Goal: Task Accomplishment & Management: Complete application form

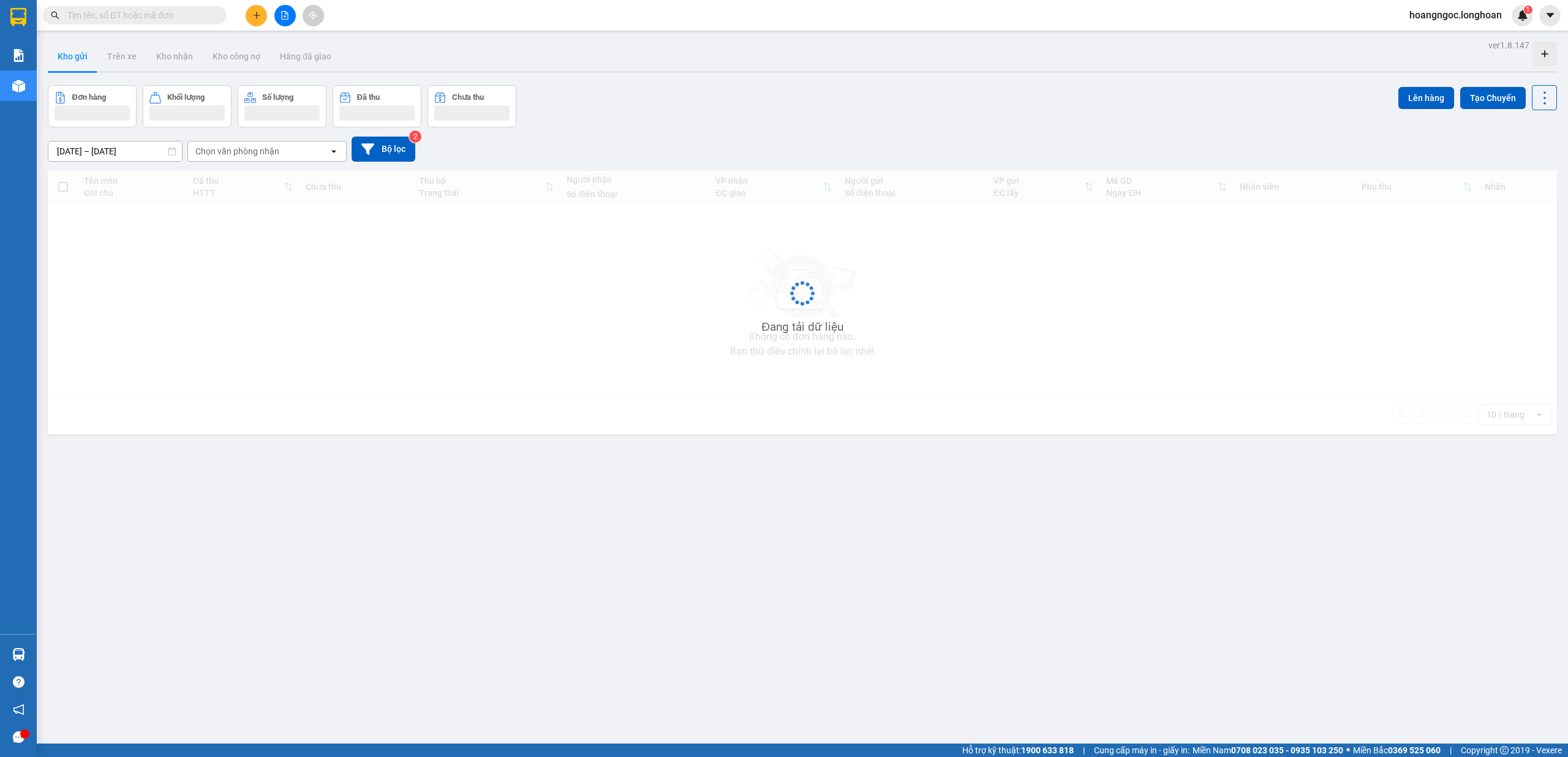
click at [154, 15] on input "text" at bounding box center [140, 15] width 145 height 13
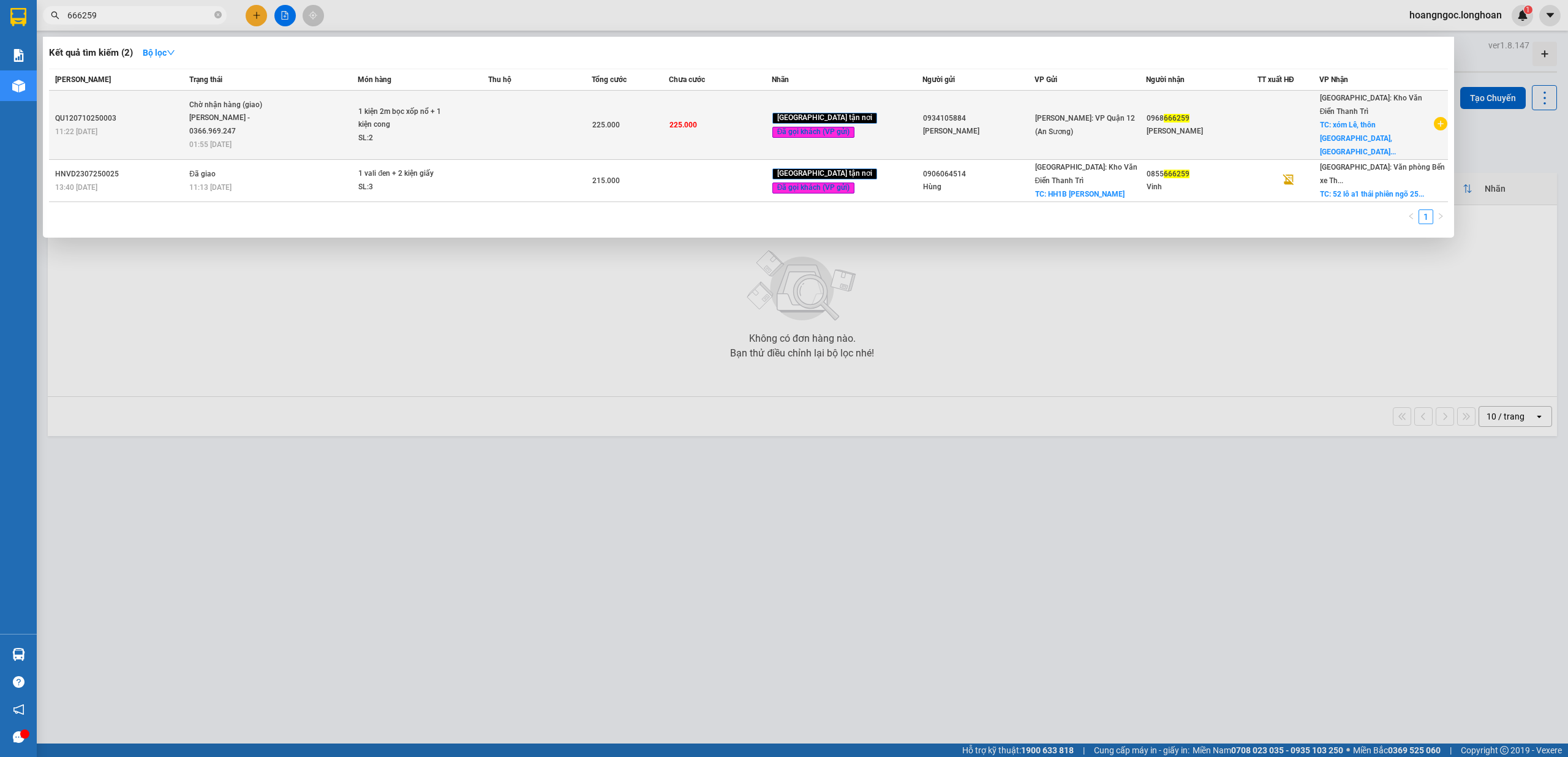
type input "666259"
click at [179, 112] on div "QU120710250003" at bounding box center [120, 118] width 131 height 13
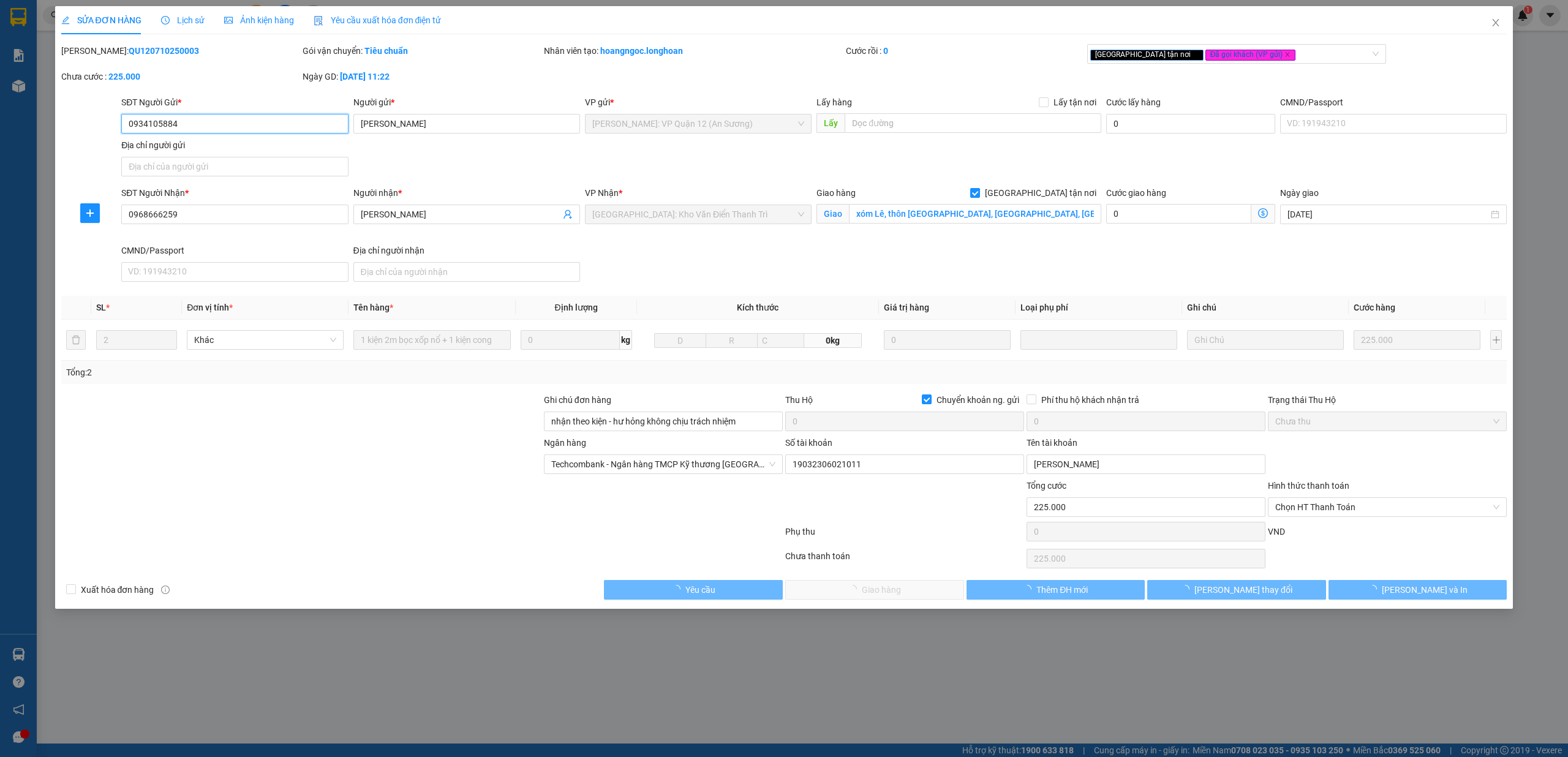
type input "0934105884"
type input "cty minh phát"
type input "0968666259"
type input "Nguyễn Văn Tân"
checkbox input "true"
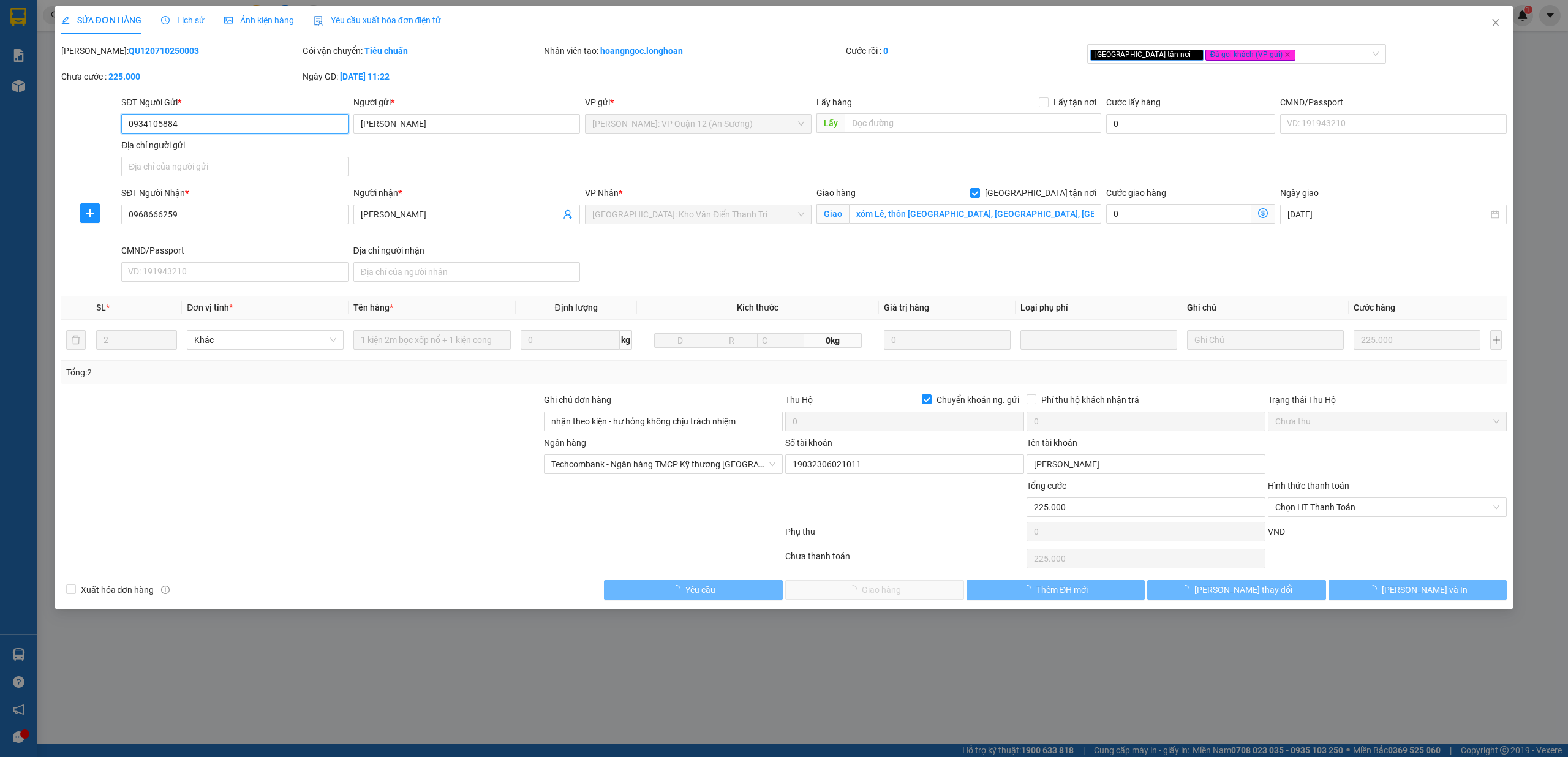
type input "xóm Lê, thôn Viên Nội, Vân Nội, Đông Anh, Hà Nội"
type input "nhận theo kiện - hư hỏng không chịu trách nhiệm"
checkbox input "true"
type input "0"
type input "225.000"
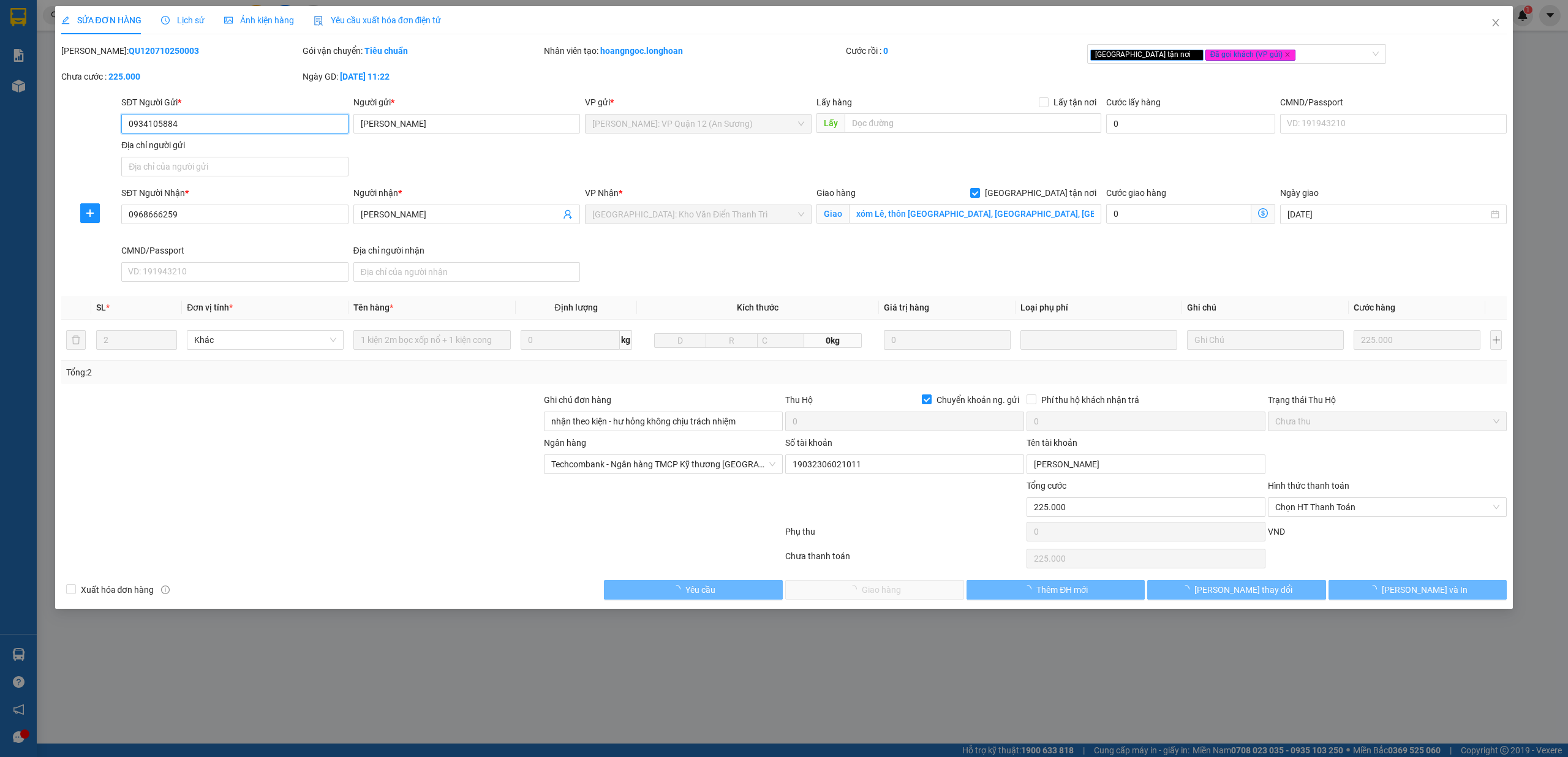
type input "225.000"
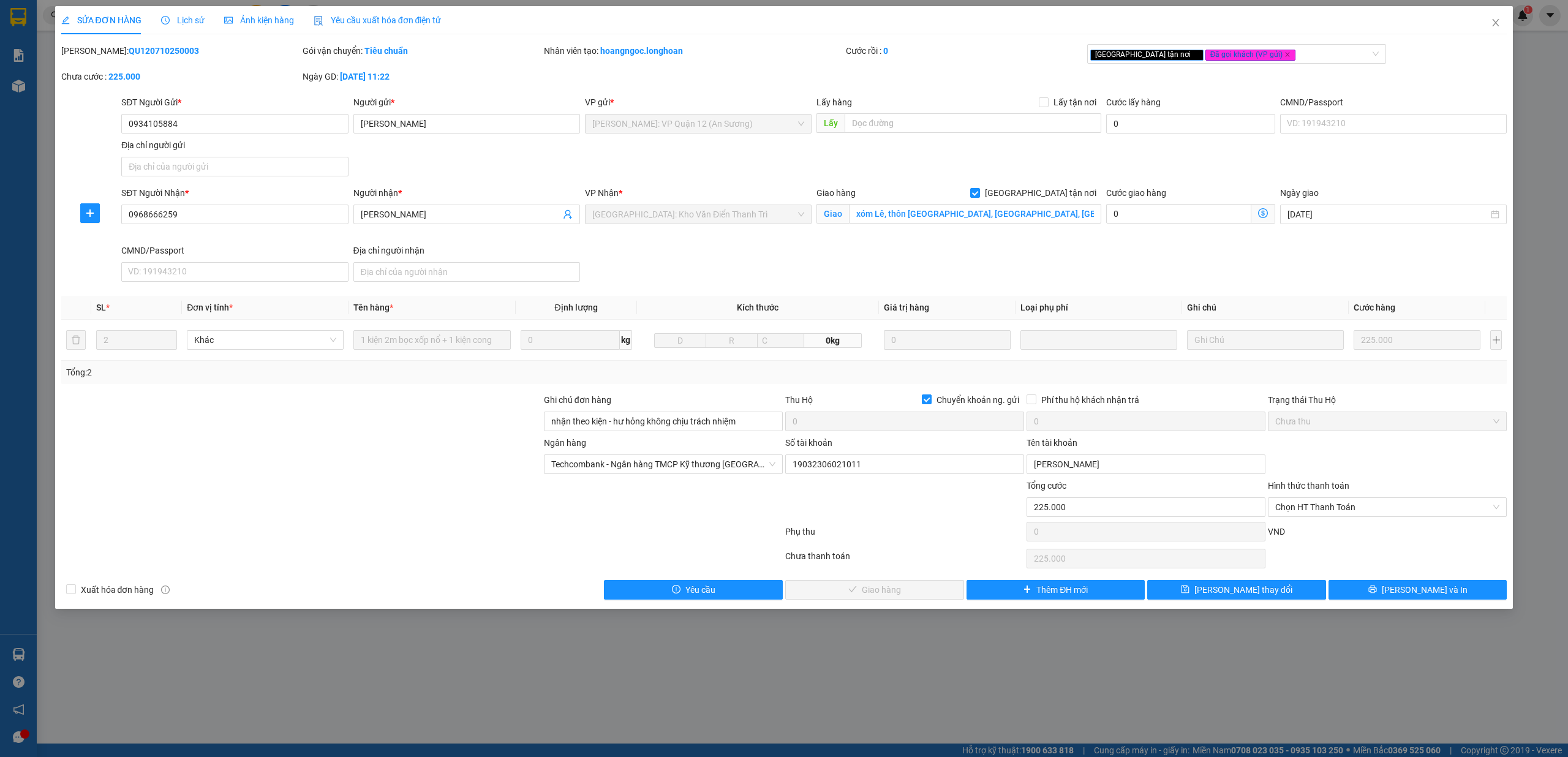
click at [191, 20] on span "Lịch sử" at bounding box center [182, 20] width 43 height 9
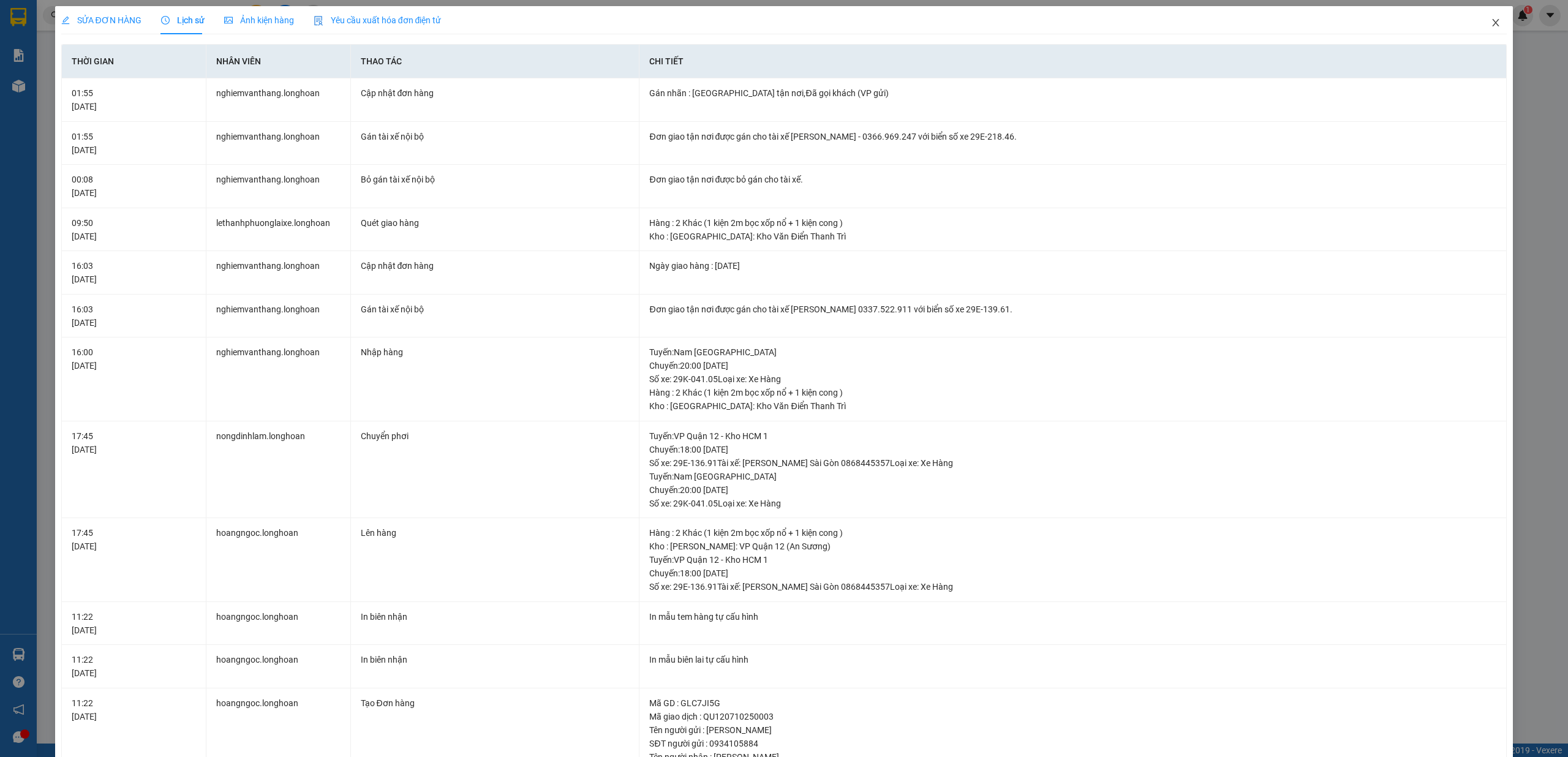
click at [1491, 23] on icon "close" at bounding box center [1496, 23] width 9 height 9
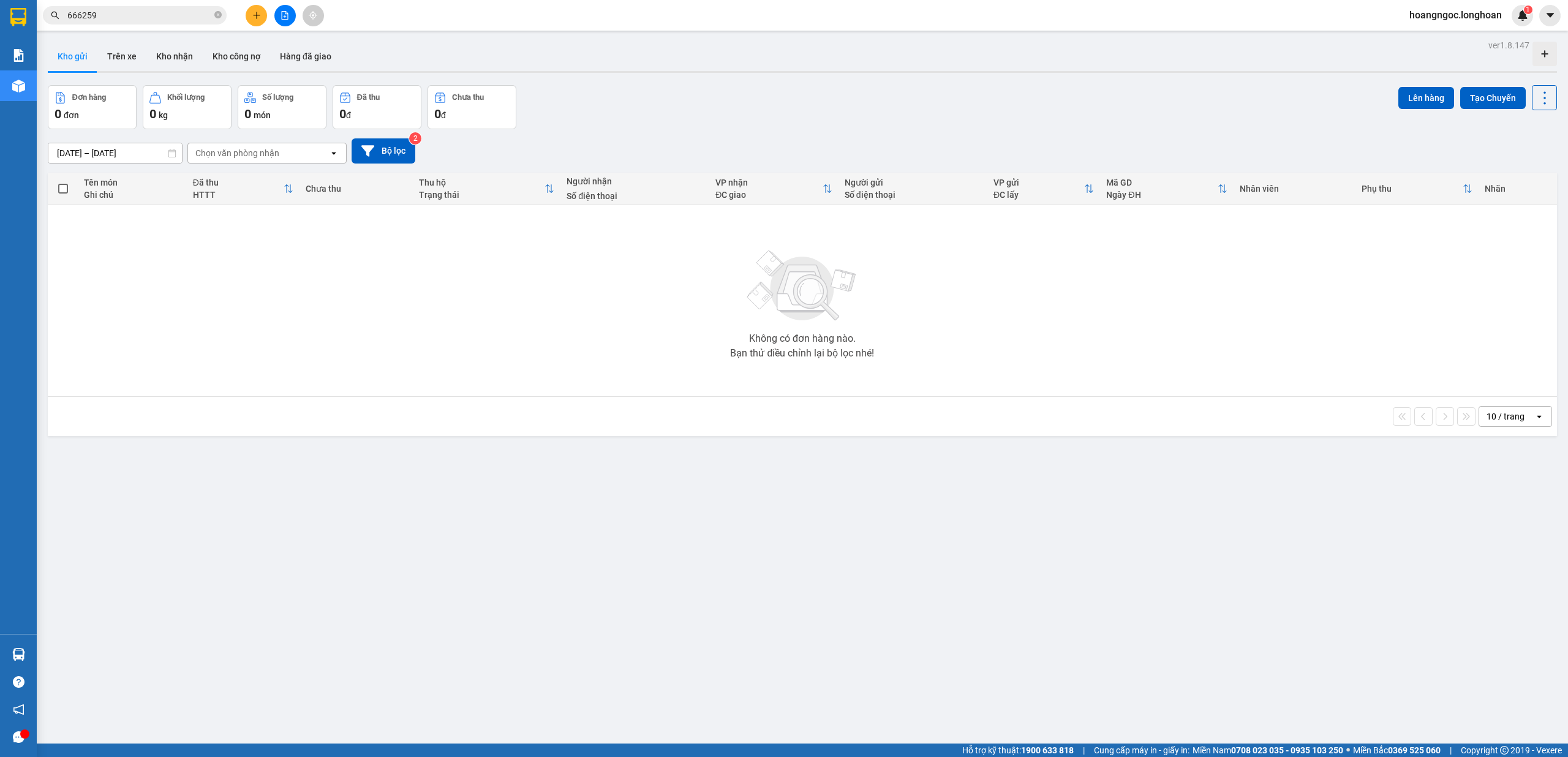
click at [150, 18] on input "666259" at bounding box center [140, 15] width 145 height 13
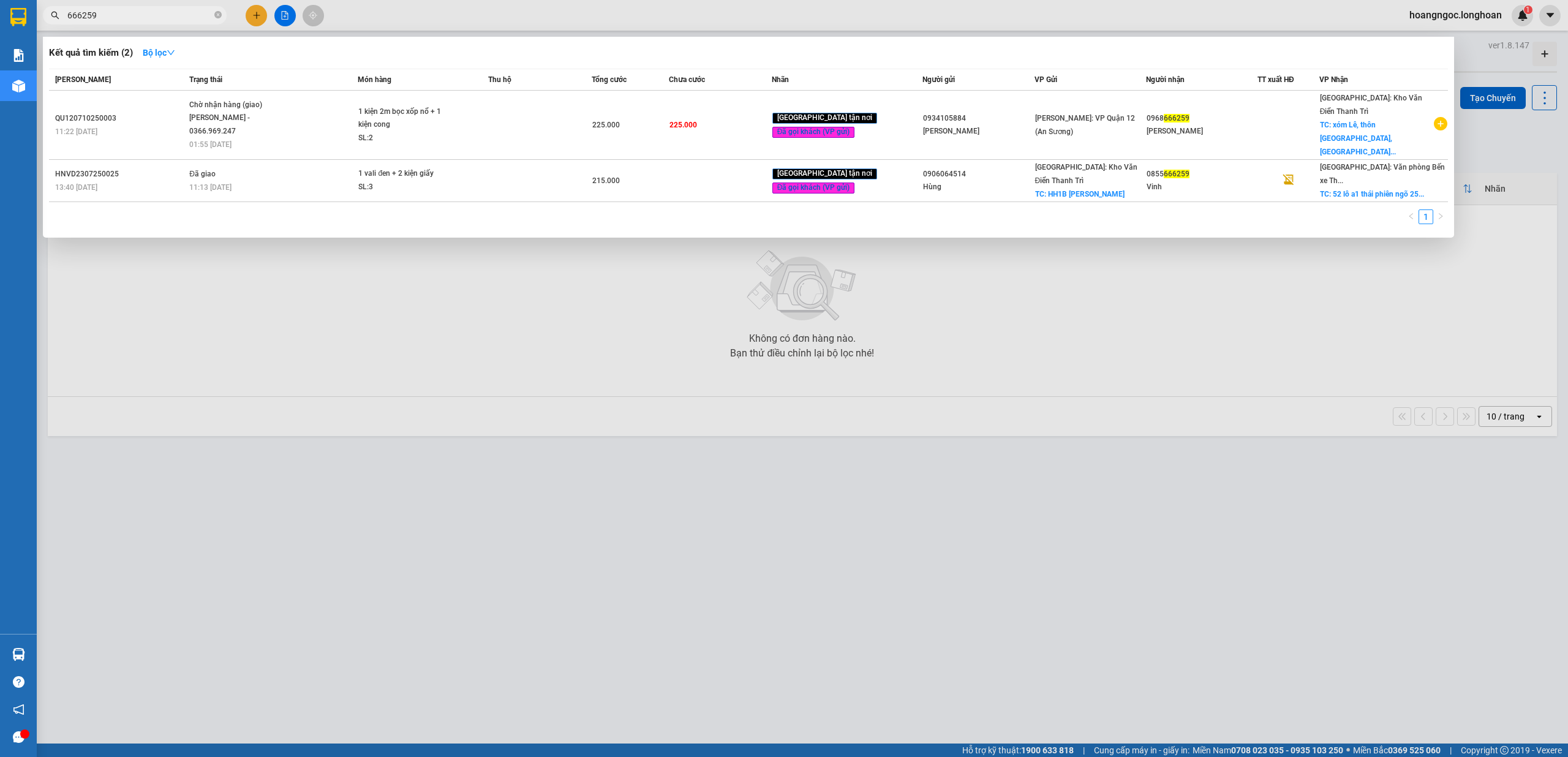
click at [150, 18] on input "666259" at bounding box center [140, 15] width 145 height 13
type input "623758"
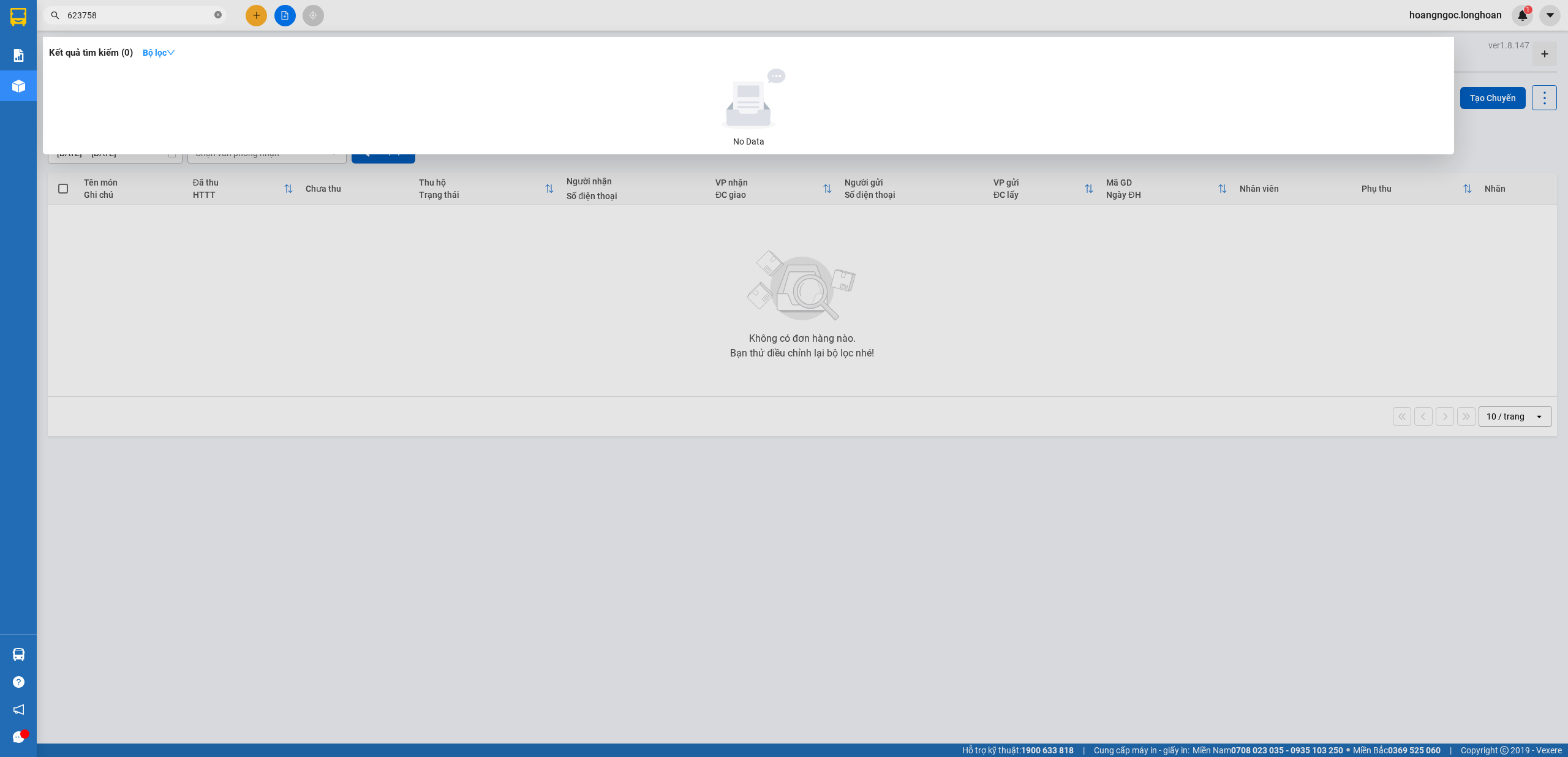
click at [219, 13] on icon "close-circle" at bounding box center [218, 15] width 8 height 8
type input "2"
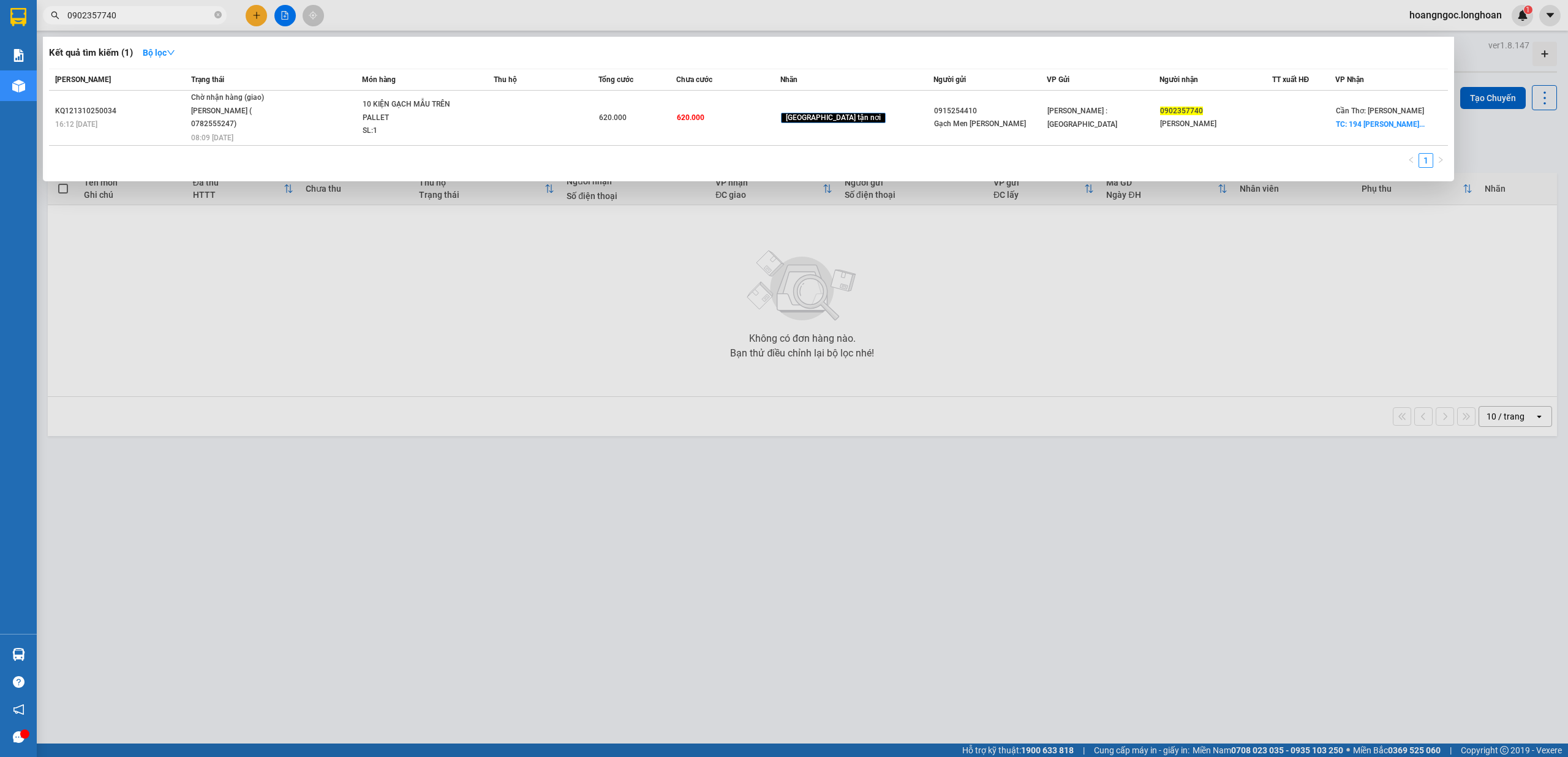
click at [164, 12] on input "0902357740" at bounding box center [140, 15] width 145 height 13
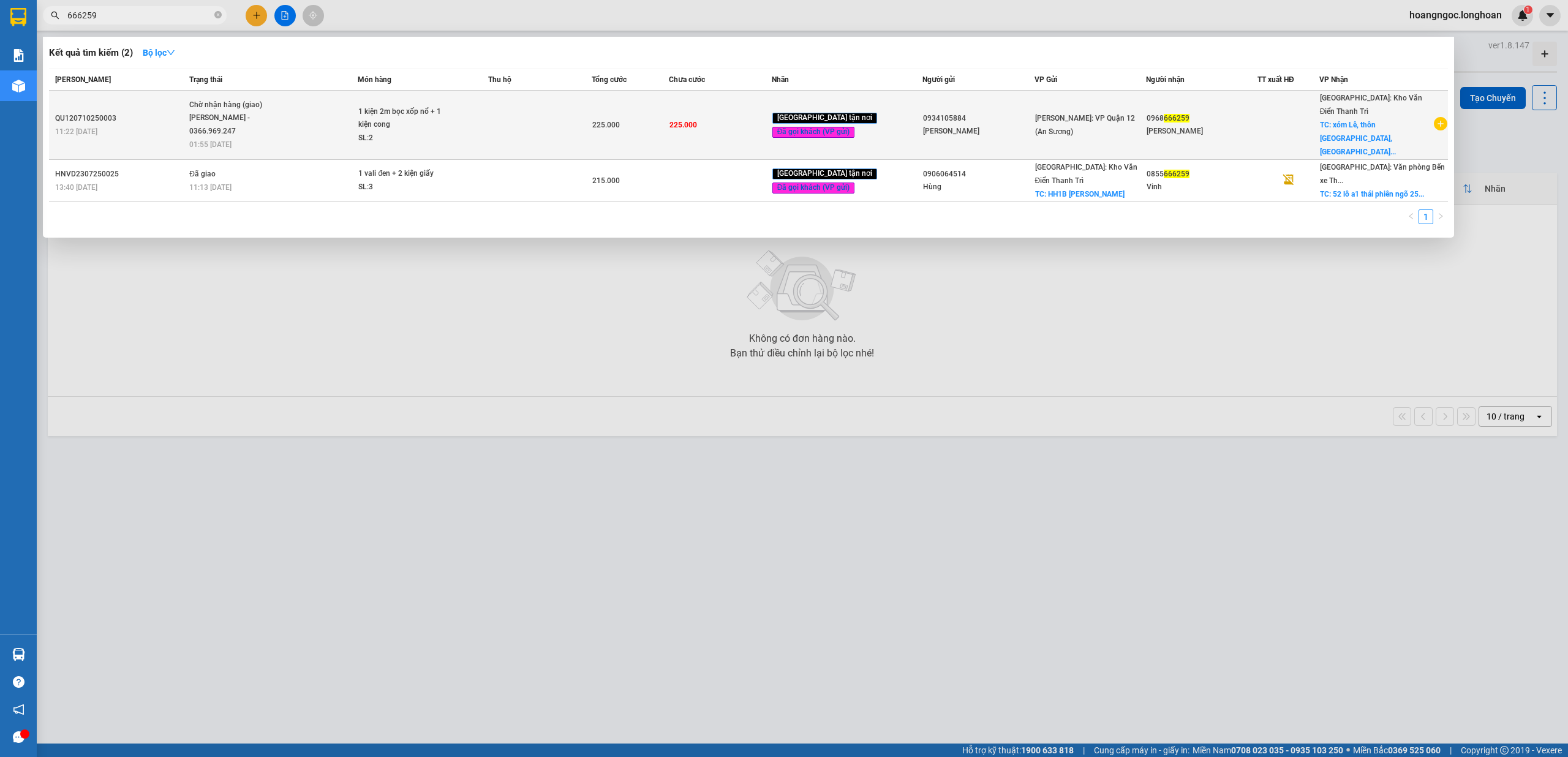
type input "666259"
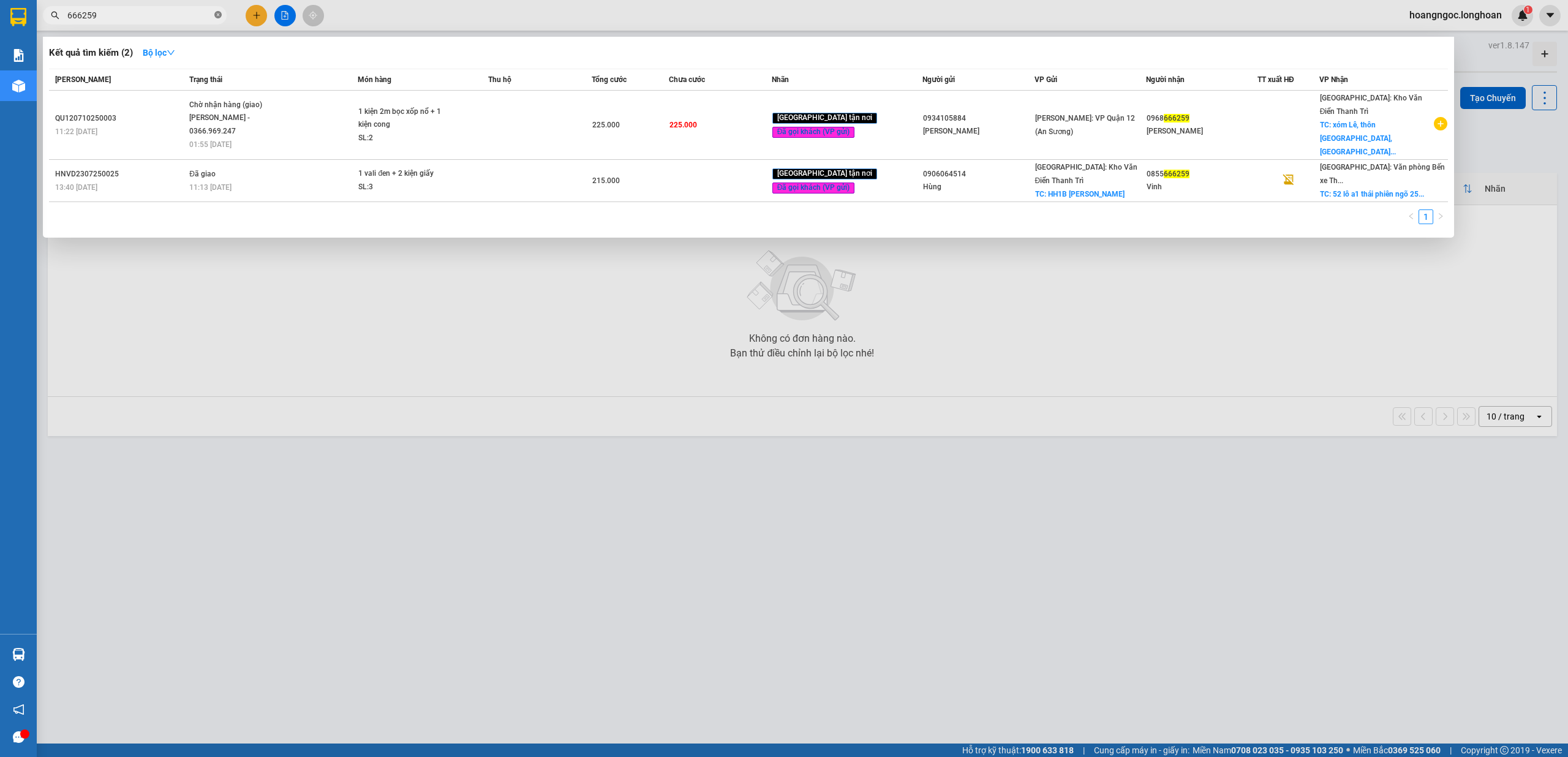
click at [219, 9] on span at bounding box center [218, 15] width 8 height 11
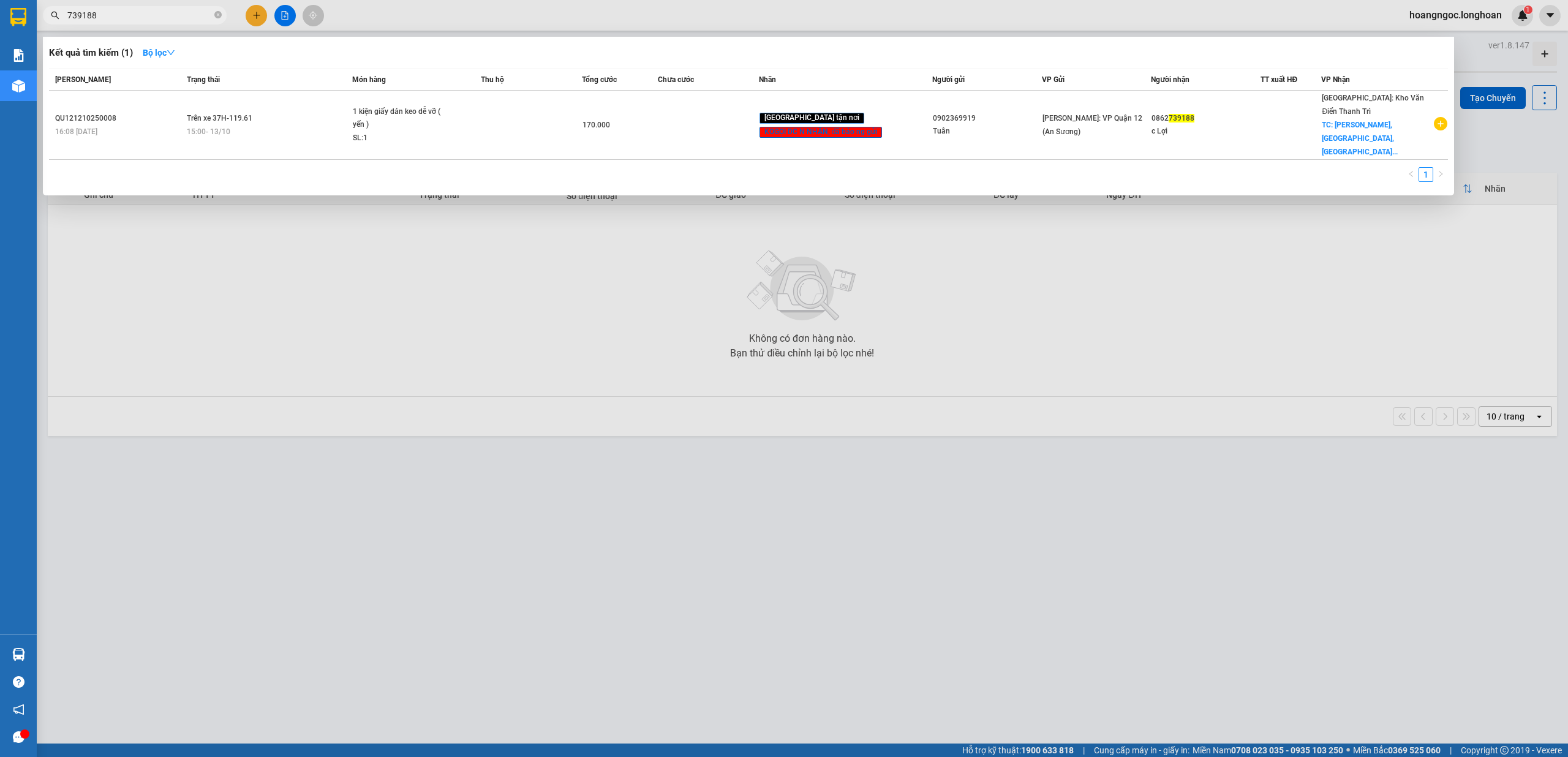
click at [116, 5] on div at bounding box center [784, 378] width 1568 height 757
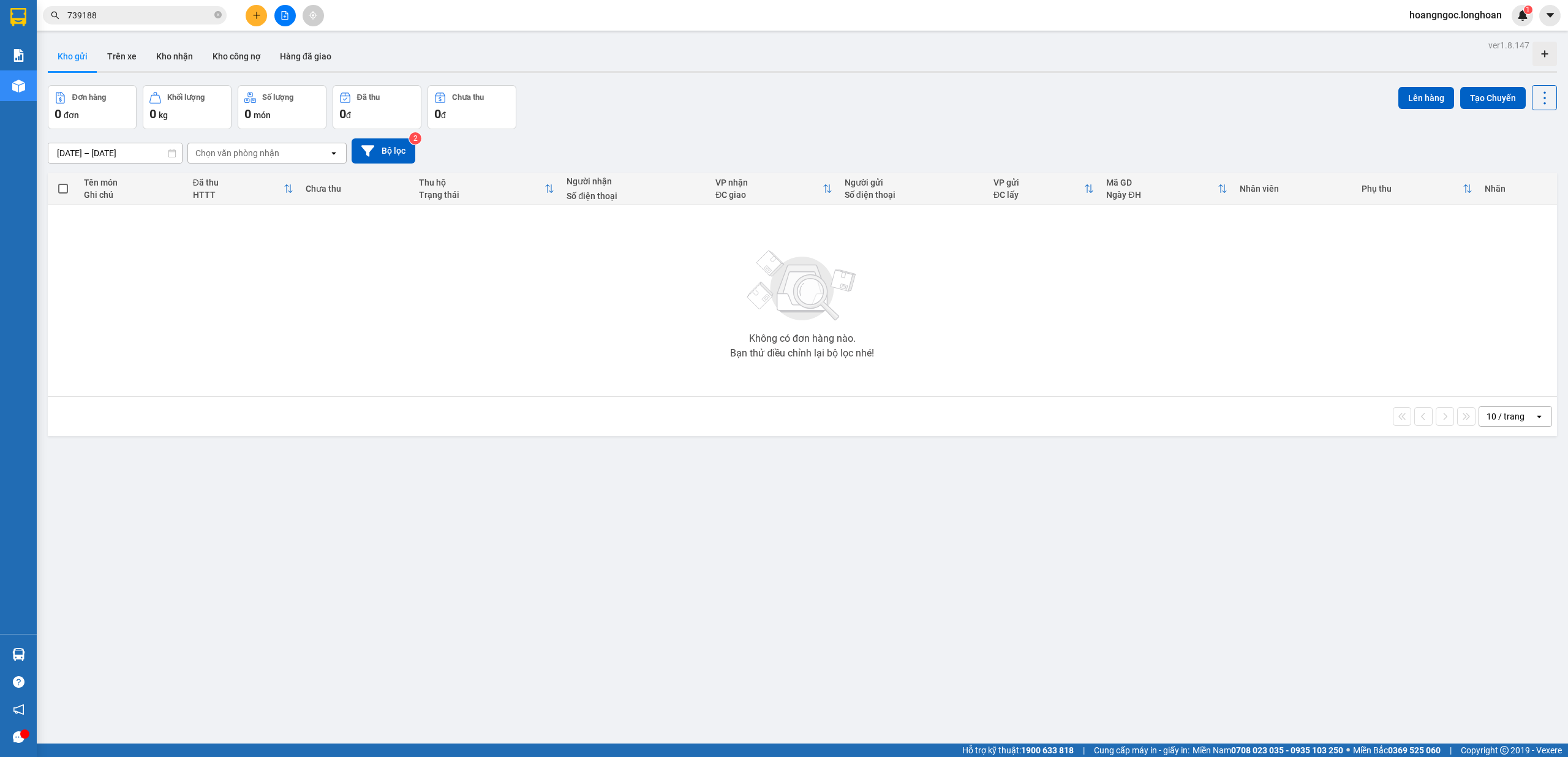
click at [118, 8] on div "Kết quả tìm kiếm ( 1 ) Bộ lọc Mã ĐH Trạng thái Món hàng Thu hộ Tổng cước Chưa c…" at bounding box center [119, 15] width 239 height 22
click at [118, 8] on span "739188" at bounding box center [135, 16] width 184 height 19
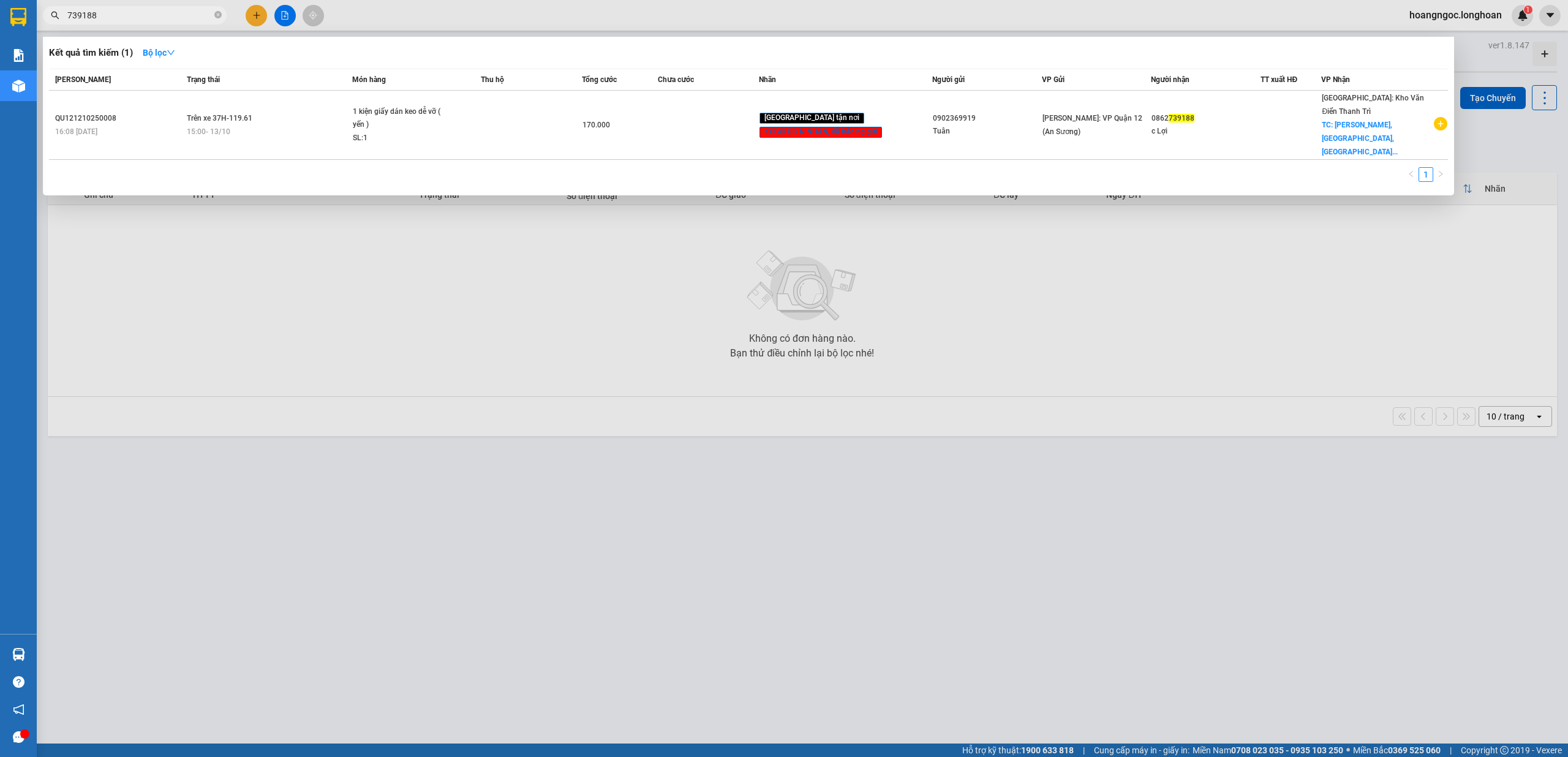
click at [118, 8] on span "739188" at bounding box center [135, 16] width 184 height 19
click at [118, 9] on input "739188" at bounding box center [140, 15] width 145 height 13
paste input "HNTH1010250017"
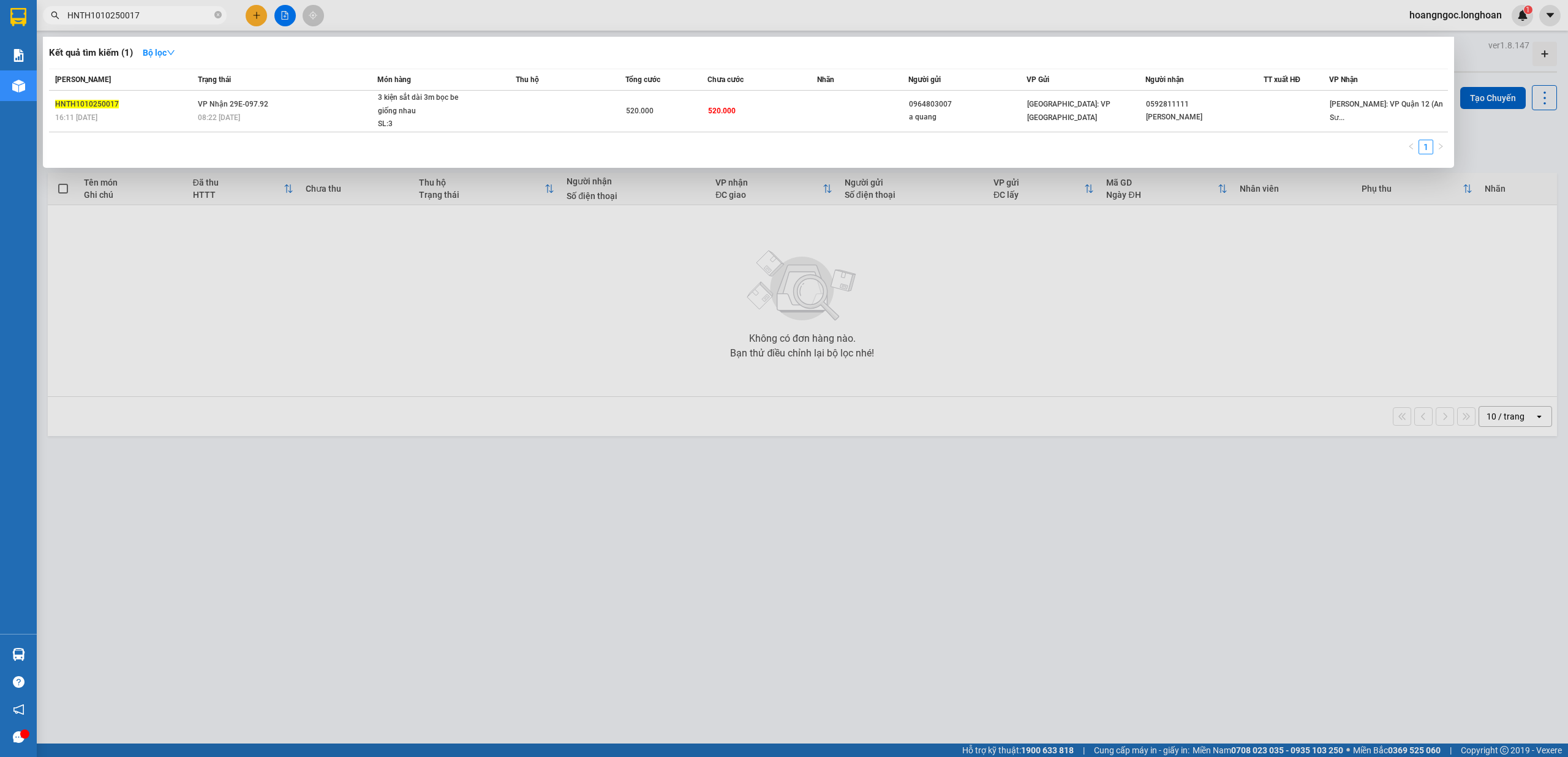
click at [420, 462] on div at bounding box center [784, 378] width 1568 height 757
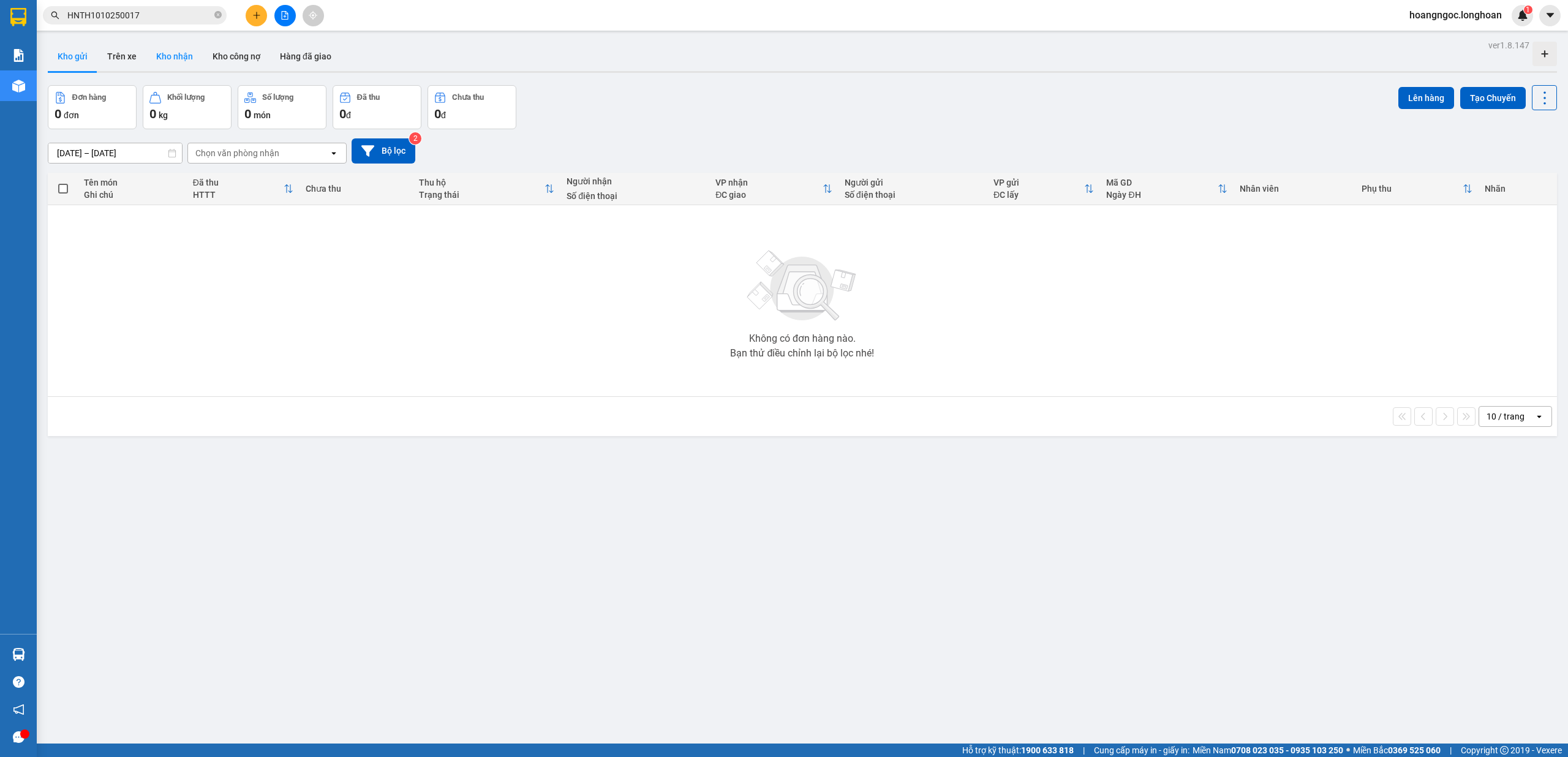
click at [166, 59] on button "Kho nhận" at bounding box center [175, 55] width 56 height 29
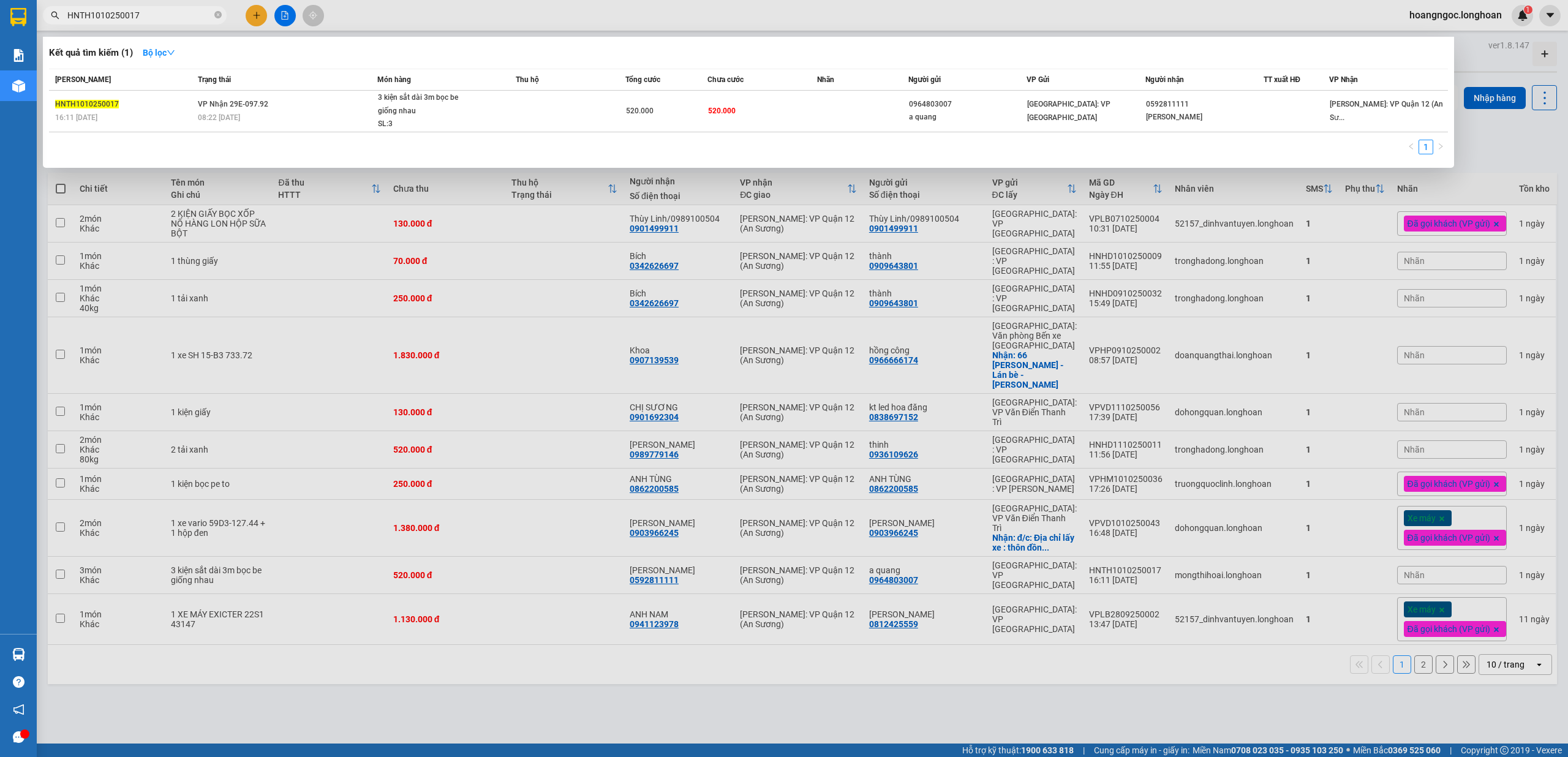
click at [163, 11] on input "HNTH1010250017" at bounding box center [140, 15] width 145 height 13
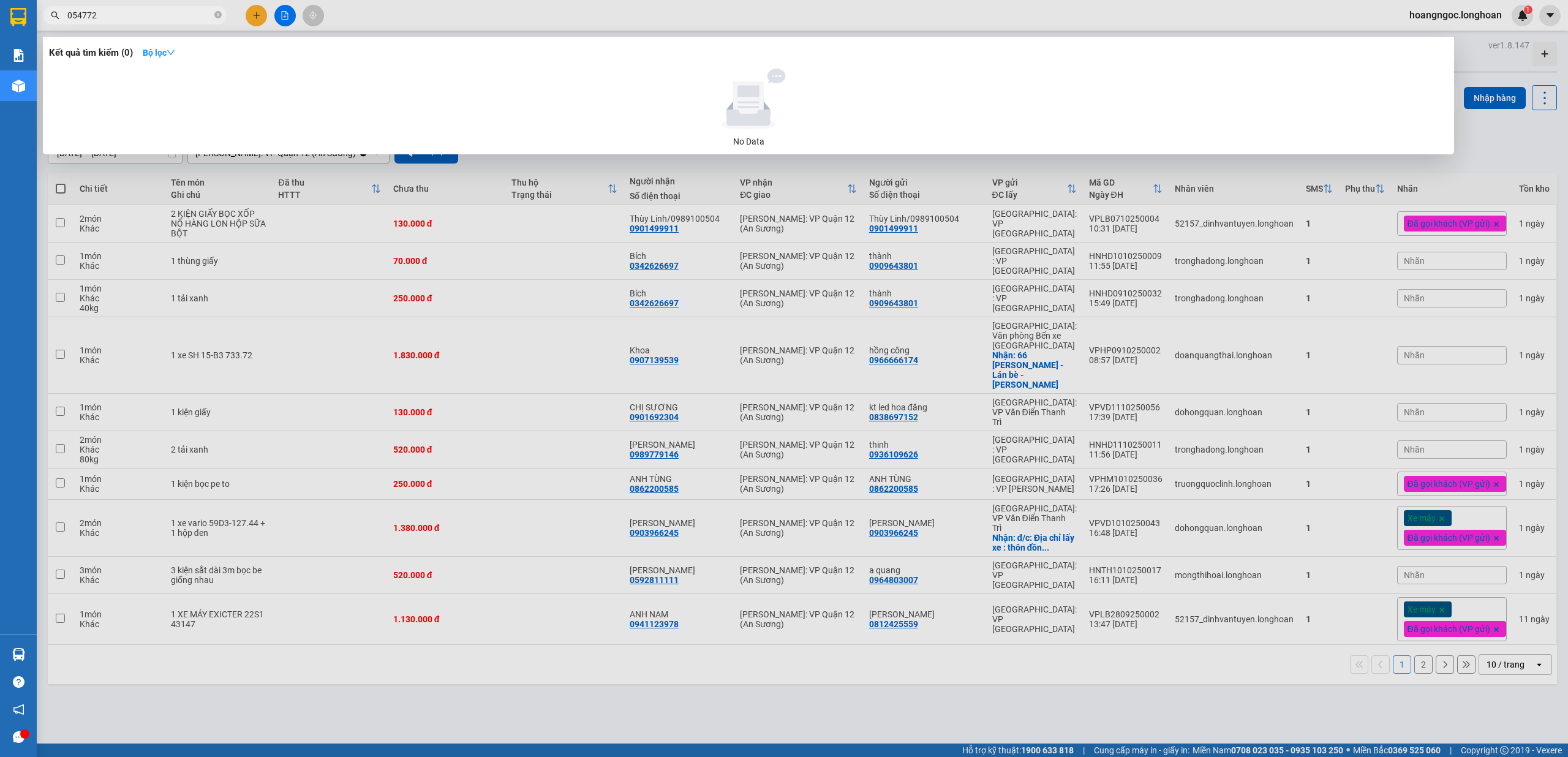
type input "054772"
click at [490, 664] on div at bounding box center [784, 378] width 1568 height 757
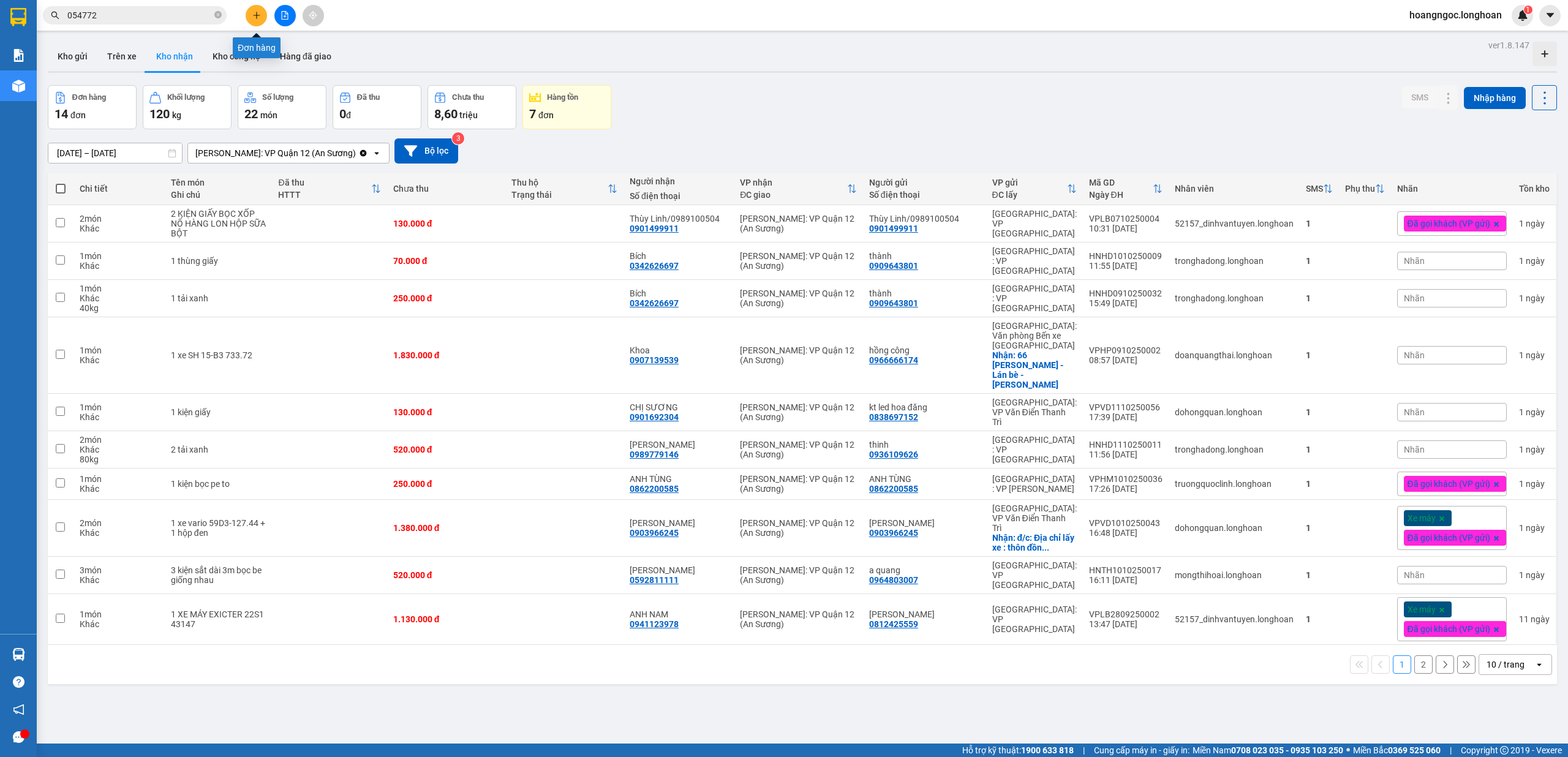
click at [257, 8] on button at bounding box center [256, 15] width 22 height 22
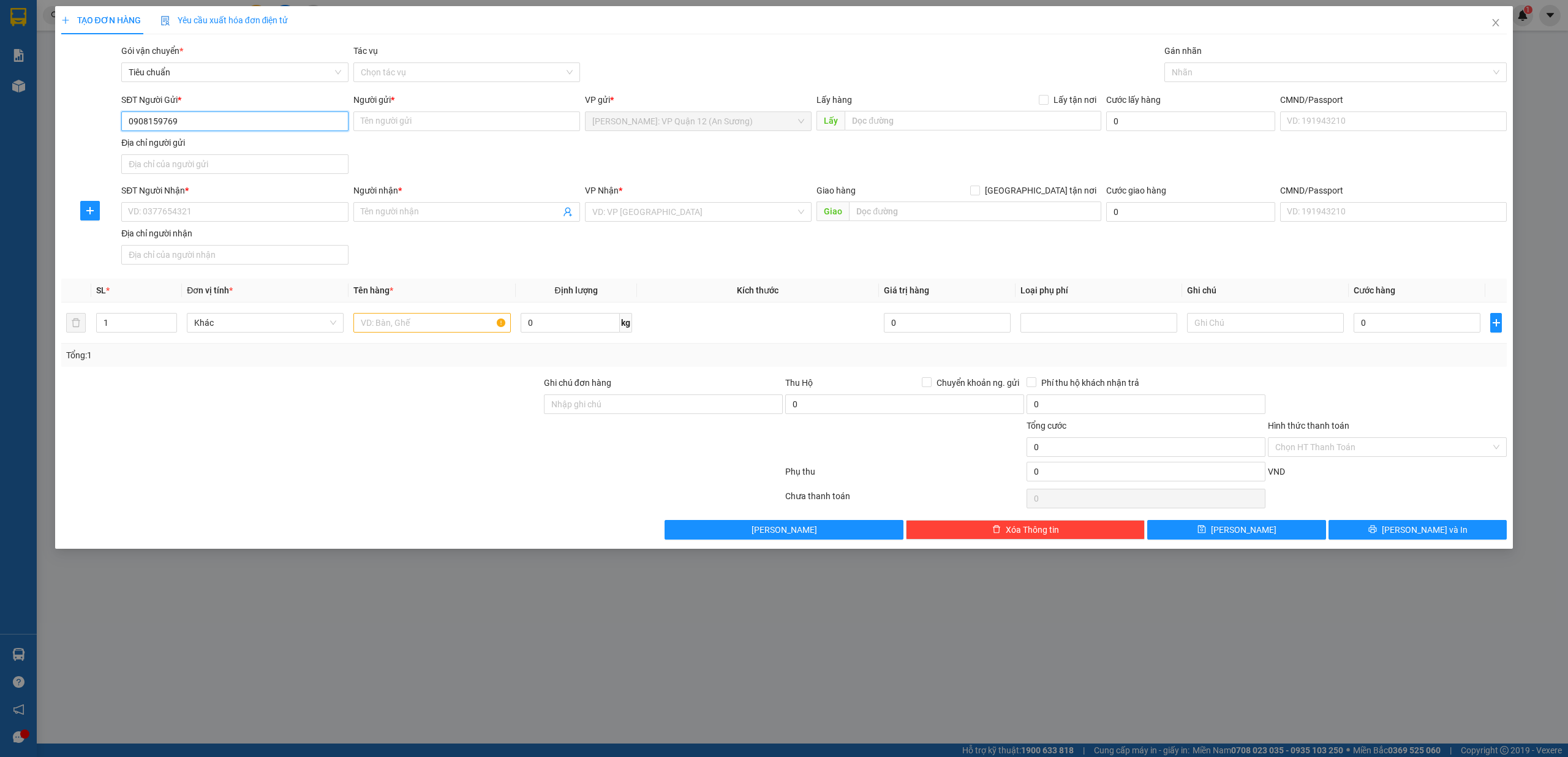
type input "0908159769"
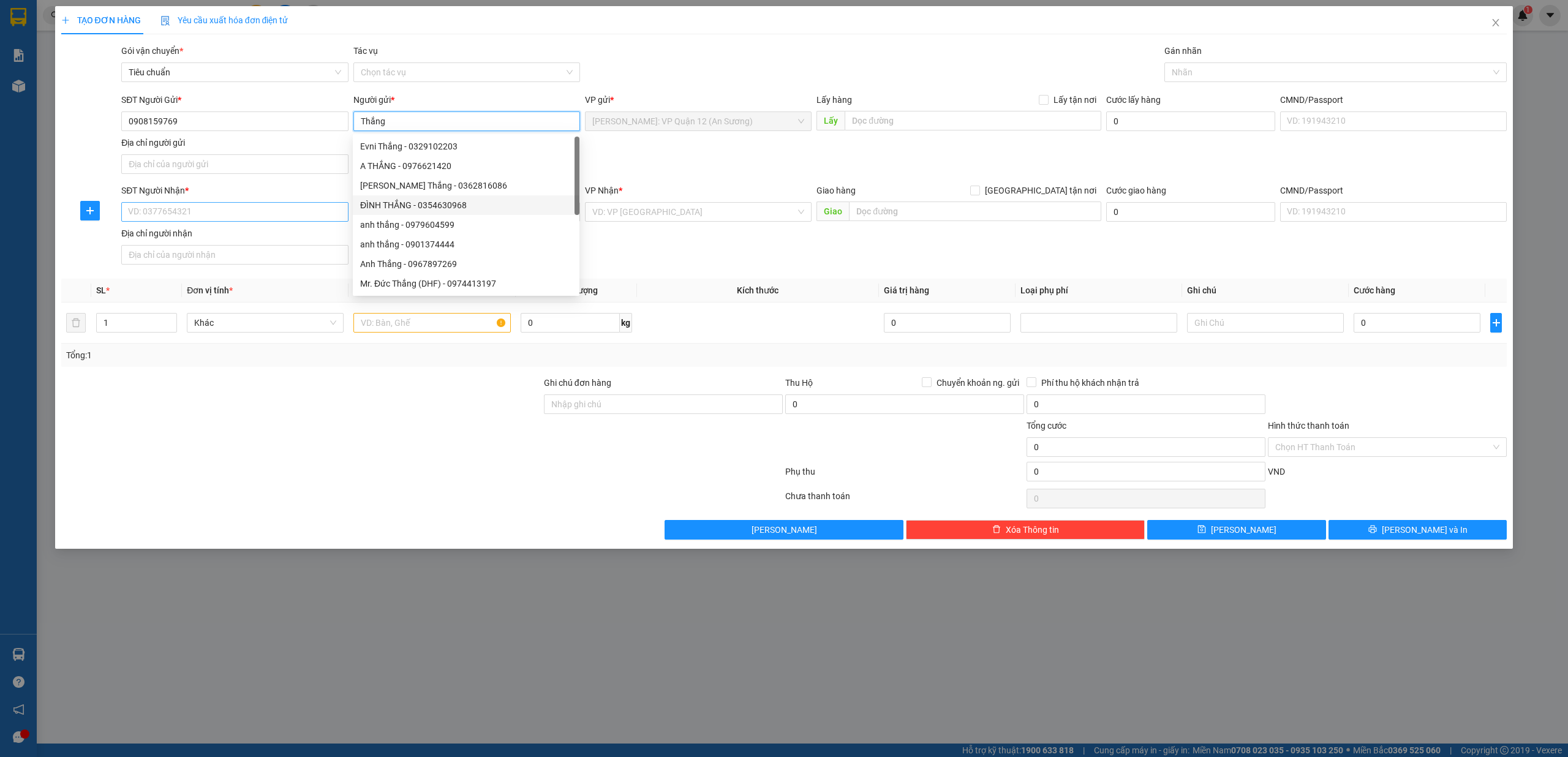
type input "Thắng"
click at [238, 212] on input "SĐT Người Nhận *" at bounding box center [234, 211] width 226 height 20
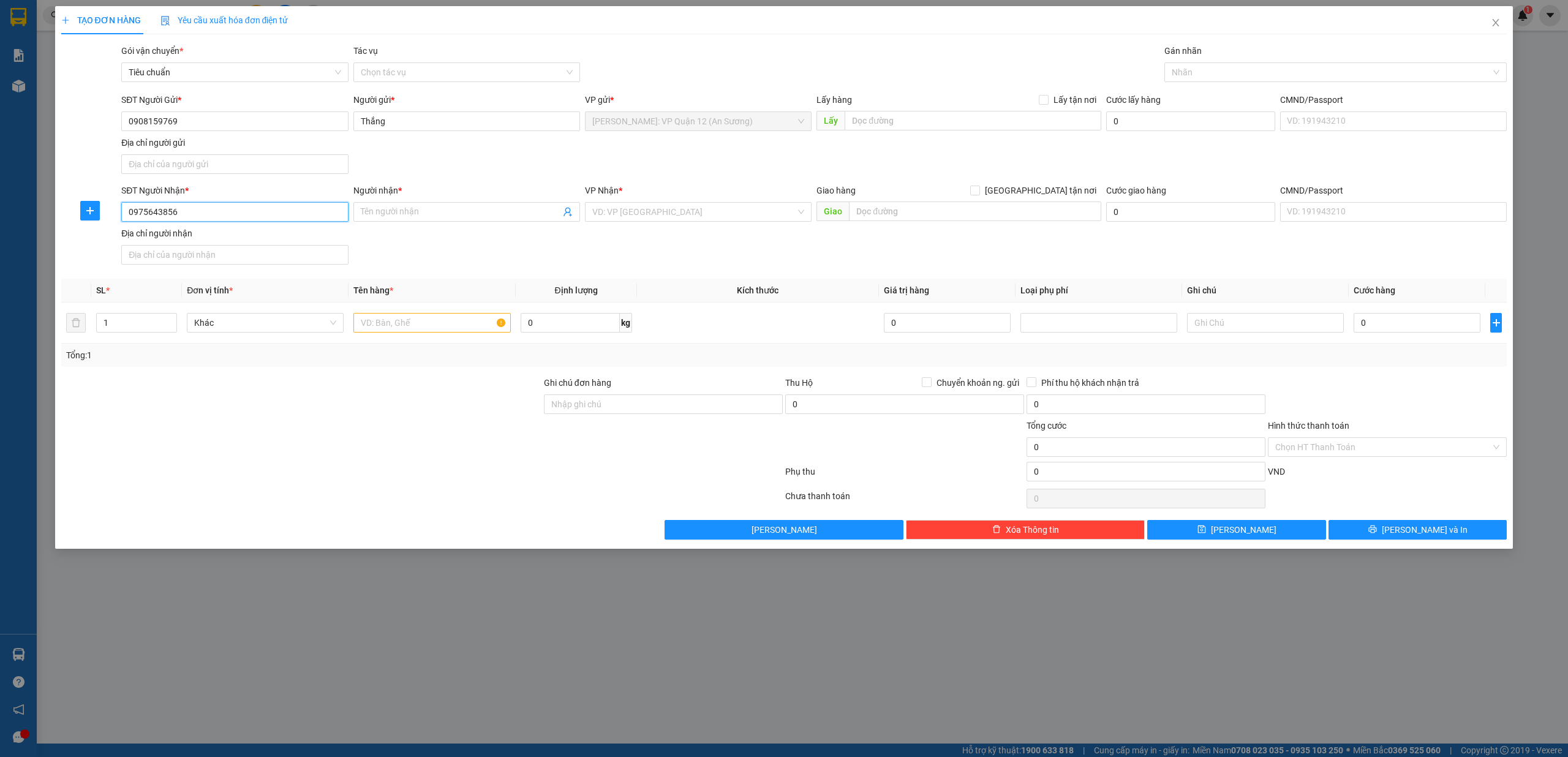
type input "0975643856"
click at [246, 216] on input "0975643856" at bounding box center [234, 211] width 226 height 20
click at [406, 214] on input "Người nhận *" at bounding box center [460, 211] width 200 height 13
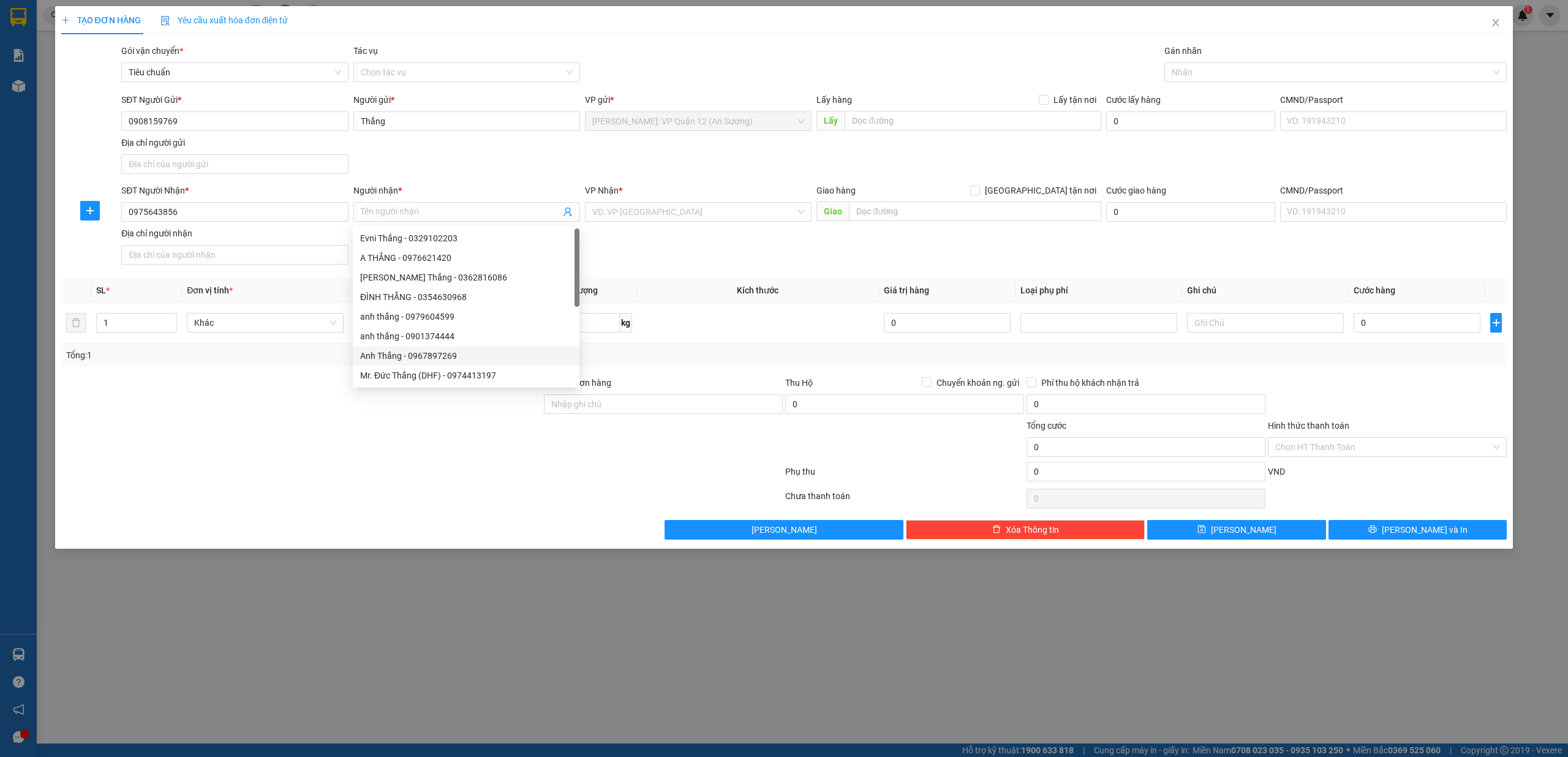
click at [341, 494] on div at bounding box center [422, 499] width 724 height 24
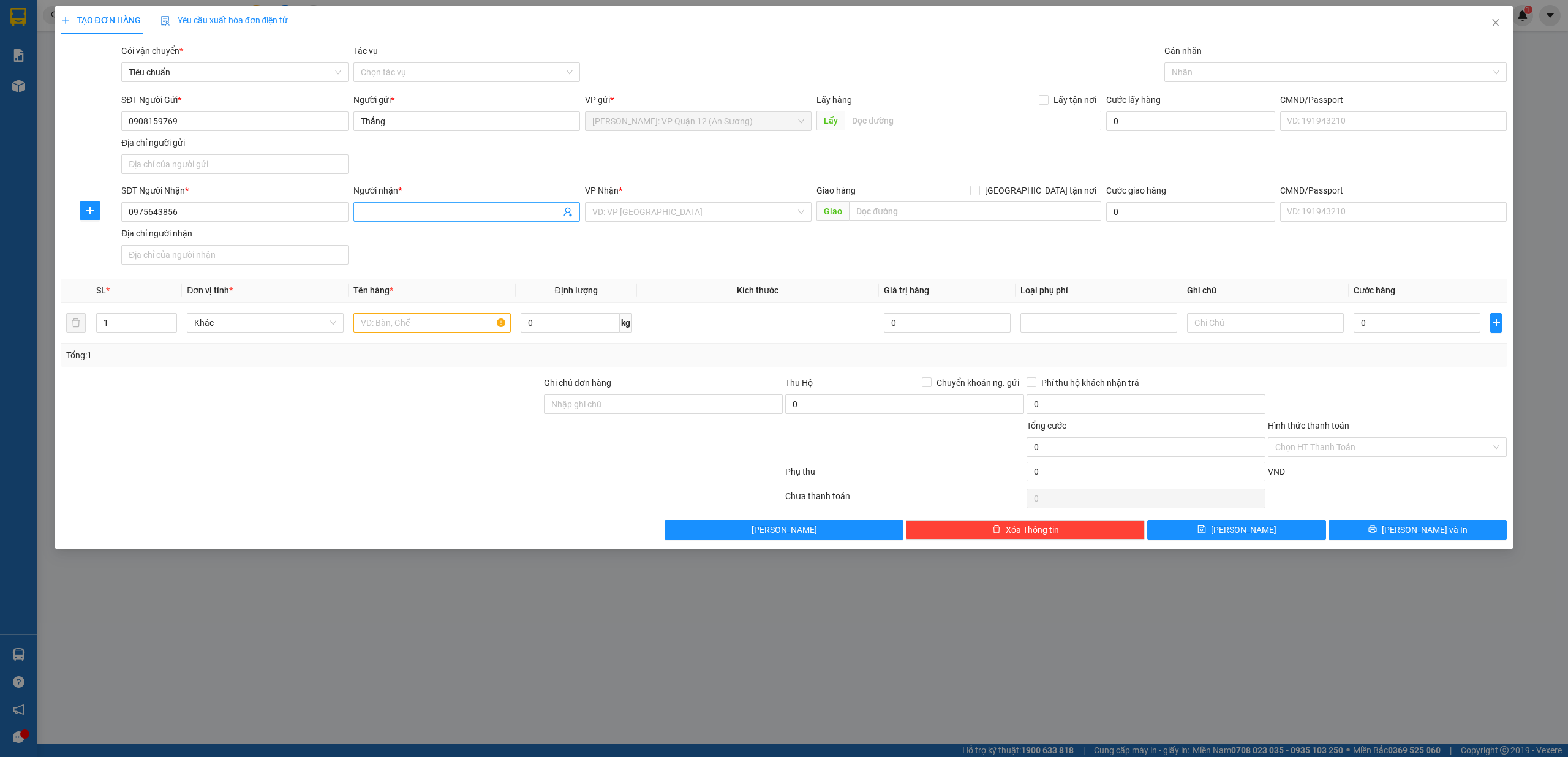
click at [419, 209] on input "Người nhận *" at bounding box center [460, 211] width 200 height 13
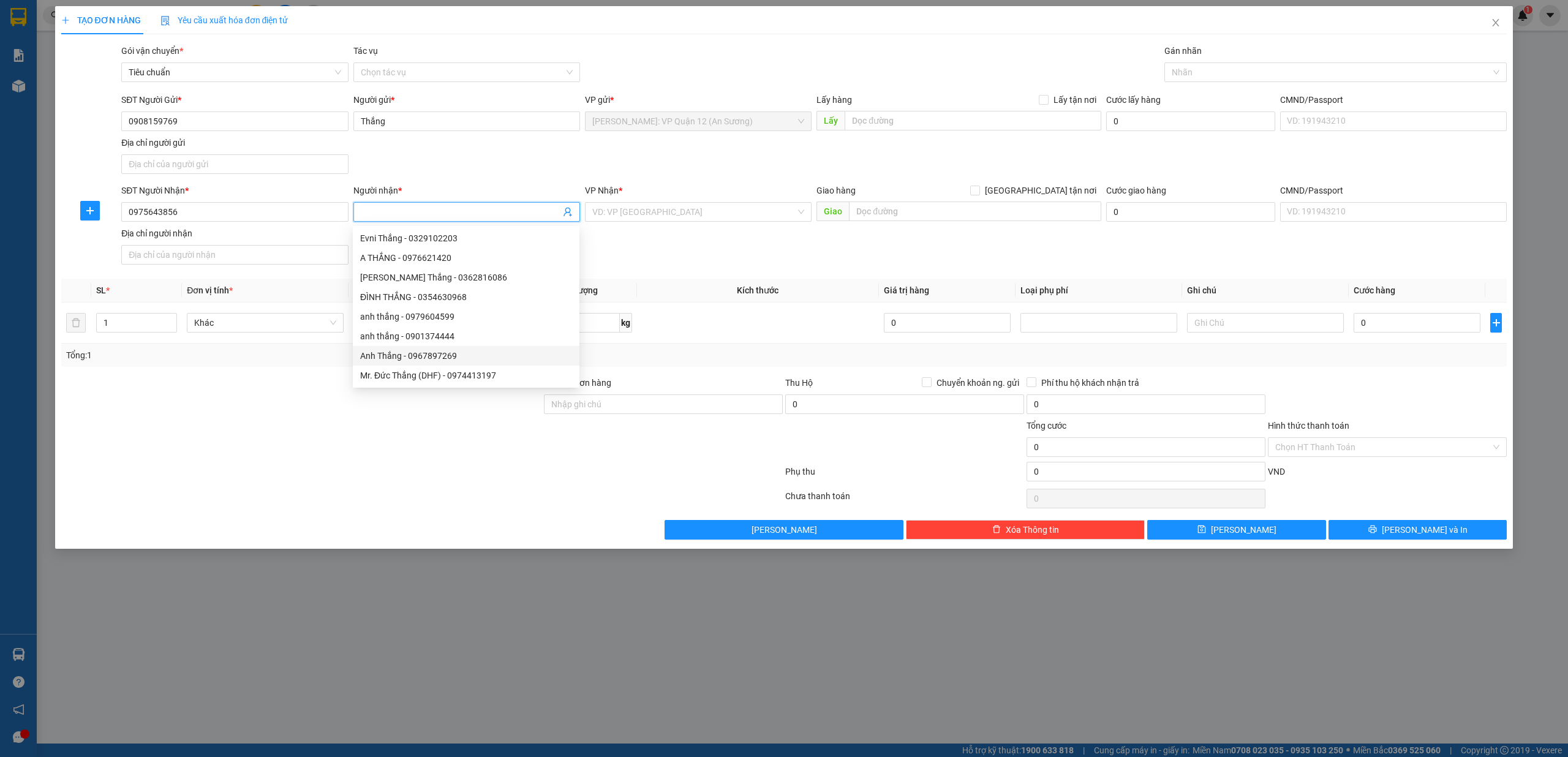
type input "D"
type input "Điệp"
click at [654, 223] on div "VP Nhận * VD: VP Sài Gòn" at bounding box center [698, 206] width 226 height 43
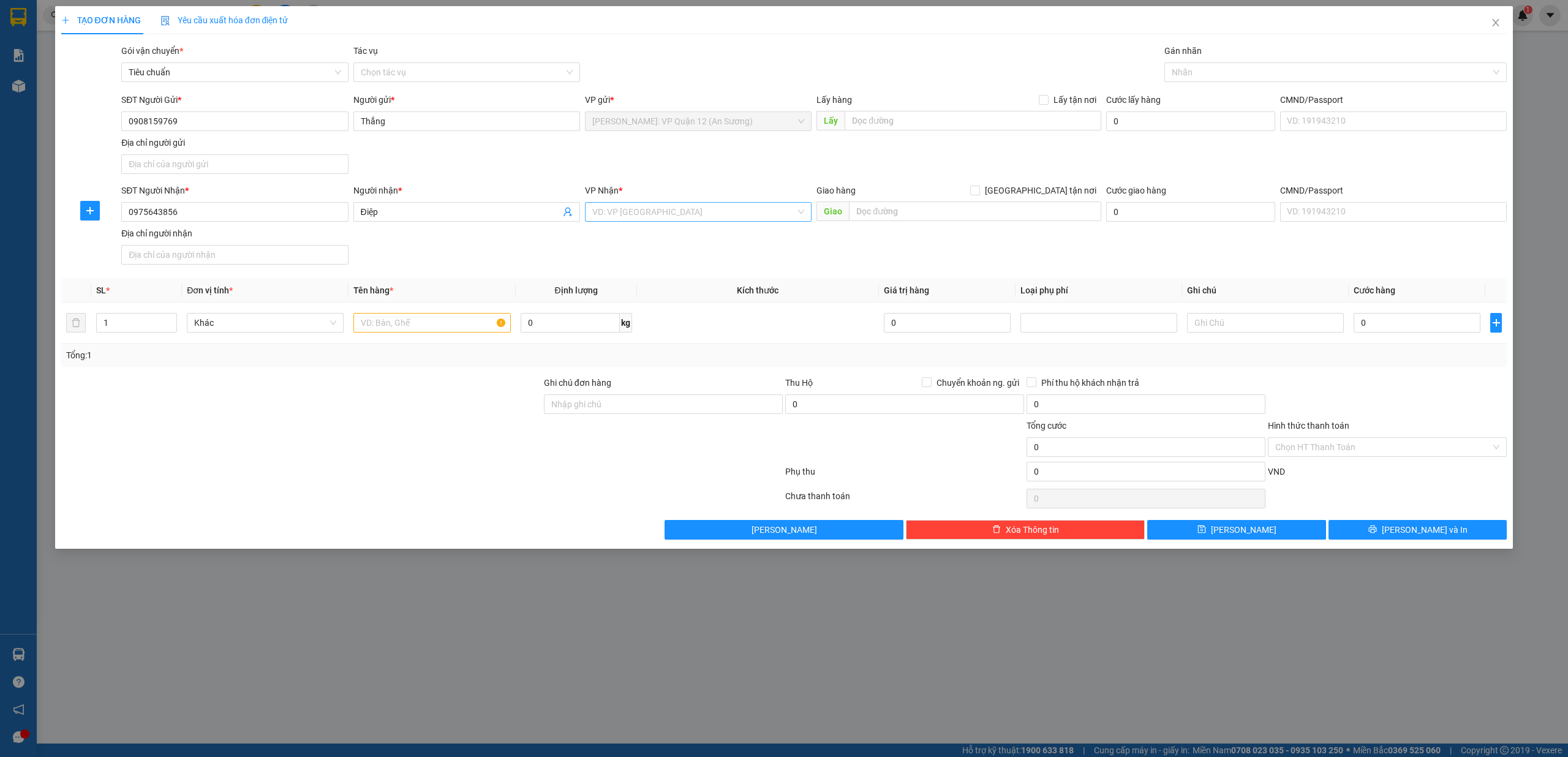
click at [661, 205] on input "search" at bounding box center [693, 212] width 203 height 19
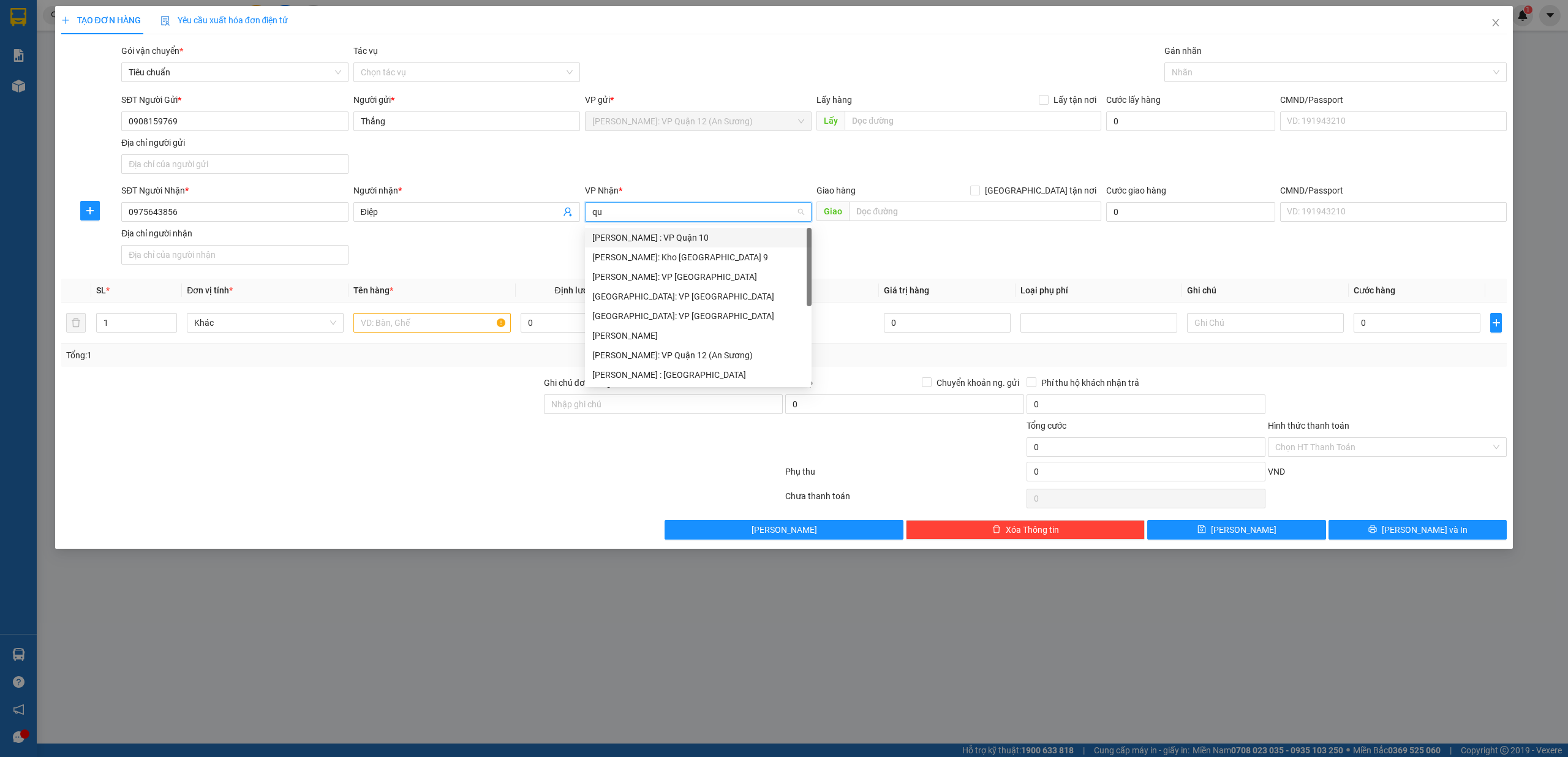
type input "quy"
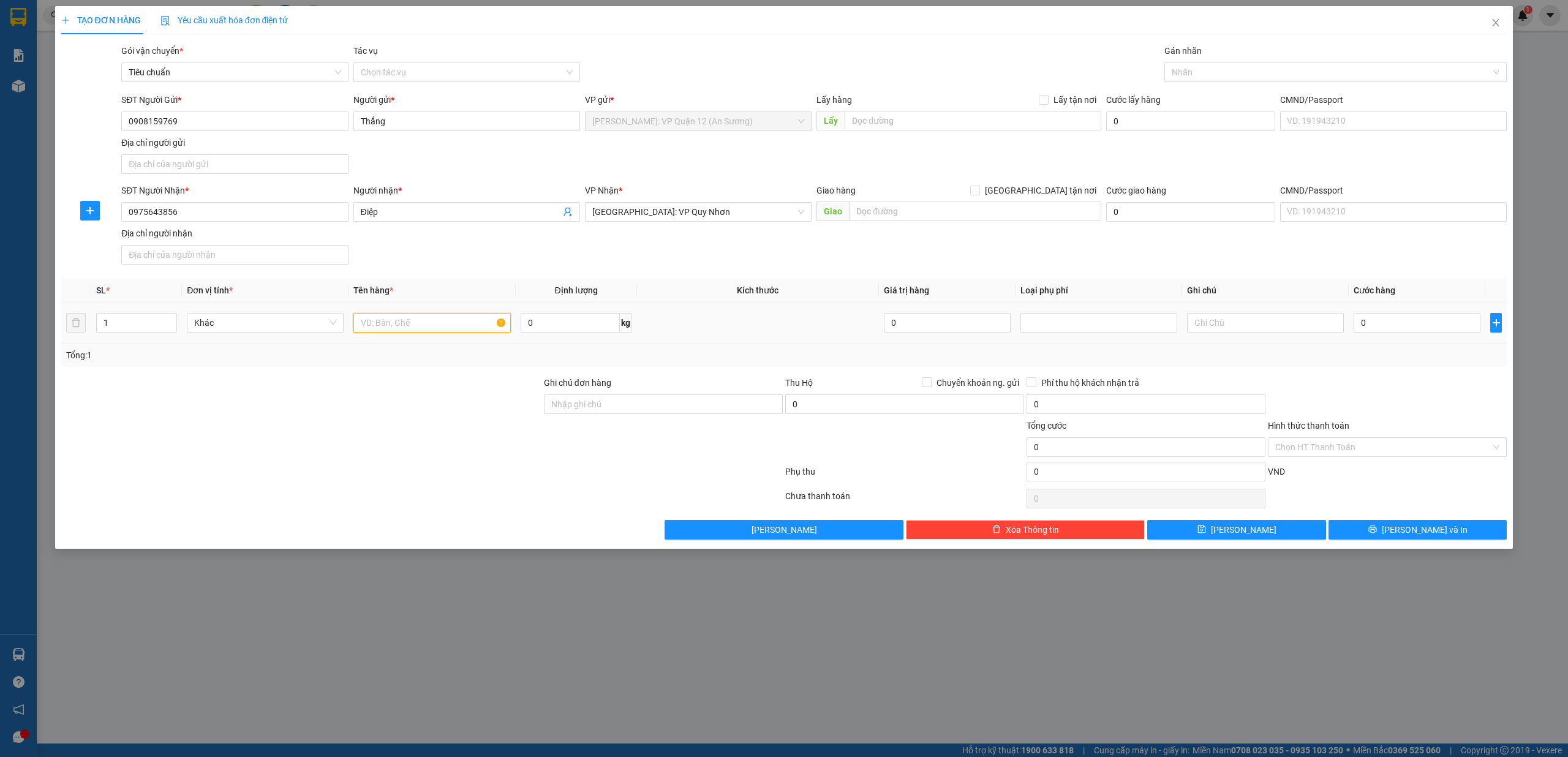
click at [395, 325] on input "text" at bounding box center [431, 322] width 157 height 20
type input "1 kiện giấy dán keo dễ vỡ"
click at [608, 419] on div "Ghi chú đơn hàng" at bounding box center [663, 397] width 239 height 43
drag, startPoint x: 610, startPoint y: 407, endPoint x: 630, endPoint y: 416, distance: 21.9
click at [610, 407] on input "Ghi chú đơn hàng" at bounding box center [663, 404] width 239 height 20
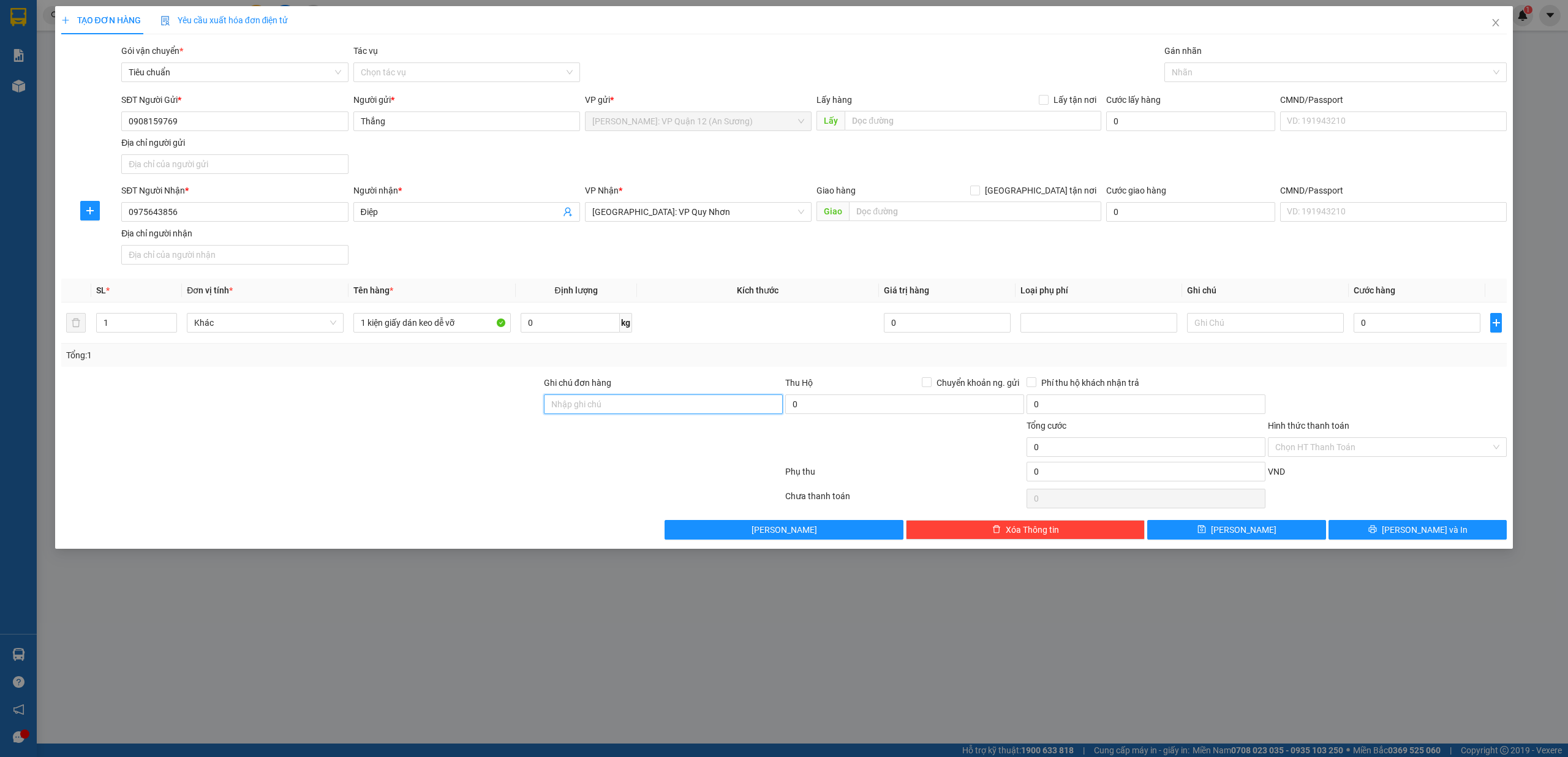
type input "nhận theo kiện - hư hỏng không chịu trách nhiệm"
click at [480, 322] on input "1 kiện giấy dán keo dễ vỡ" at bounding box center [431, 322] width 157 height 20
type input "1 kiện giấy dán keo dễ vỡ ( dầu gió )"
click at [1421, 327] on input "0" at bounding box center [1417, 322] width 127 height 20
type input "7"
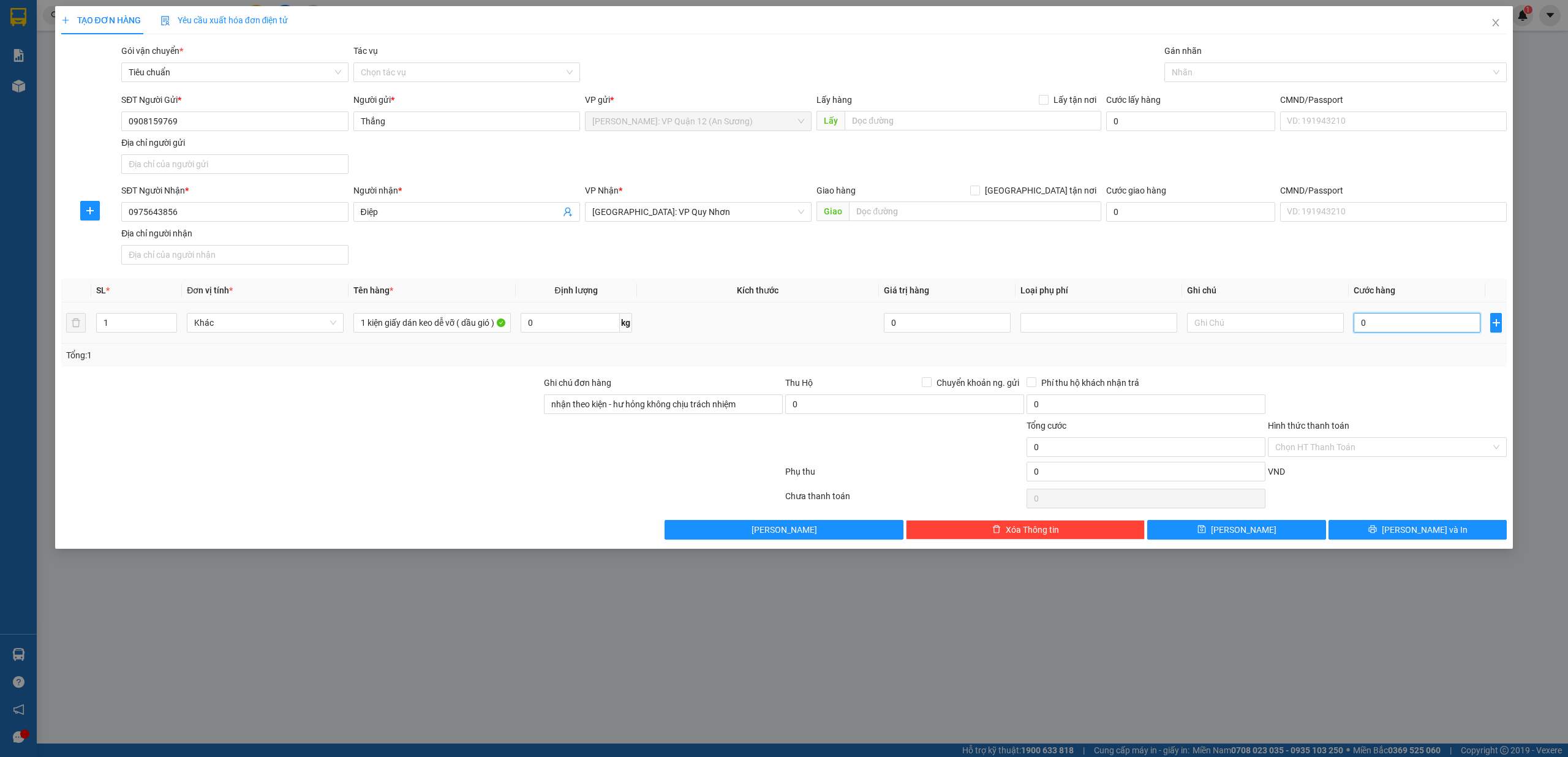
type input "7"
type input "75"
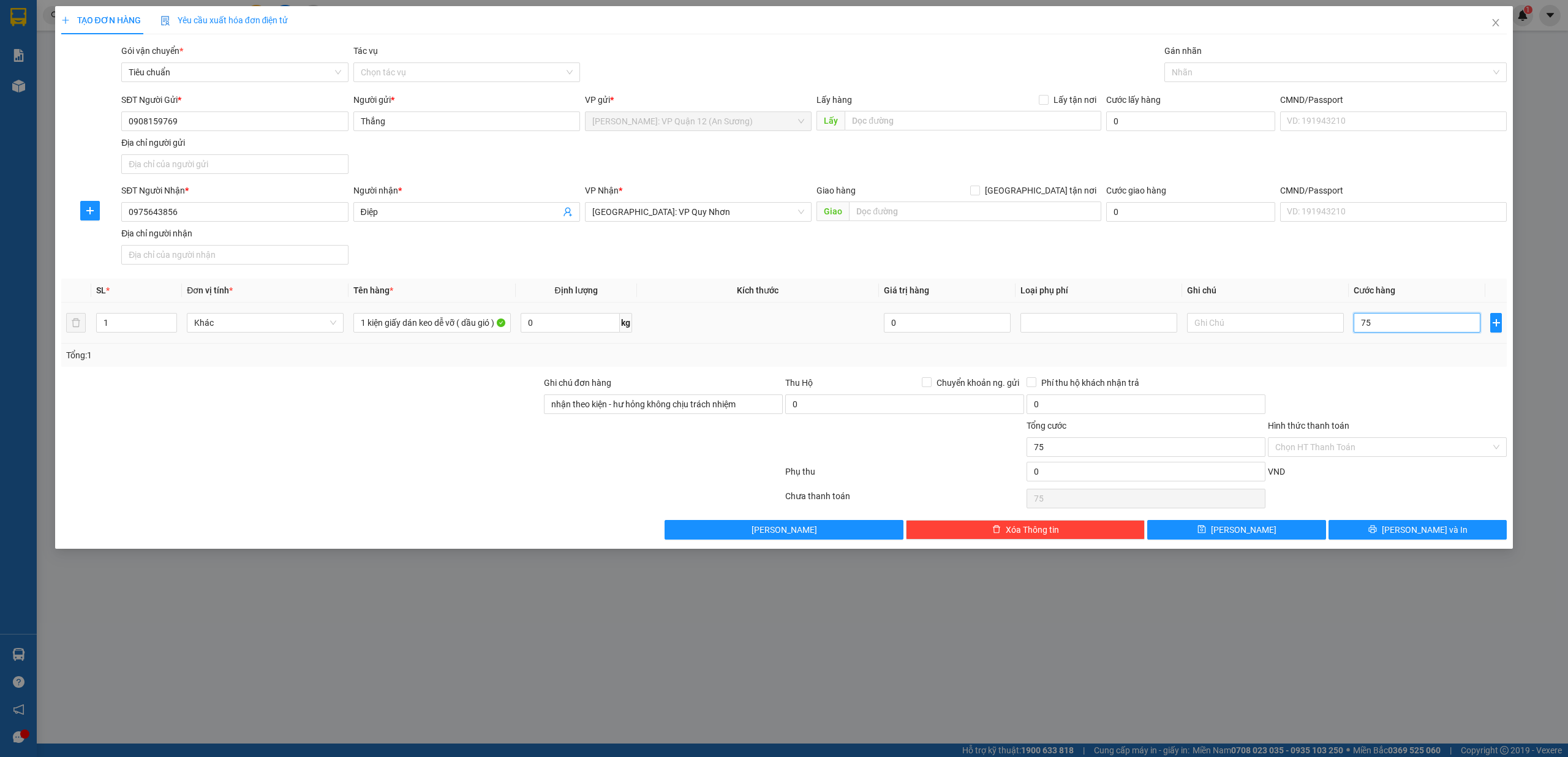
type input "750"
type input "7.500"
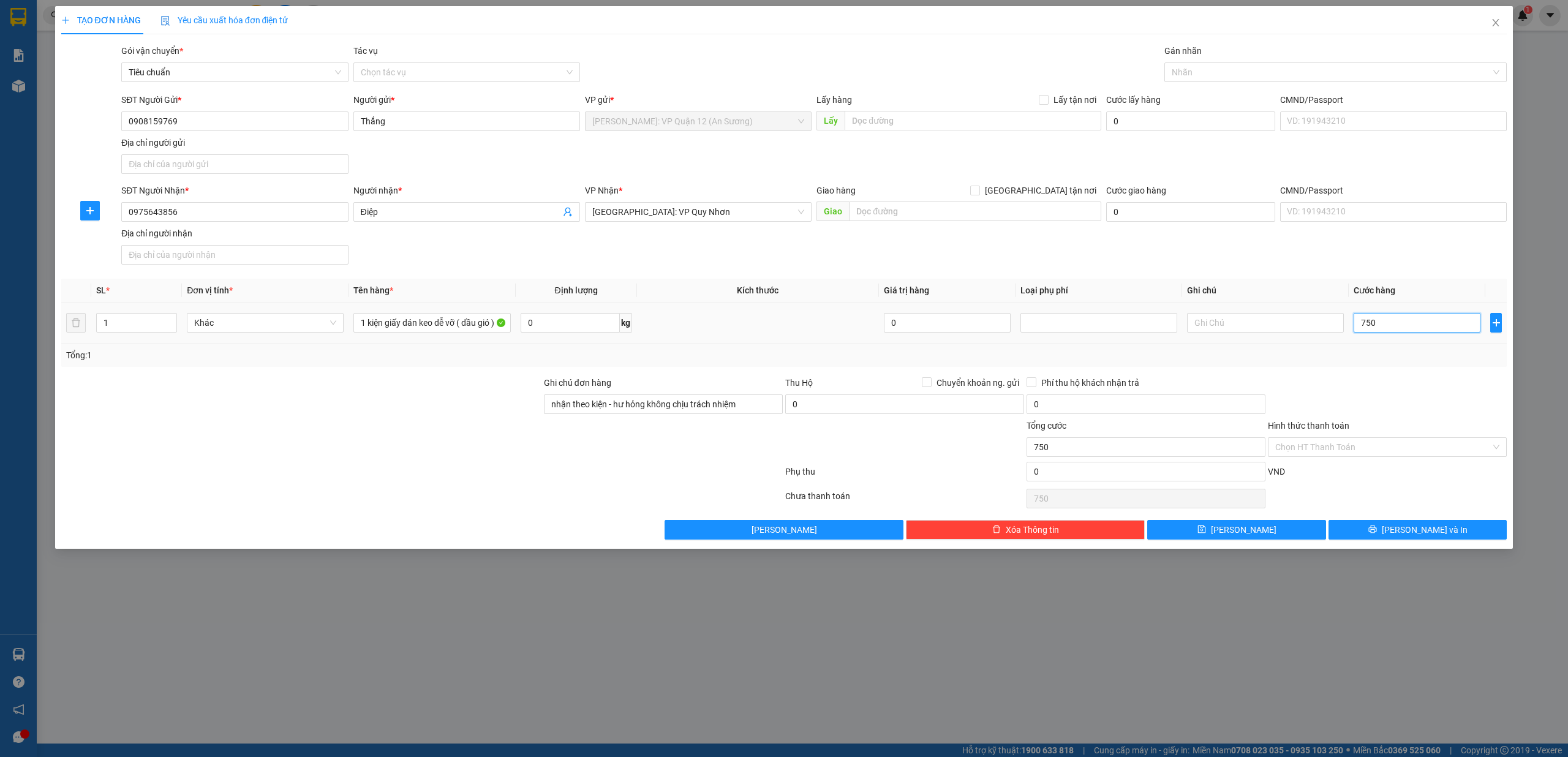
type input "7.500"
type input "75.000"
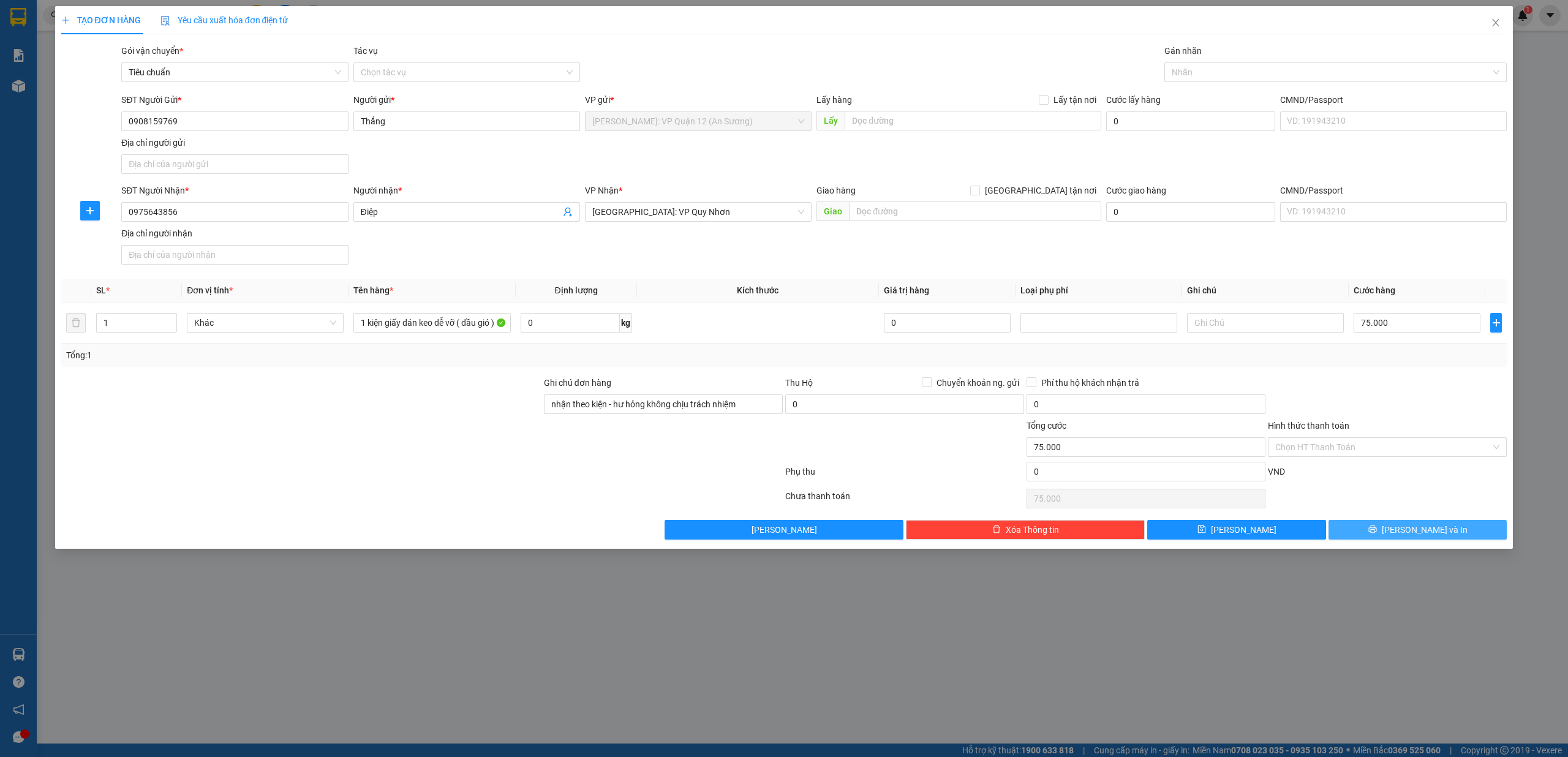
click at [1446, 534] on button "[PERSON_NAME] và In" at bounding box center [1418, 530] width 179 height 20
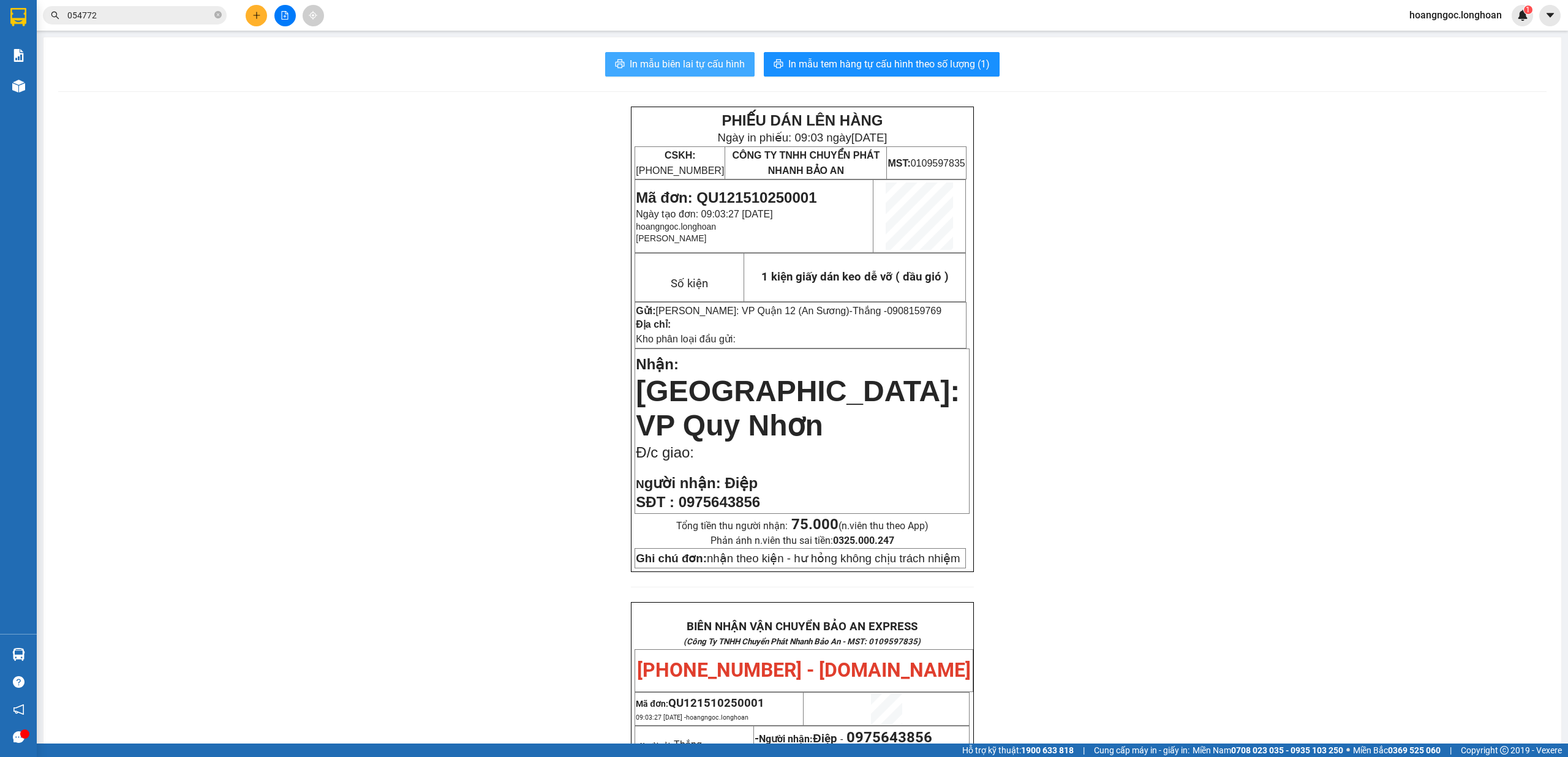
click at [708, 64] on span "In mẫu biên lai tự cấu hình" at bounding box center [687, 64] width 116 height 15
click at [890, 67] on span "In mẫu tem hàng tự cấu hình theo số lượng (1)" at bounding box center [889, 64] width 202 height 15
click at [247, 16] on button at bounding box center [256, 15] width 22 height 22
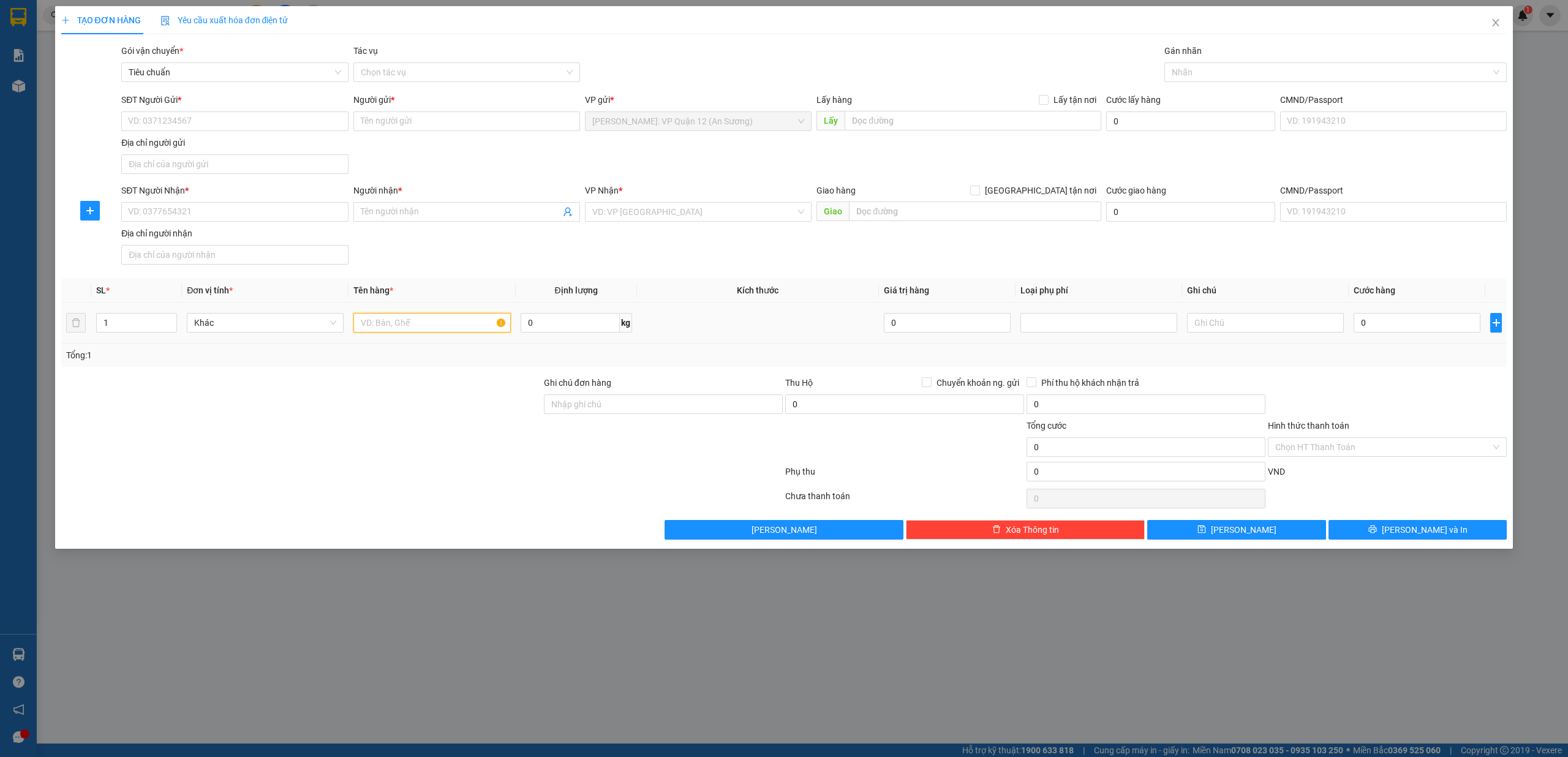
click at [378, 322] on input "text" at bounding box center [431, 322] width 157 height 20
type input "1 kiện giấy bọc PE ("
click at [609, 414] on input "Ghi chú đơn hàng" at bounding box center [663, 404] width 239 height 20
type input "nhận theo kiện - hư hỏng không chịu trách nhiệm"
drag, startPoint x: 202, startPoint y: 120, endPoint x: 291, endPoint y: 146, distance: 92.7
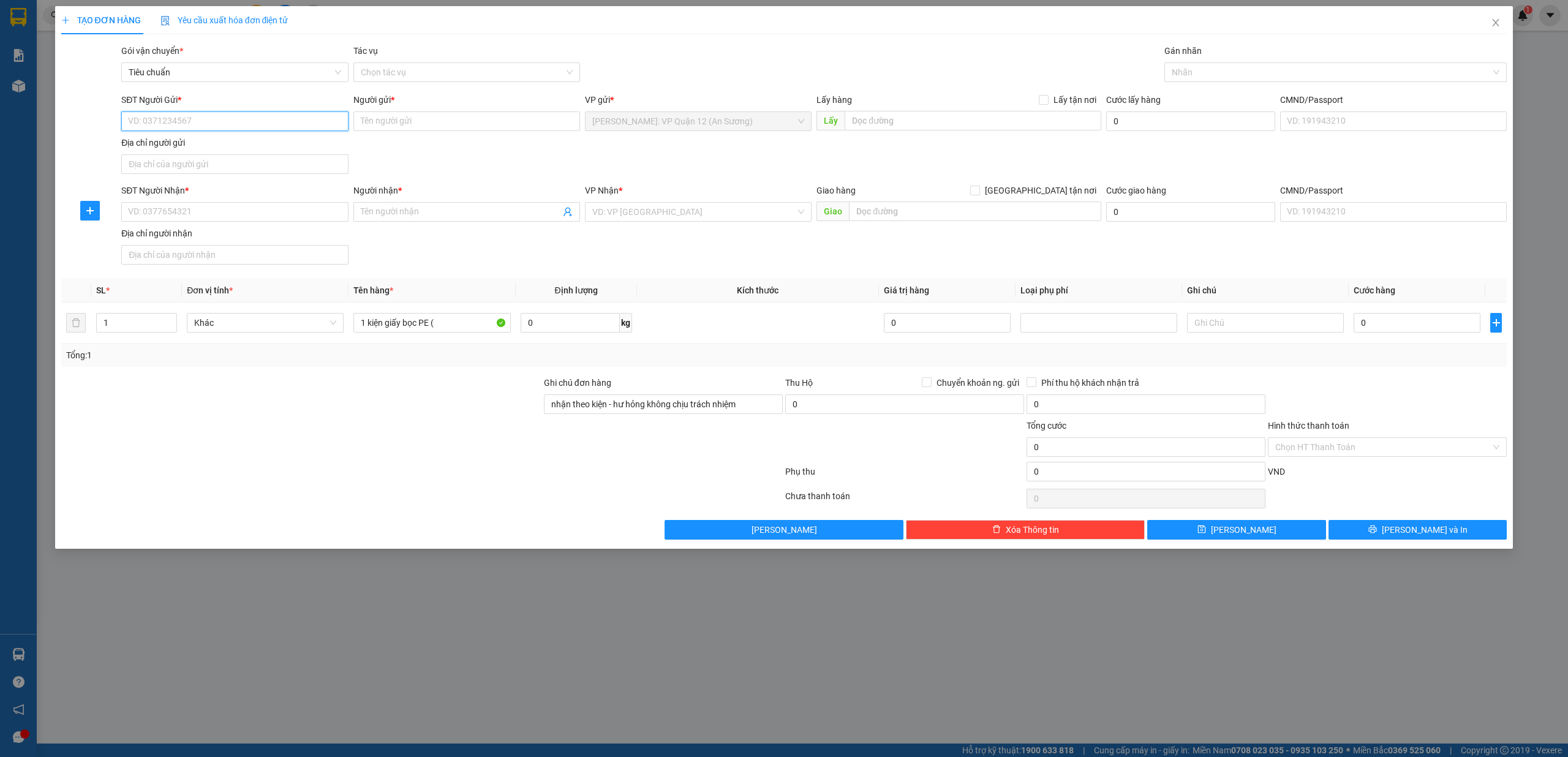
click at [202, 120] on input "SĐT Người Gửi *" at bounding box center [234, 121] width 226 height 20
type input "0923522566"
click at [265, 118] on input "0923522566" at bounding box center [234, 121] width 226 height 20
click at [400, 124] on input "Người gửi *" at bounding box center [466, 121] width 226 height 20
type input "cty Khả Lợi"
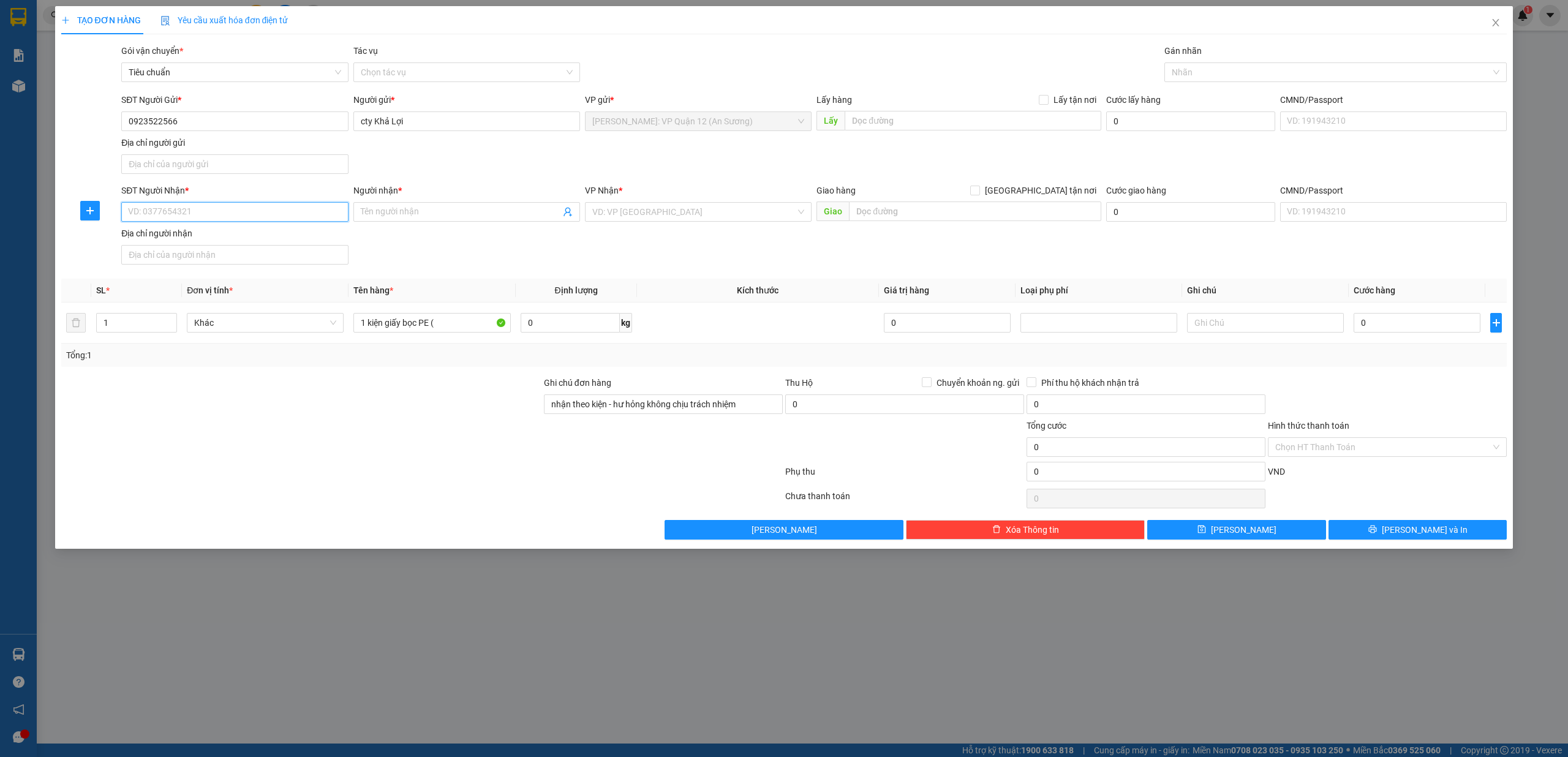
click at [230, 216] on input "SĐT Người Nhận *" at bounding box center [234, 211] width 226 height 20
type input "0896693344"
type input "Trung"
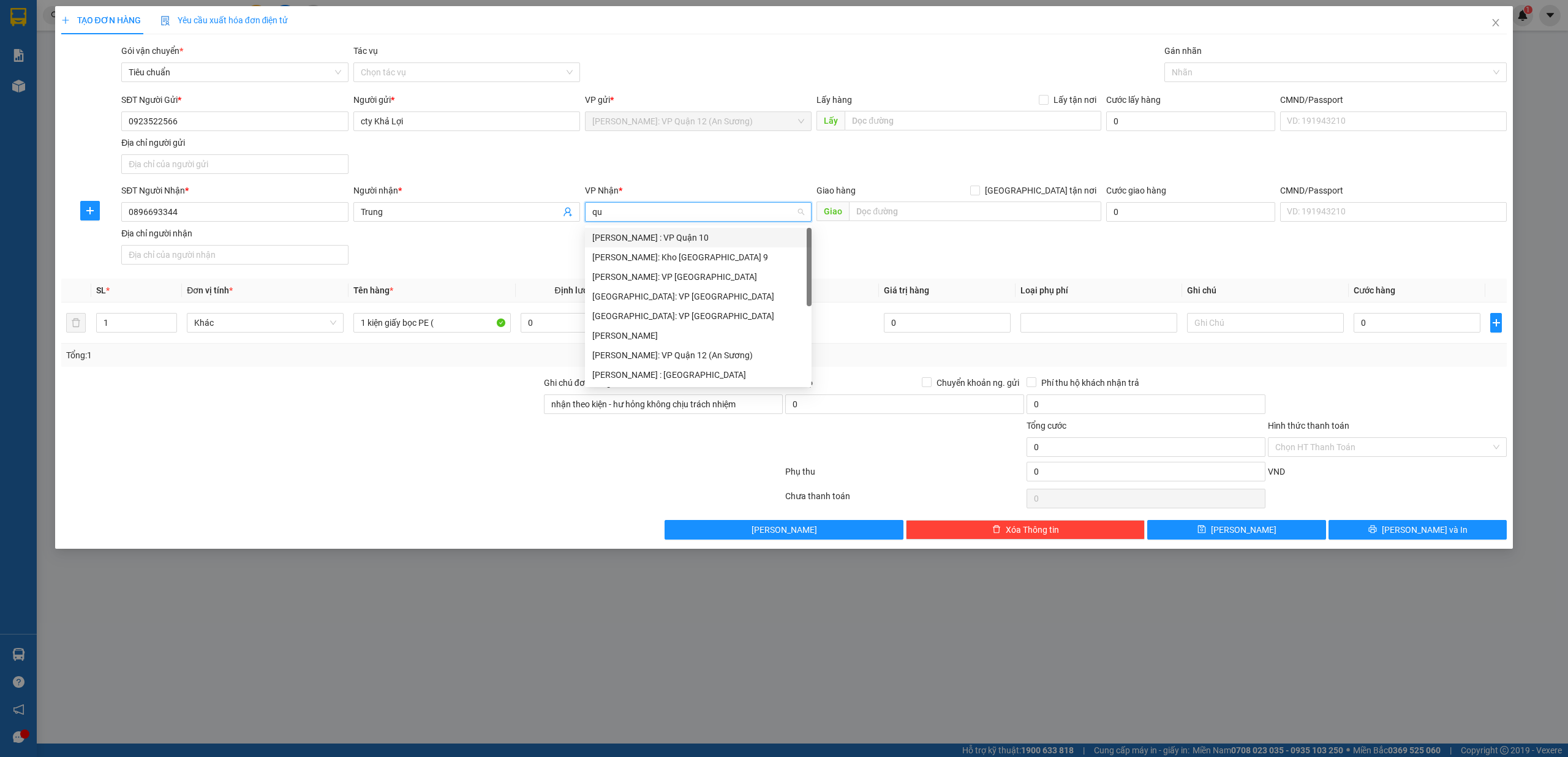
type input "quy"
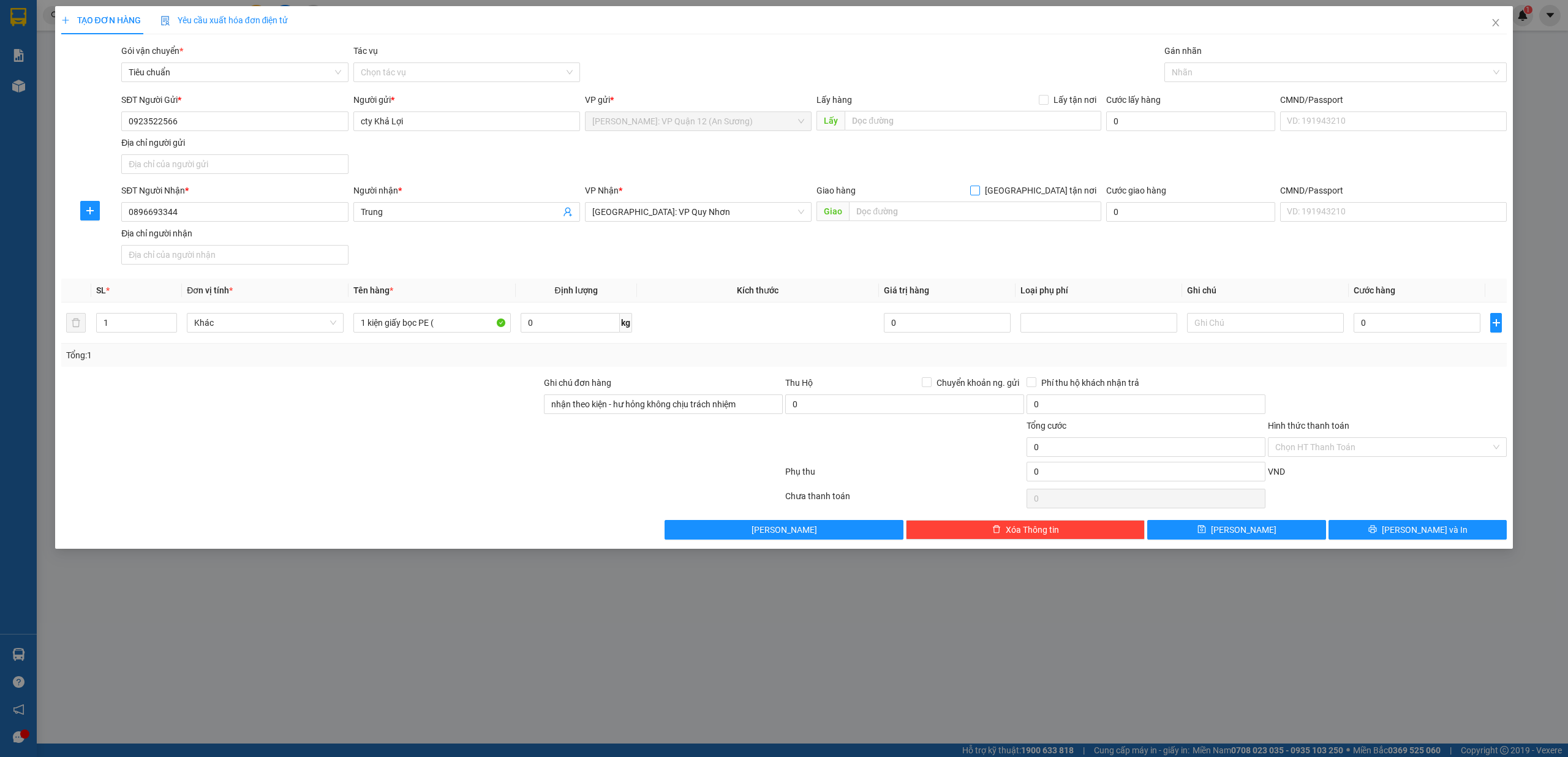
click at [970, 186] on input "[GEOGRAPHIC_DATA] tận nơi" at bounding box center [974, 190] width 8 height 8
checkbox input "true"
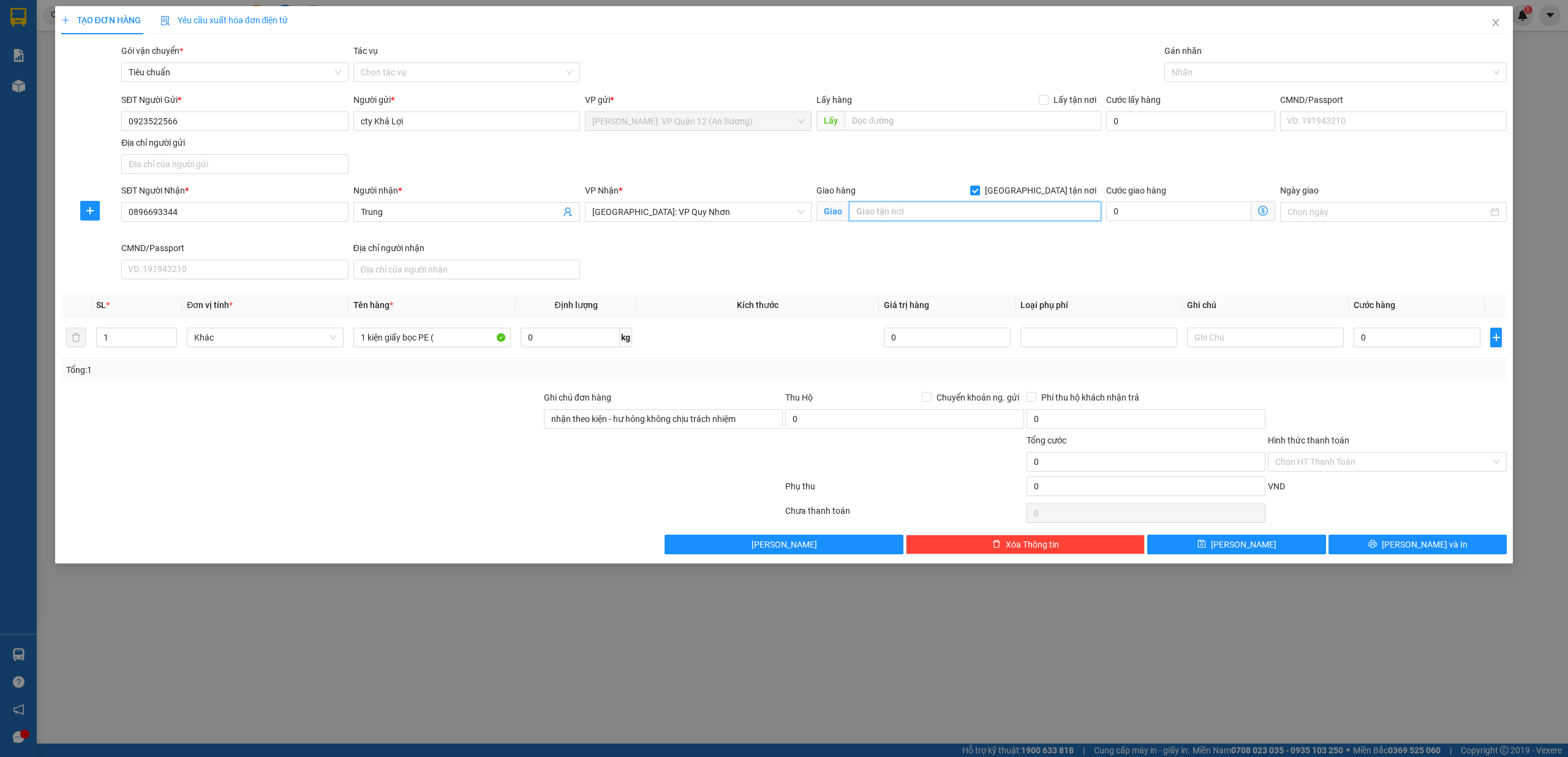
type input "8"
click at [1196, 67] on div at bounding box center [1330, 72] width 325 height 15
type input "92D, Trần Cao Vân, Quy Nhơn, Bình Định"
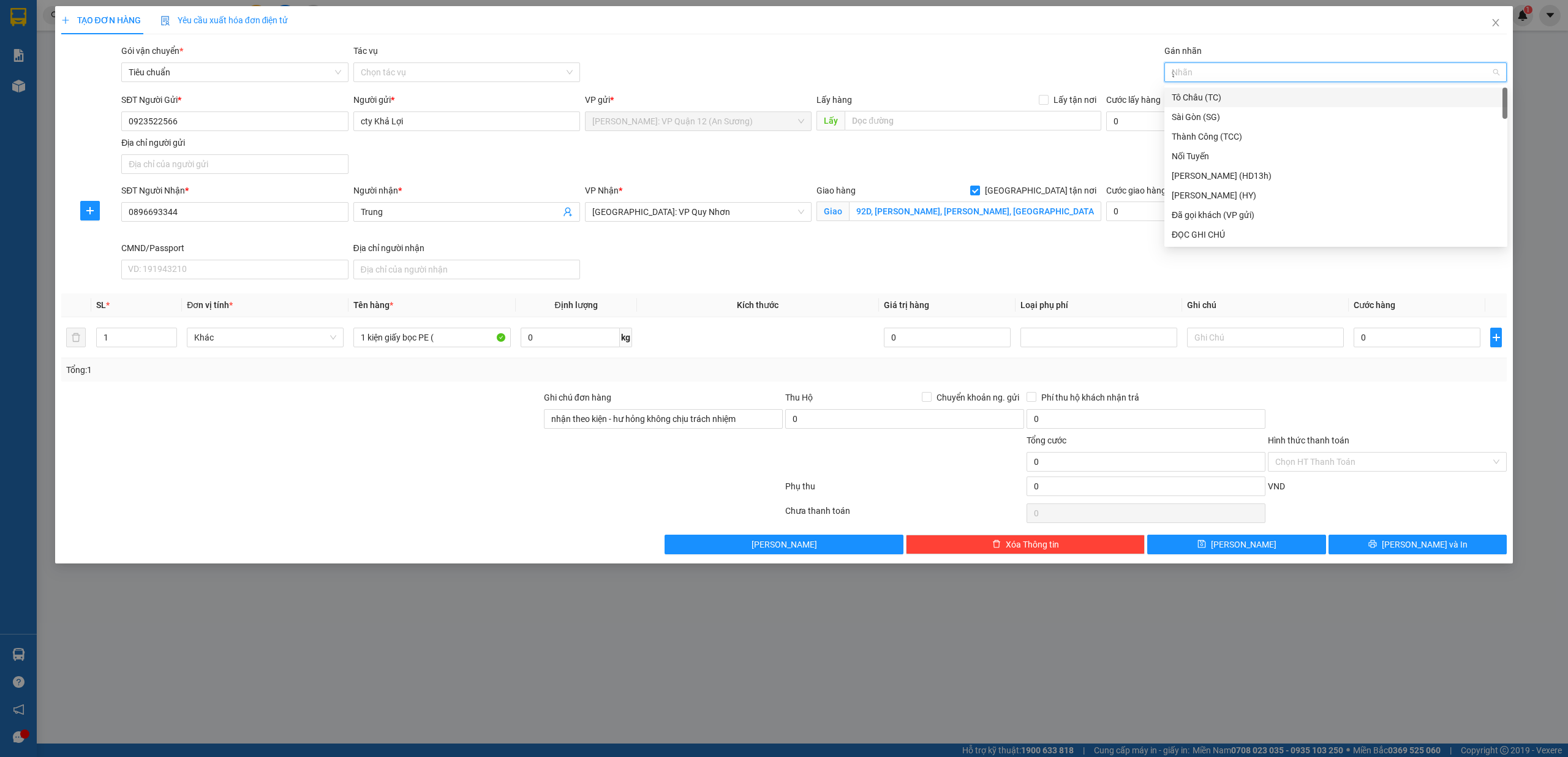
type input "gt"
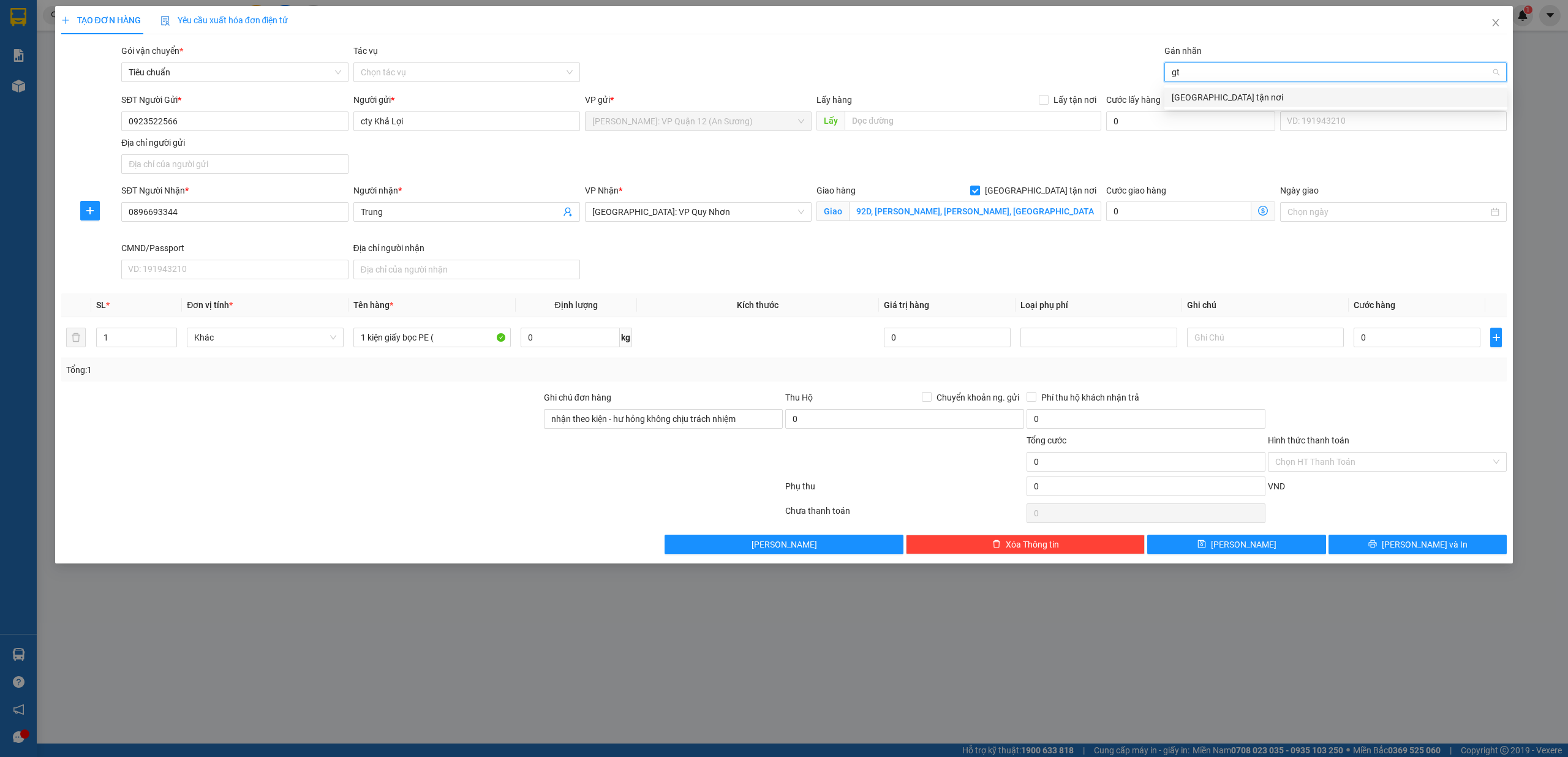
click at [1194, 97] on div "[GEOGRAPHIC_DATA] tận nơi" at bounding box center [1335, 97] width 328 height 13
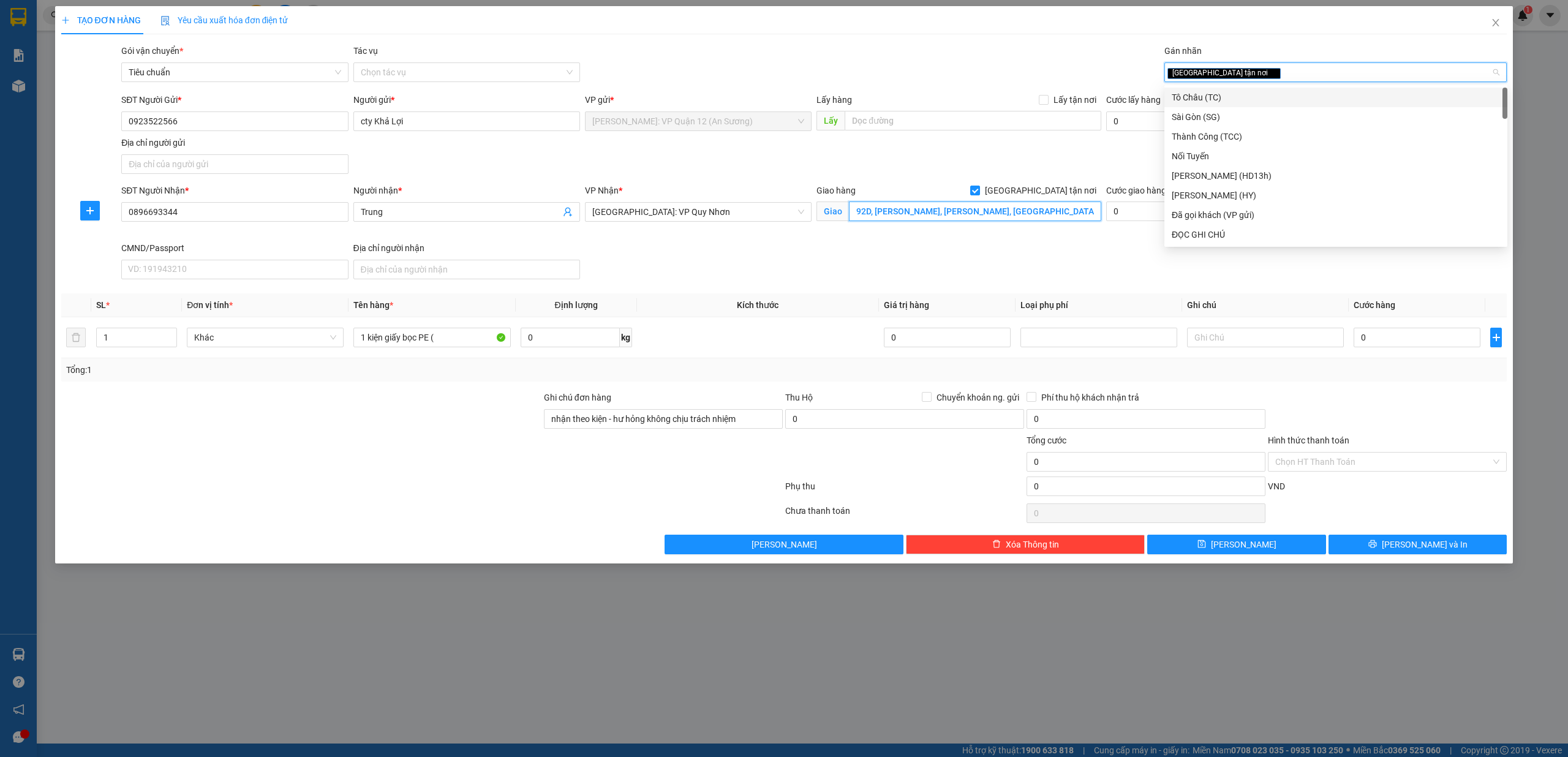
click at [906, 209] on input "92D, Trần Cao Vân, Quy Nhơn, Bình Định" at bounding box center [975, 211] width 253 height 20
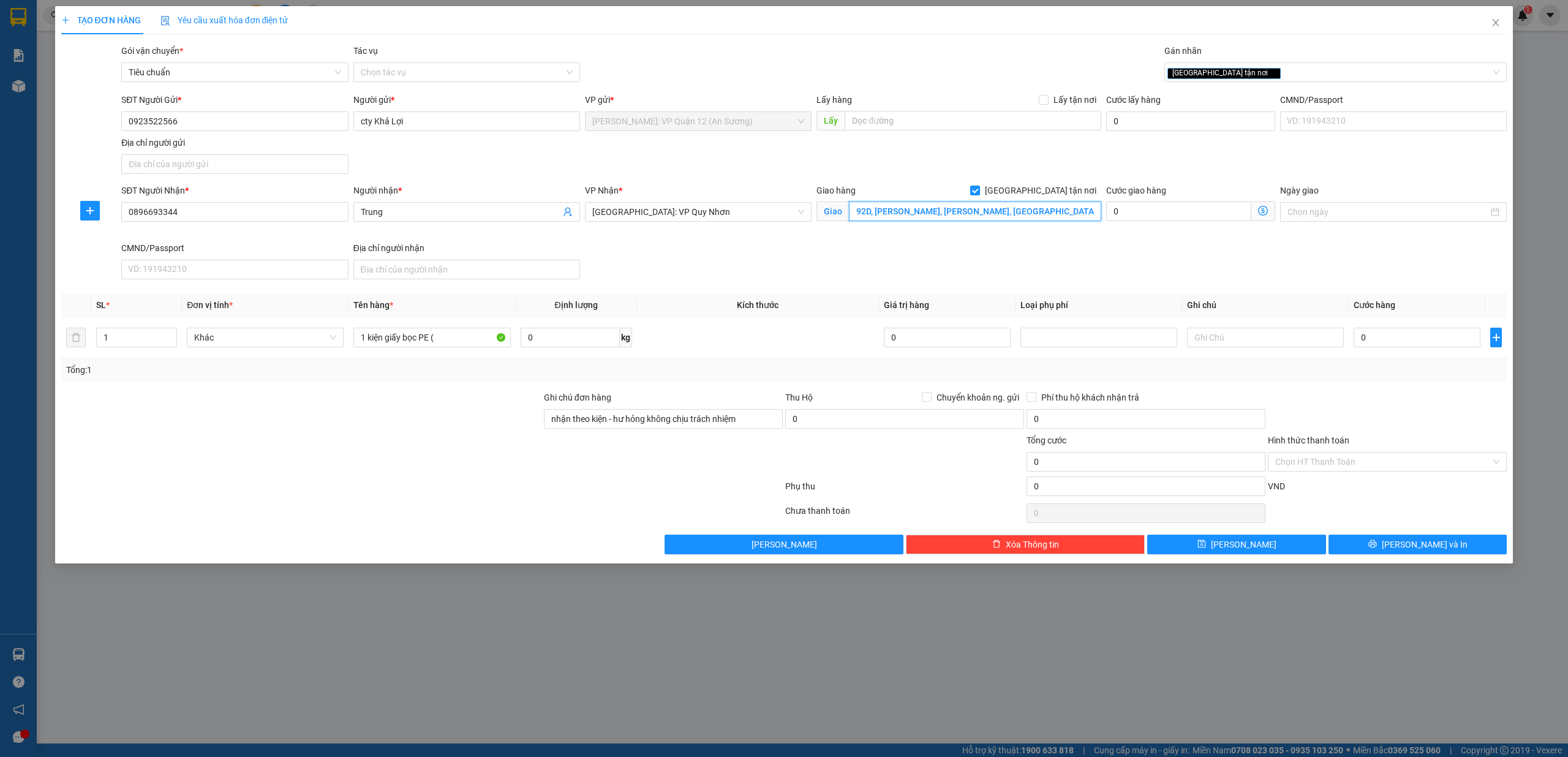
click at [906, 209] on input "92D, Trần Cao Vân, Quy Nhơn, Bình Định" at bounding box center [975, 211] width 253 height 20
click at [483, 341] on input "1 kiện giấy bọc PE (" at bounding box center [431, 337] width 157 height 20
type input "1 kiện giấy bọc nilong ( máy cắt )"
click at [1388, 336] on input "0" at bounding box center [1417, 337] width 127 height 20
type input "2"
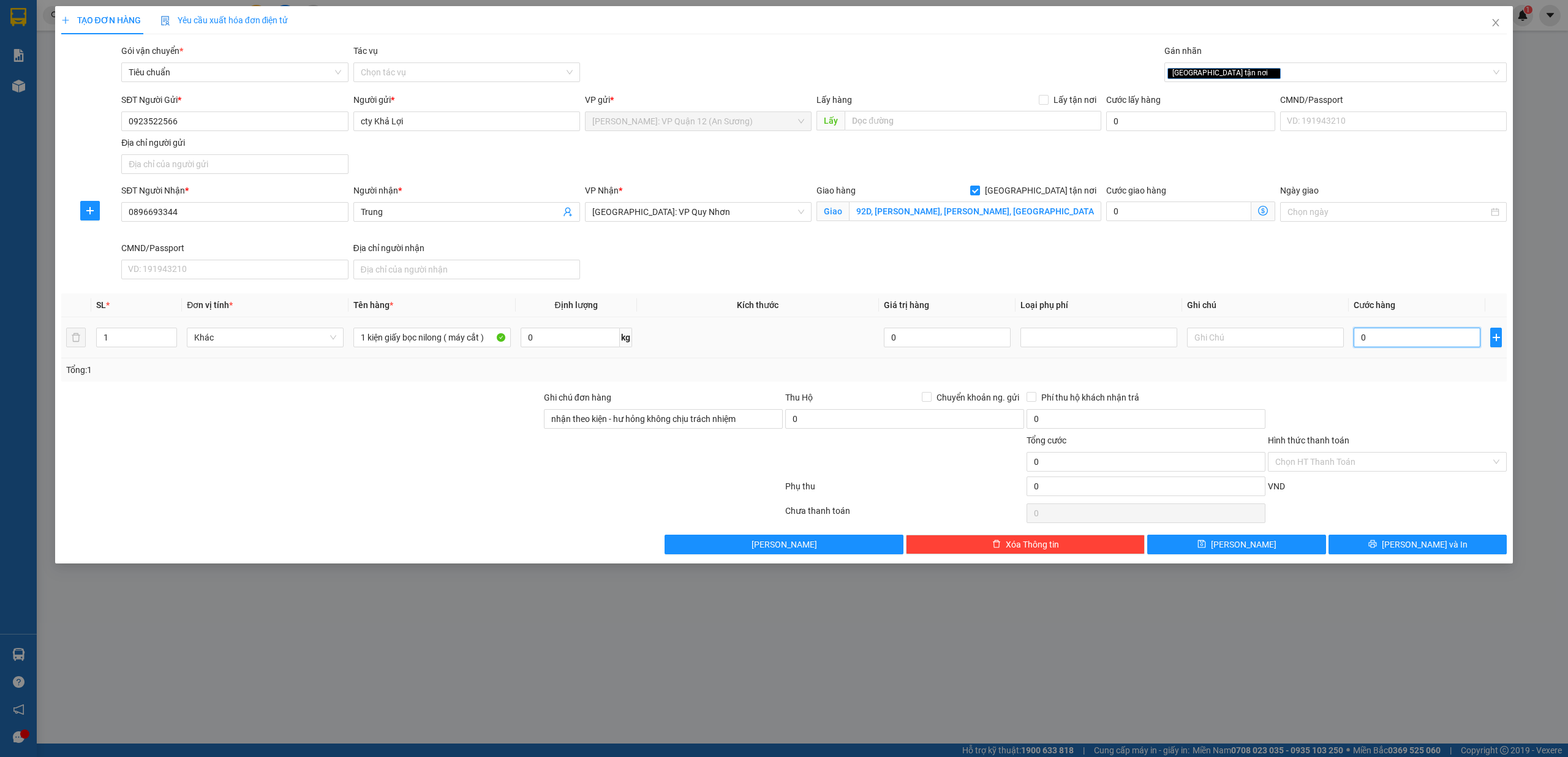
type input "2"
type input "25"
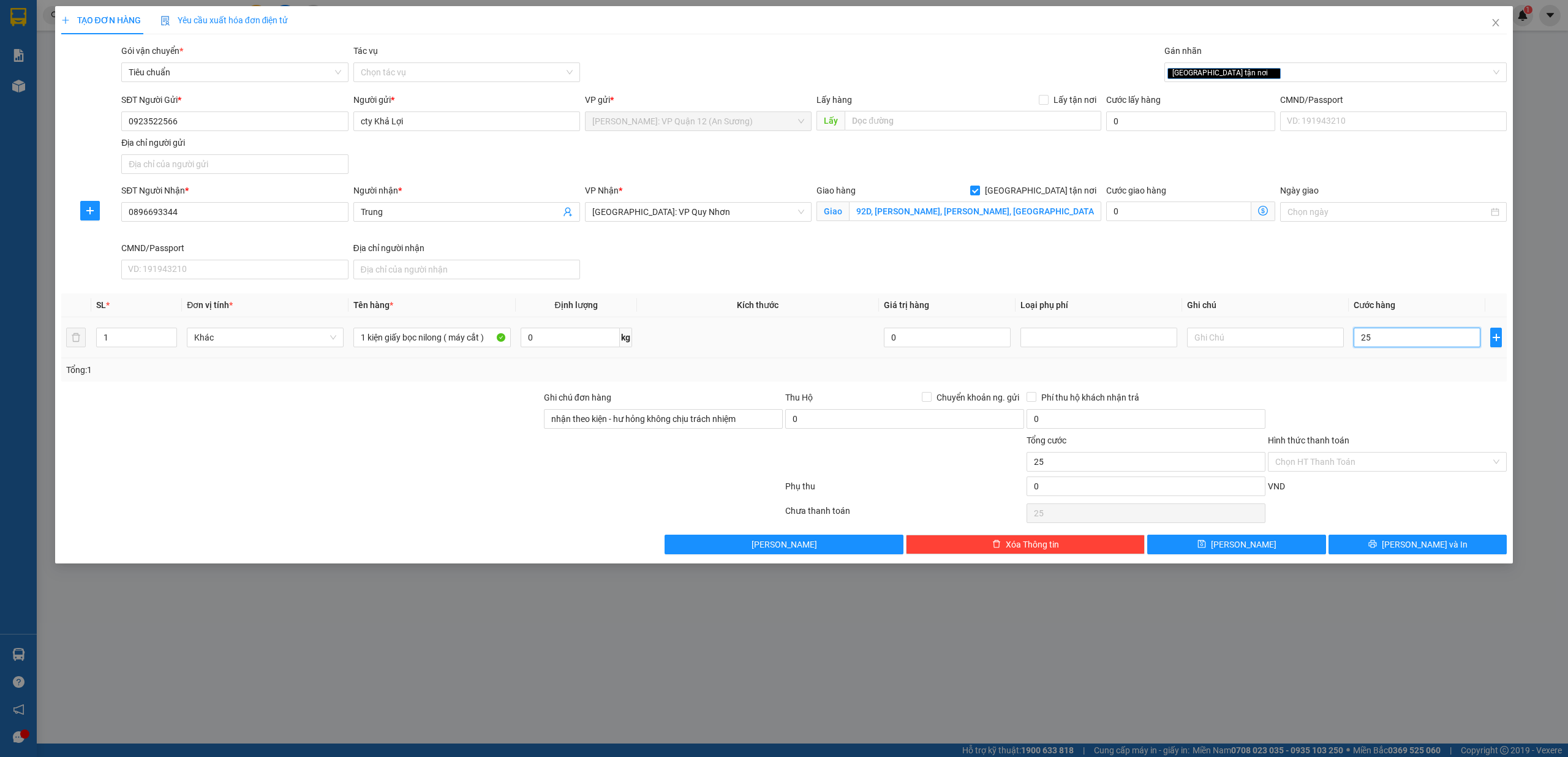
type input "250"
type input "2.500"
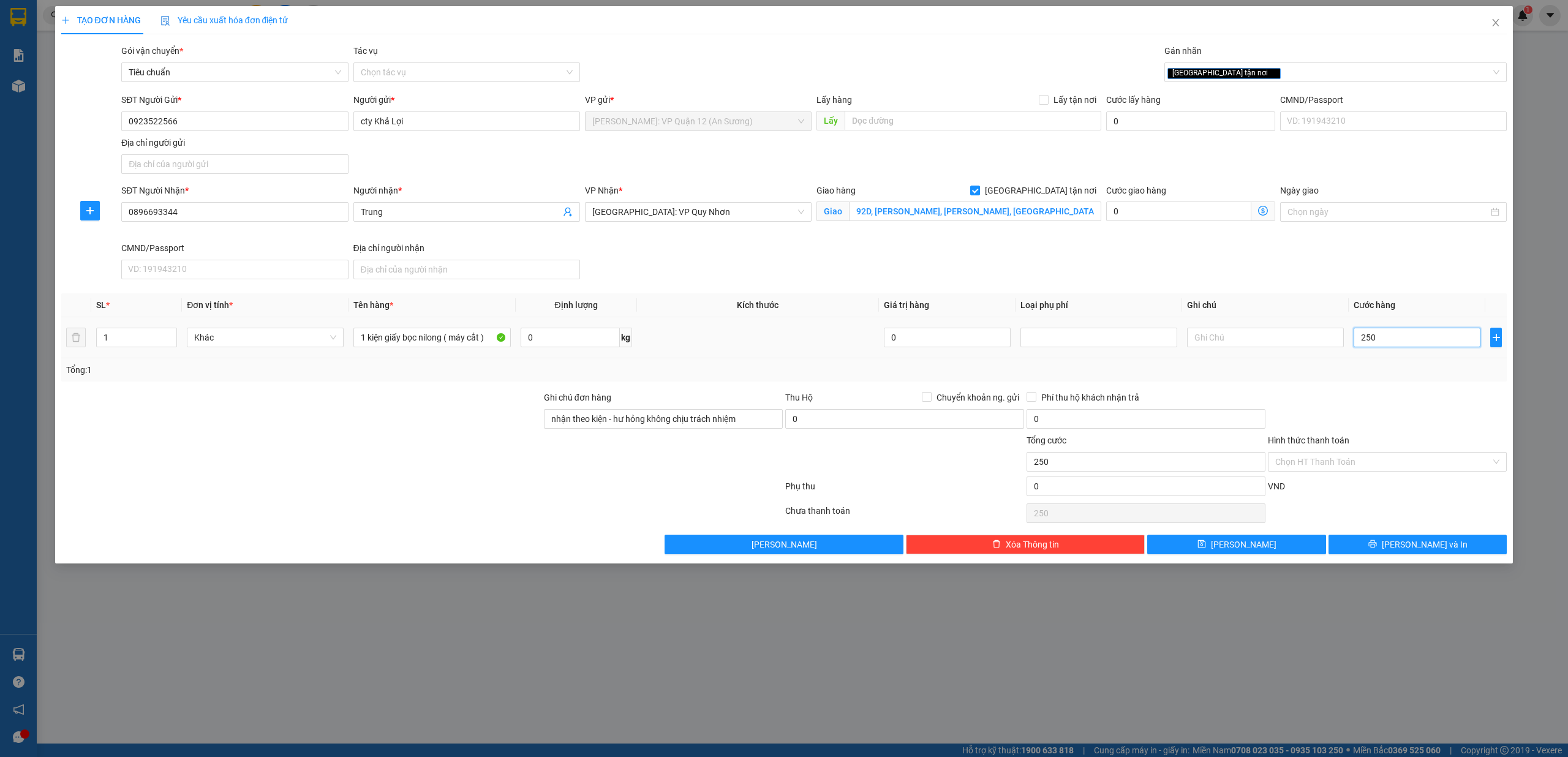
type input "2.500"
type input "25.000"
type input "250.000"
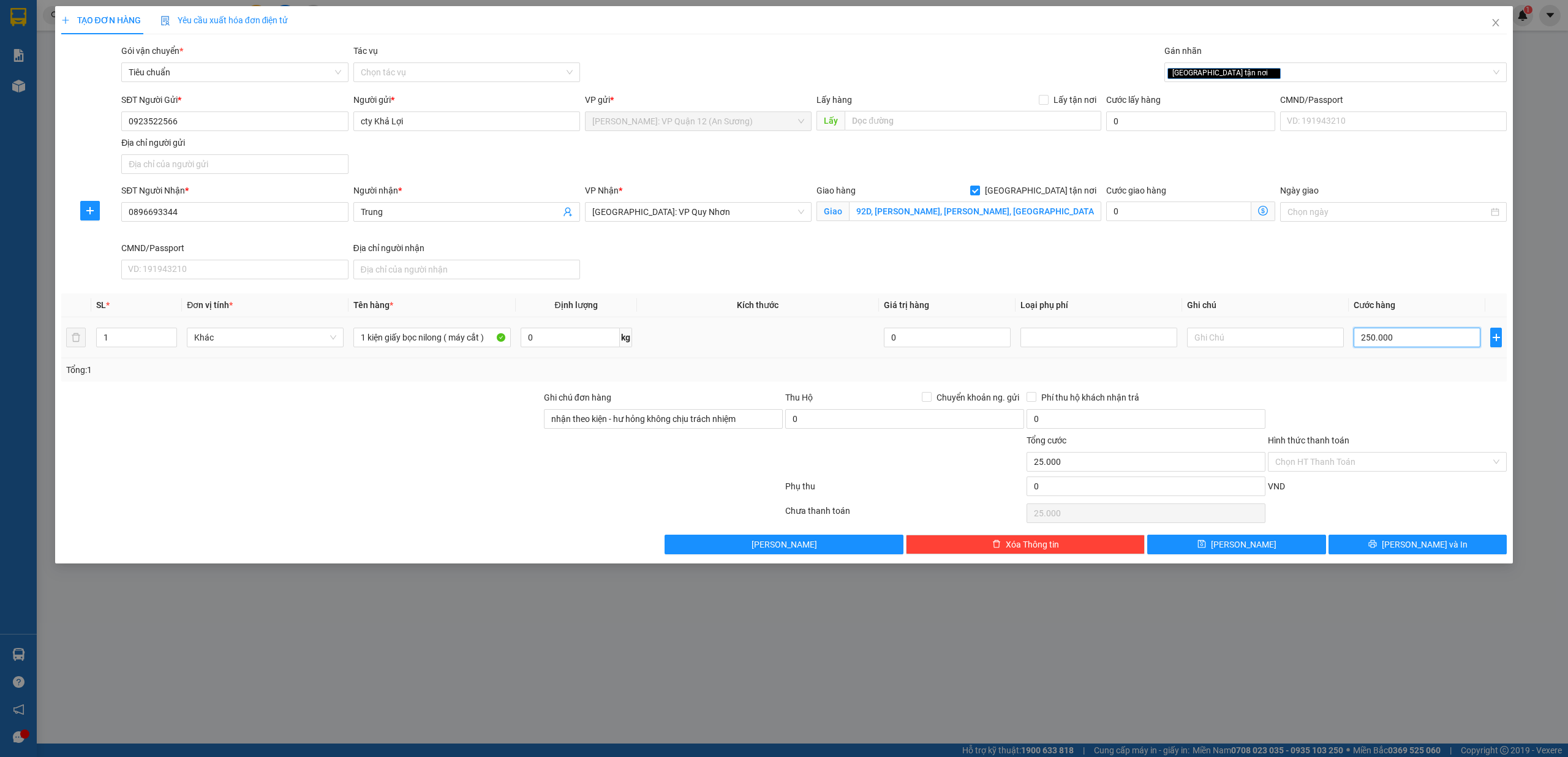
type input "250.000"
click at [1388, 536] on div "Transit Pickup Surcharge Ids Transit Deliver Surcharge Ids Transit Deliver Surc…" at bounding box center [784, 299] width 1446 height 510
click at [1391, 564] on div "TẠO ĐƠN HÀNG Yêu cầu xuất hóa đơn điện tử Transit Pickup Surcharge Ids Transit …" at bounding box center [784, 285] width 1458 height 557
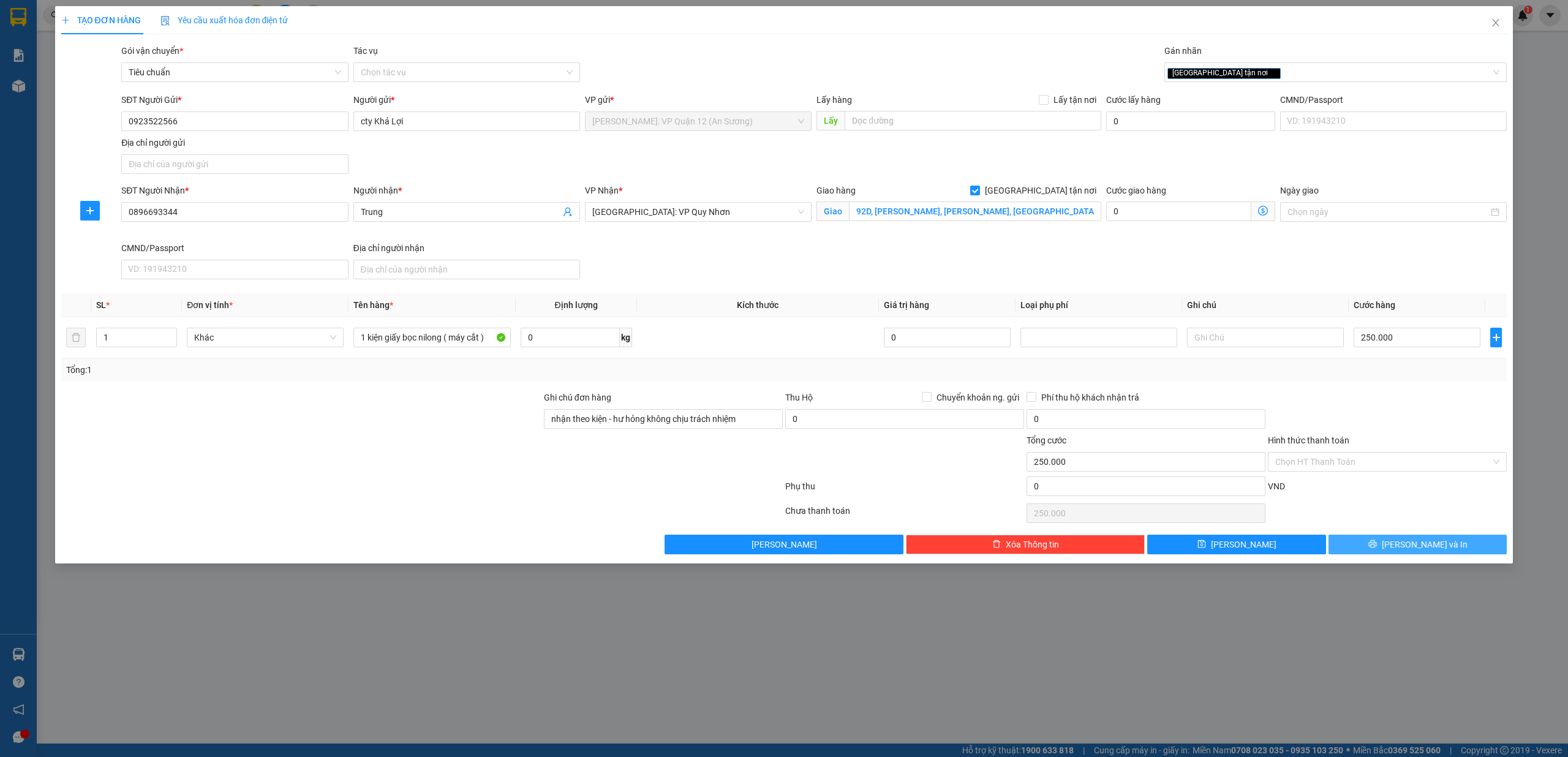
click at [1377, 547] on icon "printer" at bounding box center [1373, 543] width 8 height 8
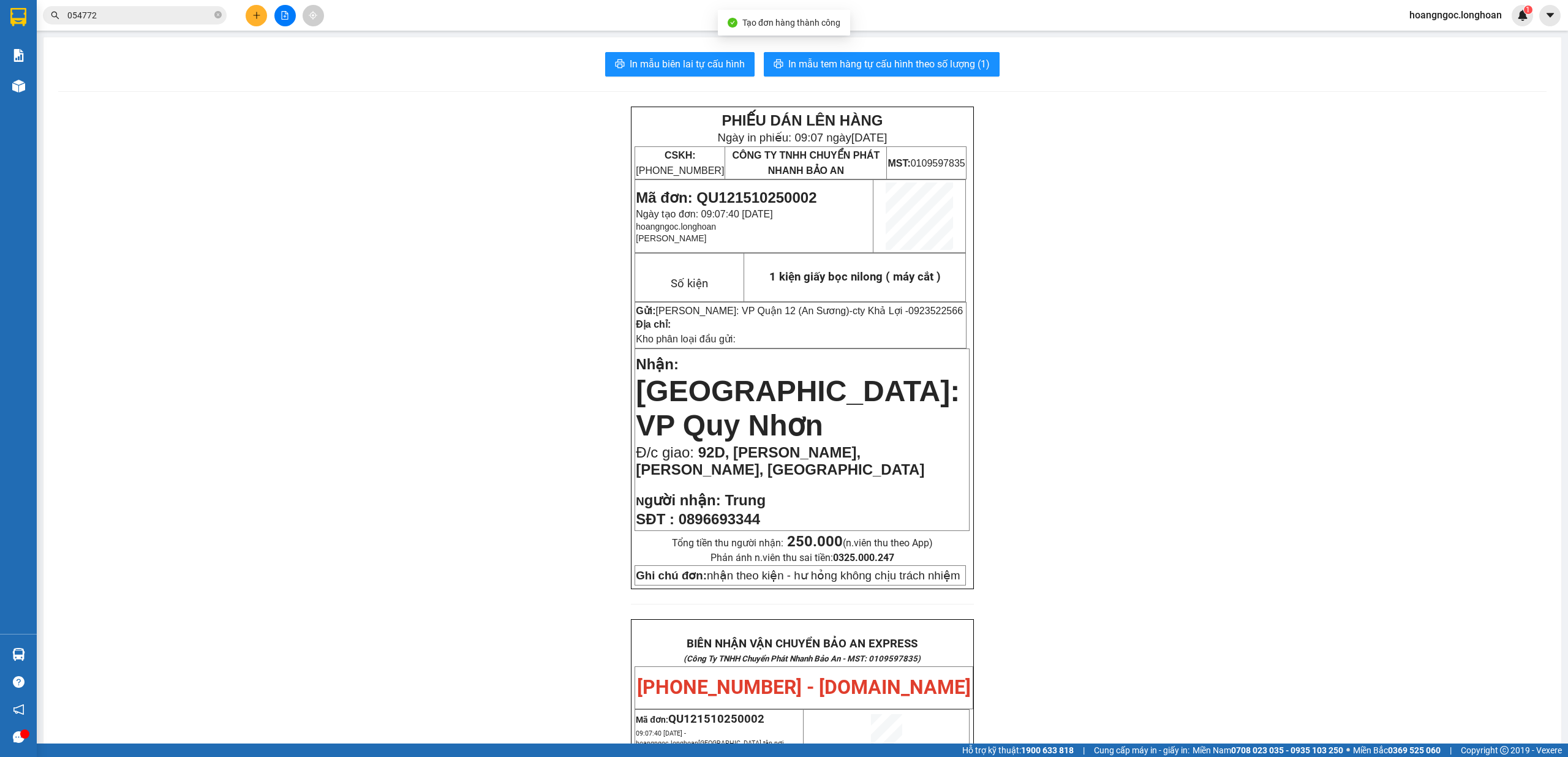
click at [726, 52] on div "In mẫu biên lai tự cấu hình In mẫu tem hàng tự cấu hình theo số lượng (1) PHIẾU…" at bounding box center [802, 683] width 1518 height 1290
click at [662, 57] on span "In mẫu biên lai tự cấu hình" at bounding box center [687, 64] width 116 height 15
click at [841, 75] on button "In mẫu tem hàng tự cấu hình theo số lượng (1)" at bounding box center [881, 64] width 236 height 24
click at [247, 17] on button at bounding box center [256, 15] width 22 height 22
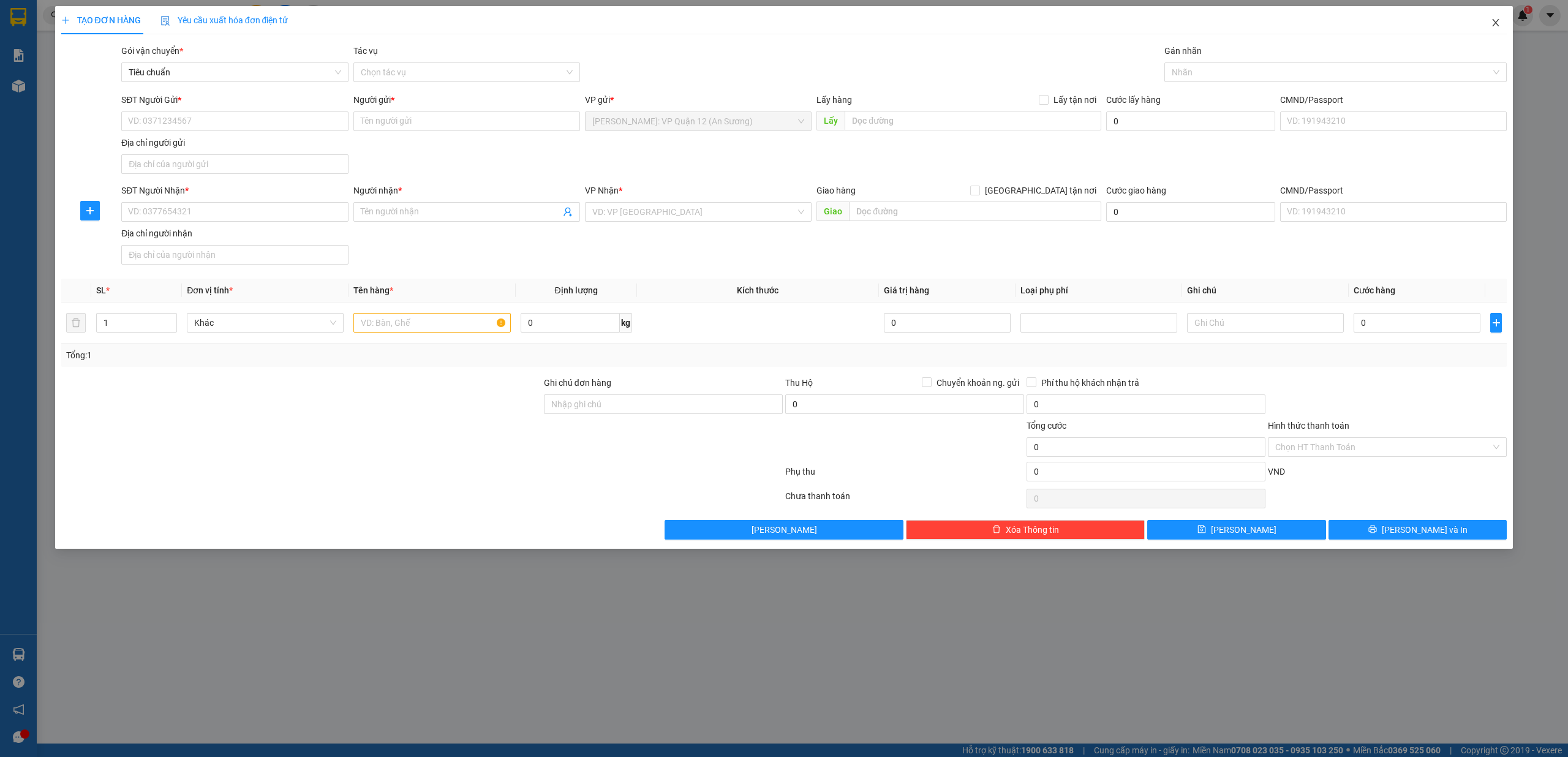
click at [1502, 21] on span "Close" at bounding box center [1496, 23] width 35 height 35
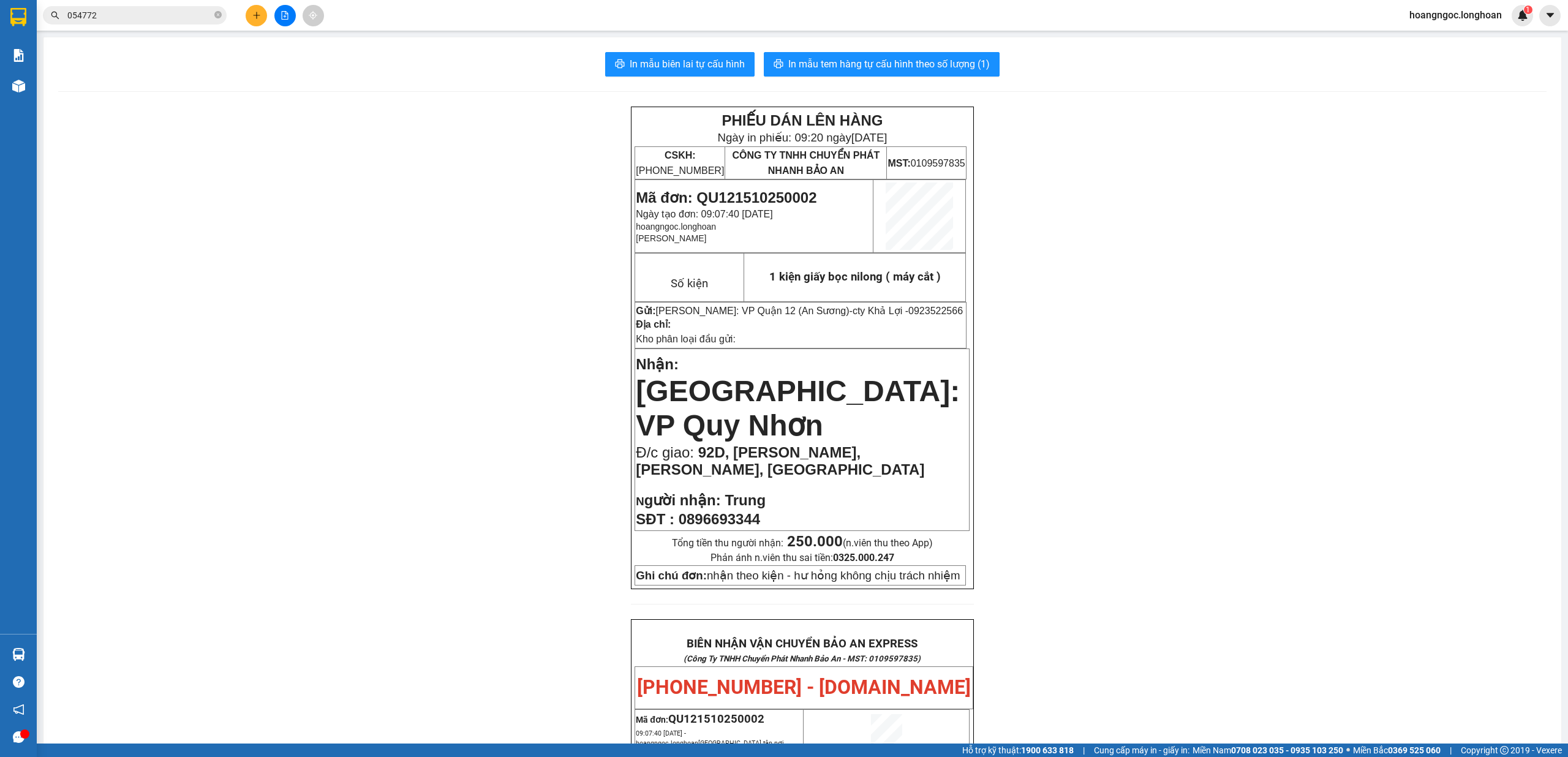
click at [213, 18] on span "054772" at bounding box center [135, 16] width 184 height 19
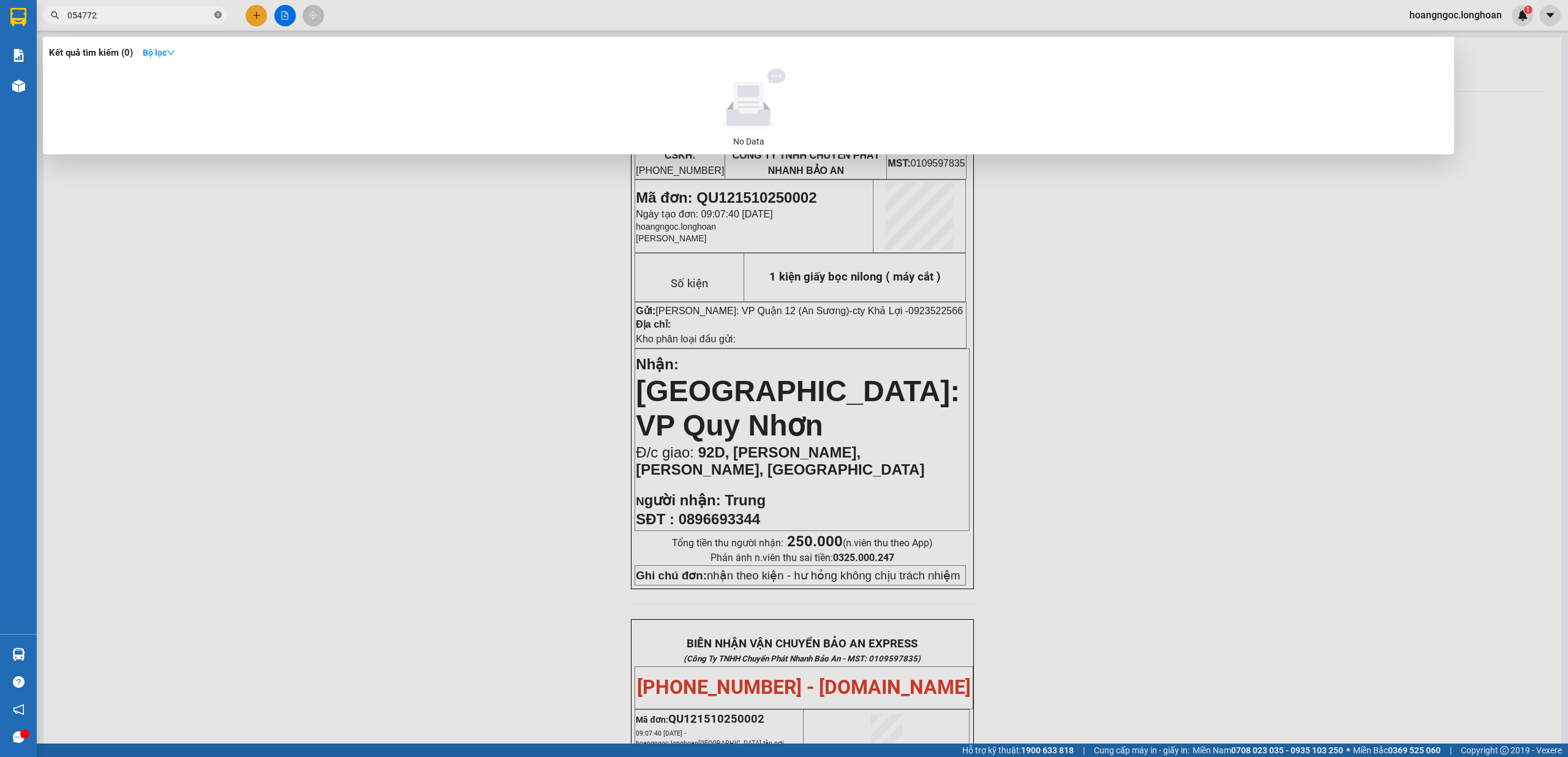
click at [216, 17] on icon "close-circle" at bounding box center [218, 15] width 8 height 8
type input "698638"
click at [216, 17] on icon "close-circle" at bounding box center [218, 15] width 8 height 8
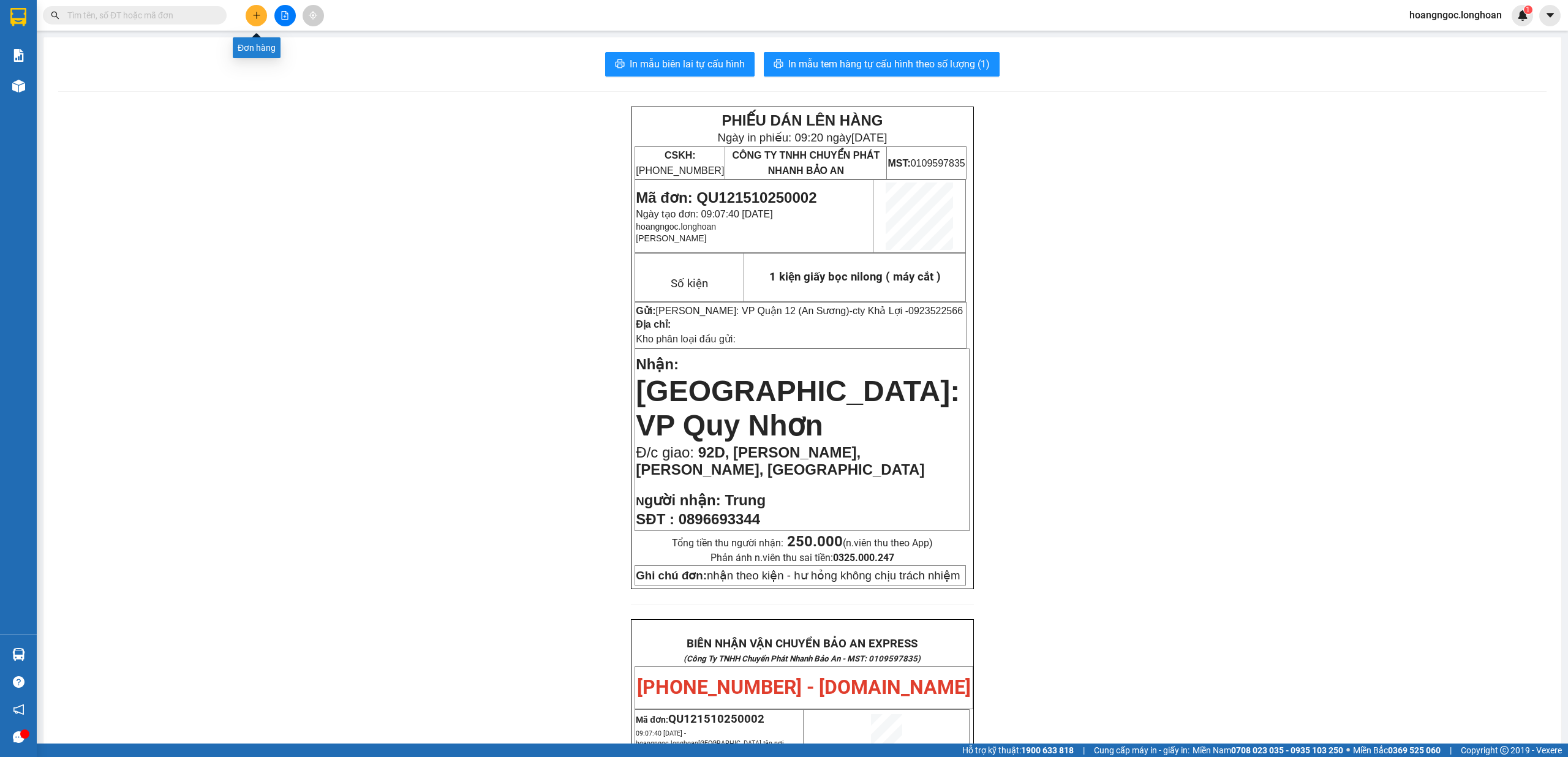
click at [253, 13] on icon "plus" at bounding box center [256, 15] width 8 height 8
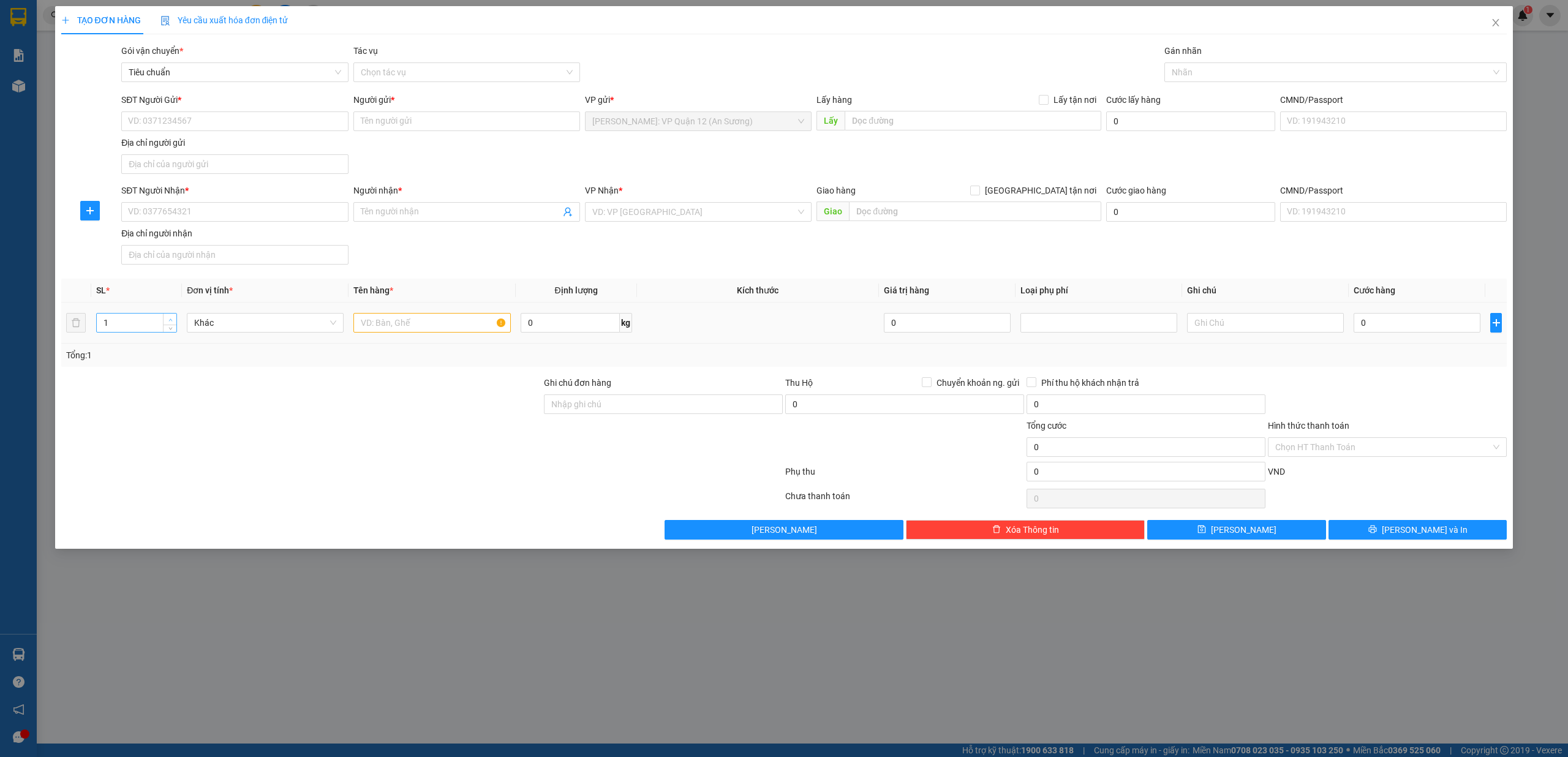
type input "2"
click at [170, 319] on icon "up" at bounding box center [170, 319] width 5 height 5
click at [207, 114] on input "SĐT Người Gửi *" at bounding box center [234, 121] width 226 height 20
drag, startPoint x: 204, startPoint y: 143, endPoint x: 209, endPoint y: 152, distance: 10.3
click at [205, 144] on div "0913896945 - ANH MINH" at bounding box center [235, 147] width 212 height 13
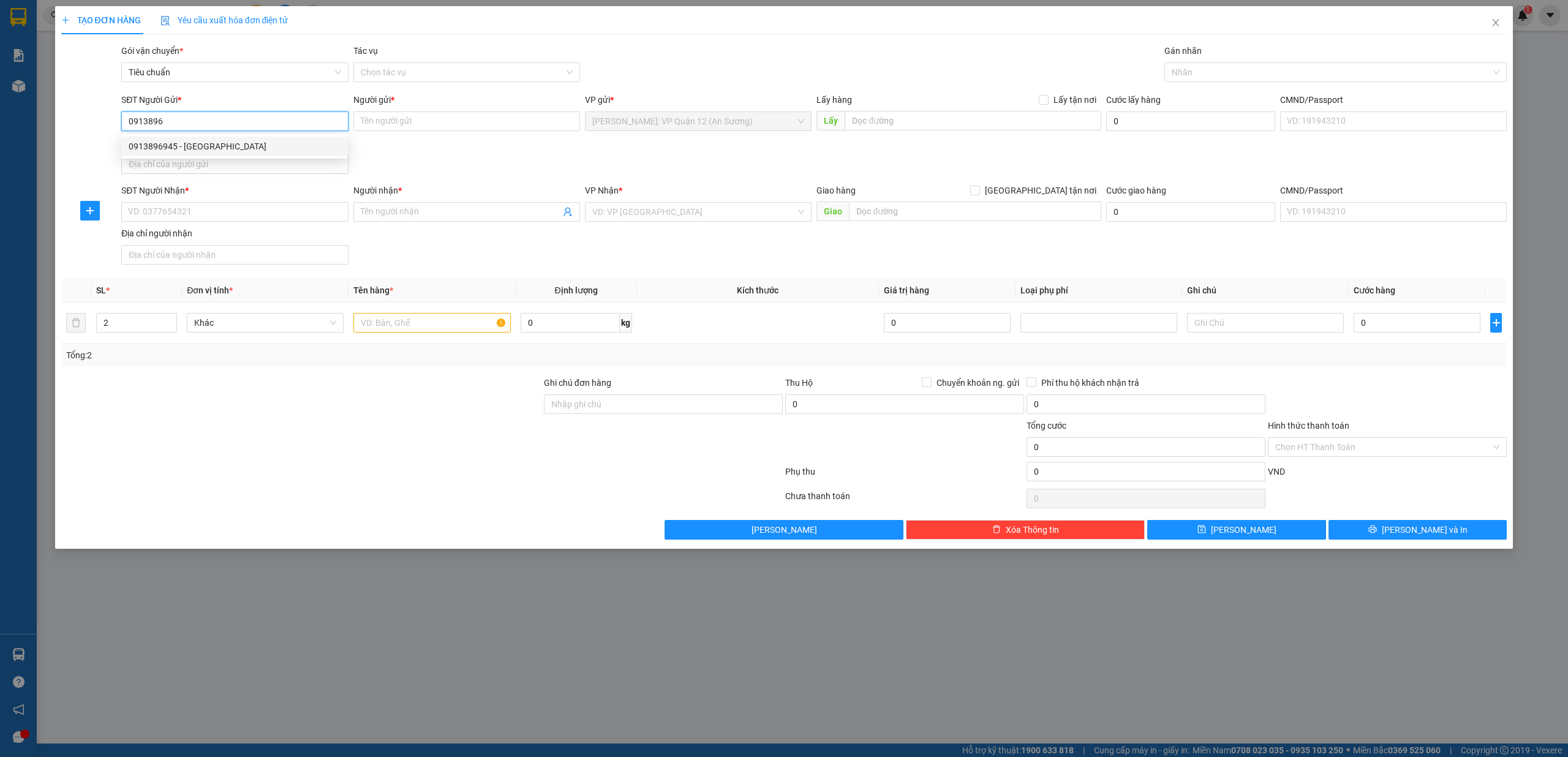
type input "0913896945"
type input "ANH MINH"
type input "0913896945"
click at [214, 203] on input "SĐT Người Nhận *" at bounding box center [234, 211] width 226 height 20
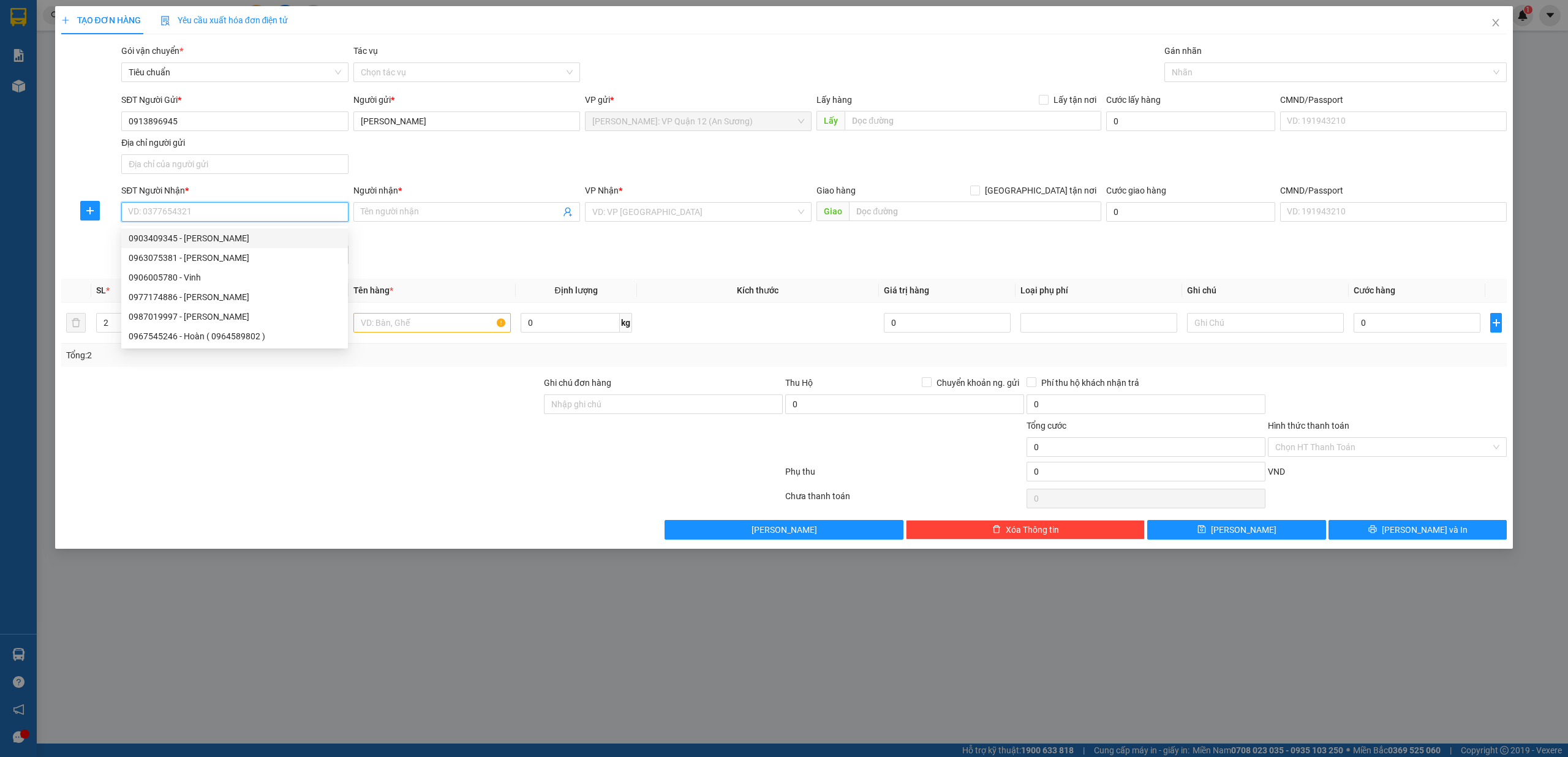
click at [248, 241] on div "0903409345 - Nguyễn Phát" at bounding box center [235, 238] width 212 height 13
type input "0903409345"
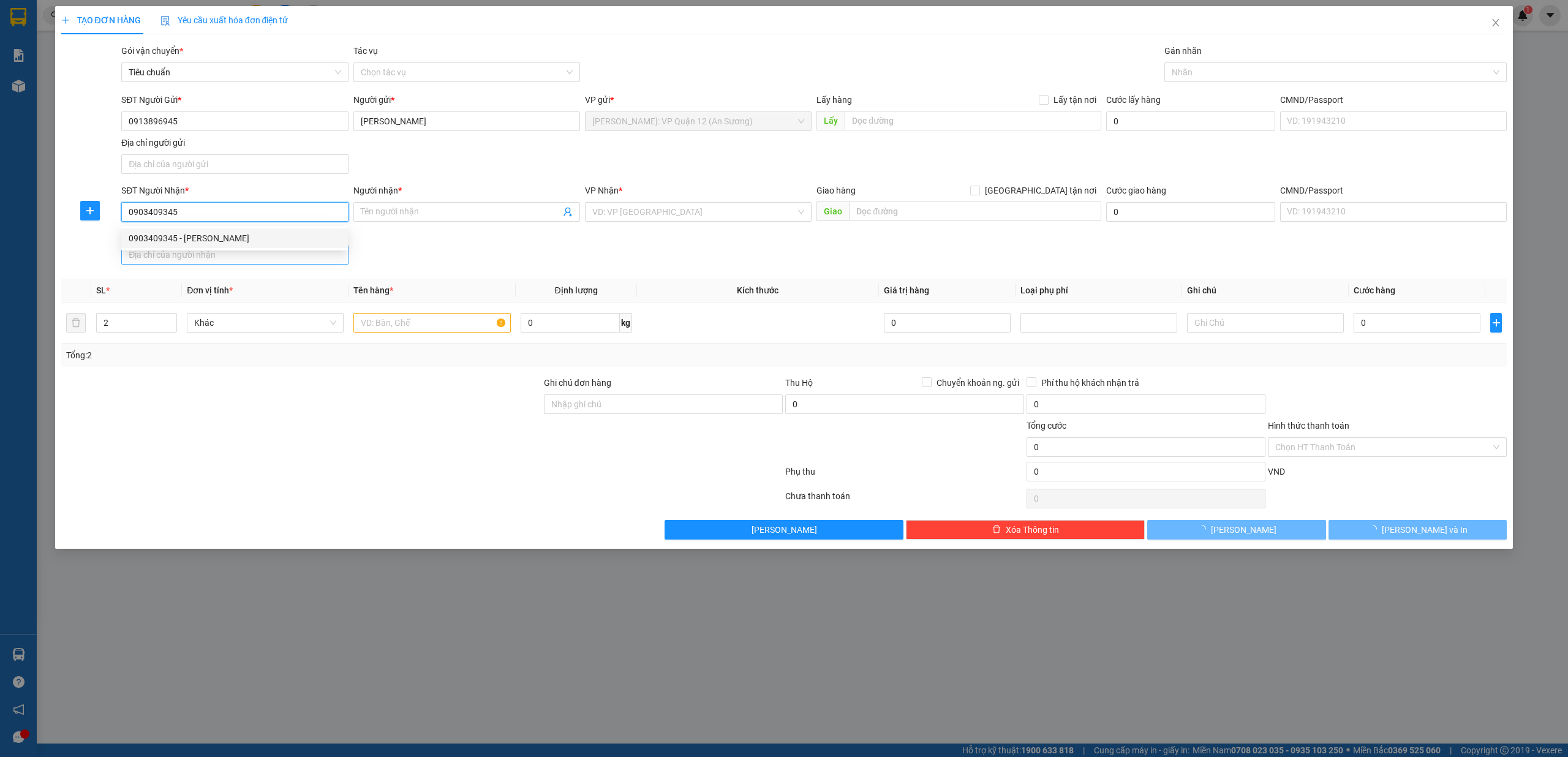
type input "Nguyễn Phát"
checkbox input "true"
type input "số nhà 168 phố Lê Lợi phương gia viên quận ngô quyền hải phòng"
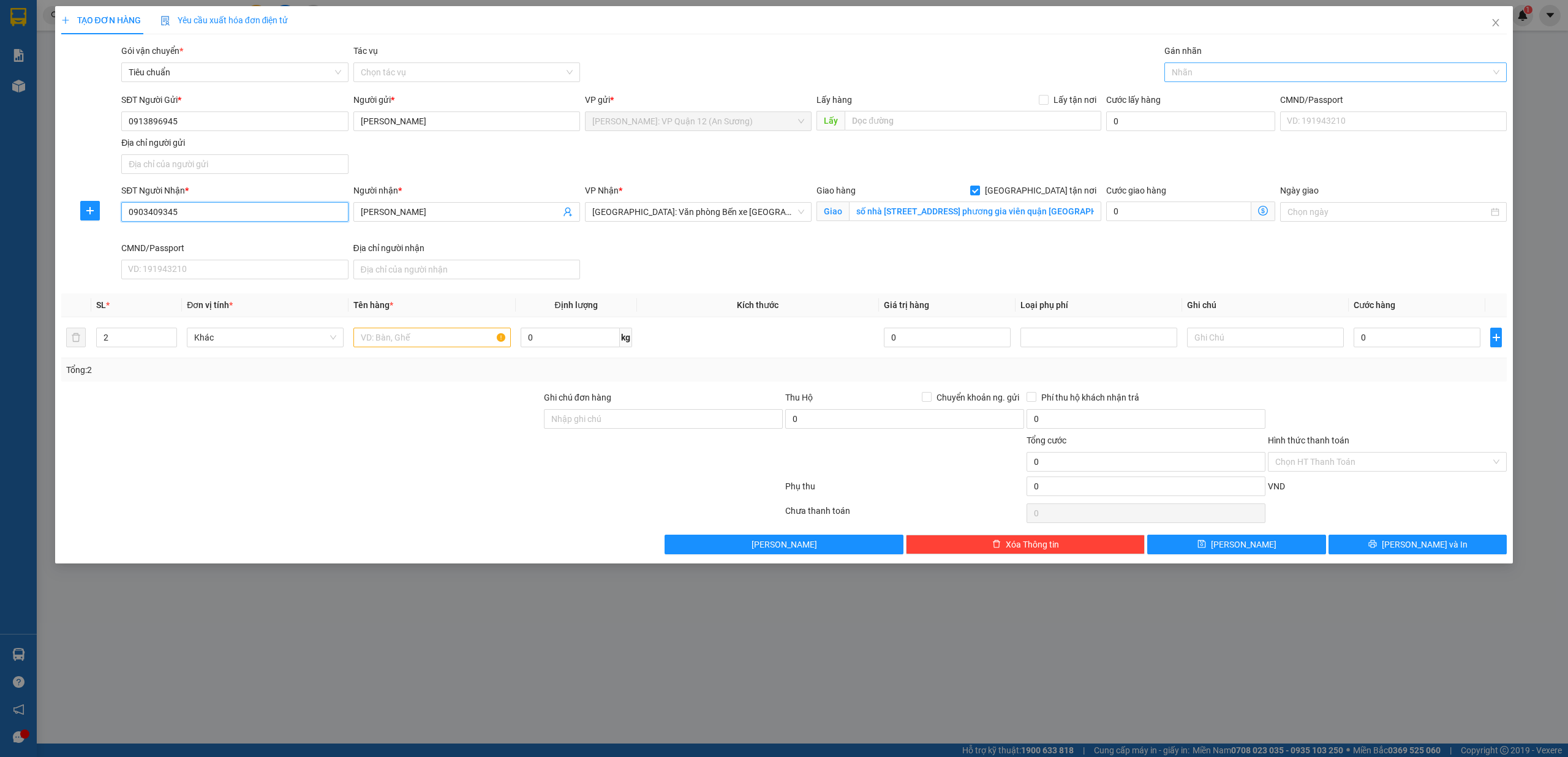
click at [1191, 75] on div at bounding box center [1330, 72] width 325 height 15
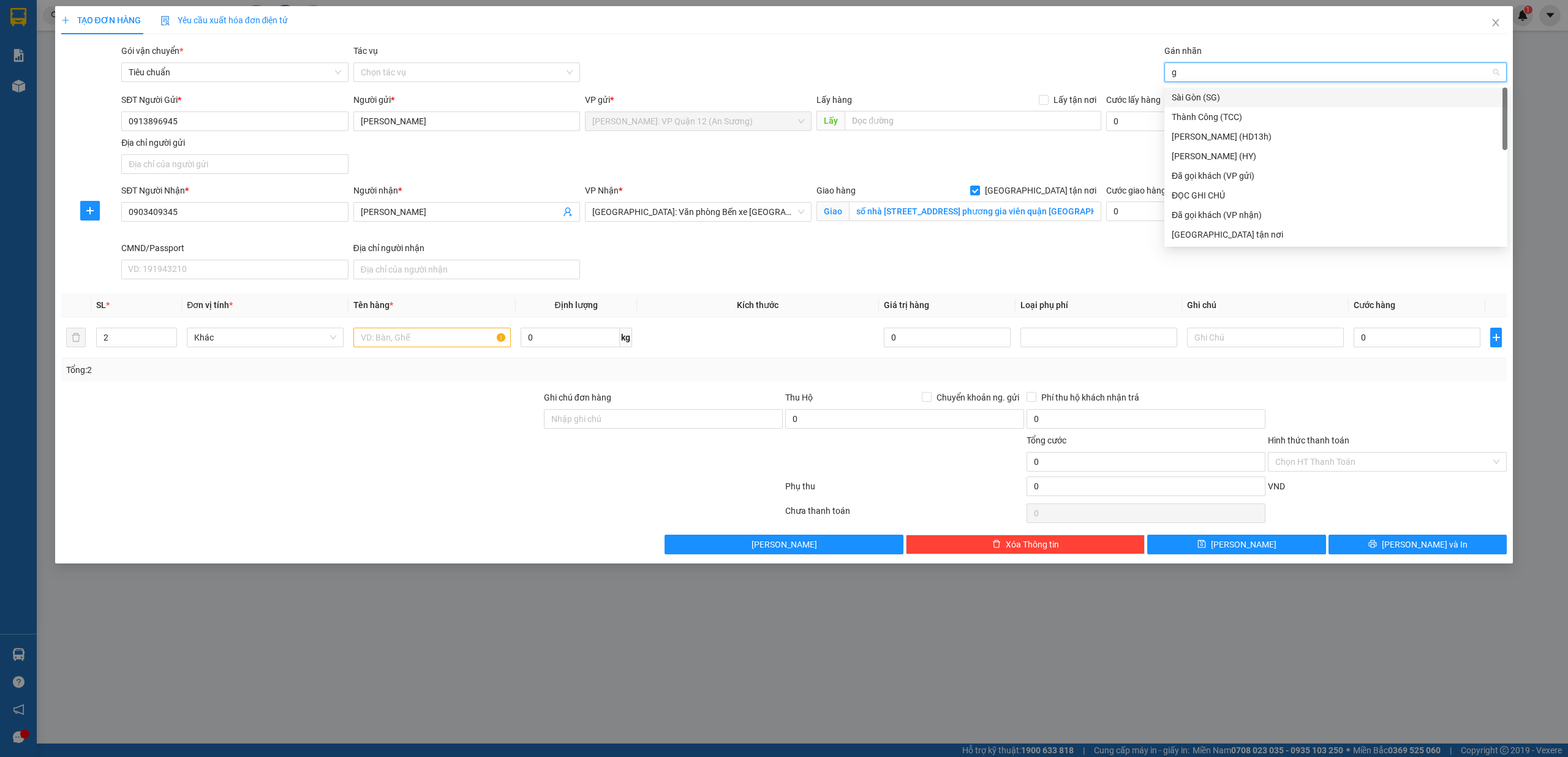
type input "gt"
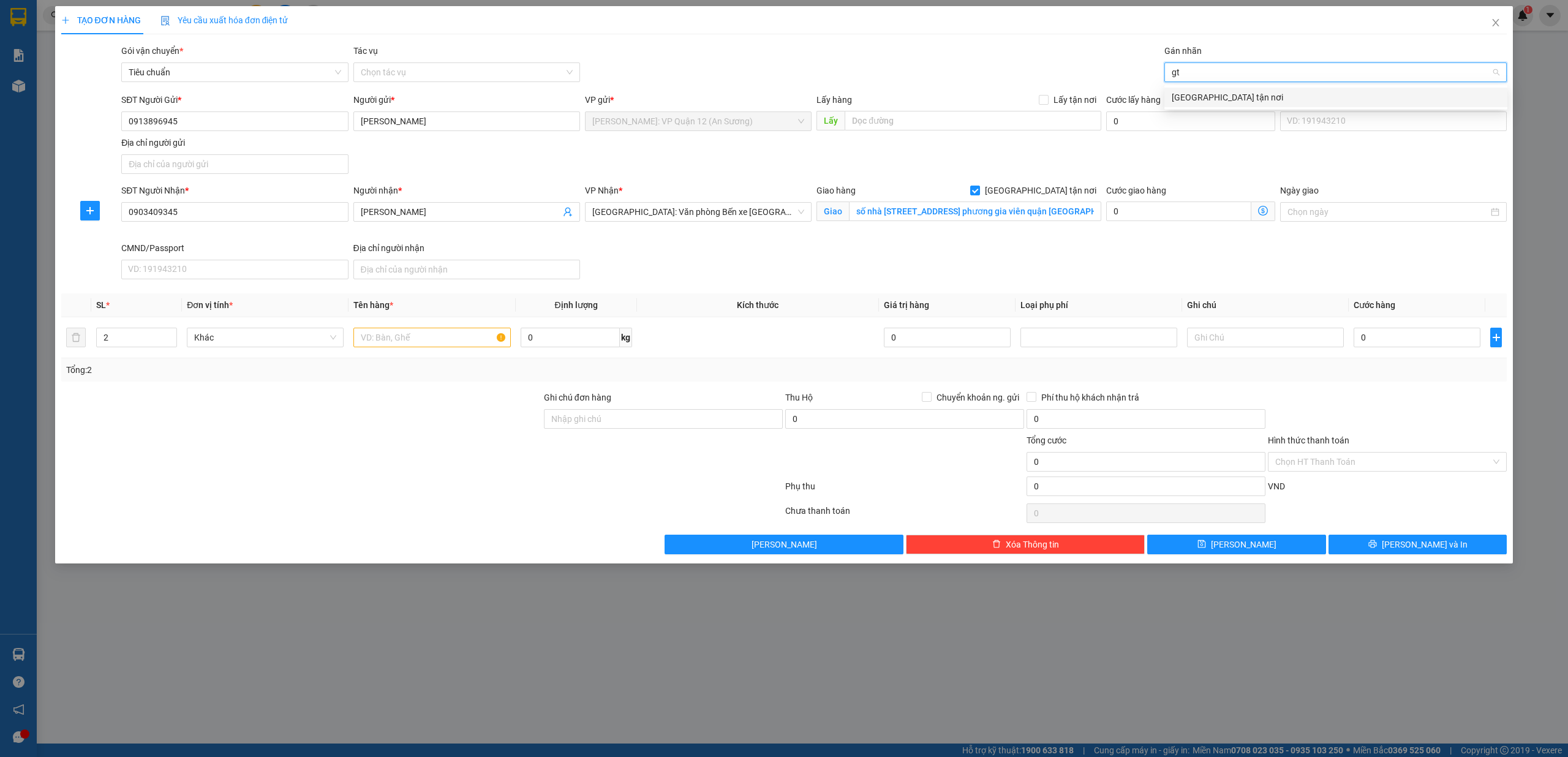
click at [1203, 100] on div "[GEOGRAPHIC_DATA] tận nơi" at bounding box center [1335, 97] width 328 height 13
click at [425, 343] on input "text" at bounding box center [431, 337] width 157 height 20
type input "1"
type input "2 kiện giấy giống nhau ( loa )"
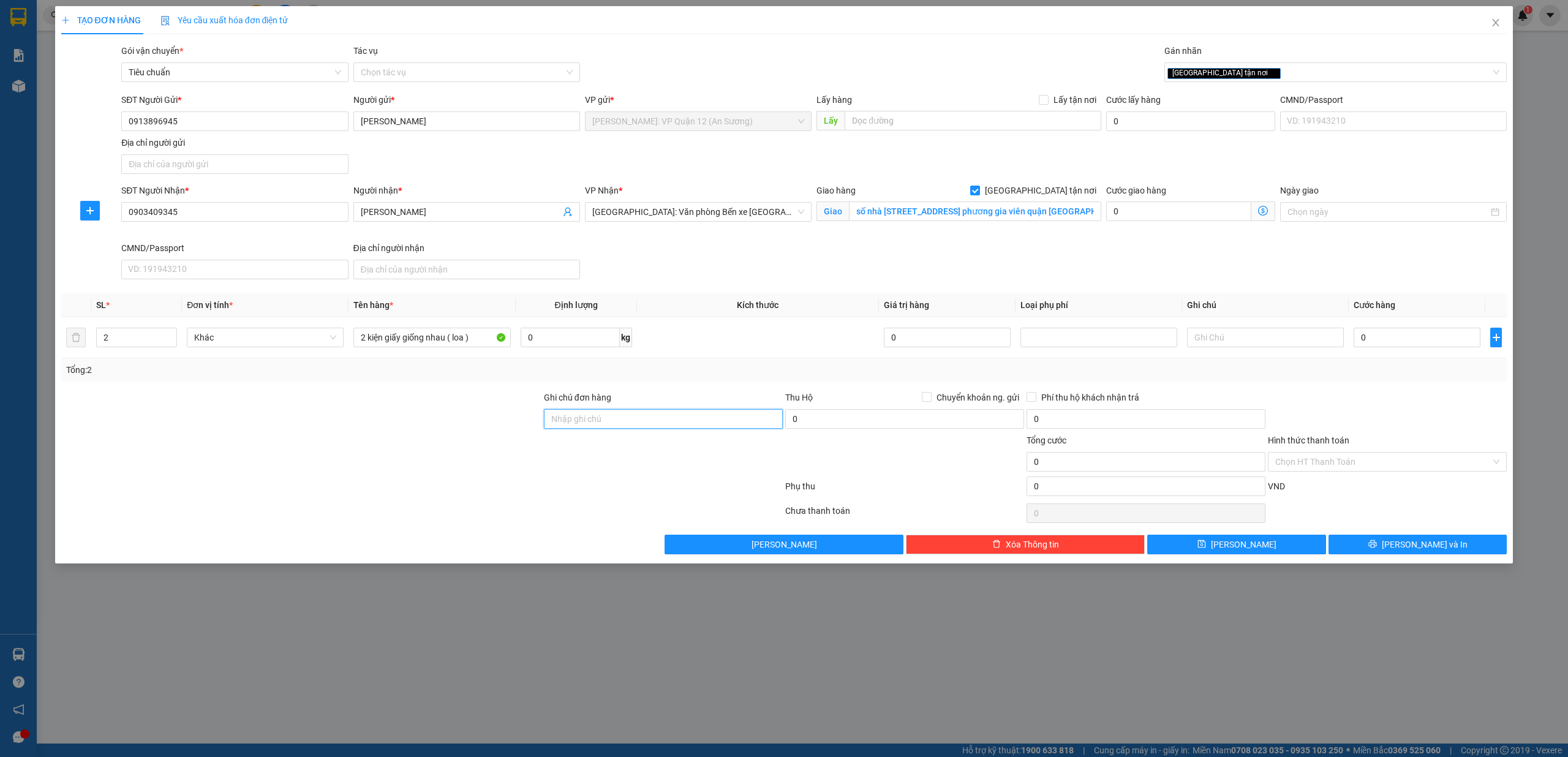
drag, startPoint x: 631, startPoint y: 425, endPoint x: 640, endPoint y: 429, distance: 9.8
click at [632, 425] on input "Ghi chú đơn hàng" at bounding box center [663, 419] width 239 height 20
type input "nhận theo kiện - hư hỏng không chịu trách nhiệm"
click at [1453, 341] on input "0" at bounding box center [1417, 337] width 127 height 20
type input "3"
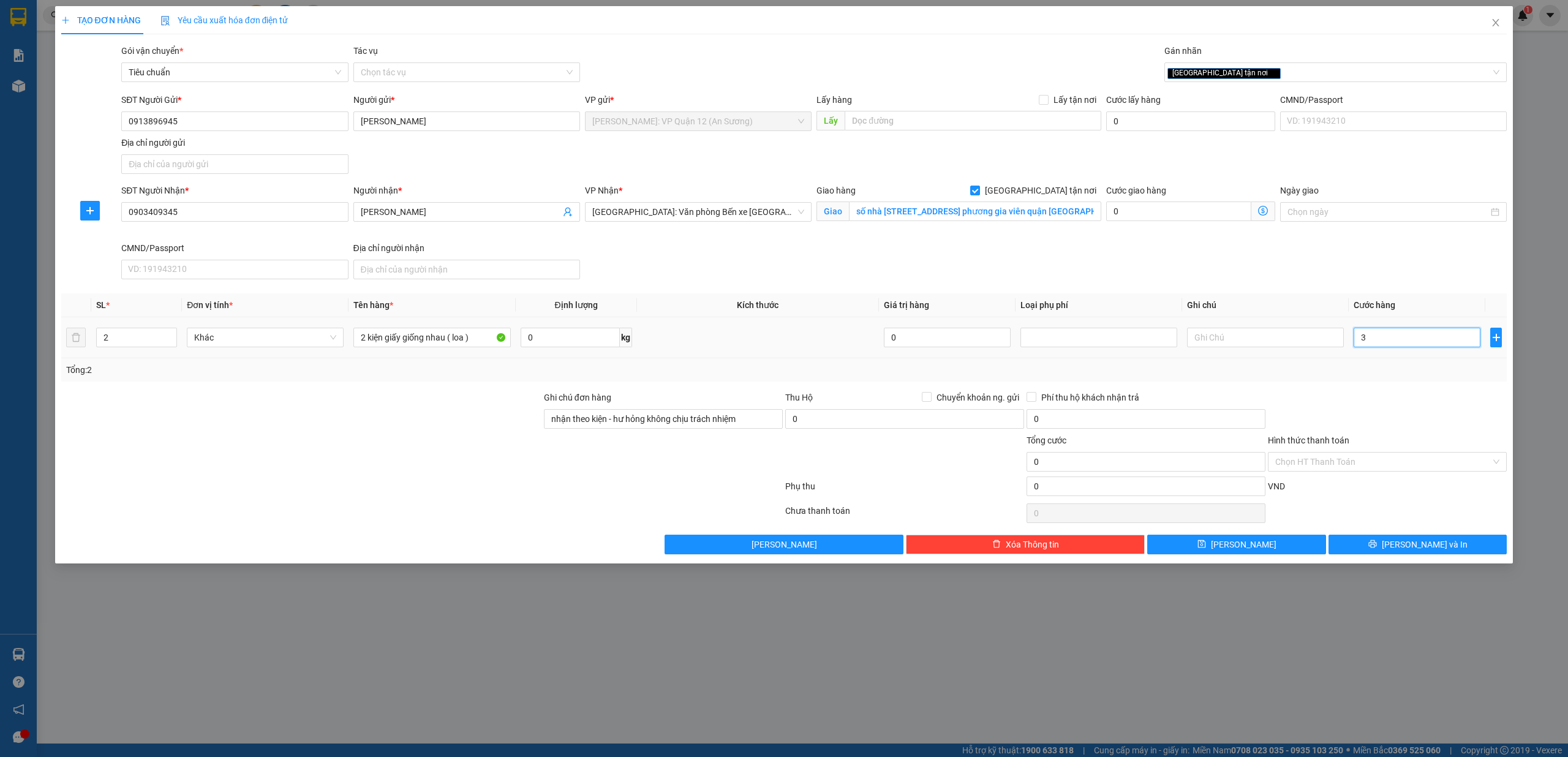
type input "3"
type input "31"
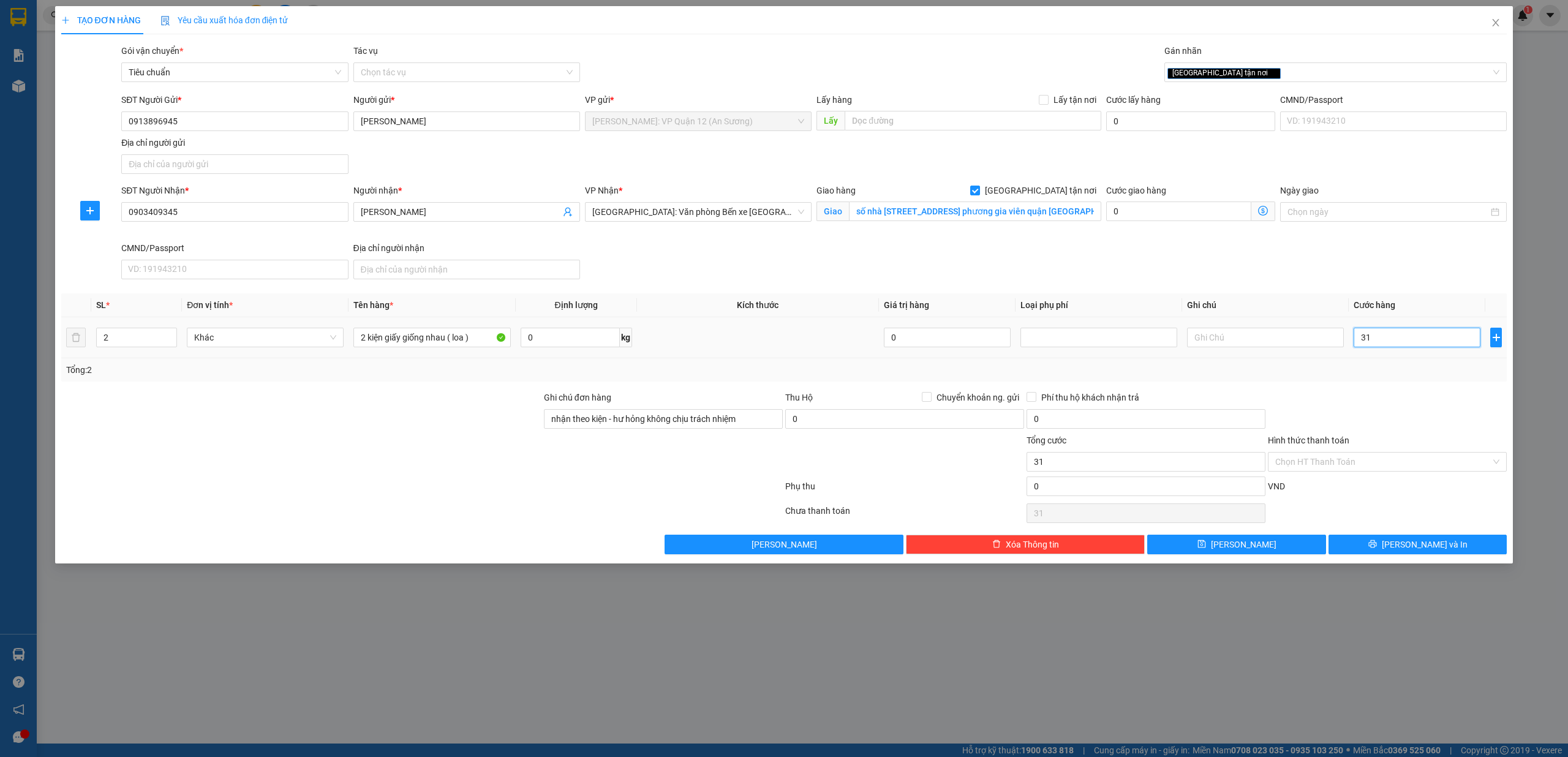
type input "315"
type input "3.150"
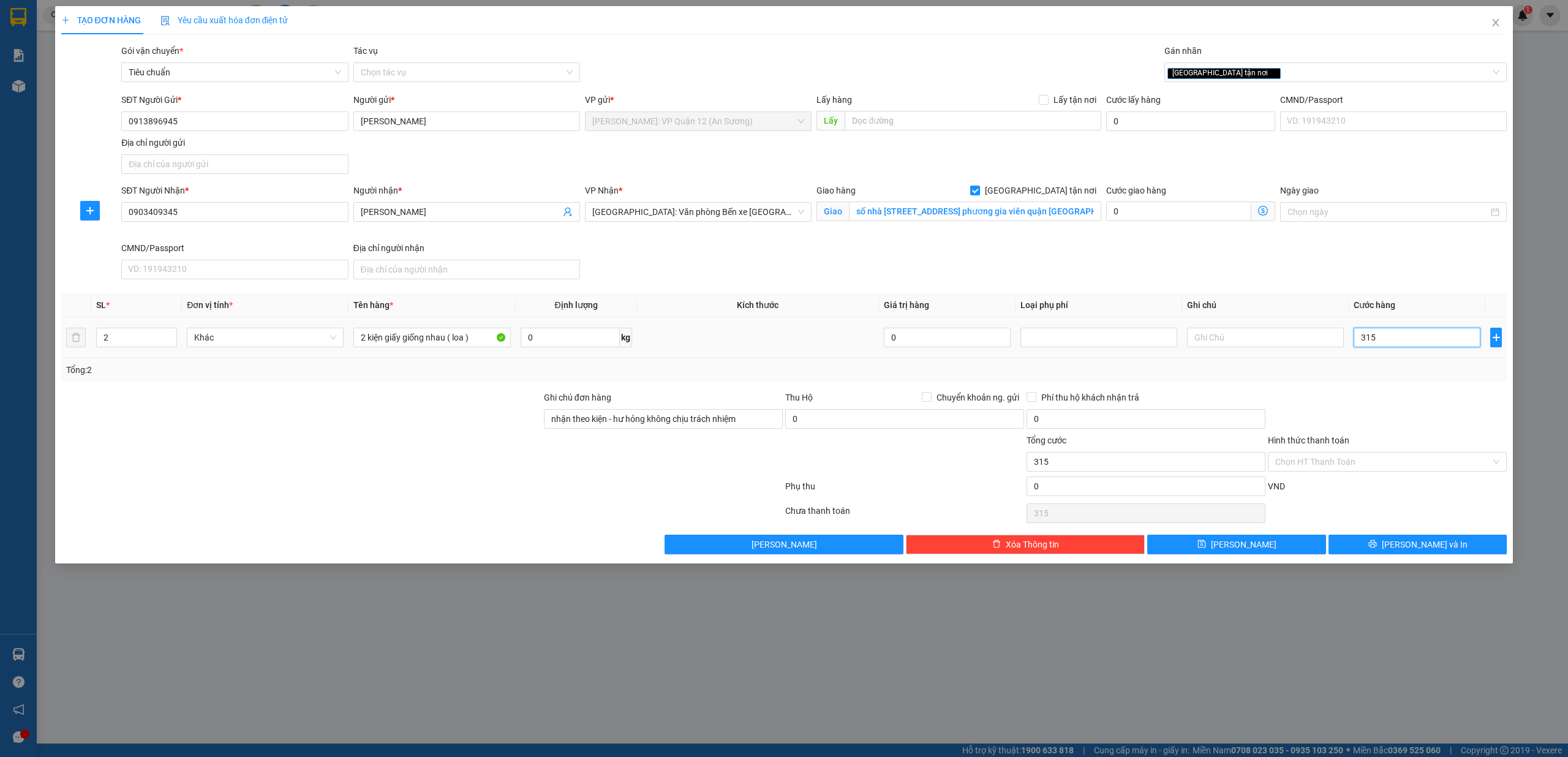
type input "3.150"
type input "31.500"
type input "315.000"
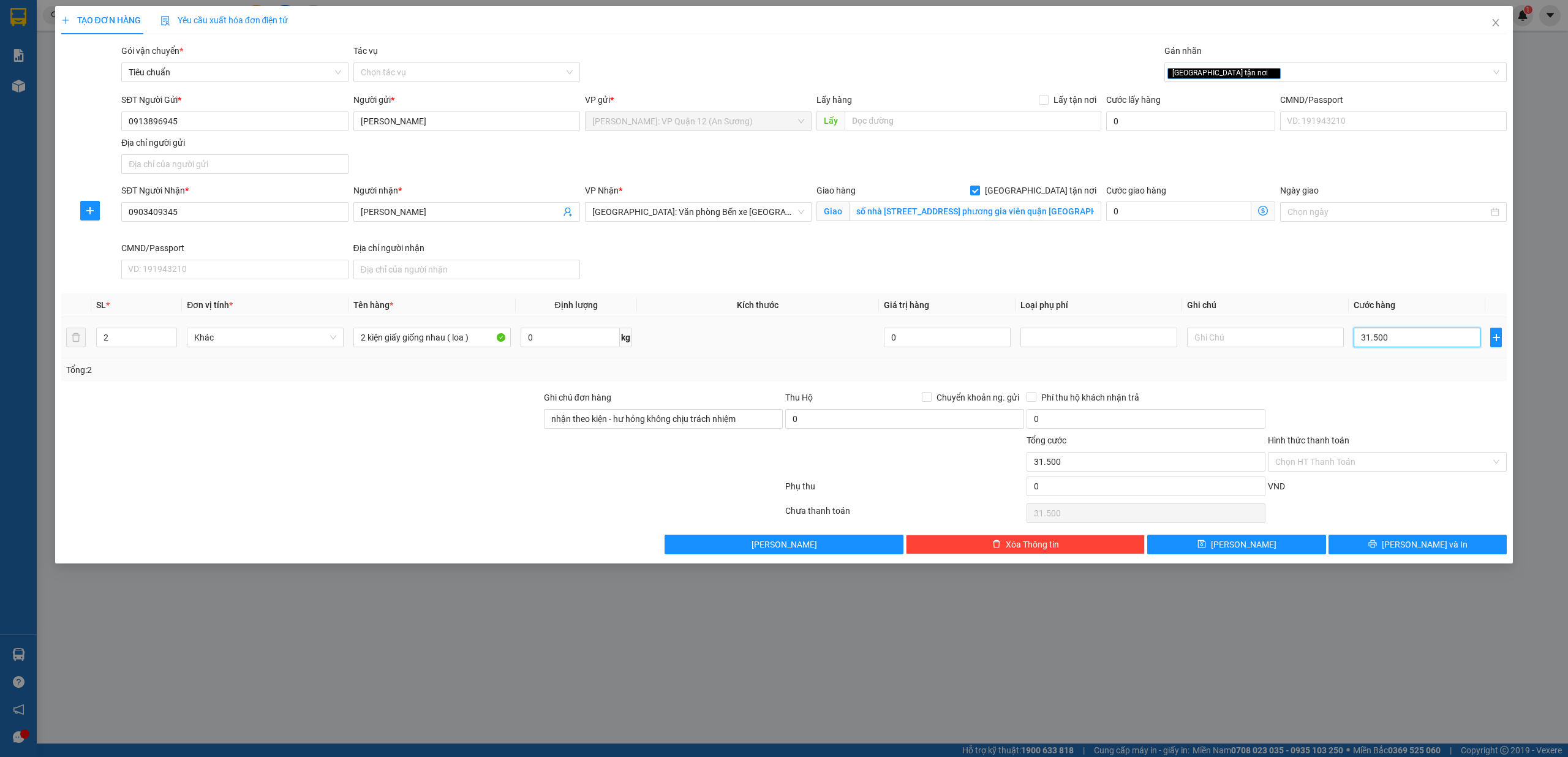
type input "315.000"
click at [1454, 551] on button "[PERSON_NAME] và In" at bounding box center [1418, 544] width 179 height 20
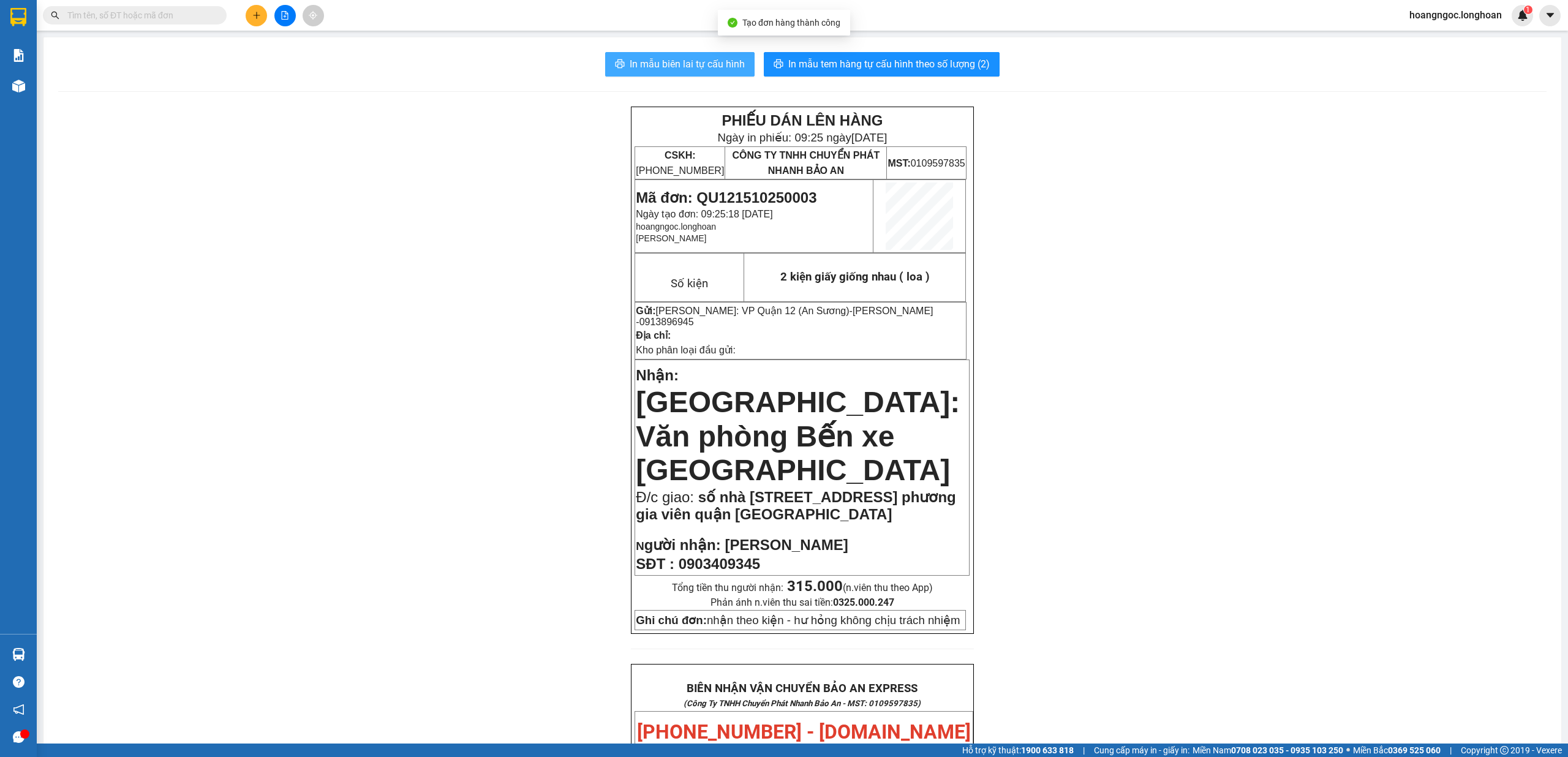
click at [704, 64] on span "In mẫu biên lai tự cấu hình" at bounding box center [687, 64] width 116 height 15
click at [813, 55] on button "In mẫu tem hàng tự cấu hình theo số lượng (2)" at bounding box center [881, 64] width 236 height 24
click at [123, 15] on input "text" at bounding box center [140, 15] width 145 height 13
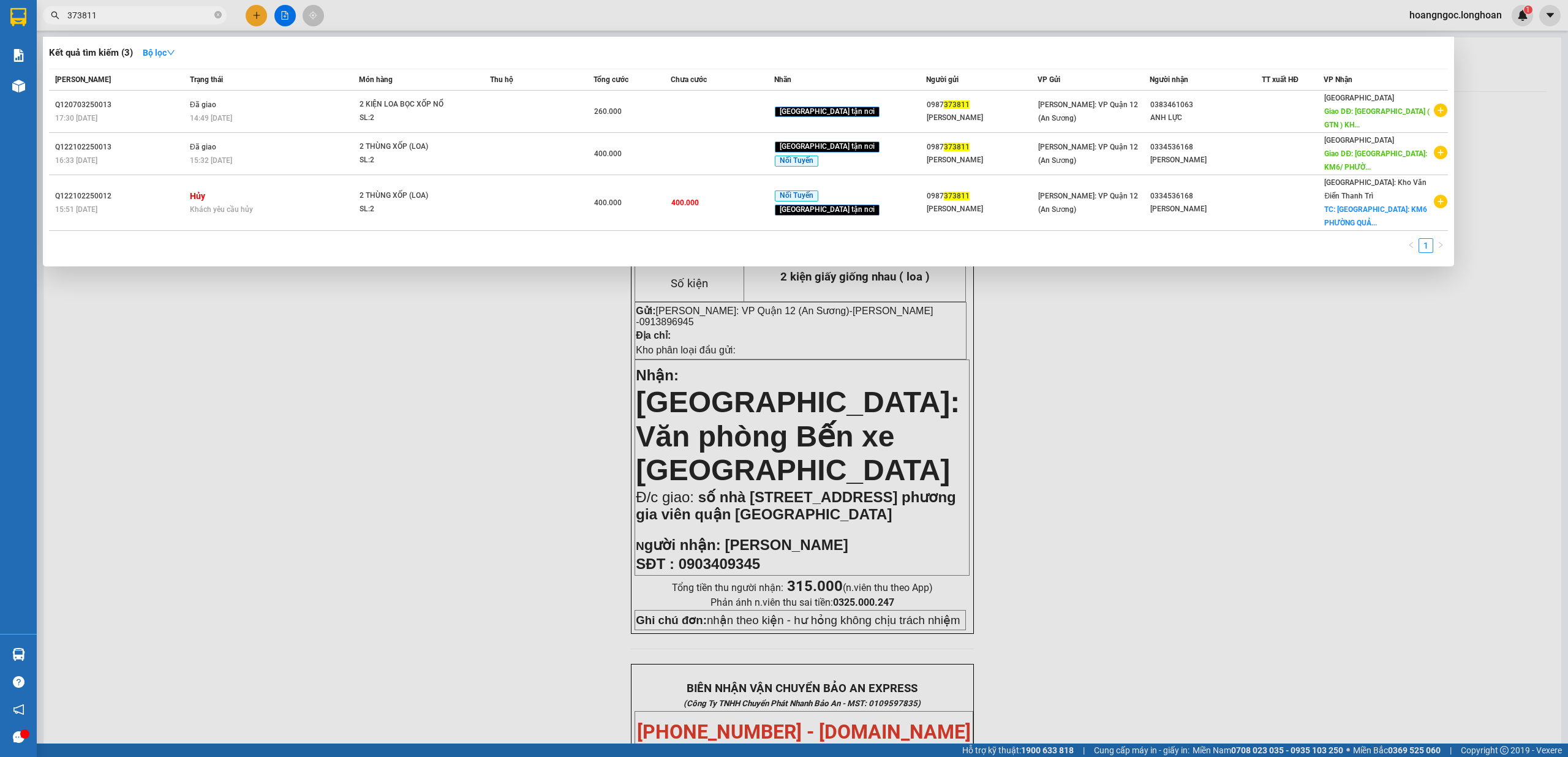
type input "373811"
drag, startPoint x: 327, startPoint y: 543, endPoint x: 331, endPoint y: 532, distance: 11.7
click at [329, 537] on div at bounding box center [784, 378] width 1568 height 757
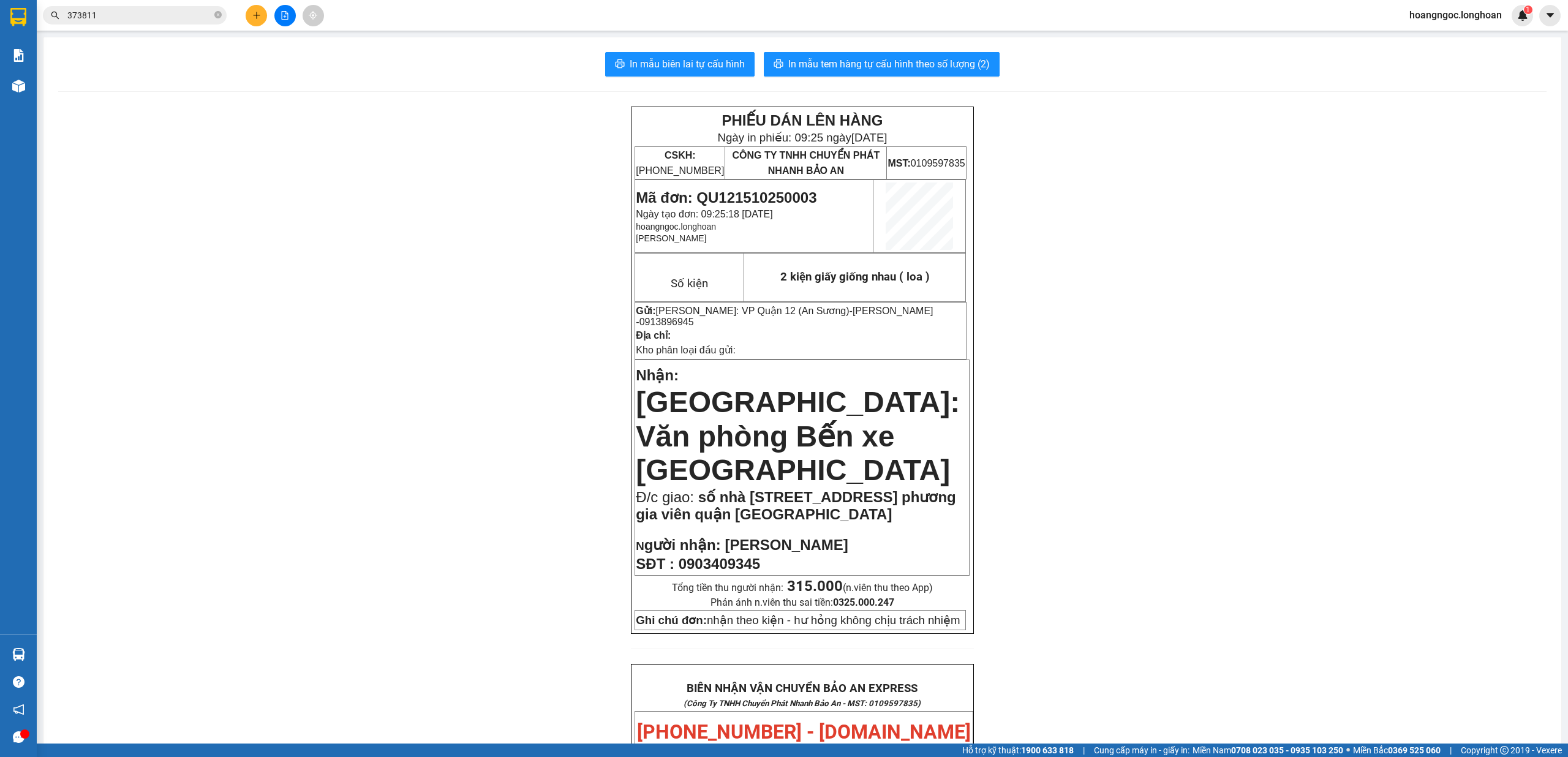
click at [256, 15] on icon "plus" at bounding box center [256, 14] width 1 height 7
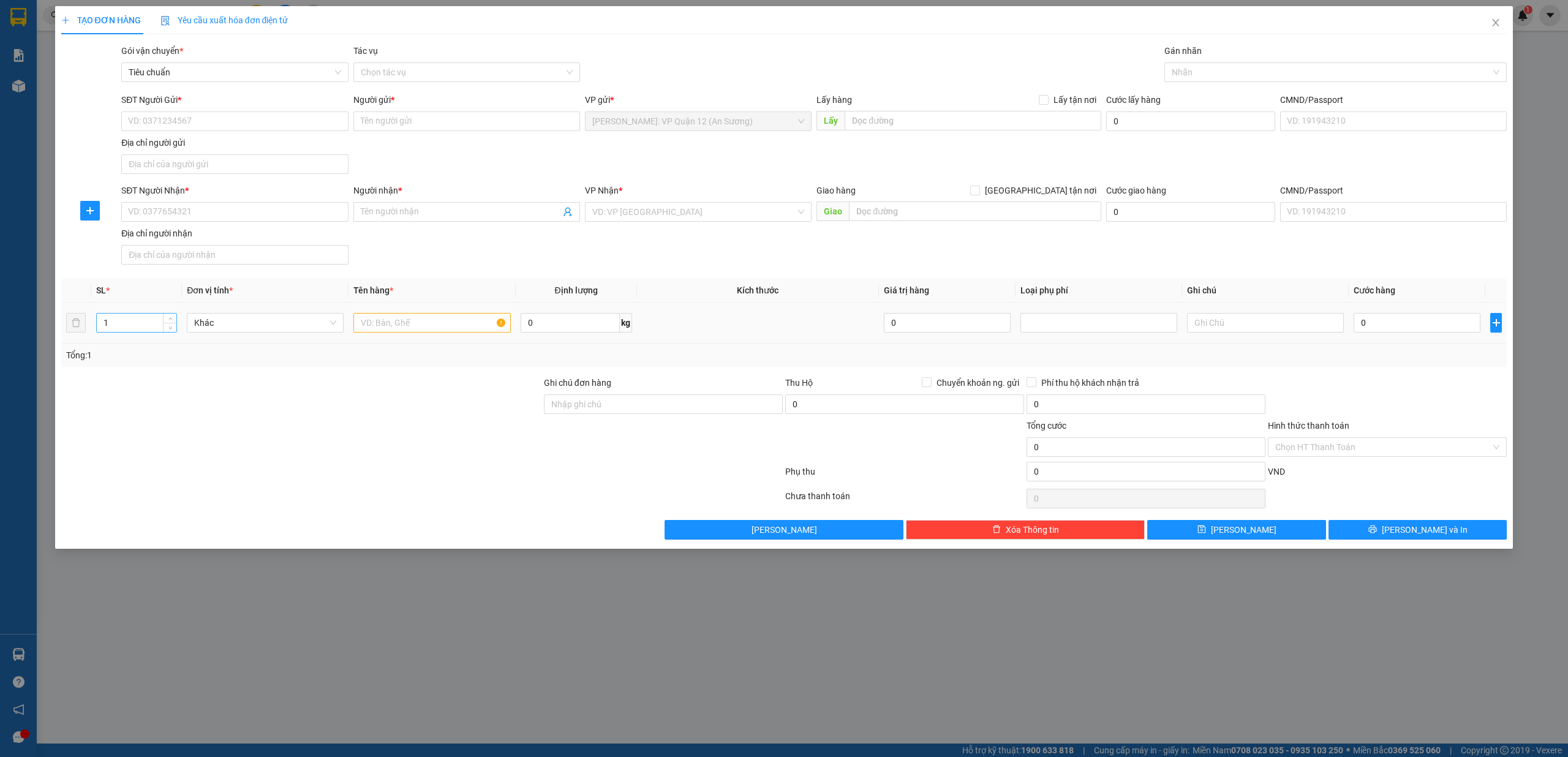
click at [116, 326] on input "1" at bounding box center [136, 323] width 80 height 19
click at [170, 322] on icon "up" at bounding box center [170, 319] width 5 height 5
type input "3"
click at [397, 327] on input "text" at bounding box center [431, 322] width 157 height 20
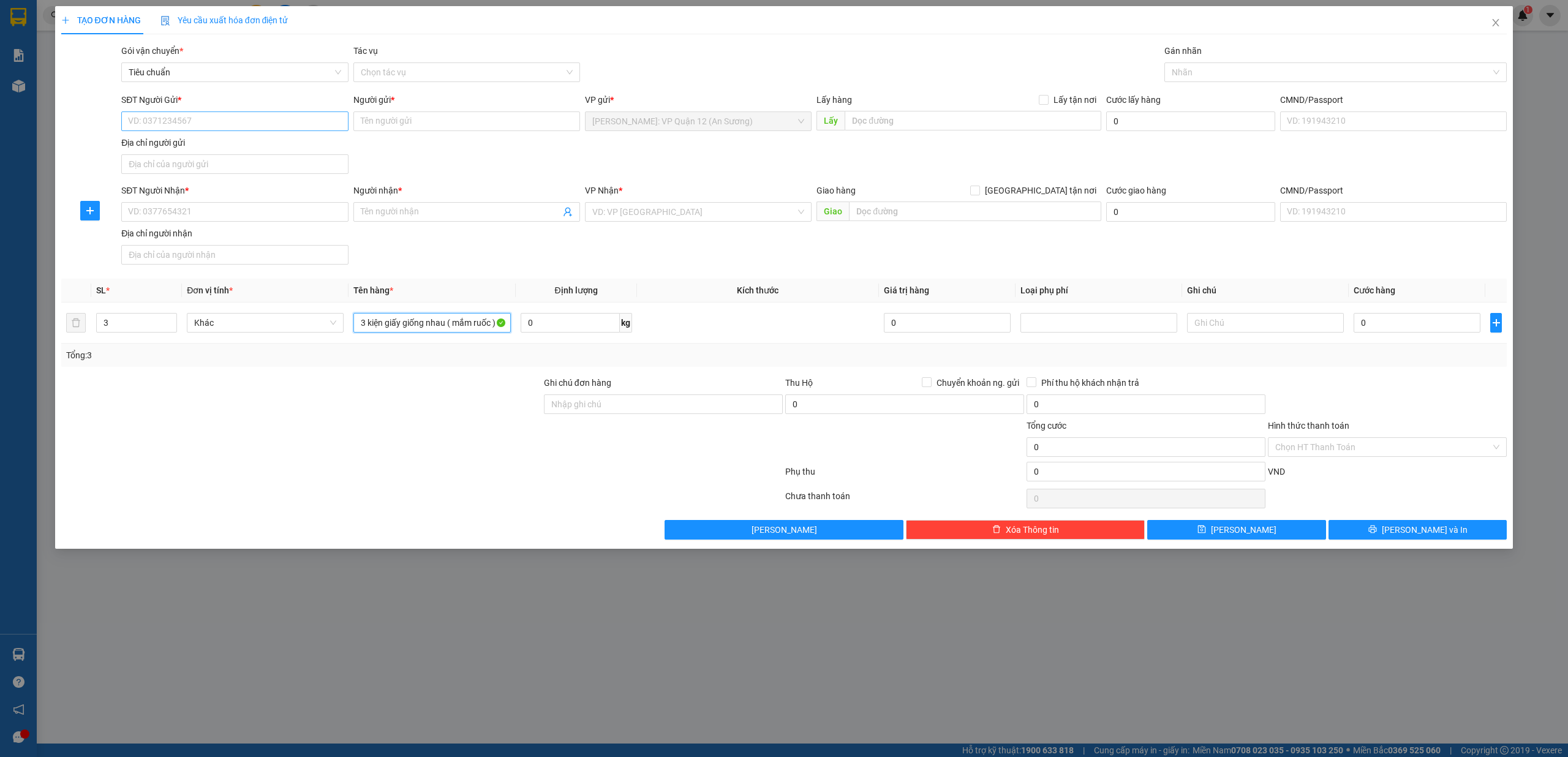
type input "3 kiện giấy giống nhau ( mắm ruốc )"
click at [245, 117] on input "SĐT Người Gửi *" at bounding box center [234, 121] width 226 height 20
click at [222, 148] on div "0932022069 - chú bình" at bounding box center [235, 147] width 212 height 13
type input "0932022069"
type input "chú bình"
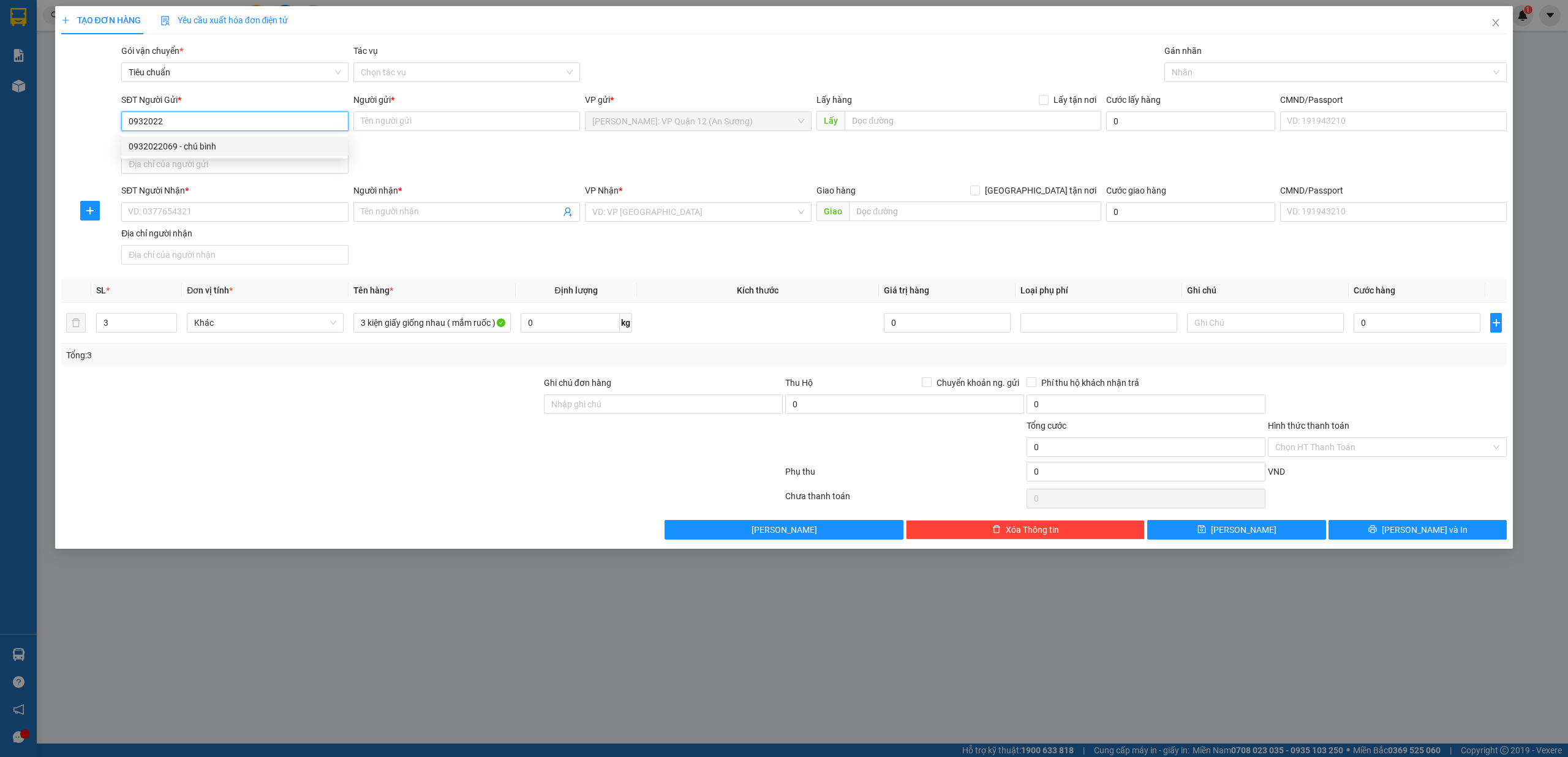
checkbox input "true"
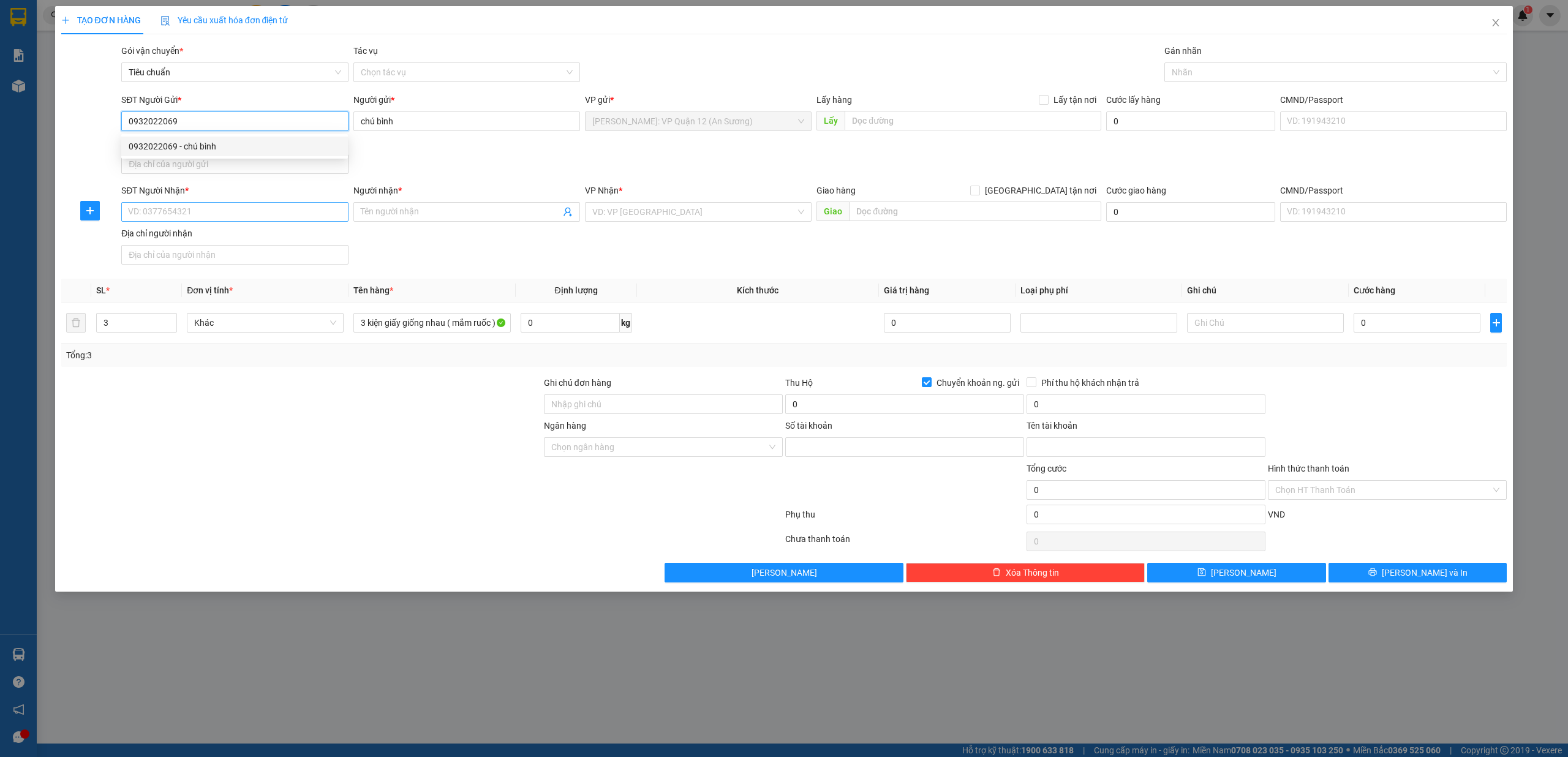
type input "86496549"
type input "CHAU NGOC HAI BINH"
type input "0932022069"
drag, startPoint x: 216, startPoint y: 206, endPoint x: 268, endPoint y: 219, distance: 53.6
click at [216, 207] on input "SĐT Người Nhận *" at bounding box center [234, 211] width 226 height 20
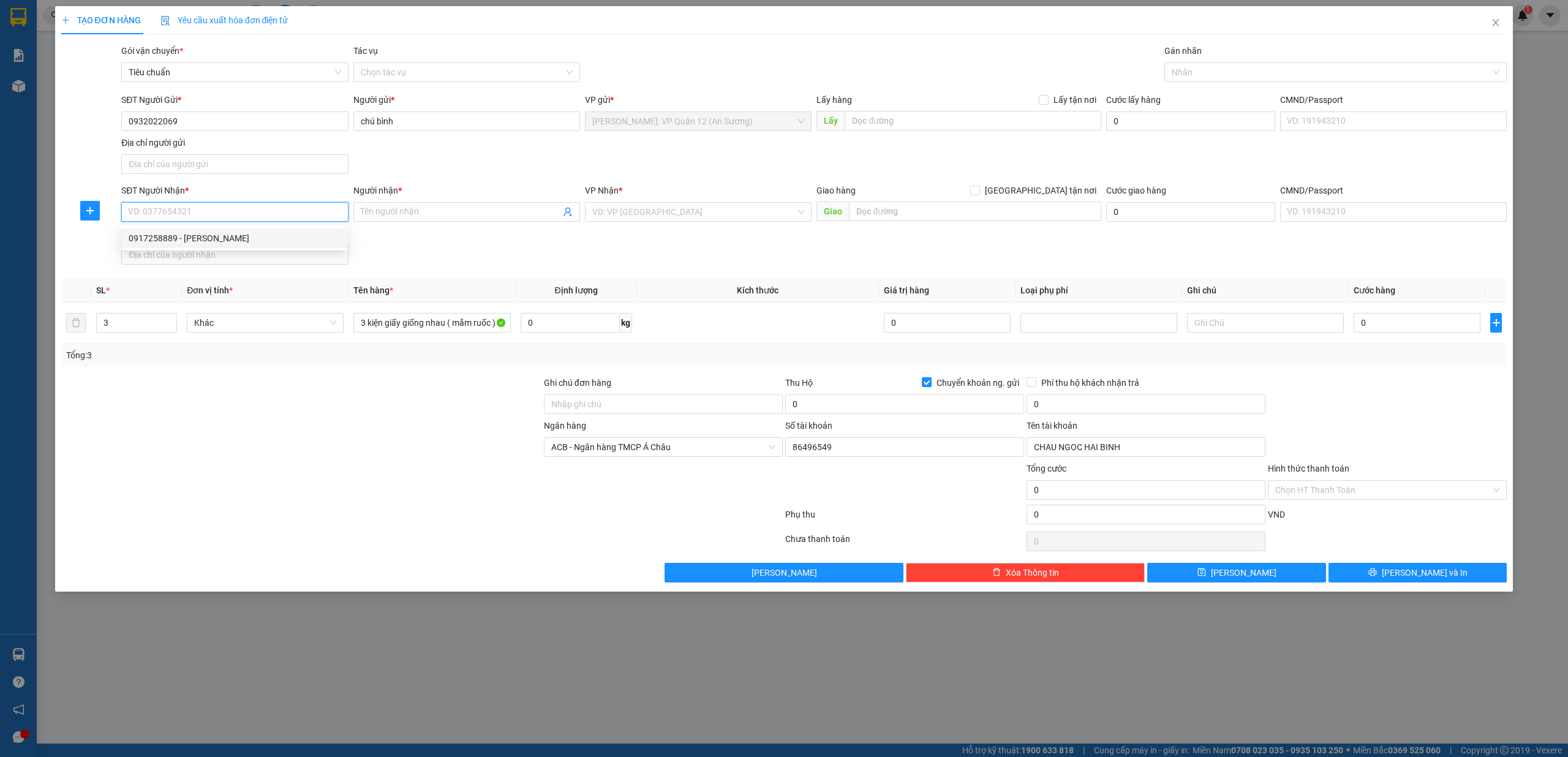
click at [274, 236] on div "0917258889 - HUYỀN TRANG" at bounding box center [235, 238] width 212 height 13
type input "0917258889"
type input "HUYỀN TRANG"
checkbox input "true"
type input "SỐ 10 THỊ TRẤN YÊN MỸ, HUYỆN YÊN MỸ, TỈNH HƯNG YÊN"
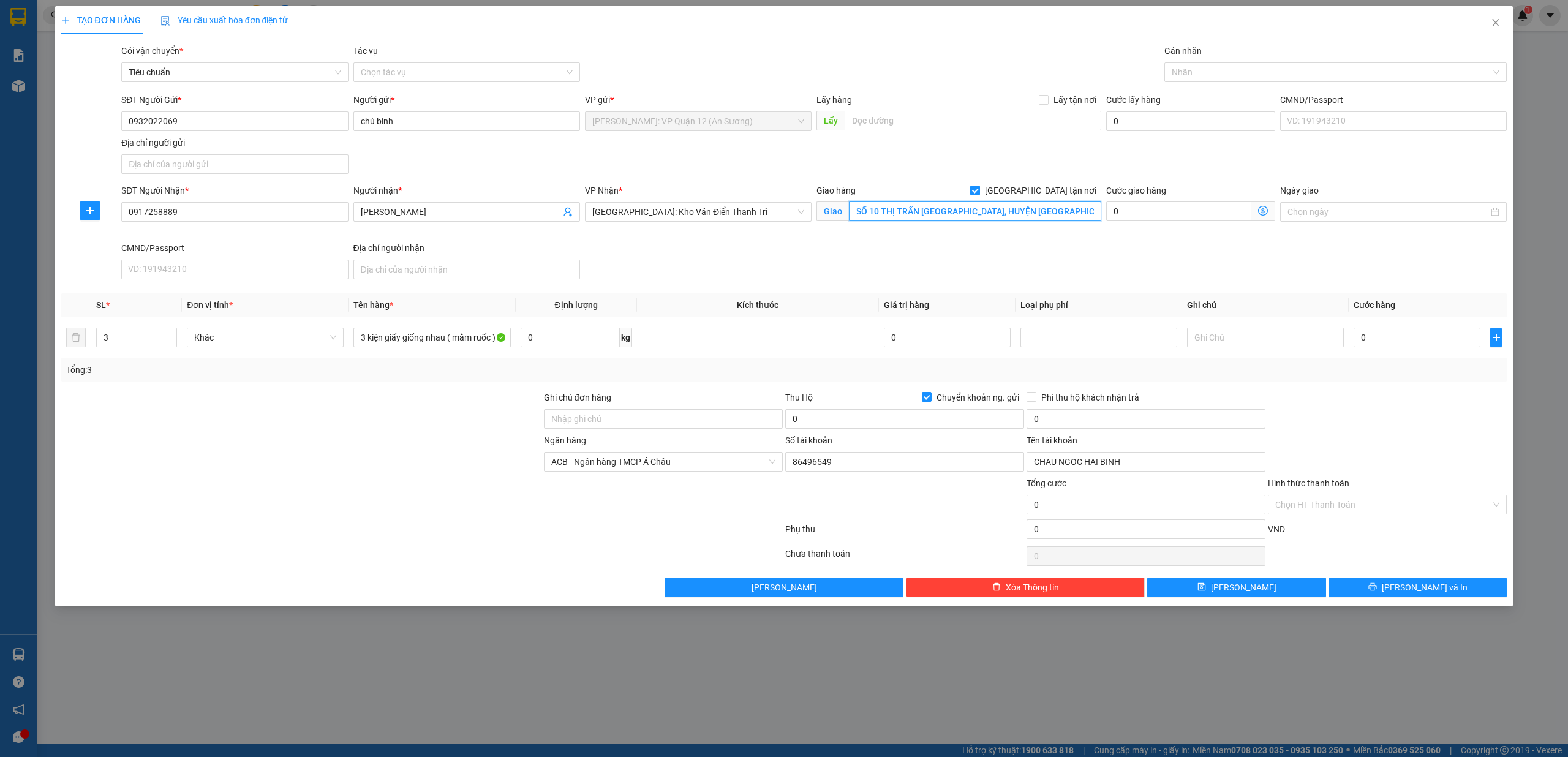
click at [1068, 217] on input "SỐ 10 THỊ TRẤN YÊN MỸ, HUYỆN YÊN MỸ, TỈNH HƯNG YÊN" at bounding box center [975, 211] width 253 height 20
click at [1219, 75] on div at bounding box center [1330, 72] width 325 height 15
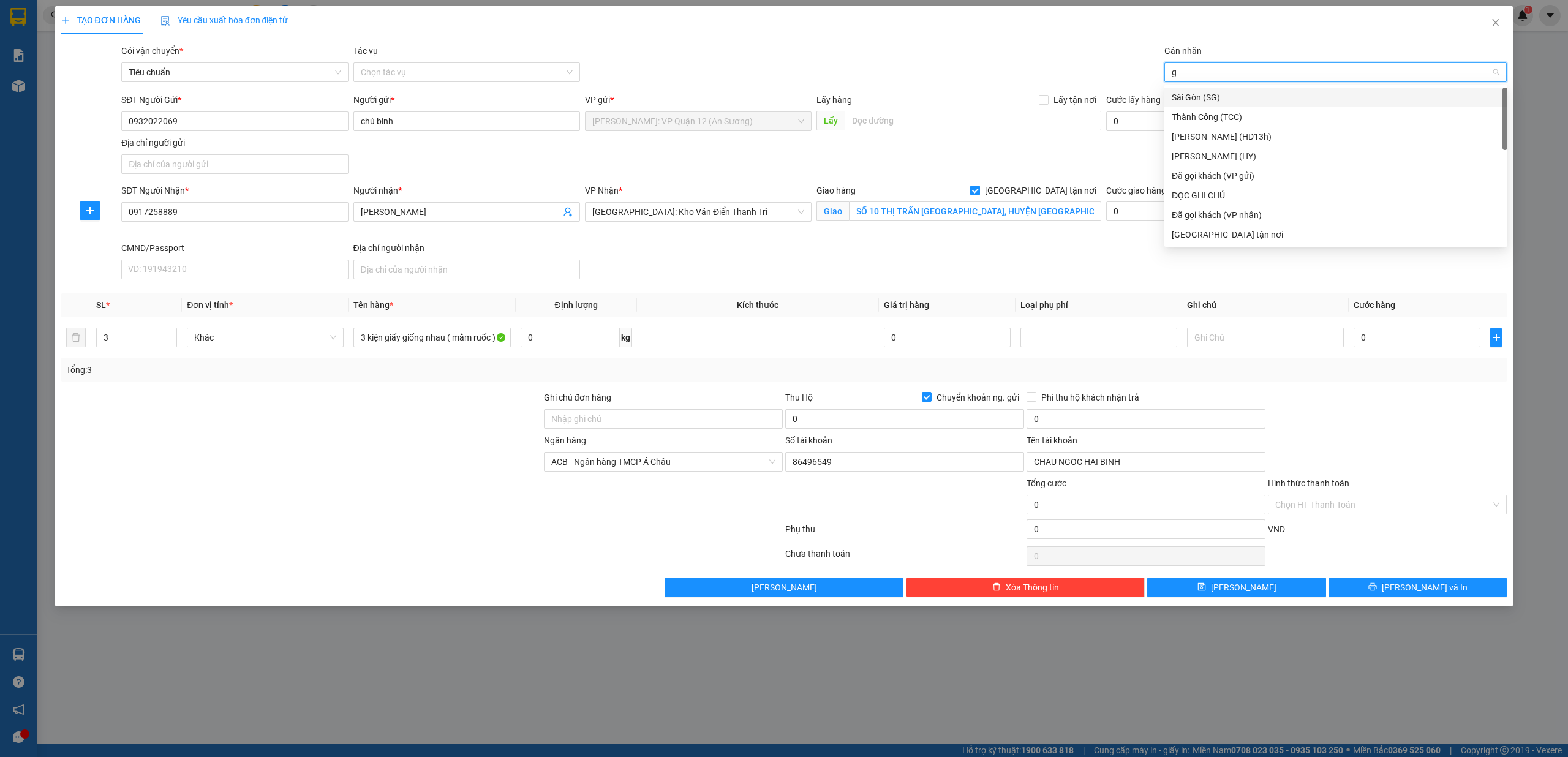
type input "gt"
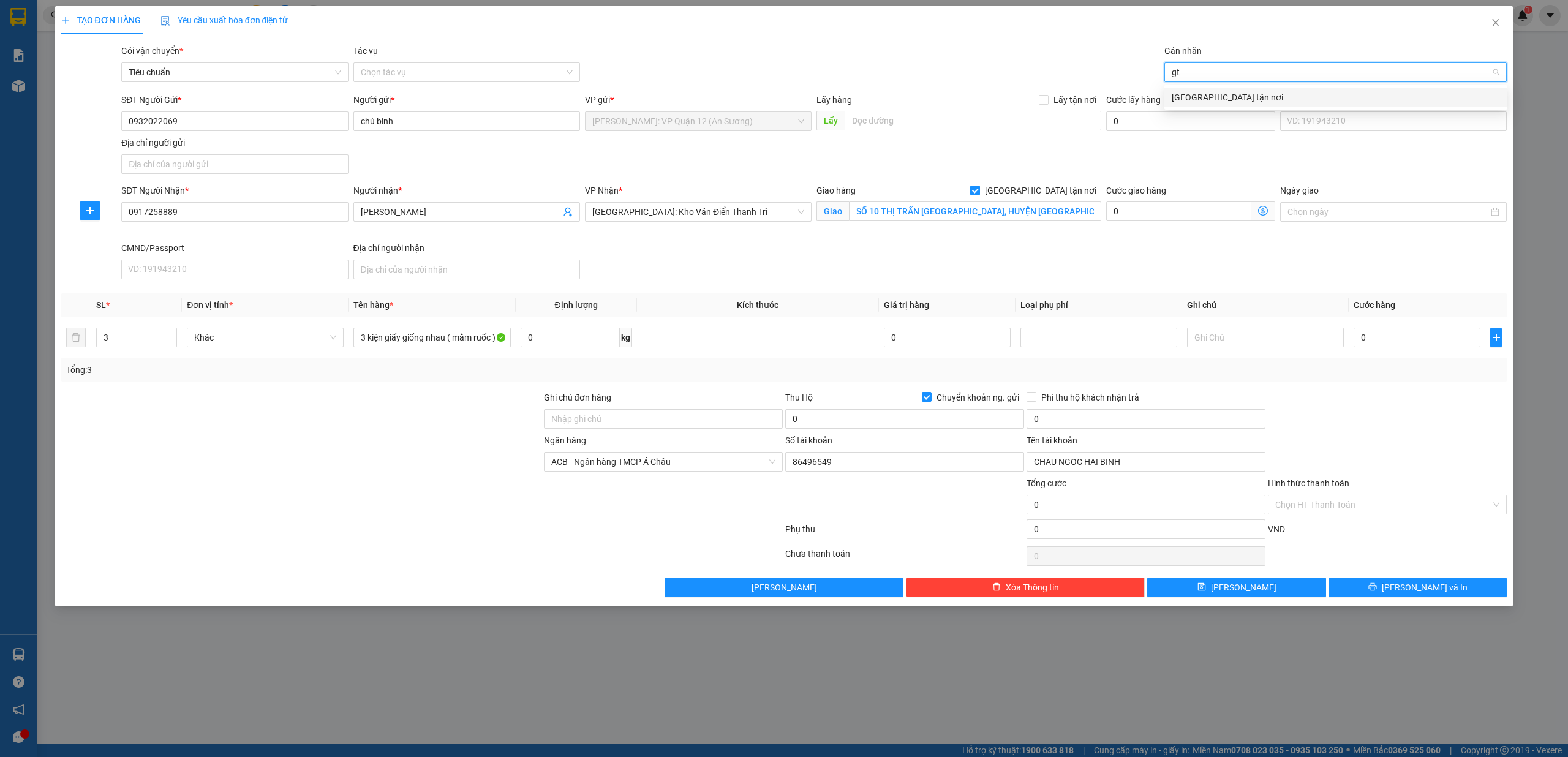
click at [1202, 101] on div "[GEOGRAPHIC_DATA] tận nơi" at bounding box center [1335, 97] width 328 height 13
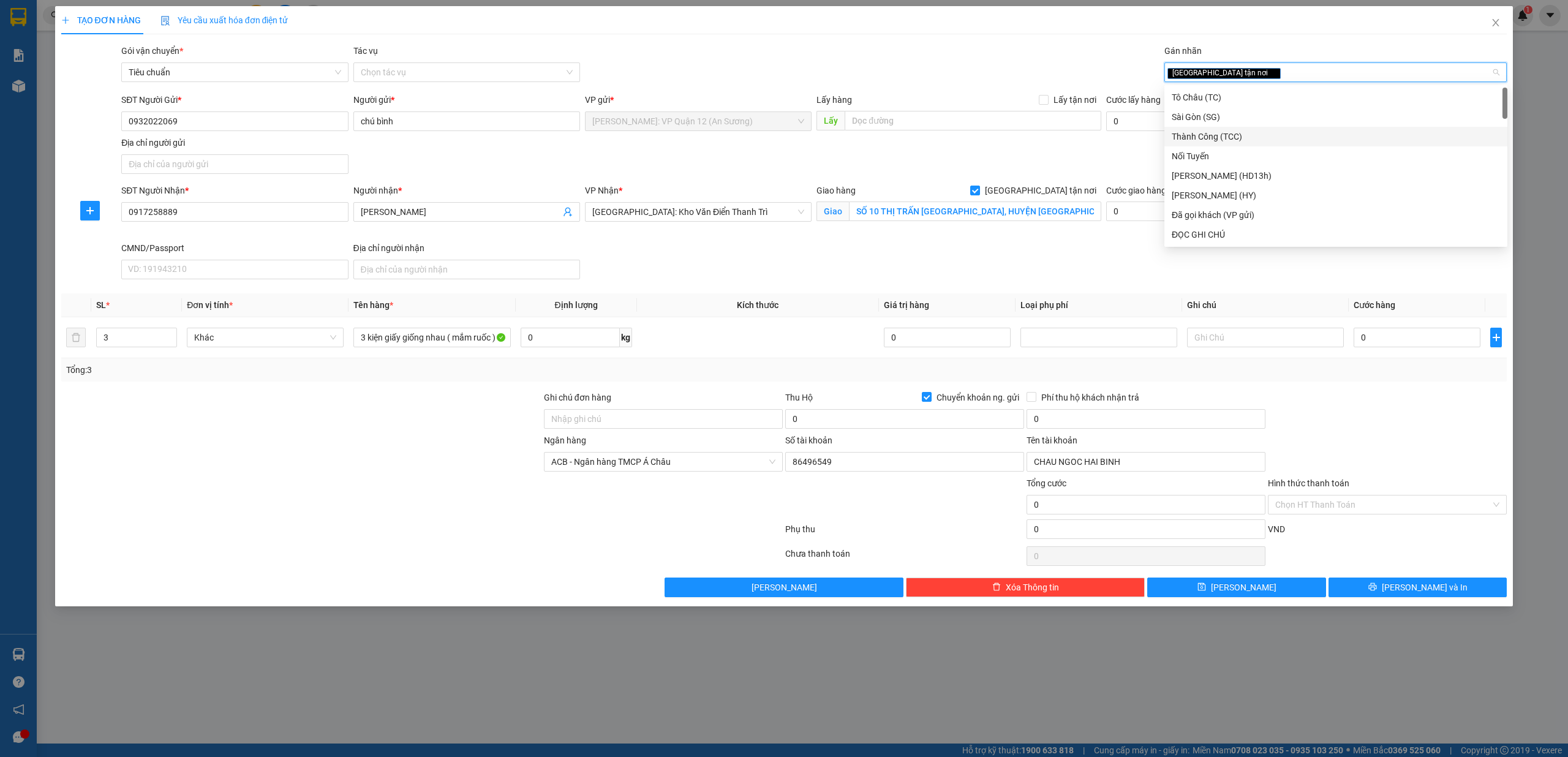
click at [885, 257] on div "SĐT Người Nhận * 0917258889 Người nhận * HUYỀN TRANG VP Nhận * Hà Nội: Kho Văn …" at bounding box center [814, 234] width 1390 height 100
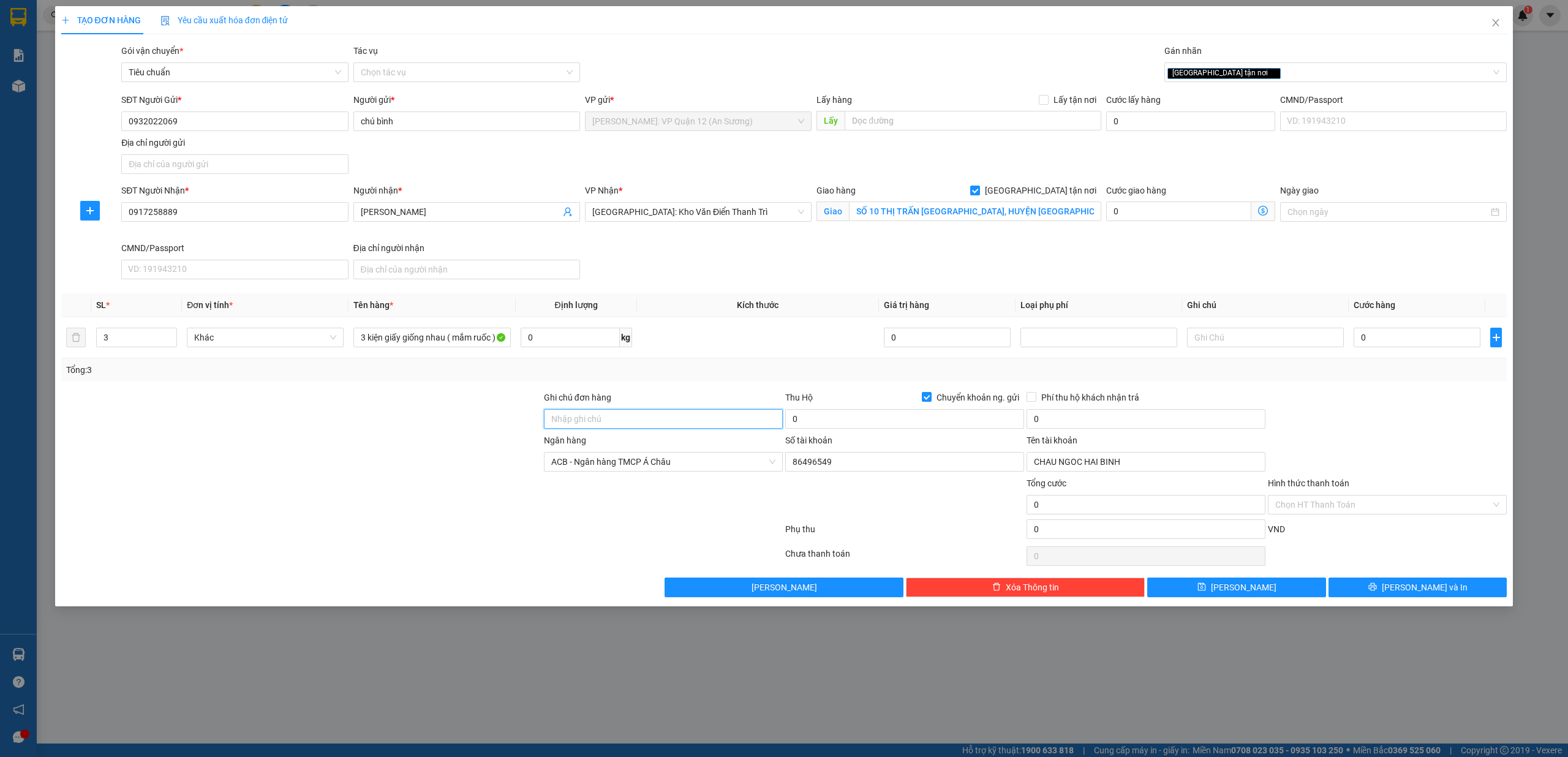
drag, startPoint x: 571, startPoint y: 417, endPoint x: 606, endPoint y: 425, distance: 35.9
click at [573, 418] on input "Ghi chú đơn hàng" at bounding box center [663, 419] width 239 height 20
type input "nhận theo kiện - hư hỏng không chịu trách nhiệm"
click at [283, 131] on input "0932022069" at bounding box center [234, 121] width 226 height 20
click at [283, 130] on input "0932022069" at bounding box center [234, 121] width 226 height 20
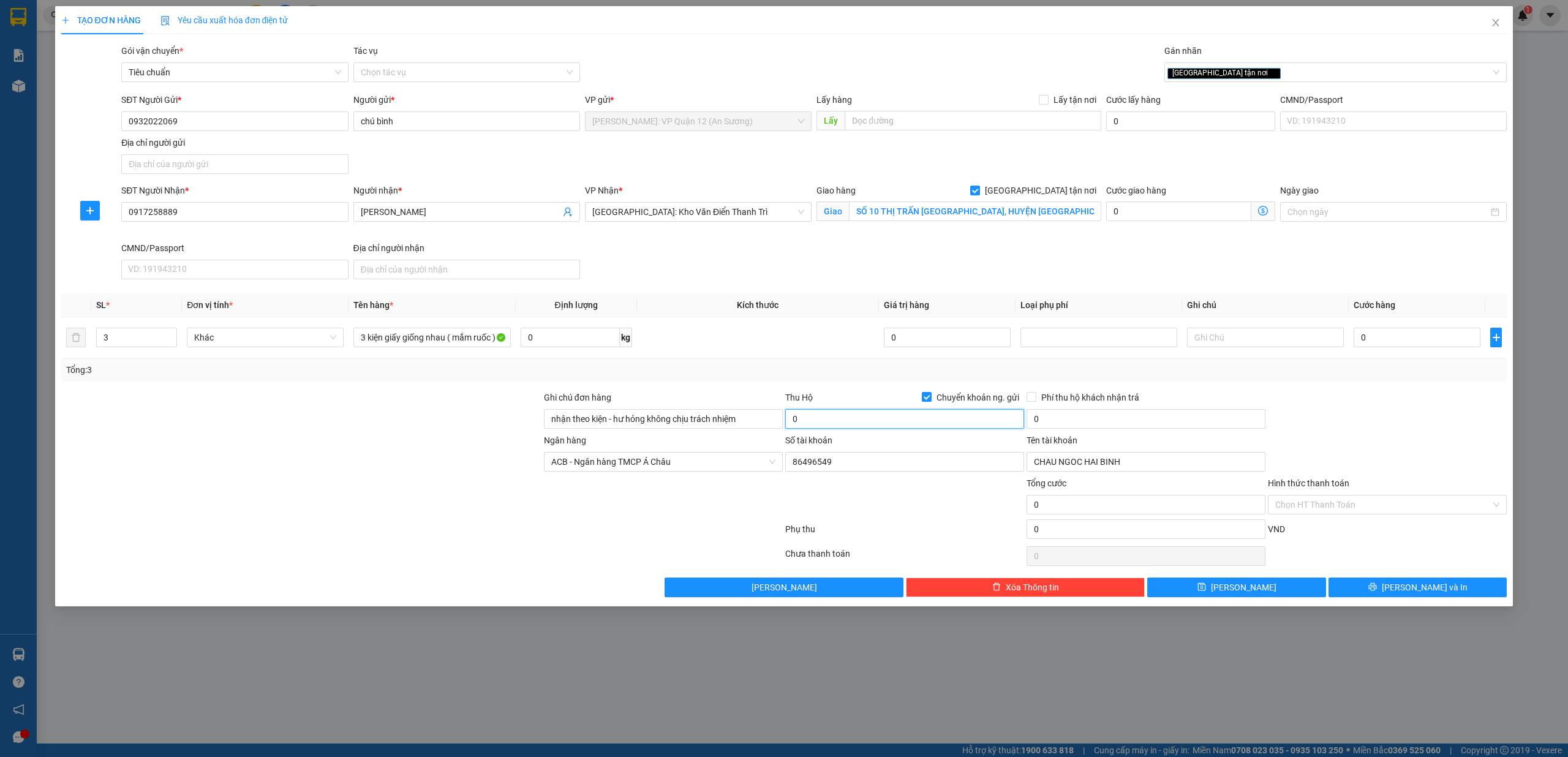
click at [890, 412] on input "0" at bounding box center [905, 419] width 239 height 20
type input "2.680.000"
click at [1423, 339] on input "0" at bounding box center [1417, 337] width 127 height 20
type input "4"
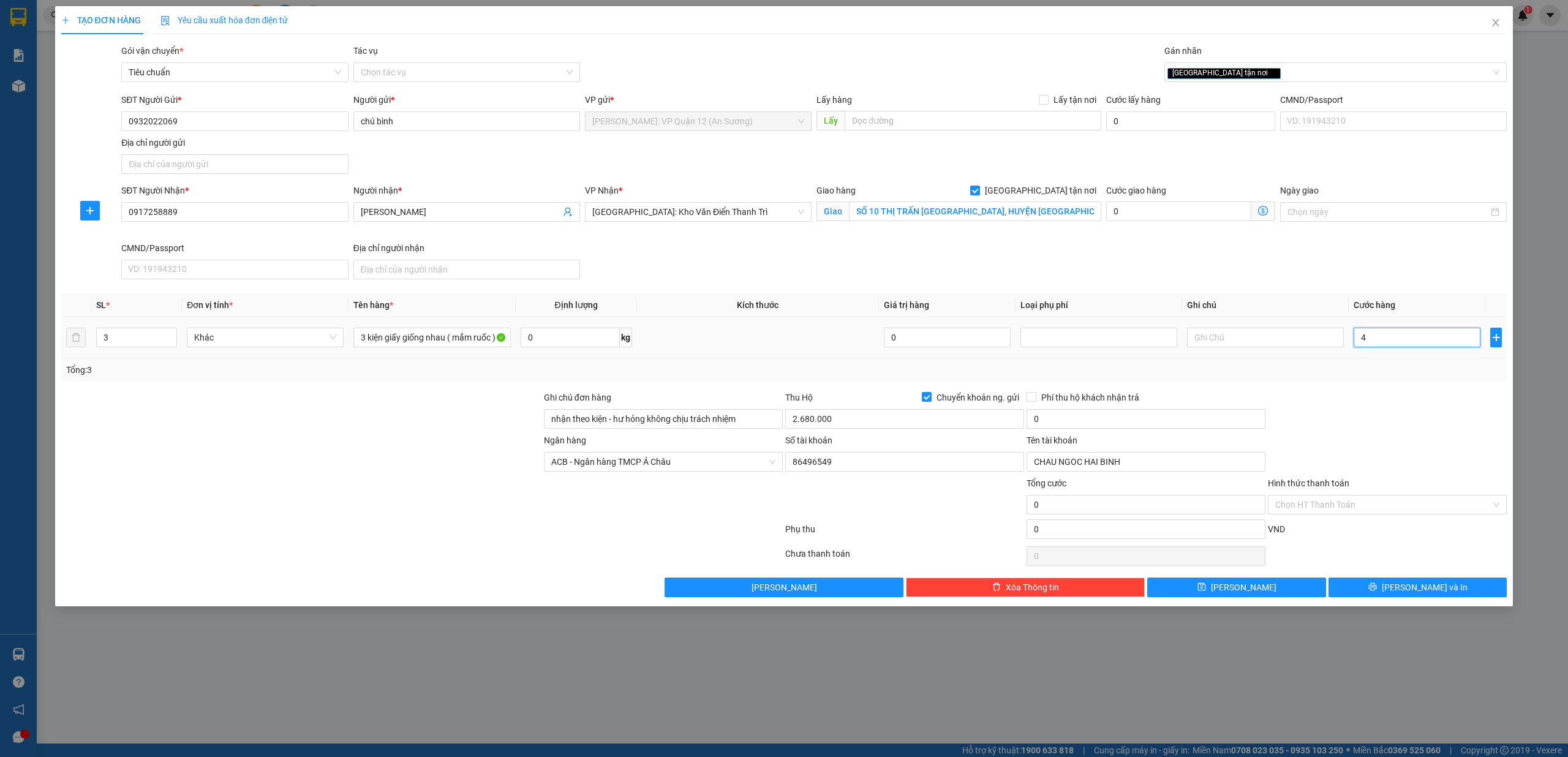
type input "4"
type input "40"
type input "400"
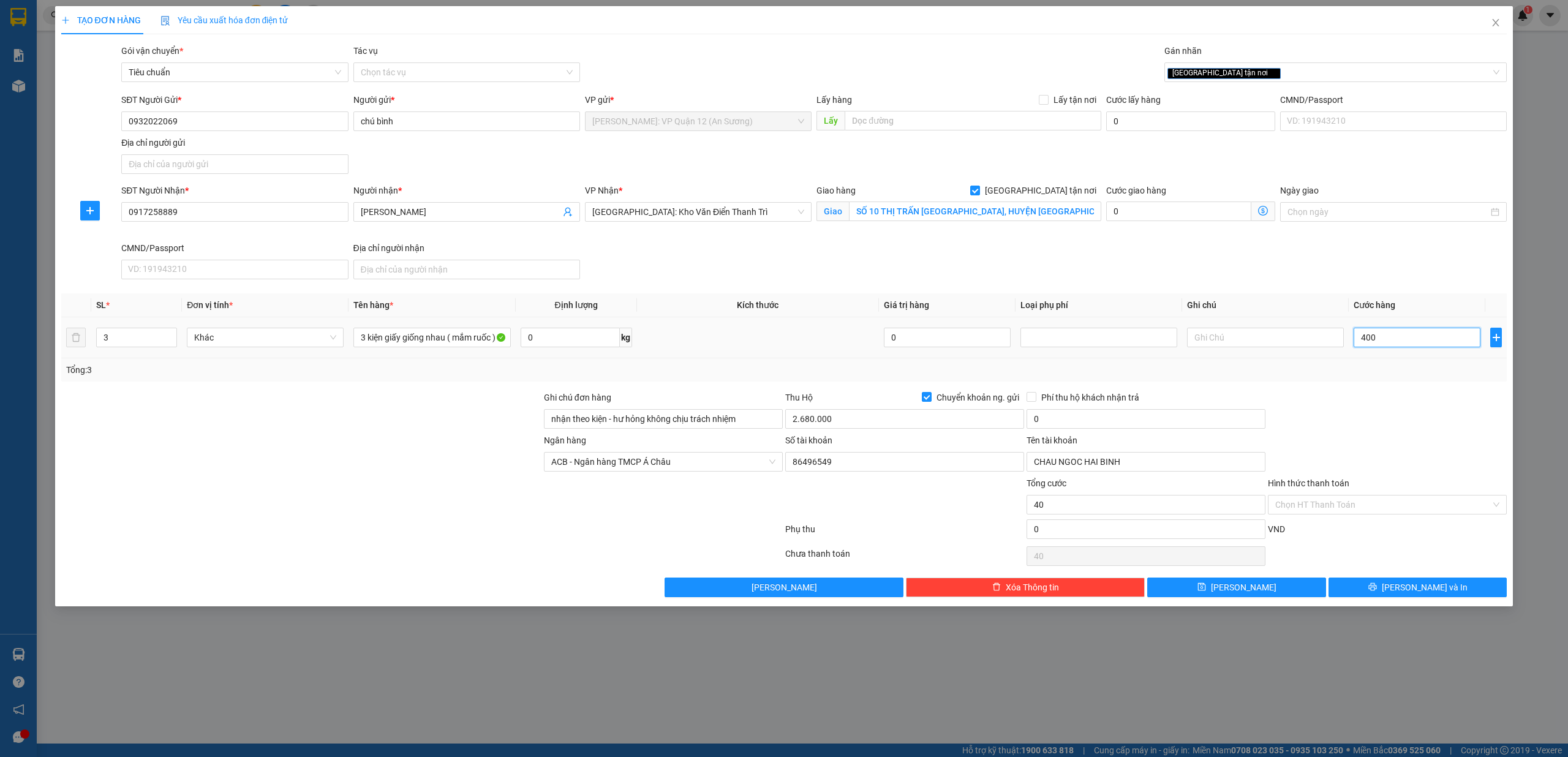
type input "400"
type input "4.000"
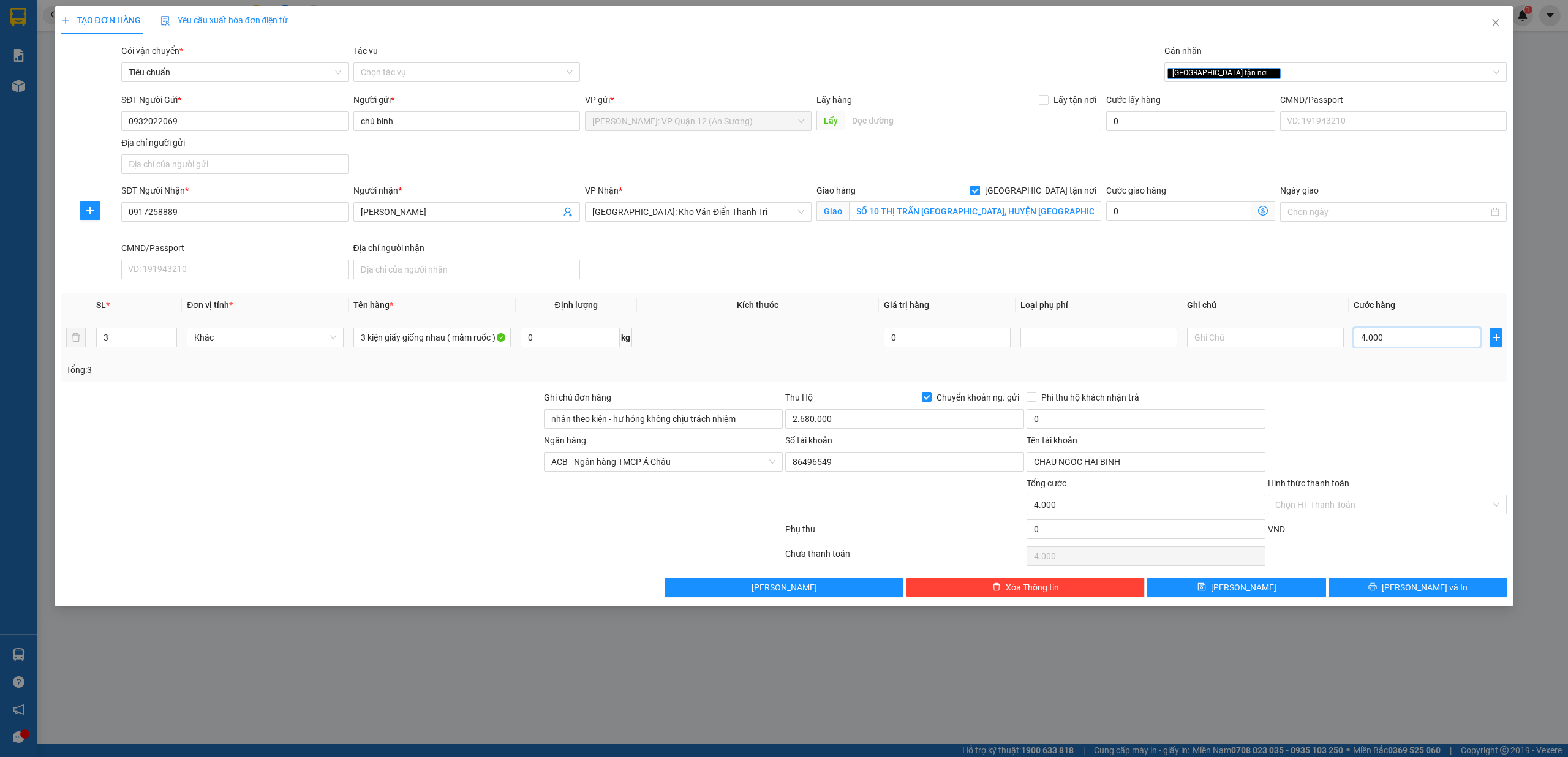
type input "40.000"
type input "400.000"
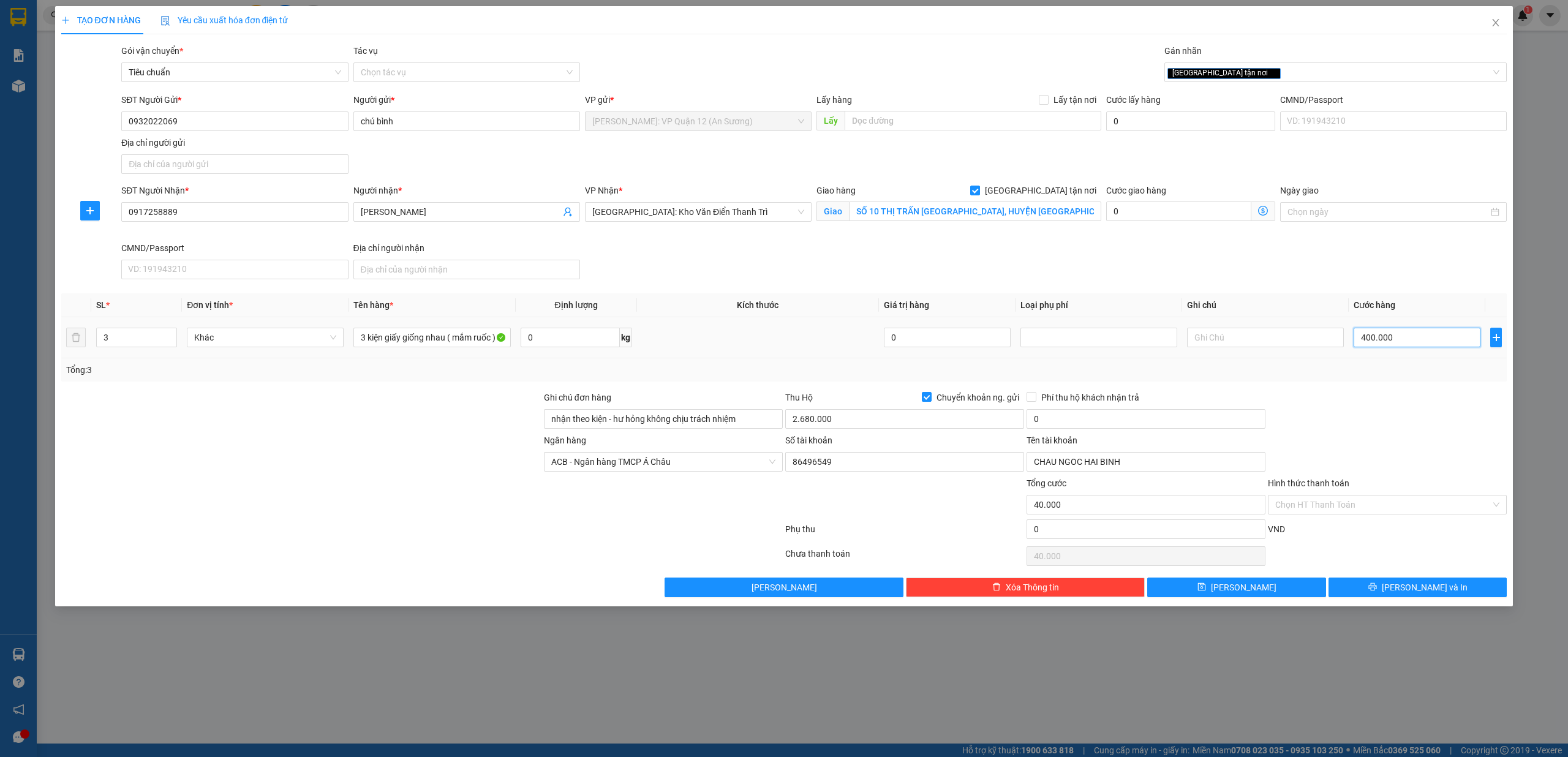
type input "400.000"
click at [1103, 416] on input "0" at bounding box center [1146, 419] width 239 height 20
type input "10.000"
click at [1402, 414] on div at bounding box center [1387, 412] width 241 height 43
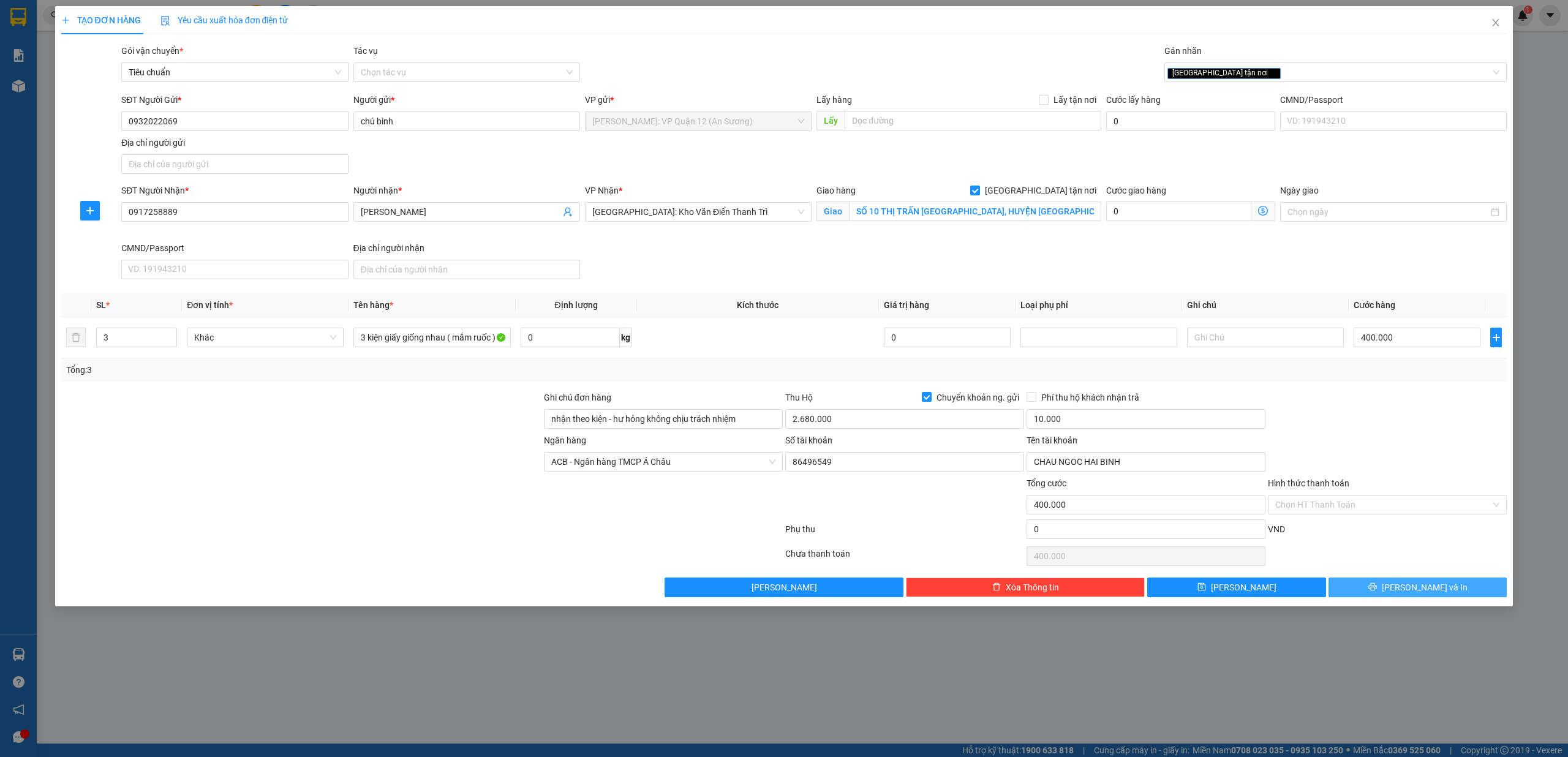
click at [1470, 593] on button "[PERSON_NAME] và In" at bounding box center [1418, 587] width 179 height 20
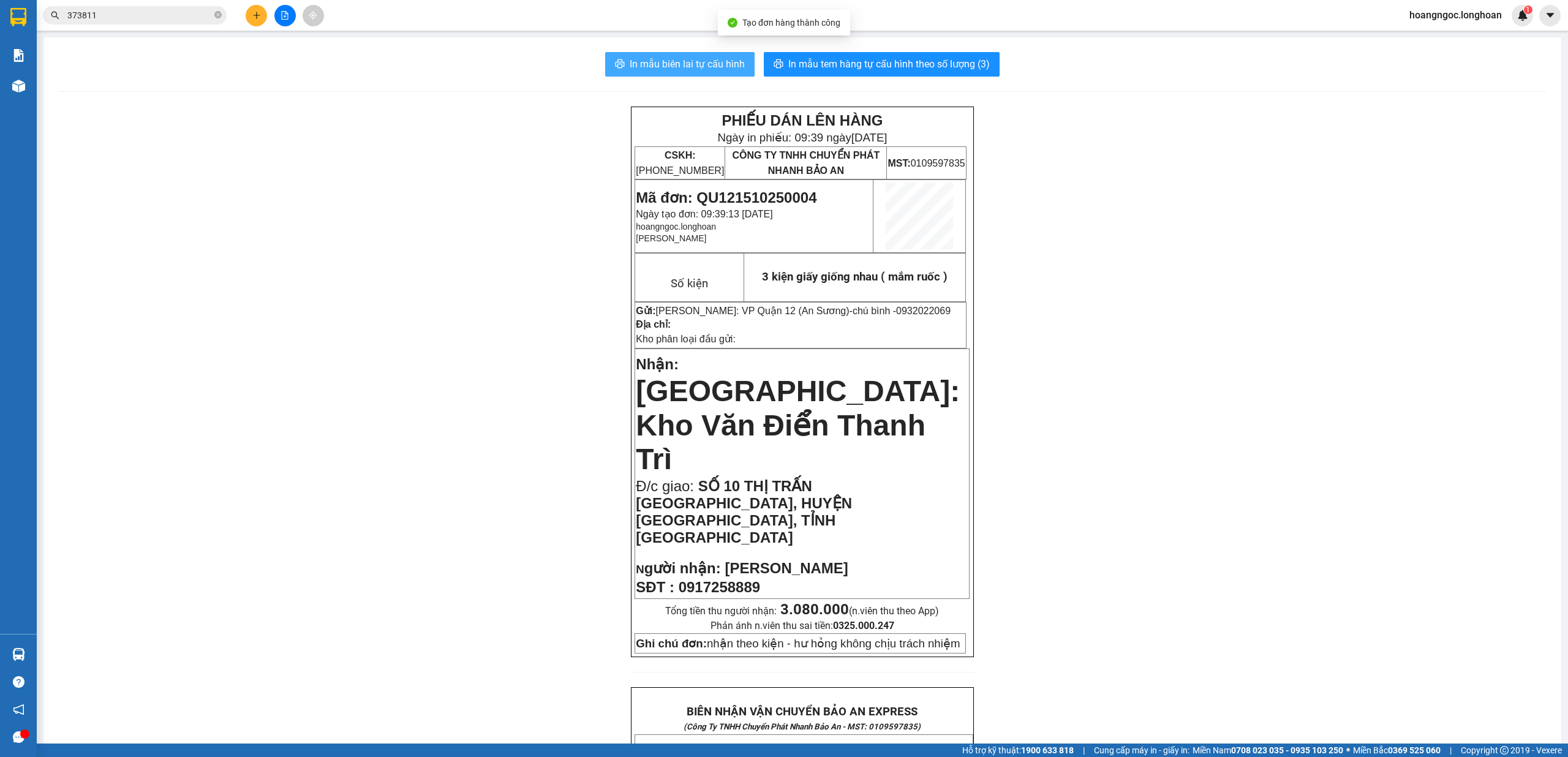
click at [684, 52] on button "In mẫu biên lai tự cấu hình" at bounding box center [679, 64] width 149 height 24
click at [893, 70] on span "In mẫu tem hàng tự cấu hình theo số lượng (3)" at bounding box center [889, 64] width 202 height 15
drag, startPoint x: 163, startPoint y: 38, endPoint x: 158, endPoint y: 21, distance: 17.7
click at [163, 36] on main "In mẫu biên lai tự cấu hình In mẫu tem hàng tự cấu hình theo số lượng (3) PHIẾU…" at bounding box center [784, 372] width 1568 height 744
click at [157, 20] on input "373811" at bounding box center [140, 15] width 145 height 13
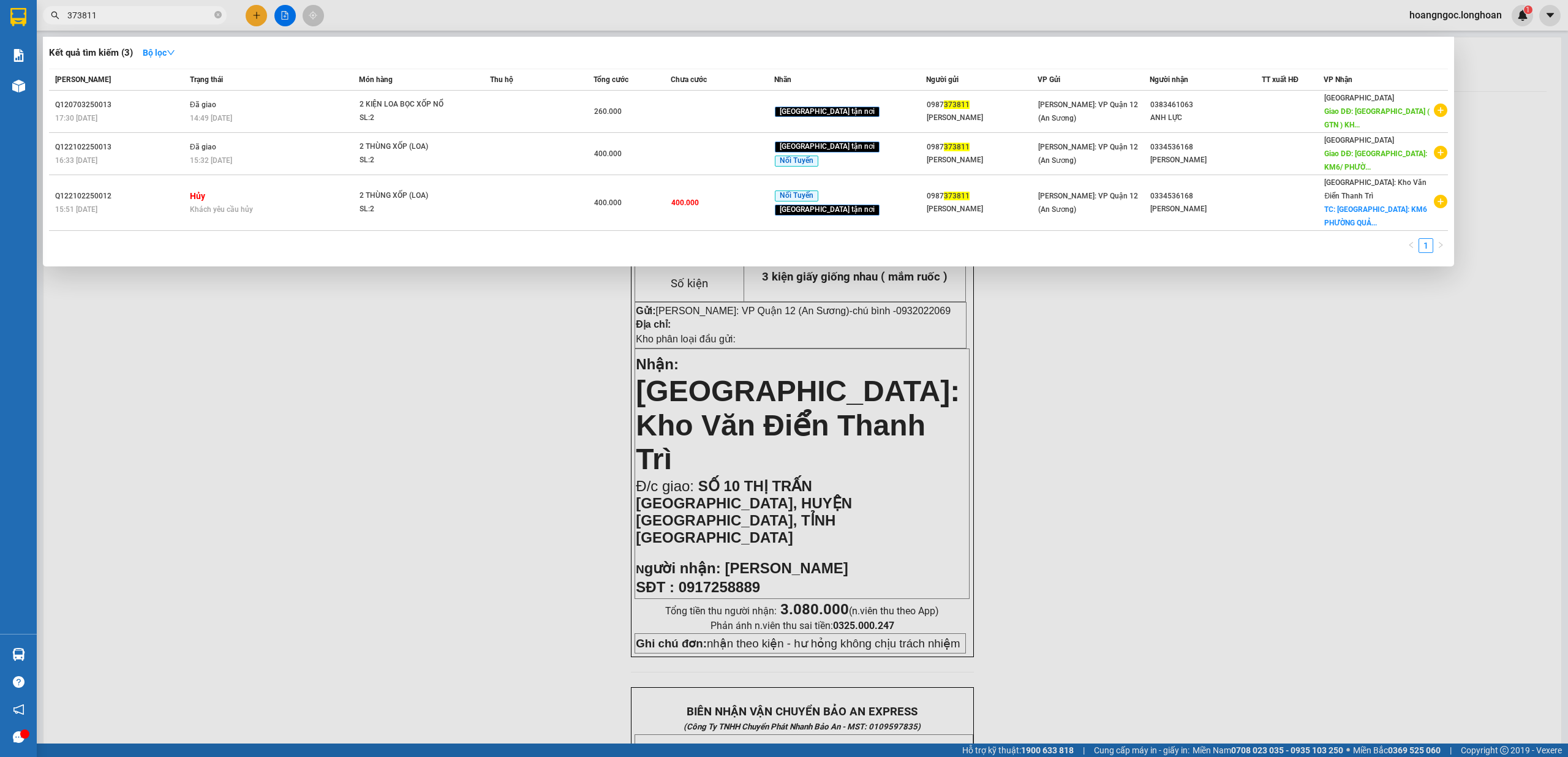
click at [157, 20] on input "373811" at bounding box center [140, 15] width 145 height 13
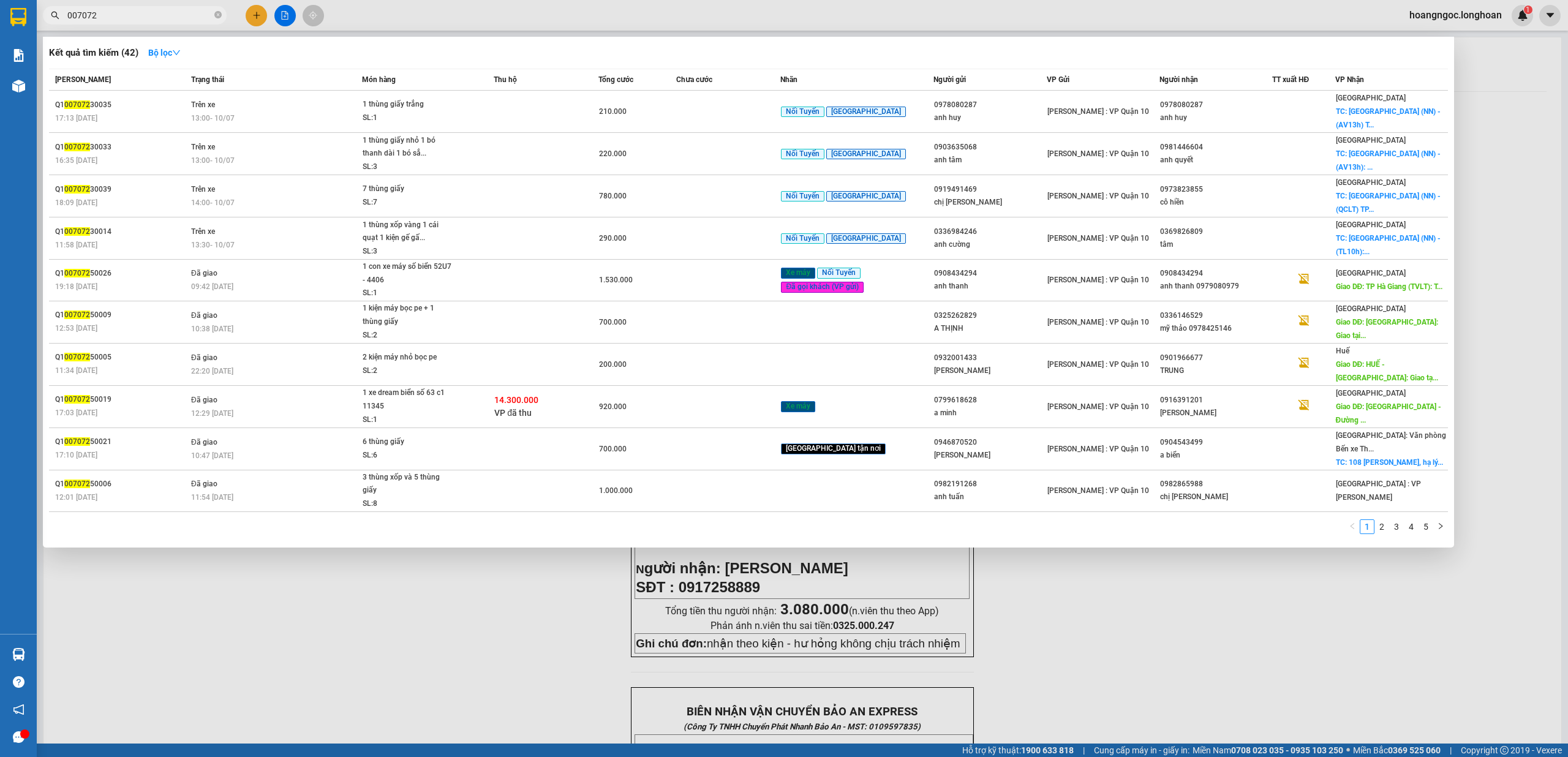
type input "007072"
click at [249, 17] on div at bounding box center [784, 378] width 1568 height 757
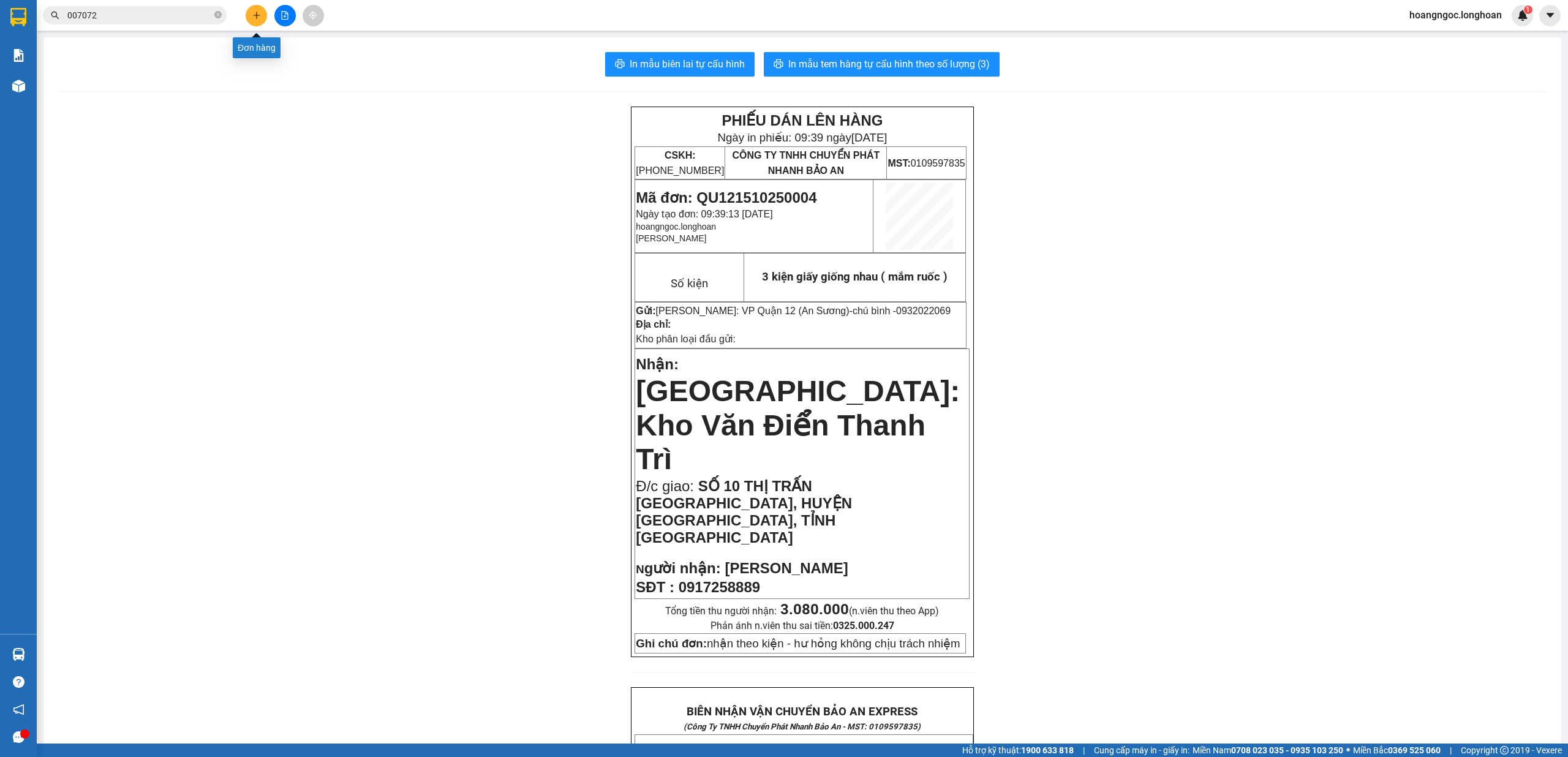
click at [250, 17] on button at bounding box center [256, 15] width 22 height 22
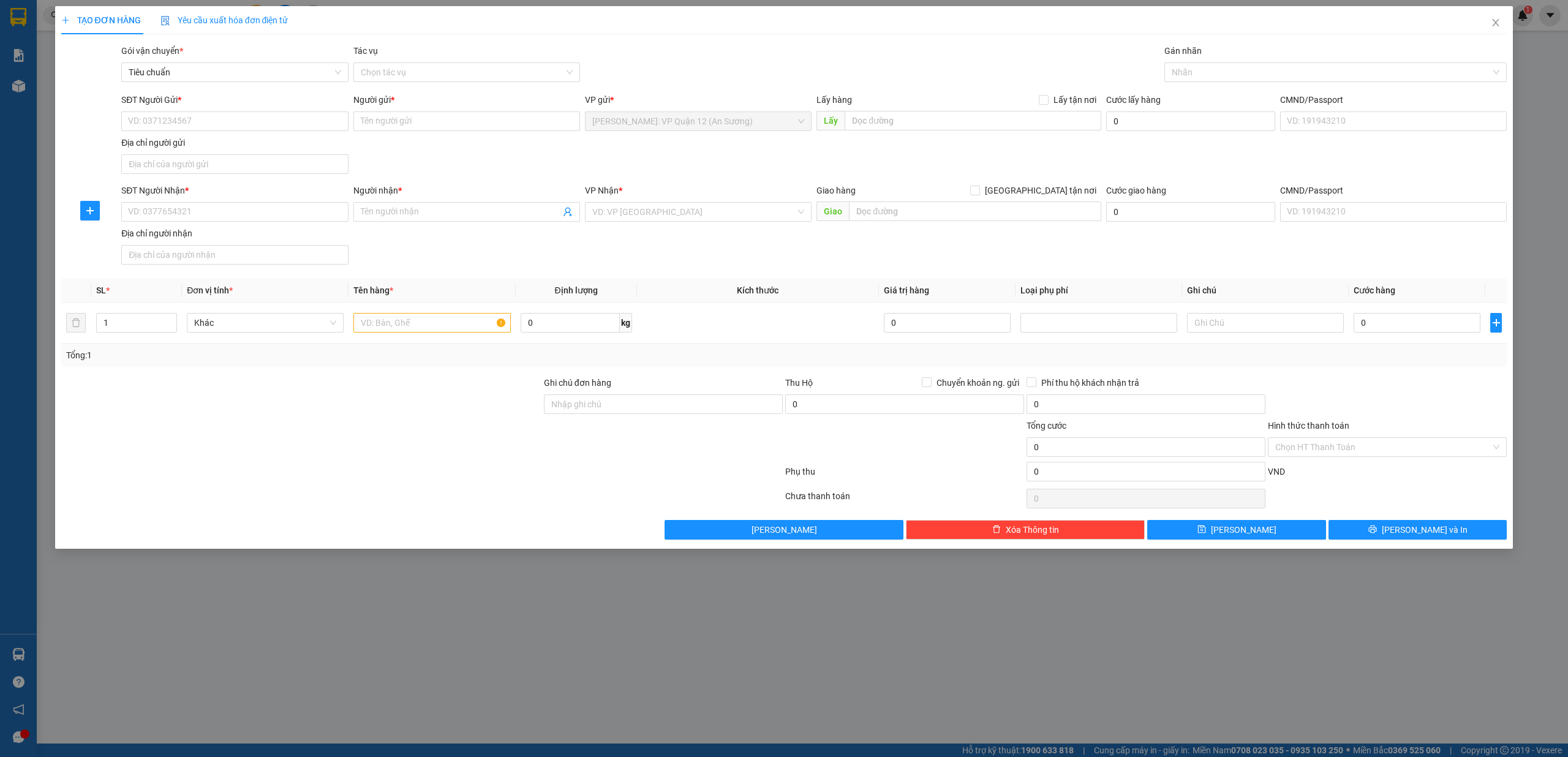
click at [291, 137] on div "Địa chỉ người gửi" at bounding box center [234, 143] width 226 height 13
click at [291, 154] on input "Địa chỉ người gửi" at bounding box center [234, 163] width 226 height 20
click at [291, 129] on input "SĐT Người Gửi *" at bounding box center [234, 121] width 226 height 20
drag, startPoint x: 256, startPoint y: 143, endPoint x: 251, endPoint y: 147, distance: 6.4
click at [255, 144] on div "0903592971 - A THANH" at bounding box center [235, 147] width 212 height 13
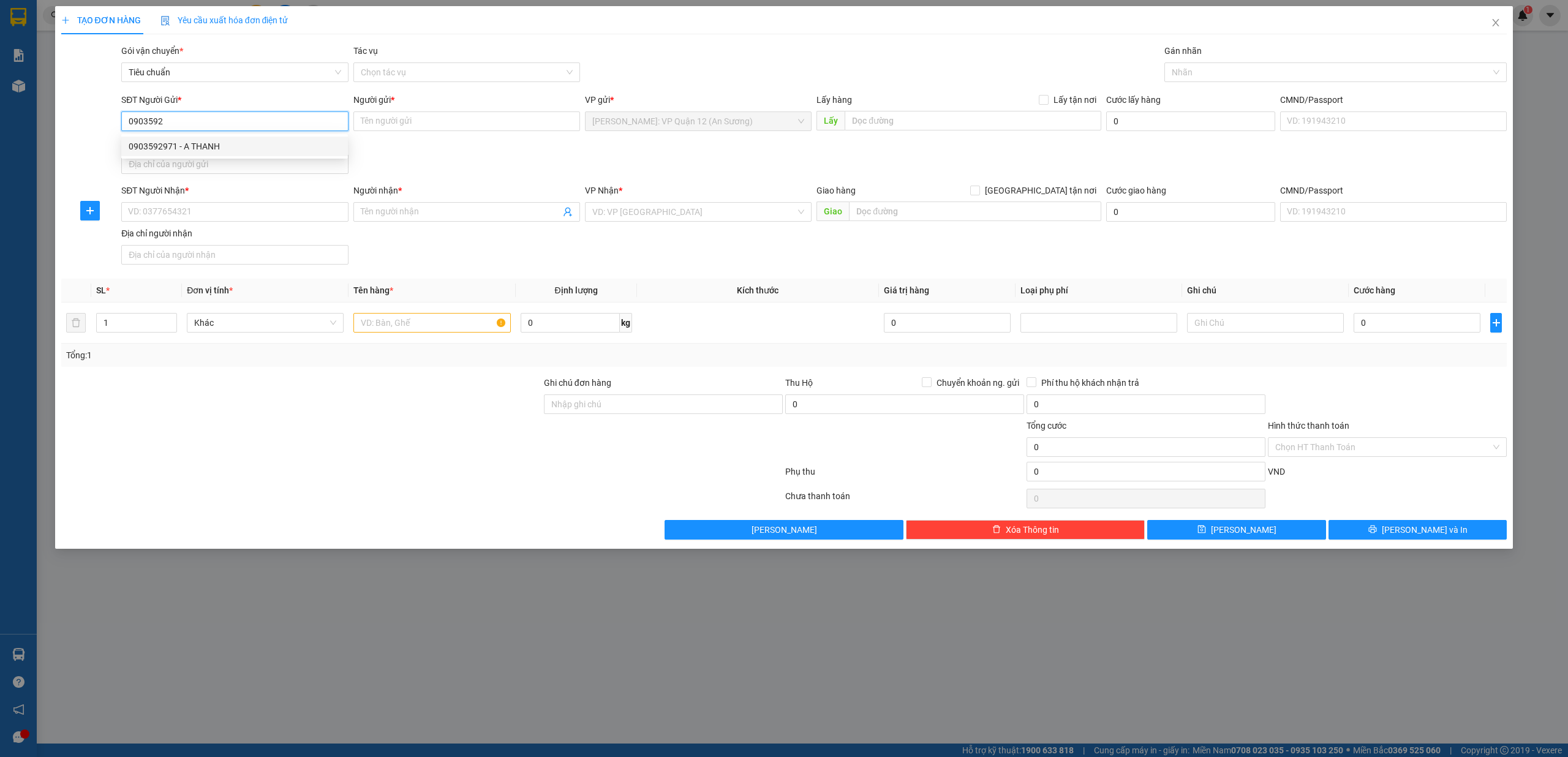
type input "0903592971"
type input "A THANH"
type input "0903592971"
click at [152, 212] on input "SĐT Người Nhận *" at bounding box center [234, 211] width 226 height 20
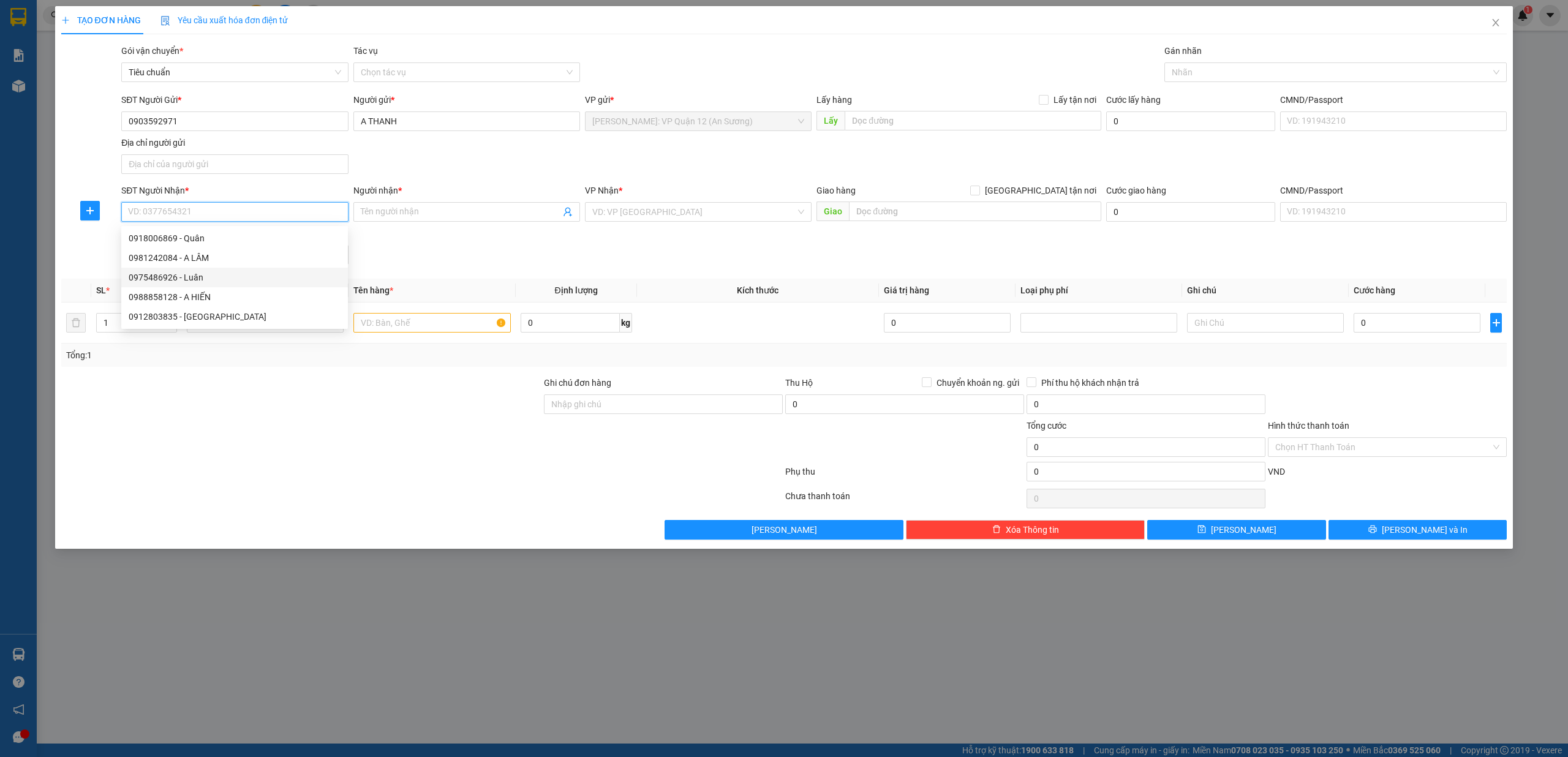
drag, startPoint x: 156, startPoint y: 273, endPoint x: 214, endPoint y: 270, distance: 58.1
click at [157, 273] on div "0975486926 - Luân" at bounding box center [235, 277] width 212 height 13
type input "0975486926"
type input "Luân"
checkbox input "true"
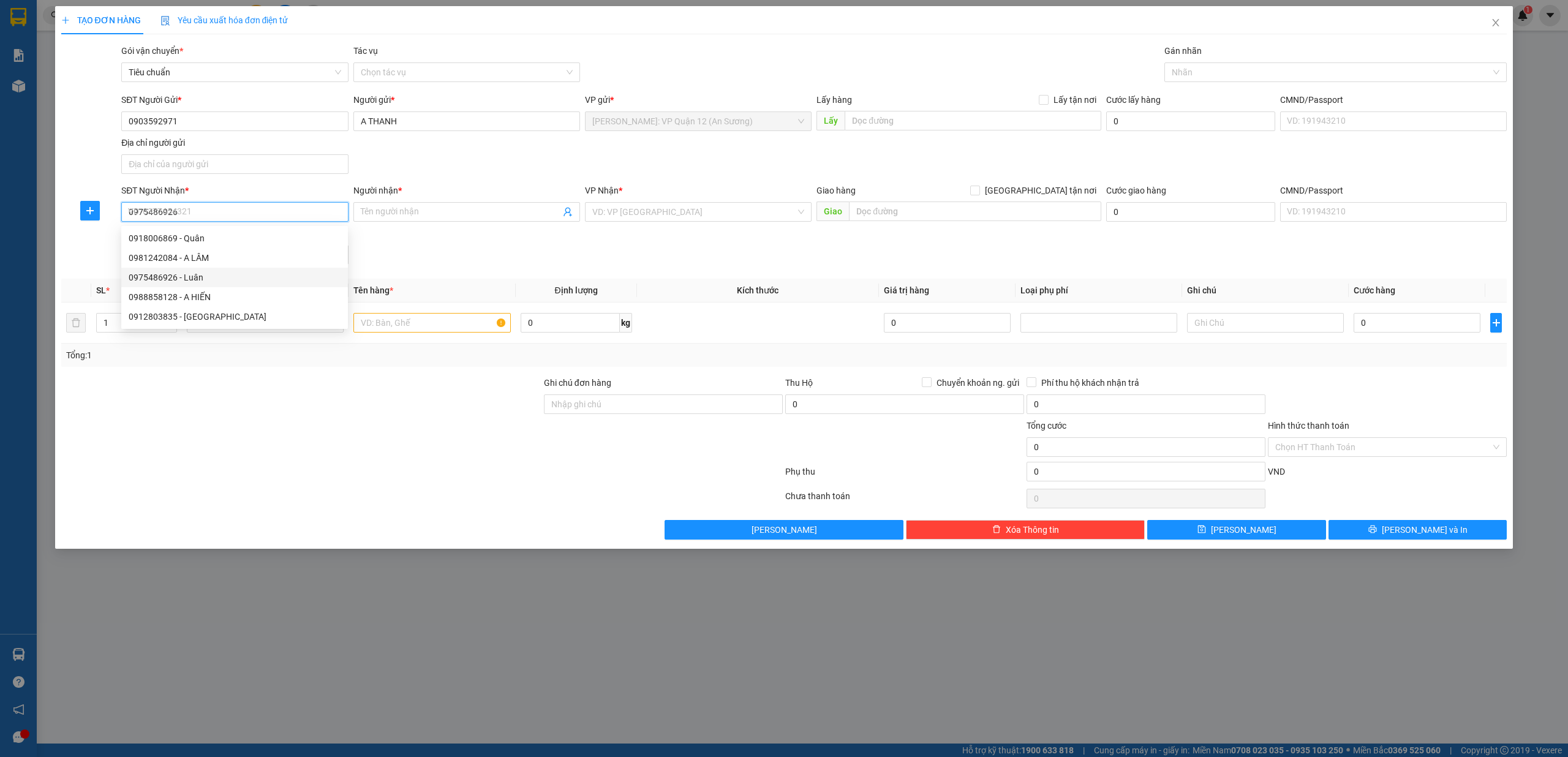
type input "68 Hồ Xuân Hương, Xâm Xuyên, Hồng Vân, Thường Tín, Hà Nội"
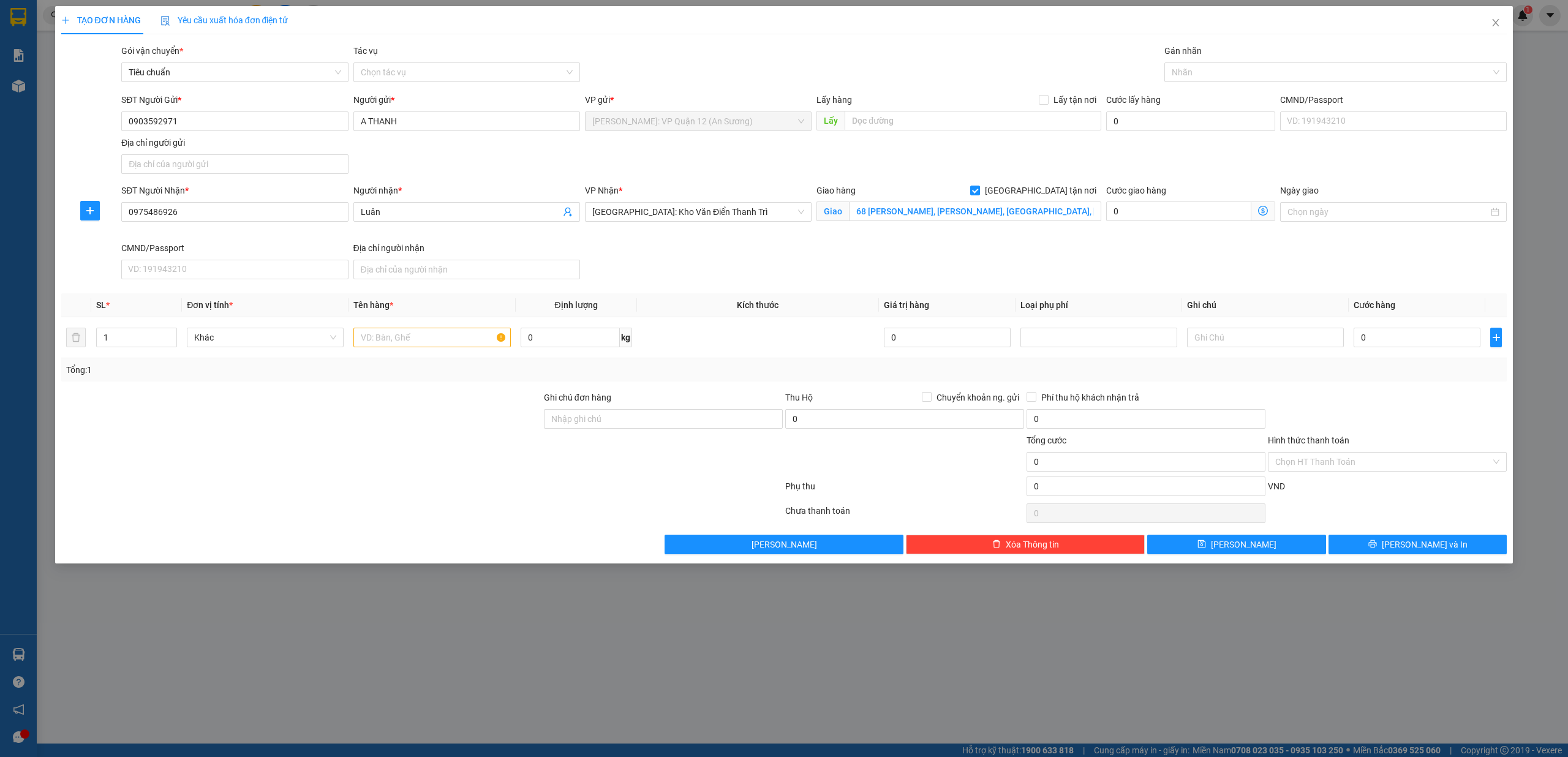
click at [996, 187] on div "Giao hàng Giao tận nơi" at bounding box center [958, 191] width 285 height 13
click at [995, 202] on div "Giao hàng Giao tận nơi" at bounding box center [958, 193] width 285 height 19
click at [998, 209] on input "68 Hồ Xuân Hương, Xâm Xuyên, Hồng Vân, Thường Tín, Hà Nội" at bounding box center [975, 211] width 253 height 20
click at [1240, 82] on div "Gán nhãn Nhãn" at bounding box center [1335, 66] width 343 height 43
click at [1241, 76] on div at bounding box center [1330, 72] width 325 height 15
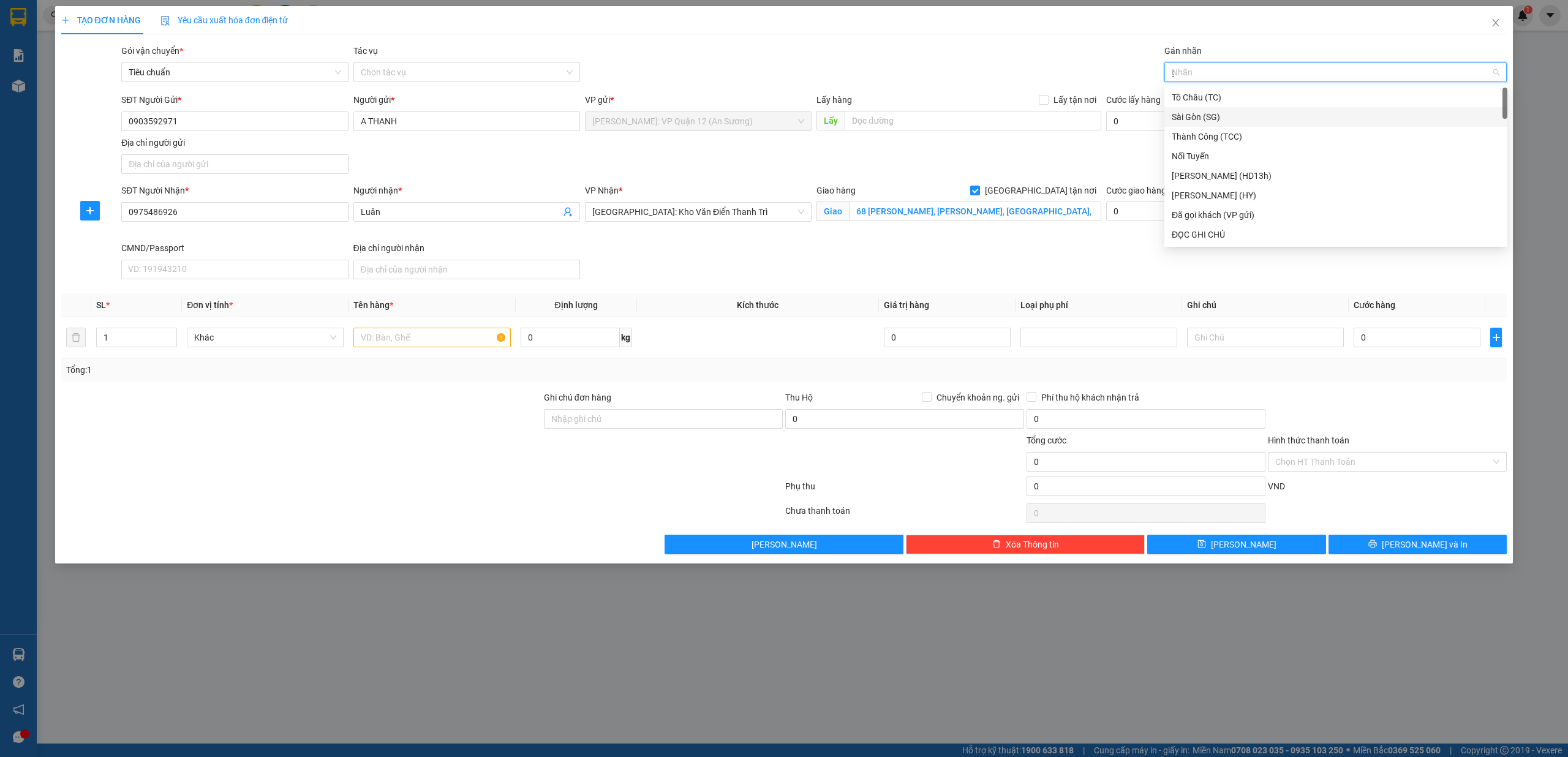
type input "gt"
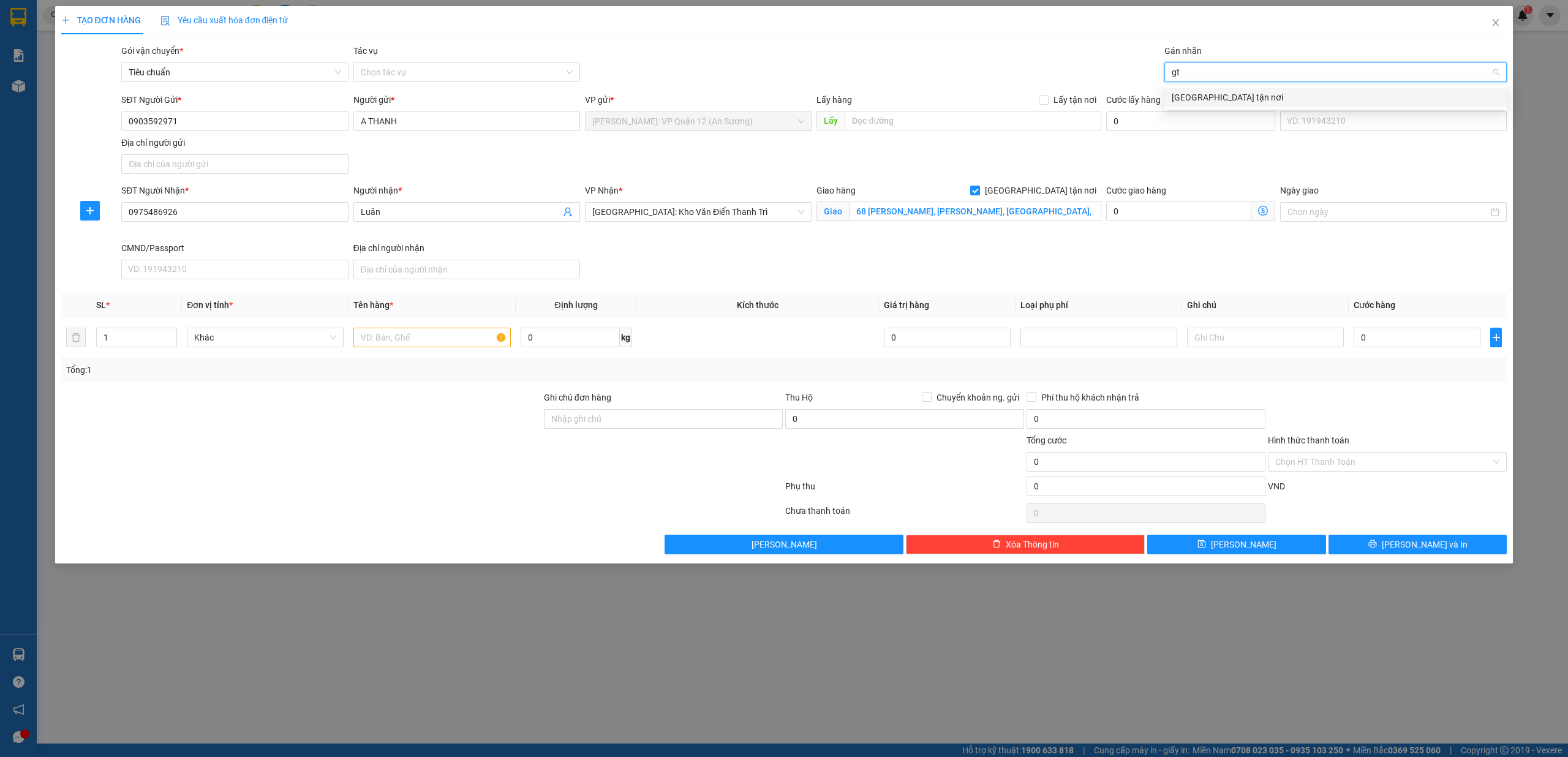
click at [1209, 96] on div "[GEOGRAPHIC_DATA] tận nơi" at bounding box center [1335, 97] width 328 height 13
click at [455, 346] on input "text" at bounding box center [431, 337] width 157 height 20
type input "1 can xanh 30l"
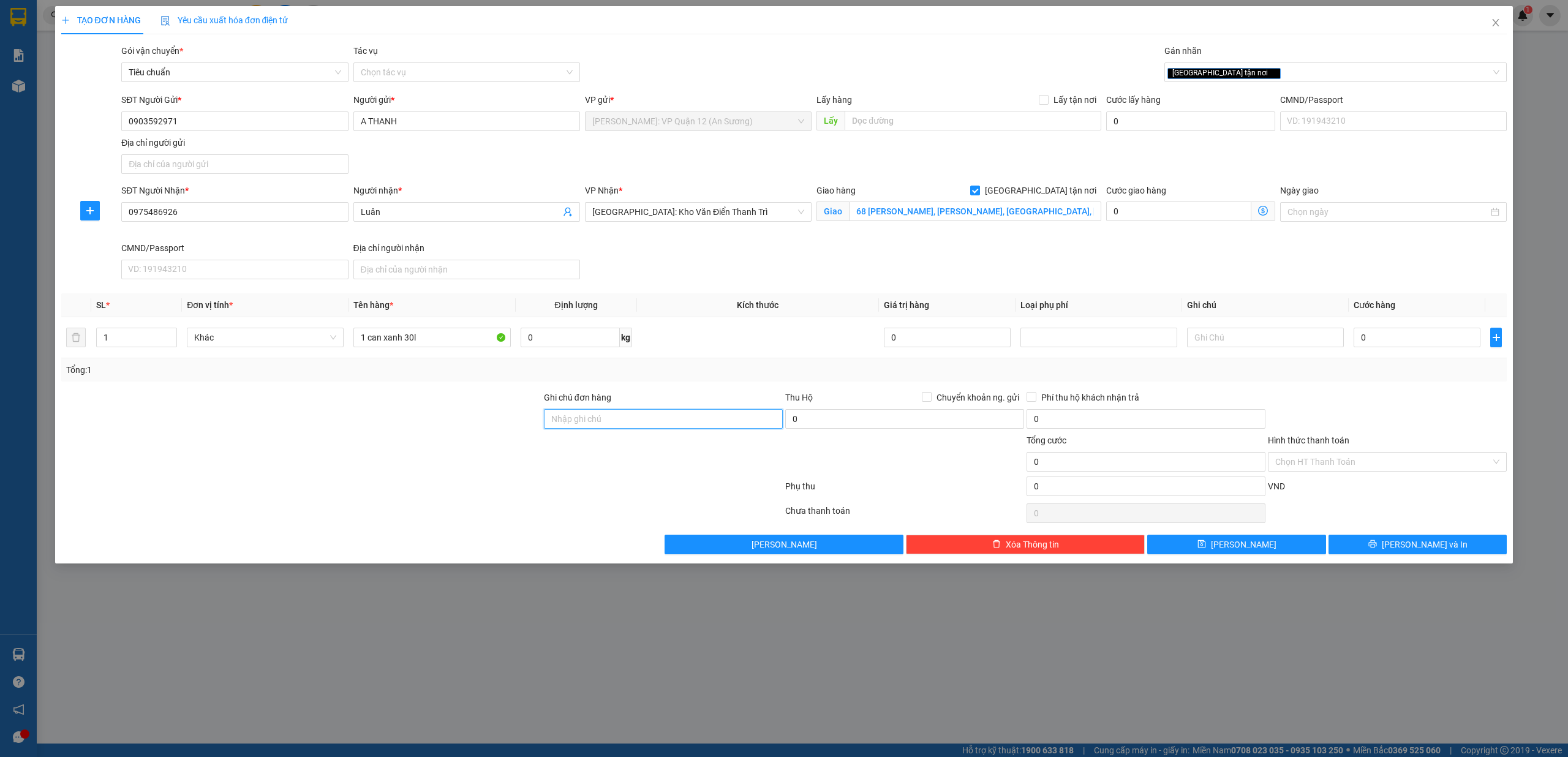
click at [600, 426] on input "Ghi chú đơn hàng" at bounding box center [663, 419] width 239 height 20
type input "nhận theo kiện - hư hỏng không chịu trách nhiệm"
click at [1394, 341] on input "0" at bounding box center [1417, 337] width 127 height 20
type input "2"
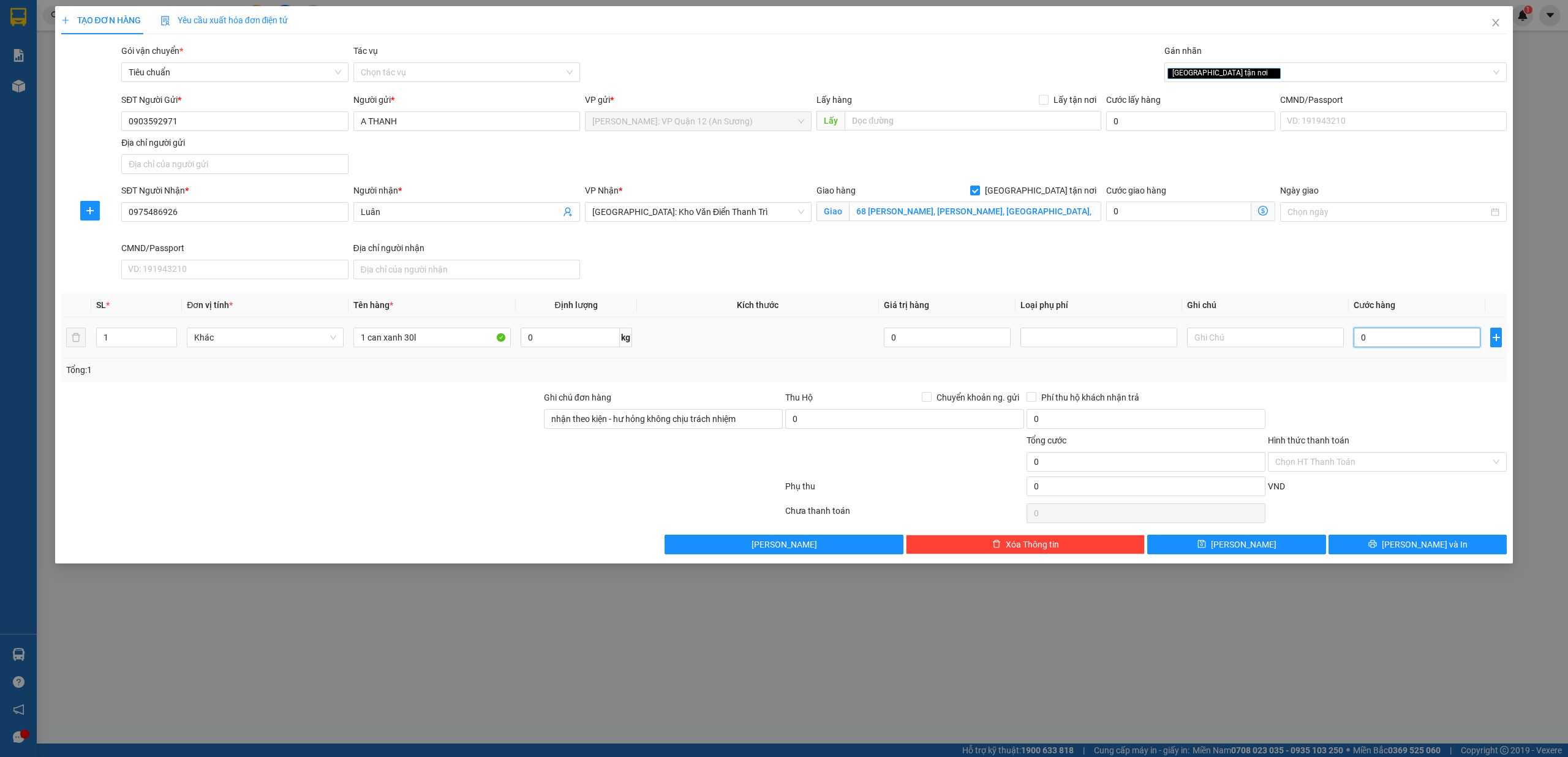
type input "2"
type input "26"
type input "265"
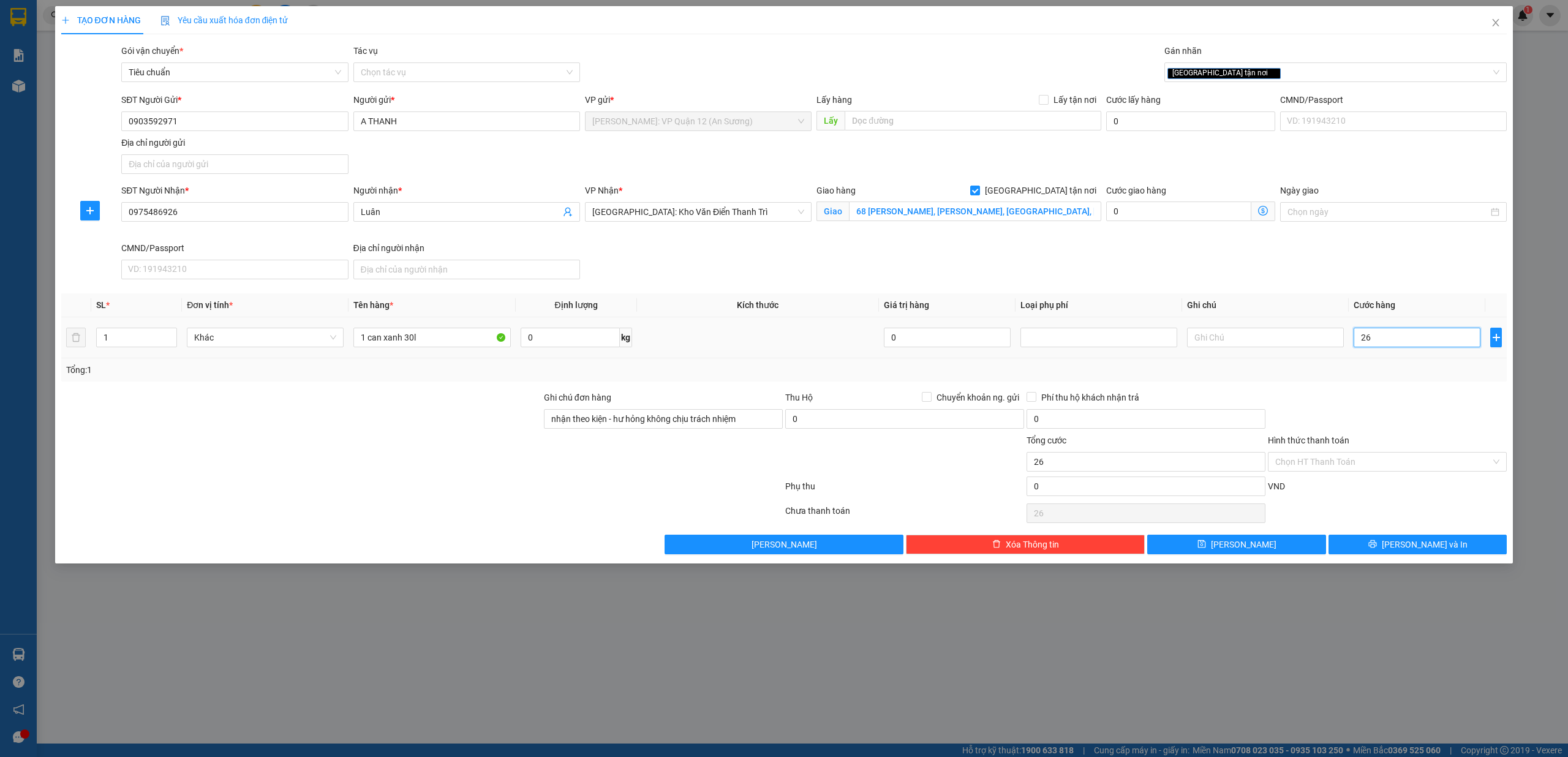
type input "265"
type input "2.650"
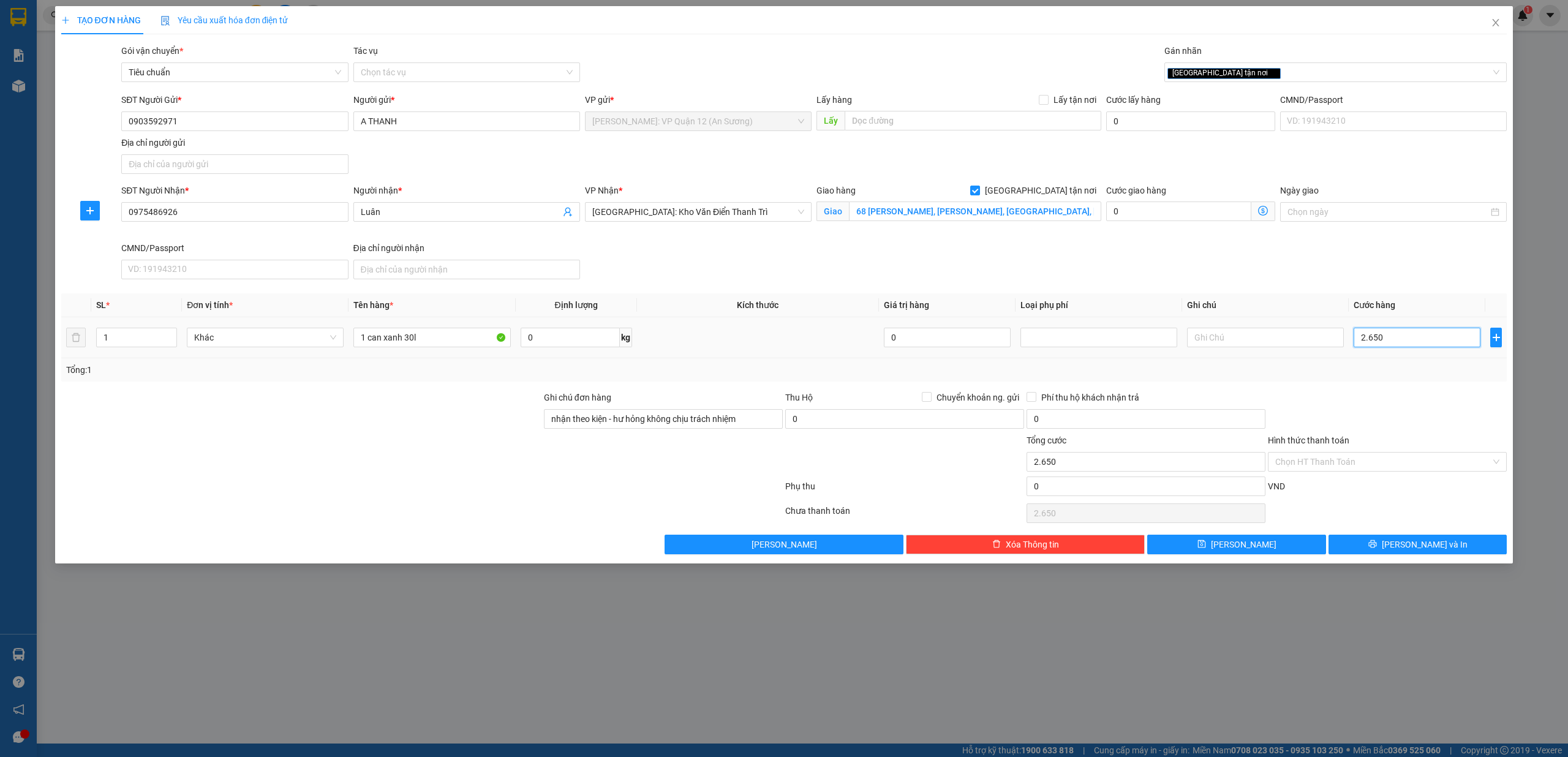
type input "26.500"
type input "265.000"
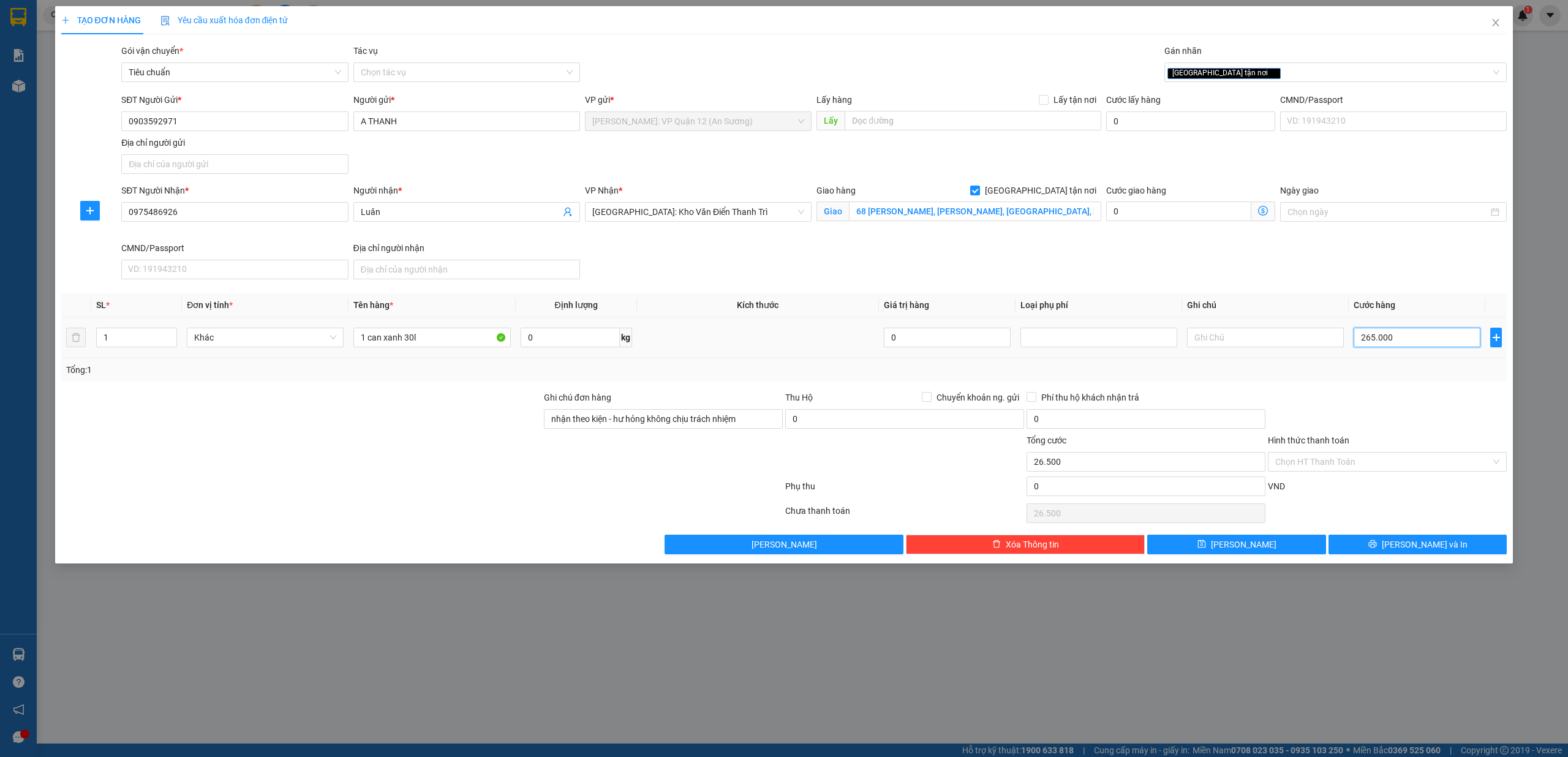
type input "265.000"
click at [1444, 551] on button "[PERSON_NAME] và In" at bounding box center [1418, 544] width 179 height 20
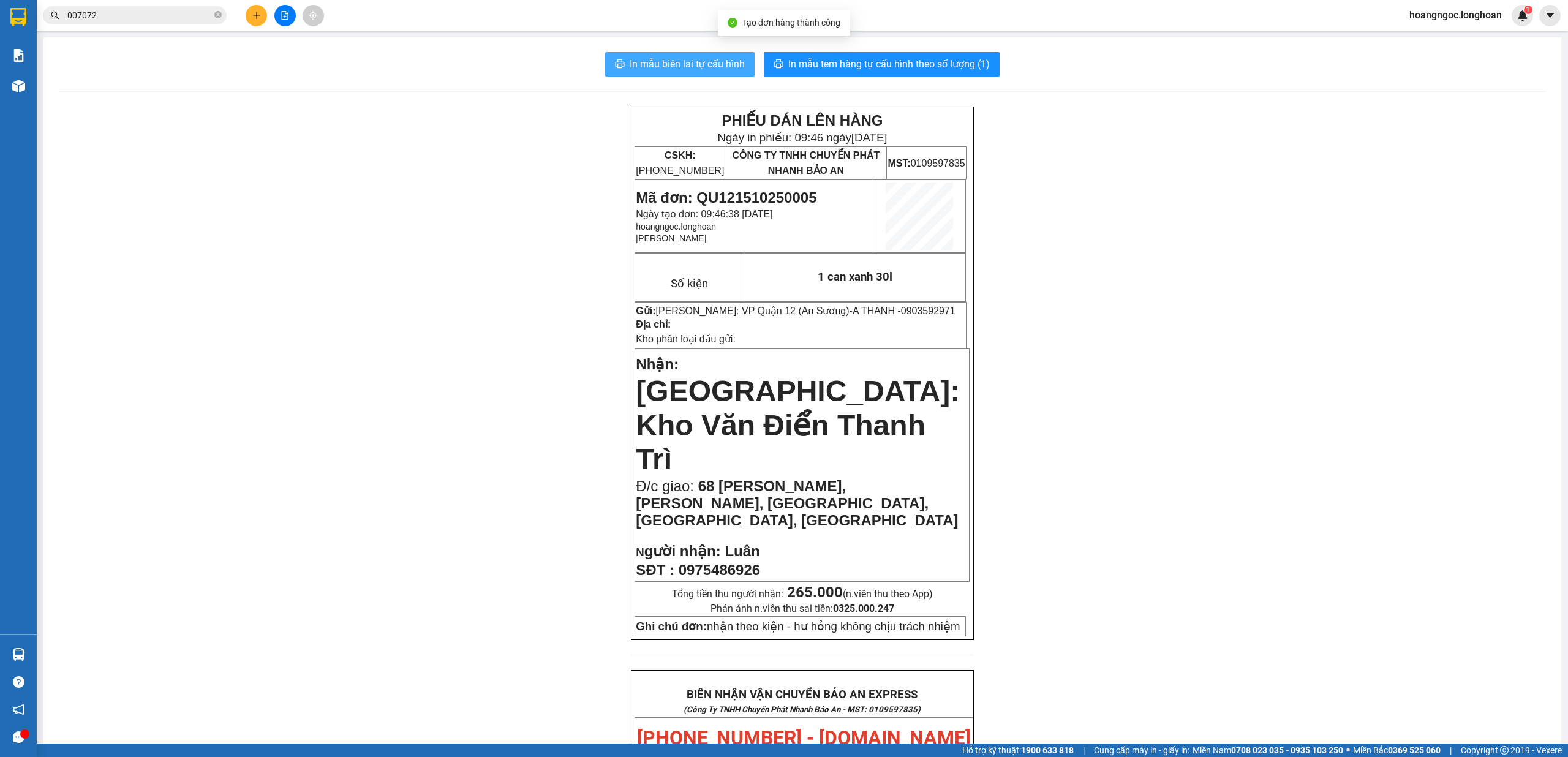
click at [705, 62] on span "In mẫu biên lai tự cấu hình" at bounding box center [687, 64] width 116 height 15
click at [964, 57] on span "In mẫu tem hàng tự cấu hình theo số lượng (1)" at bounding box center [889, 64] width 202 height 15
click at [192, 15] on input "007072" at bounding box center [140, 15] width 145 height 13
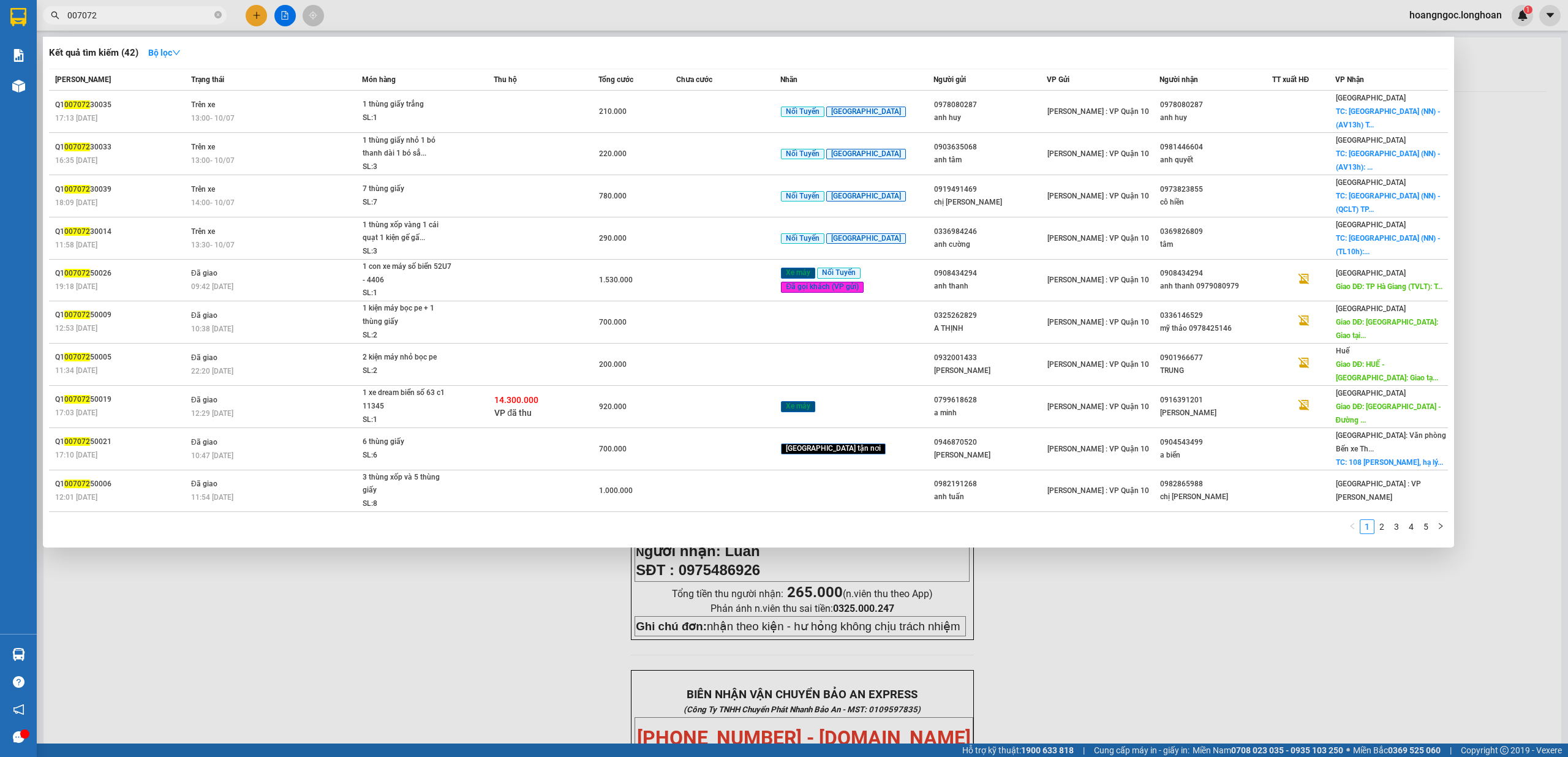
click at [192, 15] on input "007072" at bounding box center [140, 15] width 145 height 13
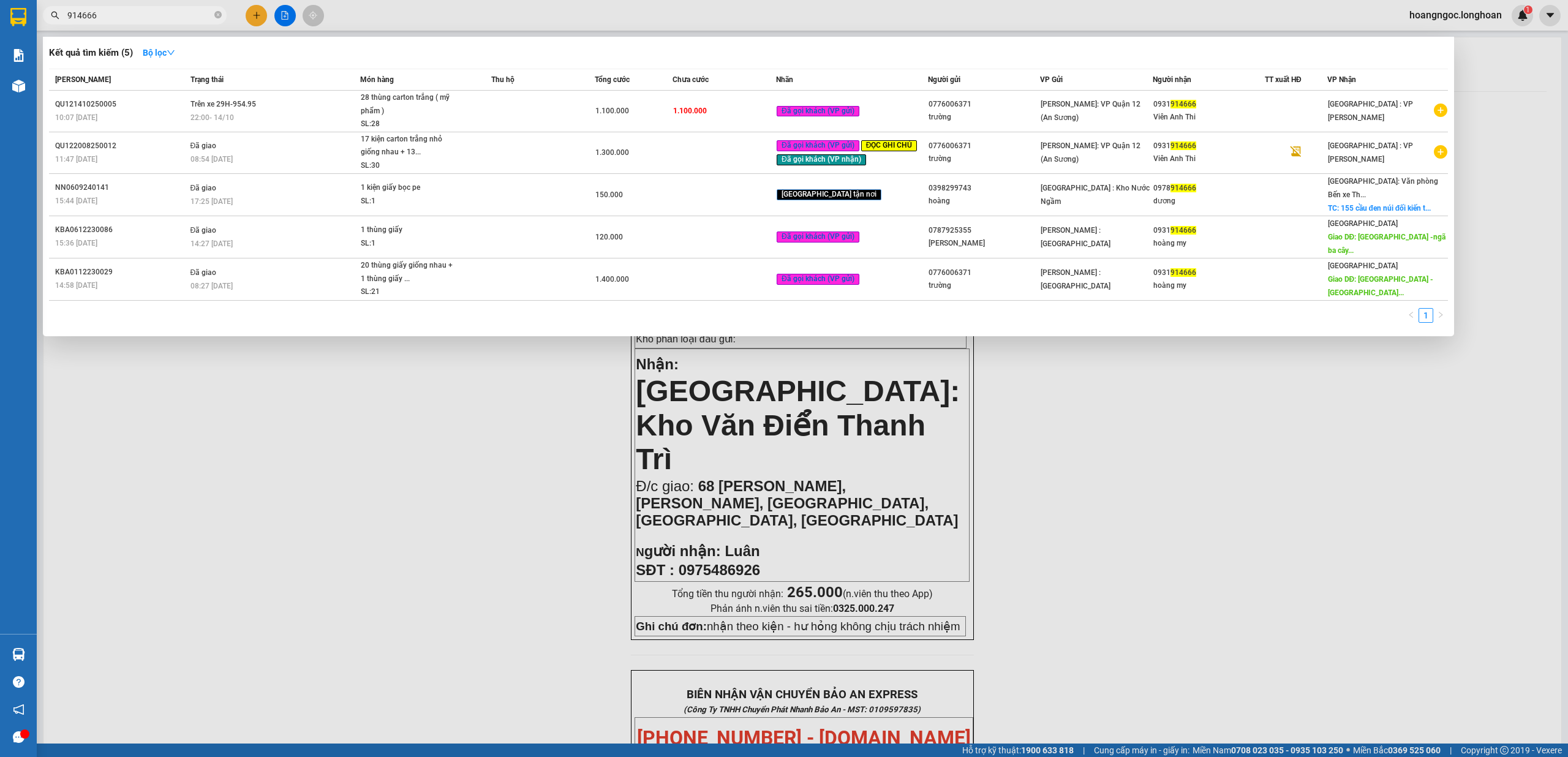
click at [150, 15] on input "914666" at bounding box center [140, 15] width 145 height 13
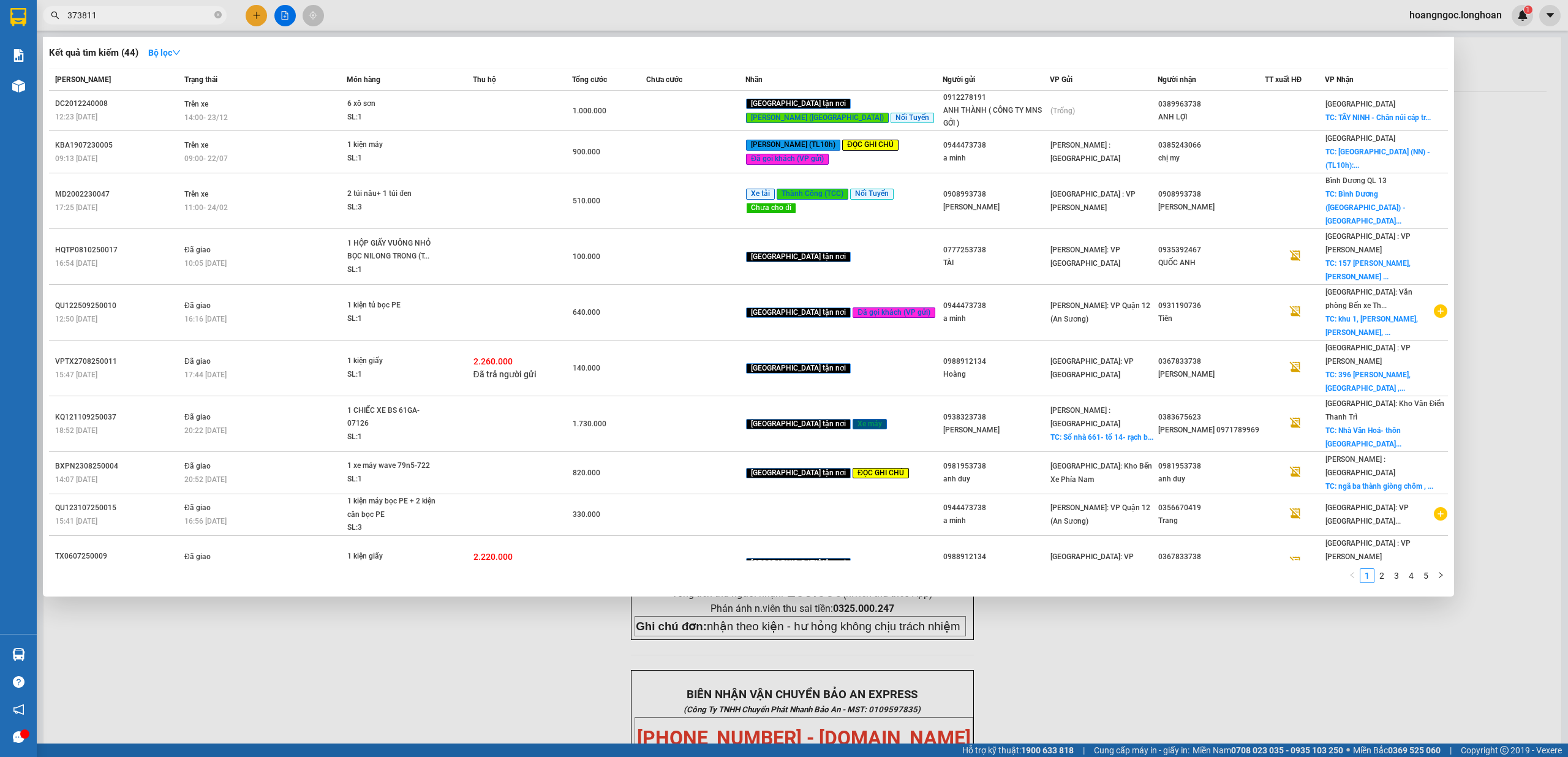
type input "373811"
click at [251, 8] on div at bounding box center [784, 378] width 1568 height 757
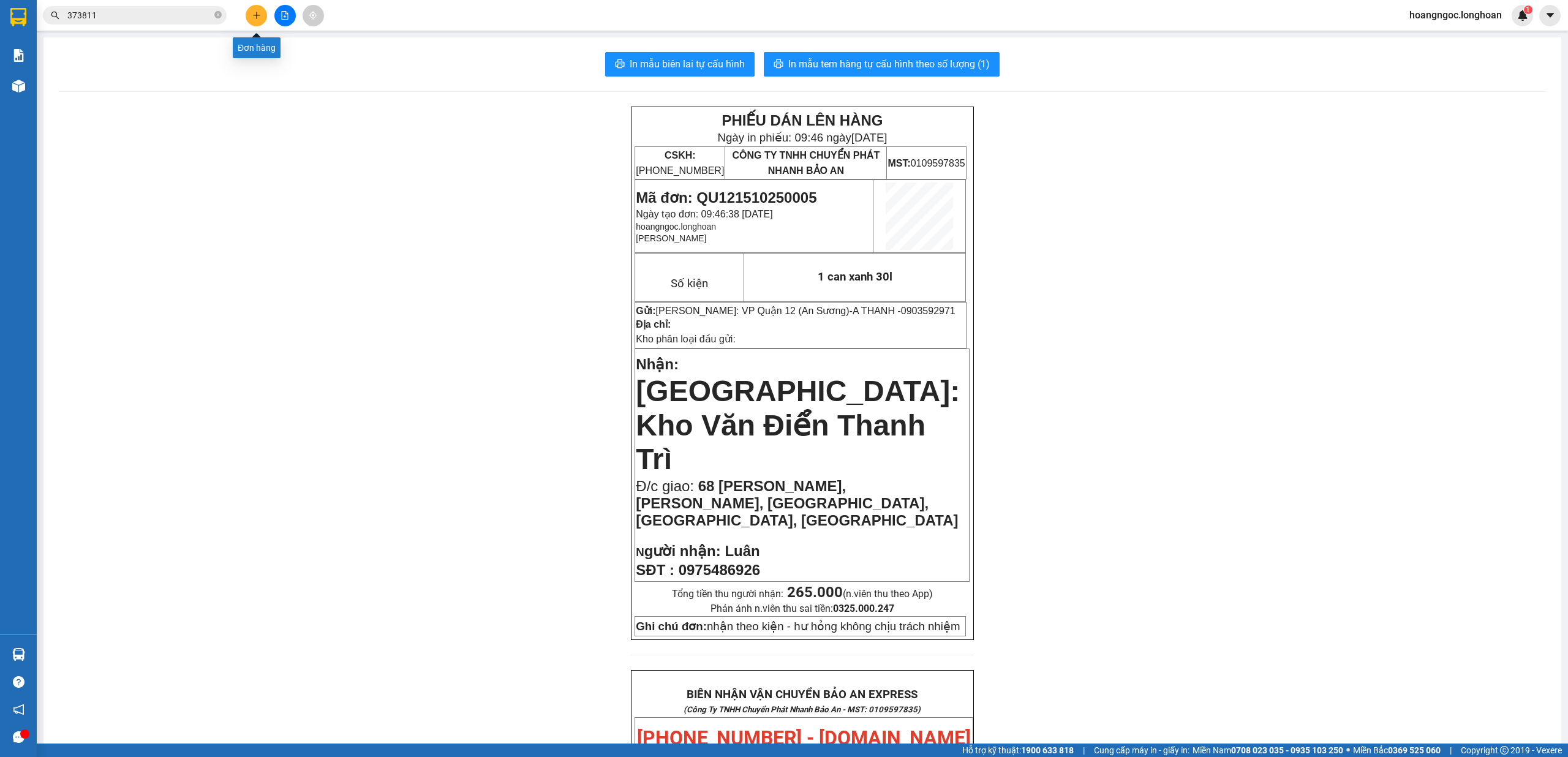
click at [255, 11] on button at bounding box center [256, 15] width 22 height 22
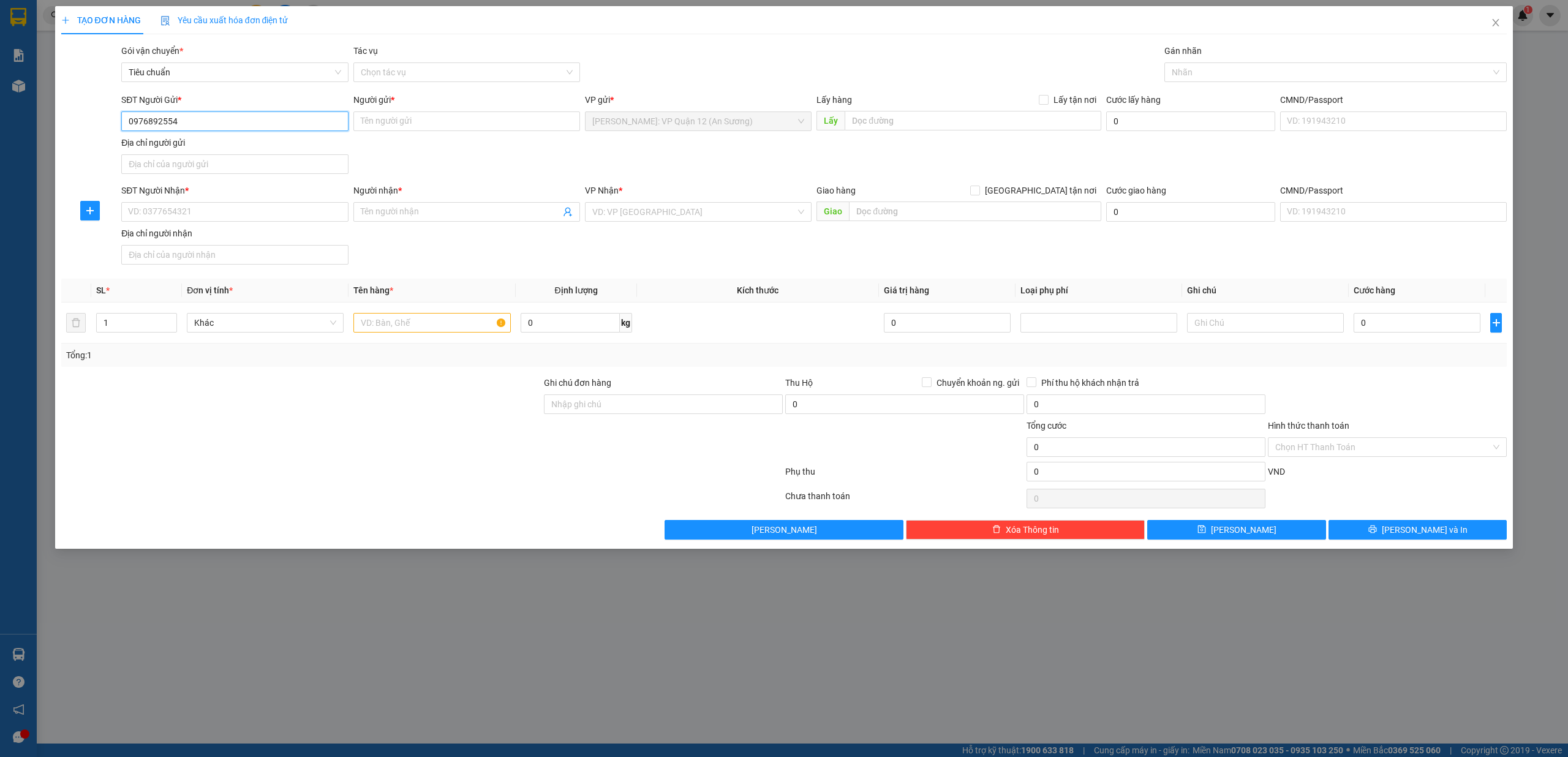
drag, startPoint x: 226, startPoint y: 120, endPoint x: 262, endPoint y: 132, distance: 37.9
click at [228, 120] on input "0976892554" at bounding box center [234, 121] width 226 height 20
type input "0976892554"
click at [411, 113] on input "Người gửi *" at bounding box center [466, 121] width 226 height 20
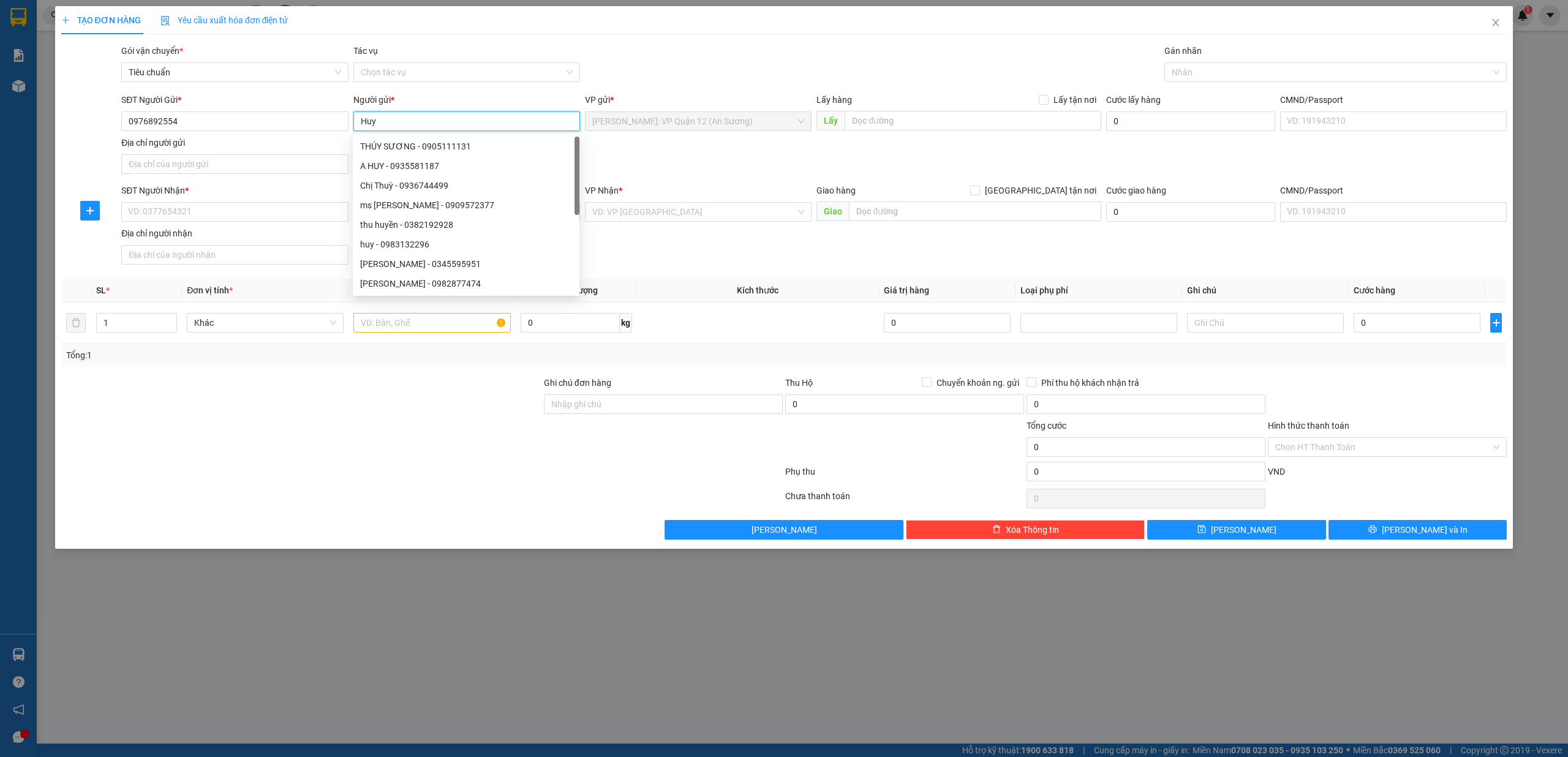
type input "Huy"
click at [179, 228] on div "Địa chỉ người nhận" at bounding box center [234, 233] width 226 height 13
click at [179, 245] on input "Địa chỉ người nhận" at bounding box center [234, 255] width 226 height 20
drag, startPoint x: 196, startPoint y: 216, endPoint x: 329, endPoint y: 251, distance: 137.5
click at [199, 216] on input "SĐT Người Nhận *" at bounding box center [234, 211] width 226 height 20
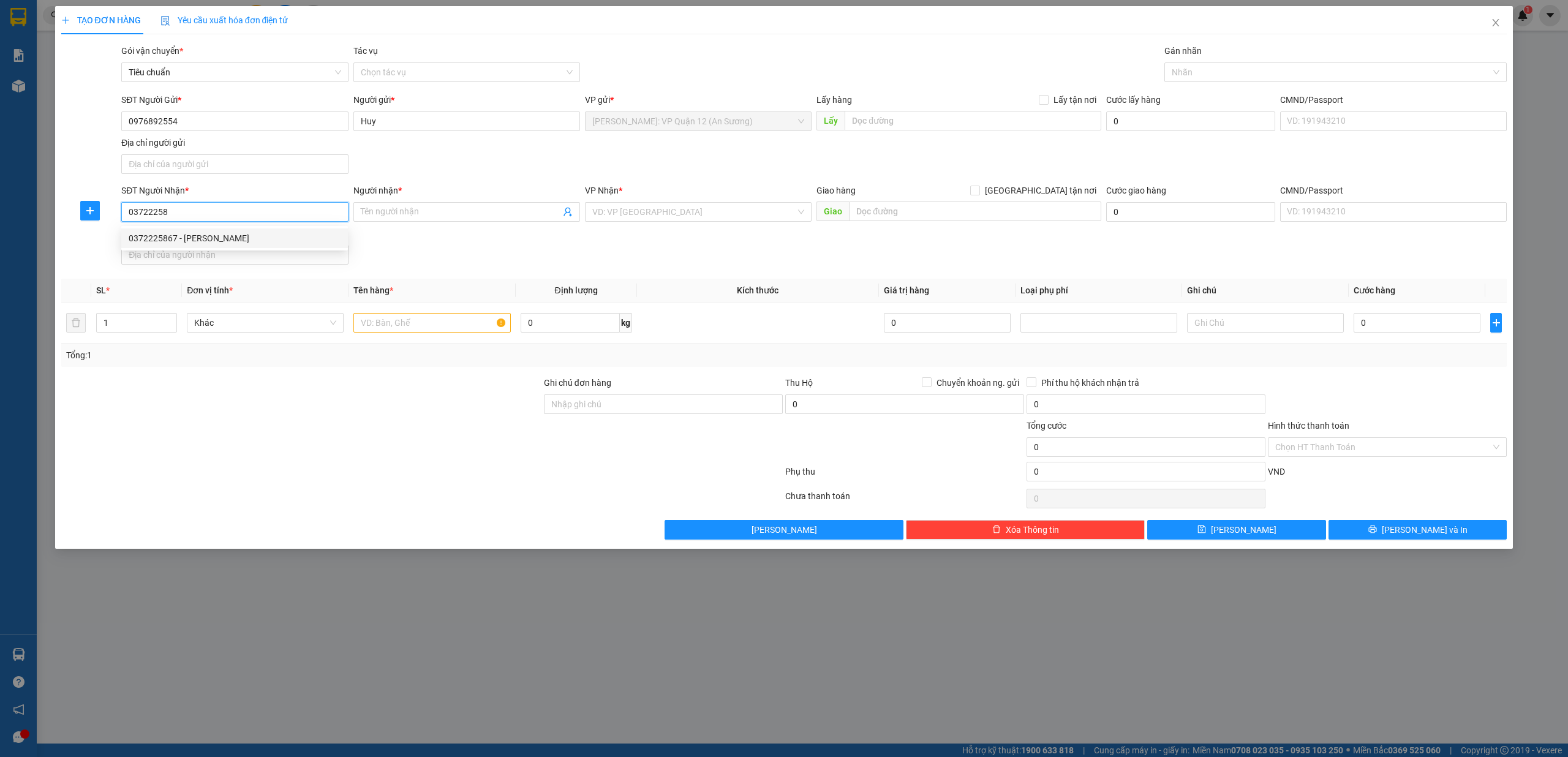
click at [272, 231] on div "0372225867 - hoàng công phương" at bounding box center [235, 238] width 212 height 13
type input "0372225867"
type input "hoàng công phương"
type input "CẦU BẾN THỦY 2 - QUỐC LỘ 1A"
type input "0372225867"
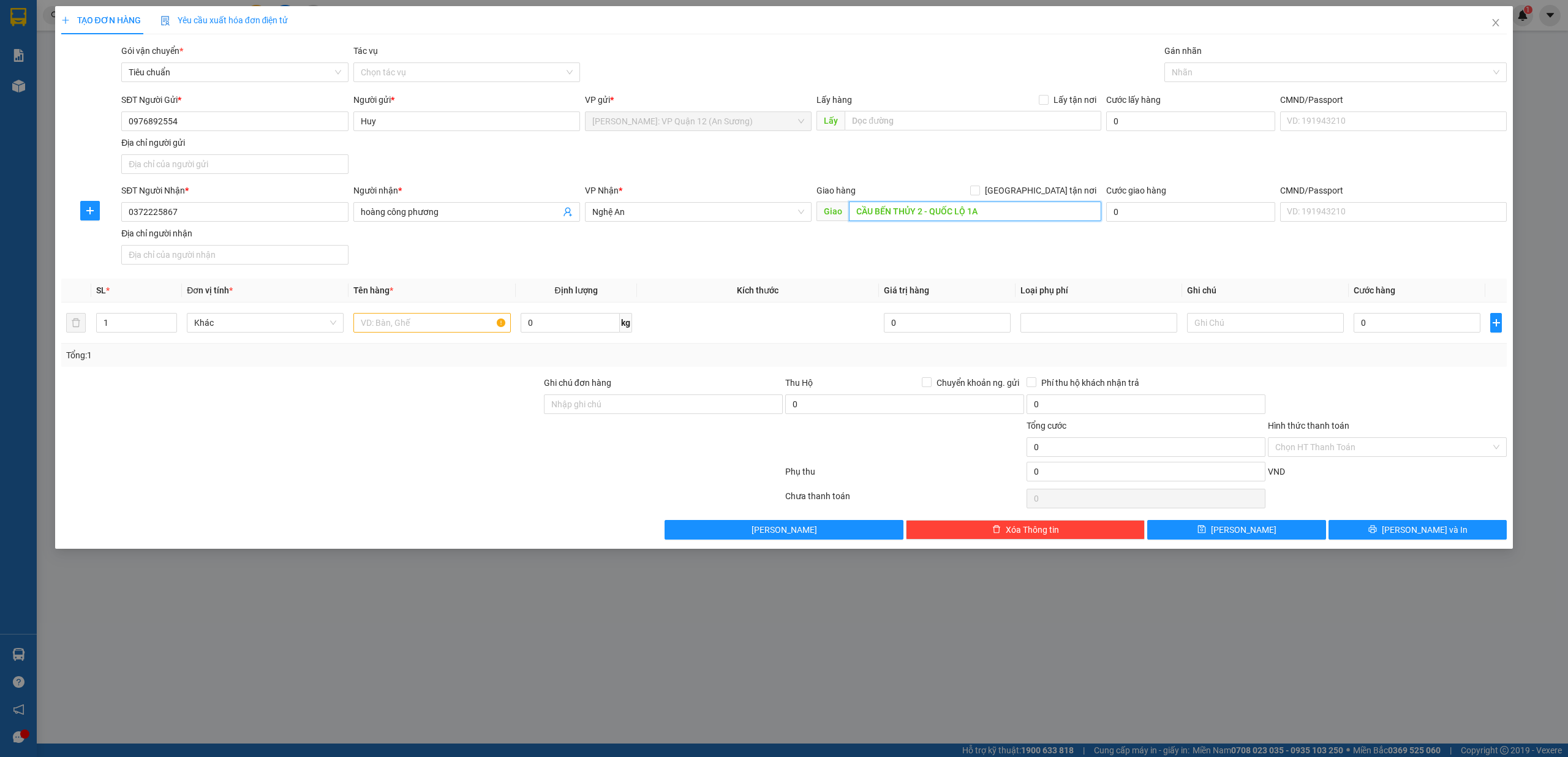
click at [923, 209] on input "CẦU BẾN THỦY 2 - QUỐC LỘ 1A" at bounding box center [975, 211] width 253 height 20
click at [1041, 217] on input "CẦU BẾN THỦY 2 - QUỐC LỘ 1A" at bounding box center [975, 211] width 253 height 20
type input "Nghệ An - CẦU BẾN THỦY 2 - QUỐC LỘ 1A"
click at [469, 322] on input "text" at bounding box center [431, 322] width 157 height 20
type input "1 kiện giấy ( khung trang trí )"
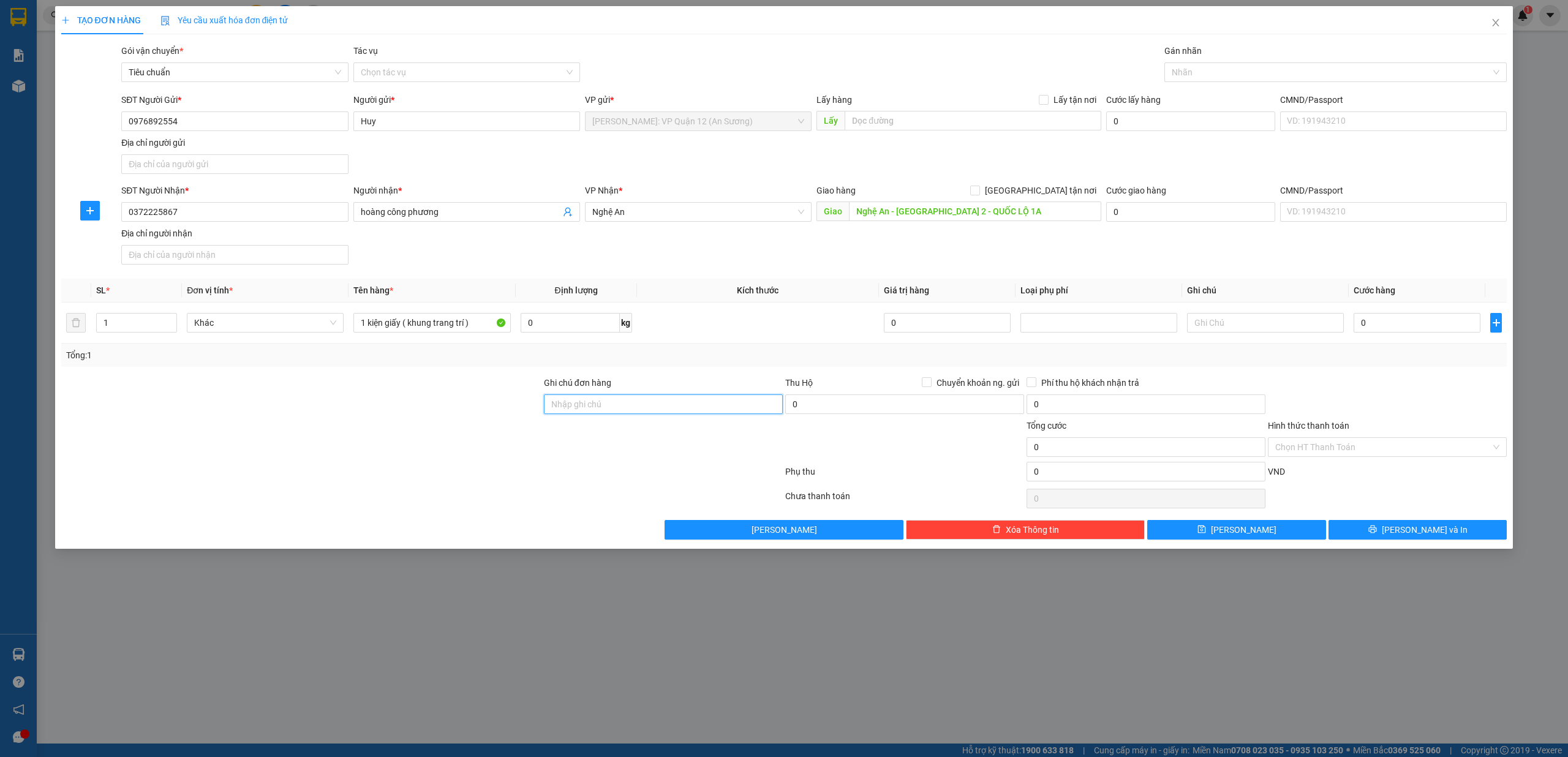
drag, startPoint x: 582, startPoint y: 402, endPoint x: 591, endPoint y: 403, distance: 9.1
click at [582, 402] on input "Ghi chú đơn hàng" at bounding box center [663, 404] width 239 height 20
type input "nhận theo kiện - hư hỏng không chịu trách nhiệm"
drag, startPoint x: 1498, startPoint y: 328, endPoint x: 1471, endPoint y: 321, distance: 27.9
click at [1498, 328] on icon "plus" at bounding box center [1497, 322] width 9 height 9
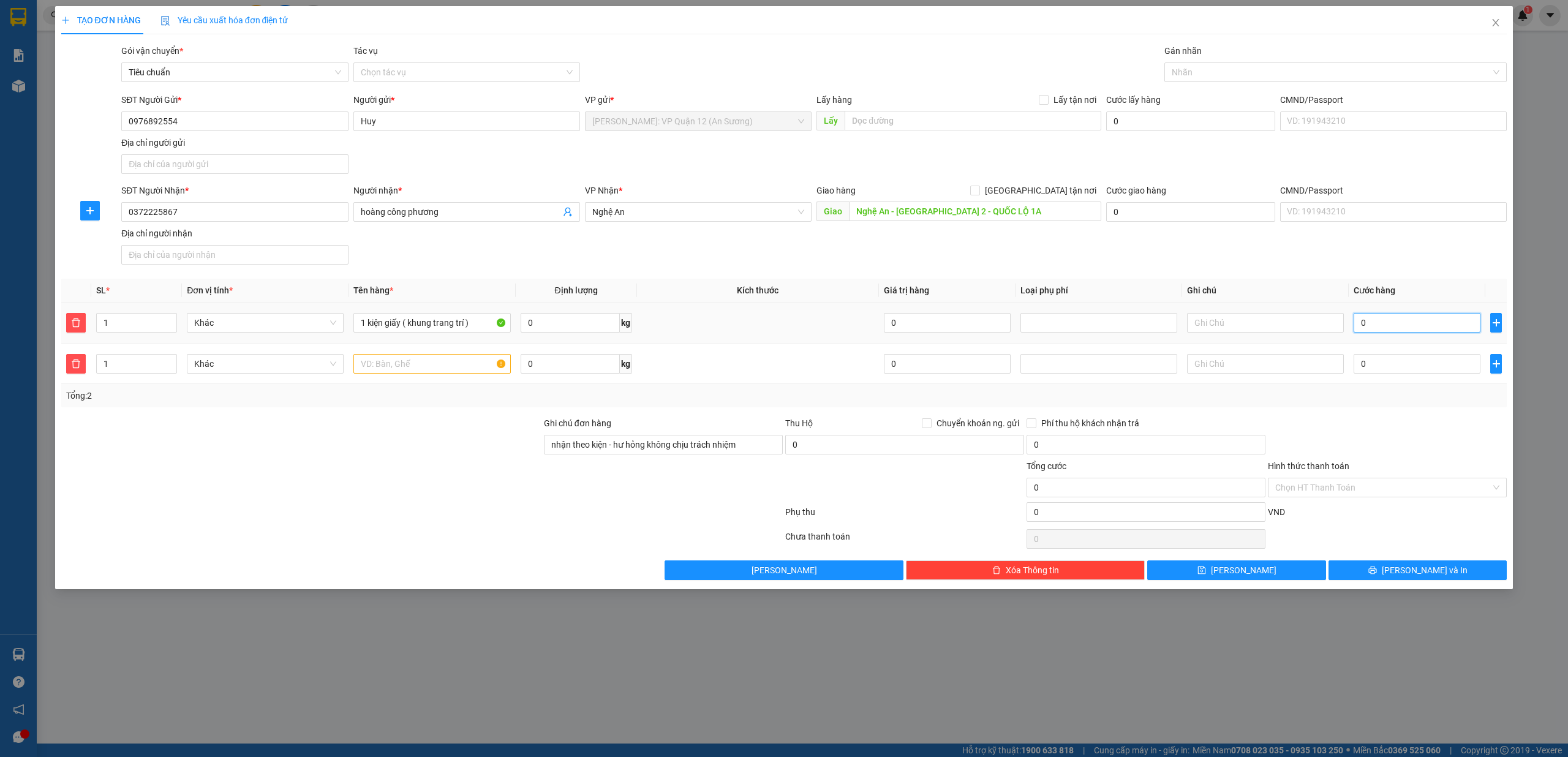
click at [1456, 317] on input "0" at bounding box center [1417, 322] width 127 height 20
drag, startPoint x: 69, startPoint y: 369, endPoint x: 100, endPoint y: 365, distance: 31.3
click at [69, 367] on span "delete" at bounding box center [76, 363] width 19 height 9
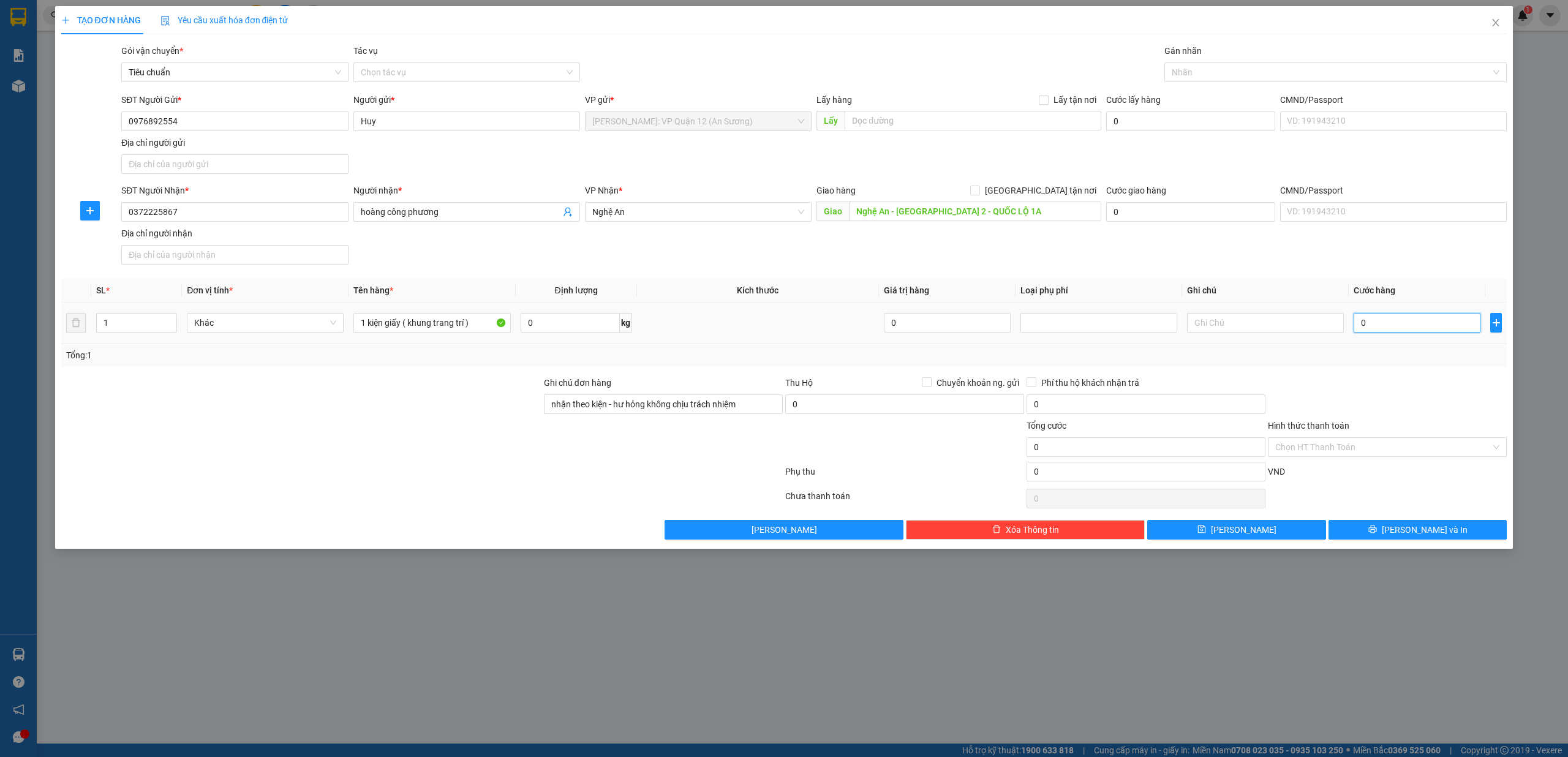
click at [1395, 331] on input "0" at bounding box center [1417, 322] width 127 height 20
click at [1403, 530] on button "[PERSON_NAME] và In" at bounding box center [1418, 530] width 179 height 20
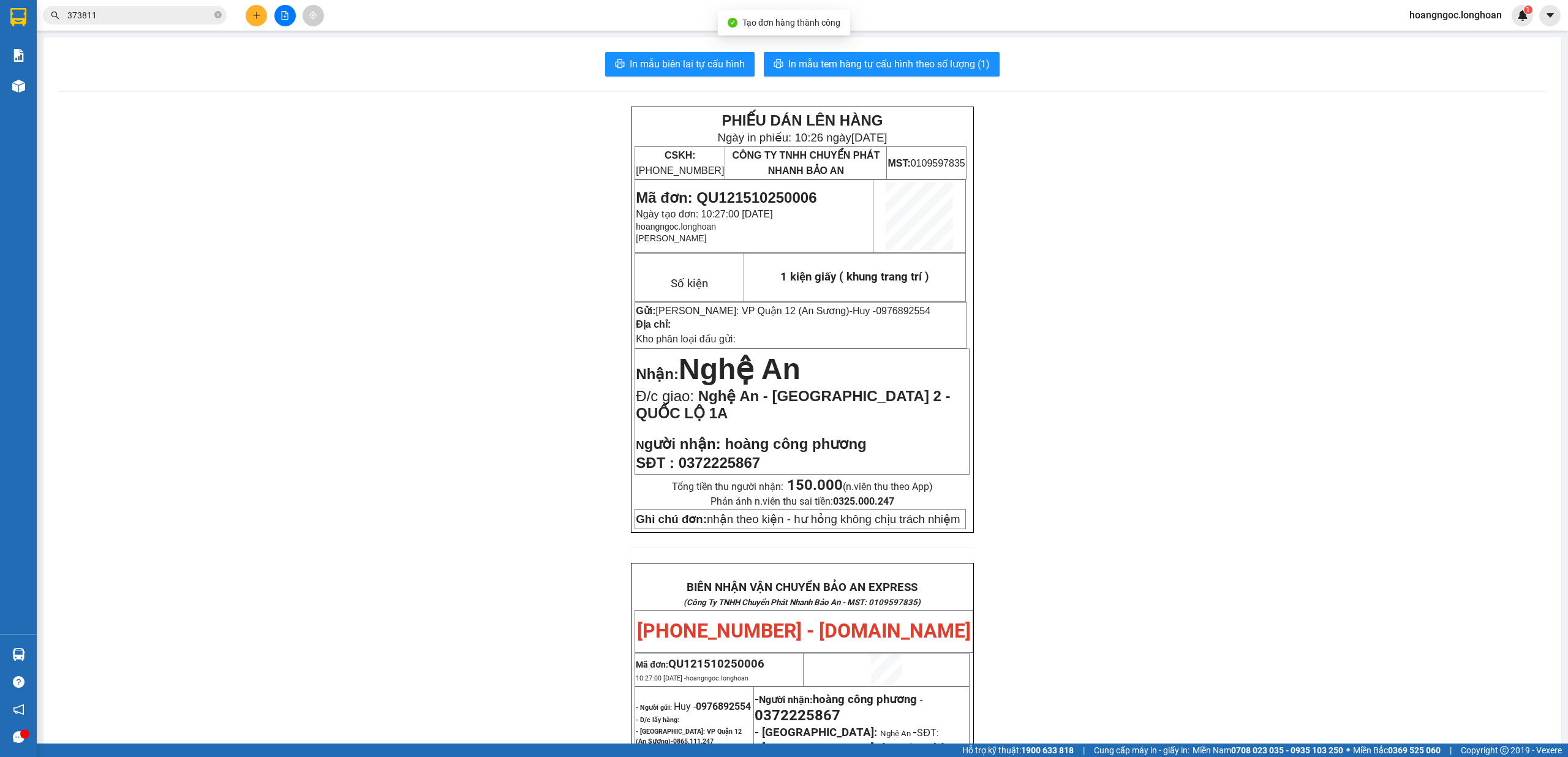
click at [733, 467] on span "0372225867" at bounding box center [719, 463] width 82 height 17
click at [144, 15] on input "373811" at bounding box center [140, 15] width 145 height 13
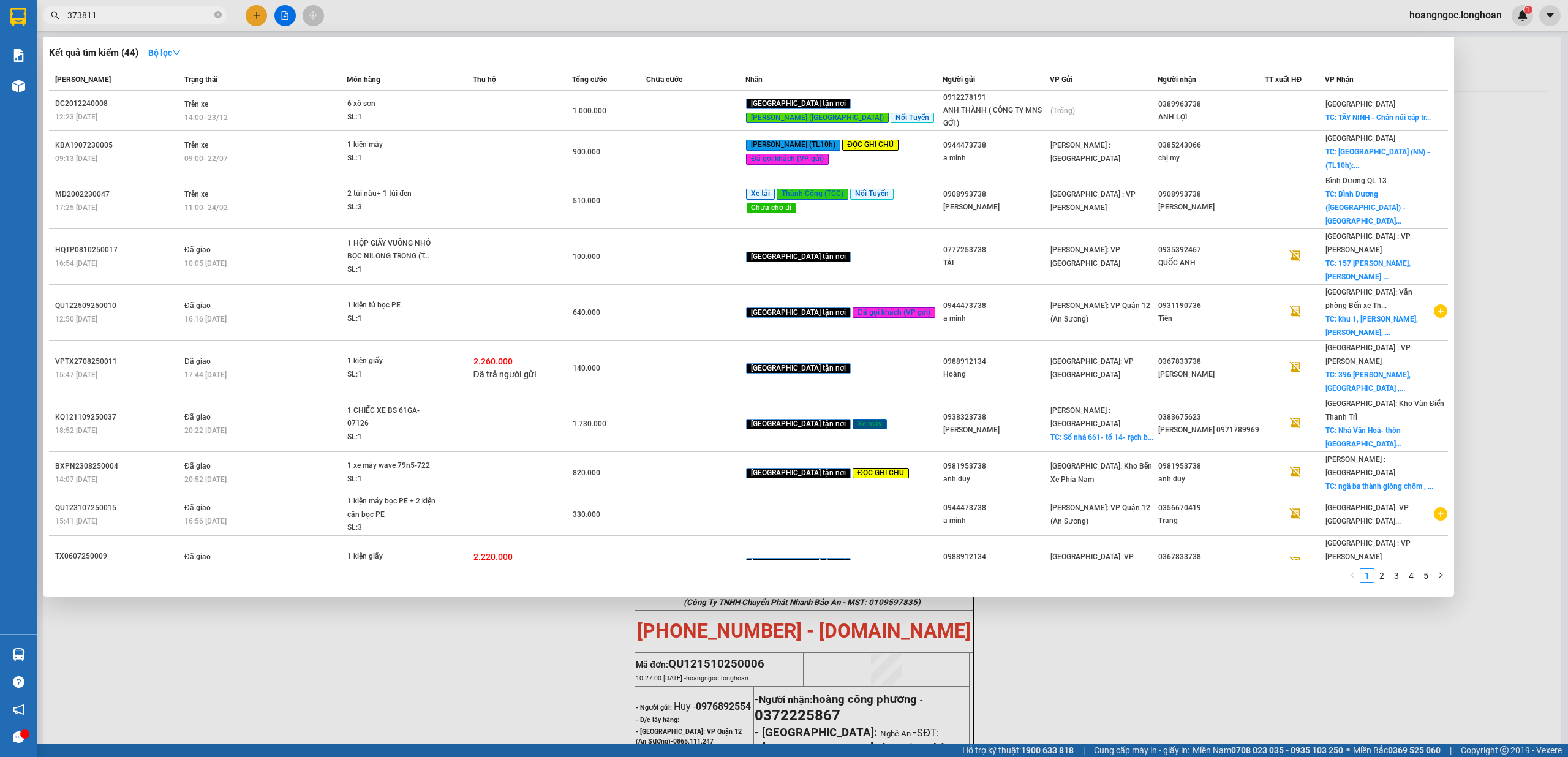
click at [144, 15] on input "373811" at bounding box center [140, 15] width 145 height 13
paste input "0372225867"
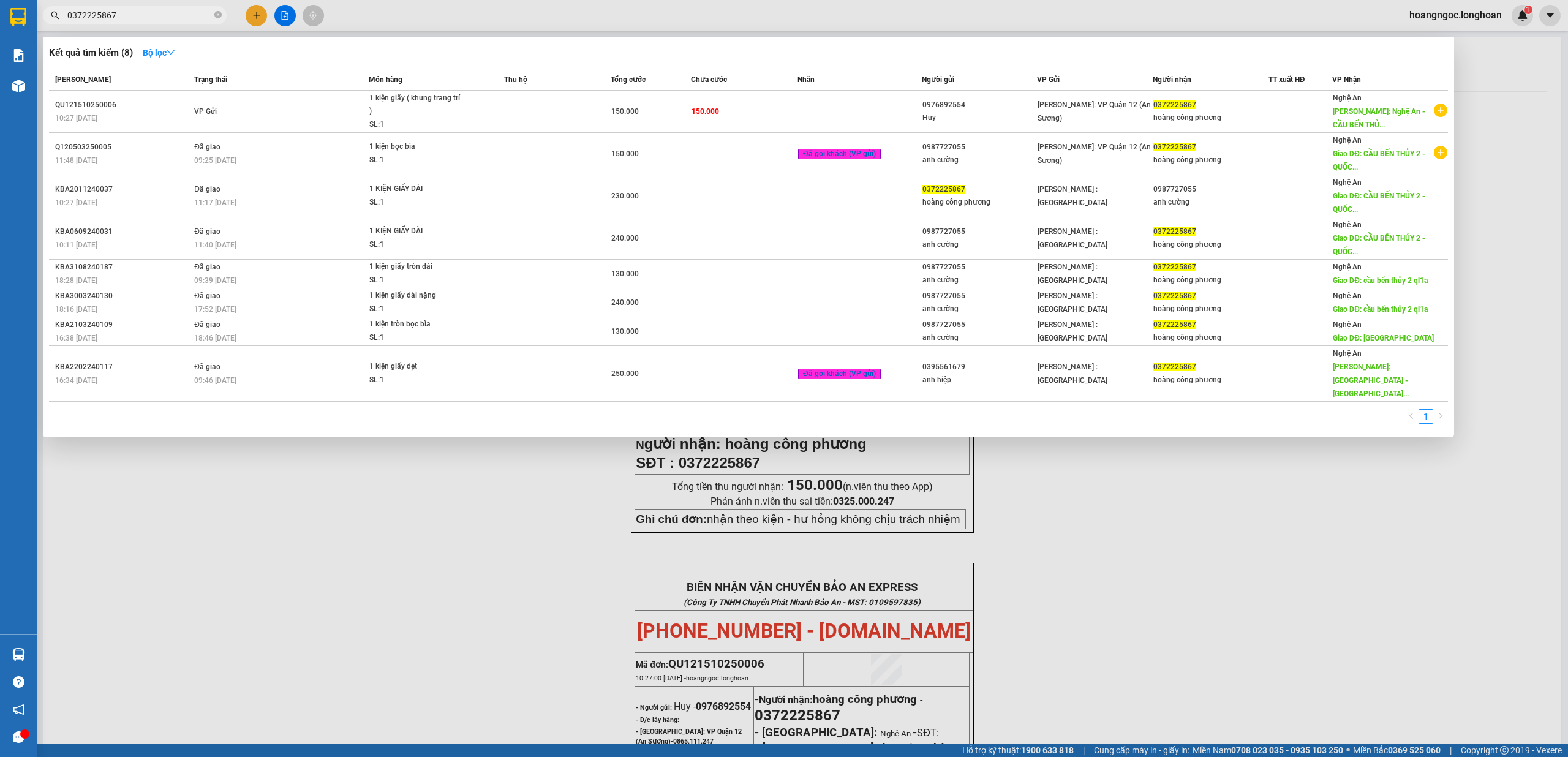
type input "0372225867"
drag, startPoint x: 444, startPoint y: 456, endPoint x: 498, endPoint y: 388, distance: 86.8
click at [457, 446] on div at bounding box center [784, 378] width 1568 height 757
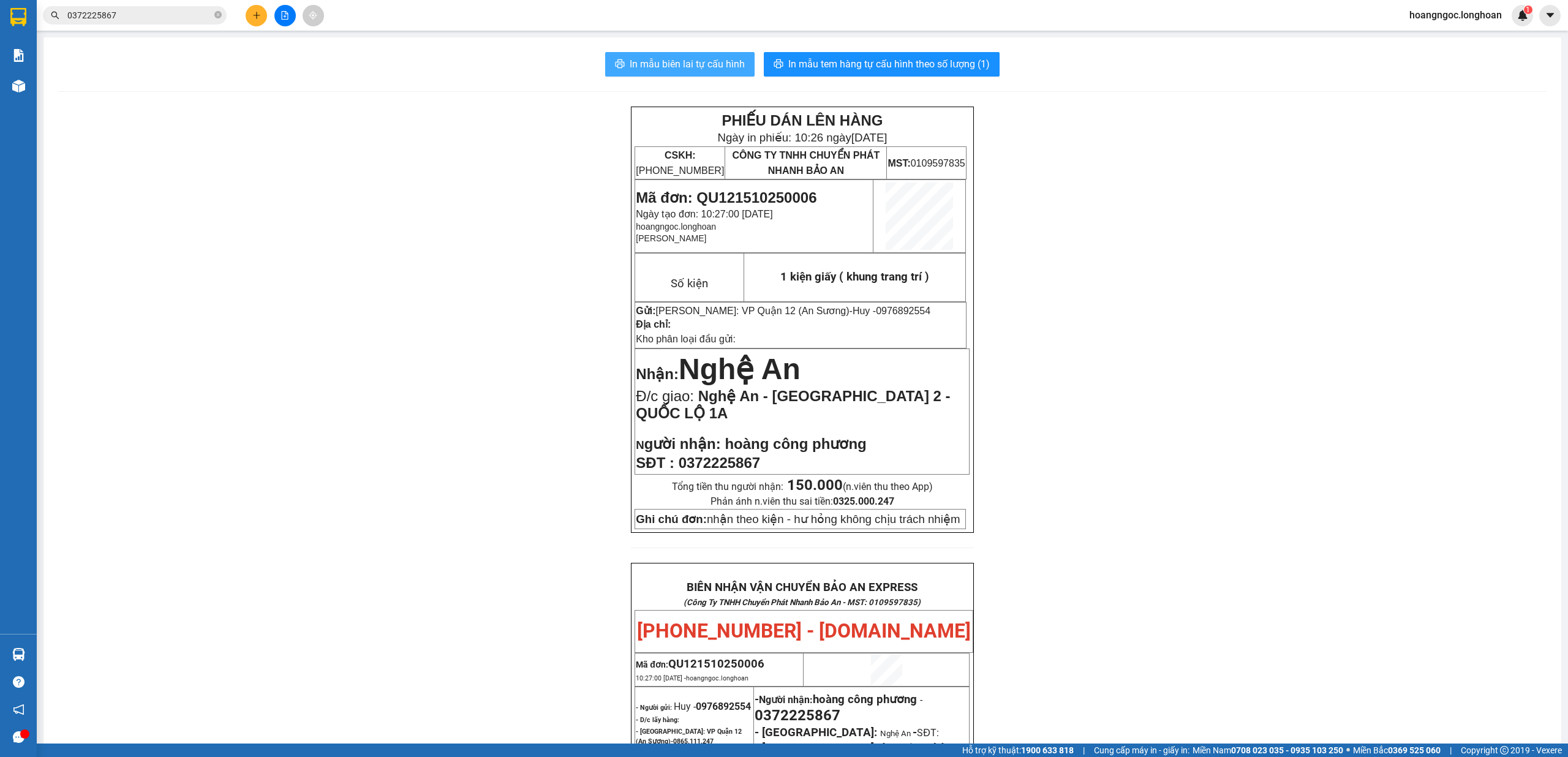
click at [675, 64] on span "In mẫu biên lai tự cấu hình" at bounding box center [687, 64] width 116 height 15
click at [267, 15] on button at bounding box center [256, 15] width 22 height 22
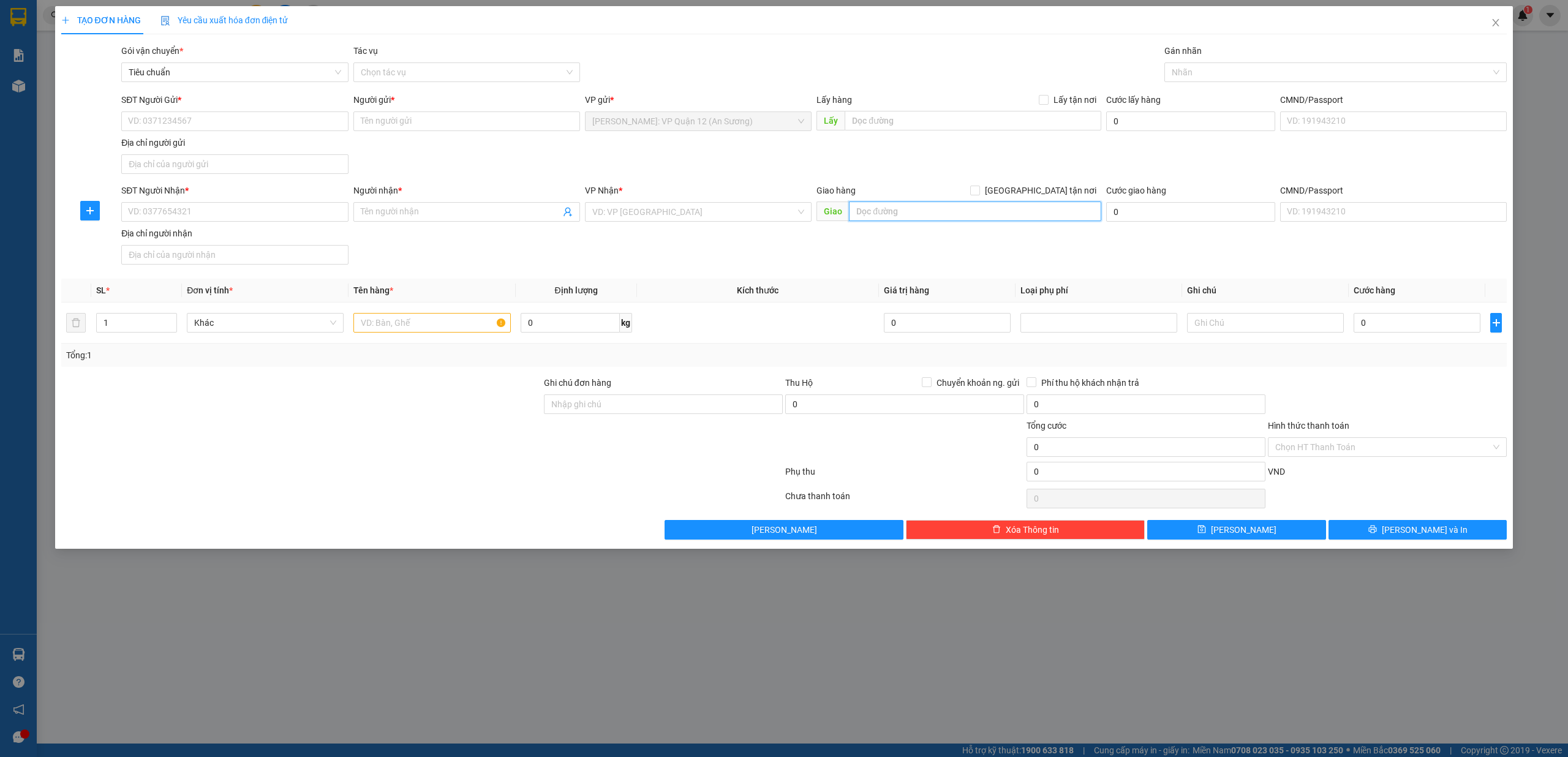
drag, startPoint x: 1022, startPoint y: 214, endPoint x: 1022, endPoint y: 221, distance: 7.0
click at [1022, 217] on input "text" at bounding box center [975, 211] width 253 height 20
paste input "thôn Giẽ Hạ thuộc xã Phú Yên, huyện Phú Xuyên, thành phố Hà Nội"
type input "thôn Giẽ Hạ thuộc xã Phú Yên, huyện Phú Xuyên, thành phố Hà Nội"
click at [979, 192] on input "[GEOGRAPHIC_DATA] tận nơi" at bounding box center [974, 190] width 8 height 8
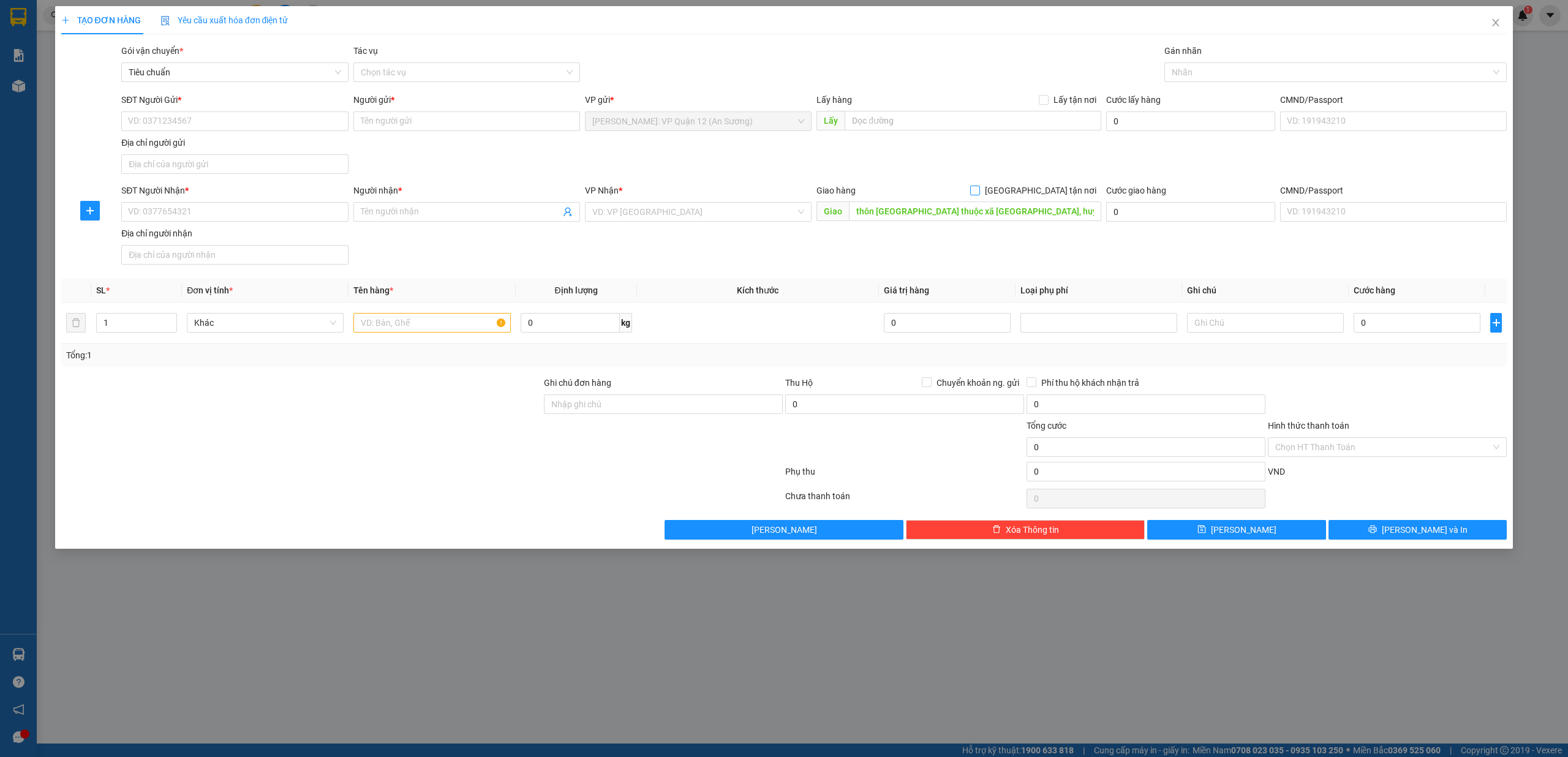
checkbox input "true"
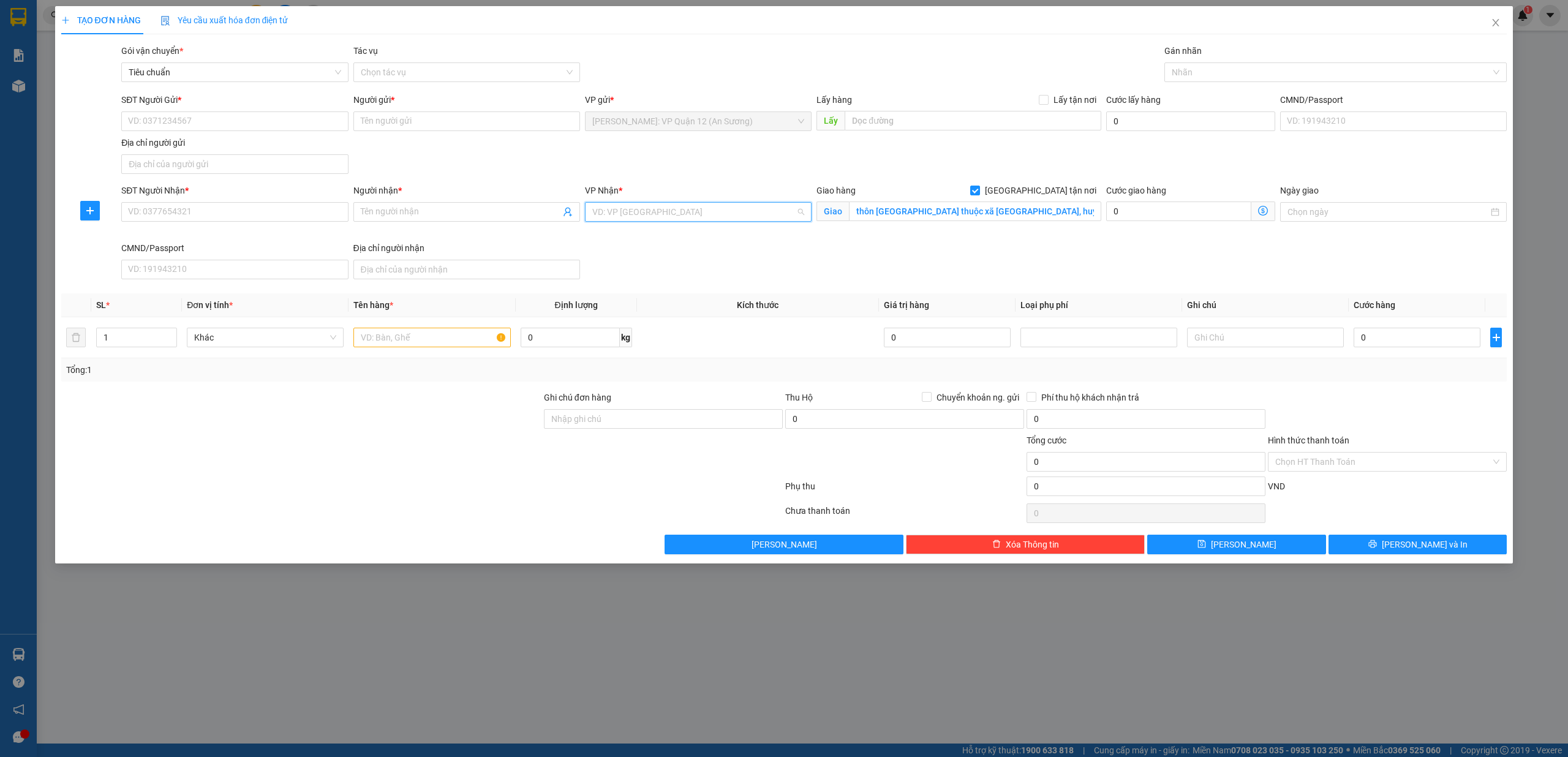
click at [676, 206] on input "search" at bounding box center [693, 212] width 203 height 19
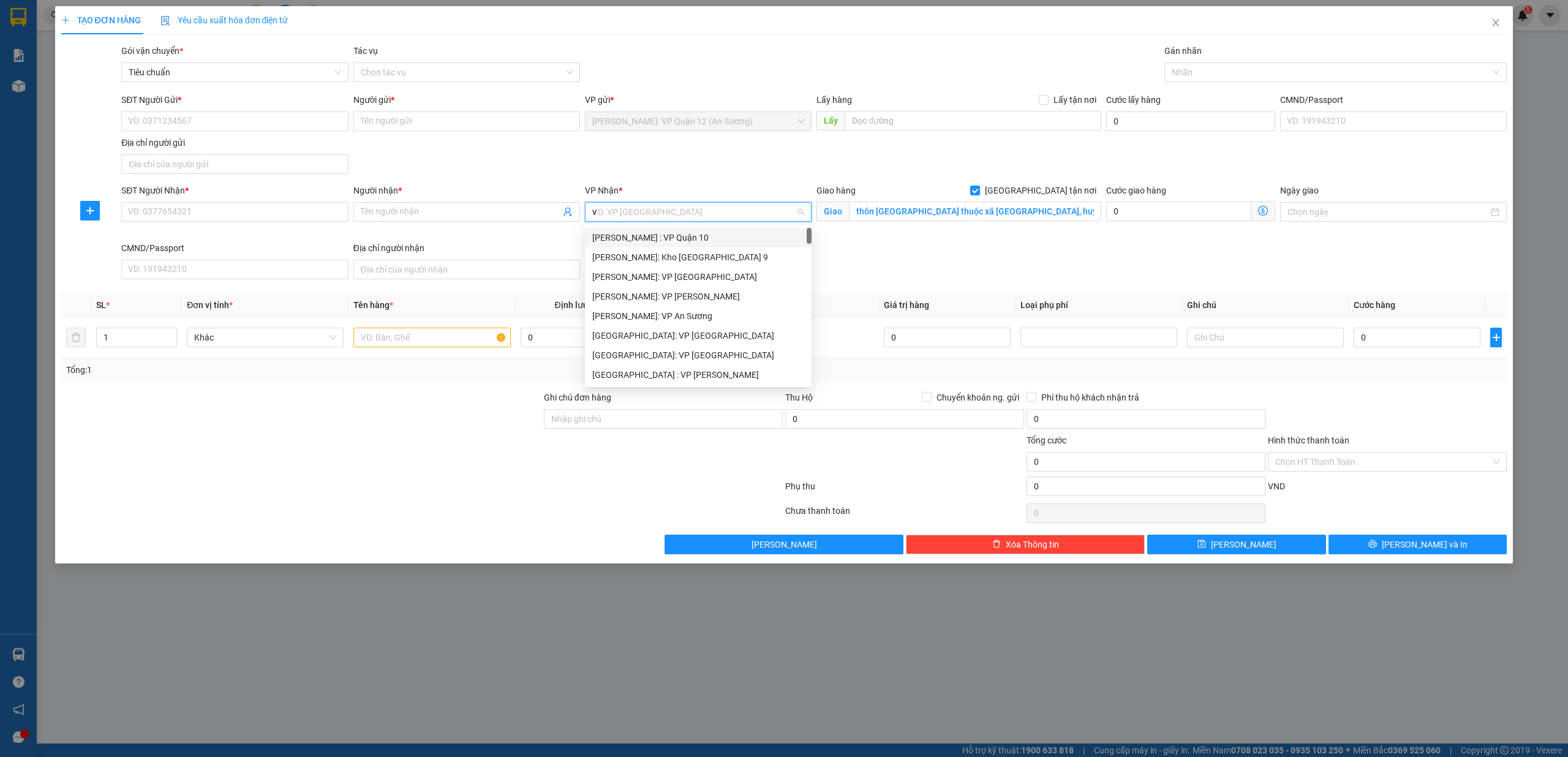
type input "vă"
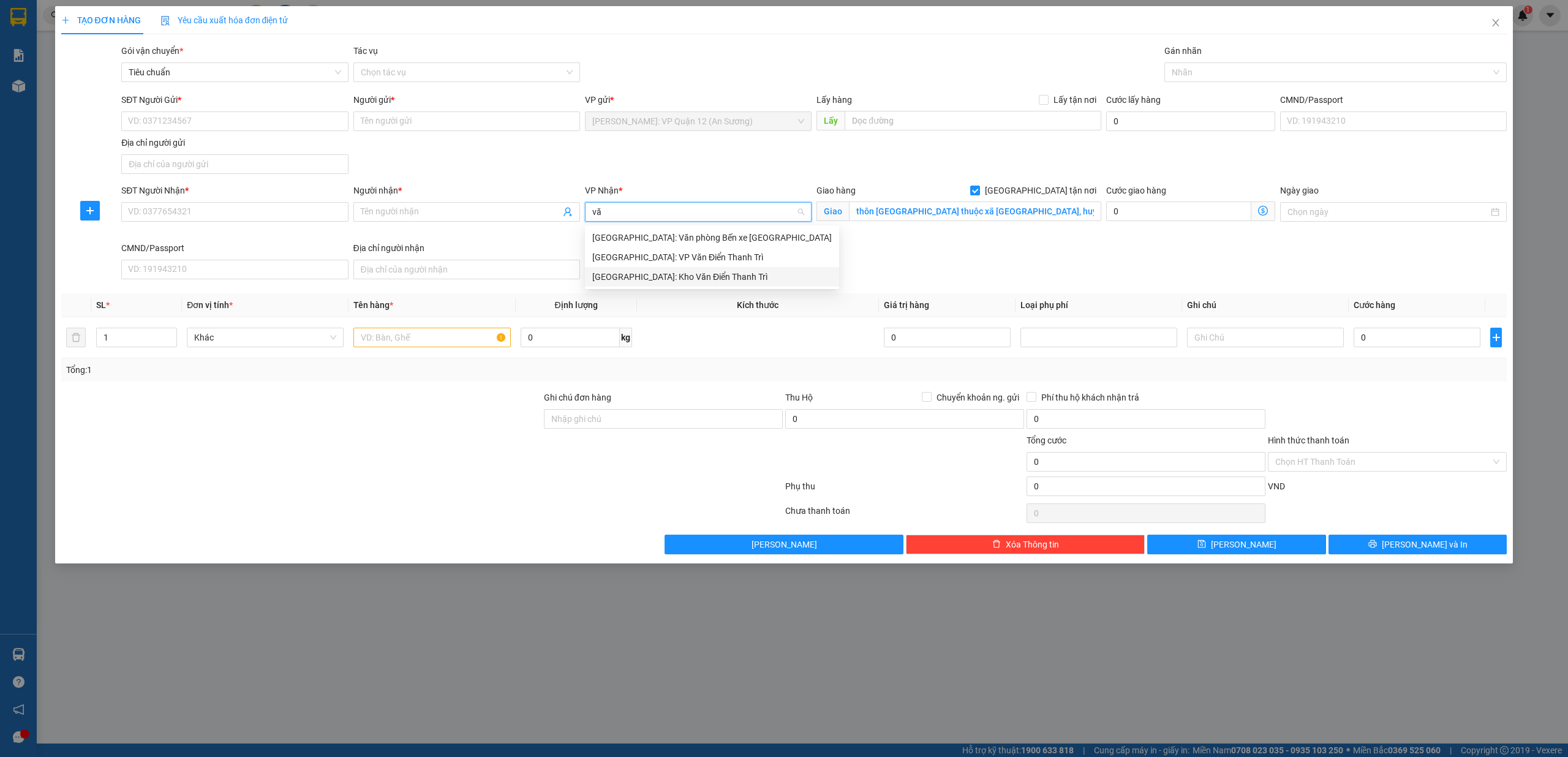
click at [626, 275] on div "[GEOGRAPHIC_DATA]: Kho Văn Điển Thanh Trì" at bounding box center [711, 277] width 240 height 13
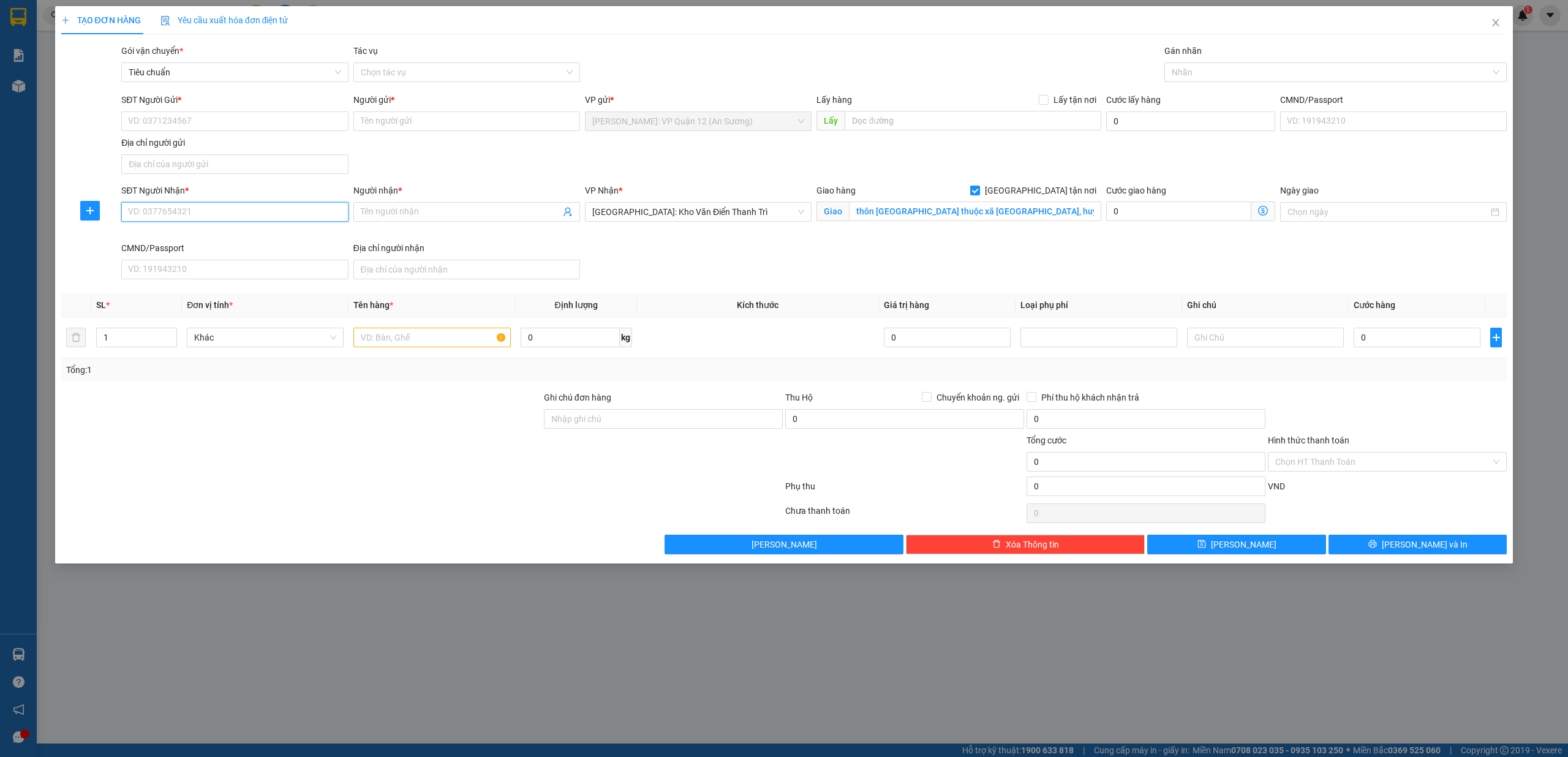
click at [194, 206] on input "SĐT Người Nhận *" at bounding box center [234, 211] width 226 height 20
paste input "0904836637"
type input "0904836637"
click at [424, 209] on input "Người nhận *" at bounding box center [460, 211] width 200 height 13
paste input "Nguyễn Anh Tuấn"
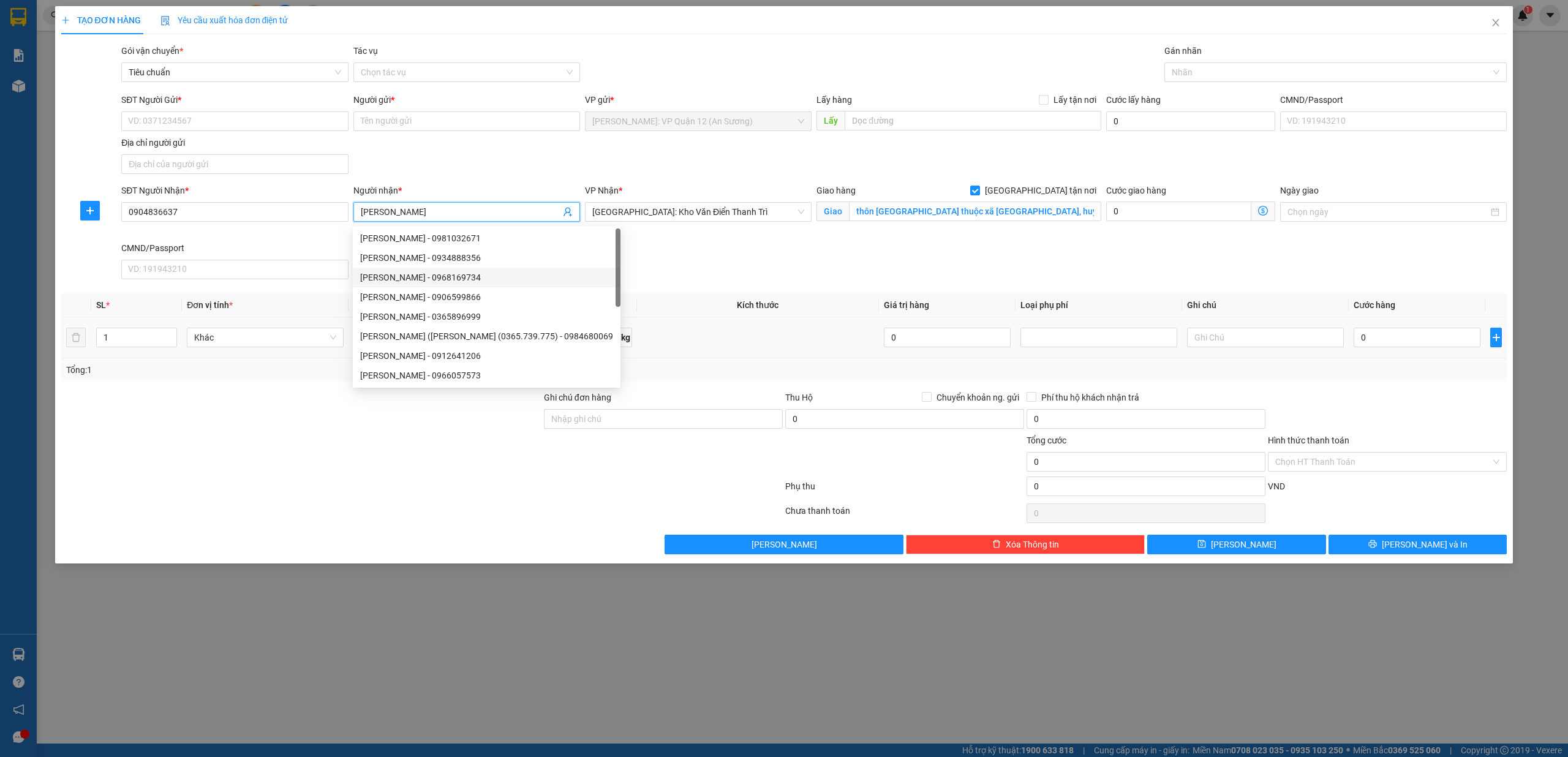
type input "Nguyễn Anh Tuấn"
drag, startPoint x: 350, startPoint y: 473, endPoint x: 388, endPoint y: 404, distance: 78.8
click at [351, 469] on div at bounding box center [302, 456] width 483 height 43
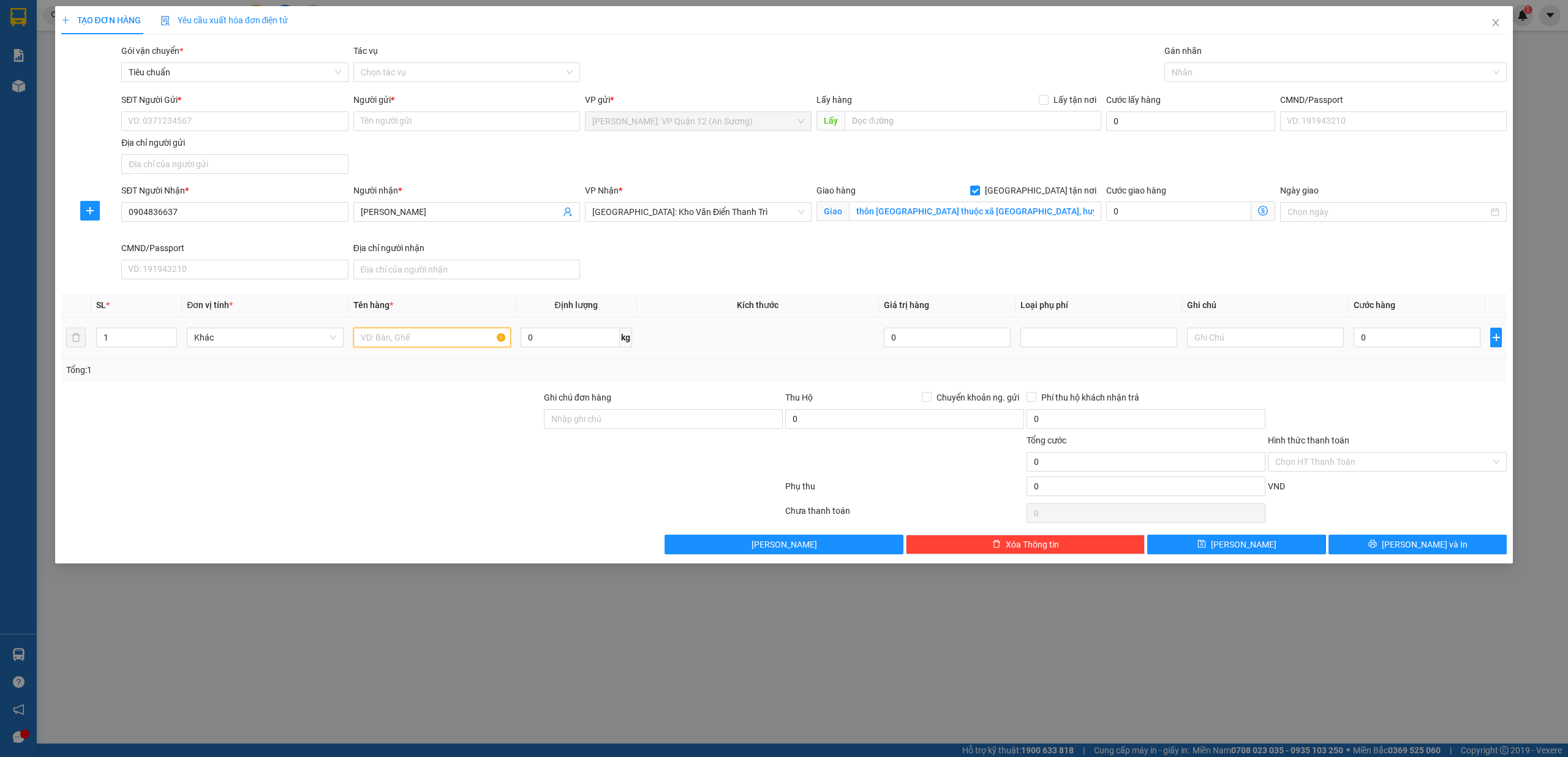
click at [396, 332] on input "text" at bounding box center [431, 337] width 157 height 20
type input "1 cuộn ống nhựa cam"
click at [629, 409] on div "Ghi chú đơn hàng" at bounding box center [663, 400] width 239 height 19
drag, startPoint x: 637, startPoint y: 416, endPoint x: 682, endPoint y: 425, distance: 45.9
click at [637, 416] on input "Ghi chú đơn hàng" at bounding box center [663, 419] width 239 height 20
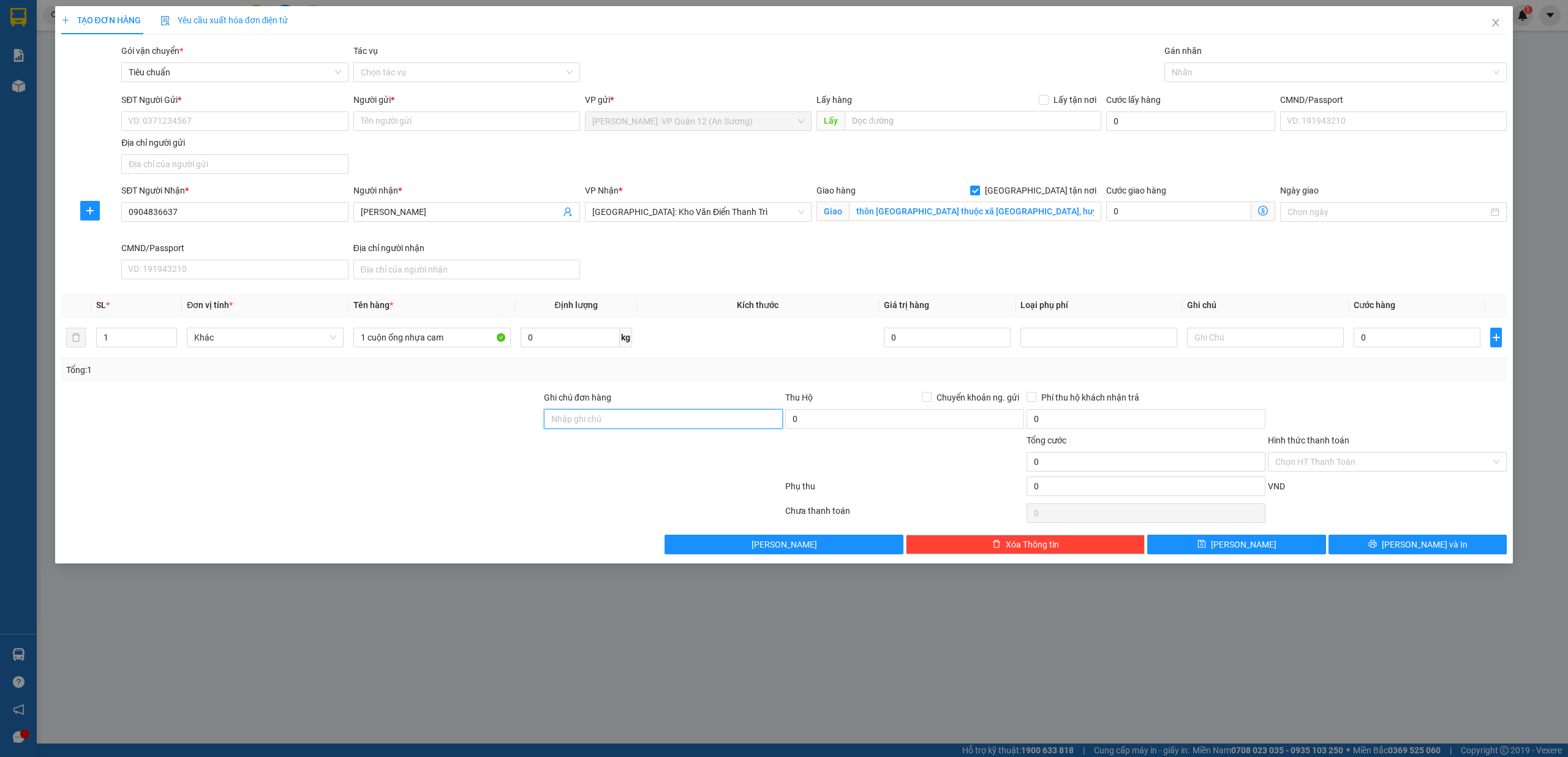
type input "nhận theo kiện - hư hỏng không chịu trách nhiệm"
click at [221, 125] on input "SĐT Người Gửi *" at bounding box center [234, 121] width 226 height 20
type input "0909575729"
click at [209, 143] on div "0909575729 - Longwell PKD" at bounding box center [235, 147] width 212 height 13
type input "Longwell PKD"
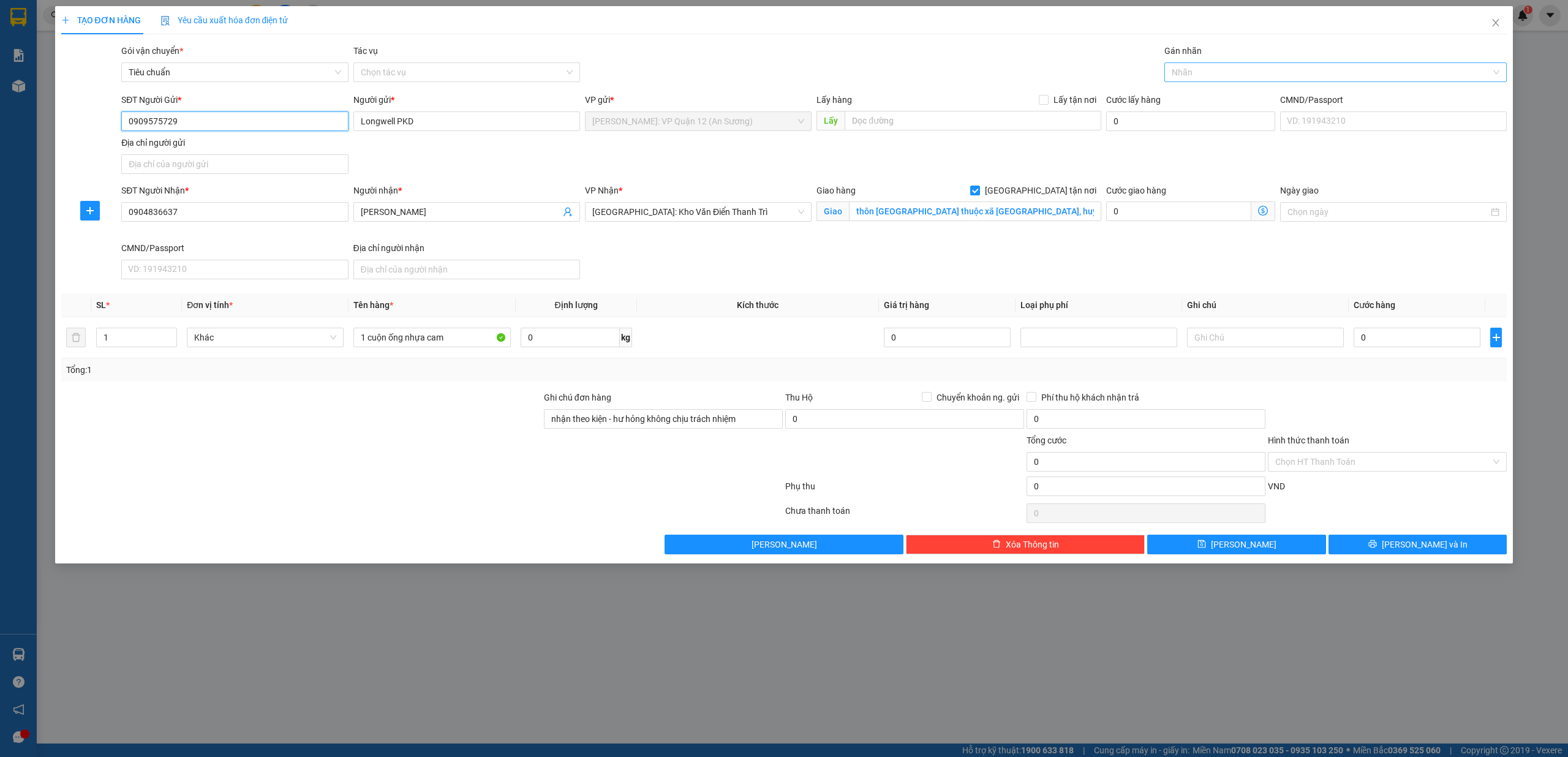
click at [1205, 73] on div at bounding box center [1330, 72] width 325 height 15
type input "0909575729"
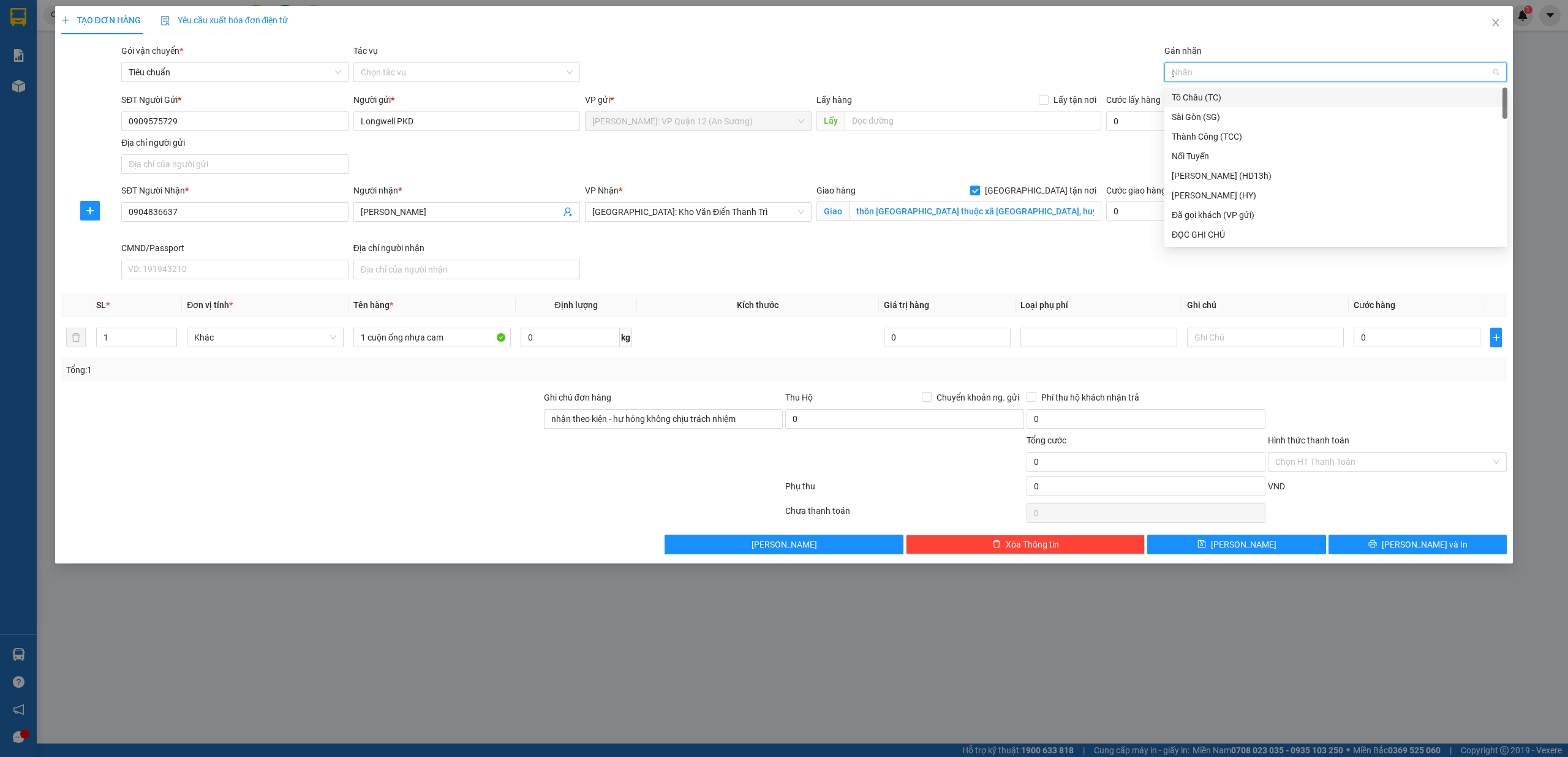
type input "gt"
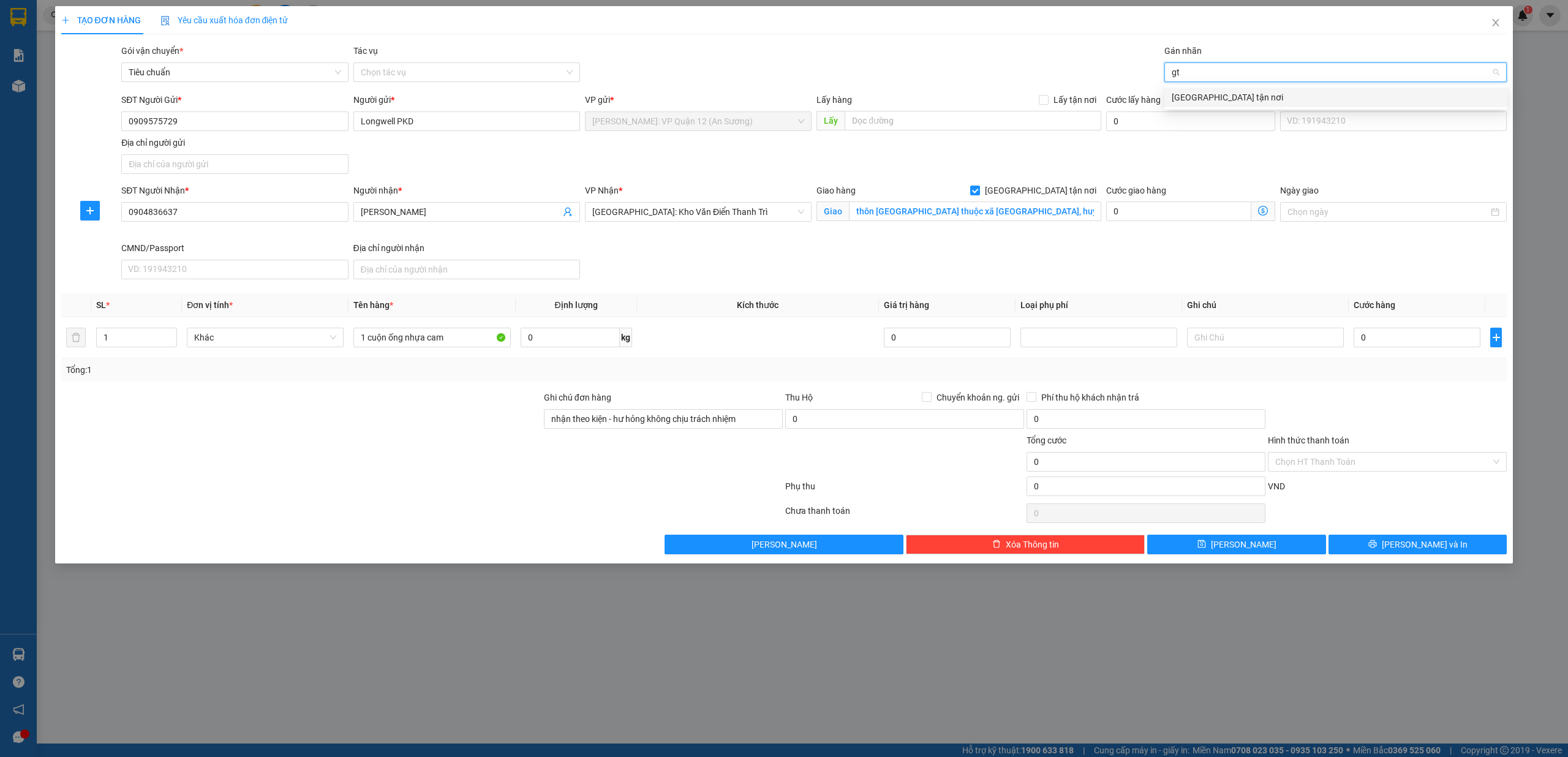
click at [1205, 96] on div "[GEOGRAPHIC_DATA] tận nơi" at bounding box center [1335, 97] width 328 height 13
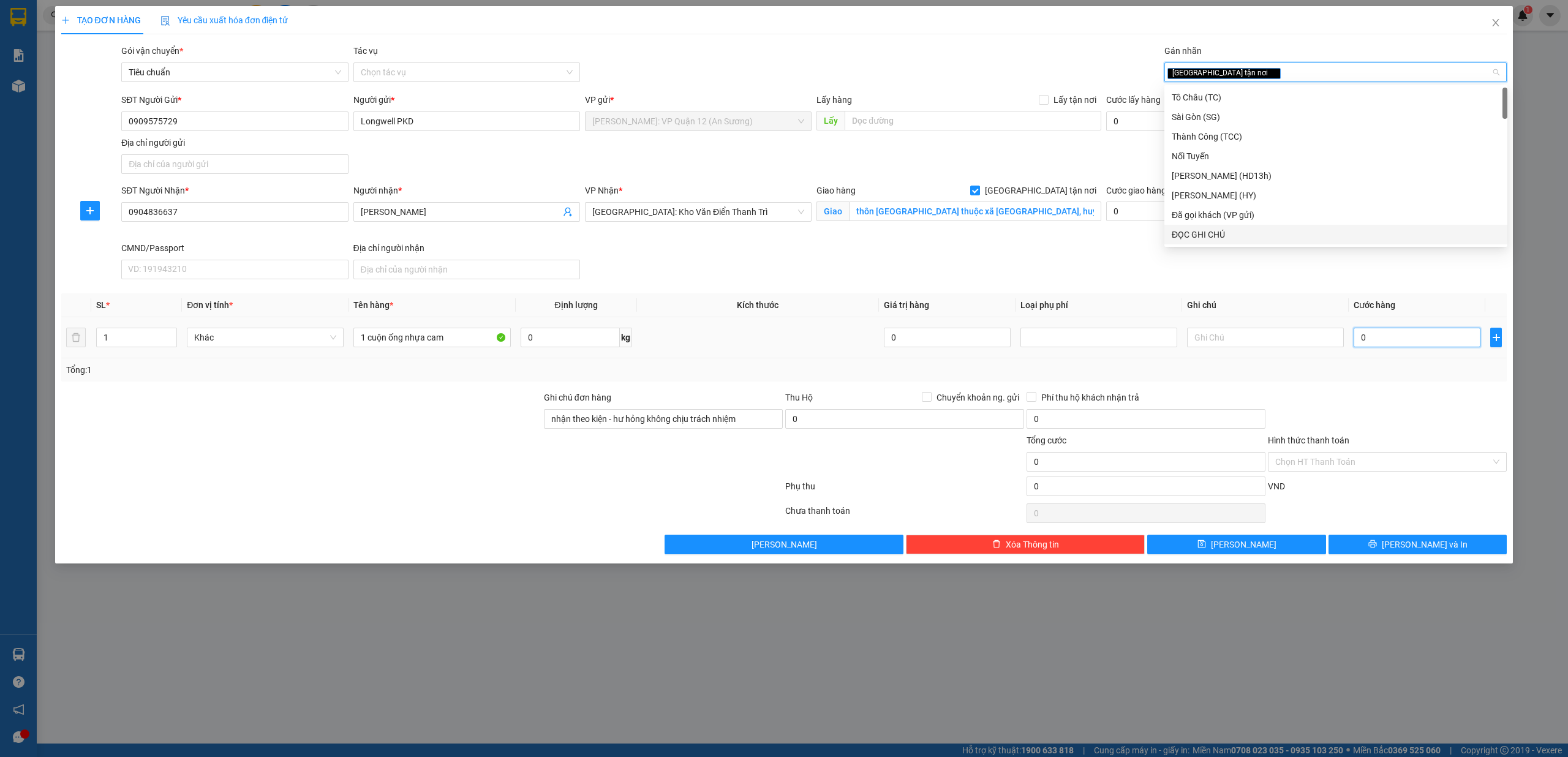
click at [1383, 341] on input "0" at bounding box center [1417, 337] width 127 height 20
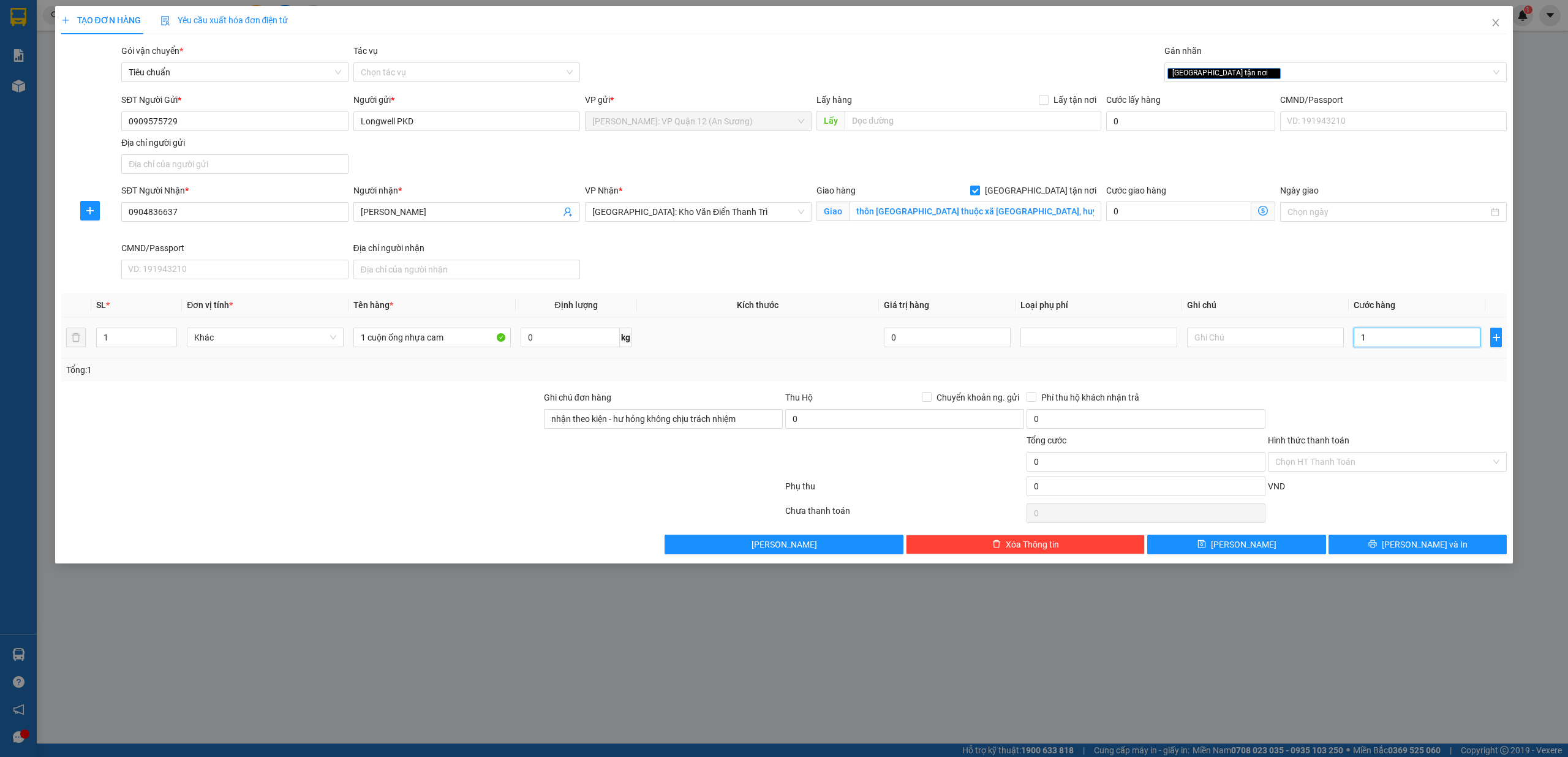
type input "15"
click at [1456, 548] on button "[PERSON_NAME] và In" at bounding box center [1418, 544] width 179 height 20
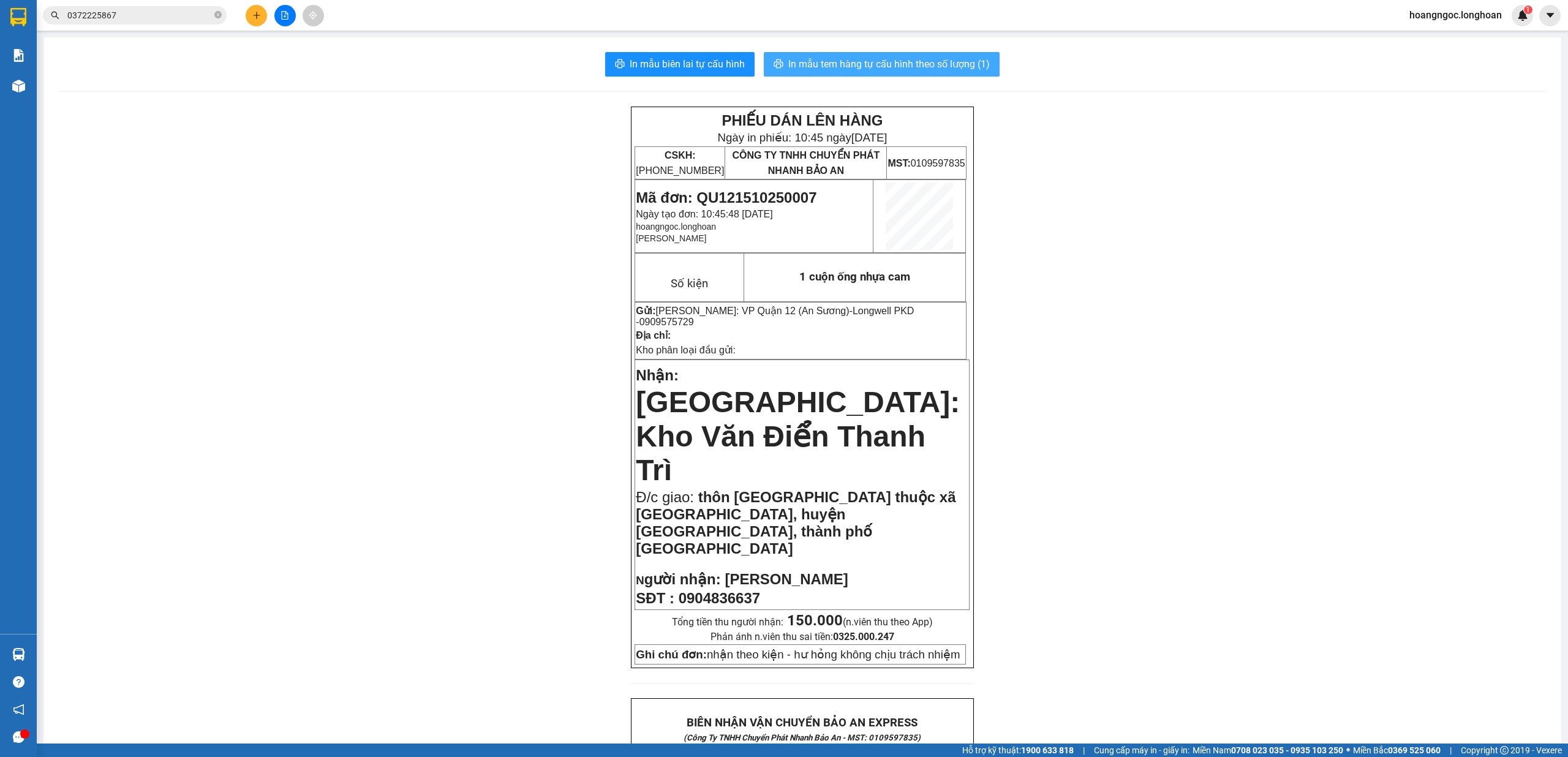
click at [876, 60] on span "In mẫu tem hàng tự cấu hình theo số lượng (1)" at bounding box center [889, 64] width 202 height 15
click at [245, 18] on div at bounding box center [285, 15] width 92 height 22
click at [250, 13] on button at bounding box center [256, 15] width 22 height 22
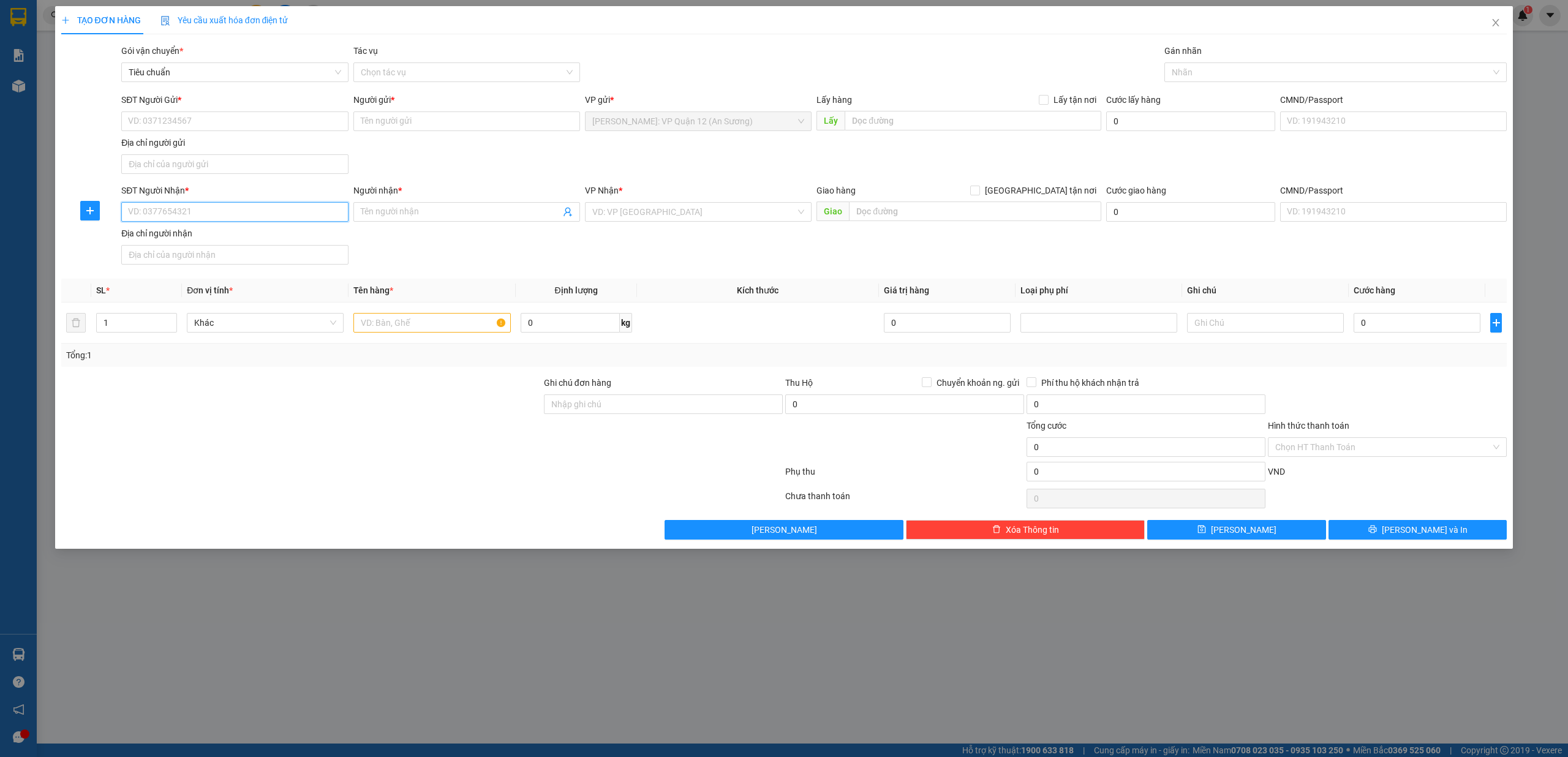
click at [222, 216] on input "SĐT Người Nhận *" at bounding box center [234, 211] width 226 height 20
click at [386, 218] on input "Người nhận *" at bounding box center [460, 211] width 200 height 13
click at [970, 186] on input "[GEOGRAPHIC_DATA] tận nơi" at bounding box center [974, 190] width 8 height 8
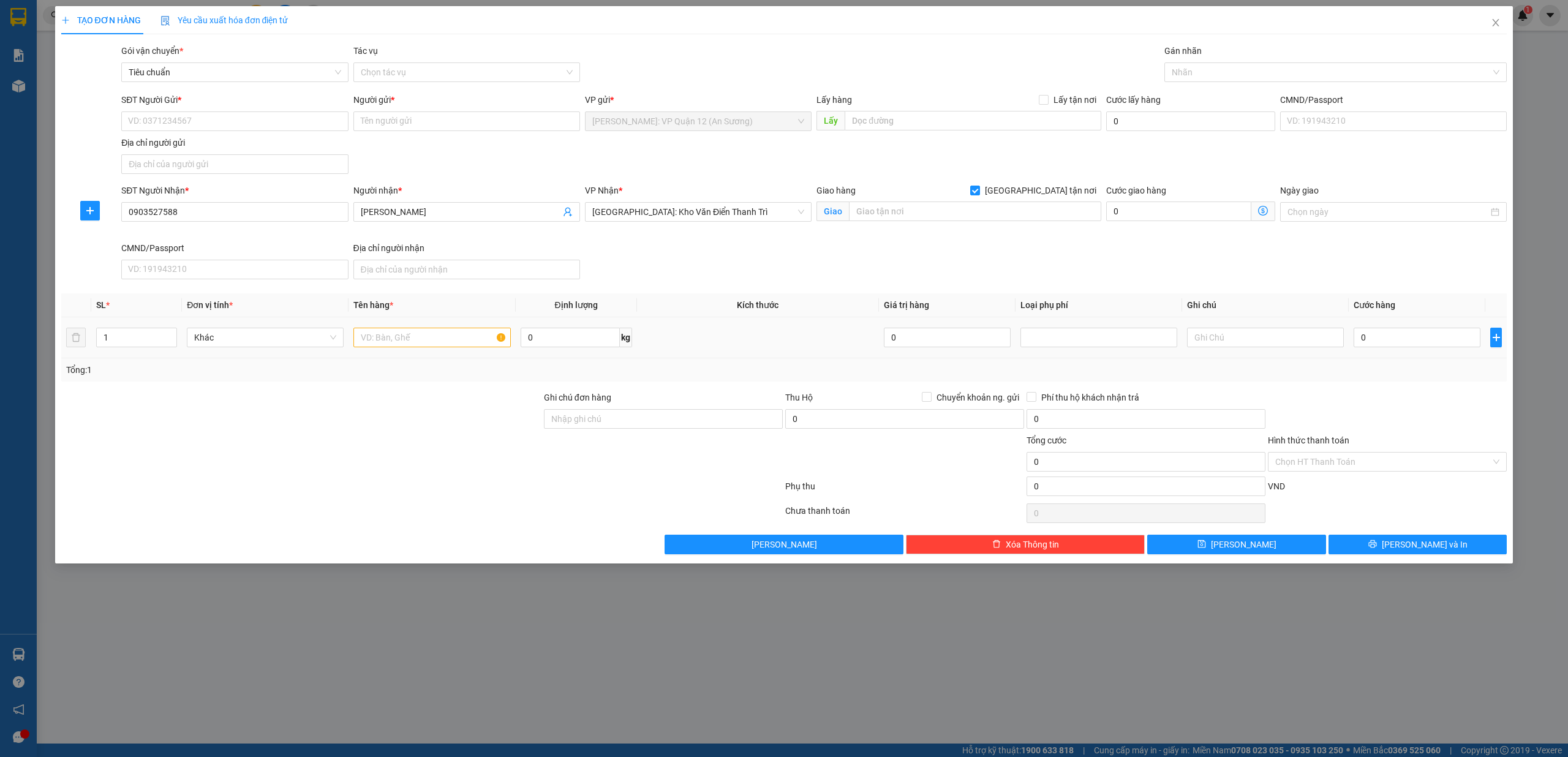
drag, startPoint x: 147, startPoint y: 349, endPoint x: 160, endPoint y: 327, distance: 25.6
click at [147, 346] on div "1" at bounding box center [136, 337] width 81 height 20
click at [155, 334] on input "1" at bounding box center [136, 337] width 80 height 19
drag, startPoint x: 165, startPoint y: 332, endPoint x: 306, endPoint y: 336, distance: 141.1
click at [169, 332] on span "up" at bounding box center [170, 333] width 8 height 8
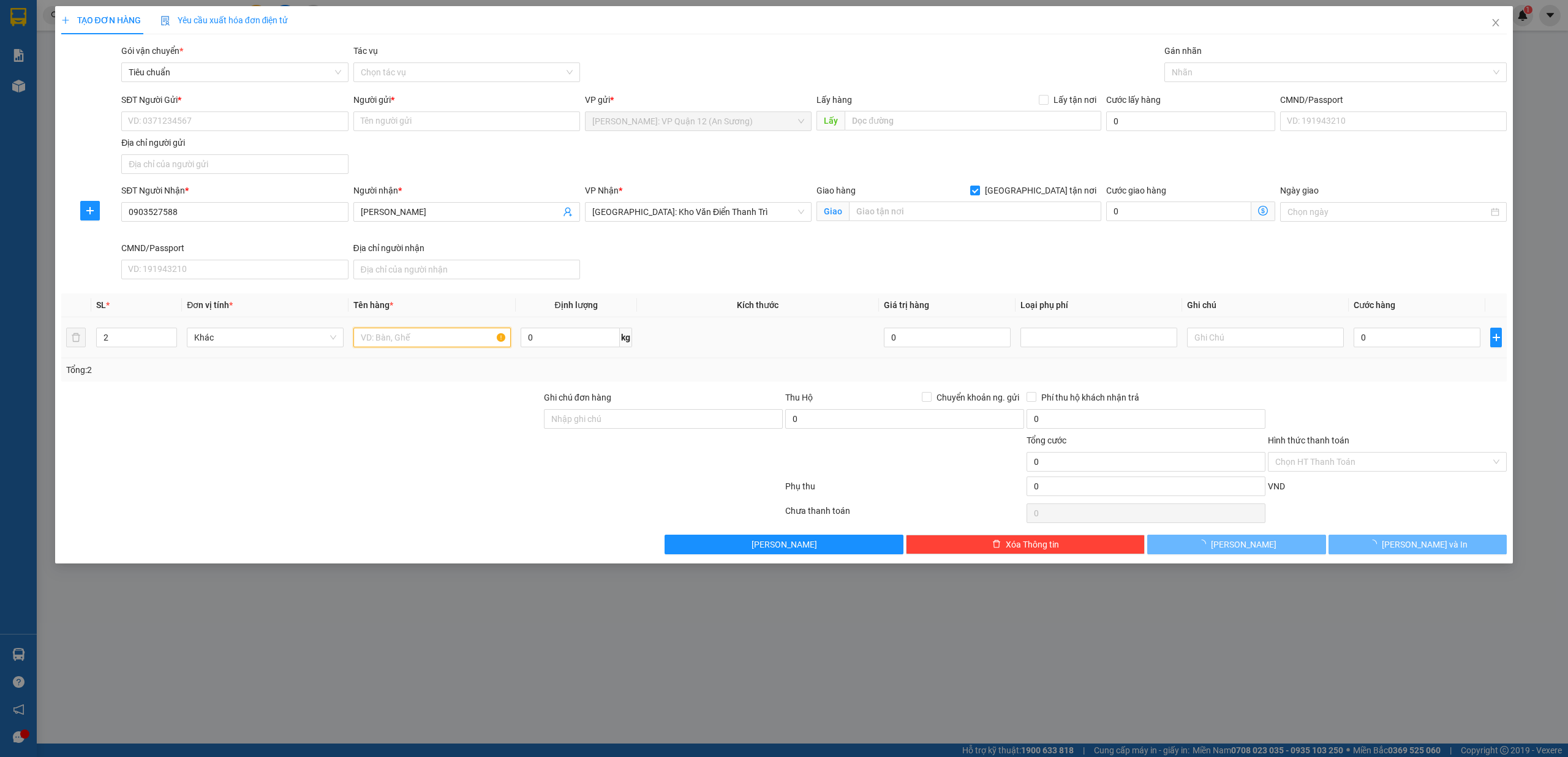
click at [427, 336] on input "text" at bounding box center [431, 337] width 157 height 20
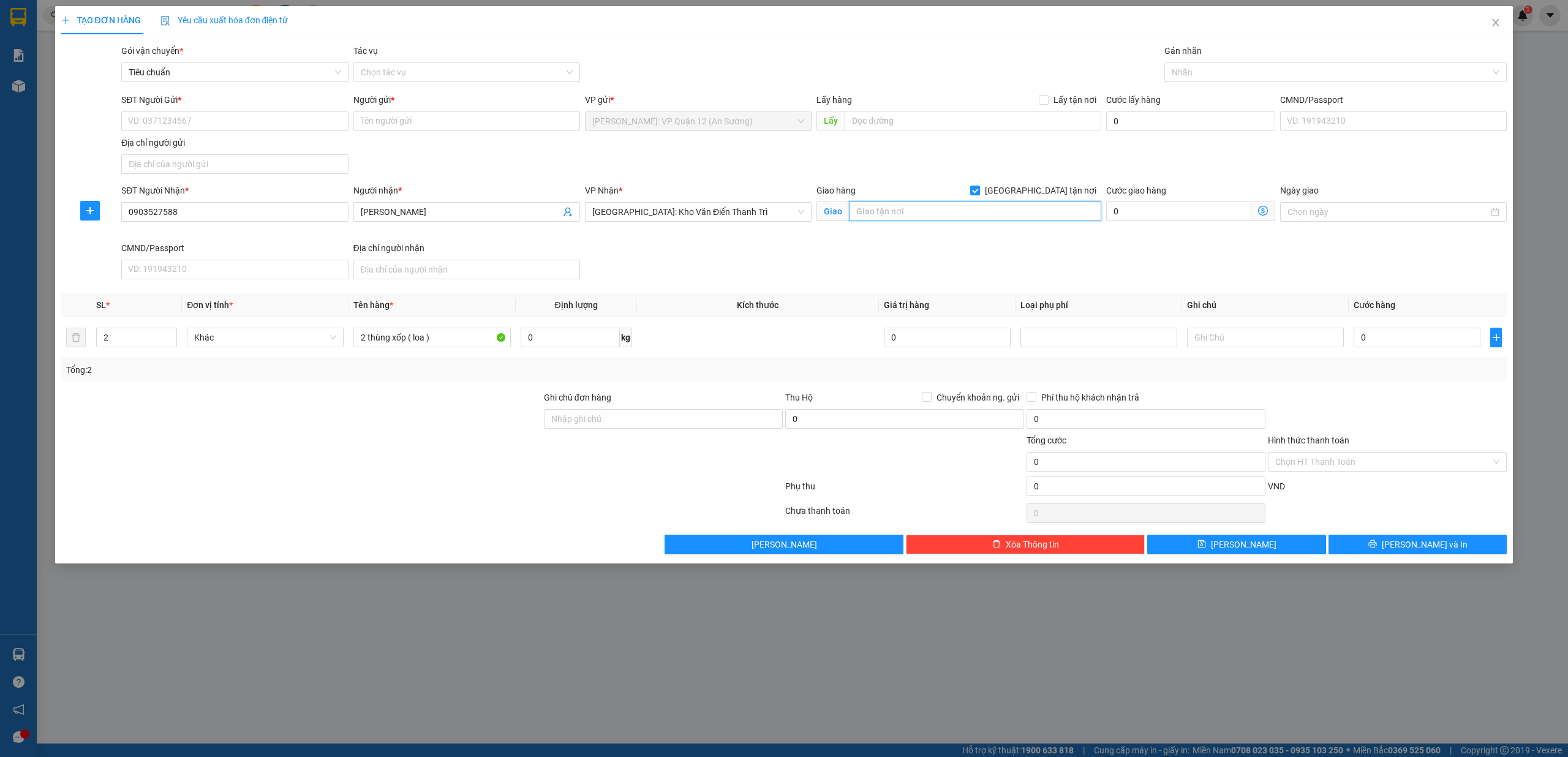
click at [958, 221] on input "text" at bounding box center [975, 211] width 253 height 20
click at [1243, 71] on div at bounding box center [1330, 72] width 325 height 15
drag, startPoint x: 1222, startPoint y: 92, endPoint x: 1113, endPoint y: 94, distance: 109.0
click at [1221, 92] on div "[GEOGRAPHIC_DATA] tận nơi" at bounding box center [1335, 97] width 328 height 13
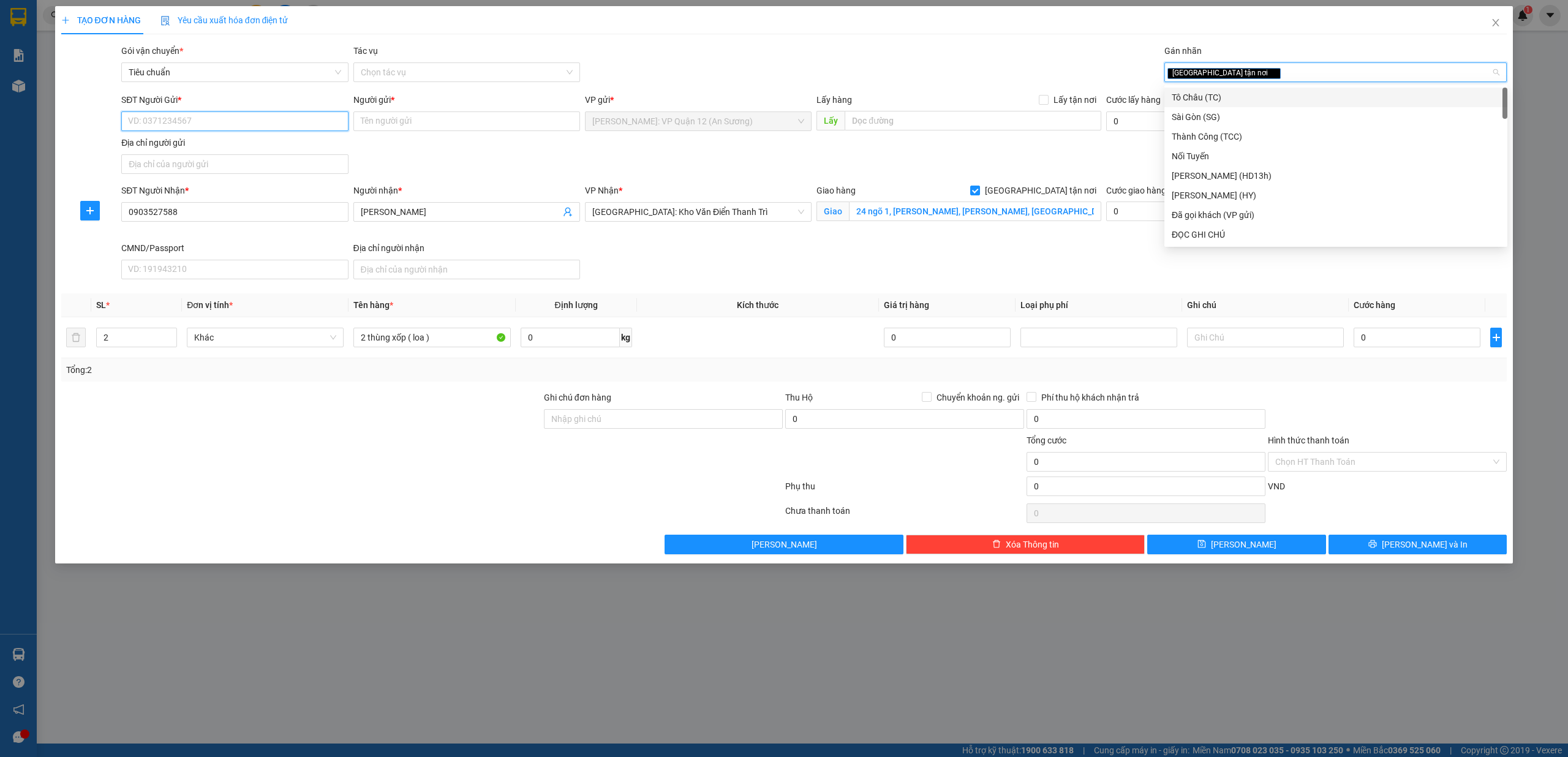
click at [245, 128] on input "SĐT Người Gửi *" at bounding box center [234, 121] width 226 height 20
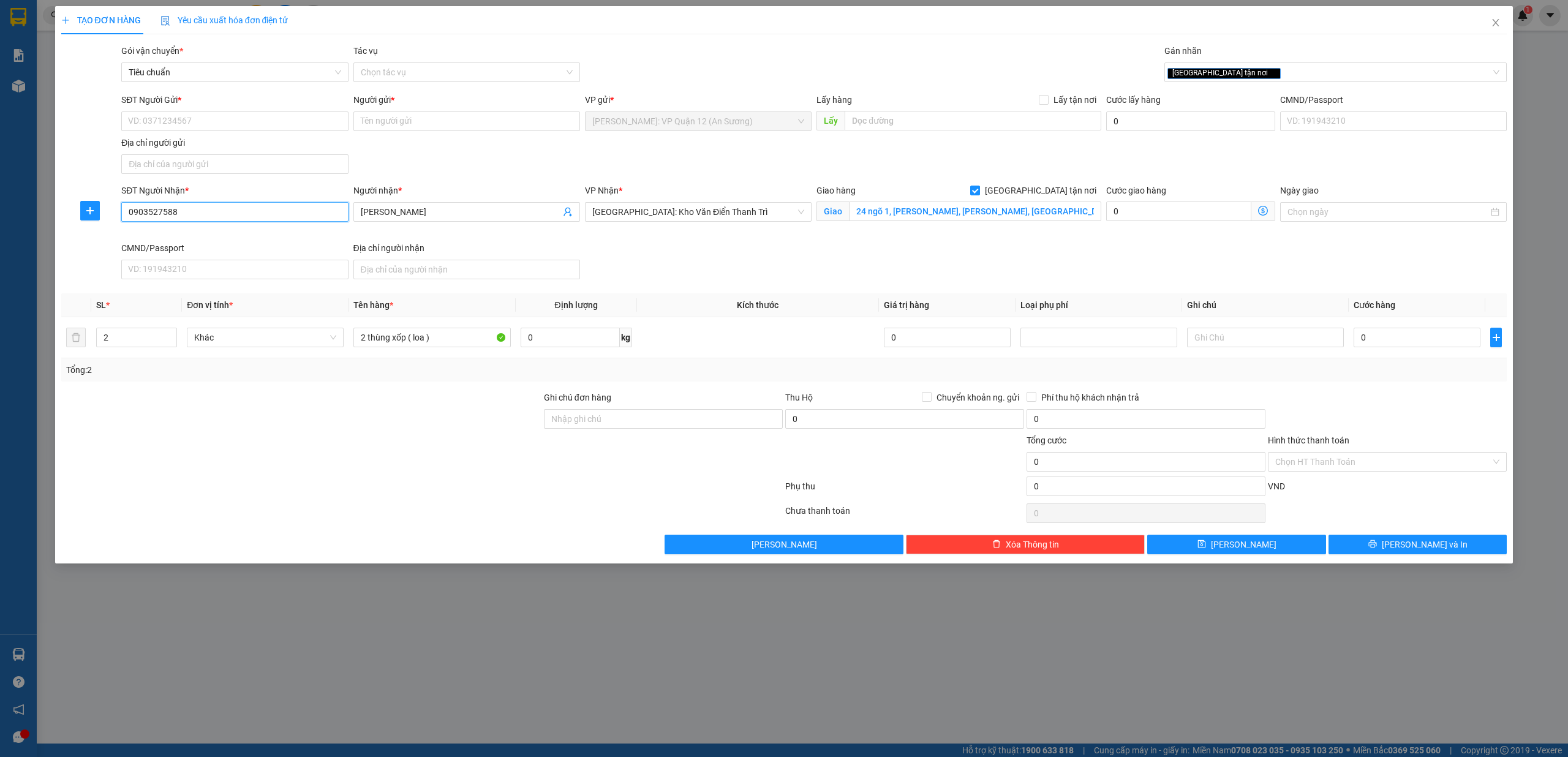
click at [287, 210] on input "0903527588" at bounding box center [234, 211] width 226 height 20
click at [221, 126] on input "SĐT Người Gửi *" at bounding box center [234, 121] width 226 height 20
paste input "0903527588"
click at [299, 214] on input "0903527588" at bounding box center [234, 211] width 226 height 20
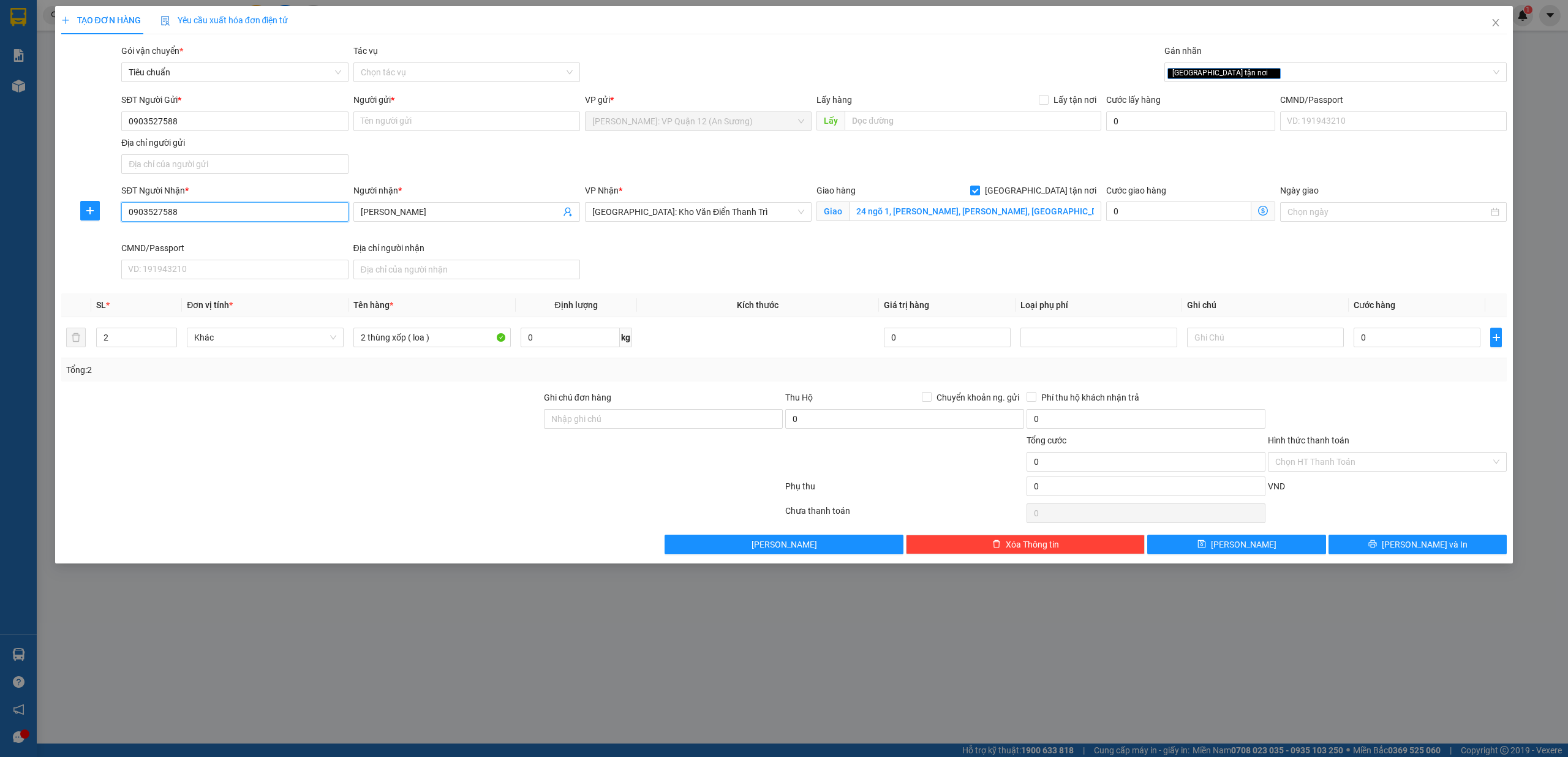
click at [299, 214] on input "0903527588" at bounding box center [234, 211] width 226 height 20
click at [239, 120] on input "0903527588" at bounding box center [234, 121] width 226 height 20
click at [249, 152] on div "0987373811 - NGUYỄN TIẾN ĐỨC" at bounding box center [235, 147] width 212 height 13
click at [626, 427] on input "Ghi chú đơn hàng" at bounding box center [663, 419] width 239 height 20
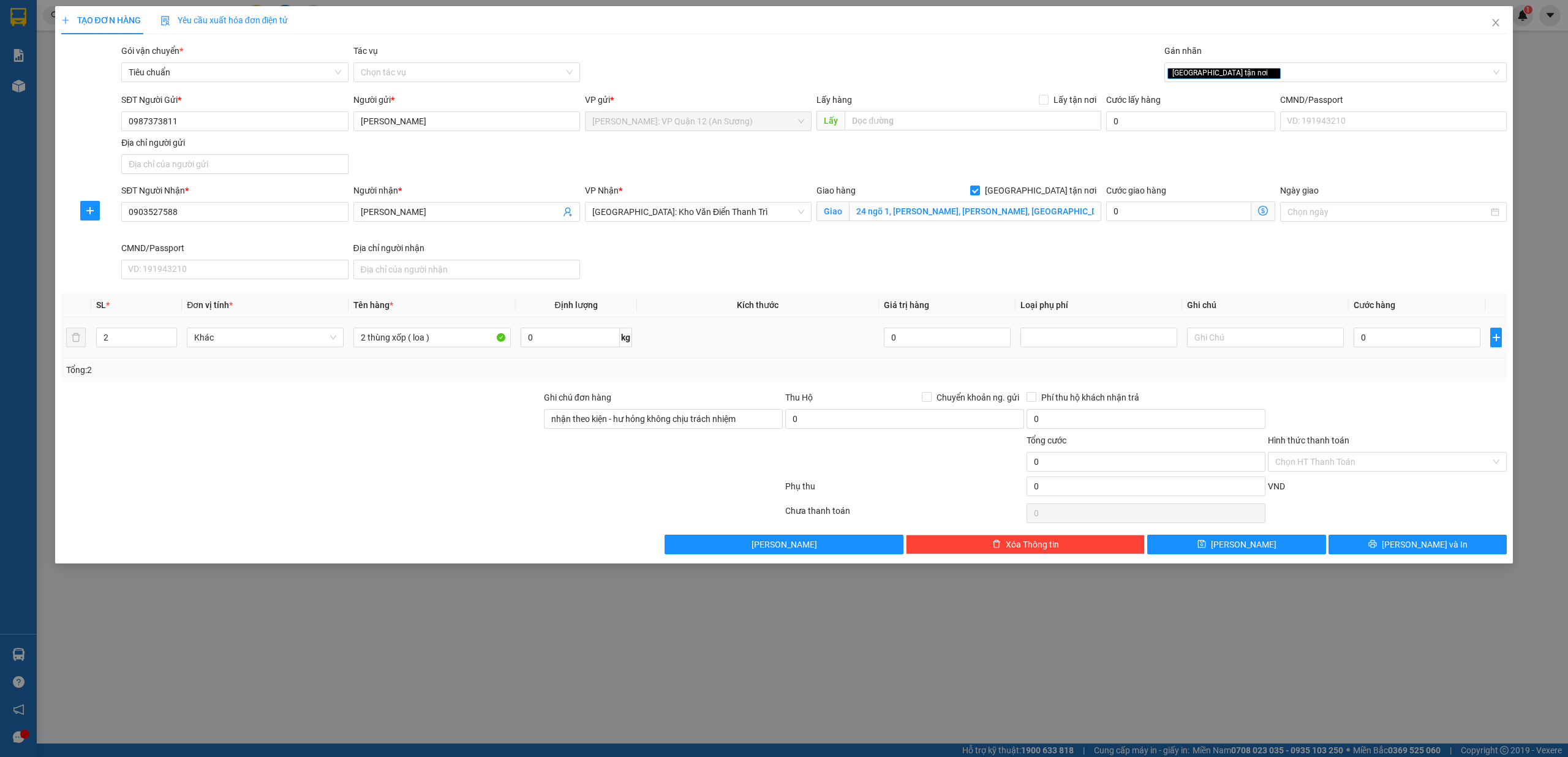
click at [718, 330] on td at bounding box center [758, 338] width 242 height 41
click at [927, 395] on input "Chuyển khoản ng. gửi" at bounding box center [925, 395] width 8 height 8
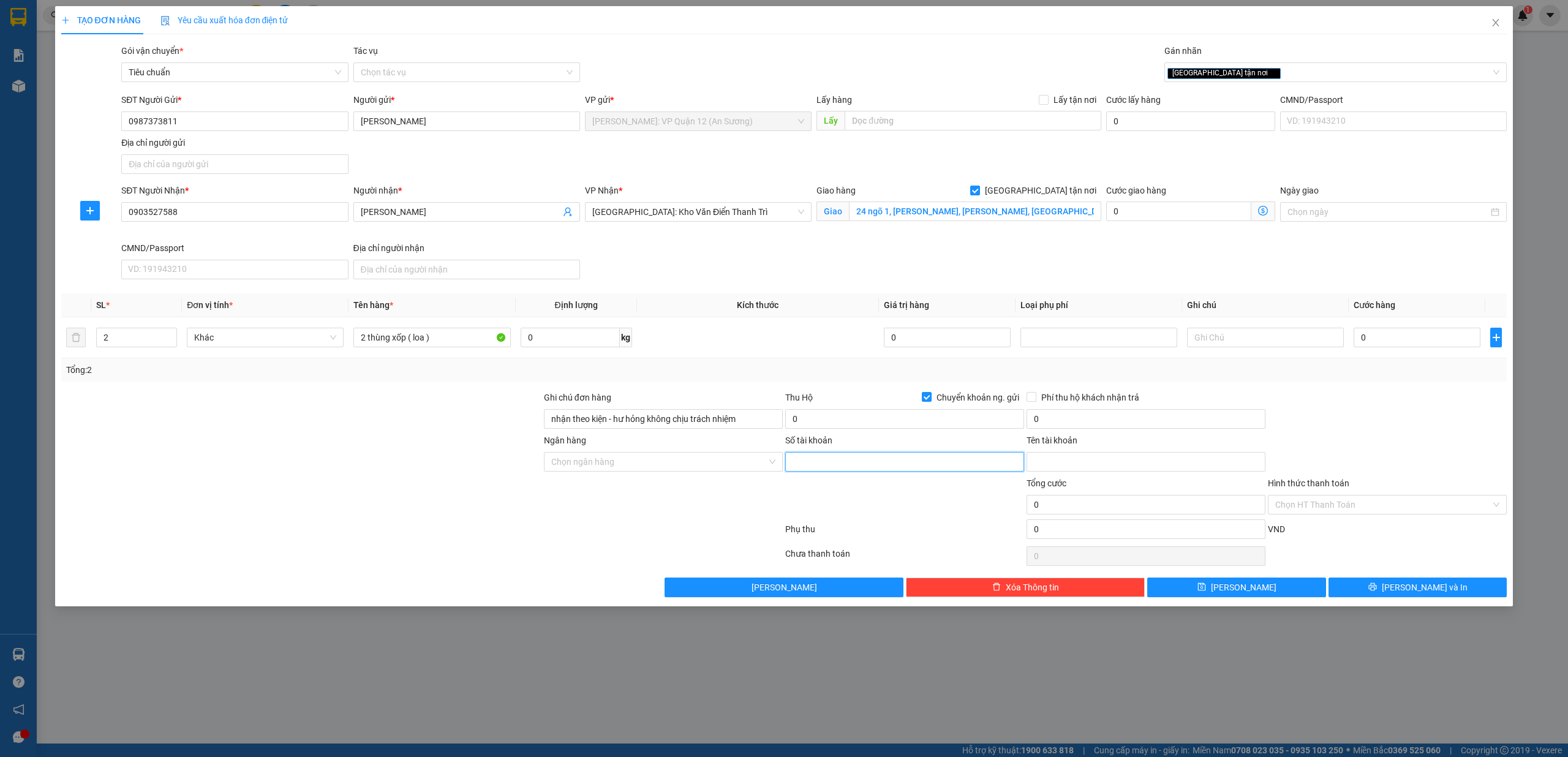
click at [857, 461] on input "Số tài khoản" at bounding box center [905, 461] width 239 height 20
click at [628, 456] on input "Ngân hàng" at bounding box center [660, 462] width 216 height 19
click at [631, 479] on div "Eximbank - Ngân hàng TMCP Xuất Nhập khẩu Việt Nam" at bounding box center [680, 488] width 273 height 20
click at [1059, 468] on input "Tên tài khoản" at bounding box center [1146, 461] width 239 height 20
click at [1108, 469] on input "Tên tài khoản" at bounding box center [1146, 461] width 239 height 20
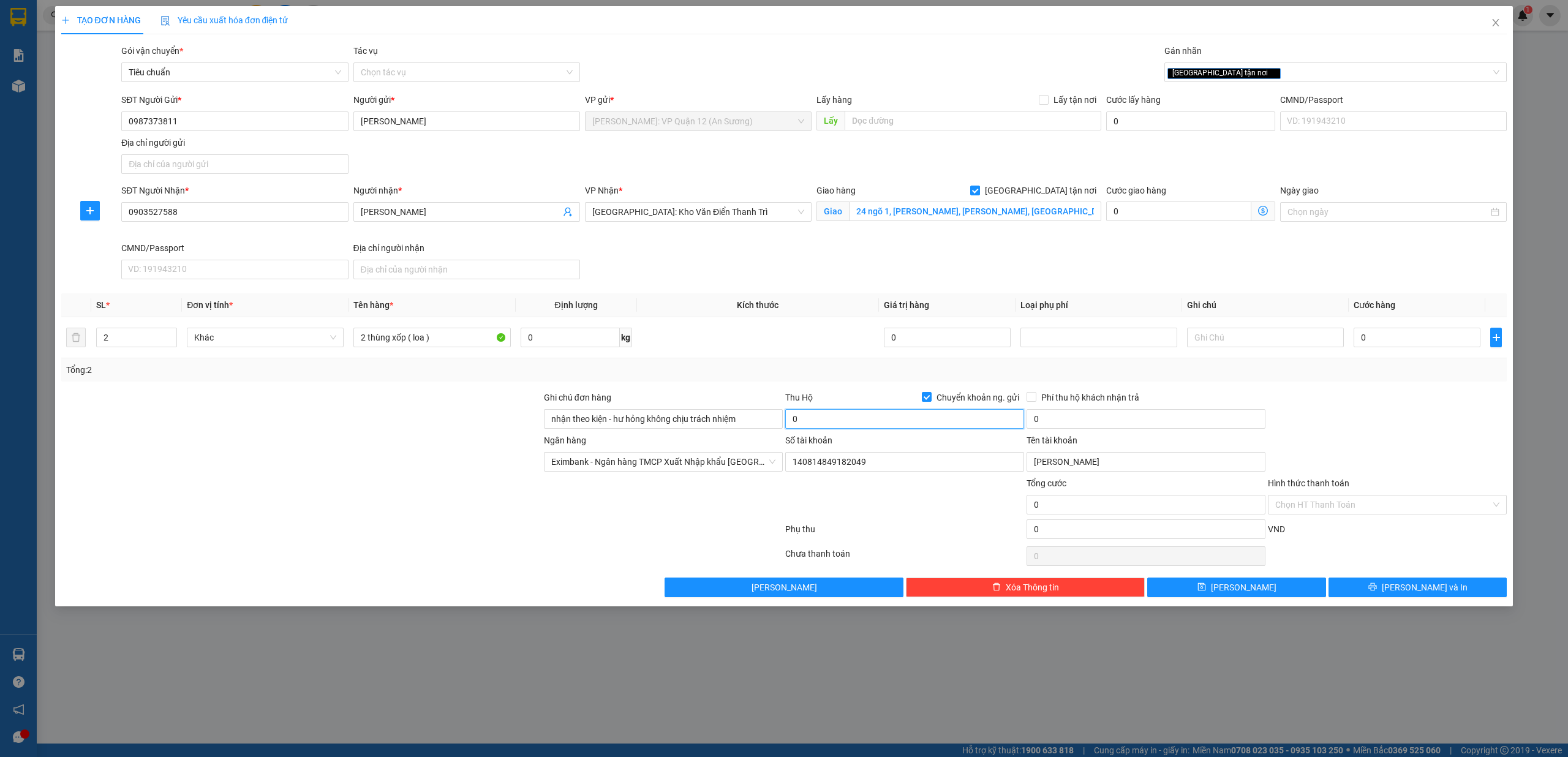
drag, startPoint x: 880, startPoint y: 417, endPoint x: 883, endPoint y: 408, distance: 9.5
click at [878, 418] on input "0" at bounding box center [905, 419] width 239 height 20
click at [858, 422] on input "25.000.000" at bounding box center [905, 419] width 239 height 20
click at [1160, 416] on input "0" at bounding box center [1146, 419] width 239 height 20
click at [1427, 395] on div at bounding box center [1387, 412] width 241 height 43
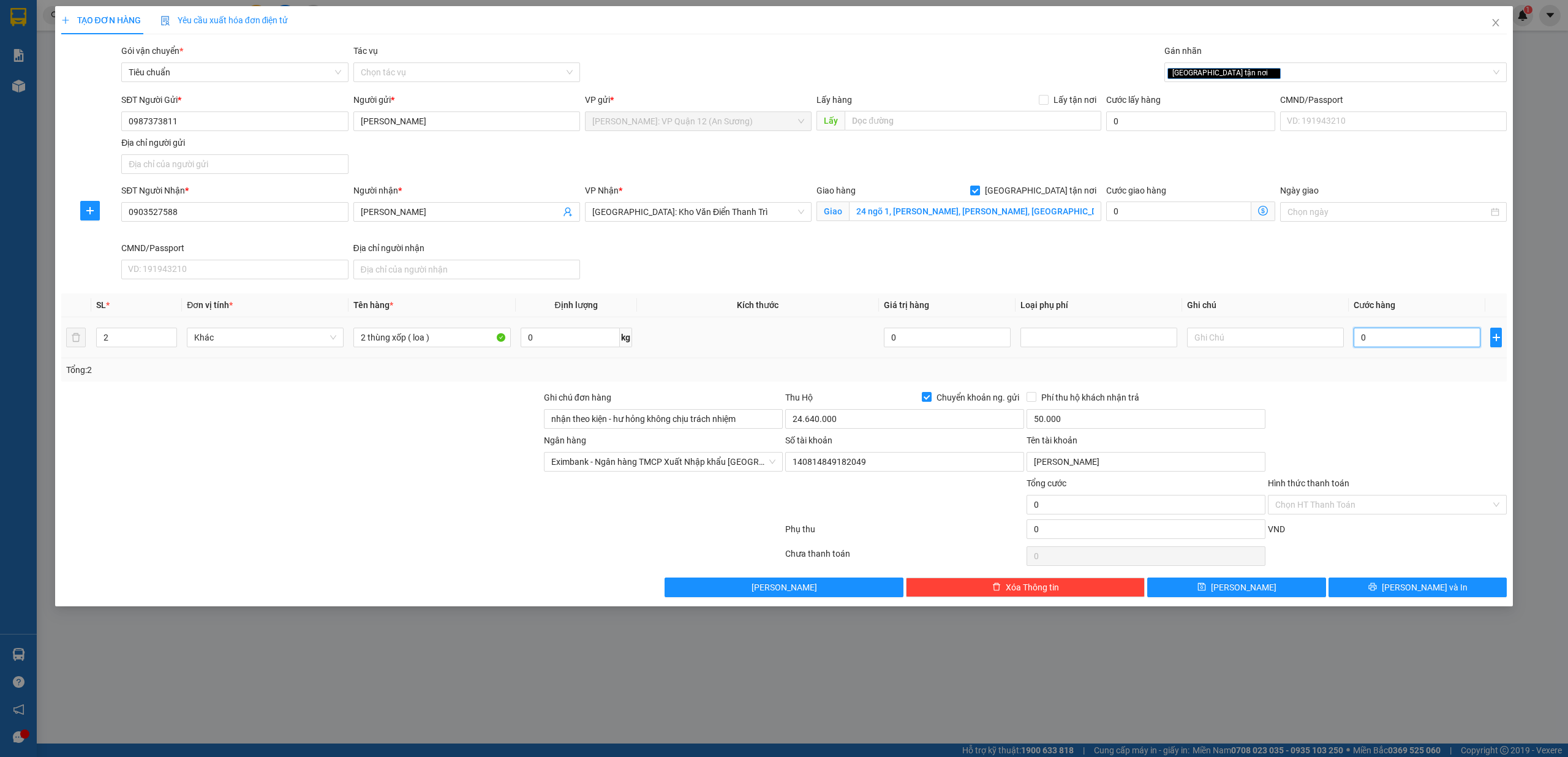
click at [1399, 335] on input "0" at bounding box center [1417, 337] width 127 height 20
click at [1420, 597] on button "[PERSON_NAME] và In" at bounding box center [1418, 587] width 179 height 20
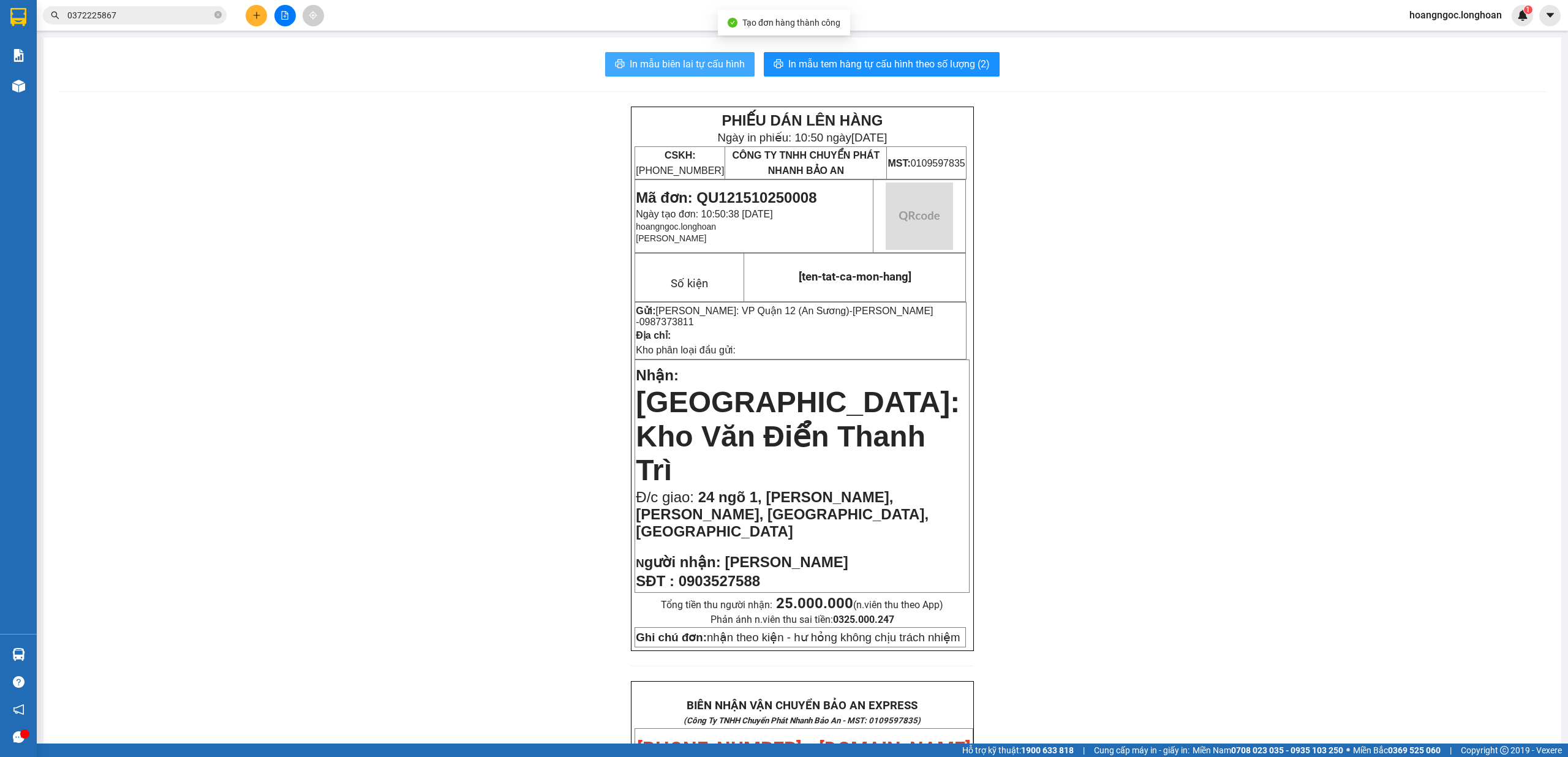
drag, startPoint x: 676, startPoint y: 62, endPoint x: 704, endPoint y: 78, distance: 32.2
click at [677, 64] on span "In mẫu biên lai tự cấu hình" at bounding box center [687, 64] width 116 height 15
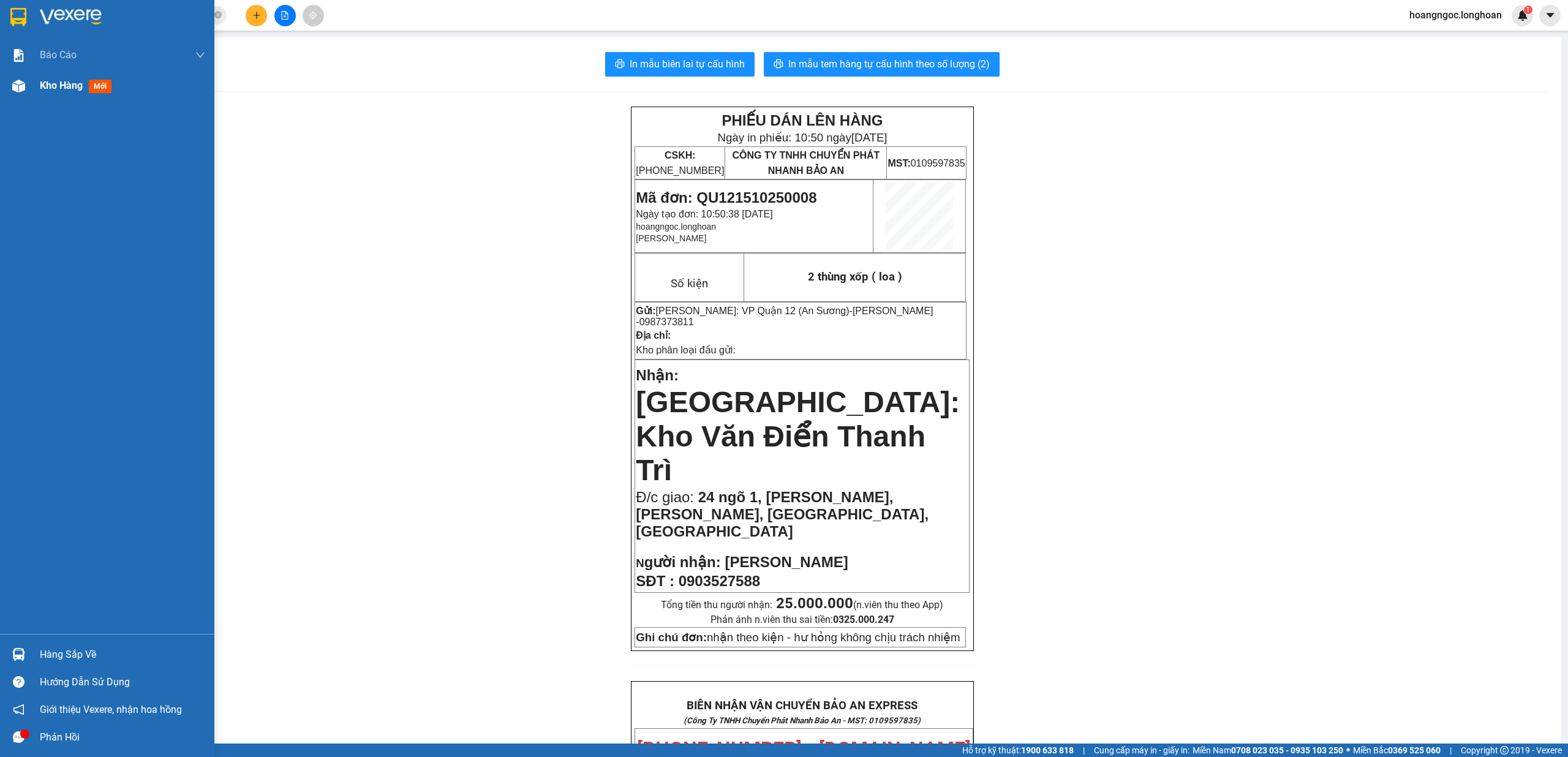
click at [35, 85] on div "Kho hàng mới" at bounding box center [107, 85] width 214 height 31
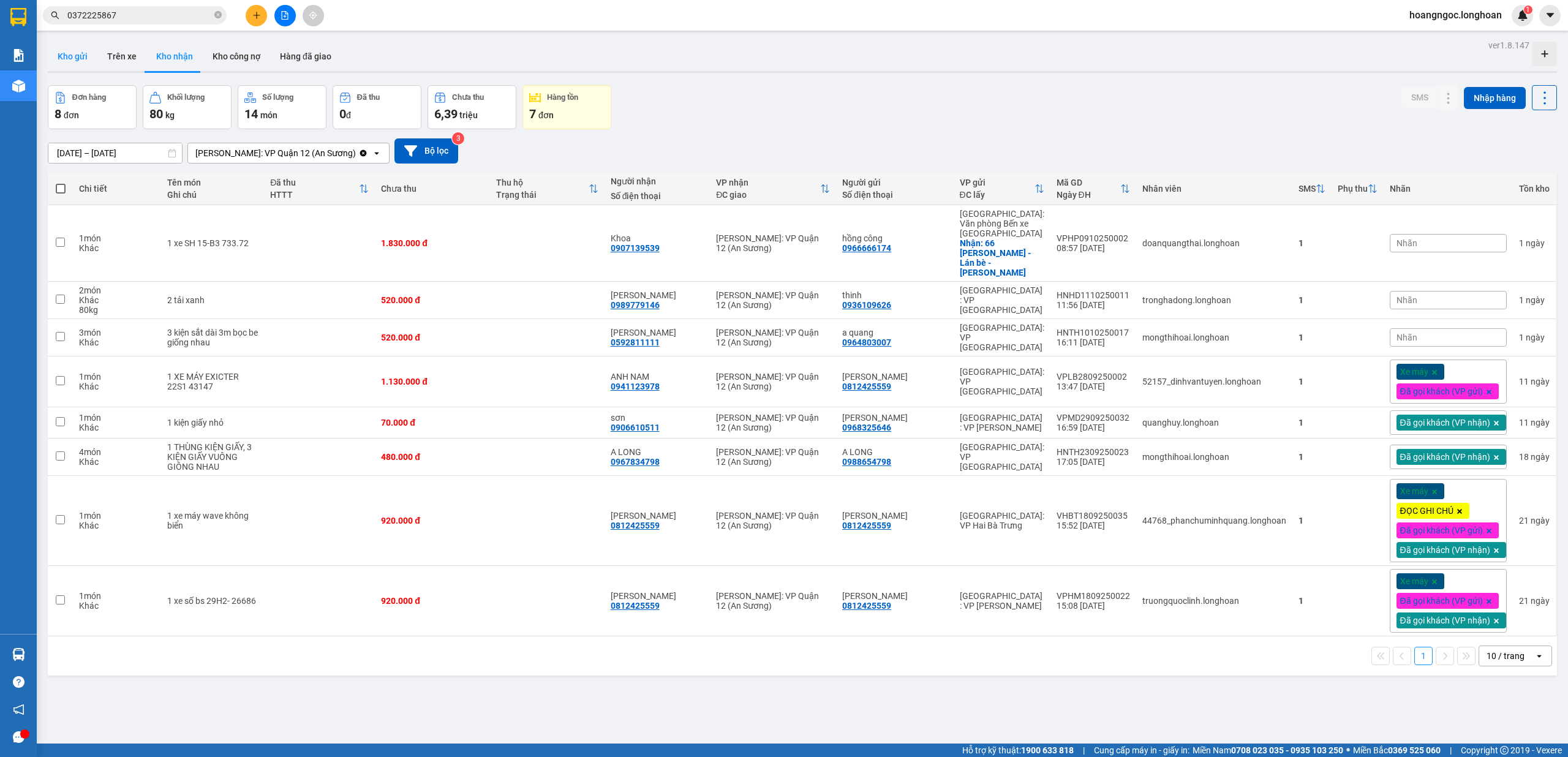
drag, startPoint x: 65, startPoint y: 61, endPoint x: 84, endPoint y: 64, distance: 19.2
click at [69, 62] on button "Kho gửi" at bounding box center [72, 55] width 50 height 29
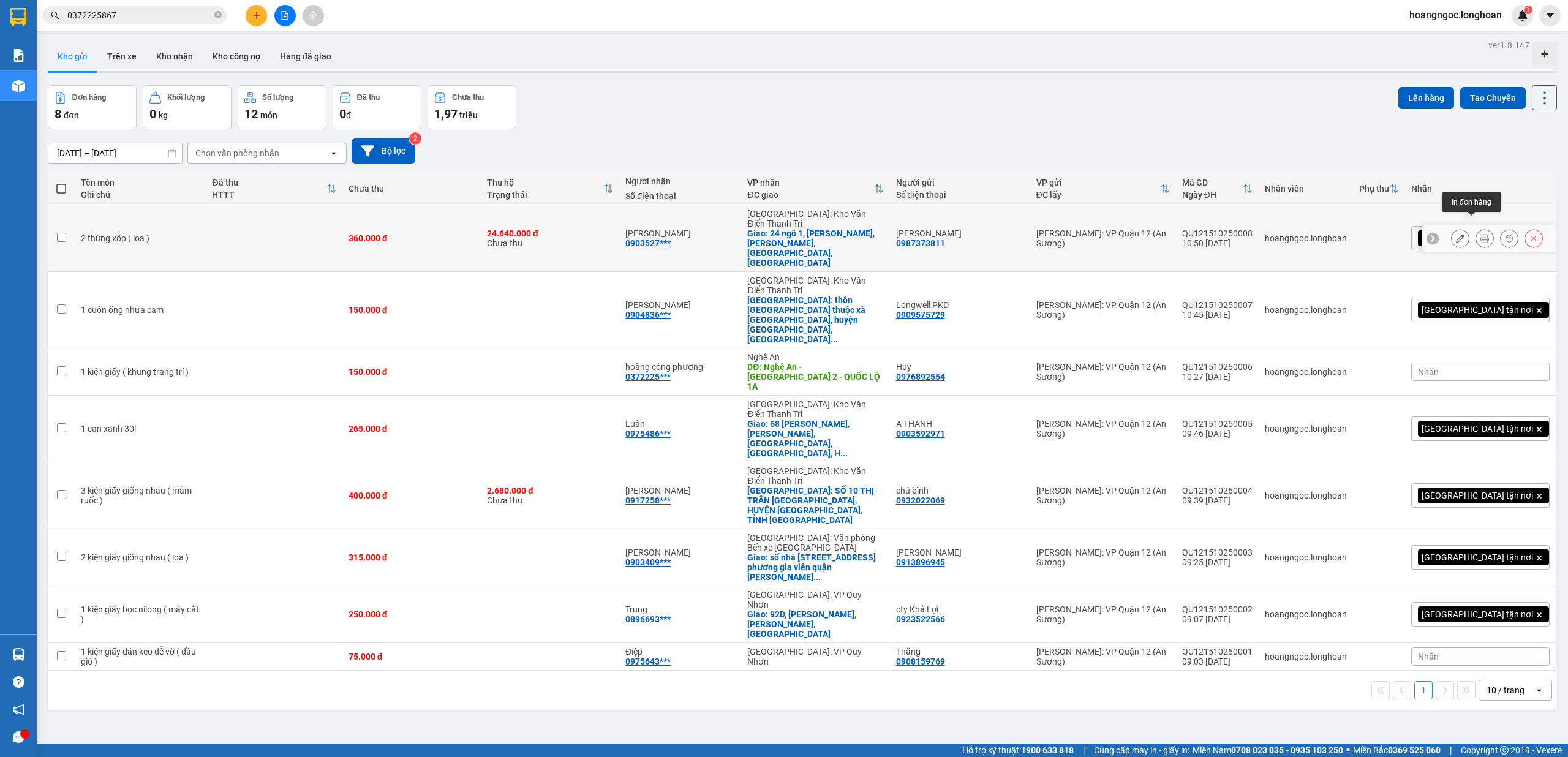
click at [1481, 234] on icon at bounding box center [1484, 238] width 8 height 8
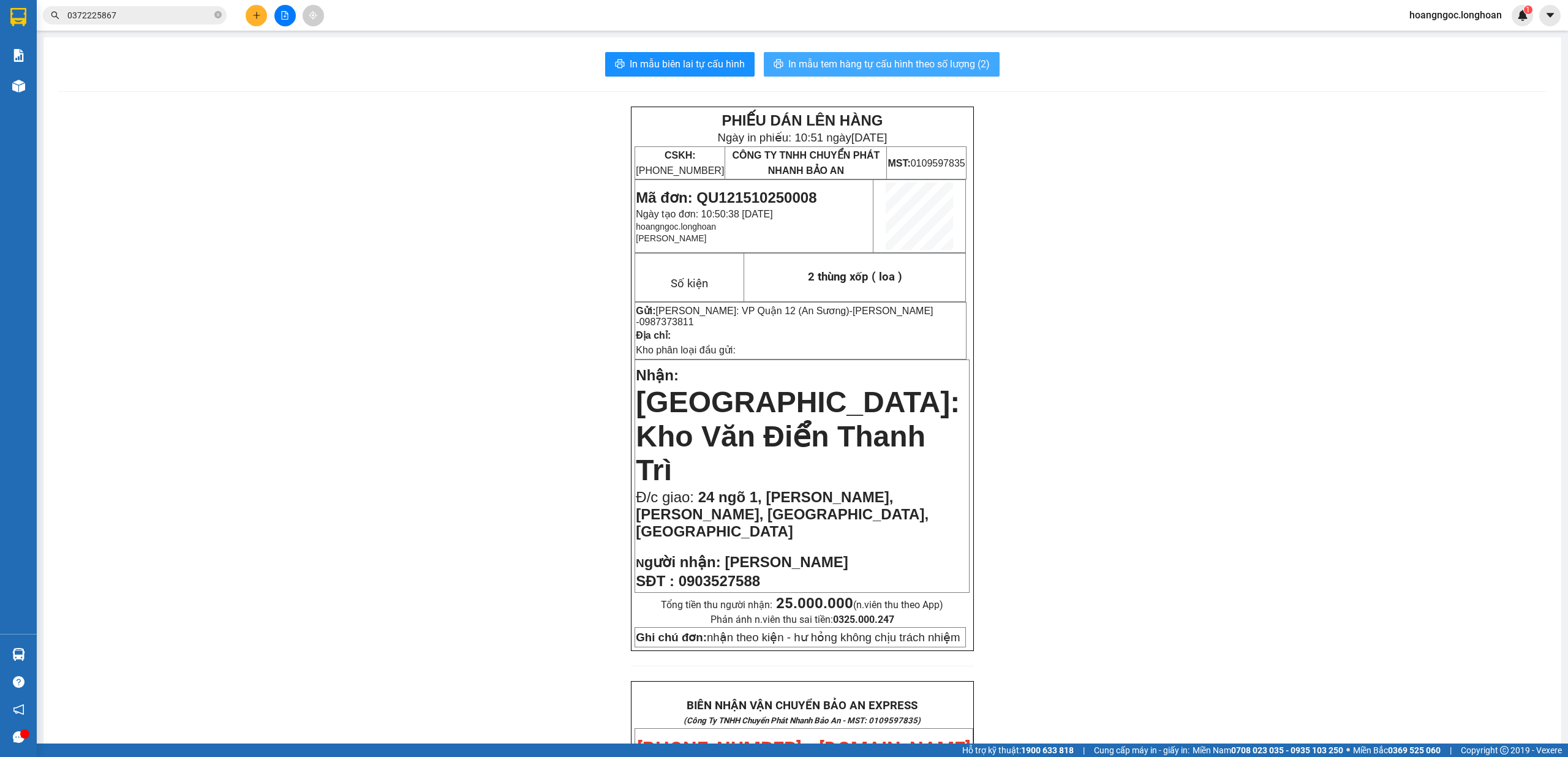
click at [956, 67] on span "In mẫu tem hàng tự cấu hình theo số lượng (2)" at bounding box center [889, 64] width 202 height 15
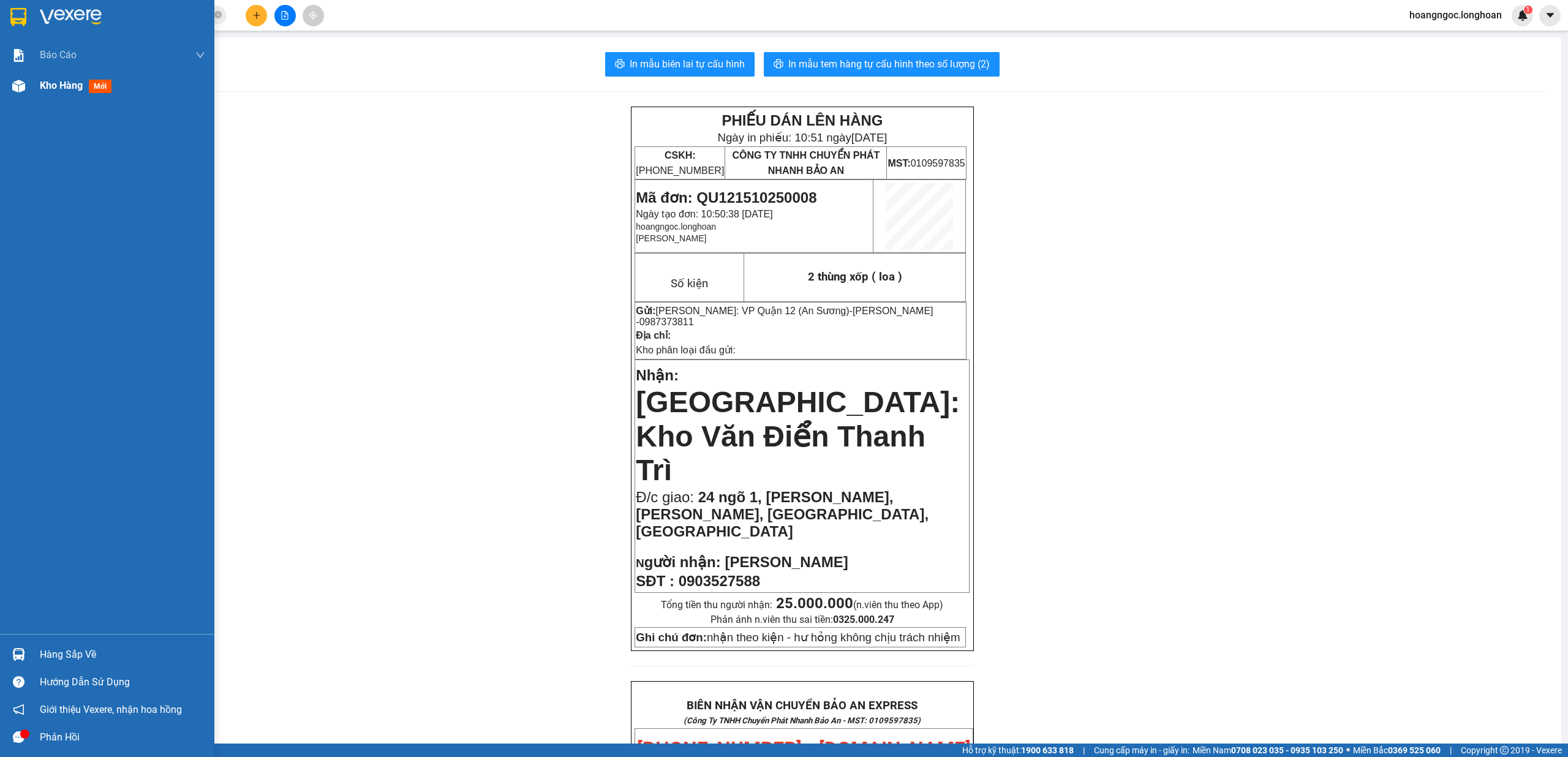
click at [55, 84] on span "Kho hàng" at bounding box center [61, 85] width 43 height 11
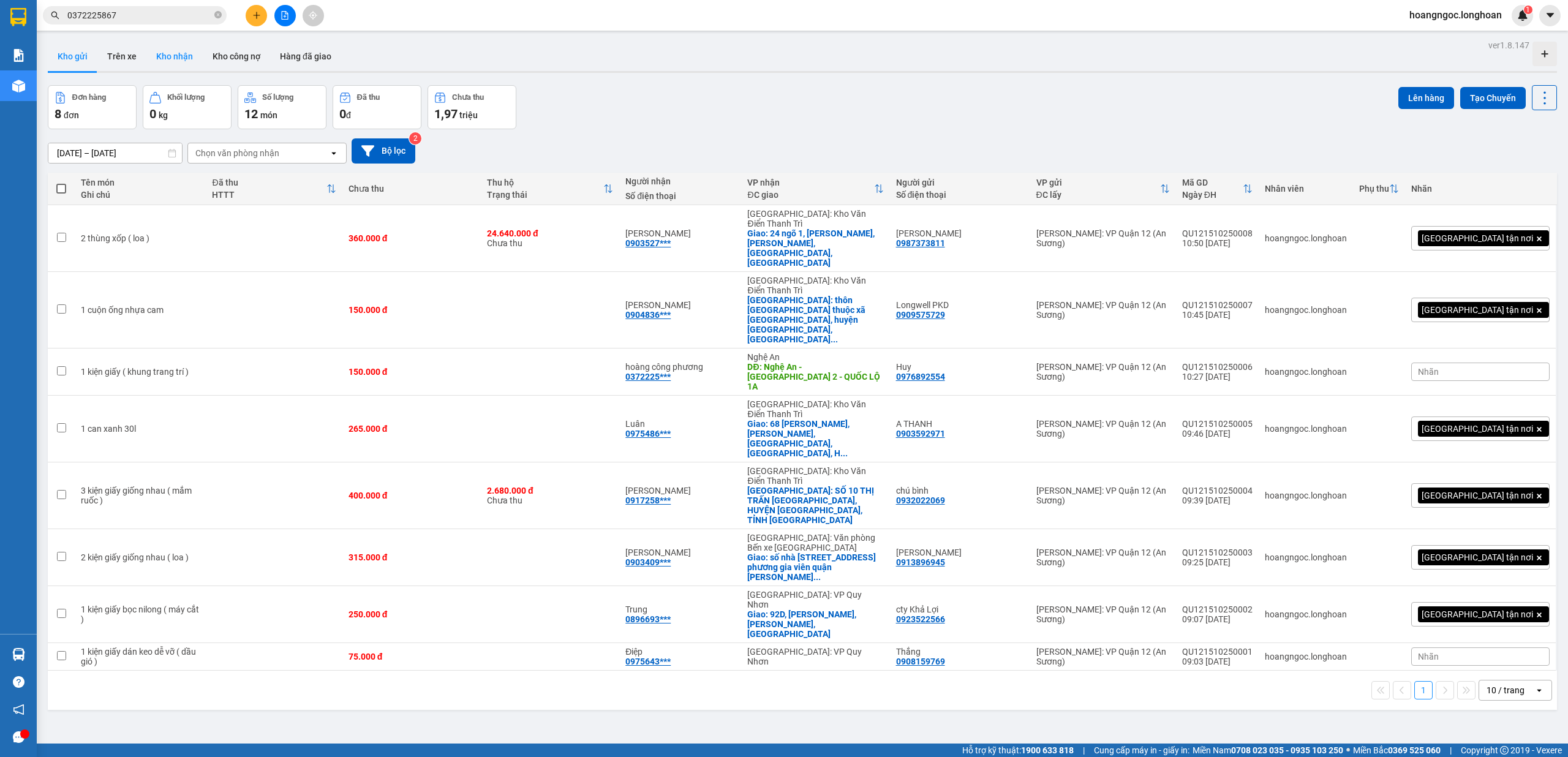
click at [182, 57] on button "Kho nhận" at bounding box center [175, 55] width 56 height 29
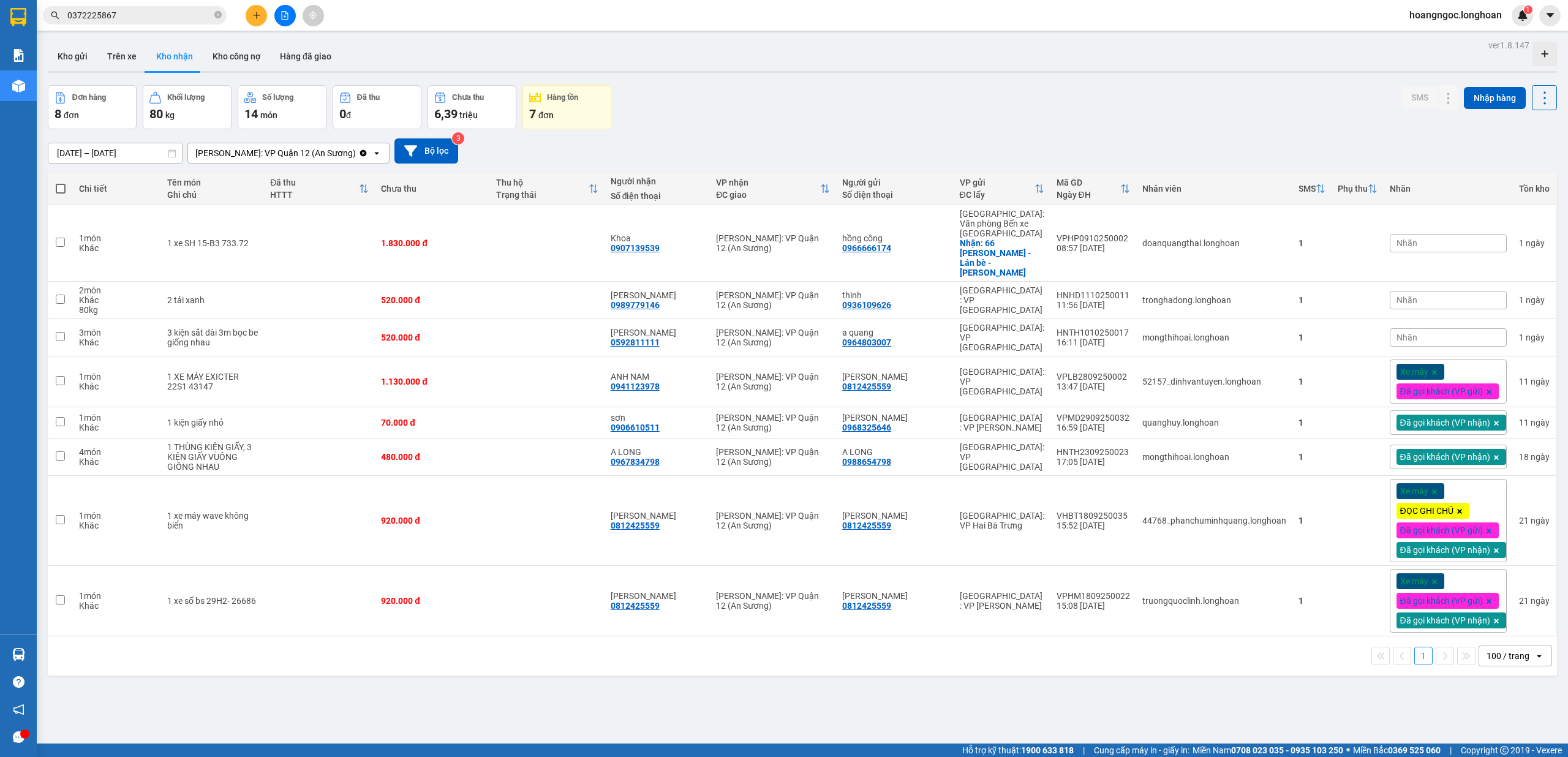
click at [170, 13] on input "0372225867" at bounding box center [140, 15] width 145 height 13
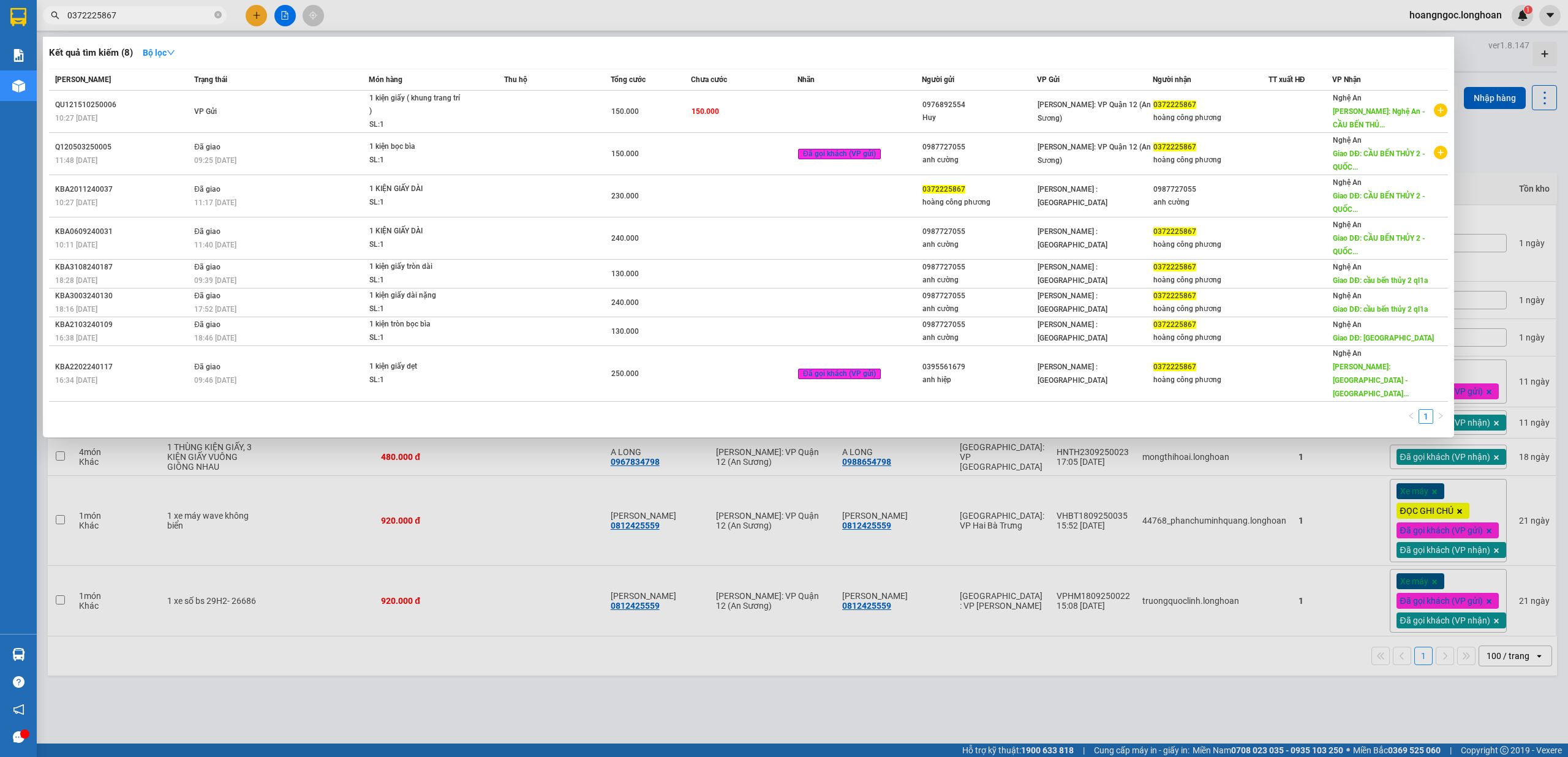
click at [170, 13] on input "0372225867" at bounding box center [140, 15] width 145 height 13
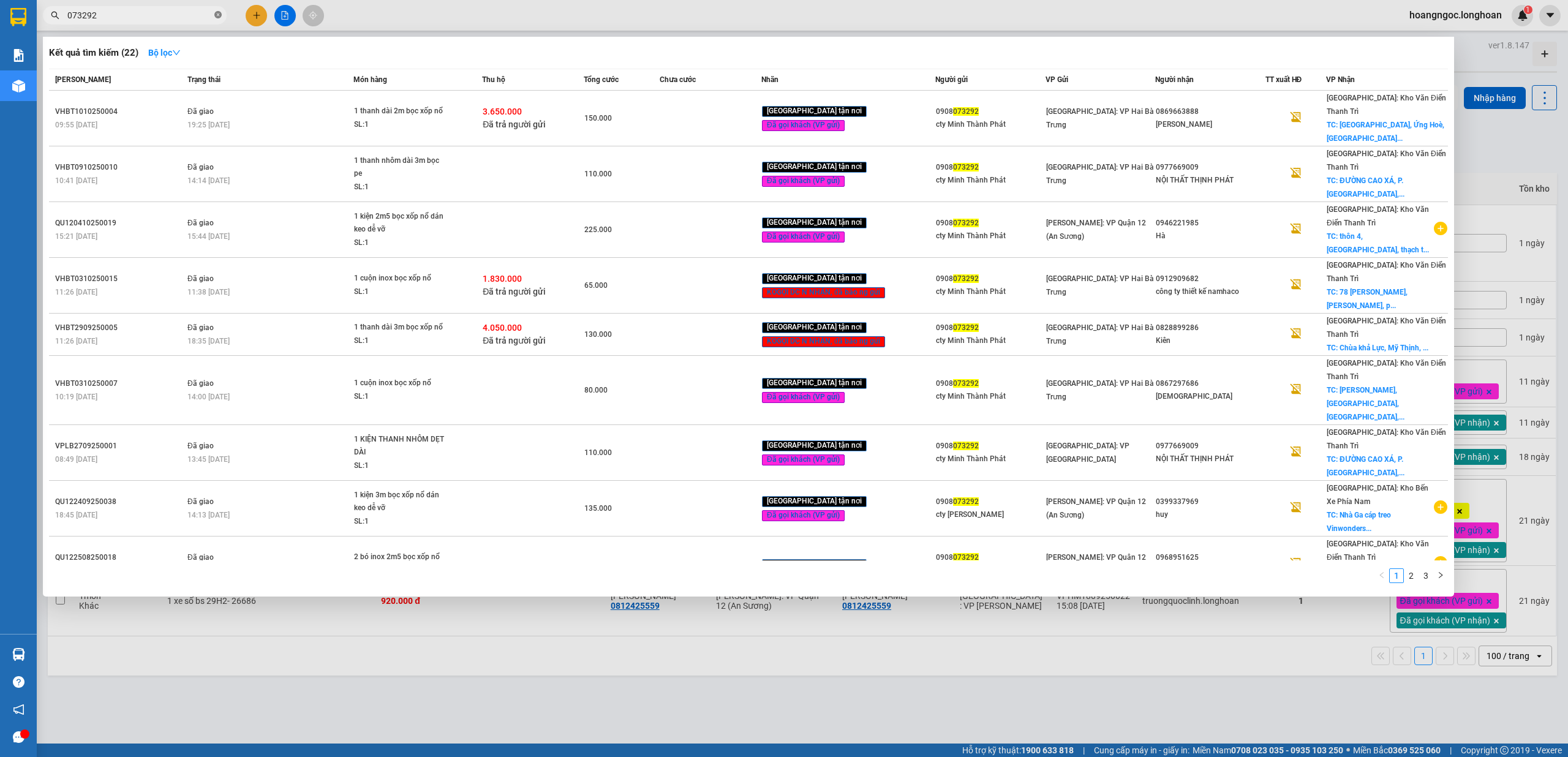
click at [218, 16] on icon "close-circle" at bounding box center [218, 15] width 8 height 8
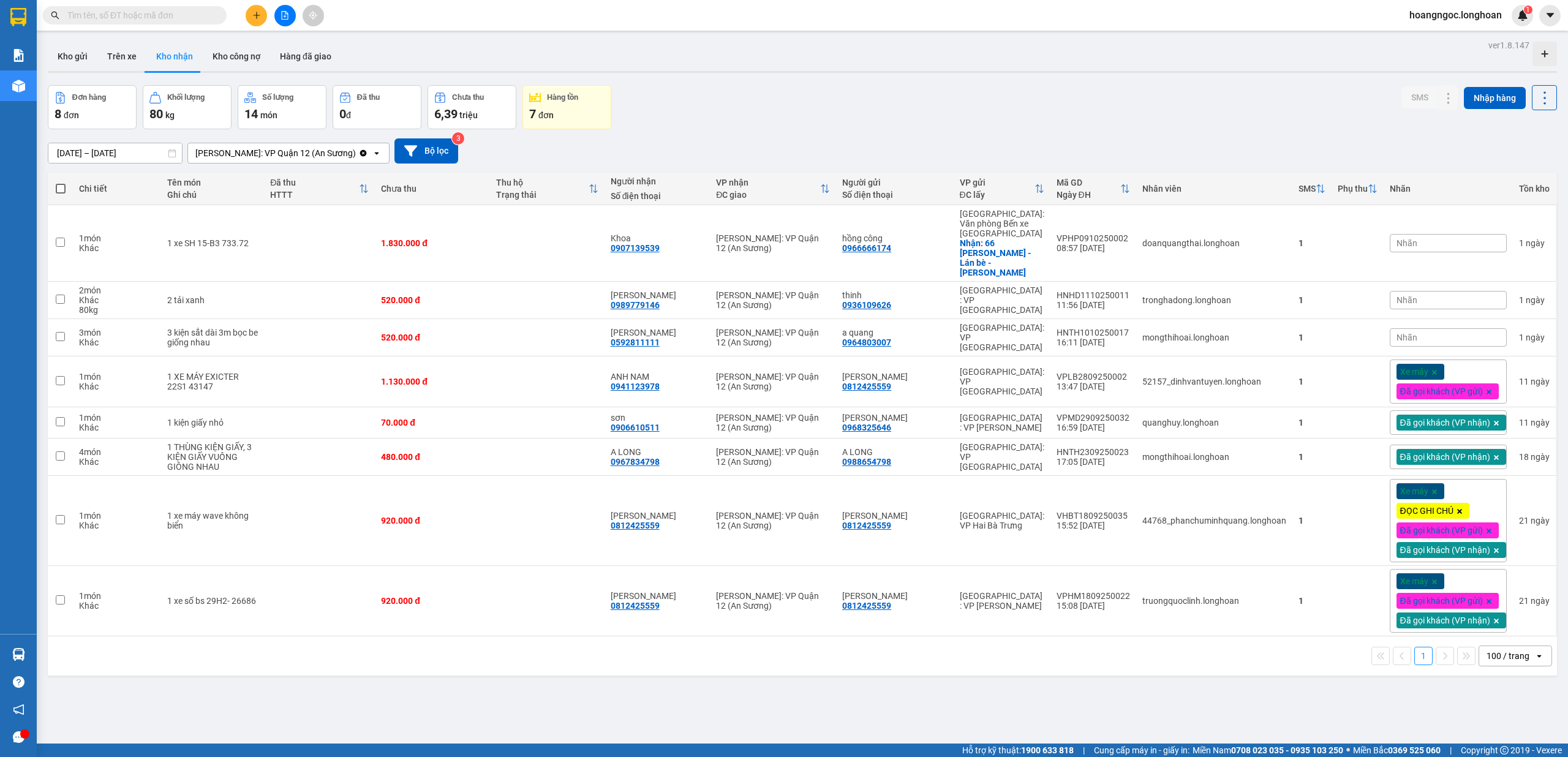
paste input "0961681694"
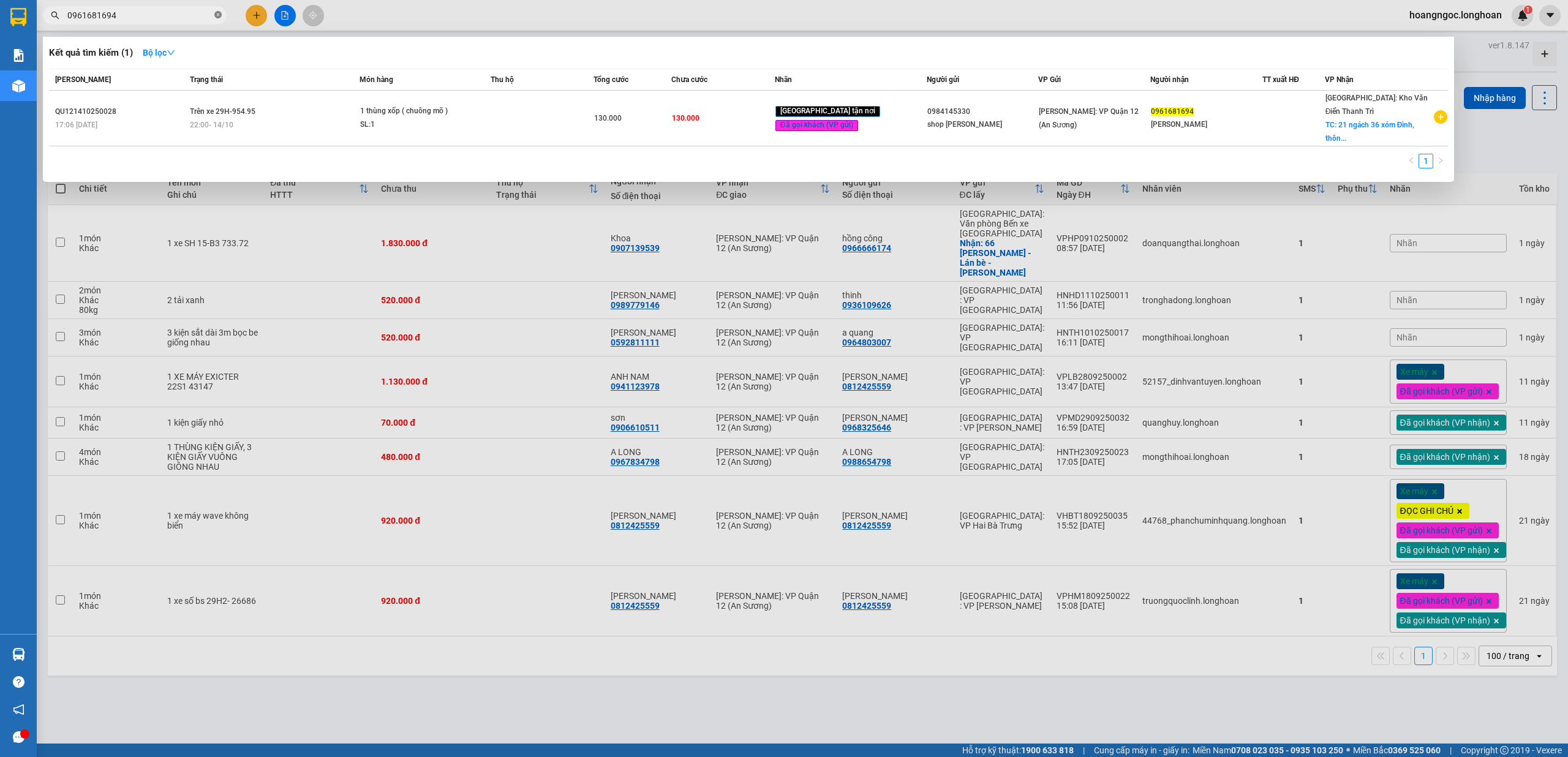
click at [217, 16] on icon "close-circle" at bounding box center [218, 15] width 8 height 8
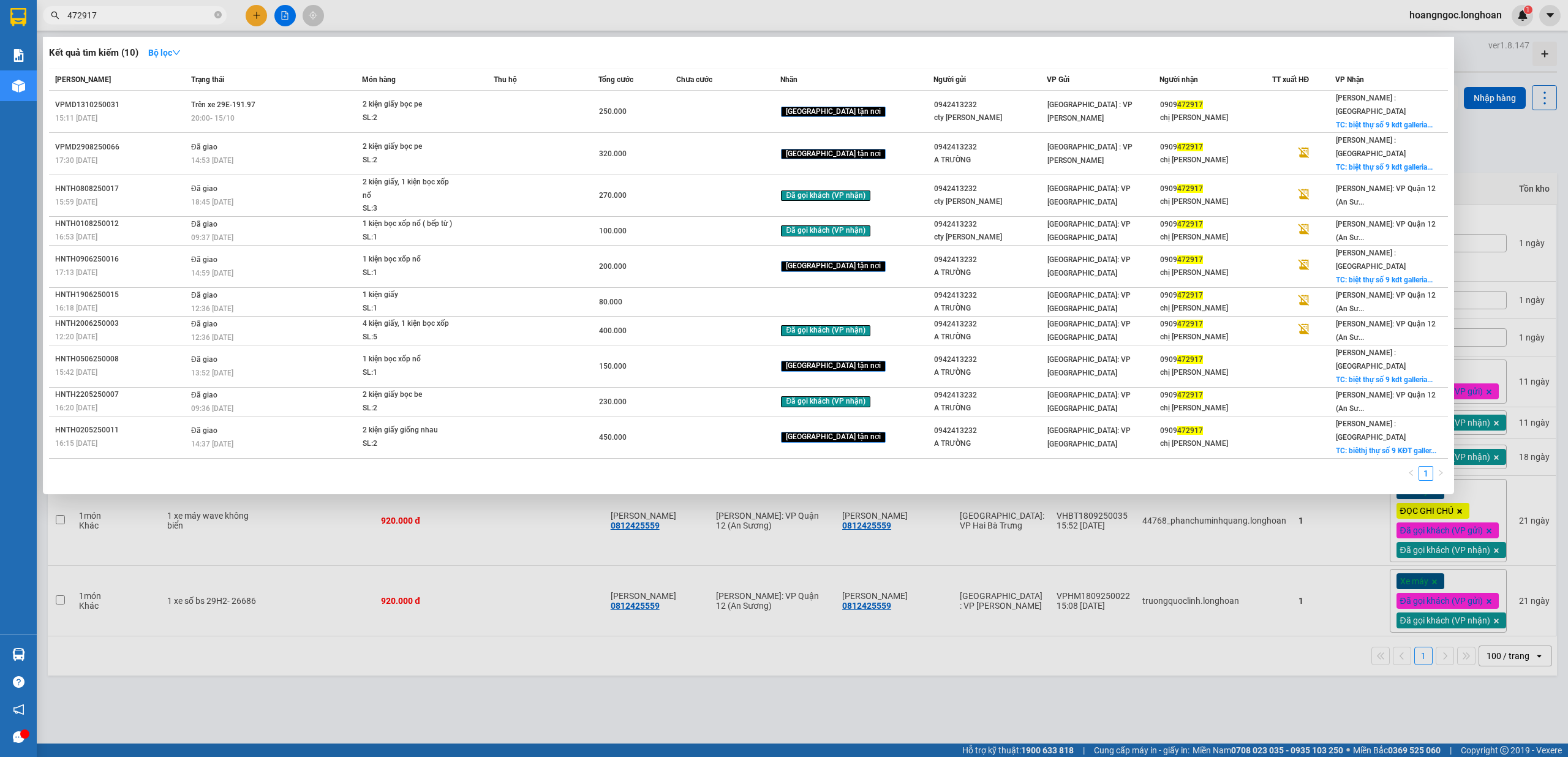
click at [285, 12] on div at bounding box center [784, 378] width 1568 height 757
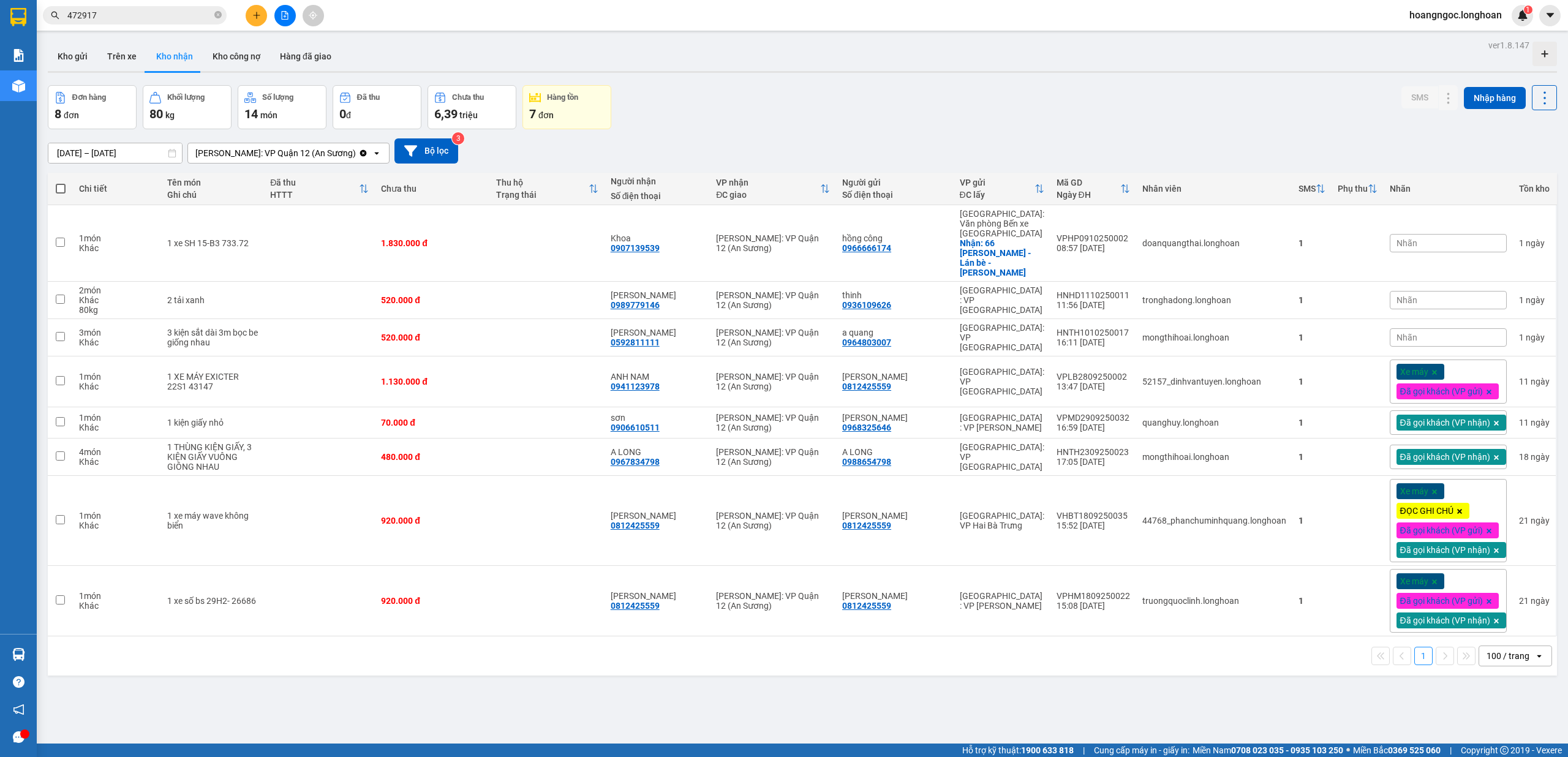
click at [180, 5] on div "Kết quả tìm kiếm ( 10 ) Bộ lọc Mã ĐH Trạng thái Món hàng Thu hộ Tổng cước Chưa …" at bounding box center [119, 15] width 239 height 22
click at [175, 13] on input "472917" at bounding box center [140, 15] width 145 height 13
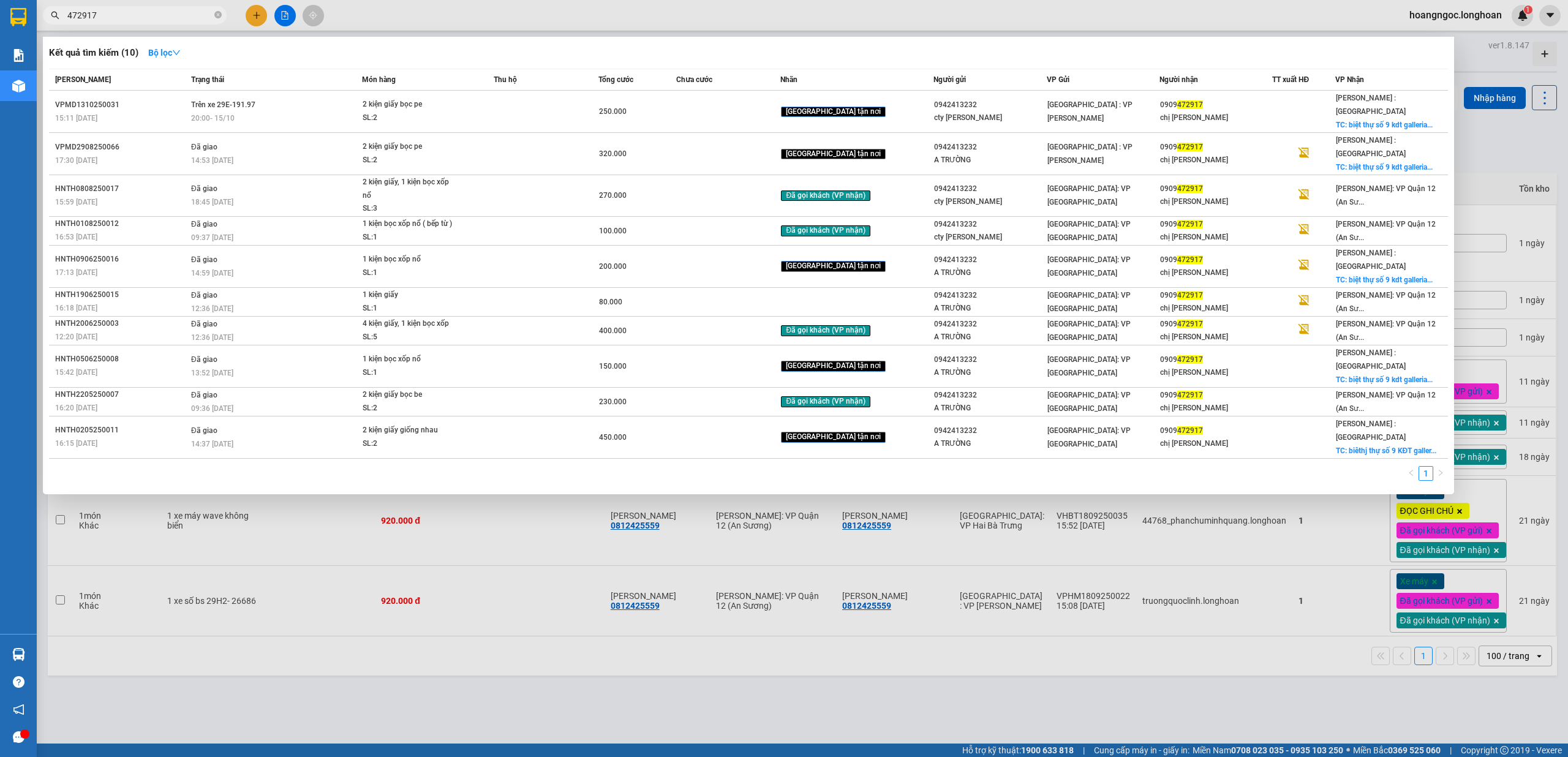
click at [287, 16] on div at bounding box center [784, 378] width 1568 height 757
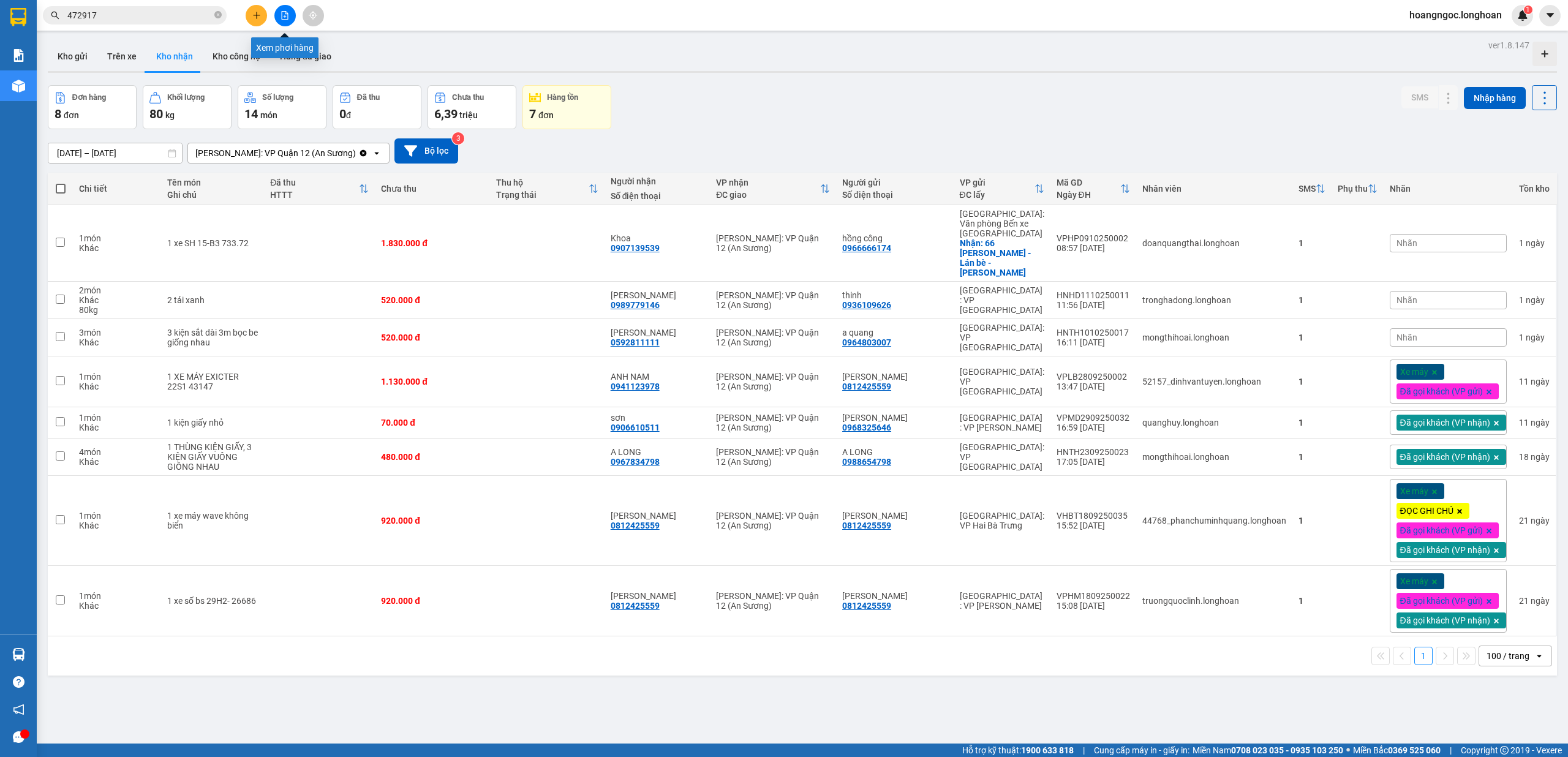
click at [287, 16] on icon "file-add" at bounding box center [285, 15] width 8 height 8
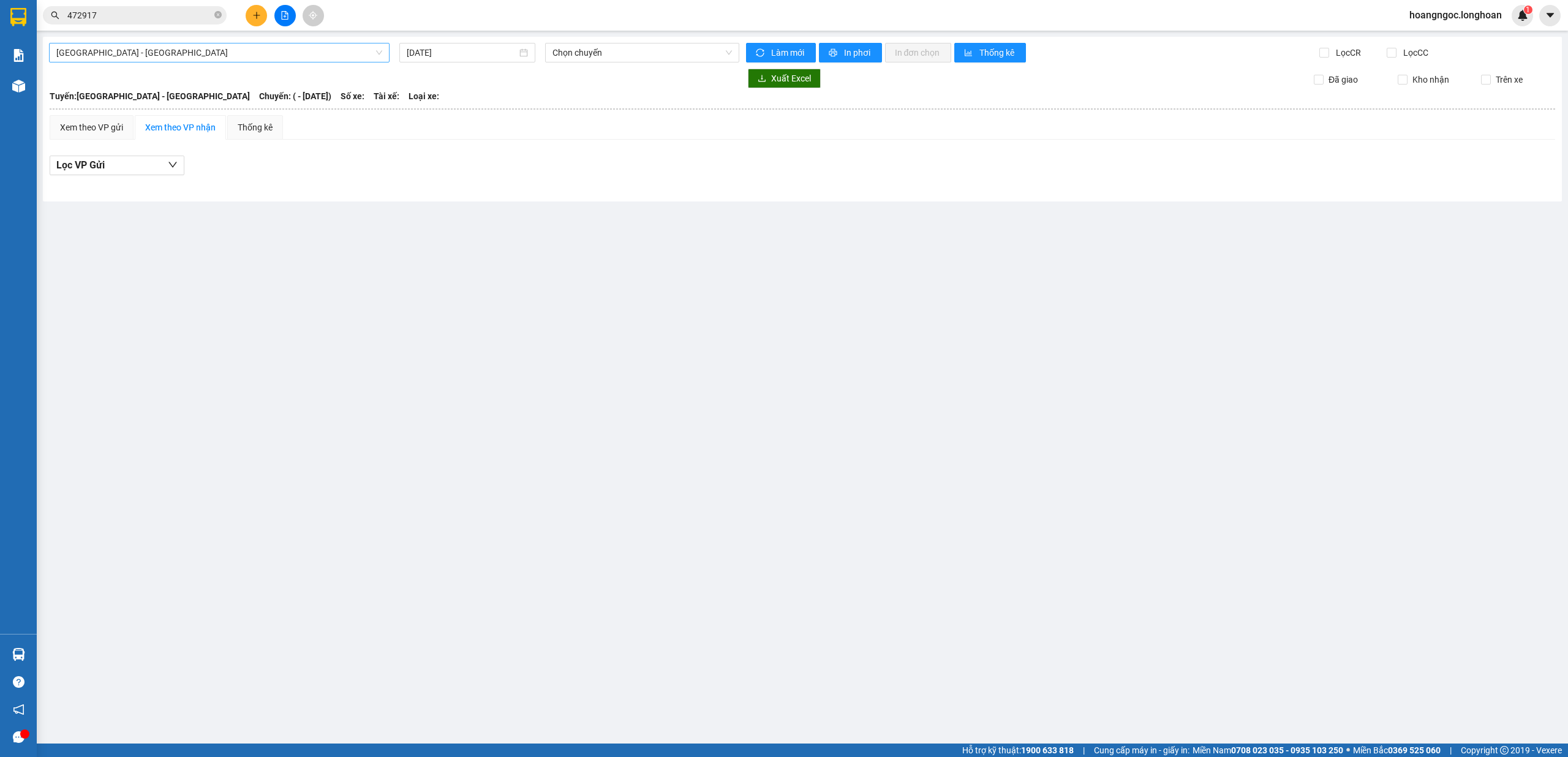
click at [279, 57] on span "[GEOGRAPHIC_DATA] - [GEOGRAPHIC_DATA]" at bounding box center [219, 53] width 326 height 19
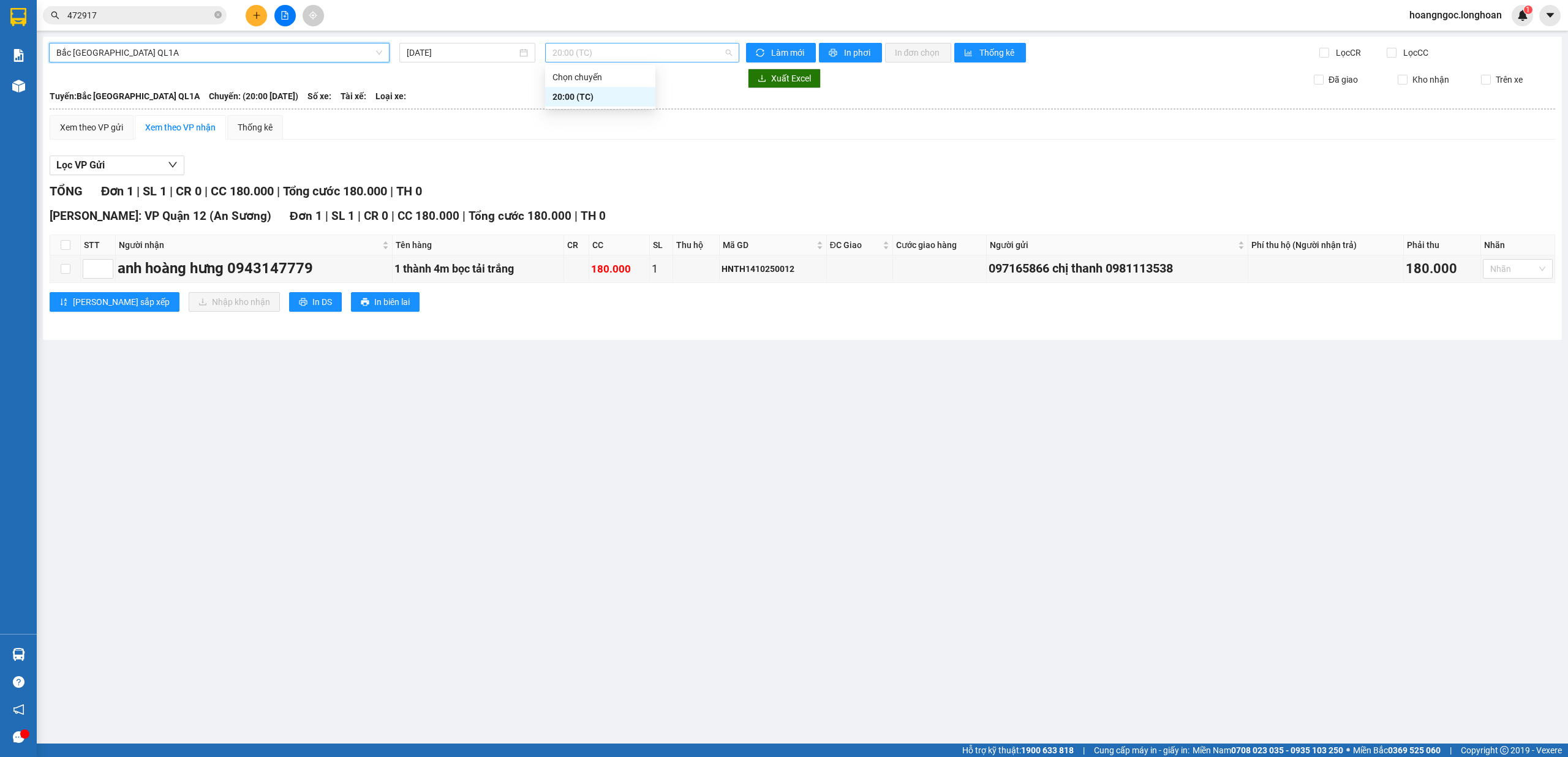
click at [613, 55] on span "20:00 (TC)" at bounding box center [643, 53] width 180 height 19
click at [557, 150] on div "Lọc VP Gửi TỔNG Đơn 1 | SL 1 | CR 0 | CC 180.000 | Tổng cước 180.000 | TH 0 Hồ…" at bounding box center [802, 238] width 1506 height 178
click at [217, 15] on icon "close-circle" at bounding box center [218, 15] width 8 height 8
click at [132, 19] on input "text" at bounding box center [140, 15] width 145 height 13
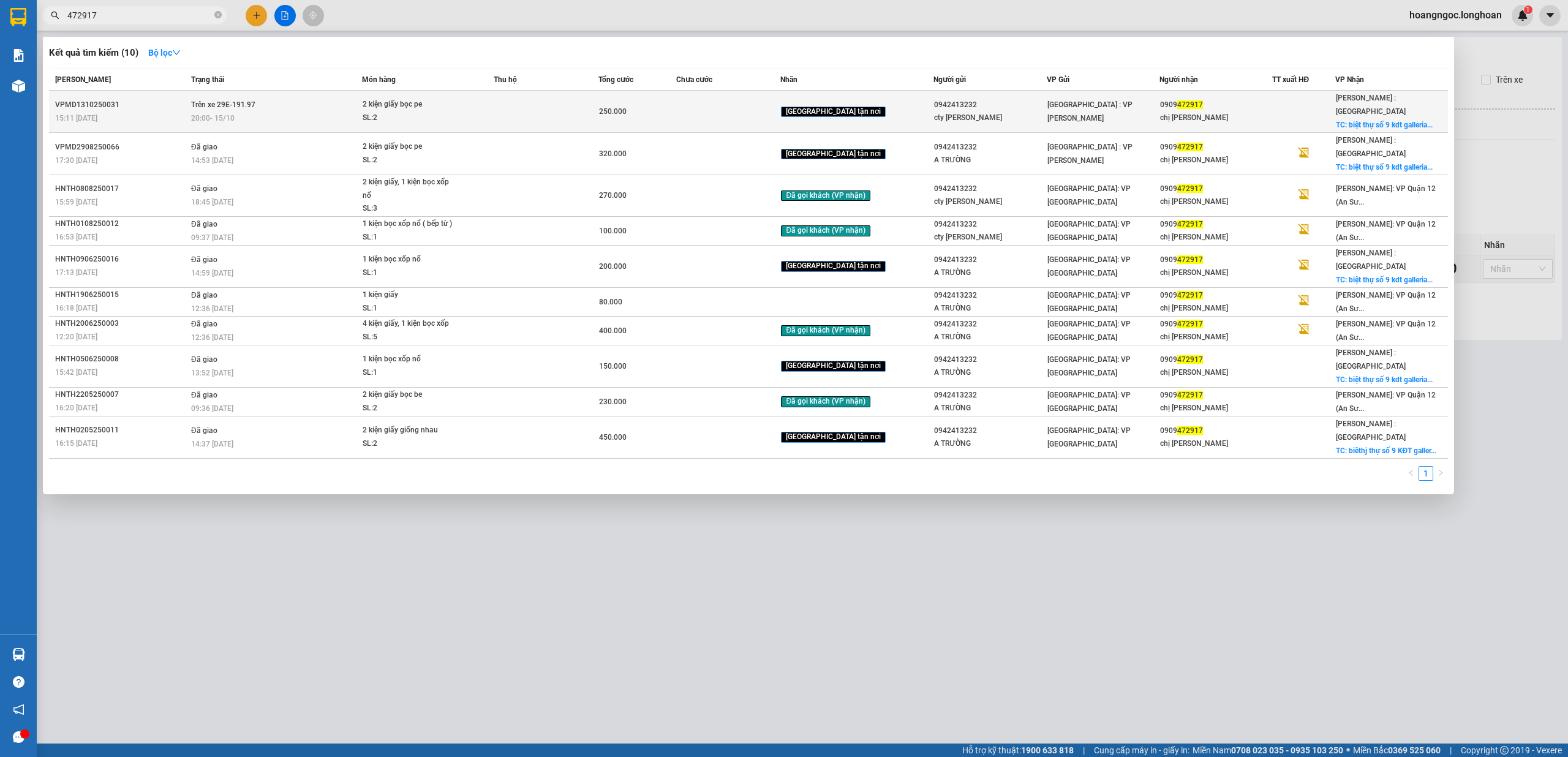
click at [598, 112] on td at bounding box center [546, 111] width 104 height 42
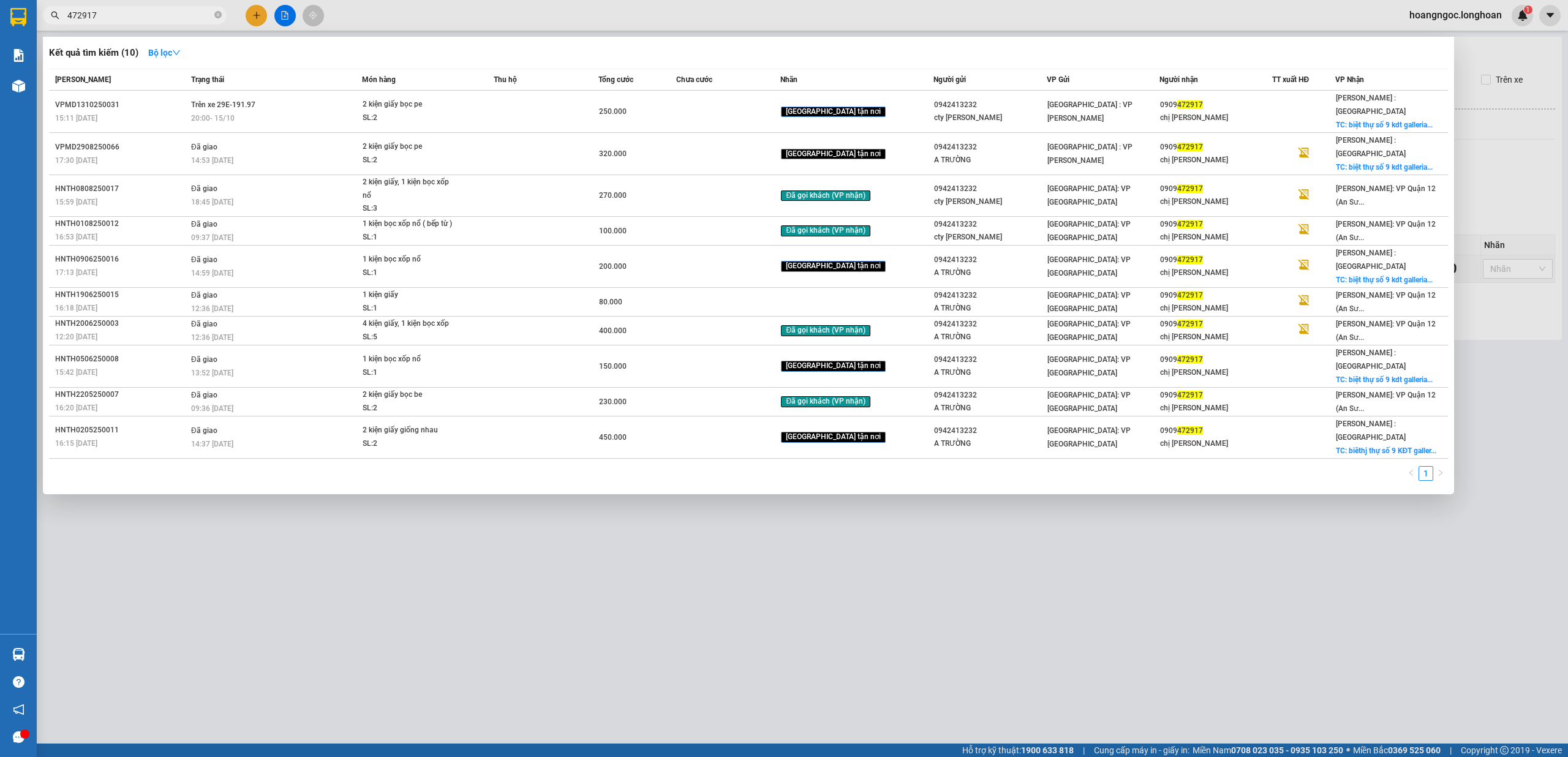
click at [895, 596] on div at bounding box center [784, 378] width 1568 height 757
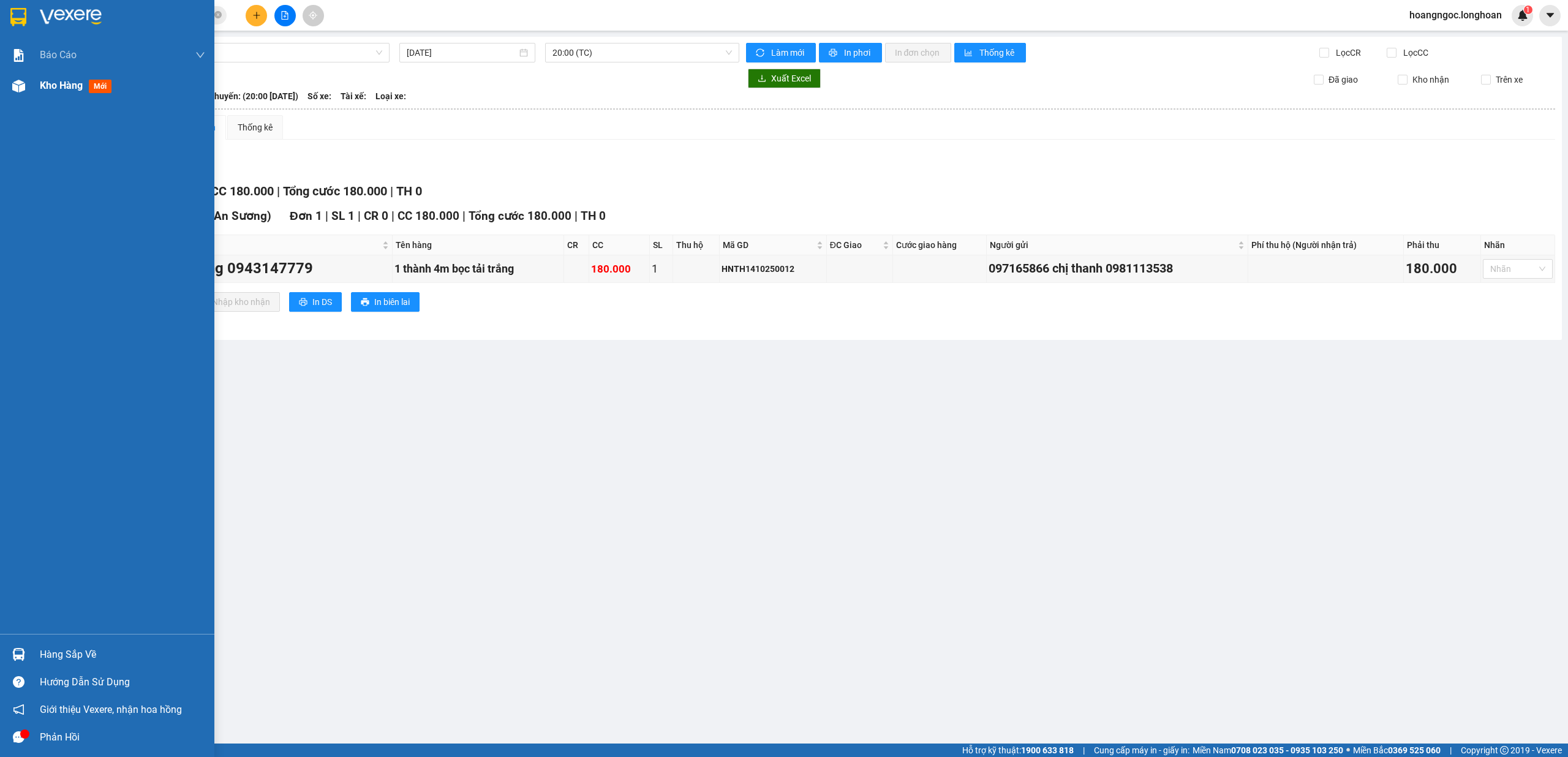
click at [20, 94] on div at bounding box center [18, 85] width 22 height 22
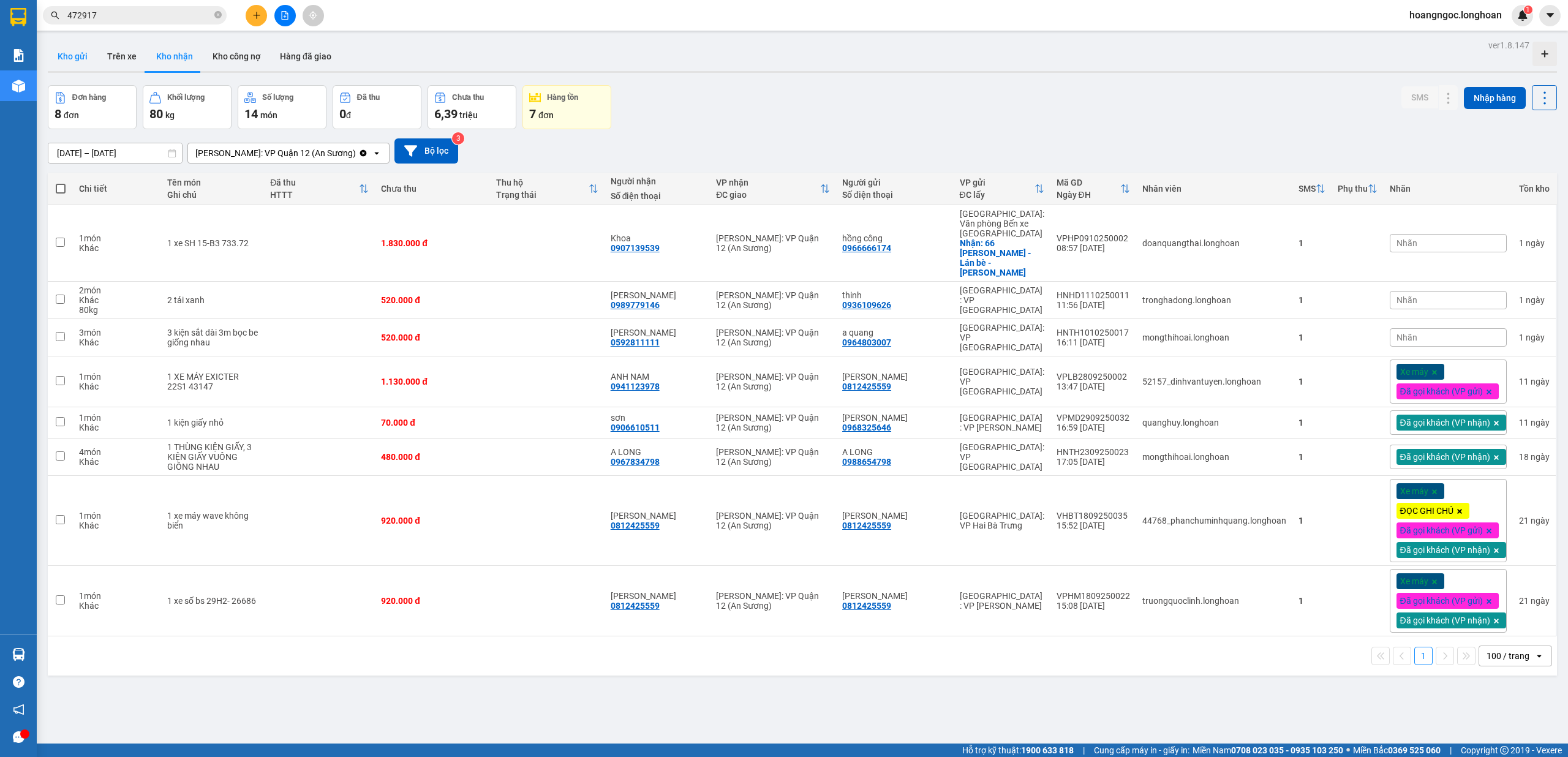
drag, startPoint x: 55, startPoint y: 52, endPoint x: 68, endPoint y: 57, distance: 13.9
click at [55, 52] on button "Kho gửi" at bounding box center [72, 55] width 50 height 29
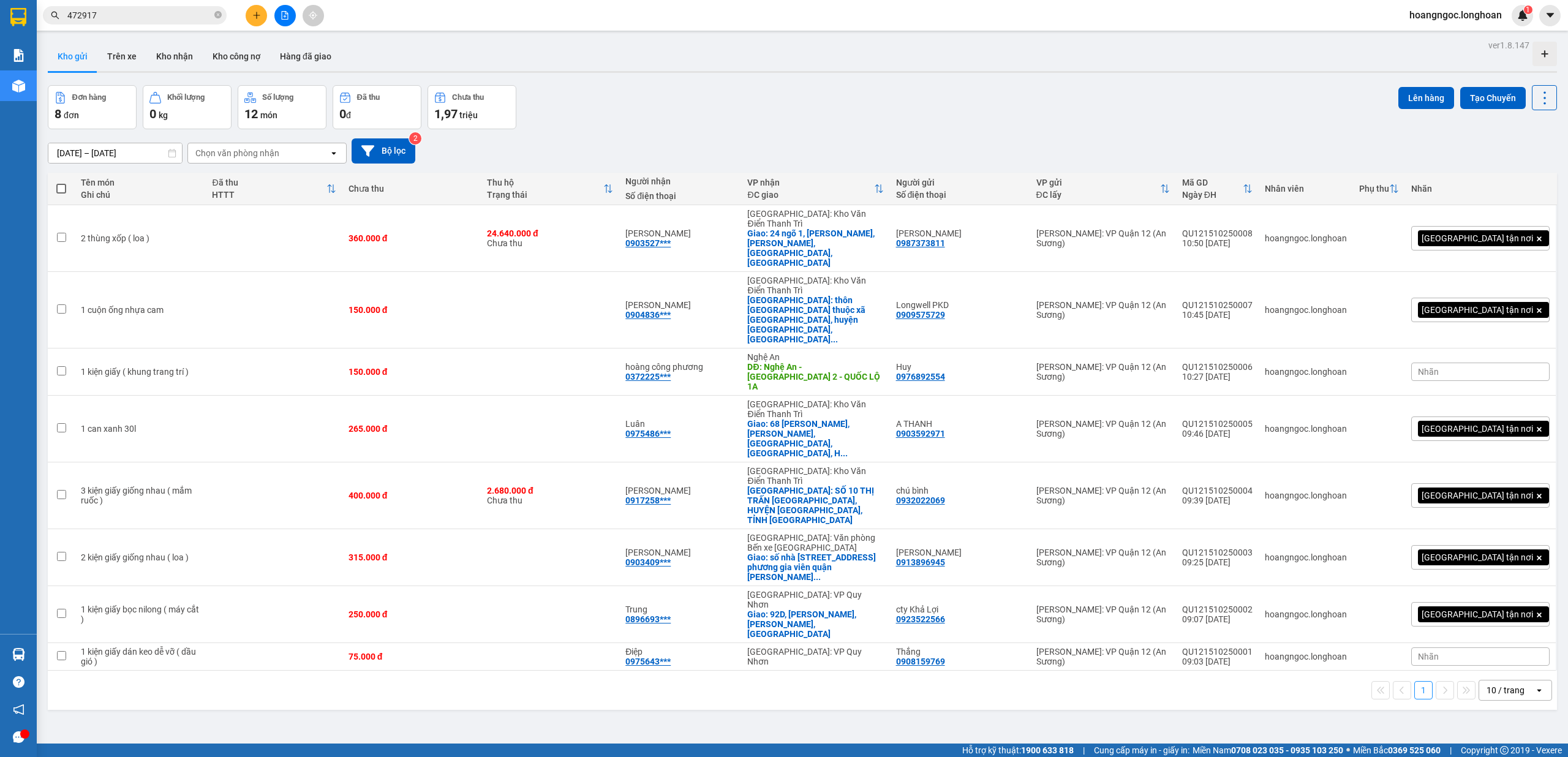
click at [283, 9] on button at bounding box center [285, 15] width 22 height 22
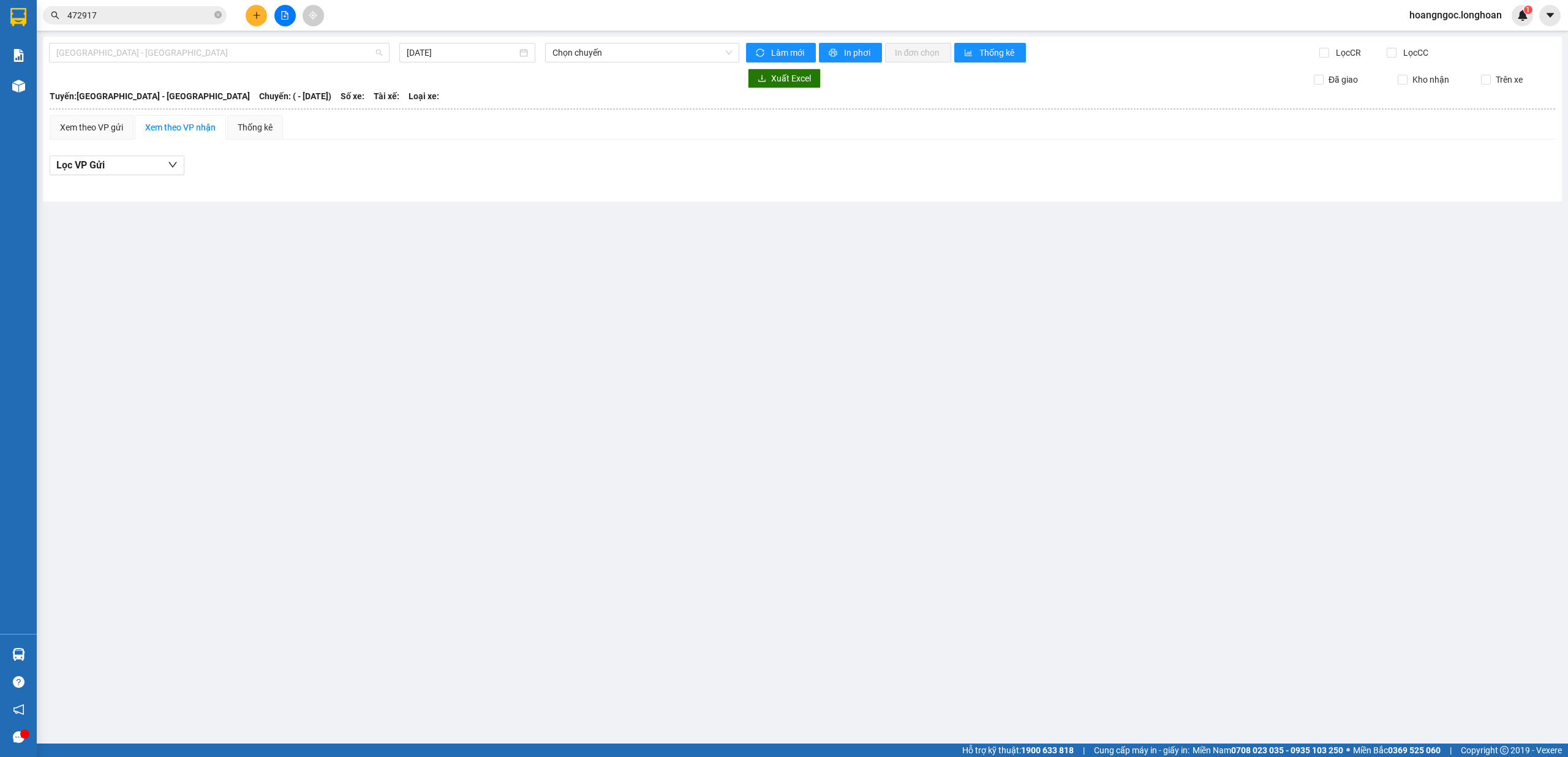
drag, startPoint x: 177, startPoint y: 49, endPoint x: 185, endPoint y: 77, distance: 29.1
click at [177, 50] on span "[GEOGRAPHIC_DATA] - [GEOGRAPHIC_DATA]" at bounding box center [219, 53] width 326 height 19
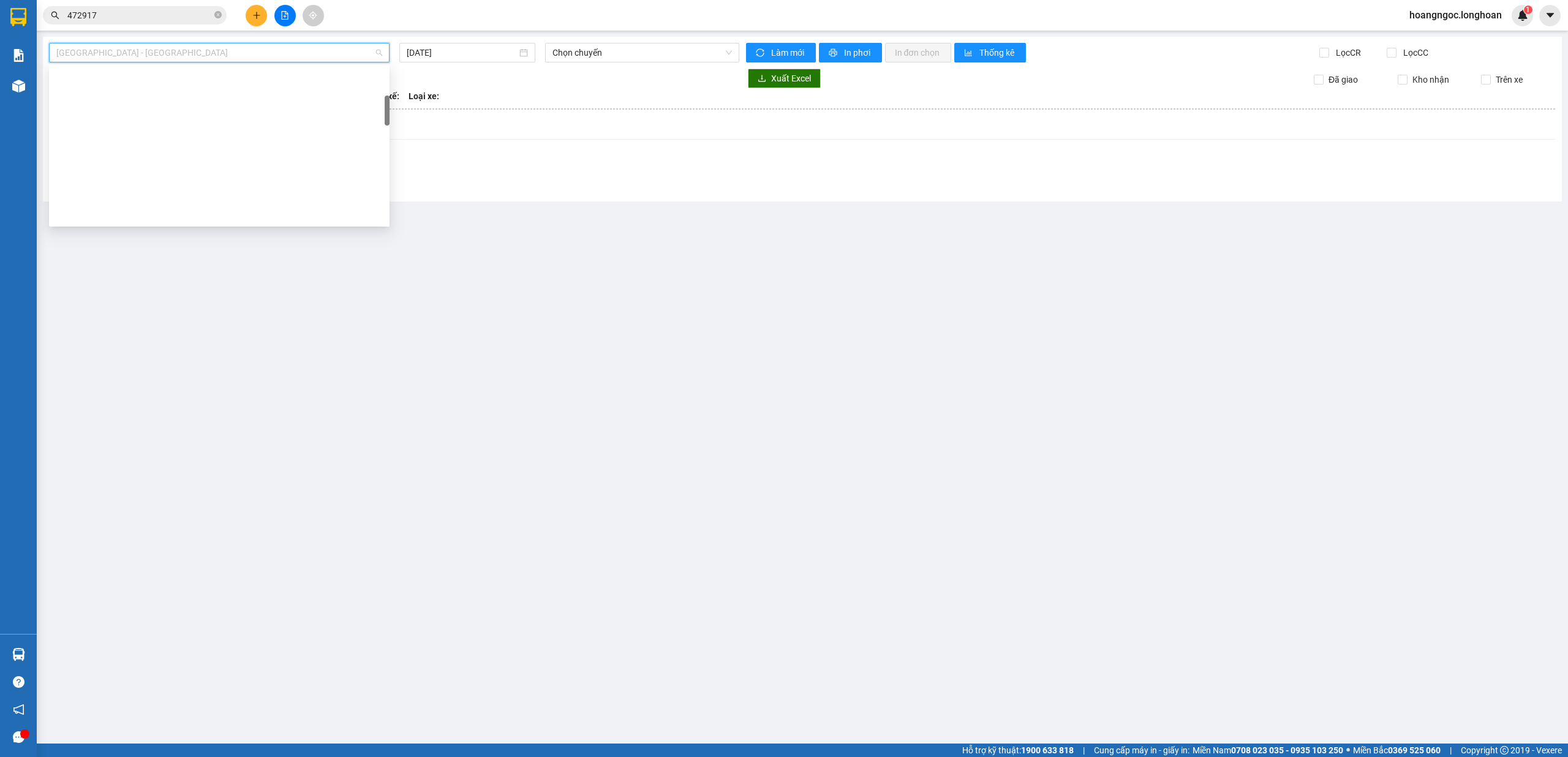
click at [172, 247] on div "CẦN THƠ- [GEOGRAPHIC_DATA]" at bounding box center [219, 254] width 326 height 13
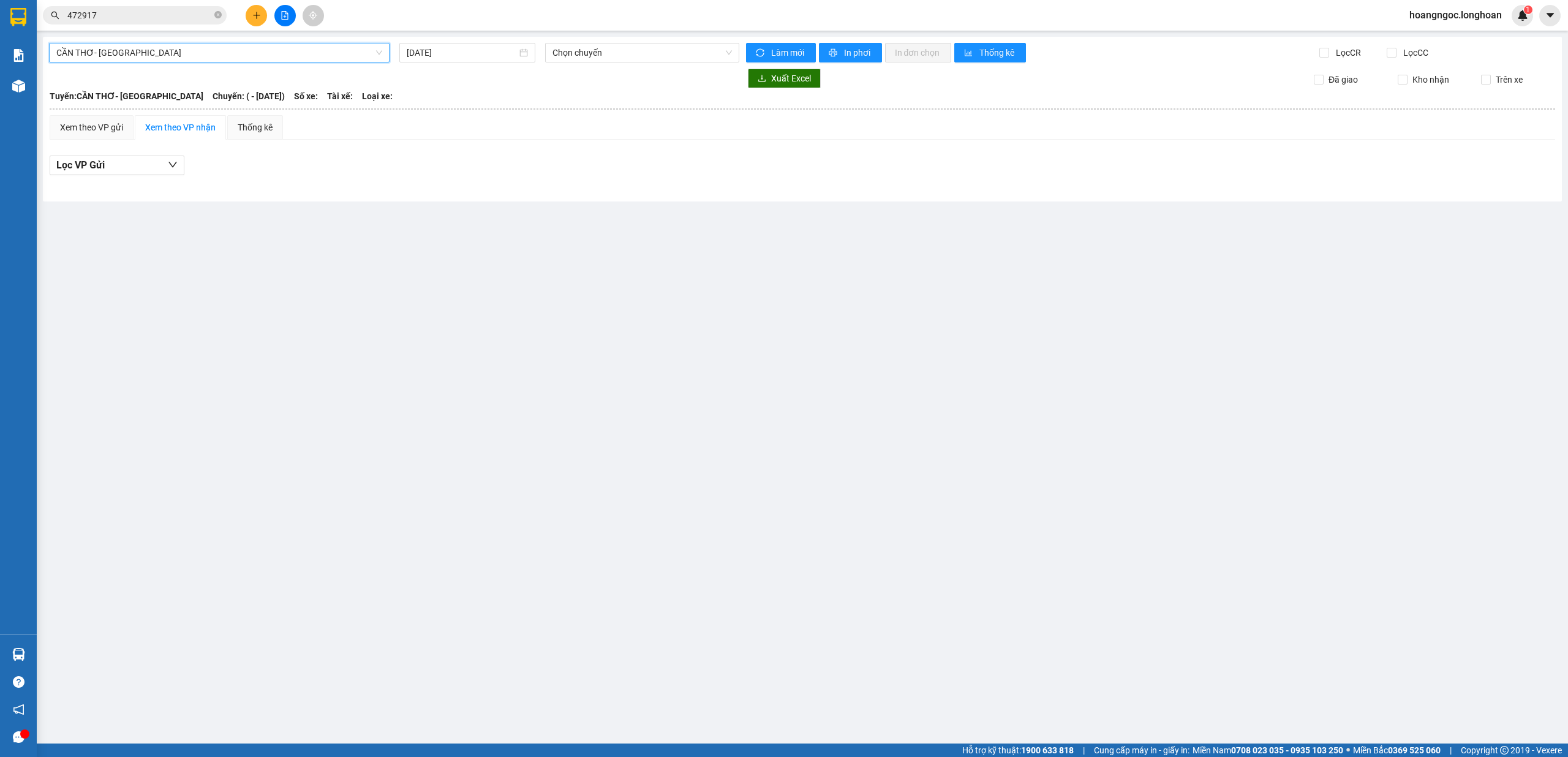
click at [222, 60] on span "CẦN THƠ- [GEOGRAPHIC_DATA]" at bounding box center [219, 53] width 326 height 19
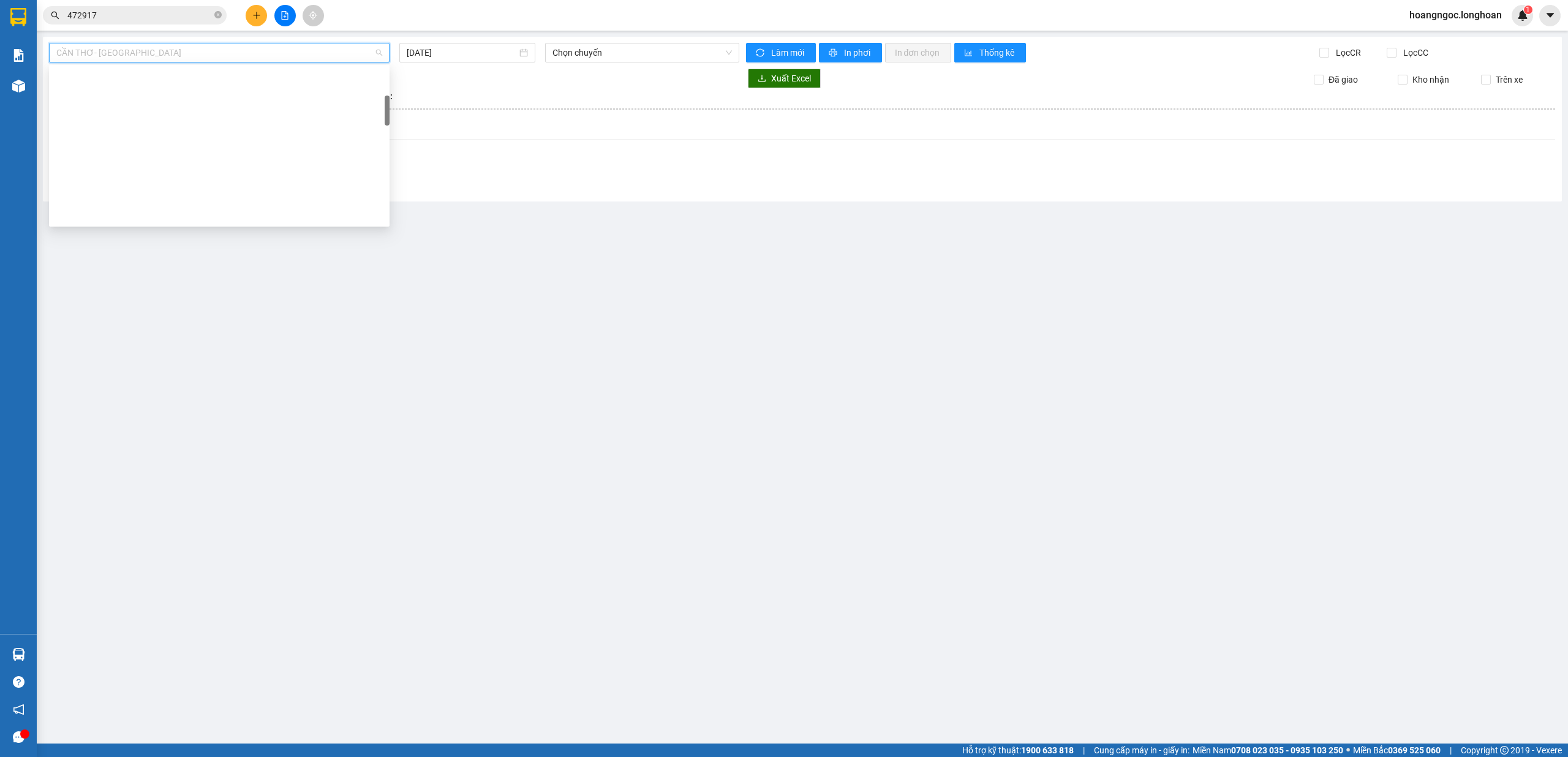
click at [158, 325] on div "Kho Cần Thơ - Kho HCM" at bounding box center [219, 332] width 326 height 13
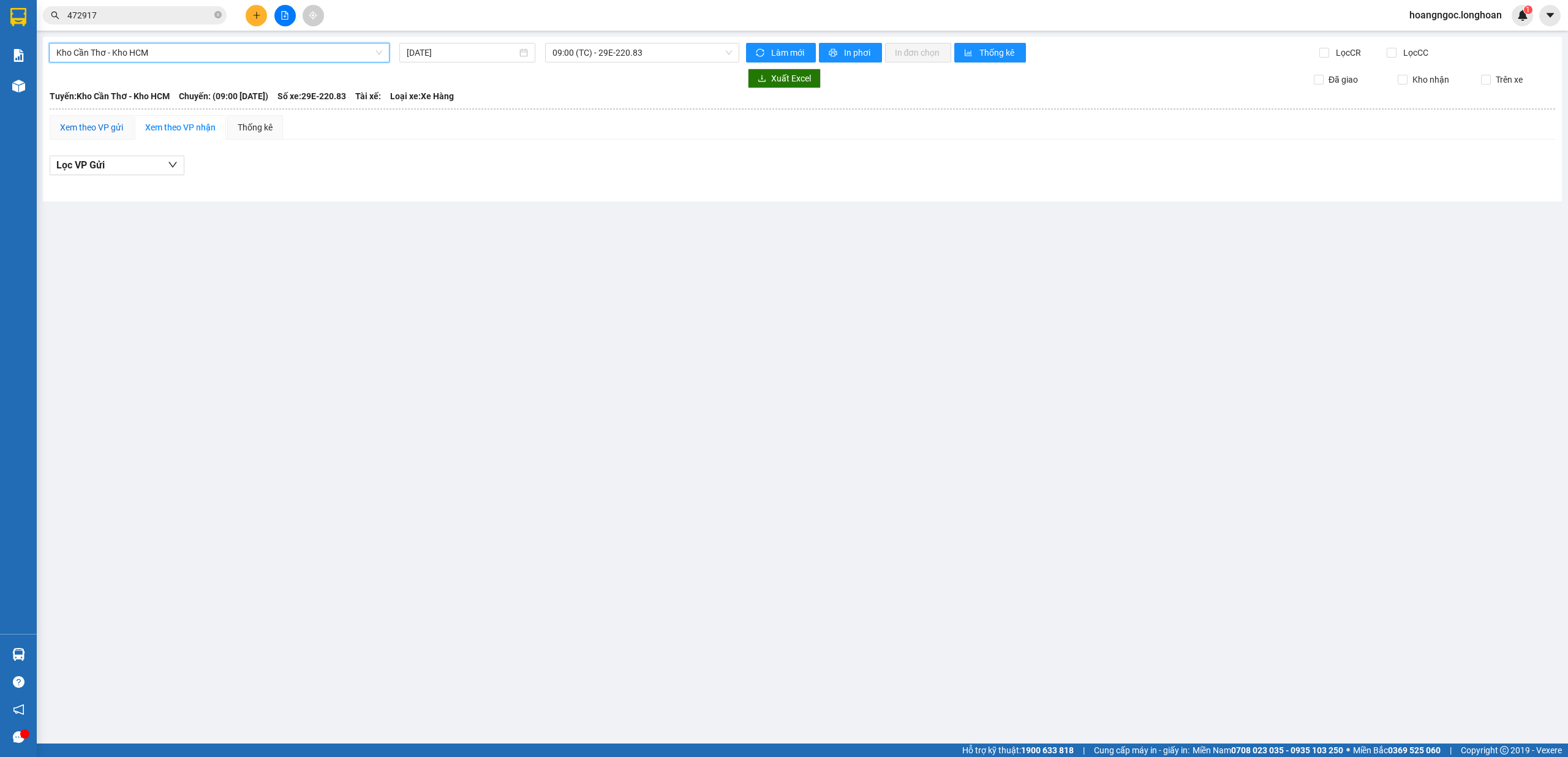
click at [79, 125] on div "Xem theo VP gửi" at bounding box center [91, 127] width 63 height 13
drag, startPoint x: 181, startPoint y: 129, endPoint x: 251, endPoint y: 134, distance: 70.2
click at [182, 129] on div "Xem theo VP nhận" at bounding box center [180, 127] width 70 height 13
click at [626, 52] on span "09:00 (TC) - 29E-220.83" at bounding box center [643, 53] width 180 height 19
drag, startPoint x: 697, startPoint y: 133, endPoint x: 679, endPoint y: 132, distance: 18.0
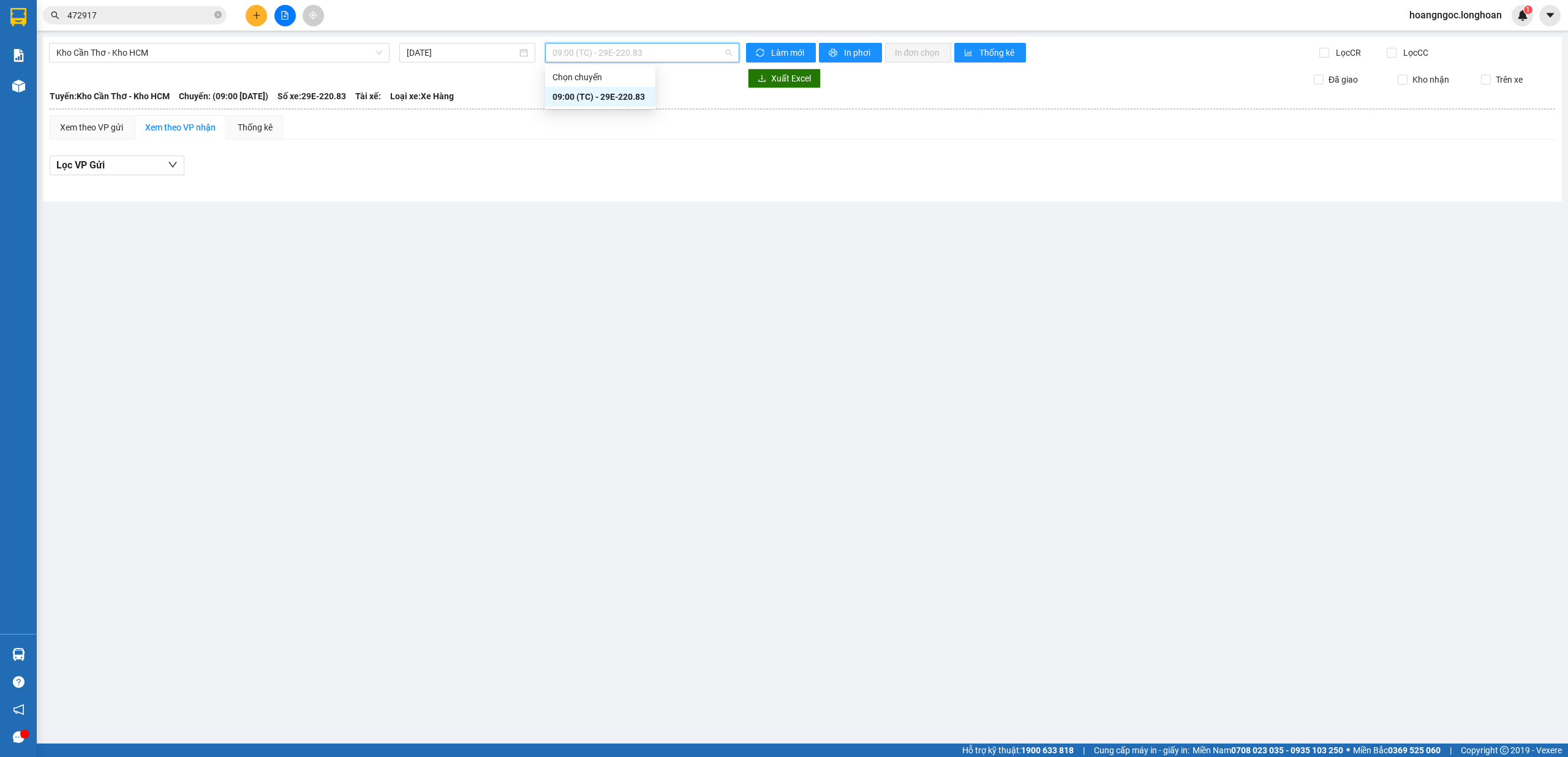
click at [692, 133] on div "Xem theo VP gửi Xem theo VP nhận Thống kê" at bounding box center [802, 128] width 1506 height 24
click at [230, 57] on span "Kho Cần Thơ - Kho HCM" at bounding box center [219, 53] width 326 height 19
click at [593, 153] on div "Lọc VP Gửi" at bounding box center [802, 169] width 1506 height 39
click at [112, 124] on div "Xem theo VP gửi" at bounding box center [91, 127] width 63 height 13
click at [188, 126] on div "Xem theo VP nhận" at bounding box center [180, 127] width 70 height 13
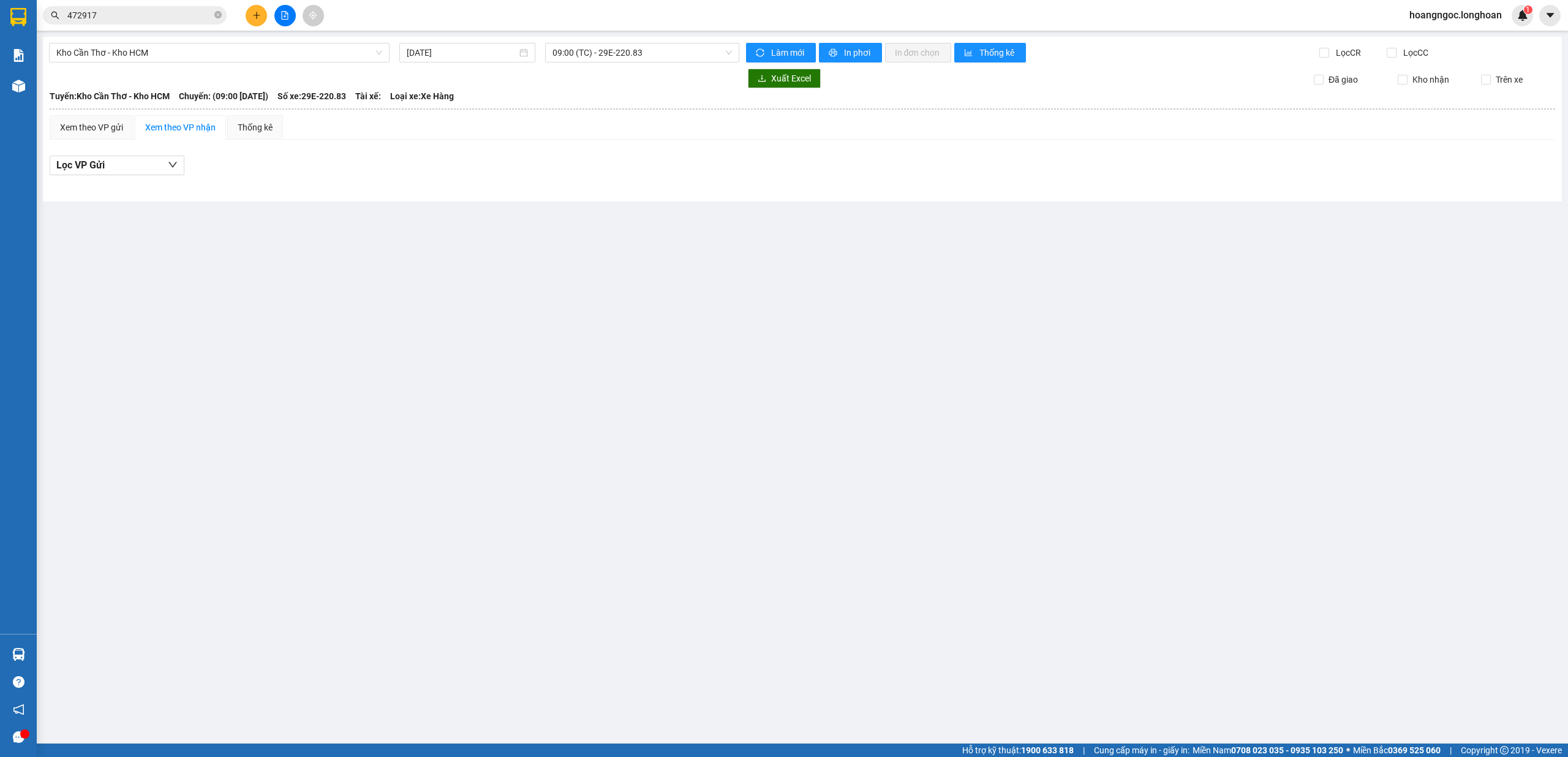
click at [202, 65] on div "Kho Cần Thơ - Kho HCM 15/10/2025 09:00 (TC) - 29E-220.83 Làm mới In phơi In đơn…" at bounding box center [802, 118] width 1519 height 164
click at [256, 57] on span "Kho Cần Thơ - Kho HCM" at bounding box center [219, 53] width 326 height 19
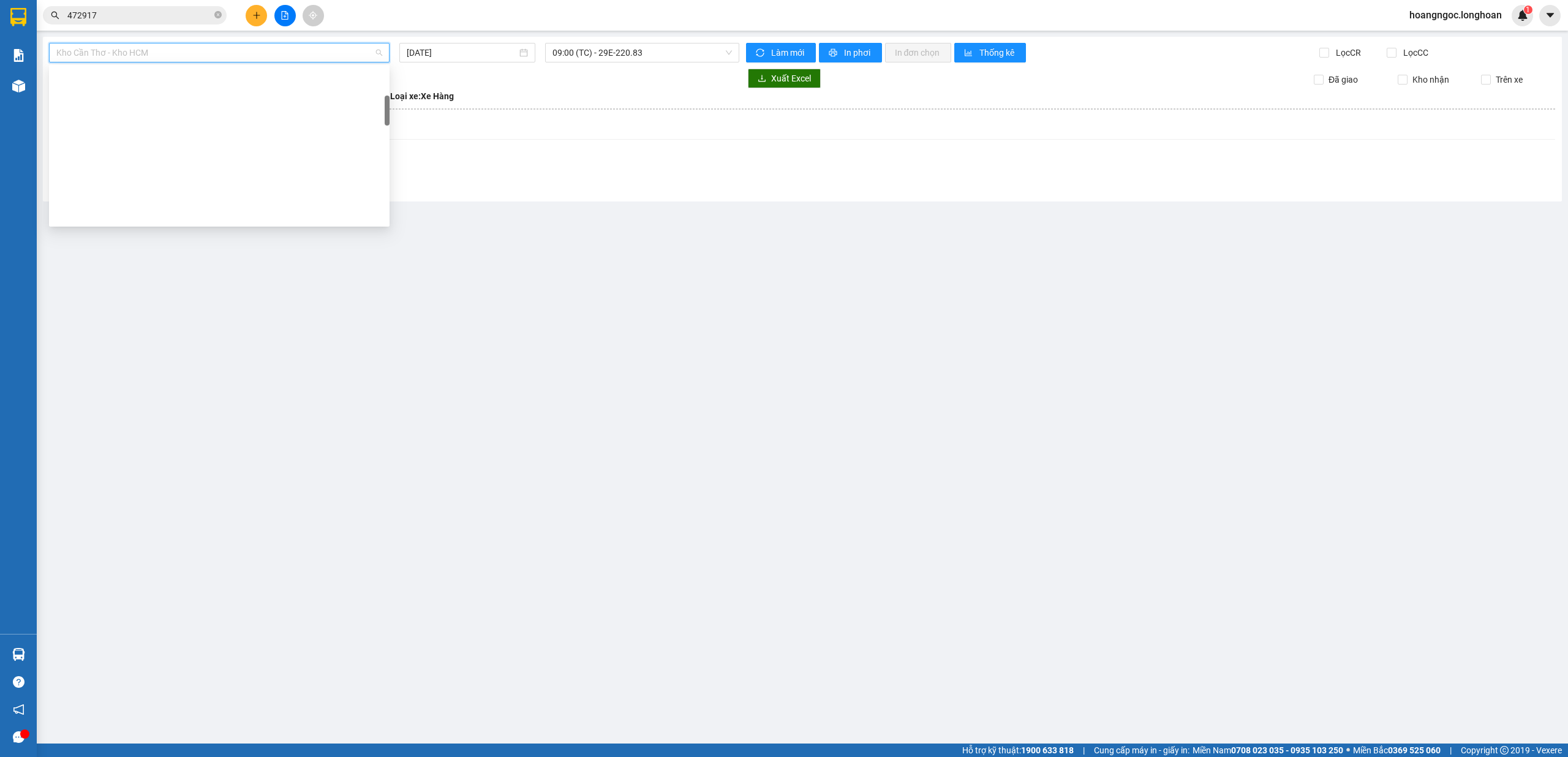
click at [510, 189] on div at bounding box center [802, 185] width 1506 height 7
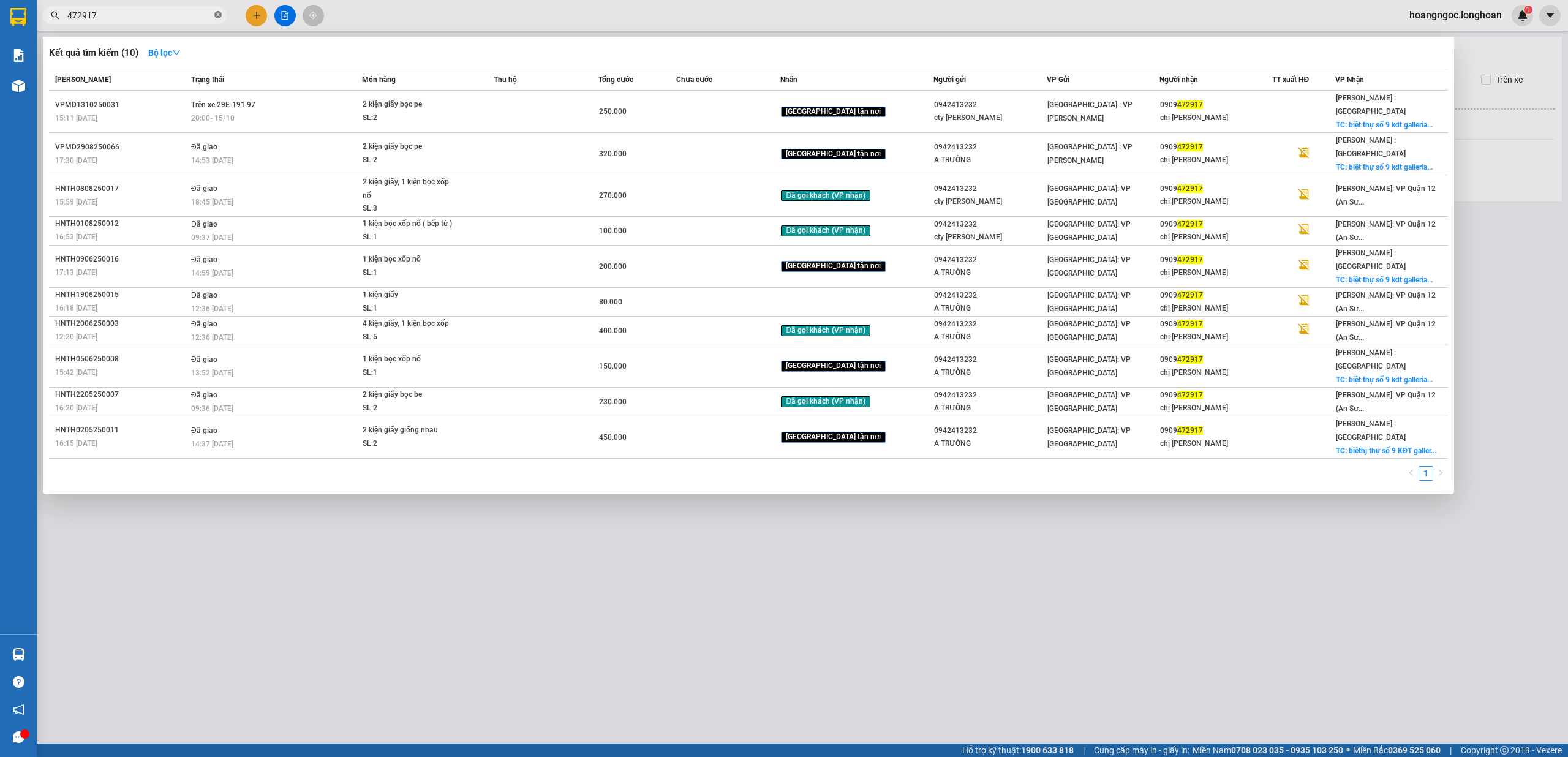
click at [221, 15] on icon "close-circle" at bounding box center [218, 15] width 8 height 8
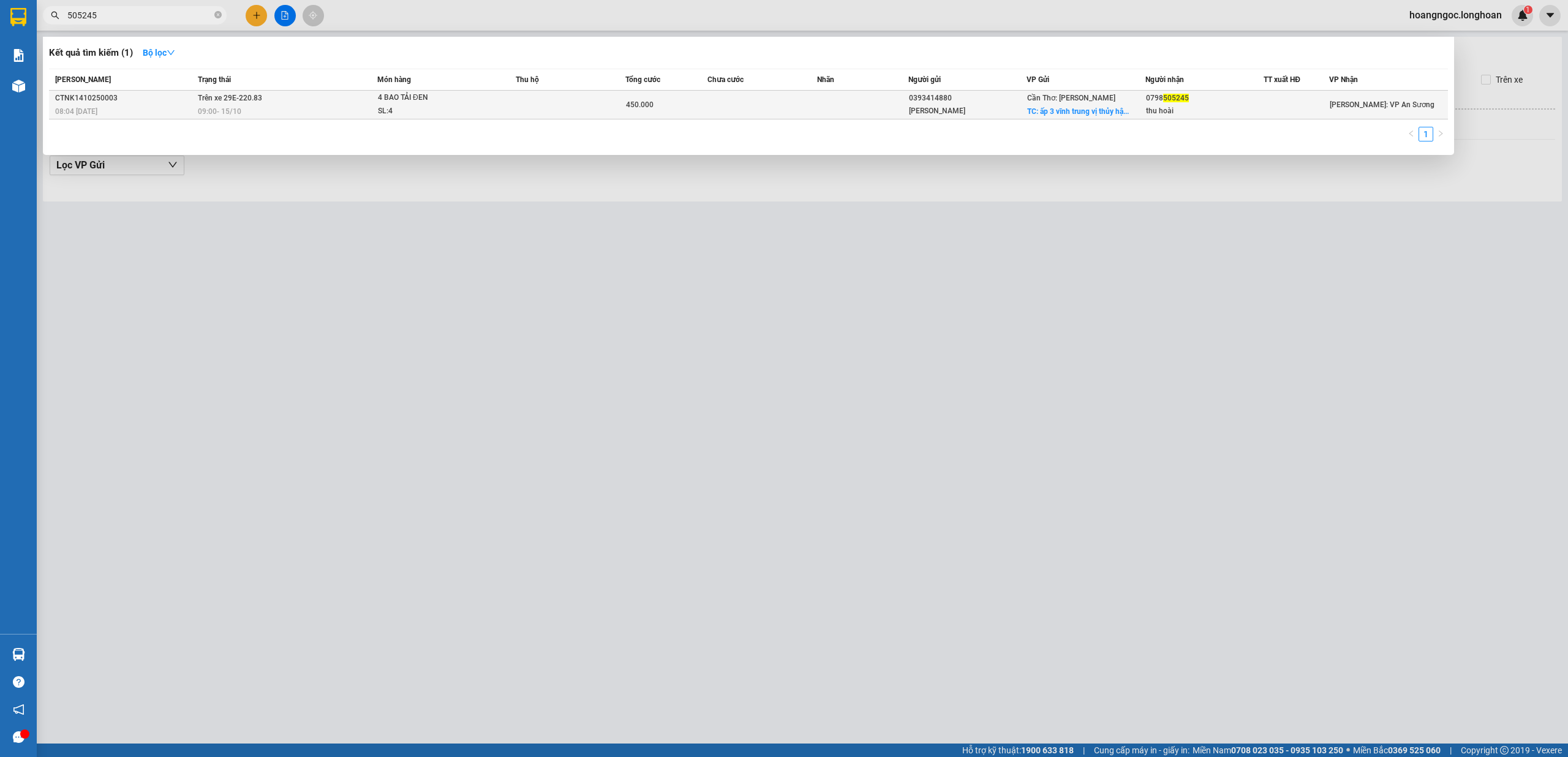
click at [244, 108] on div "09:00 - 15/10" at bounding box center [287, 111] width 179 height 13
click at [295, 110] on div "09:00 - 15/10" at bounding box center [287, 111] width 179 height 13
drag, startPoint x: 295, startPoint y: 110, endPoint x: 318, endPoint y: 114, distance: 23.3
click at [302, 112] on div "09:00 - 15/10" at bounding box center [287, 111] width 179 height 13
click at [283, 98] on td "Trên xe 29E-220.83 09:00 - 15/10" at bounding box center [286, 104] width 182 height 29
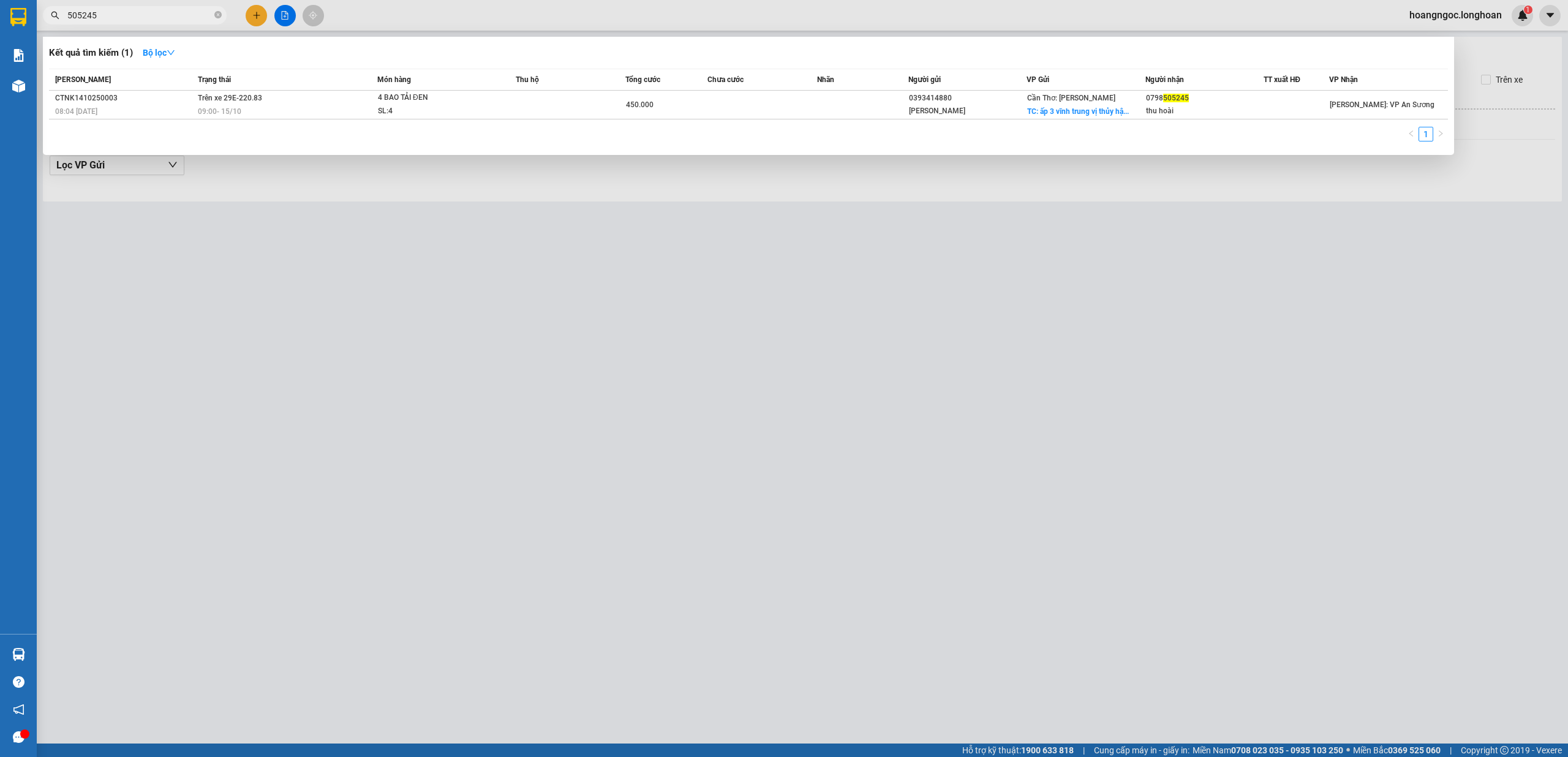
drag, startPoint x: 283, startPoint y: 98, endPoint x: 724, endPoint y: 189, distance: 450.3
click at [313, 106] on td "Trên xe 29E-220.83 09:00 - 15/10" at bounding box center [286, 104] width 182 height 29
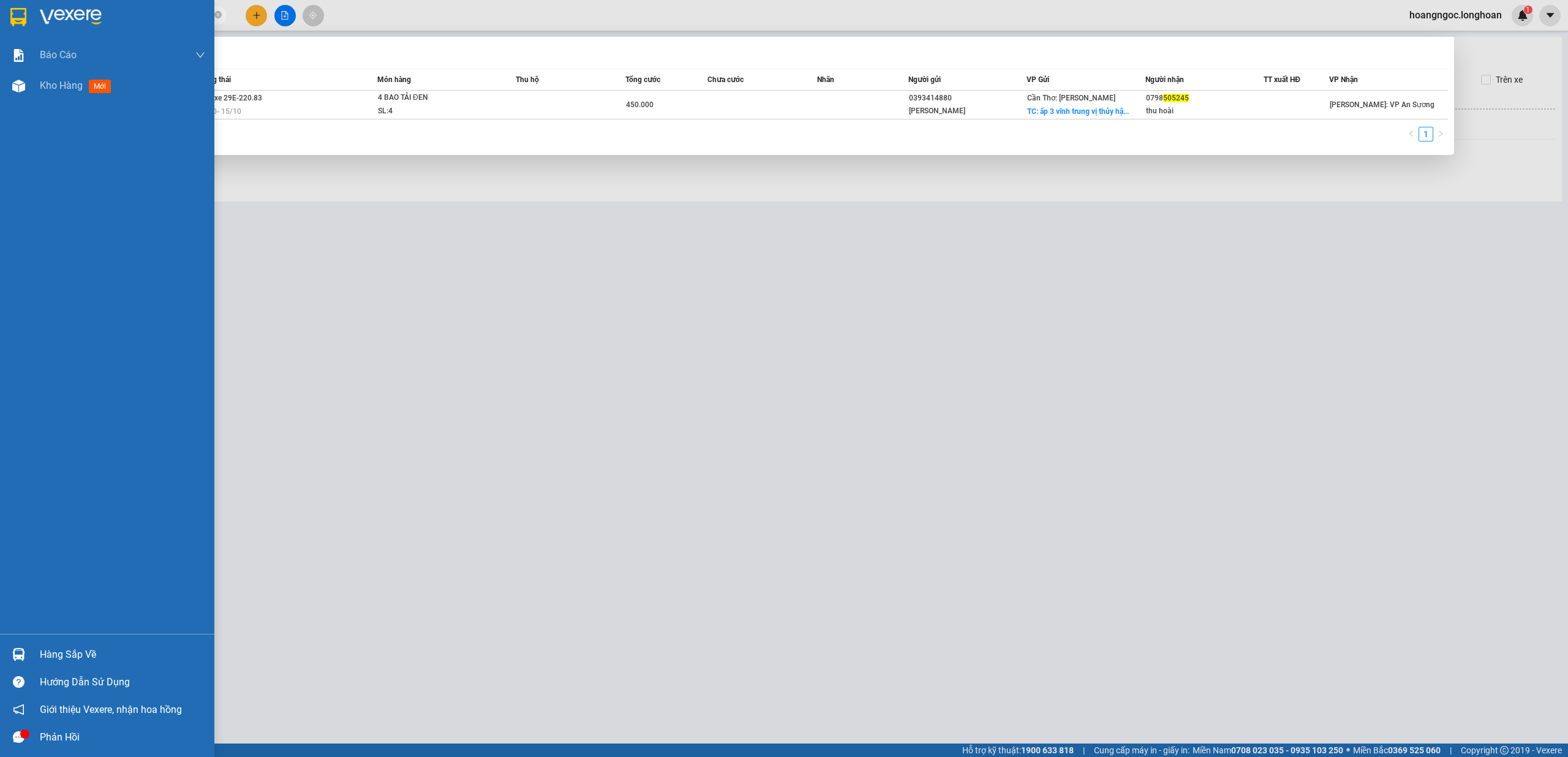
drag, startPoint x: 18, startPoint y: 81, endPoint x: 681, endPoint y: 434, distance: 751.1
click at [20, 82] on img at bounding box center [19, 86] width 13 height 13
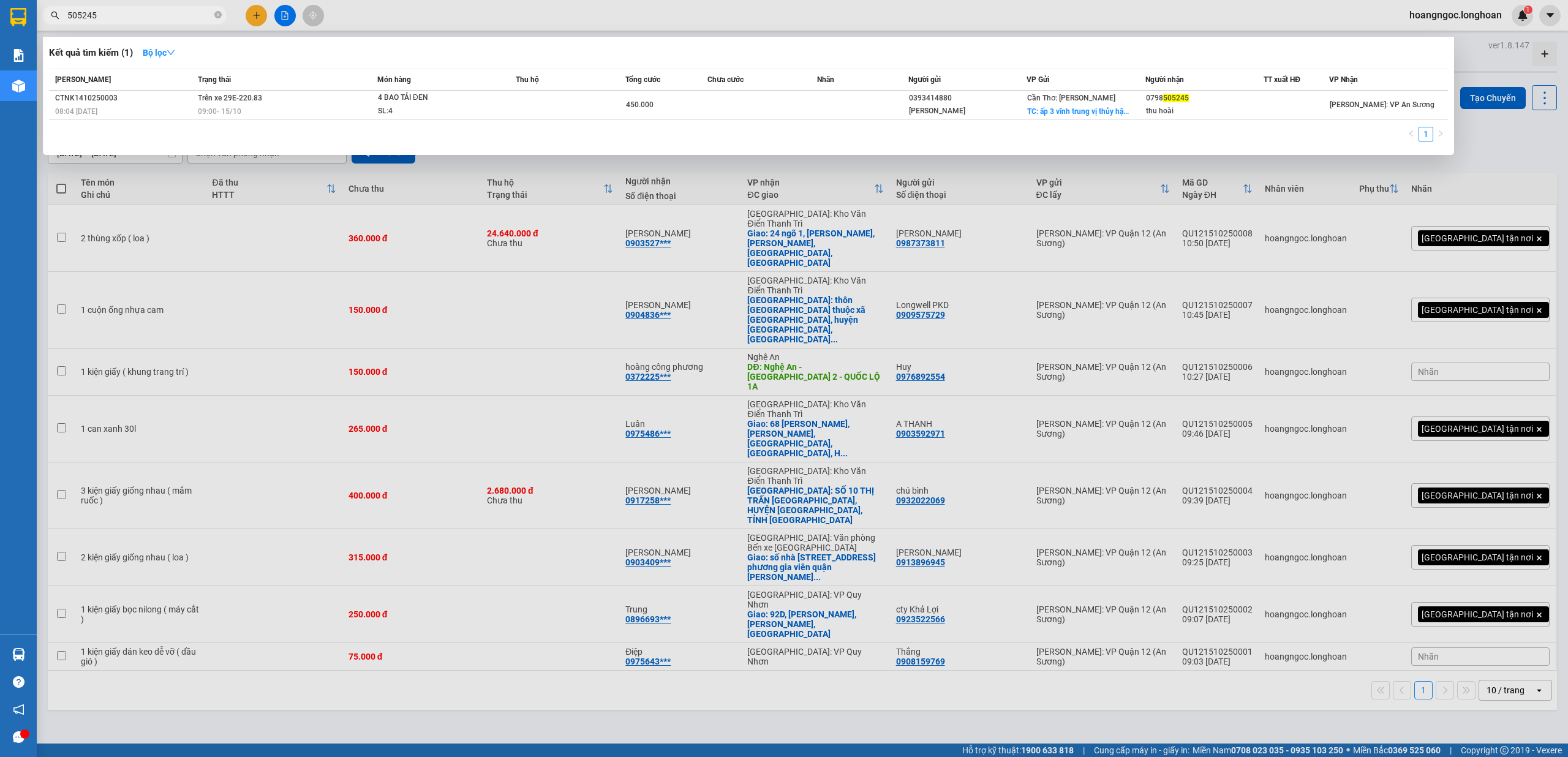
drag, startPoint x: 800, startPoint y: 626, endPoint x: 789, endPoint y: 616, distance: 14.9
click at [798, 624] on div at bounding box center [784, 378] width 1568 height 757
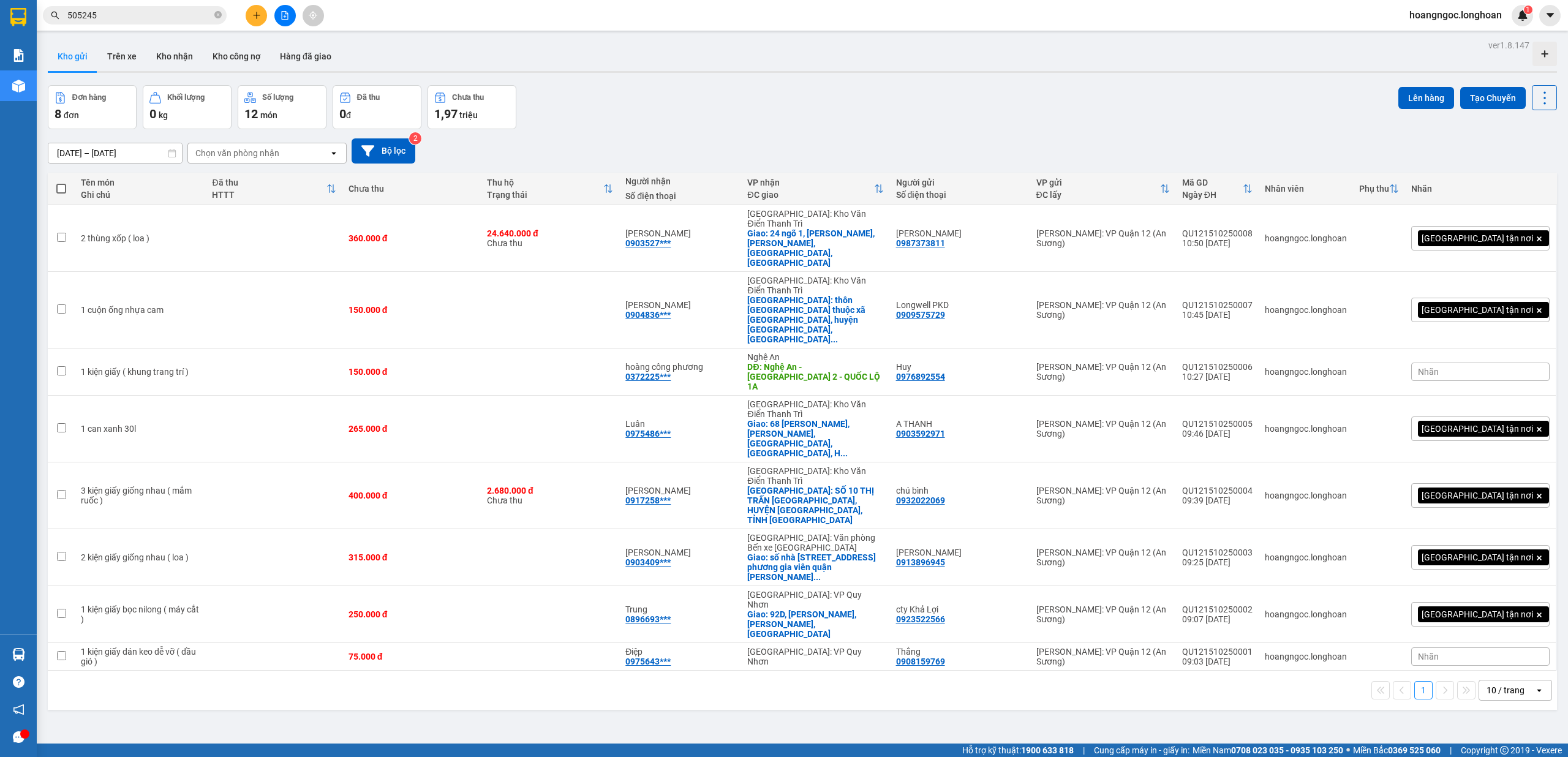
drag, startPoint x: 172, startPoint y: 57, endPoint x: 238, endPoint y: 97, distance: 77.2
click at [173, 59] on button "Kho nhận" at bounding box center [175, 55] width 56 height 29
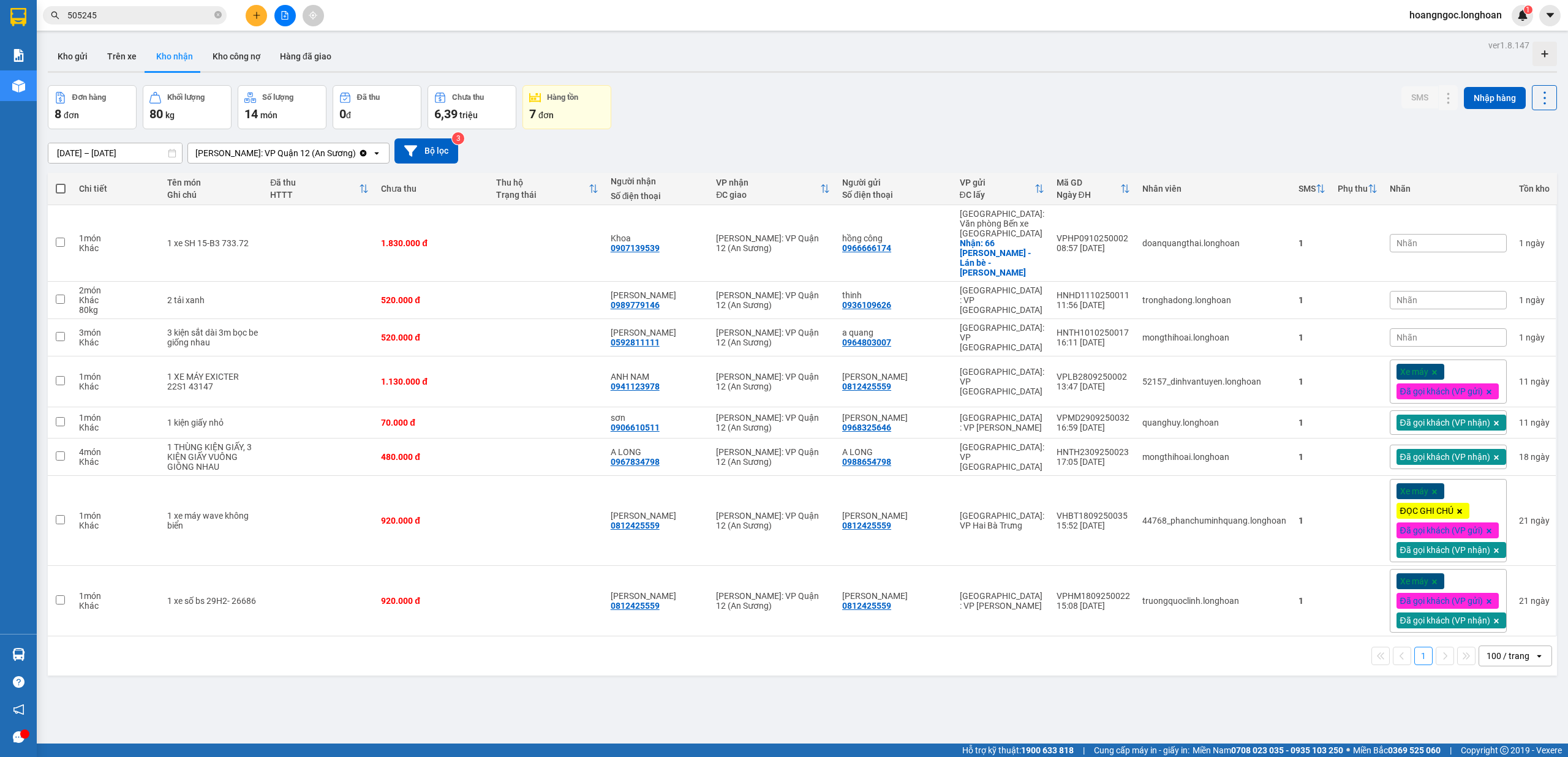
drag, startPoint x: 73, startPoint y: 53, endPoint x: 138, endPoint y: 89, distance: 74.3
click at [75, 53] on button "Kho gửi" at bounding box center [72, 55] width 50 height 29
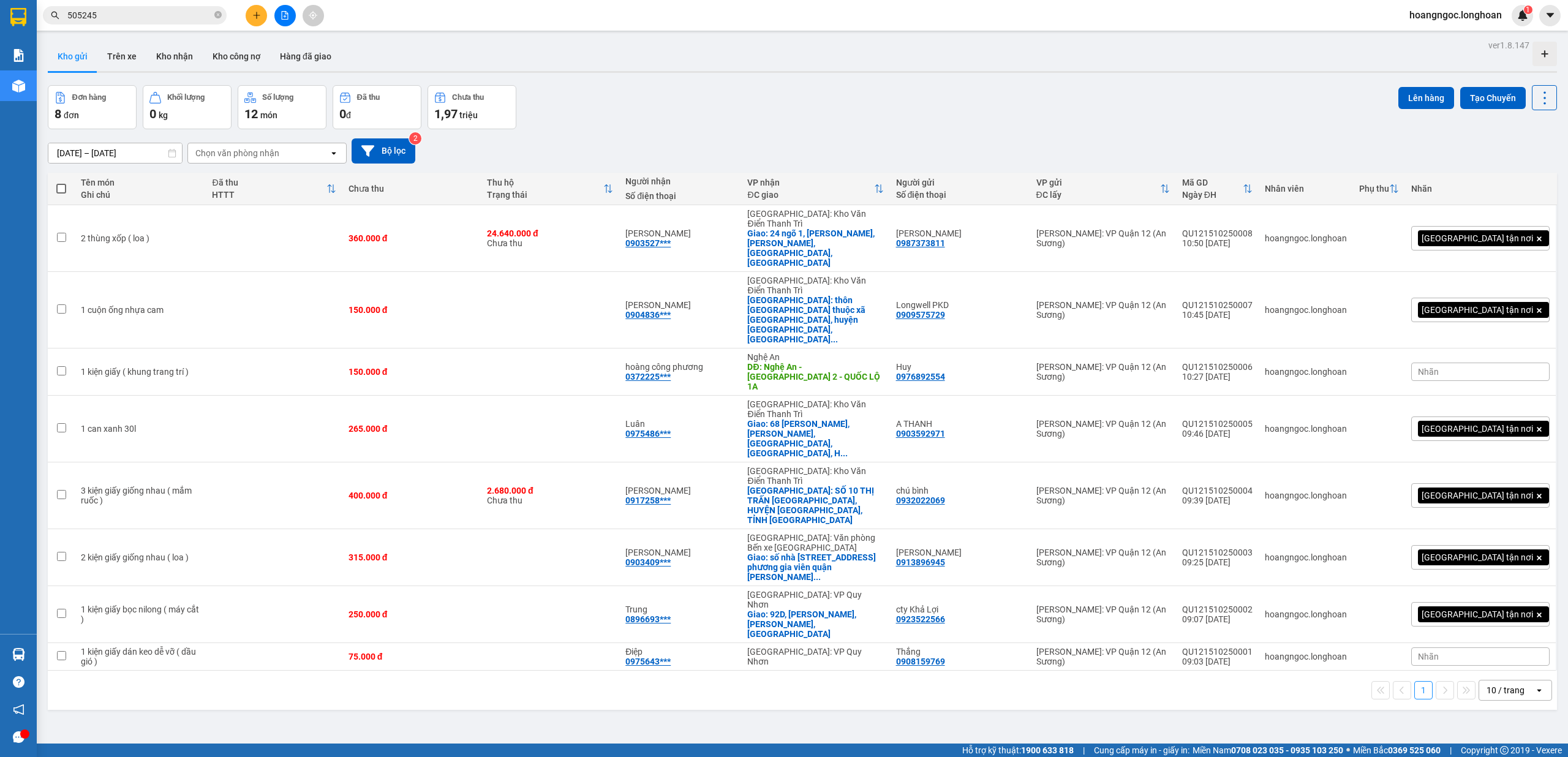
click at [243, 12] on div at bounding box center [285, 15] width 92 height 22
click at [249, 13] on button at bounding box center [256, 15] width 22 height 22
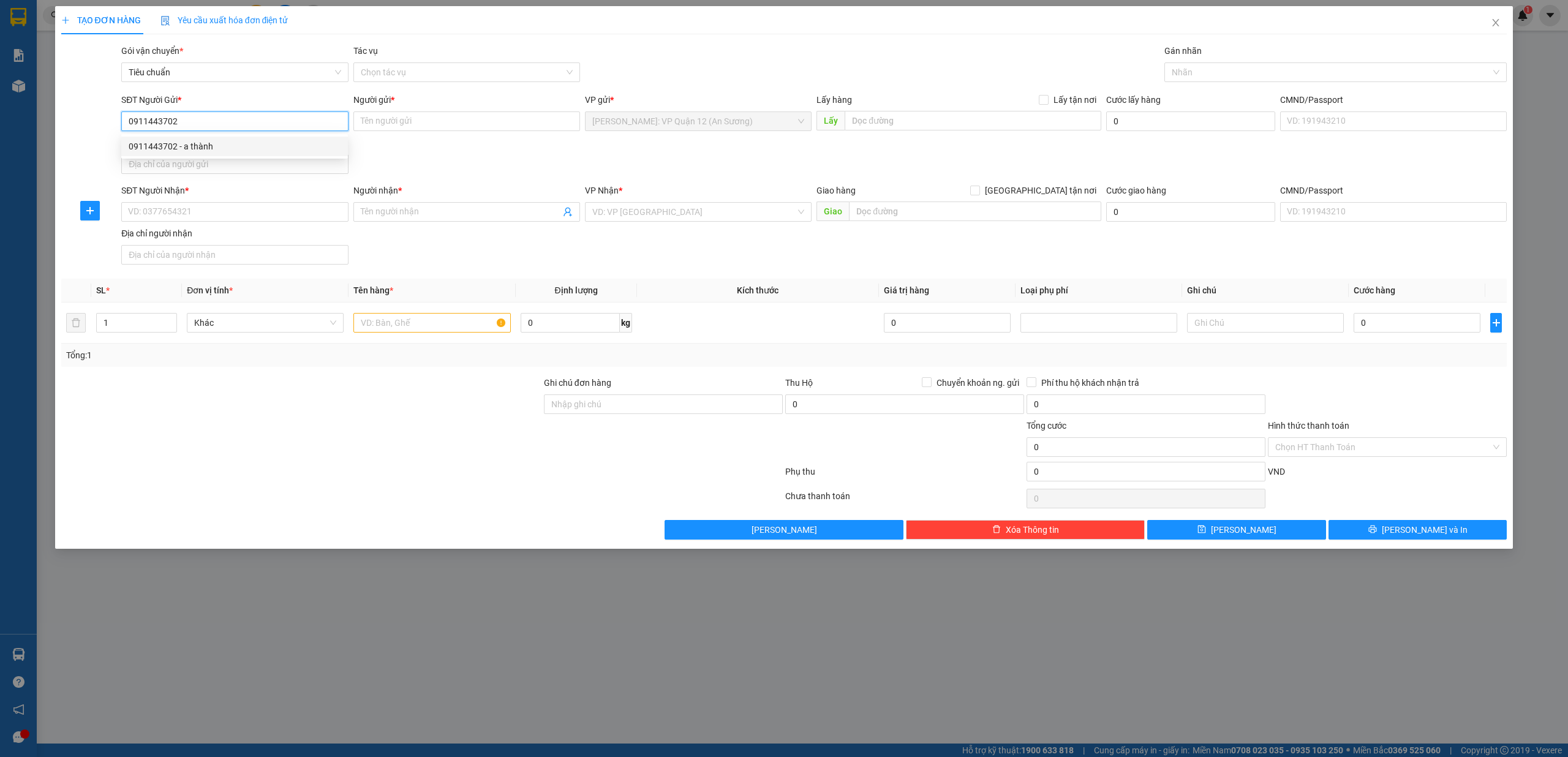
click at [239, 122] on input "0911443702" at bounding box center [234, 121] width 226 height 20
click at [221, 138] on div "0911443702 - a thành" at bounding box center [234, 146] width 226 height 20
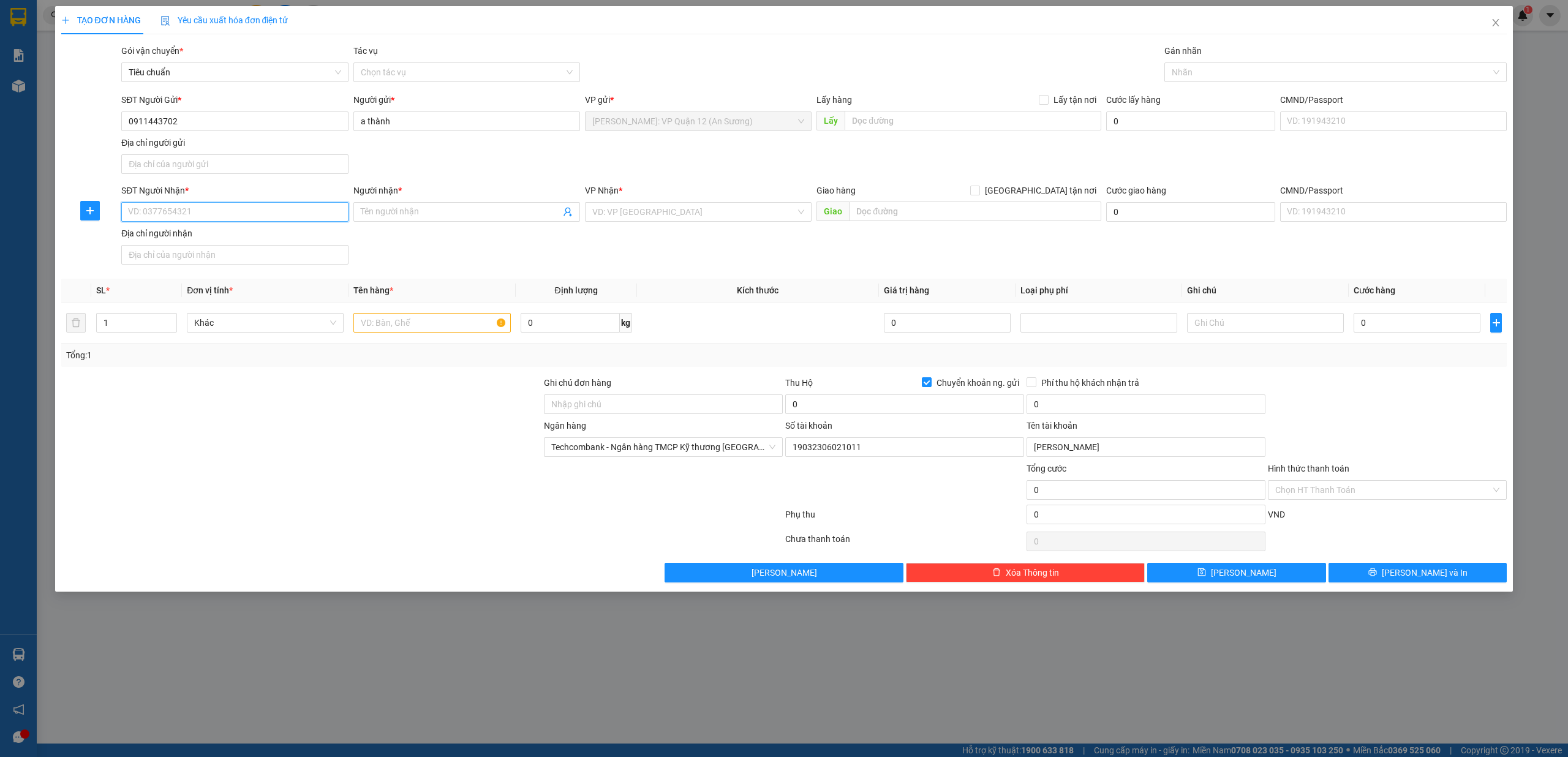
click at [251, 209] on input "SĐT Người Nhận *" at bounding box center [234, 211] width 226 height 20
click at [271, 238] on div "0866692298 - hoàng ngọc xuân" at bounding box center [235, 238] width 212 height 13
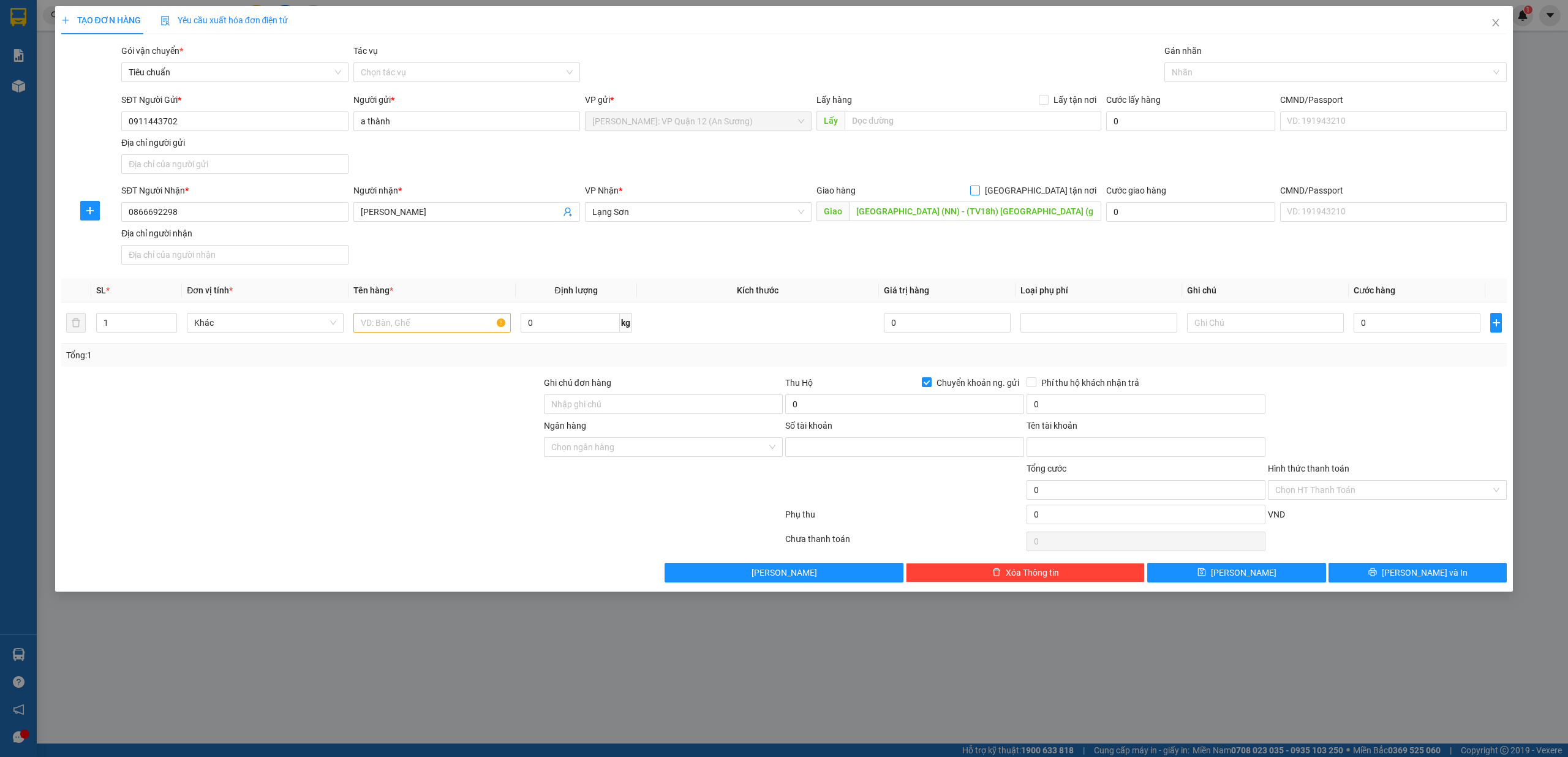
drag, startPoint x: 1035, startPoint y: 191, endPoint x: 1010, endPoint y: 221, distance: 39.1
click at [979, 191] on input "[GEOGRAPHIC_DATA] tận nơi" at bounding box center [974, 190] width 8 height 8
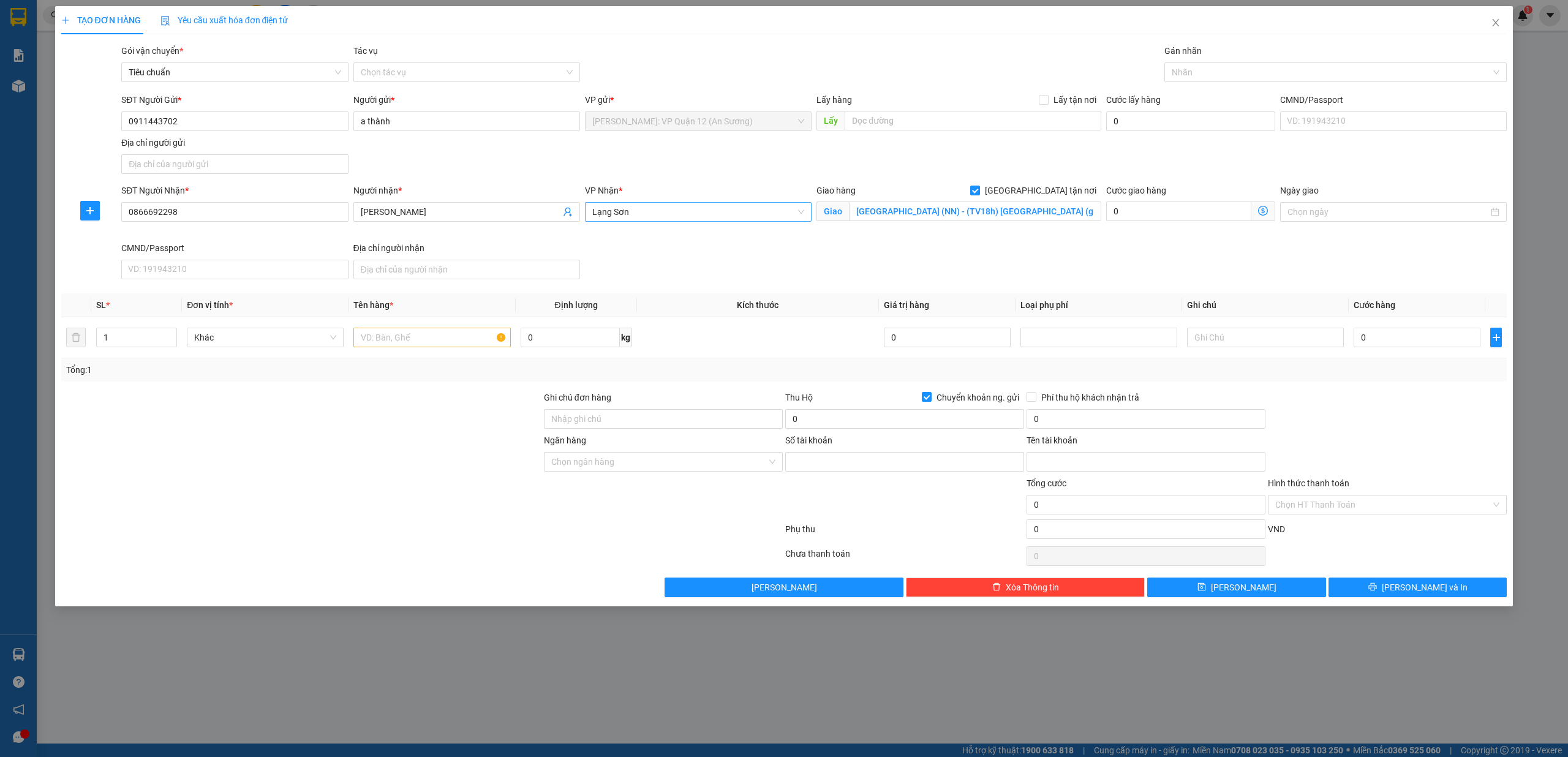
click at [672, 212] on span "Lạng Sơn" at bounding box center [698, 212] width 212 height 19
drag, startPoint x: 672, startPoint y: 270, endPoint x: 952, endPoint y: 216, distance: 285.2
click at [682, 270] on div "[GEOGRAPHIC_DATA]: Kho Văn Điển Thanh Trì" at bounding box center [711, 277] width 240 height 13
click at [972, 211] on input "Lạng Sơn (NN) - (TV18h) TP Lạng Sơn (giao tại bến xe Thành Phố)" at bounding box center [975, 211] width 253 height 20
click at [1216, 69] on div at bounding box center [1330, 72] width 325 height 15
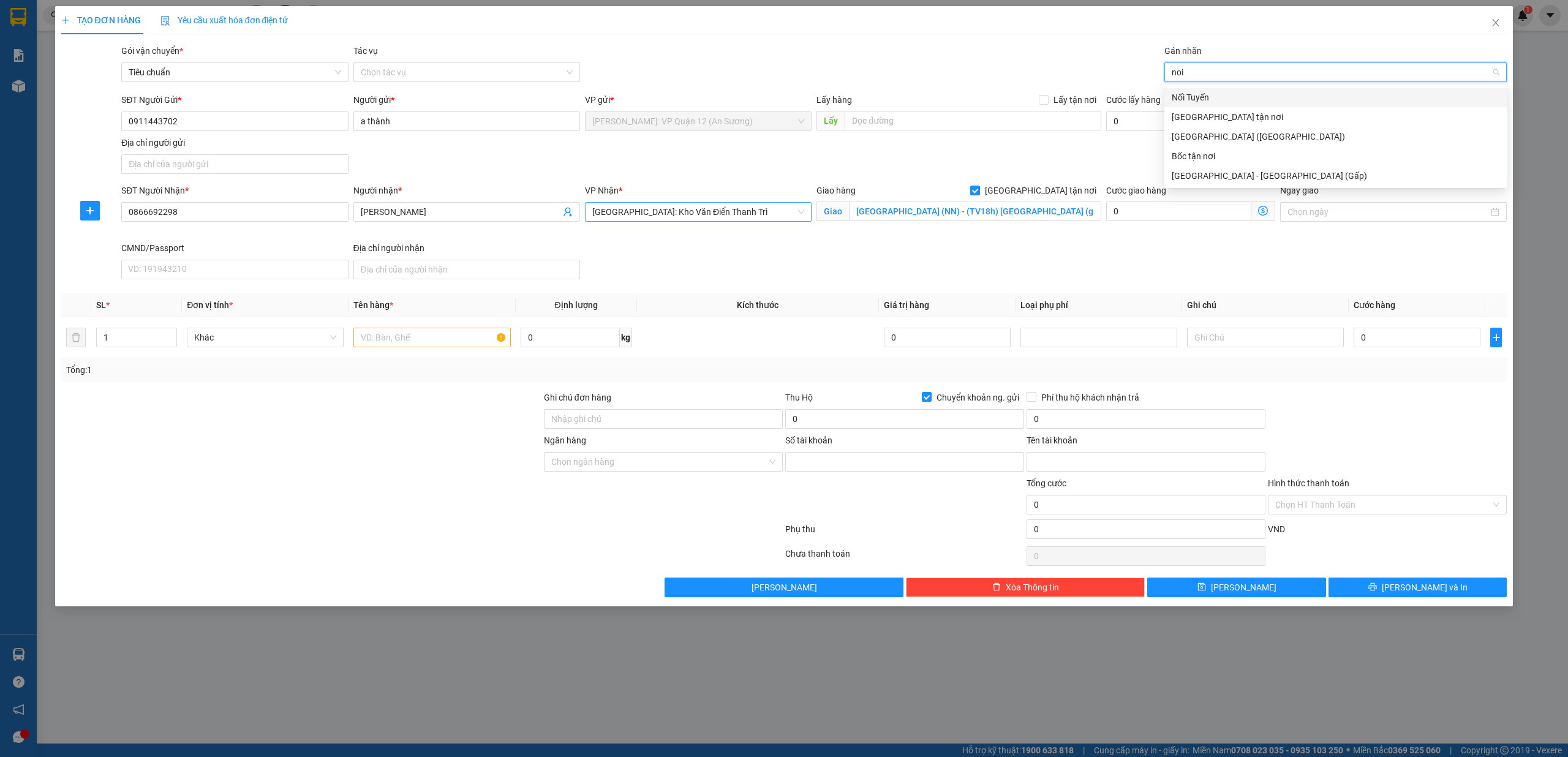
click at [1185, 89] on div "Nối Tuyến" at bounding box center [1335, 97] width 343 height 20
click at [1231, 90] on div "Thiên Việt (TVLT)" at bounding box center [1335, 97] width 328 height 13
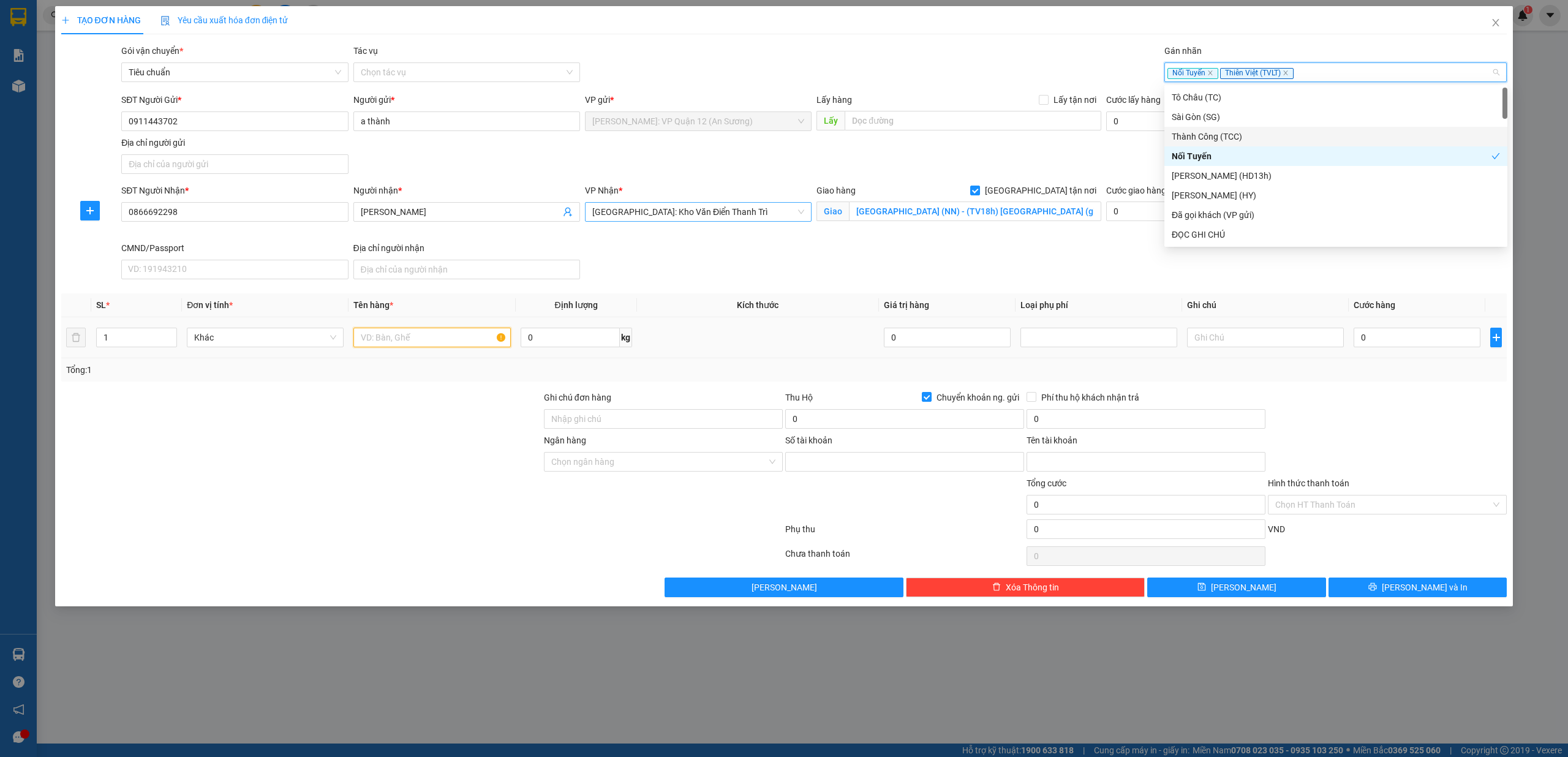
click at [425, 338] on input "text" at bounding box center [431, 337] width 157 height 20
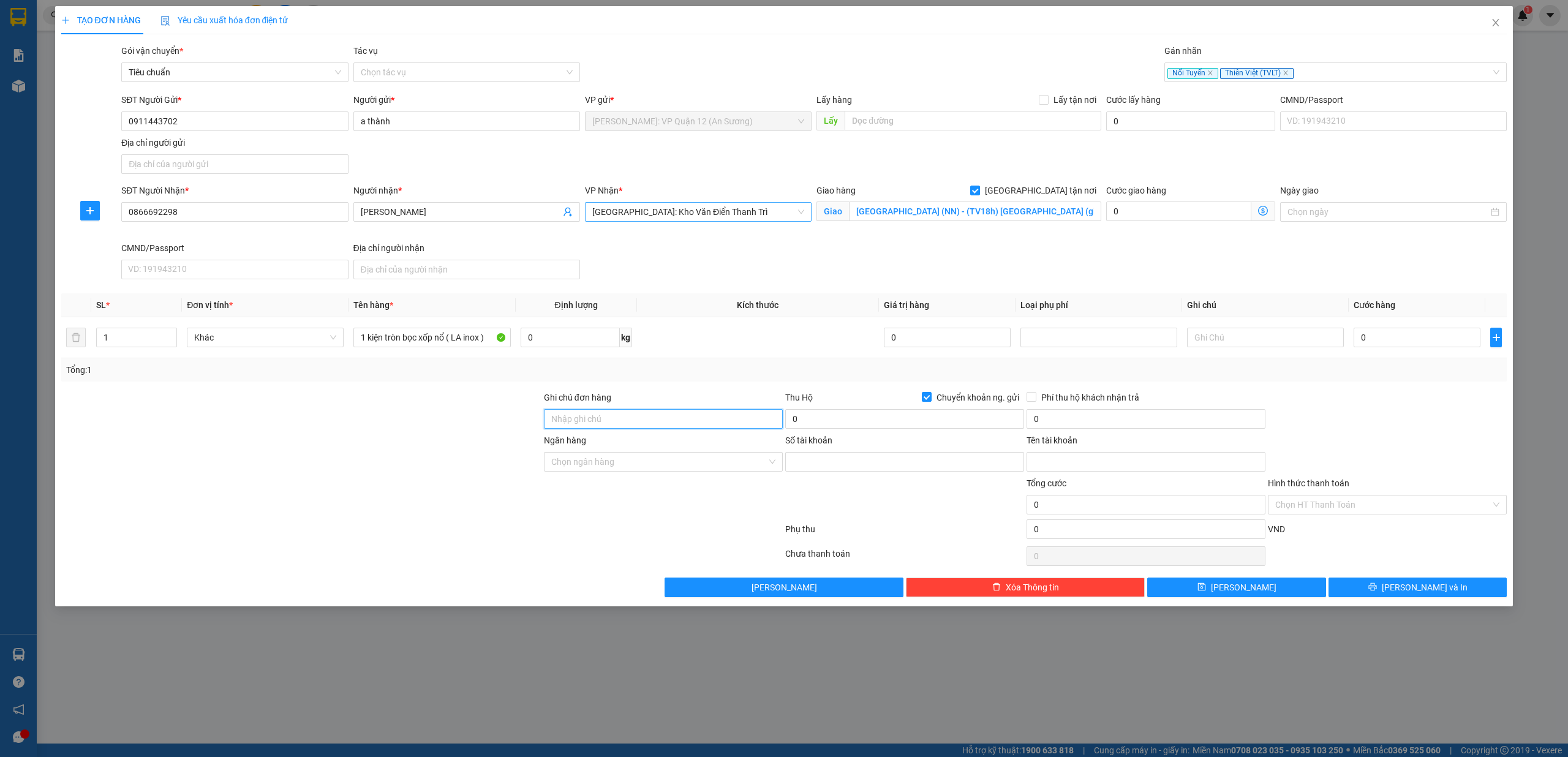
drag, startPoint x: 591, startPoint y: 415, endPoint x: 628, endPoint y: 430, distance: 39.9
click at [592, 418] on input "Ghi chú đơn hàng" at bounding box center [663, 419] width 239 height 20
click at [940, 402] on span "Chuyển khoản ng. gửi" at bounding box center [978, 397] width 92 height 13
click at [930, 400] on input "Chuyển khoản ng. gửi" at bounding box center [925, 395] width 8 height 8
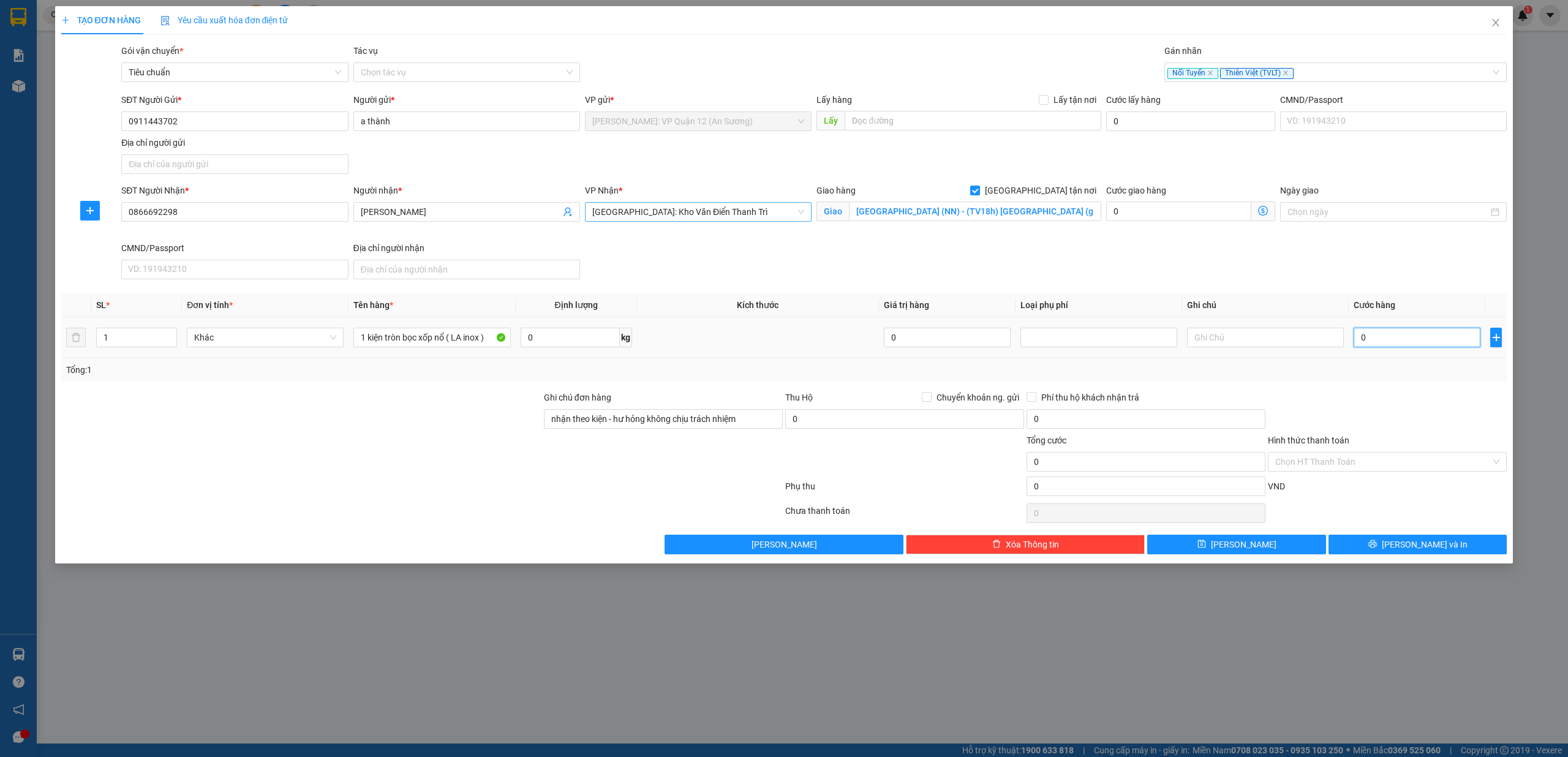
click at [1411, 341] on input "0" at bounding box center [1417, 337] width 127 height 20
click at [1417, 550] on span "[PERSON_NAME] và In" at bounding box center [1424, 544] width 85 height 13
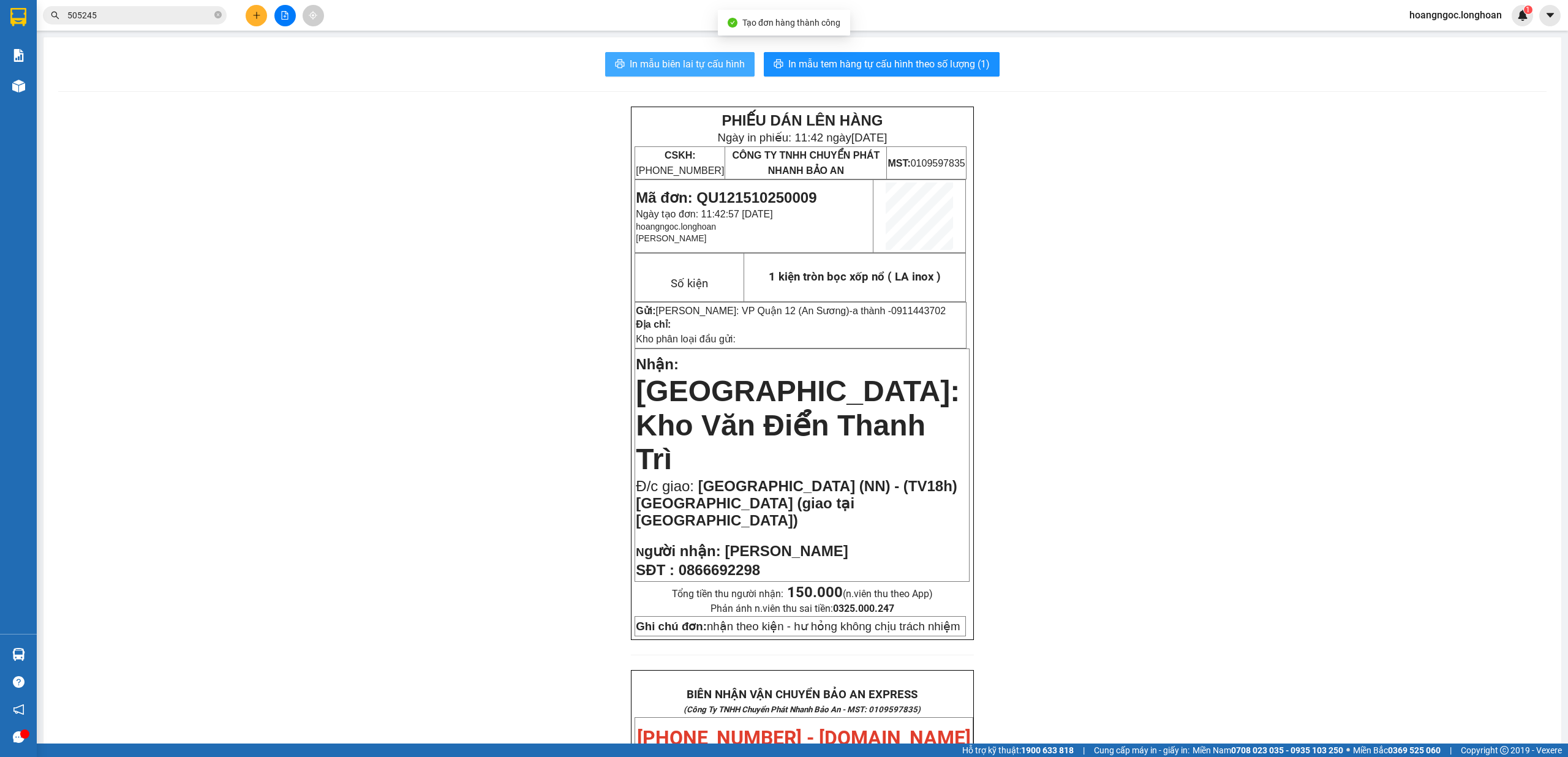
click at [690, 63] on span "In mẫu biên lai tự cấu hình" at bounding box center [687, 64] width 116 height 15
click at [841, 56] on span "In mẫu tem hàng tự cấu hình theo số lượng (1)" at bounding box center [889, 64] width 202 height 15
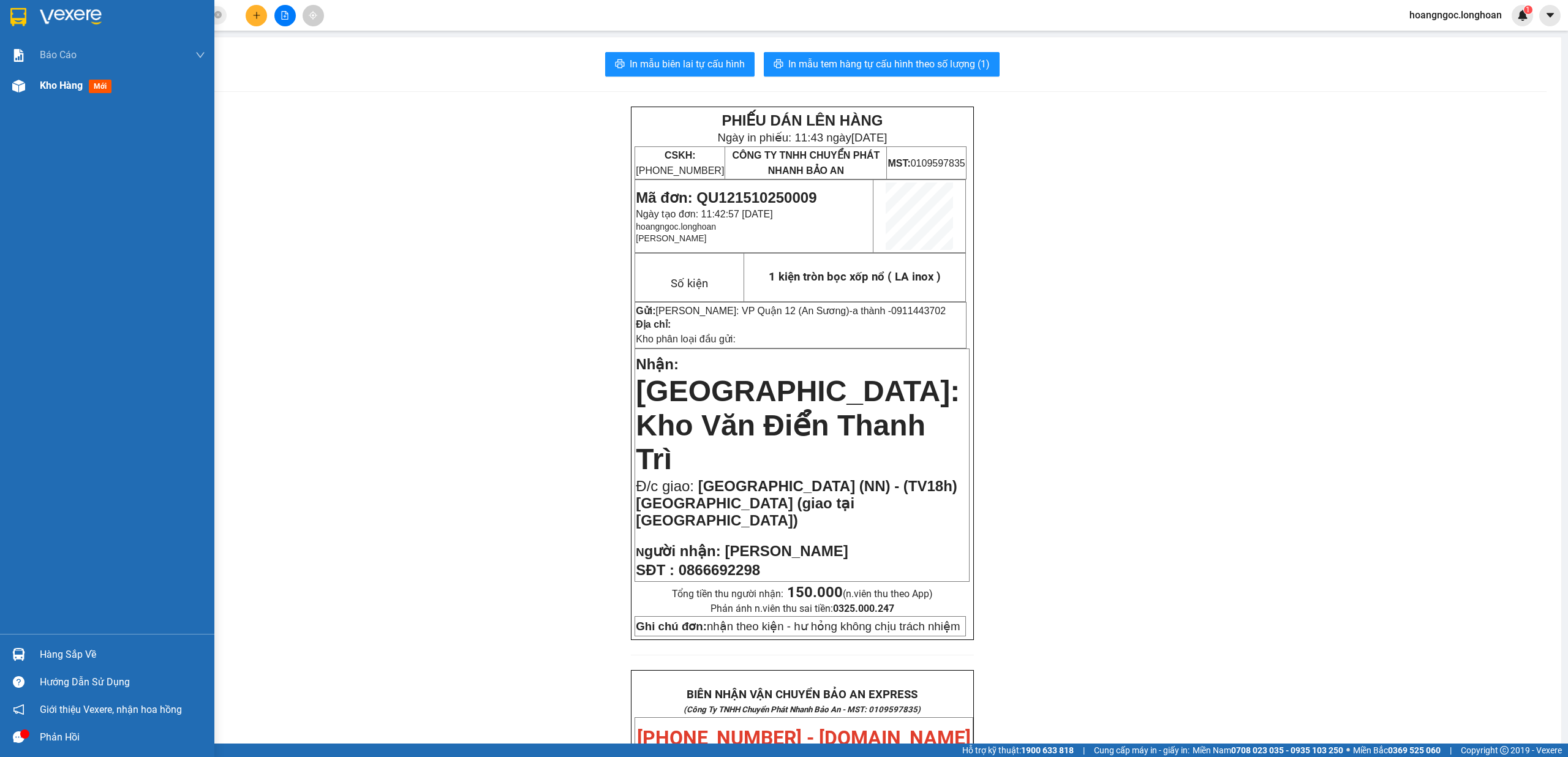
click at [82, 82] on span "Kho hàng" at bounding box center [61, 85] width 43 height 11
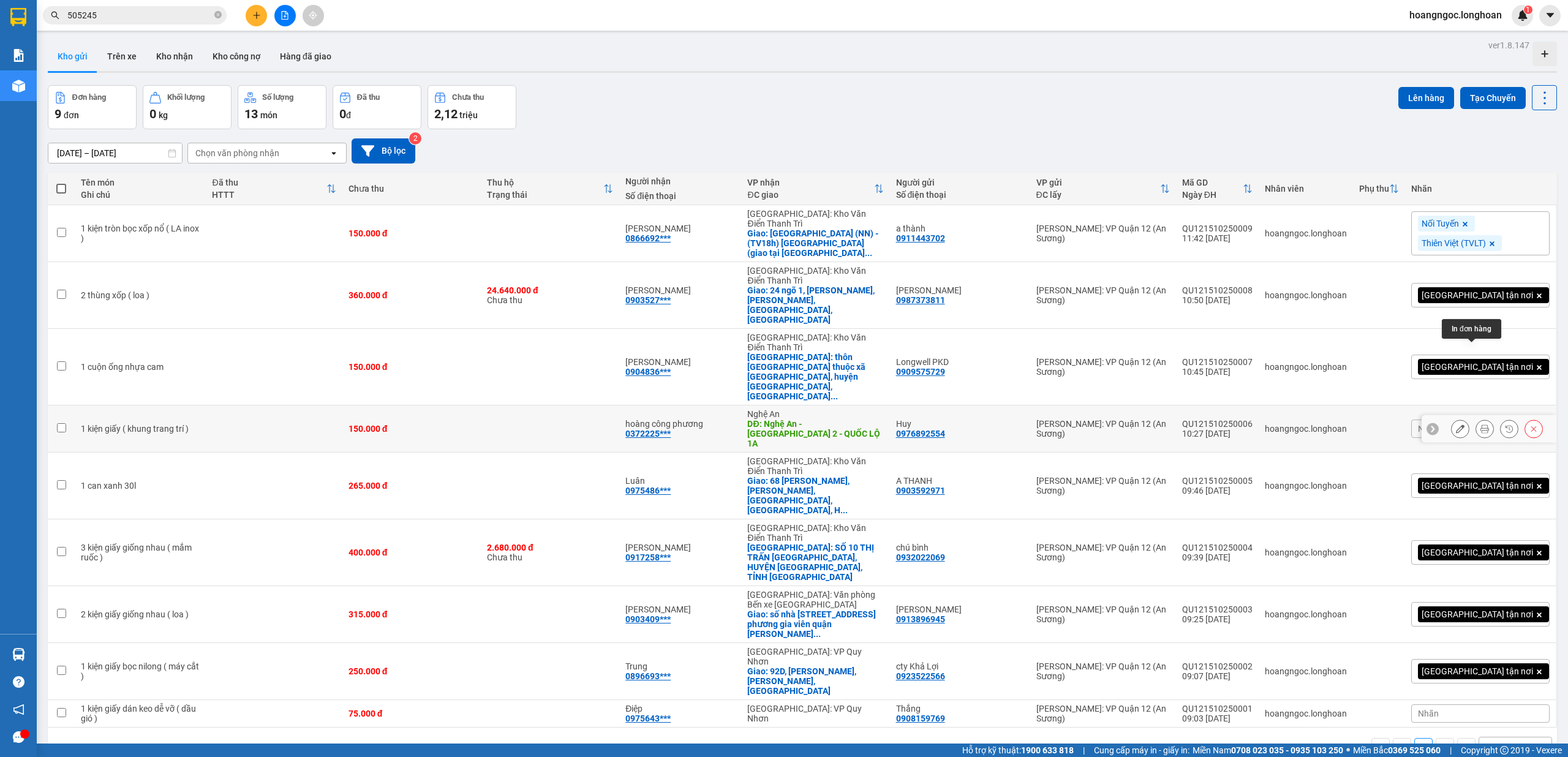
click at [1481, 425] on icon at bounding box center [1484, 428] width 8 height 8
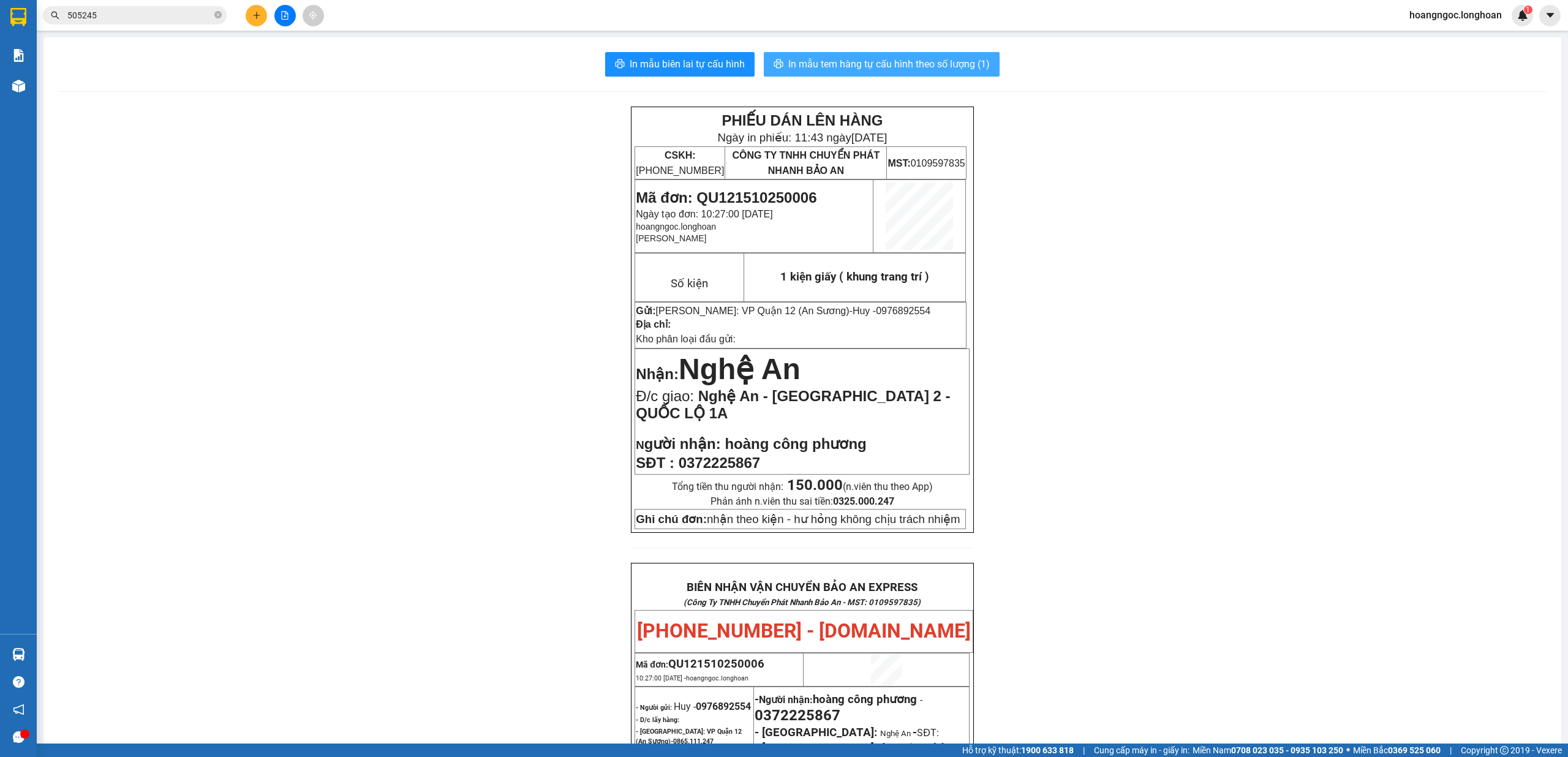
click at [937, 57] on span "In mẫu tem hàng tự cấu hình theo số lượng (1)" at bounding box center [889, 64] width 202 height 15
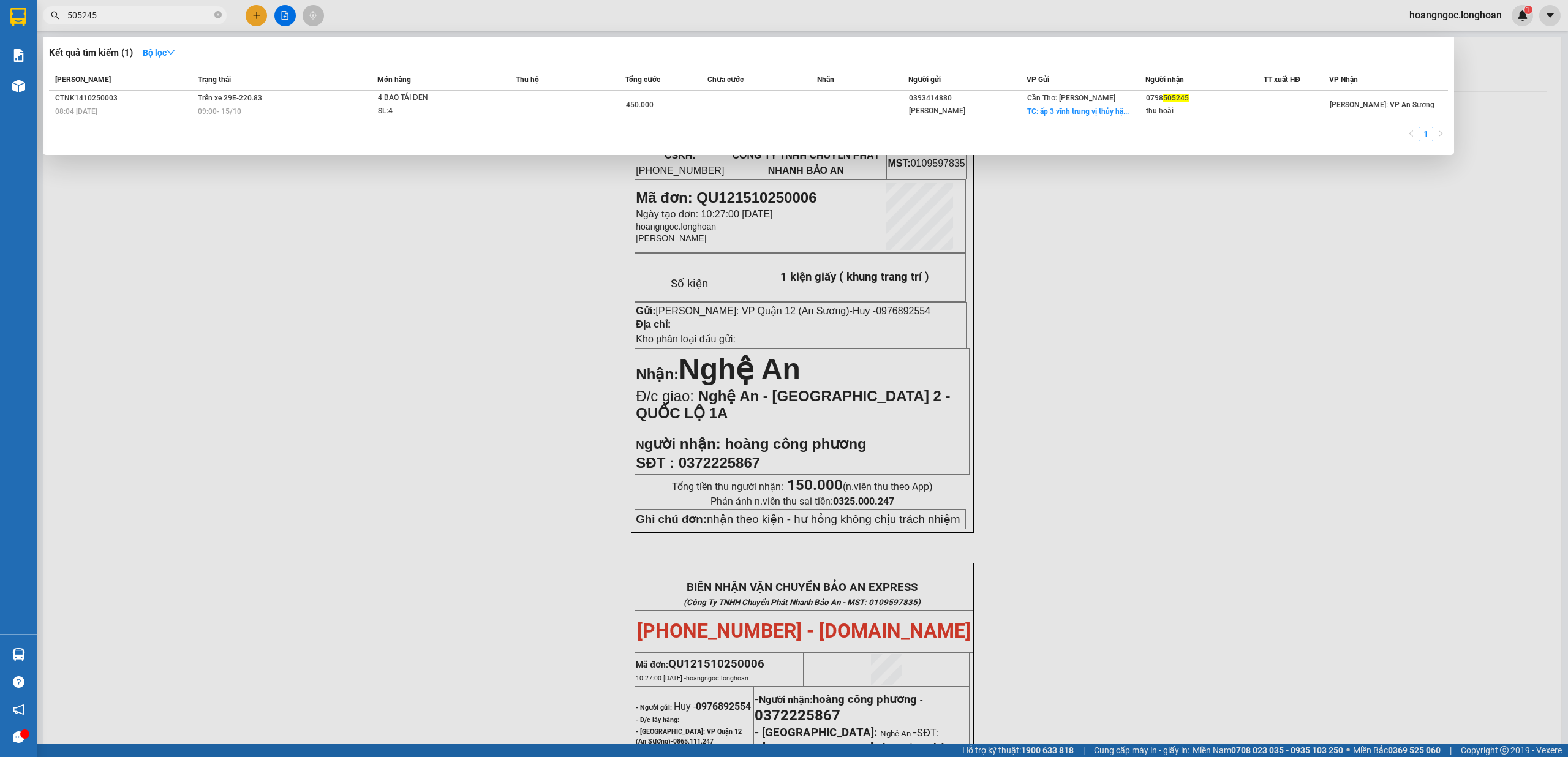
click at [224, 21] on span "505245" at bounding box center [135, 16] width 184 height 19
click at [214, 17] on icon "close-circle" at bounding box center [218, 15] width 8 height 8
click at [1120, 501] on div at bounding box center [784, 378] width 1568 height 757
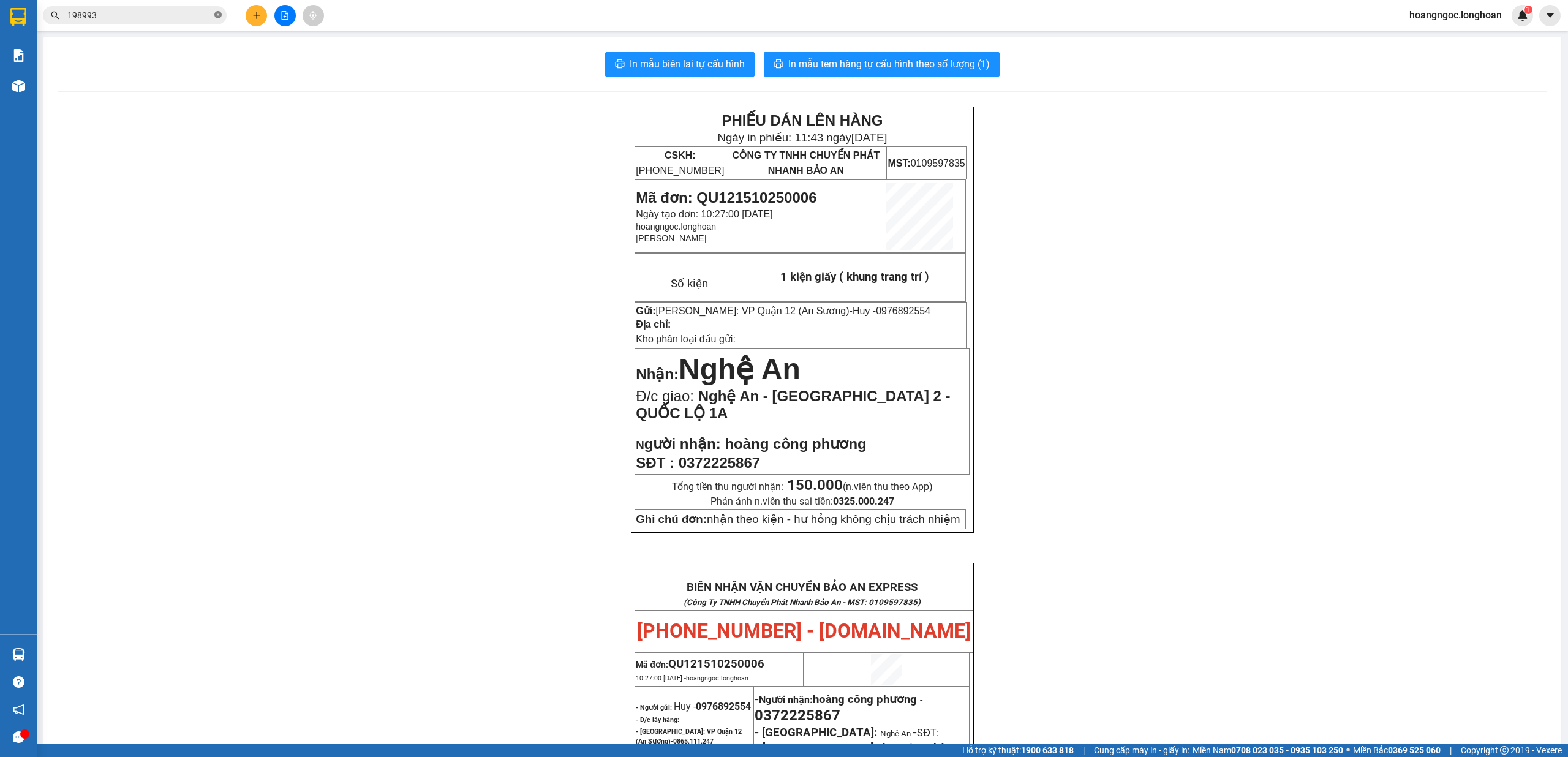
click at [216, 17] on icon "close-circle" at bounding box center [218, 15] width 8 height 8
click at [247, 13] on button at bounding box center [256, 15] width 22 height 22
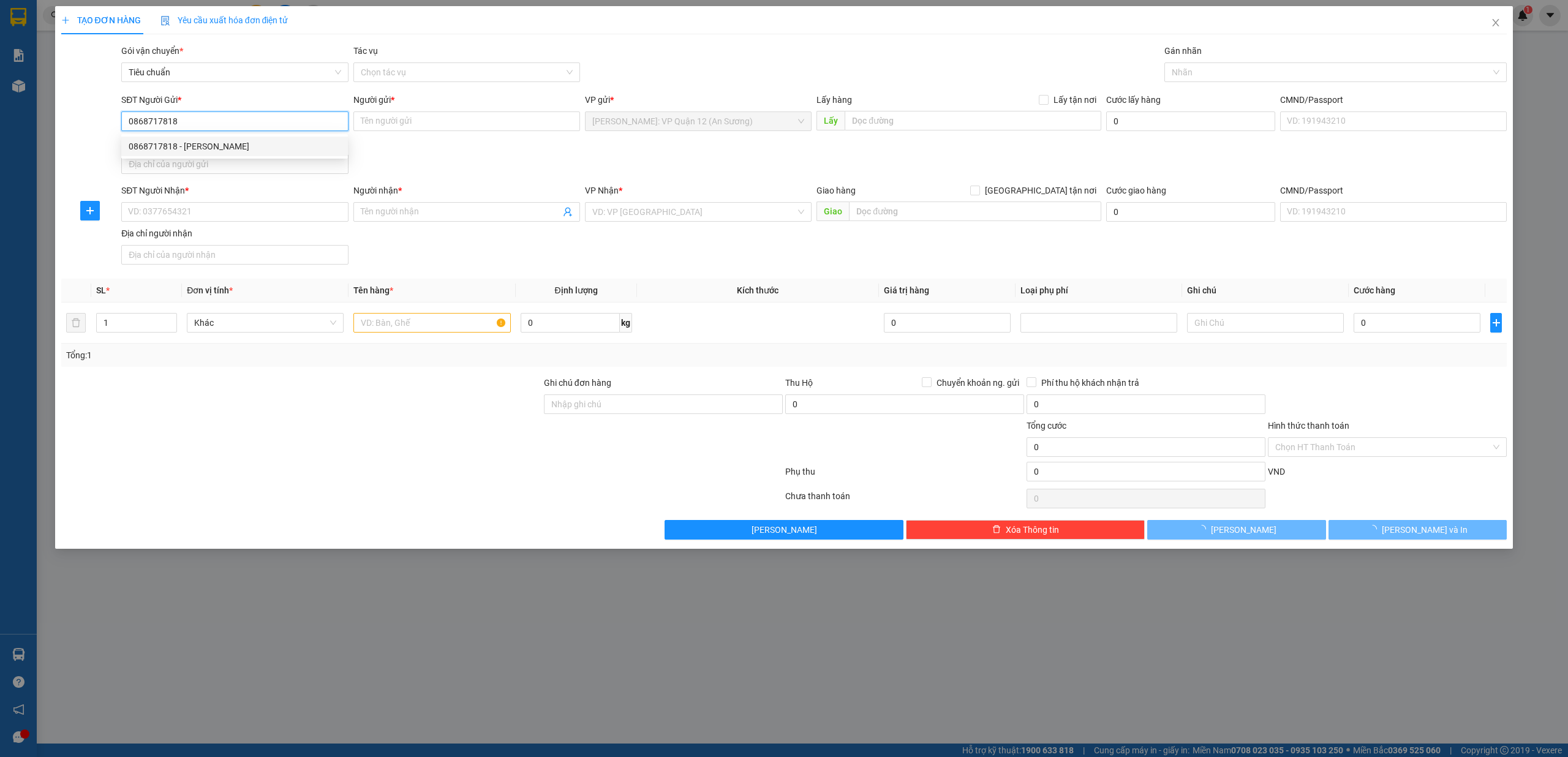
click at [280, 150] on div "0868717818 - đào văn lạc" at bounding box center [235, 147] width 212 height 13
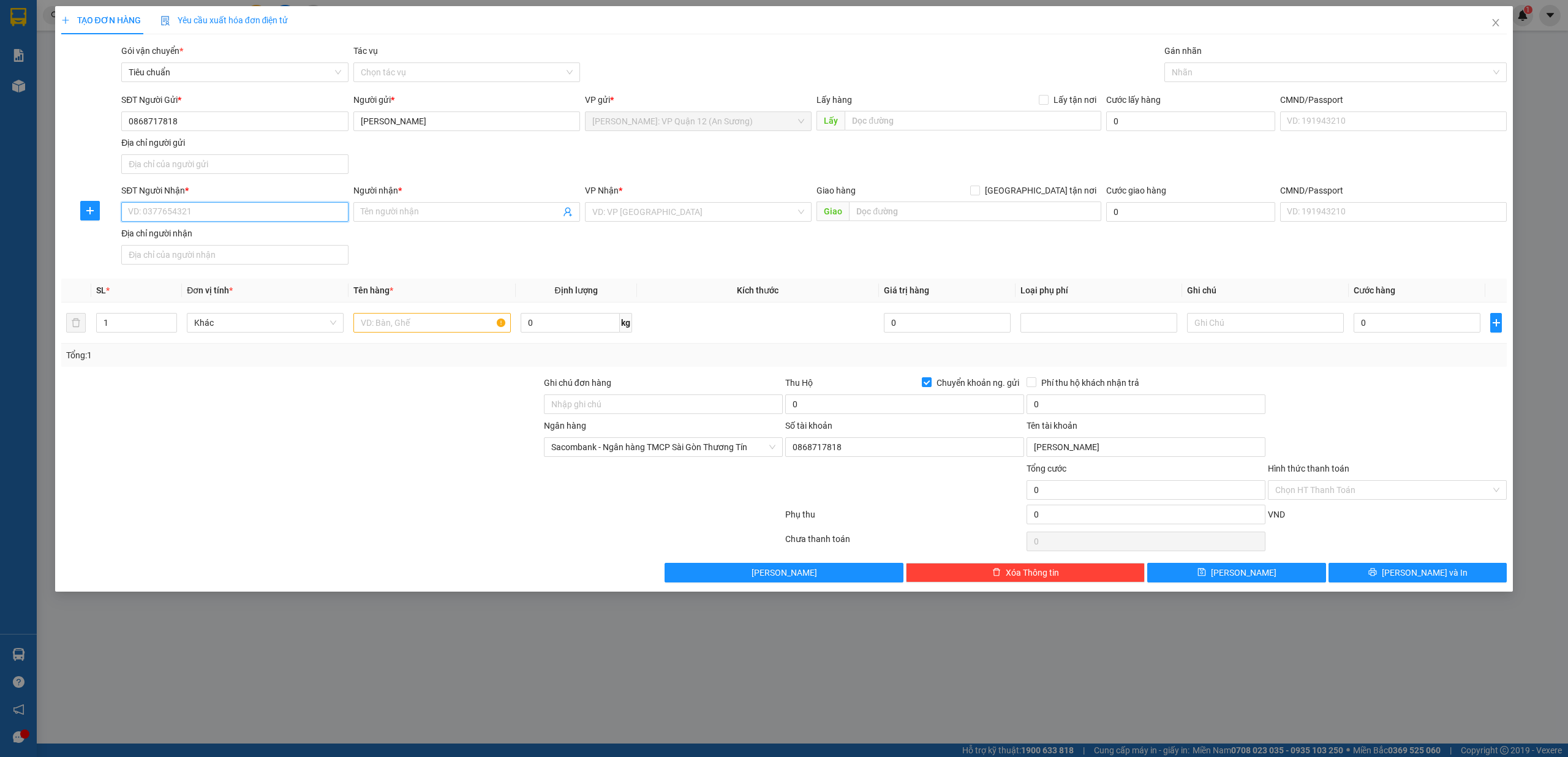
click at [221, 214] on input "SĐT Người Nhận *" at bounding box center [234, 211] width 226 height 20
click at [434, 205] on span at bounding box center [466, 211] width 226 height 20
click at [970, 186] on input "[GEOGRAPHIC_DATA] tận nơi" at bounding box center [974, 190] width 8 height 8
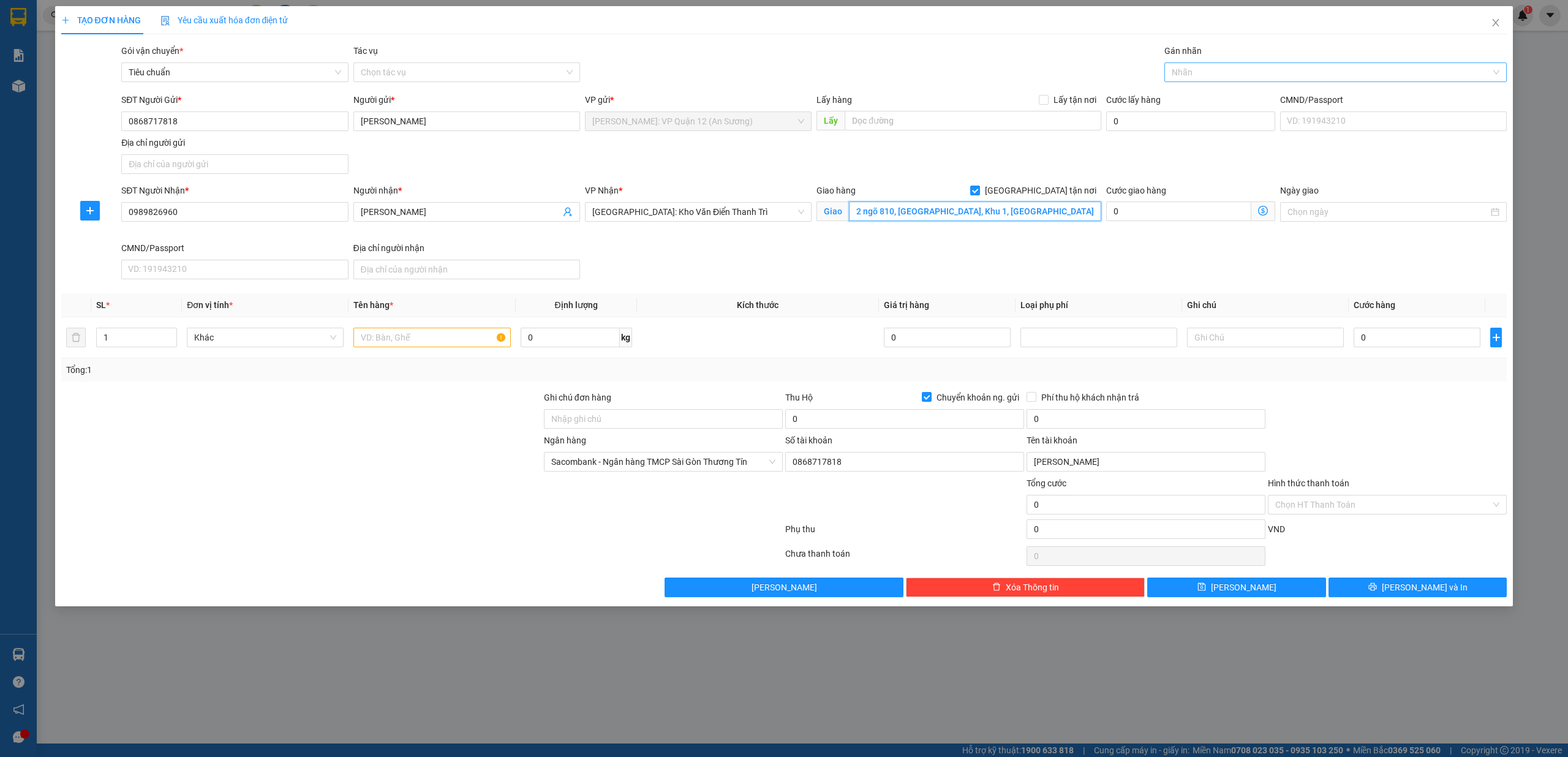
click at [1240, 77] on div at bounding box center [1330, 72] width 325 height 15
click at [1203, 93] on div "[GEOGRAPHIC_DATA] tận nơi" at bounding box center [1335, 97] width 328 height 13
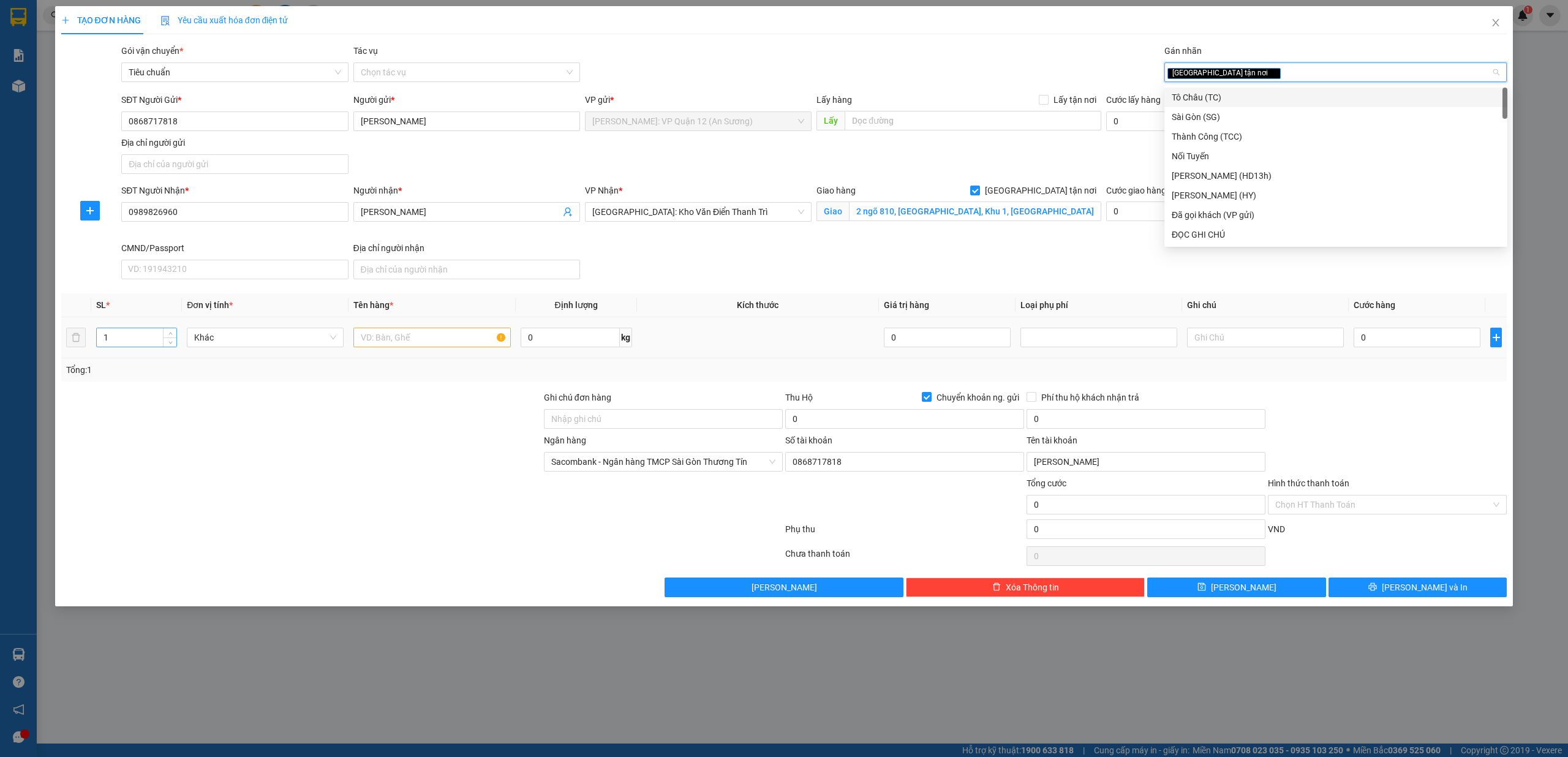
click at [136, 336] on input "1" at bounding box center [136, 337] width 80 height 19
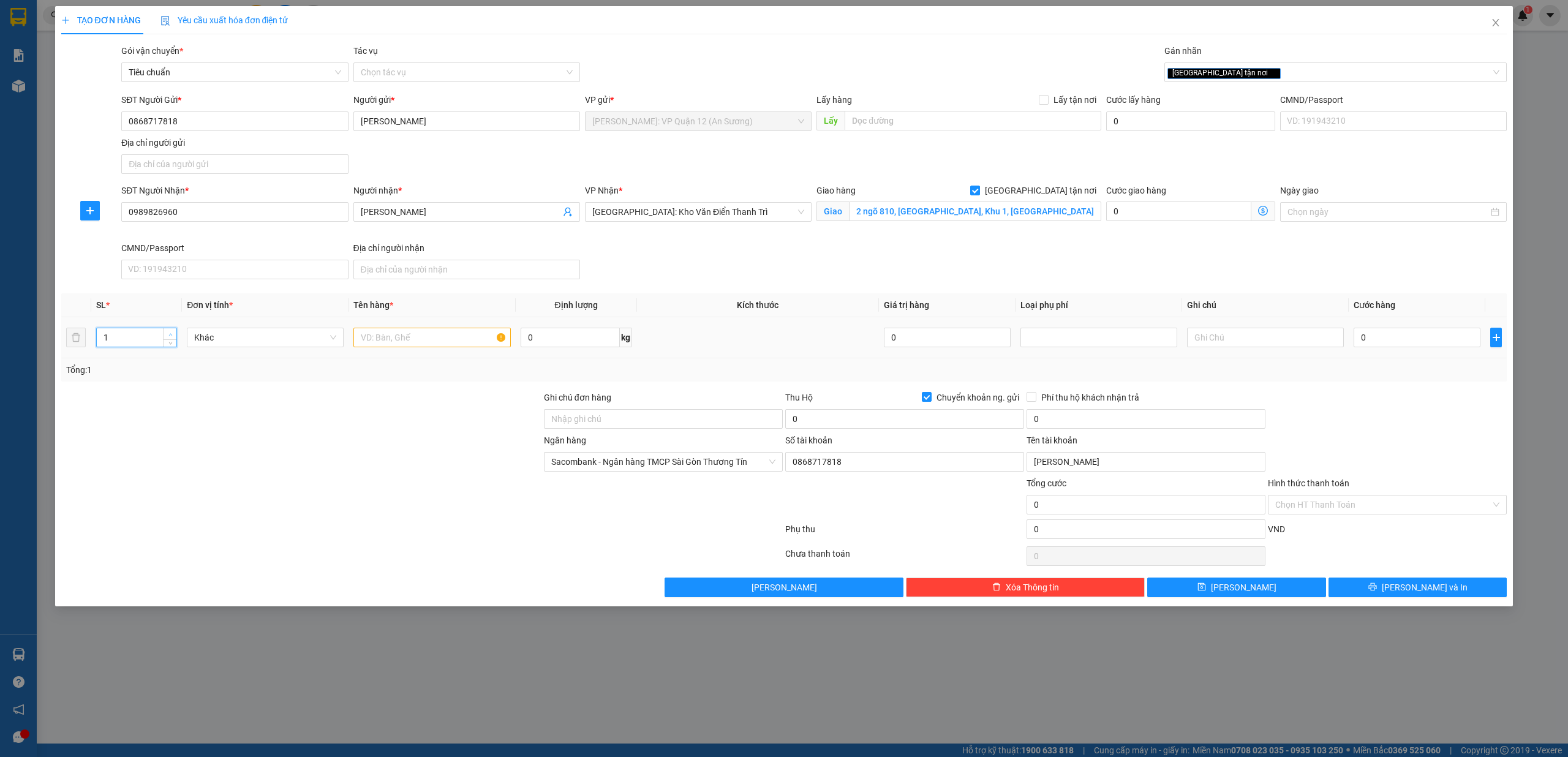
click at [170, 334] on icon "up" at bounding box center [170, 334] width 5 height 5
click at [170, 344] on icon "down" at bounding box center [170, 341] width 5 height 5
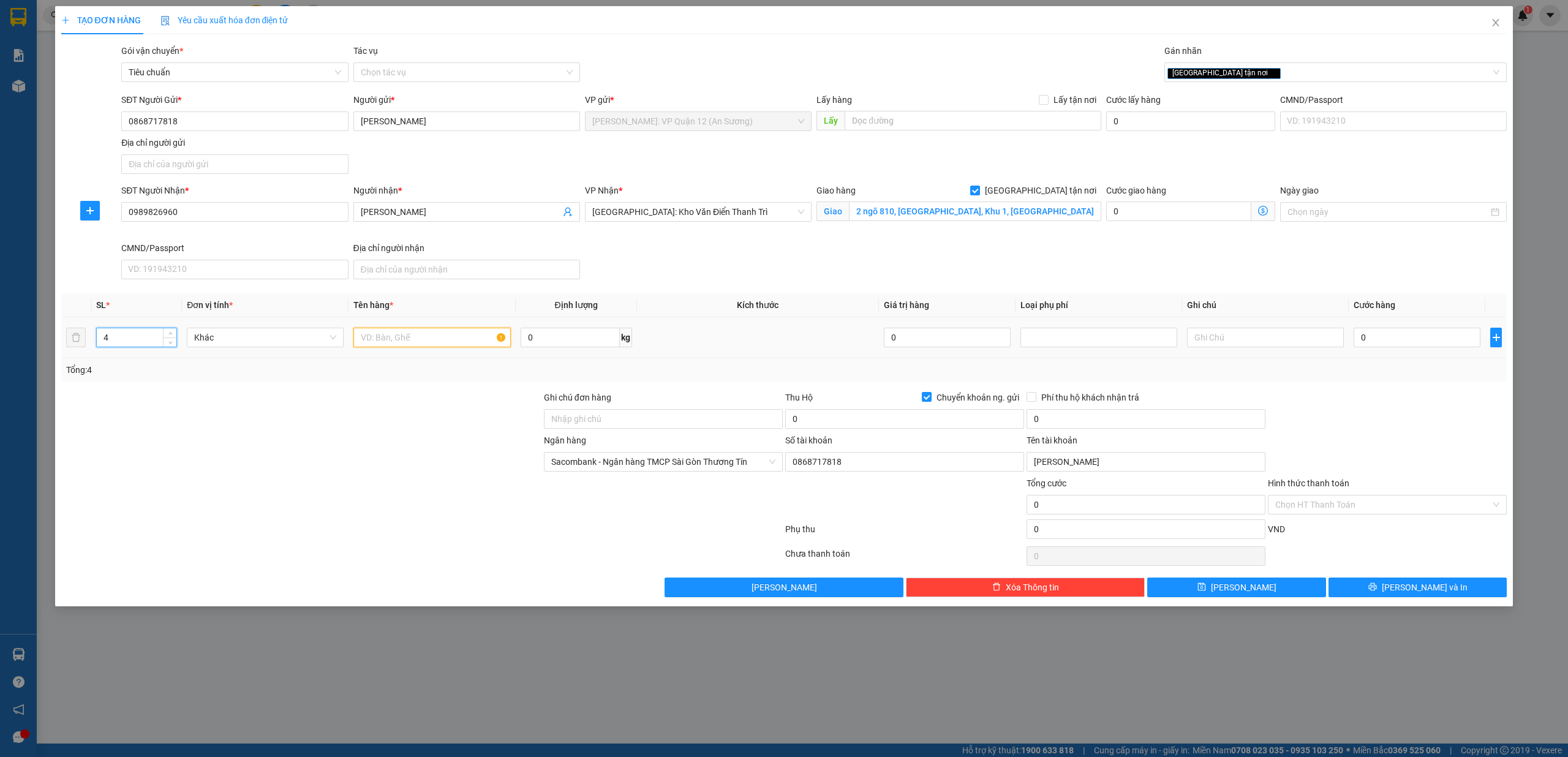
click at [431, 344] on input "text" at bounding box center [431, 337] width 157 height 20
drag, startPoint x: 571, startPoint y: 422, endPoint x: 616, endPoint y: 440, distance: 48.5
click at [576, 424] on input "Ghi chú đơn hàng" at bounding box center [663, 419] width 239 height 20
click at [1416, 333] on input "0" at bounding box center [1417, 337] width 127 height 20
click at [966, 393] on span "Chuyển khoản ng. gửi" at bounding box center [978, 397] width 92 height 13
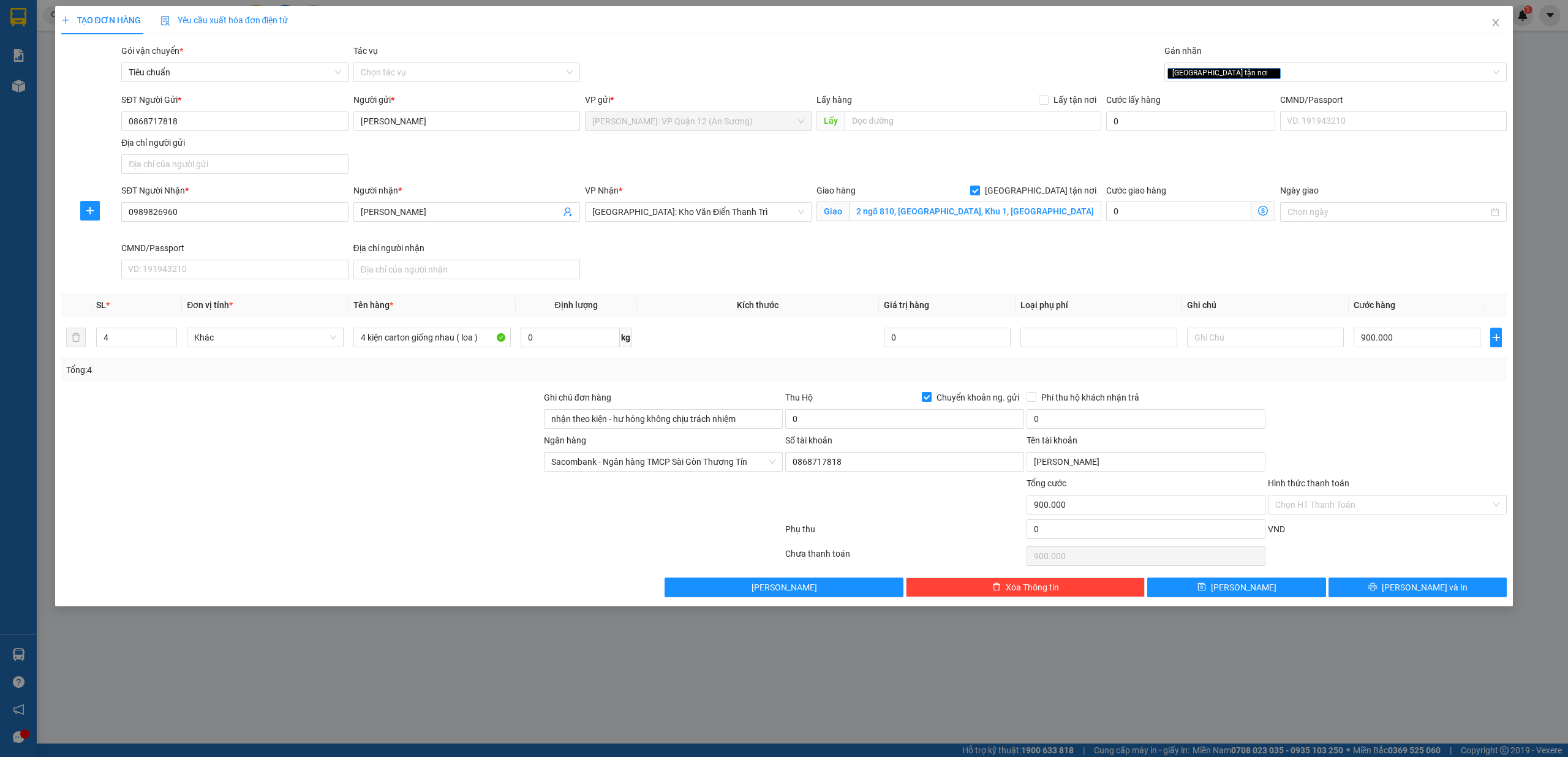
click at [930, 393] on input "Chuyển khoản ng. gửi" at bounding box center [925, 395] width 8 height 8
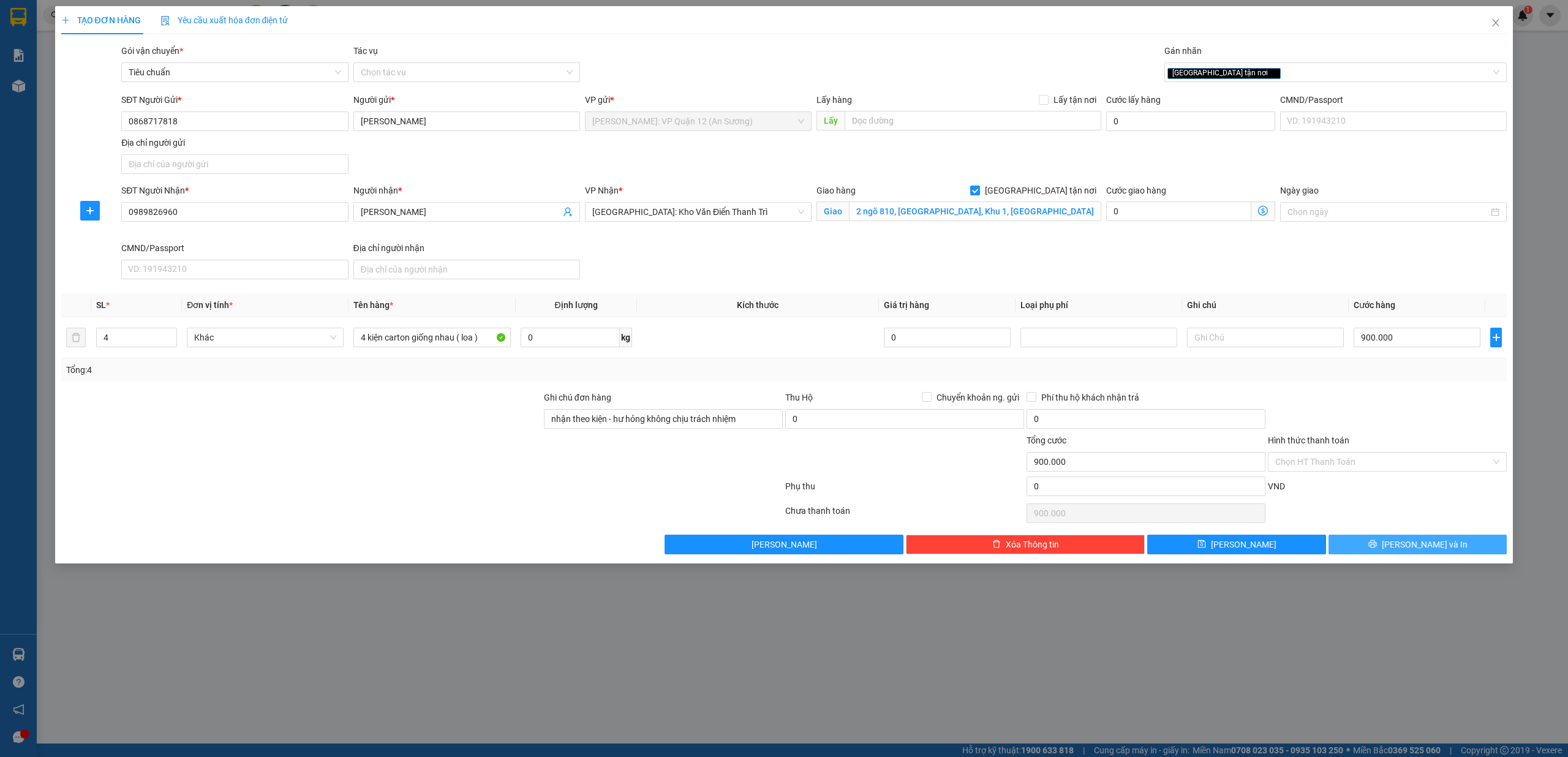
click at [1461, 545] on button "[PERSON_NAME] và In" at bounding box center [1418, 544] width 179 height 20
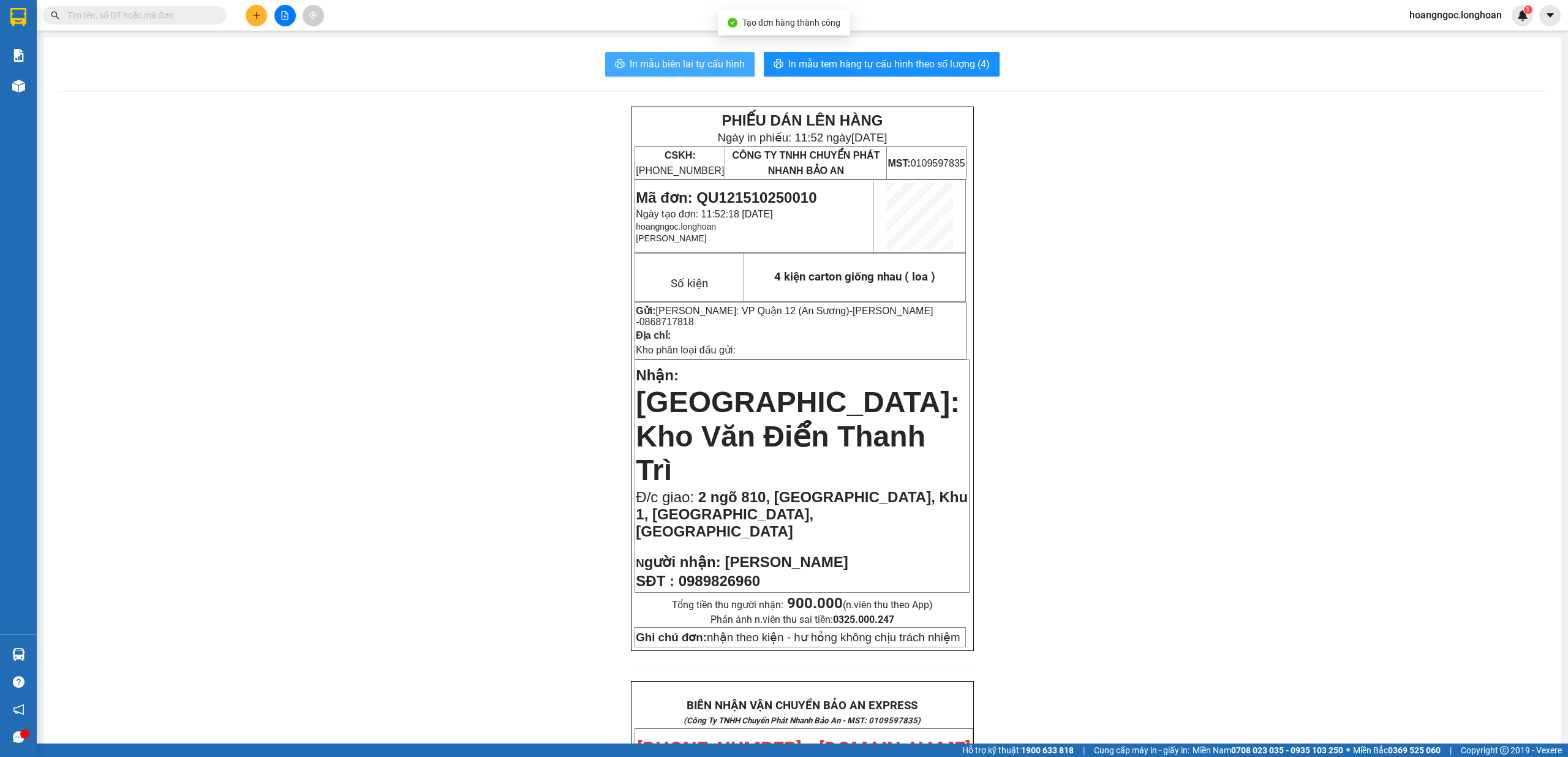
drag, startPoint x: 701, startPoint y: 65, endPoint x: 1079, endPoint y: 194, distance: 399.4
click at [702, 65] on span "In mẫu biên lai tự cấu hình" at bounding box center [687, 64] width 116 height 15
drag, startPoint x: 880, startPoint y: 60, endPoint x: 1064, endPoint y: 68, distance: 184.2
click at [882, 62] on span "In mẫu tem hàng tự cấu hình theo số lượng (4)" at bounding box center [889, 64] width 202 height 15
click at [246, 17] on button at bounding box center [256, 15] width 22 height 22
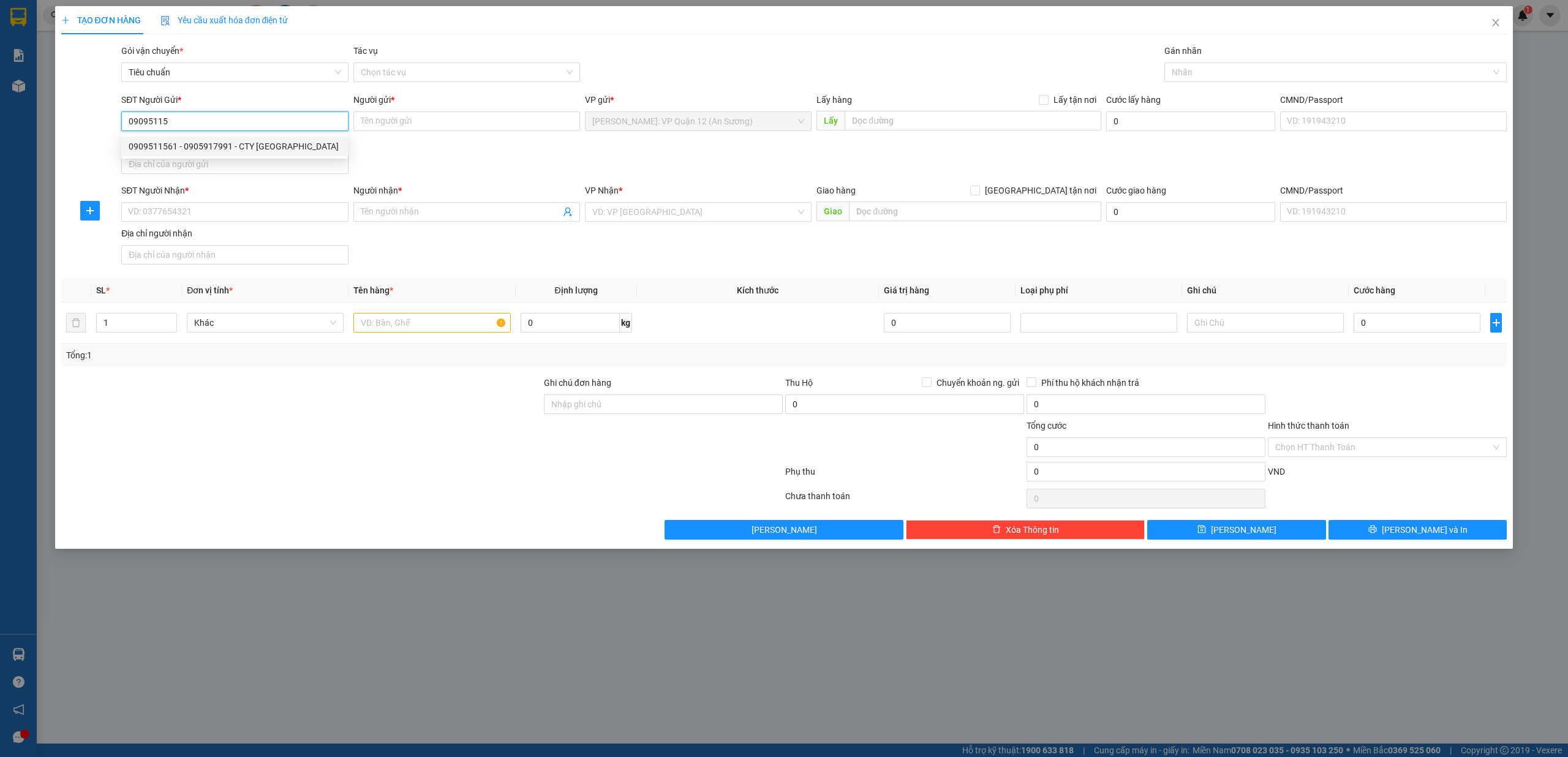
click at [238, 138] on div "0909511561 - 0905917991 - CTY HIỆP PHÚC HƯNG" at bounding box center [234, 146] width 226 height 20
click at [210, 221] on input "SĐT Người Nhận *" at bounding box center [234, 211] width 226 height 20
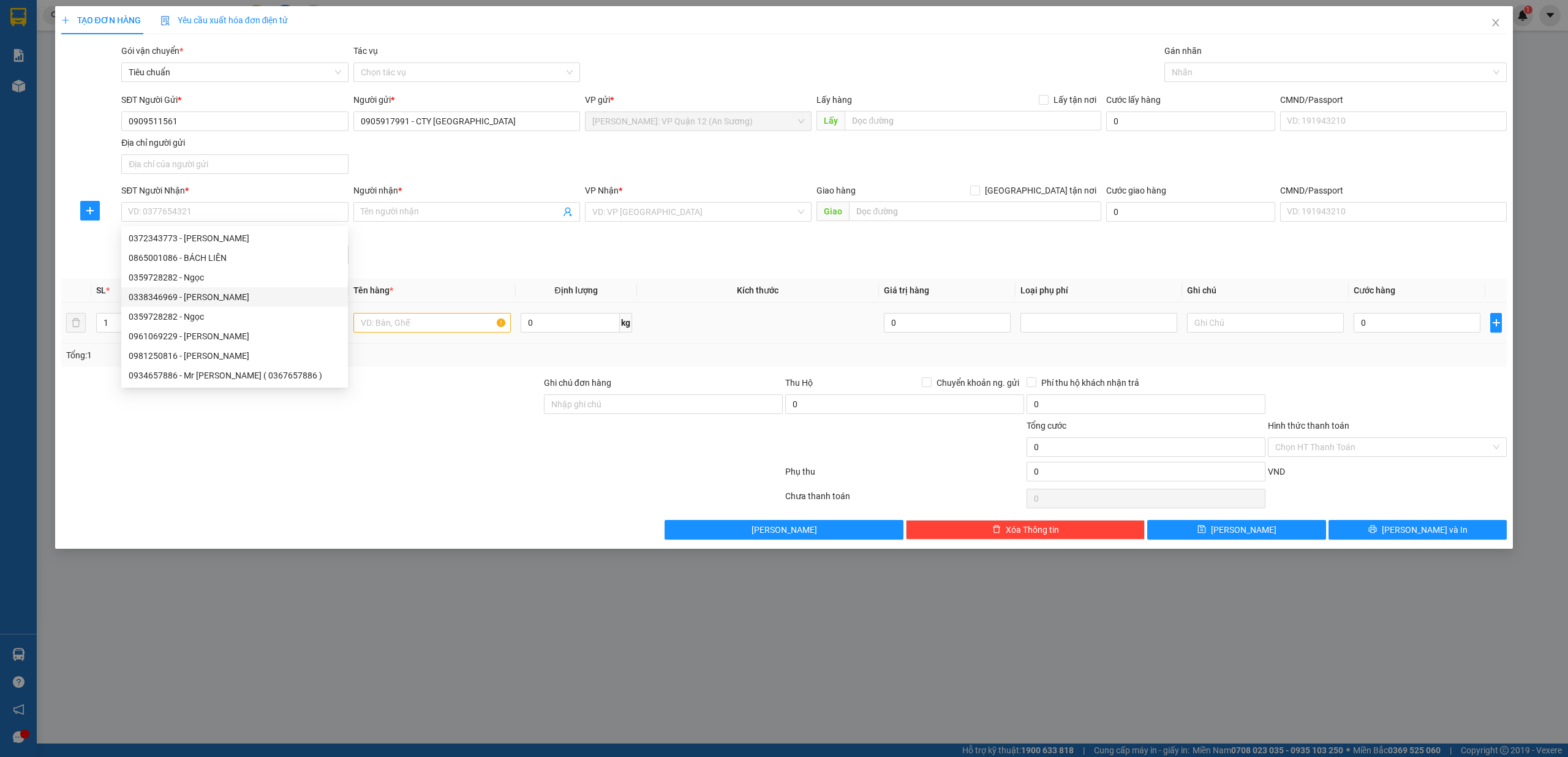
click at [388, 374] on div "Transit Pickup Surcharge Ids Transit Deliver Surcharge Ids Transit Deliver Surc…" at bounding box center [784, 291] width 1446 height 495
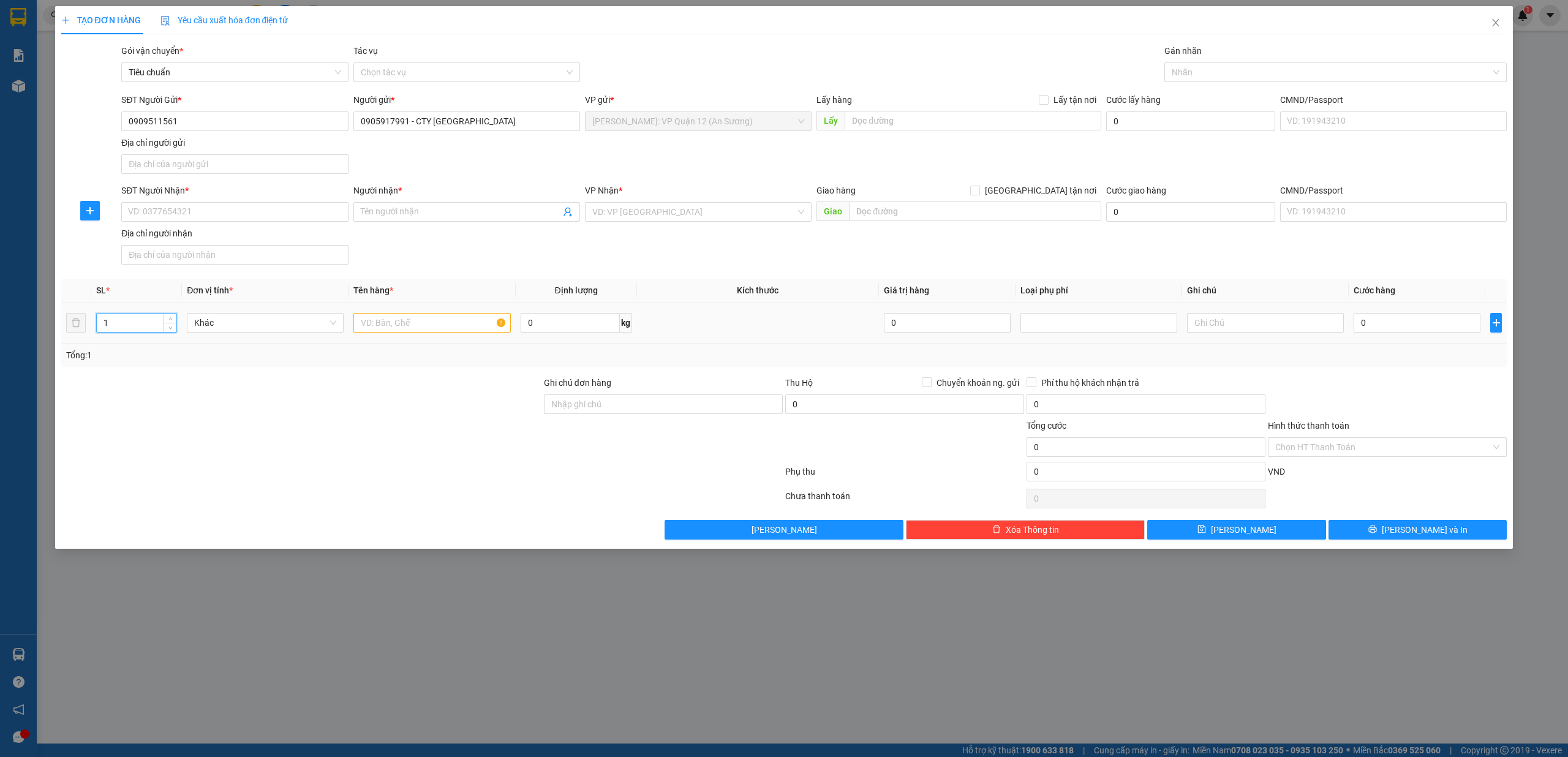
click at [152, 327] on input "1" at bounding box center [136, 323] width 80 height 19
click at [170, 321] on icon "up" at bounding box center [170, 319] width 5 height 5
click at [387, 317] on input "text" at bounding box center [431, 322] width 157 height 20
click at [702, 394] on div "Ghi chú đơn hàng" at bounding box center [663, 385] width 239 height 19
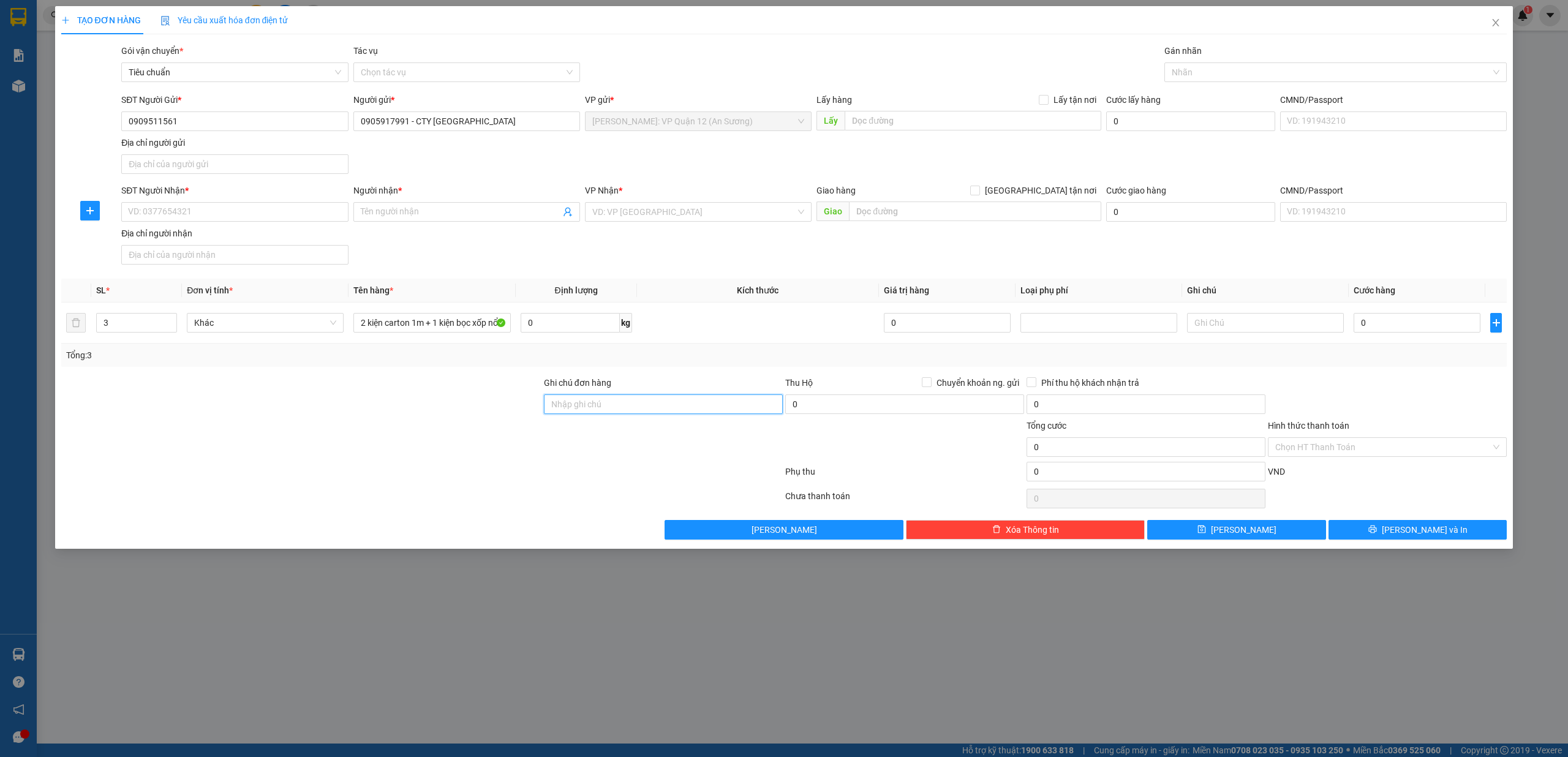
click at [729, 402] on input "Ghi chú đơn hàng" at bounding box center [663, 404] width 239 height 20
click at [213, 209] on input "SĐT Người Nhận *" at bounding box center [234, 211] width 226 height 20
click at [468, 222] on span at bounding box center [466, 211] width 226 height 20
click at [970, 186] on input "[GEOGRAPHIC_DATA] tận nơi" at bounding box center [974, 190] width 8 height 8
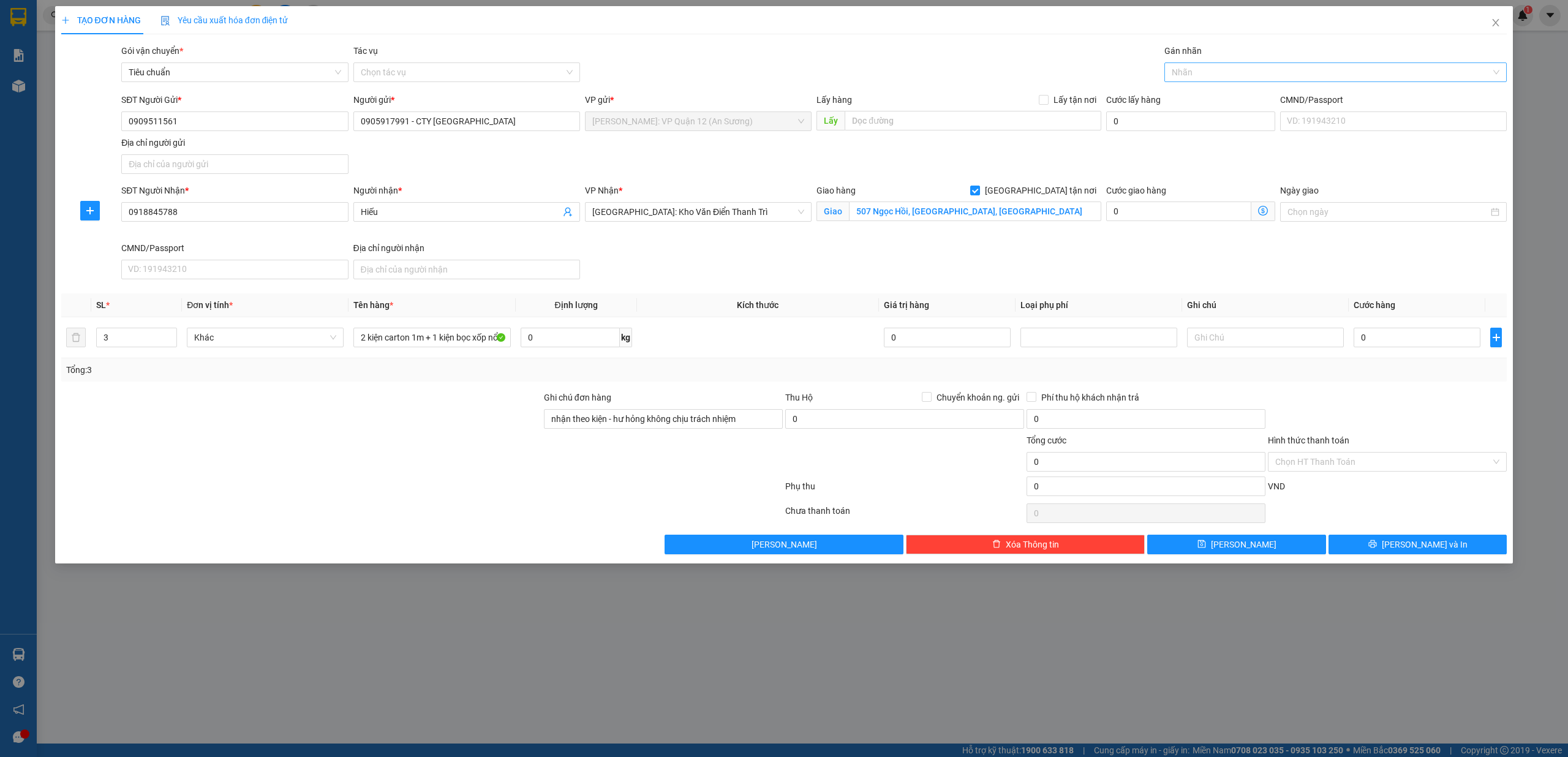
click at [1250, 82] on div "Gán nhãn Nhãn" at bounding box center [1335, 66] width 343 height 43
click at [1250, 73] on div at bounding box center [1330, 72] width 325 height 15
click at [1191, 98] on div "[GEOGRAPHIC_DATA] tận nơi" at bounding box center [1335, 97] width 328 height 13
drag, startPoint x: 1418, startPoint y: 412, endPoint x: 1425, endPoint y: 412, distance: 7.0
click at [1421, 412] on div at bounding box center [1387, 412] width 241 height 43
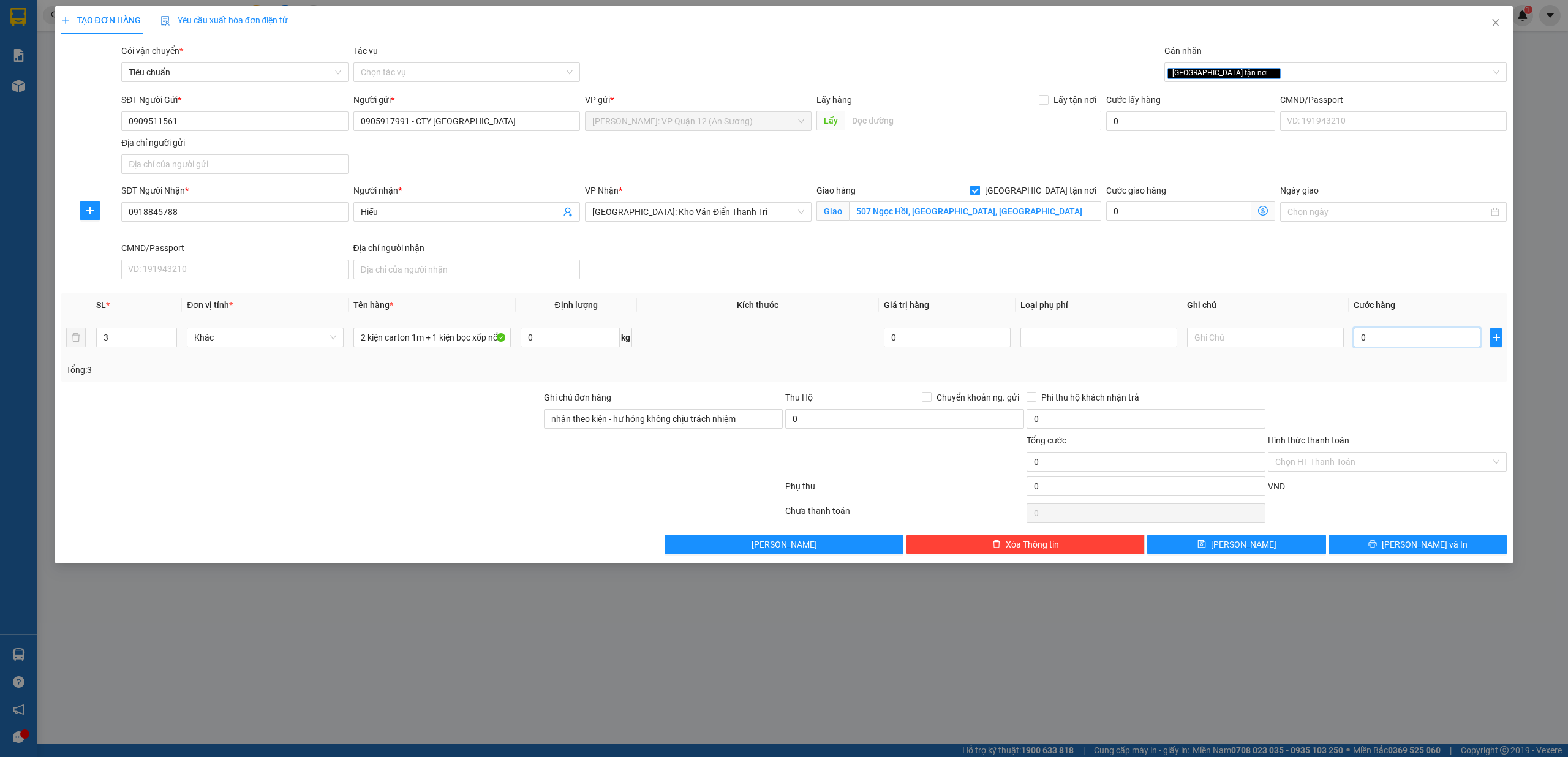
click at [1405, 333] on input "0" at bounding box center [1417, 337] width 127 height 20
click at [1447, 551] on button "[PERSON_NAME] và In" at bounding box center [1418, 544] width 179 height 20
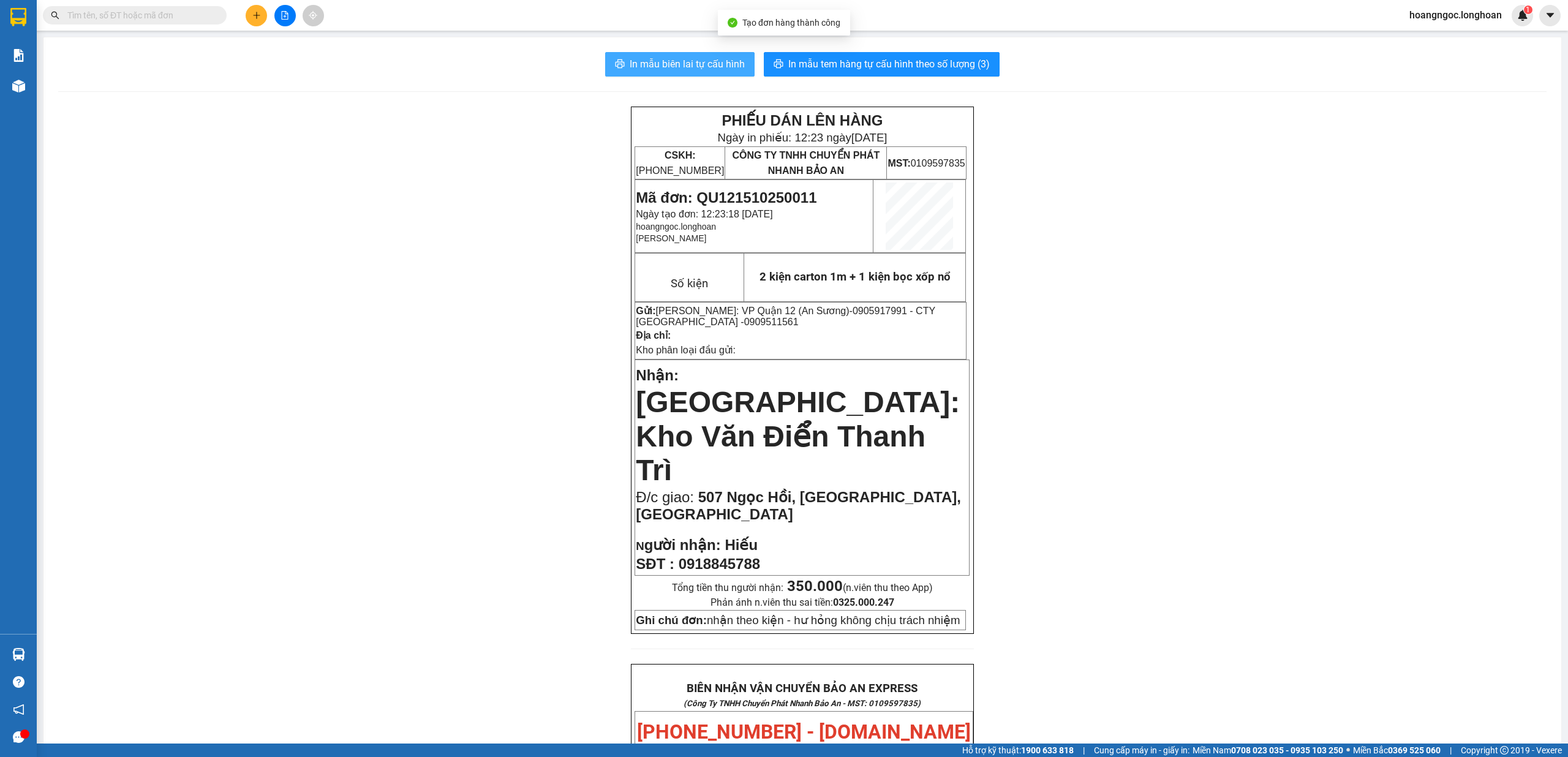
drag, startPoint x: 705, startPoint y: 67, endPoint x: 1013, endPoint y: 140, distance: 316.5
click at [706, 68] on span "In mẫu biên lai tự cấu hình" at bounding box center [687, 64] width 116 height 15
click at [117, 9] on input "text" at bounding box center [140, 15] width 145 height 13
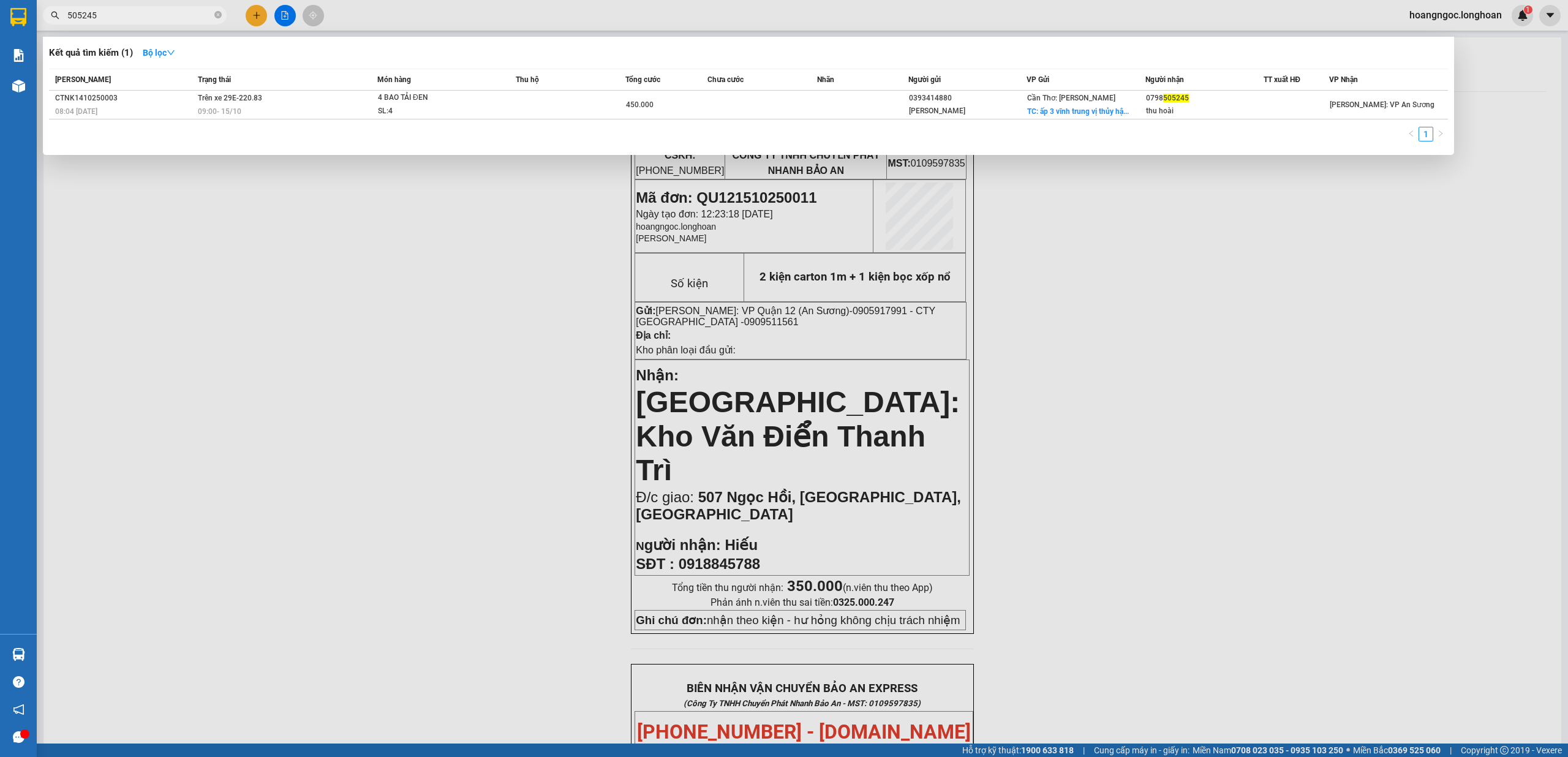
click at [1233, 643] on div at bounding box center [784, 378] width 1568 height 757
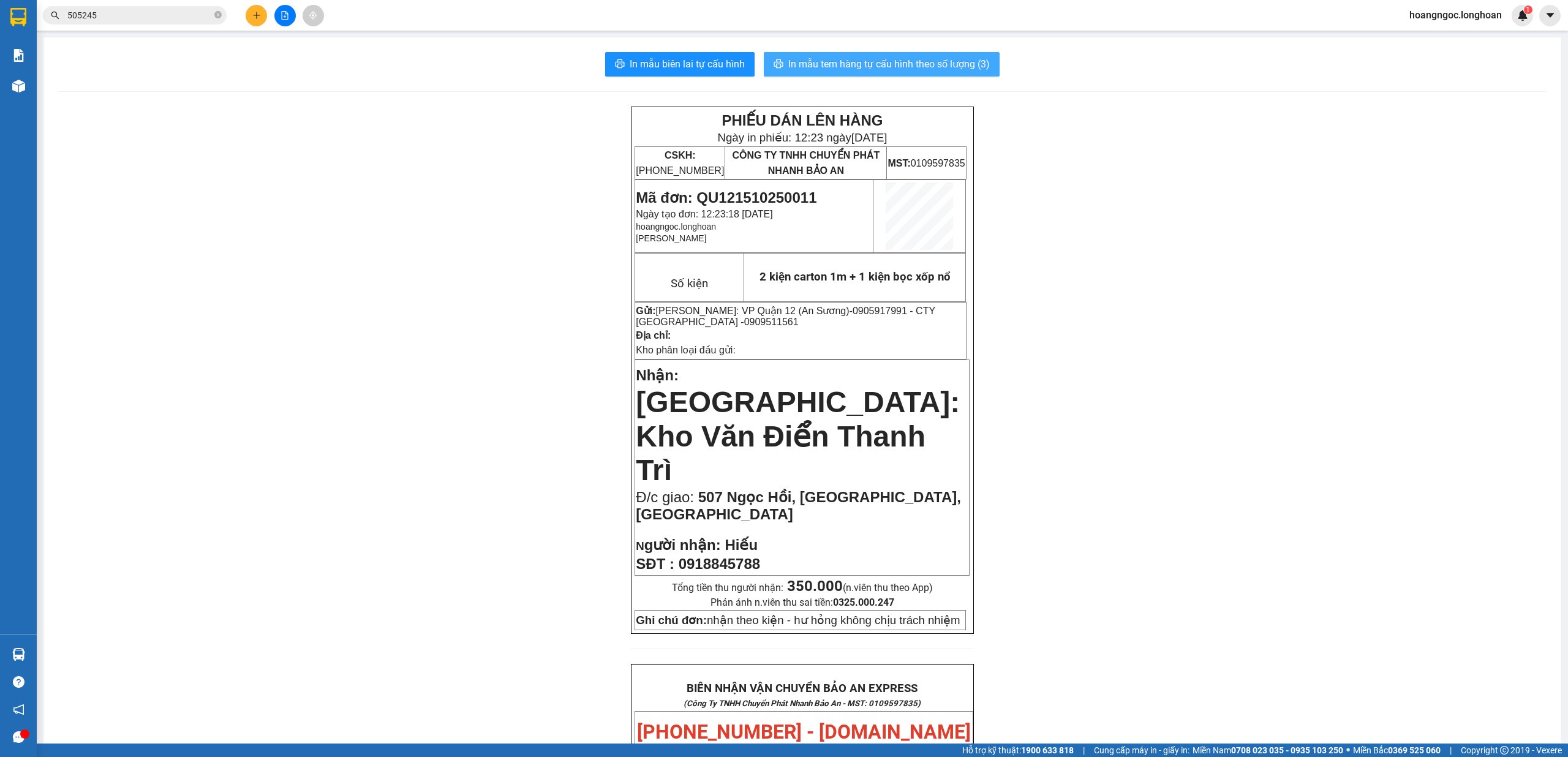
click at [927, 57] on span "In mẫu tem hàng tự cấu hình theo số lượng (3)" at bounding box center [889, 64] width 202 height 15
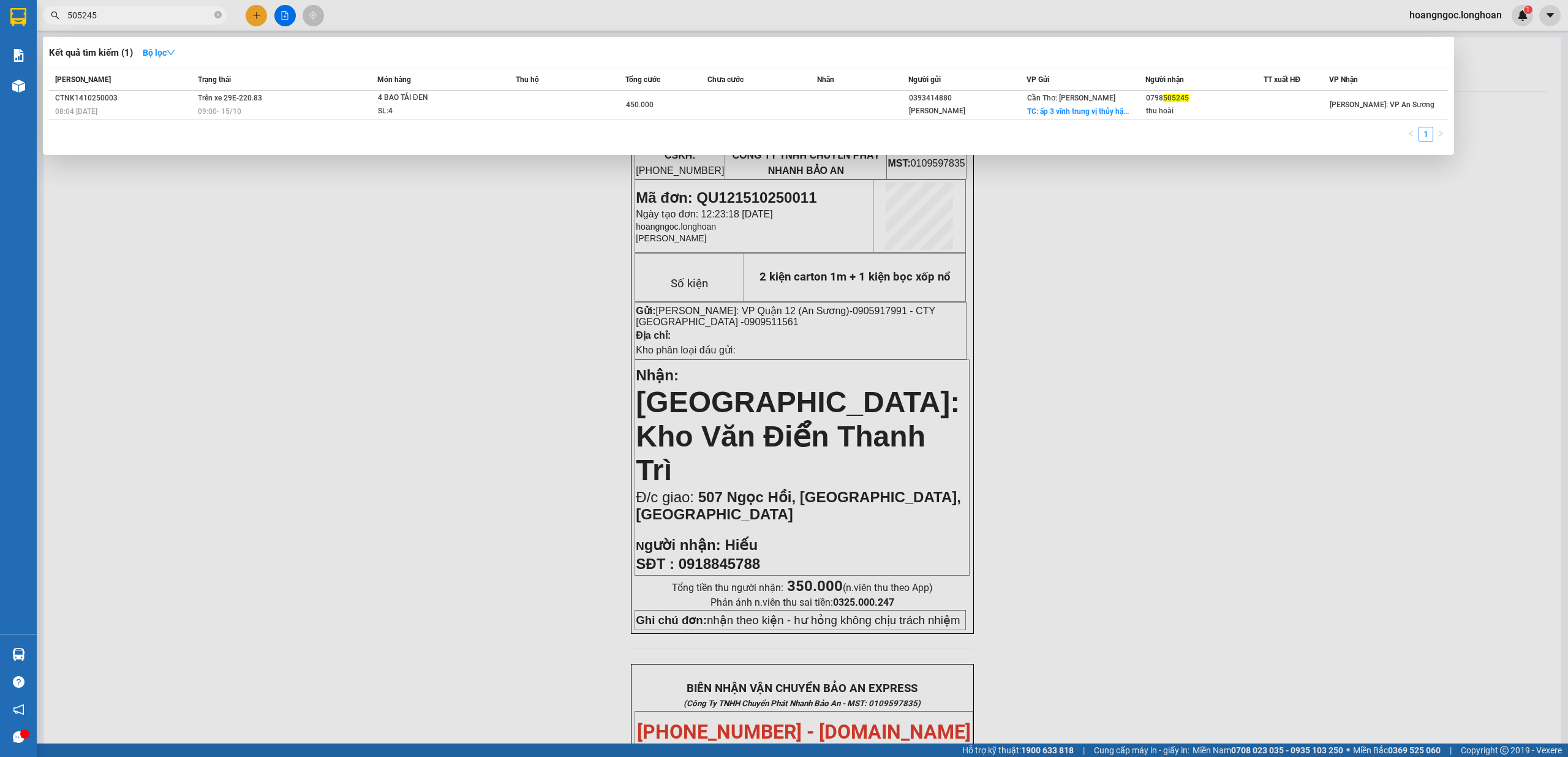
click at [167, 8] on input "505245" at bounding box center [140, 15] width 145 height 13
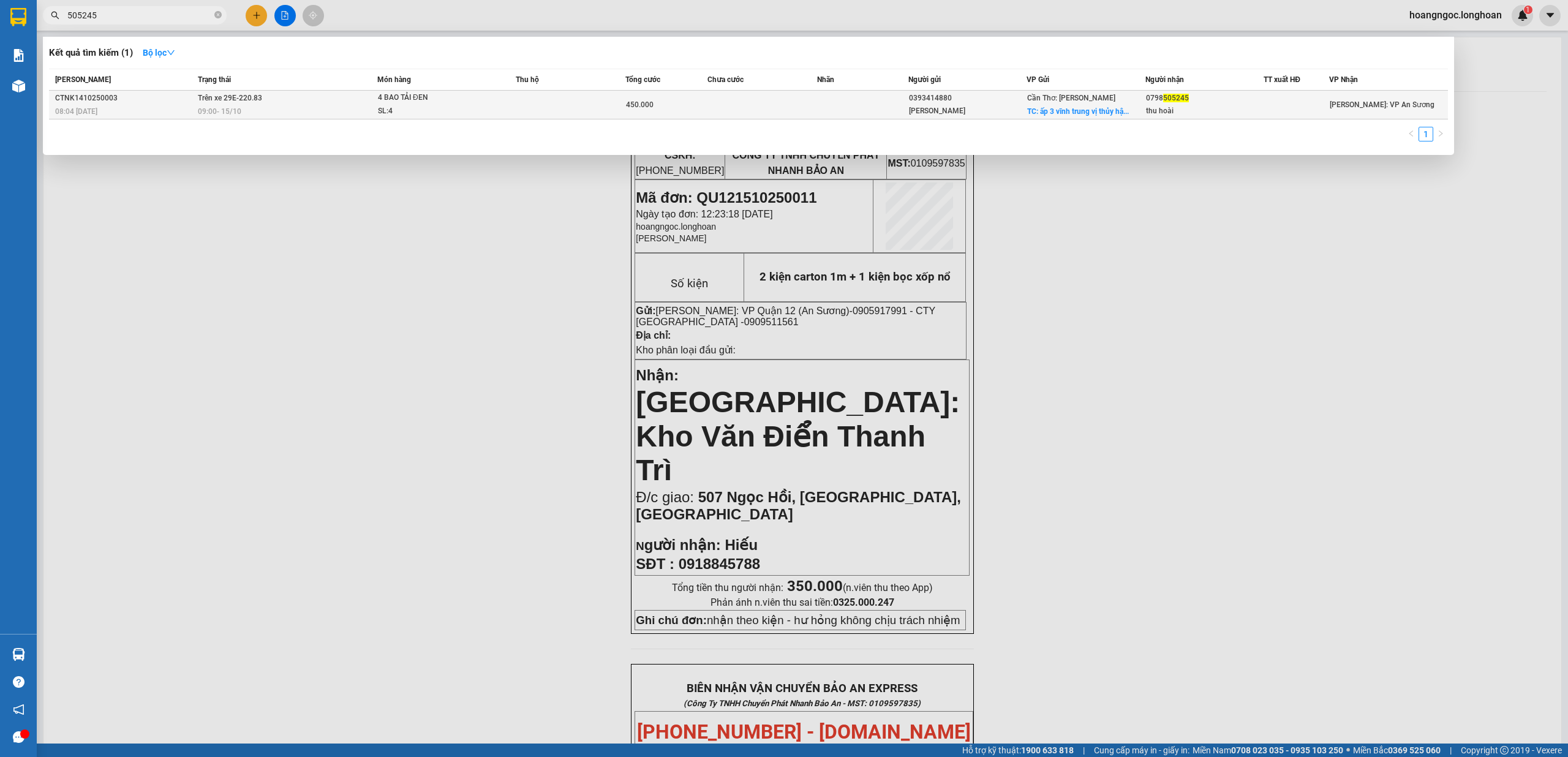
click at [346, 100] on td "Trên xe 29E-220.83 09:00 - 15/10" at bounding box center [286, 104] width 182 height 29
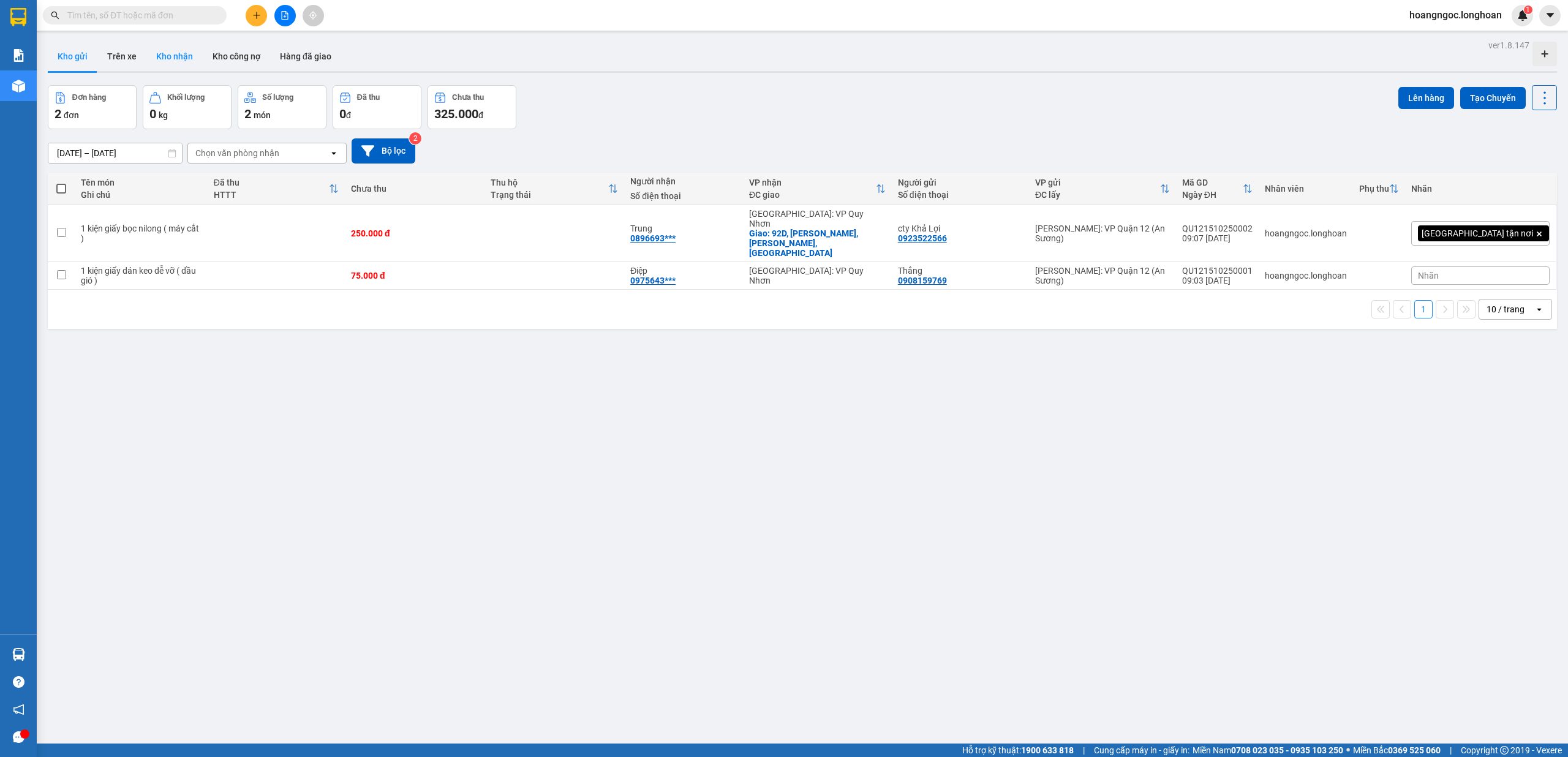
click at [184, 55] on button "Kho nhận" at bounding box center [175, 55] width 56 height 29
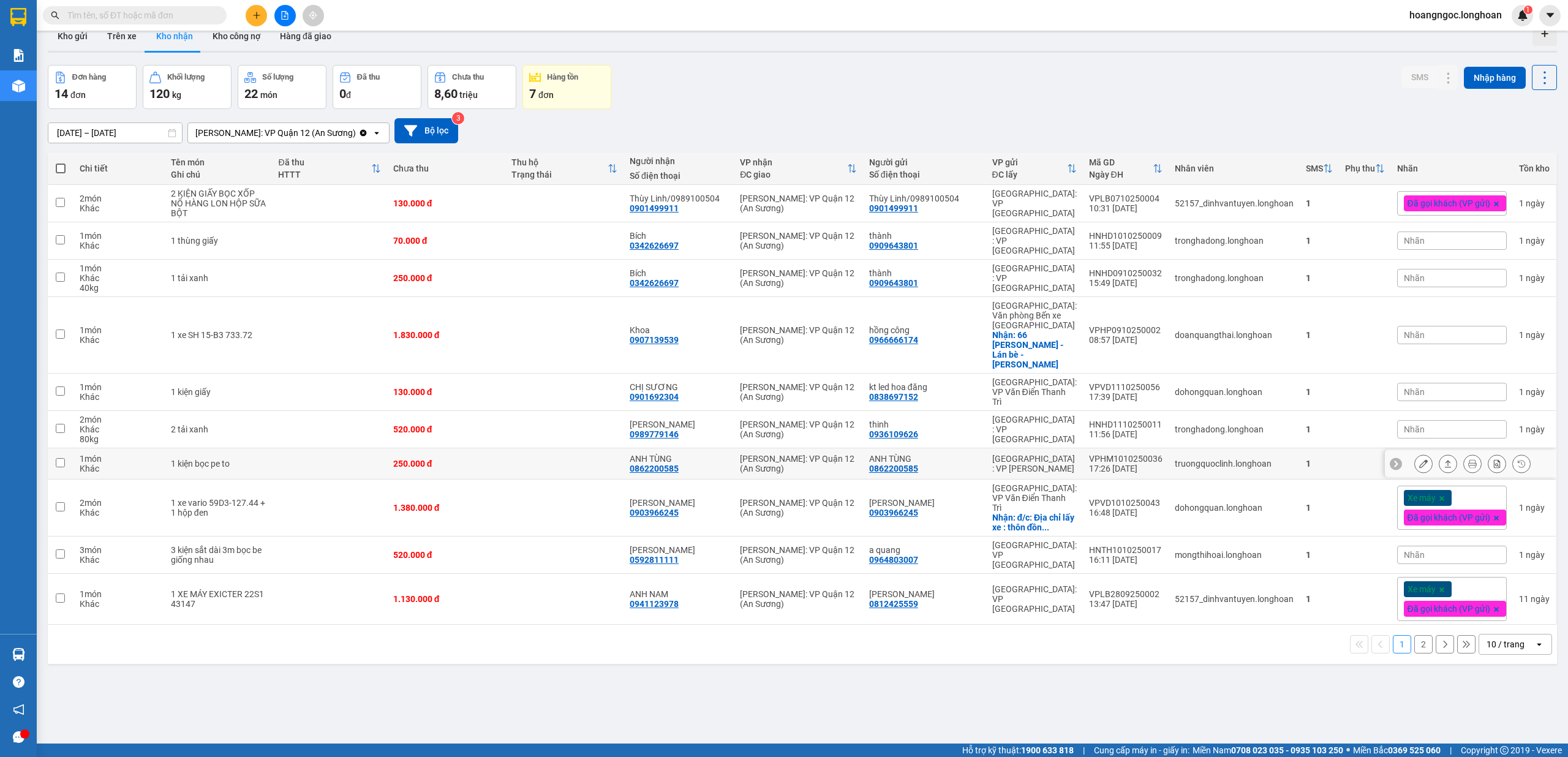
scroll to position [56, 0]
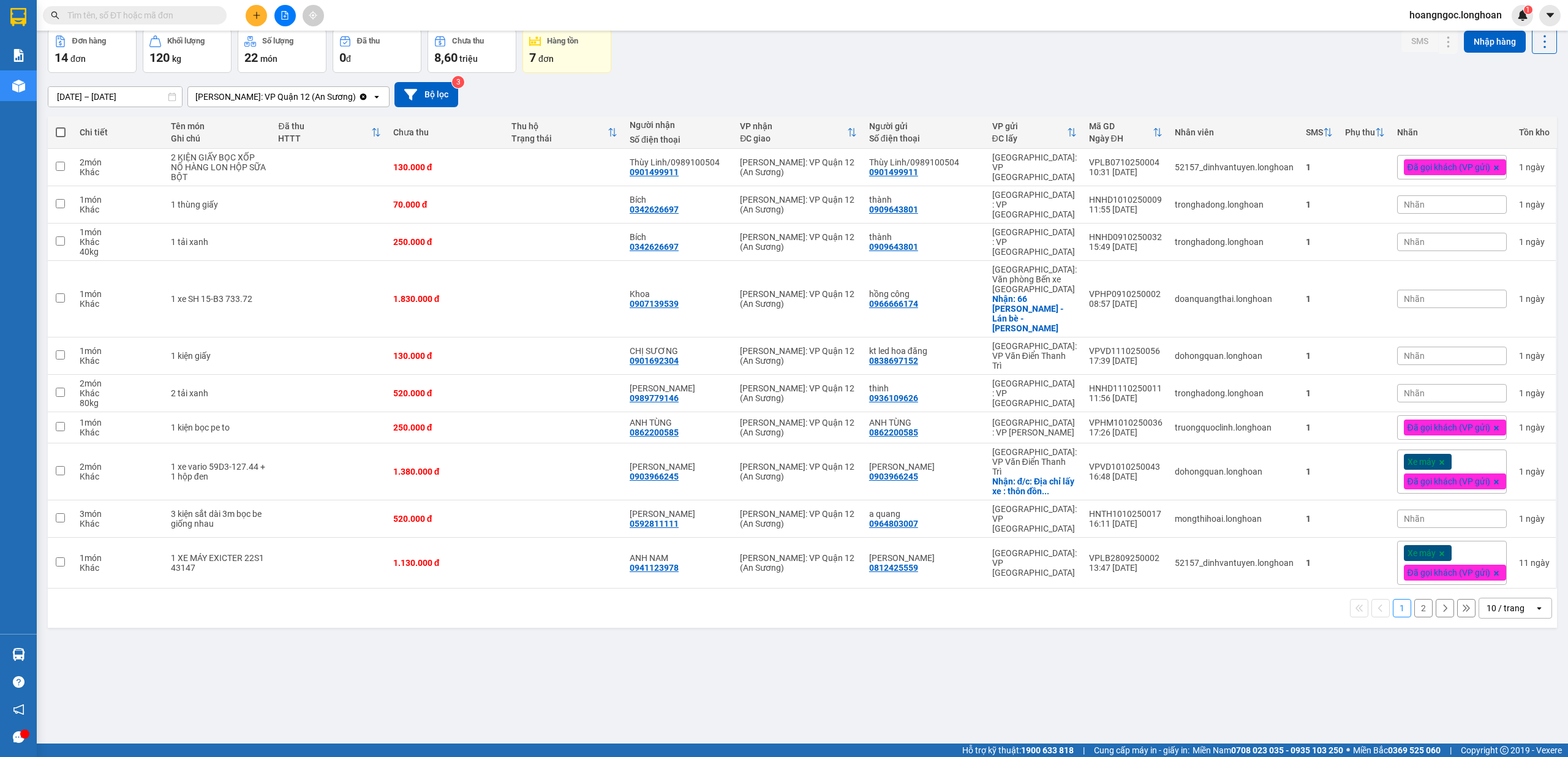
click at [1498, 602] on div "10 / trang" at bounding box center [1505, 608] width 38 height 12
click at [1507, 702] on div "100 / trang" at bounding box center [1502, 693] width 73 height 22
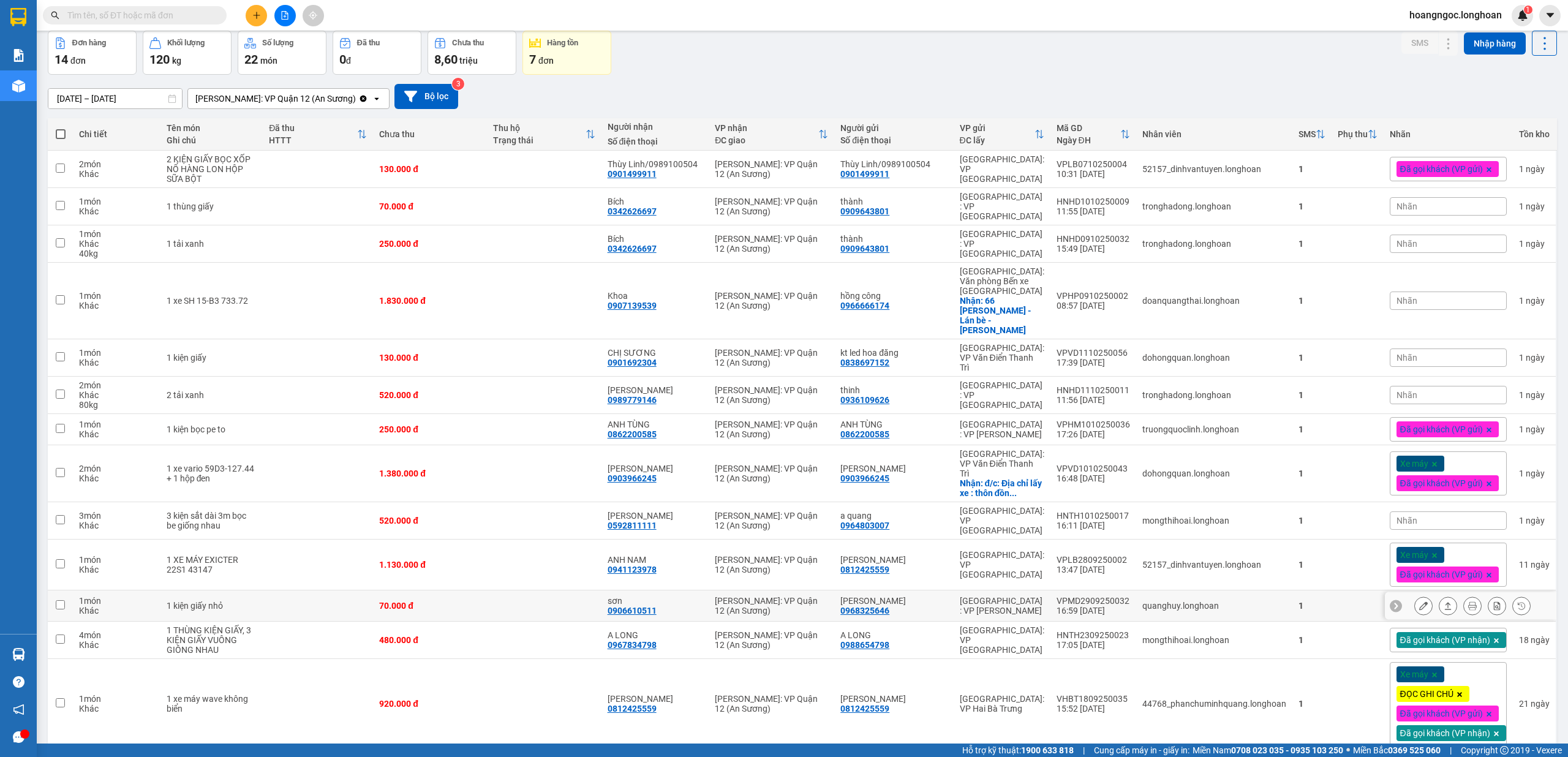
scroll to position [132, 0]
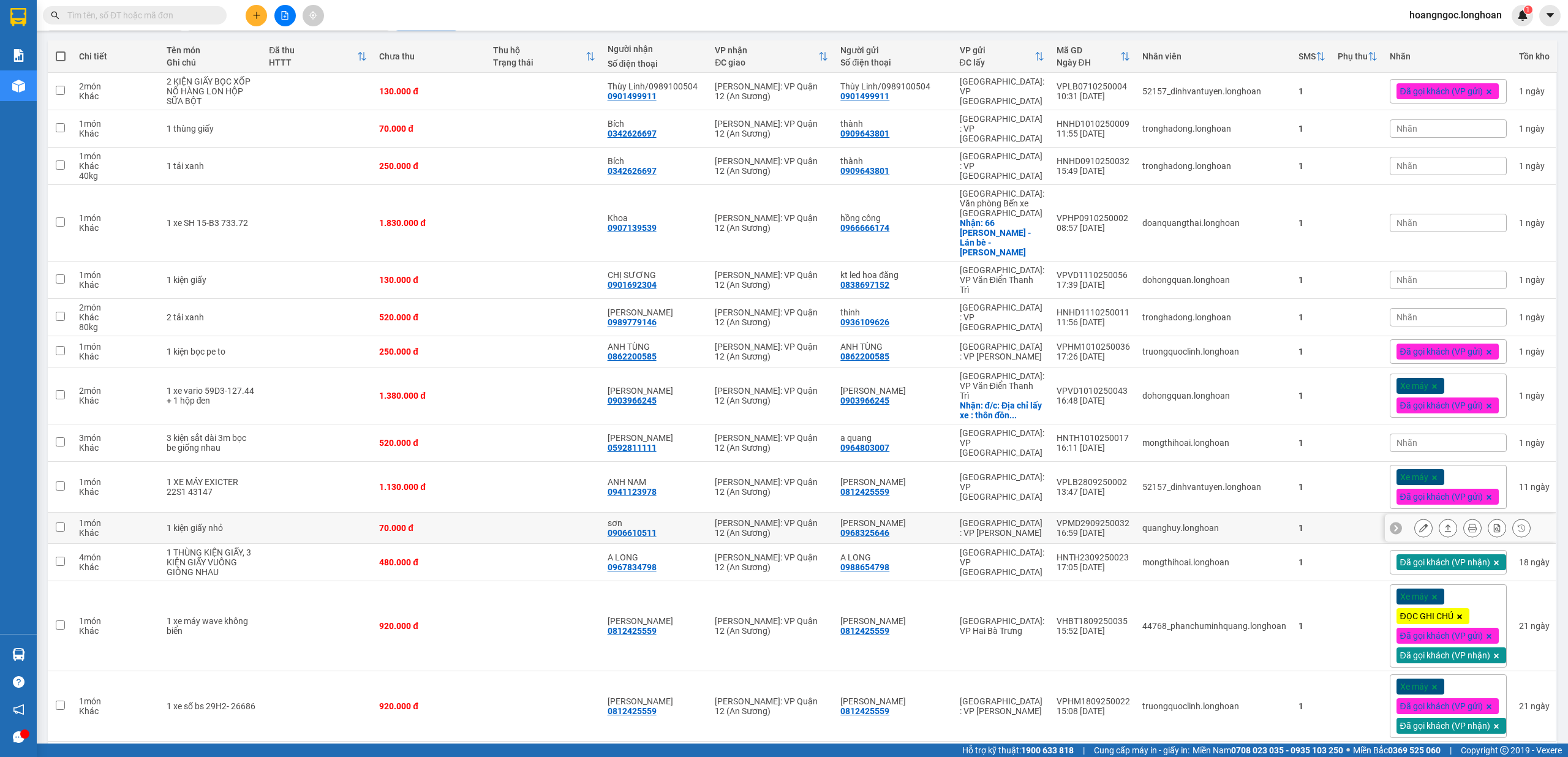
click at [1468, 523] on icon at bounding box center [1472, 527] width 8 height 8
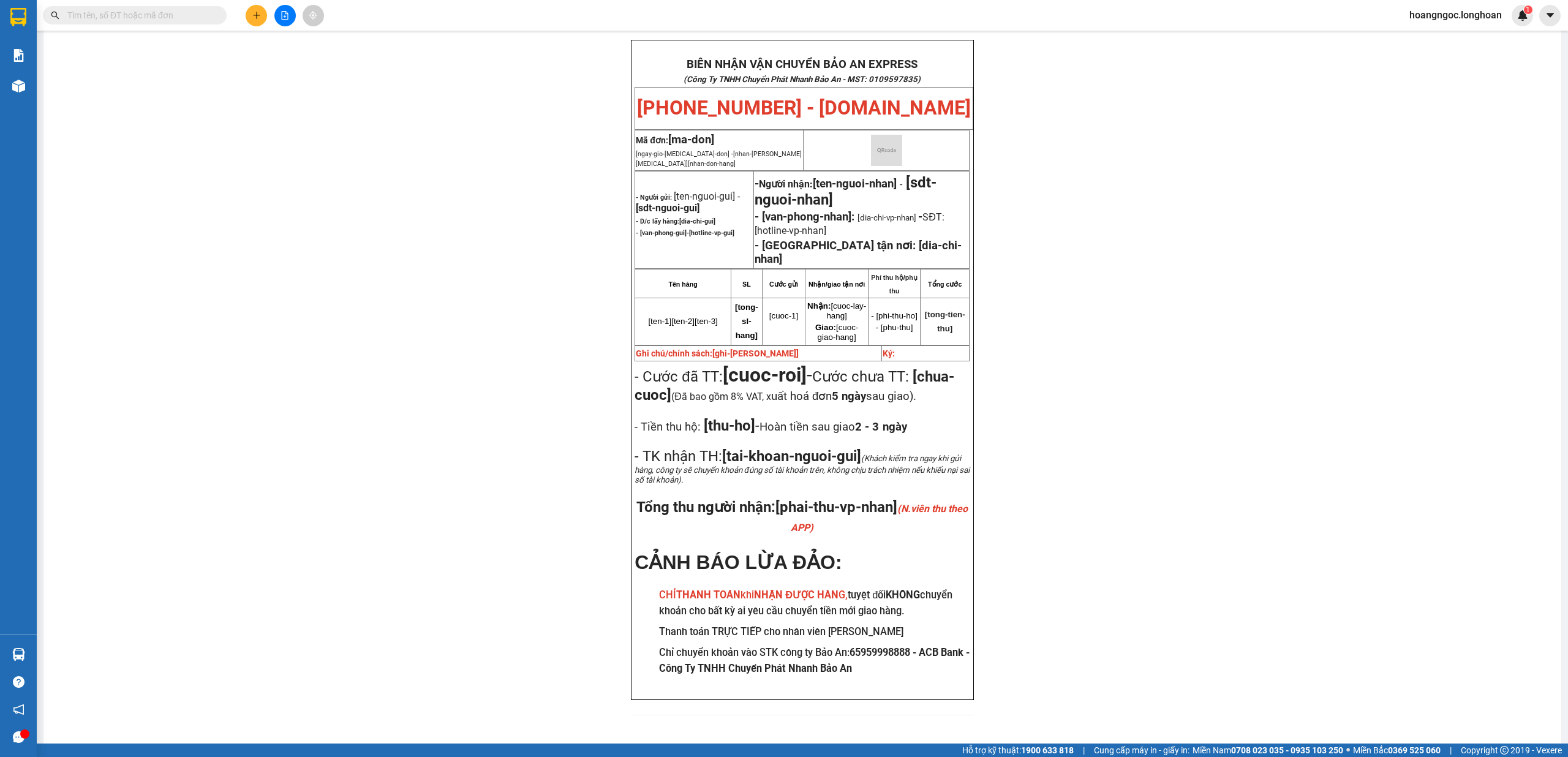
scroll to position [73, 0]
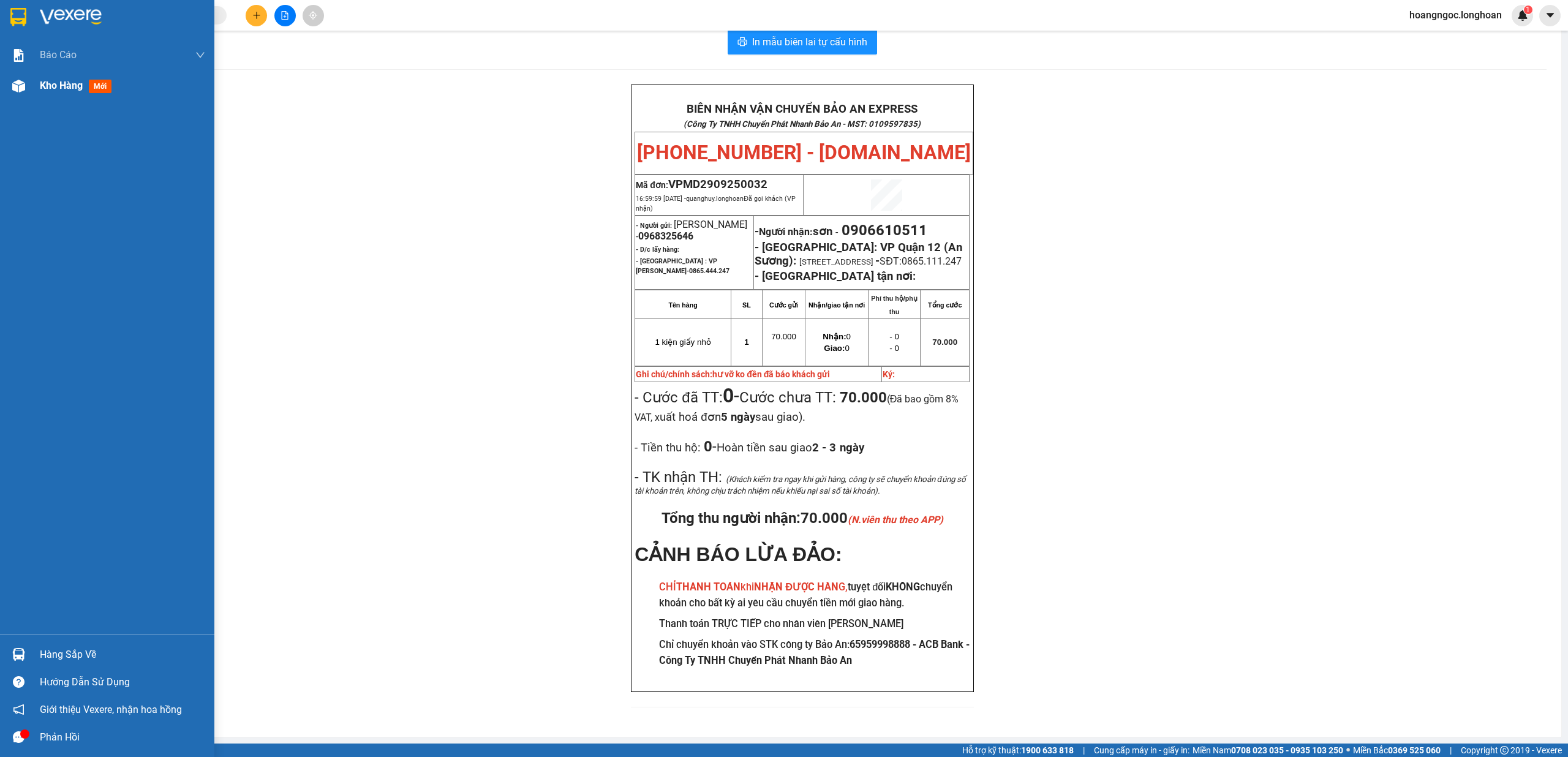
click at [55, 93] on div "Kho hàng mới" at bounding box center [78, 85] width 77 height 15
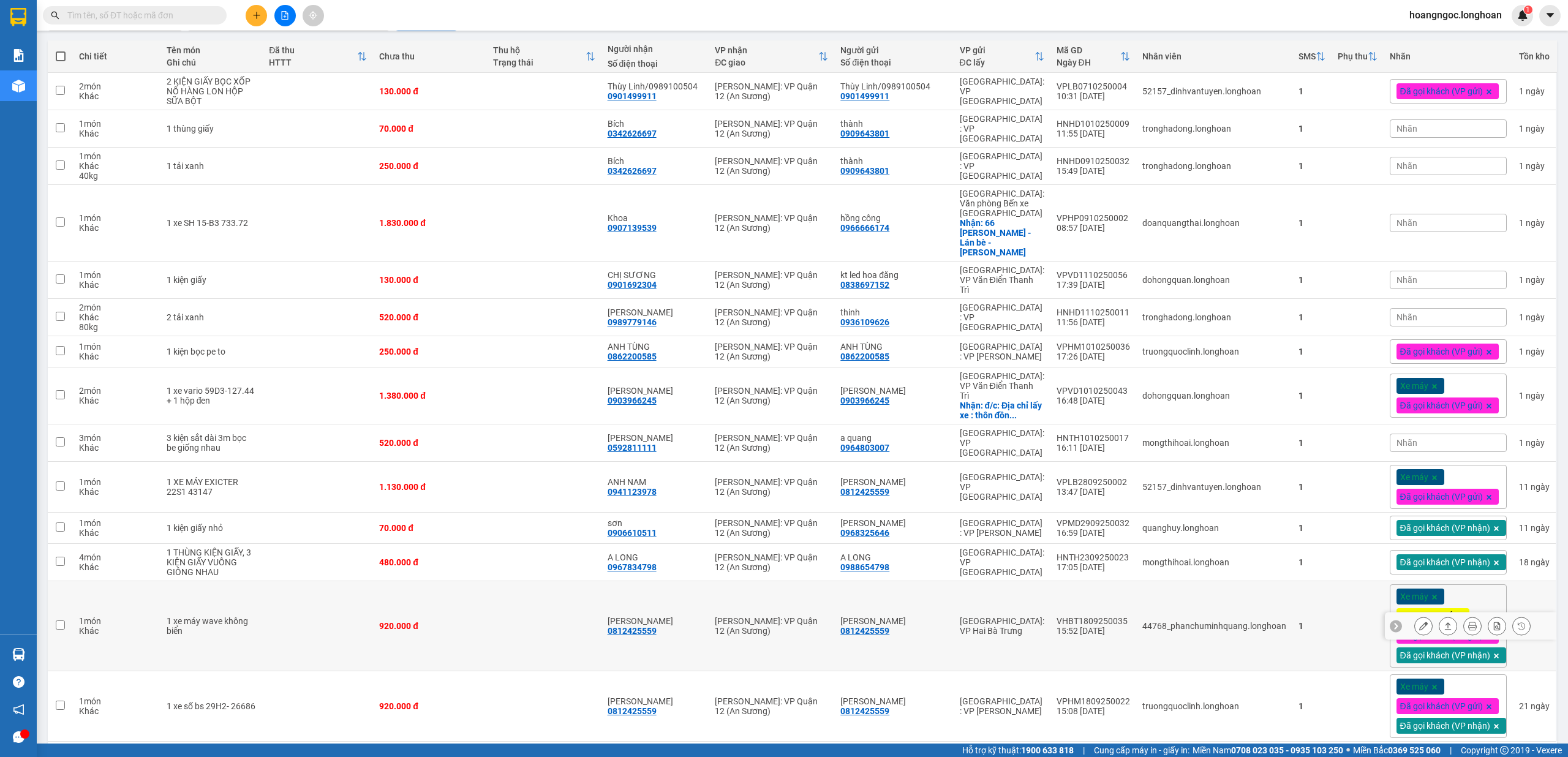
scroll to position [50, 0]
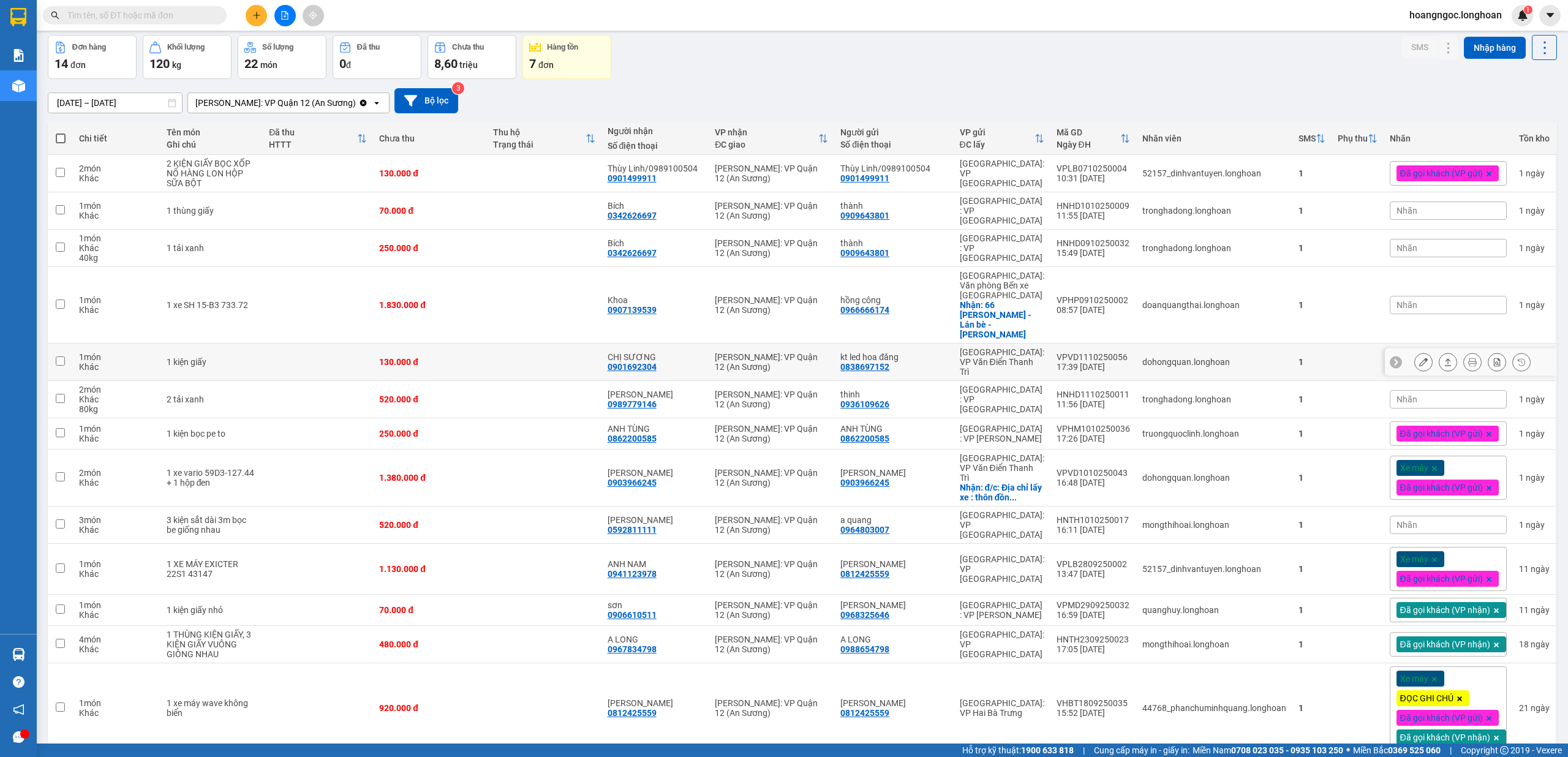
click at [1444, 358] on icon at bounding box center [1448, 362] width 8 height 8
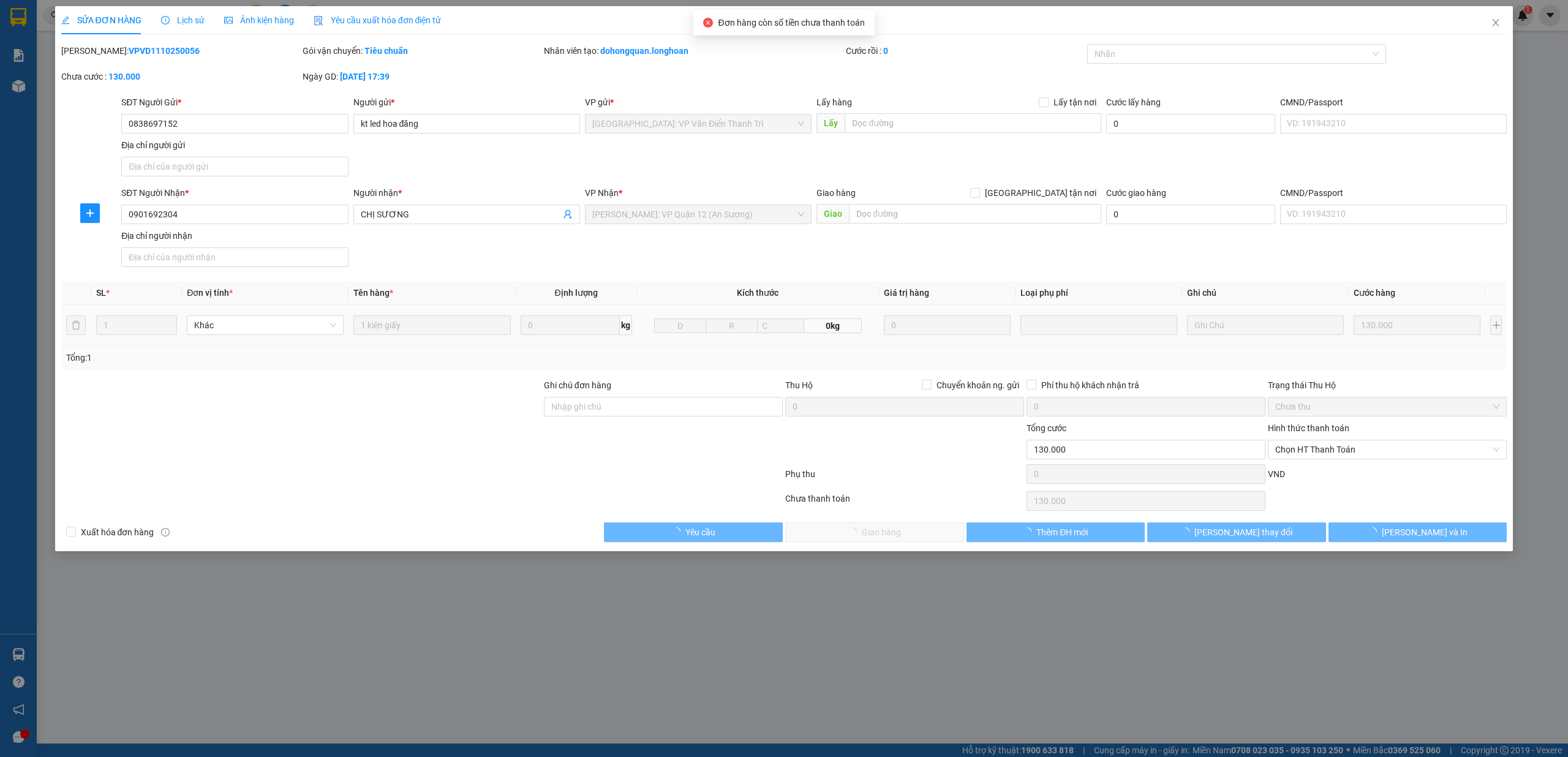
type input "0838697152"
type input "kt led hoa đăng"
type input "0901692304"
type input "CHỊ SƯƠNG"
type input "0"
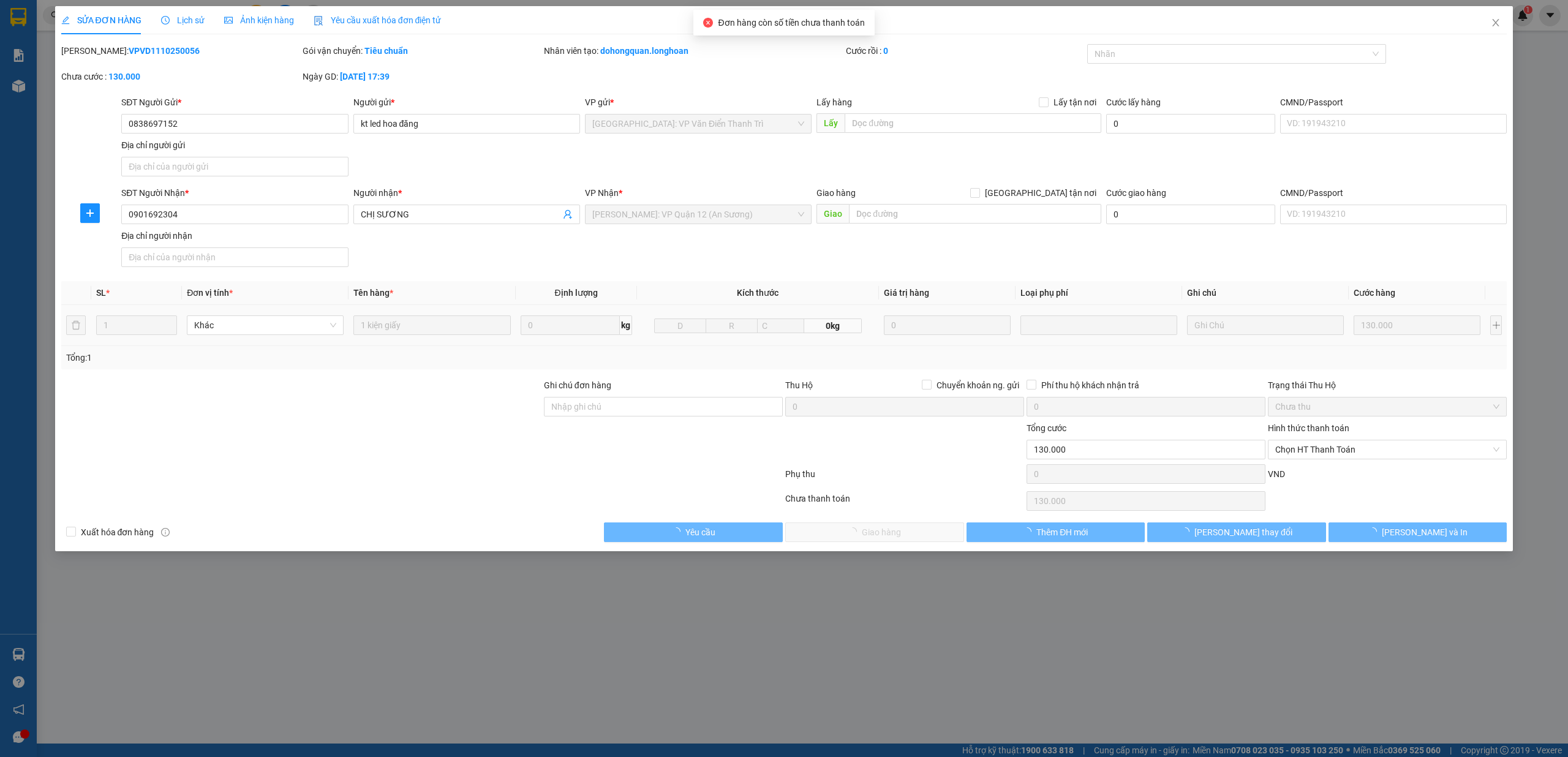
type input "130.000"
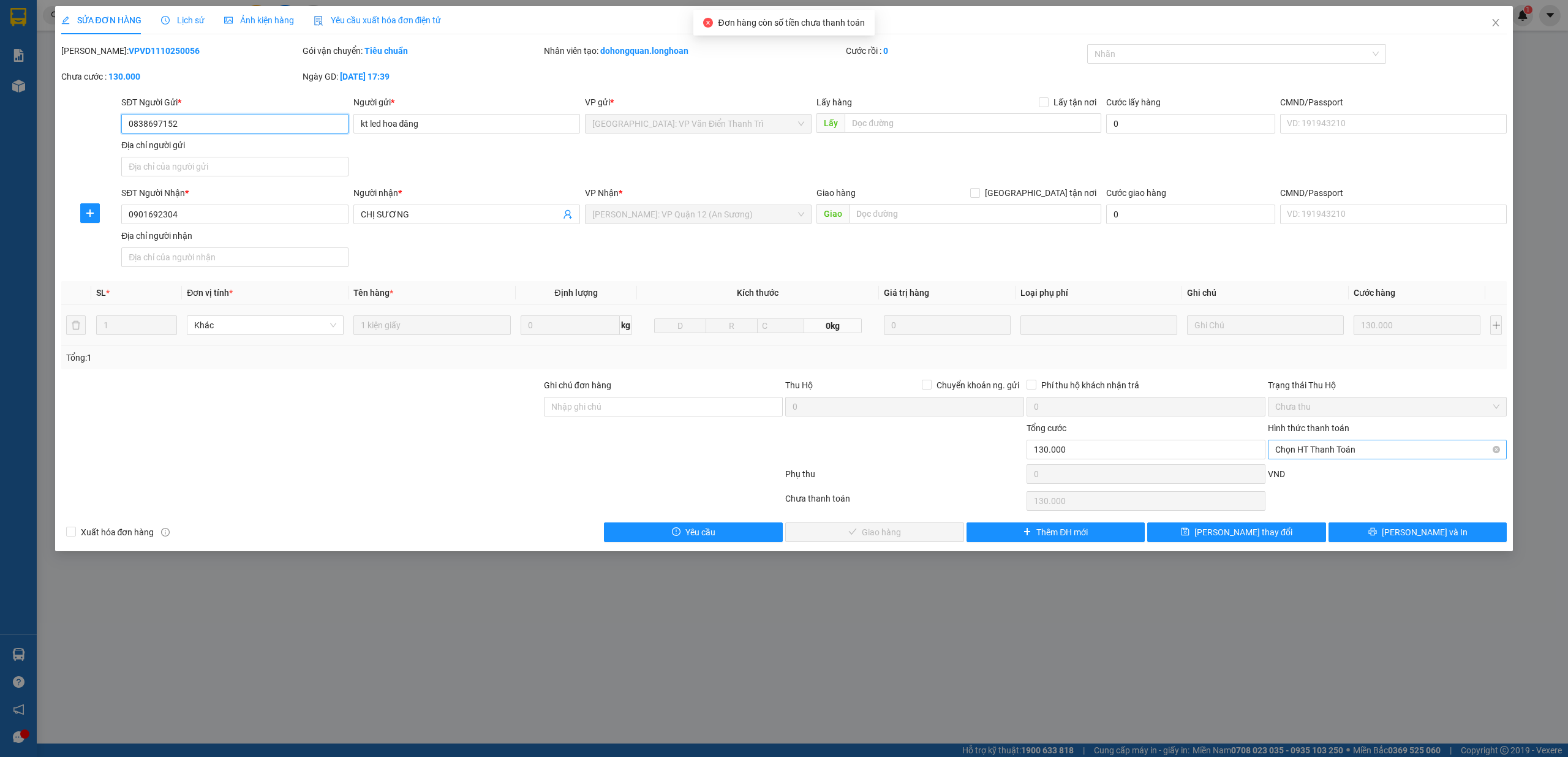
click at [1327, 456] on span "Chọn HT Thanh Toán" at bounding box center [1387, 450] width 225 height 19
click at [1310, 472] on div "Tại văn phòng" at bounding box center [1387, 476] width 225 height 13
type input "0"
click at [877, 539] on span "Lưu và Giao hàng" at bounding box center [881, 532] width 117 height 13
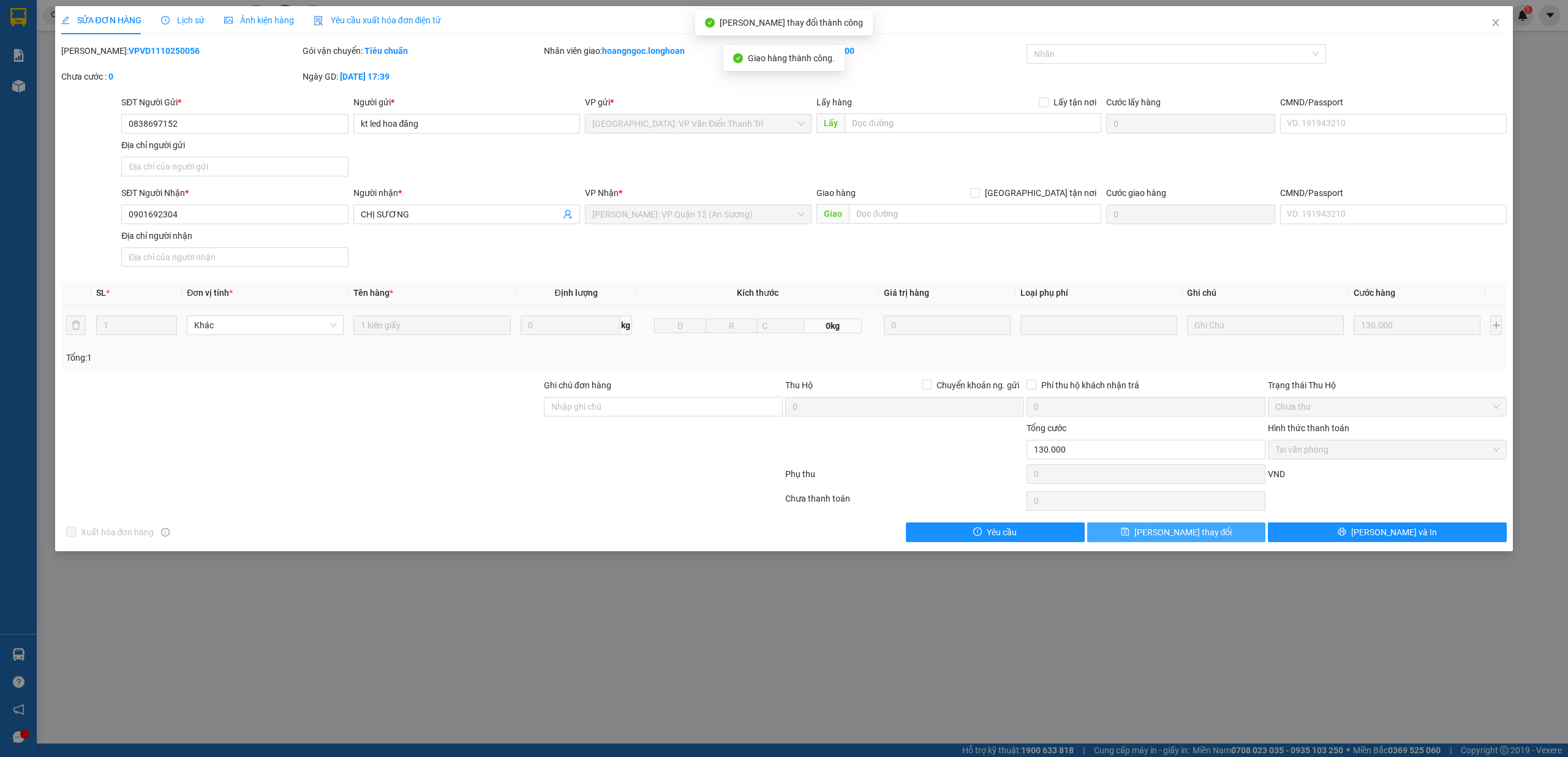
click at [1240, 537] on button "[PERSON_NAME] thay đổi" at bounding box center [1176, 532] width 179 height 20
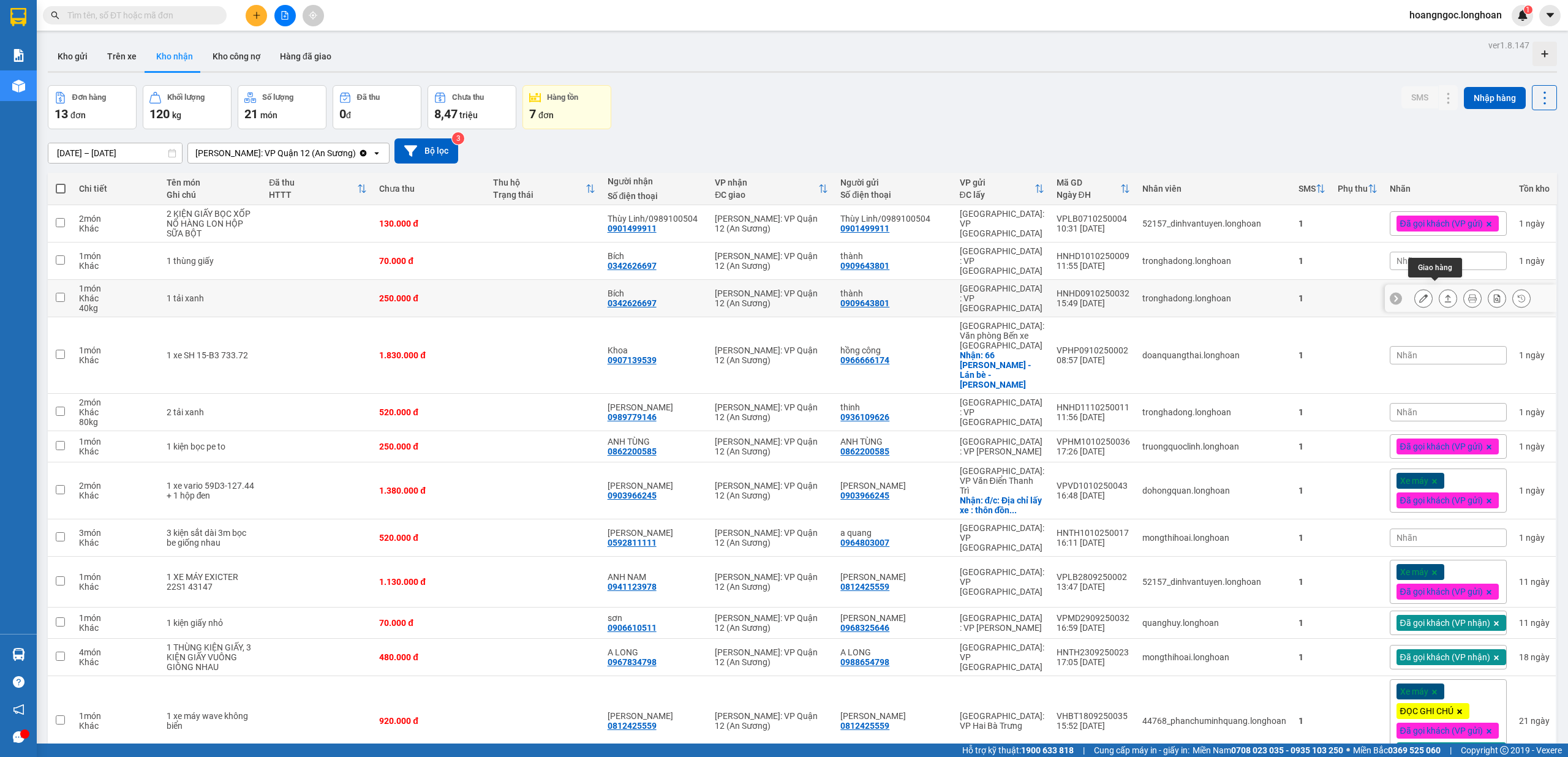
click at [1442, 292] on button at bounding box center [1448, 298] width 17 height 22
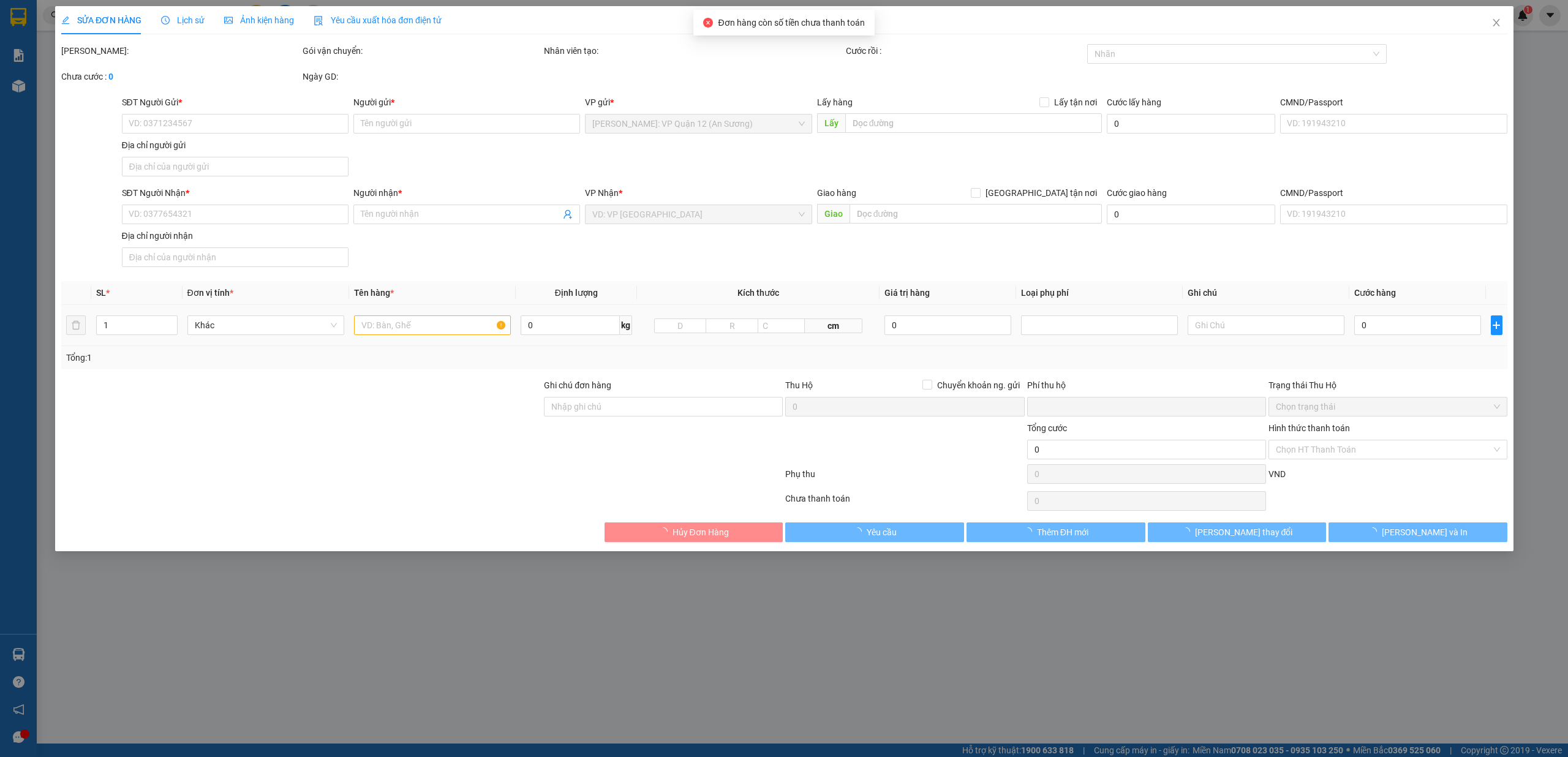
type input "0909643801"
type input "thành"
type input "0342626697"
type input "Bích"
type input "0"
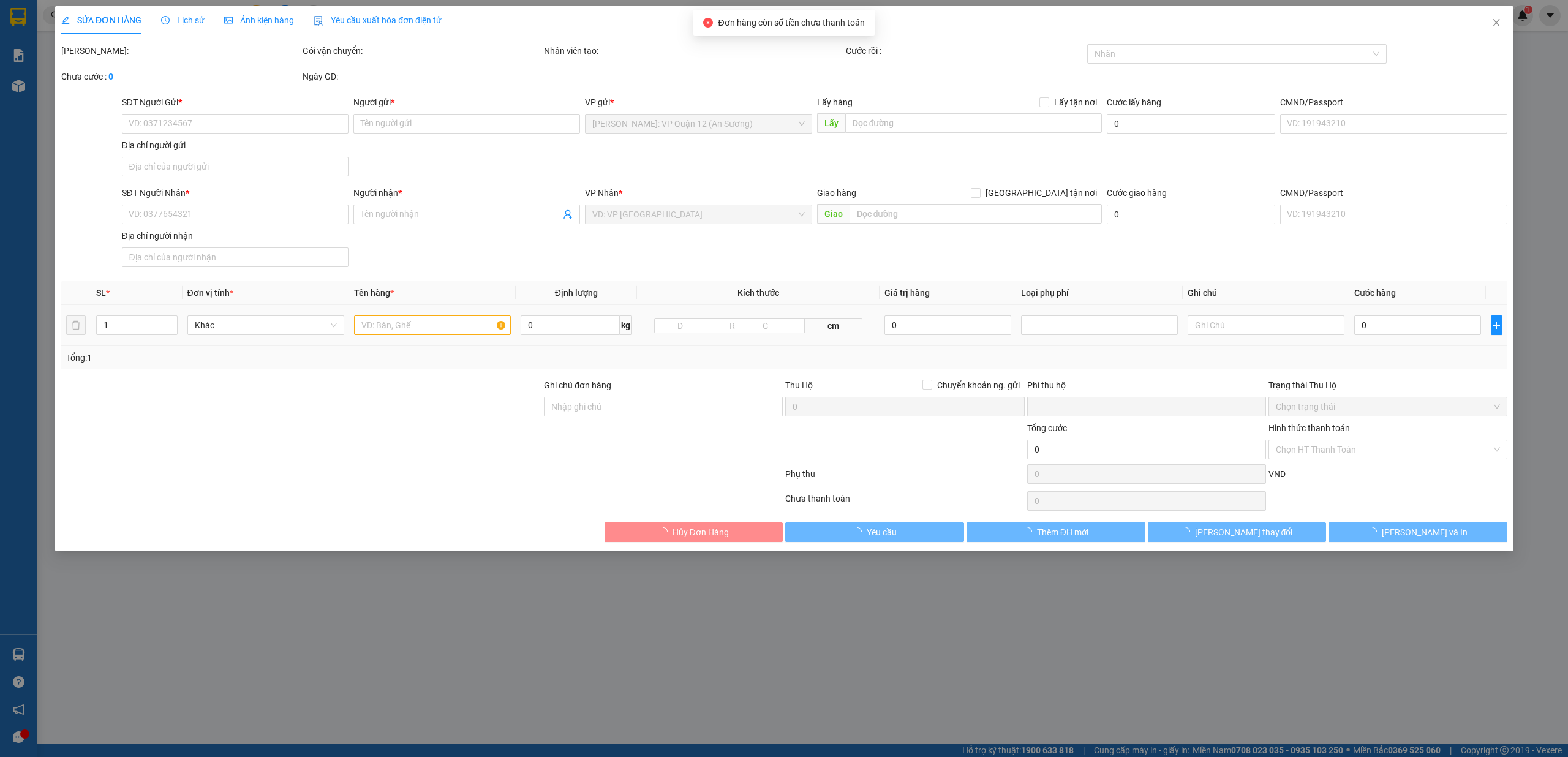
type input "250.000"
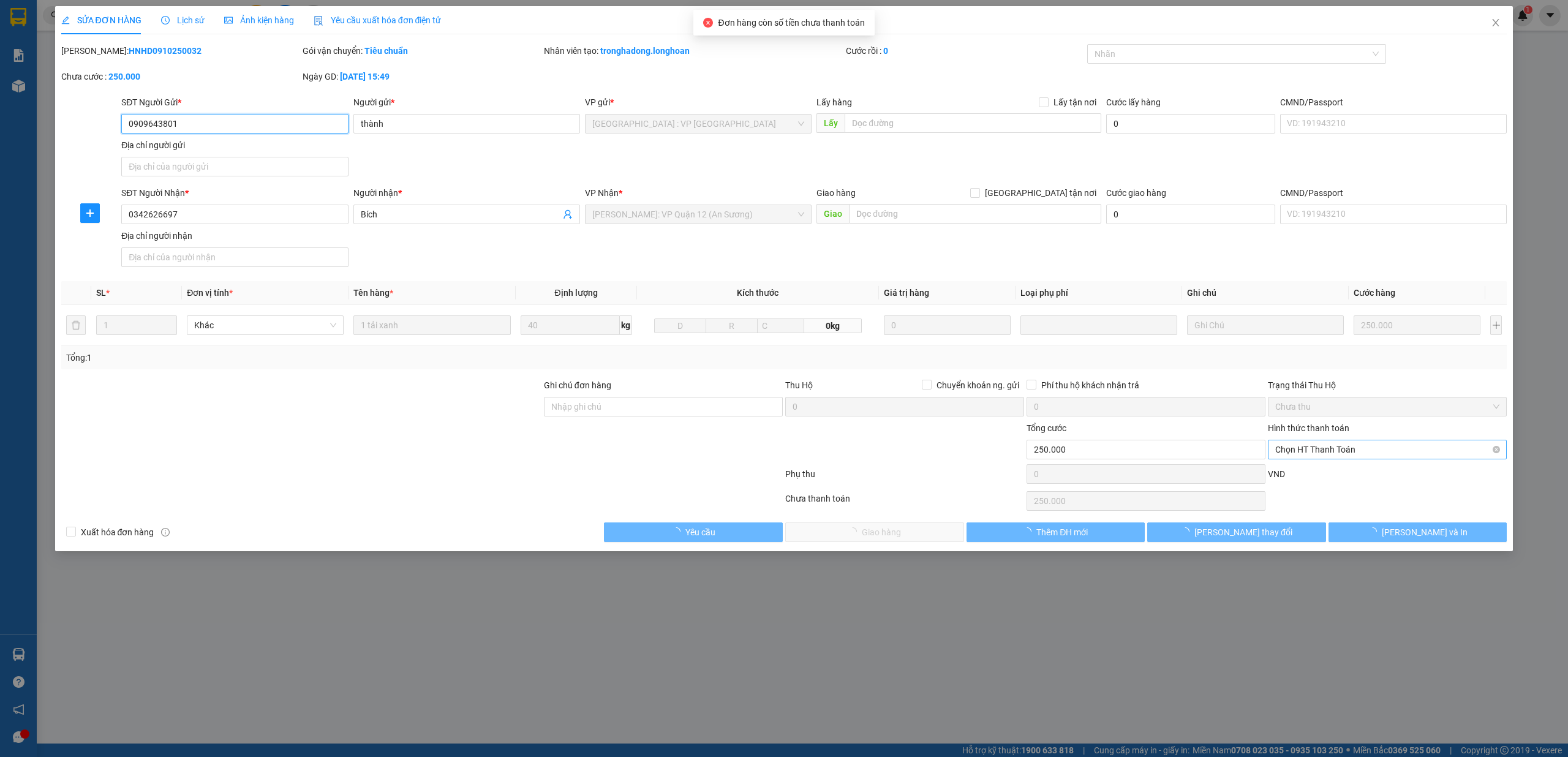
click at [1314, 458] on span "Chọn HT Thanh Toán" at bounding box center [1387, 450] width 225 height 19
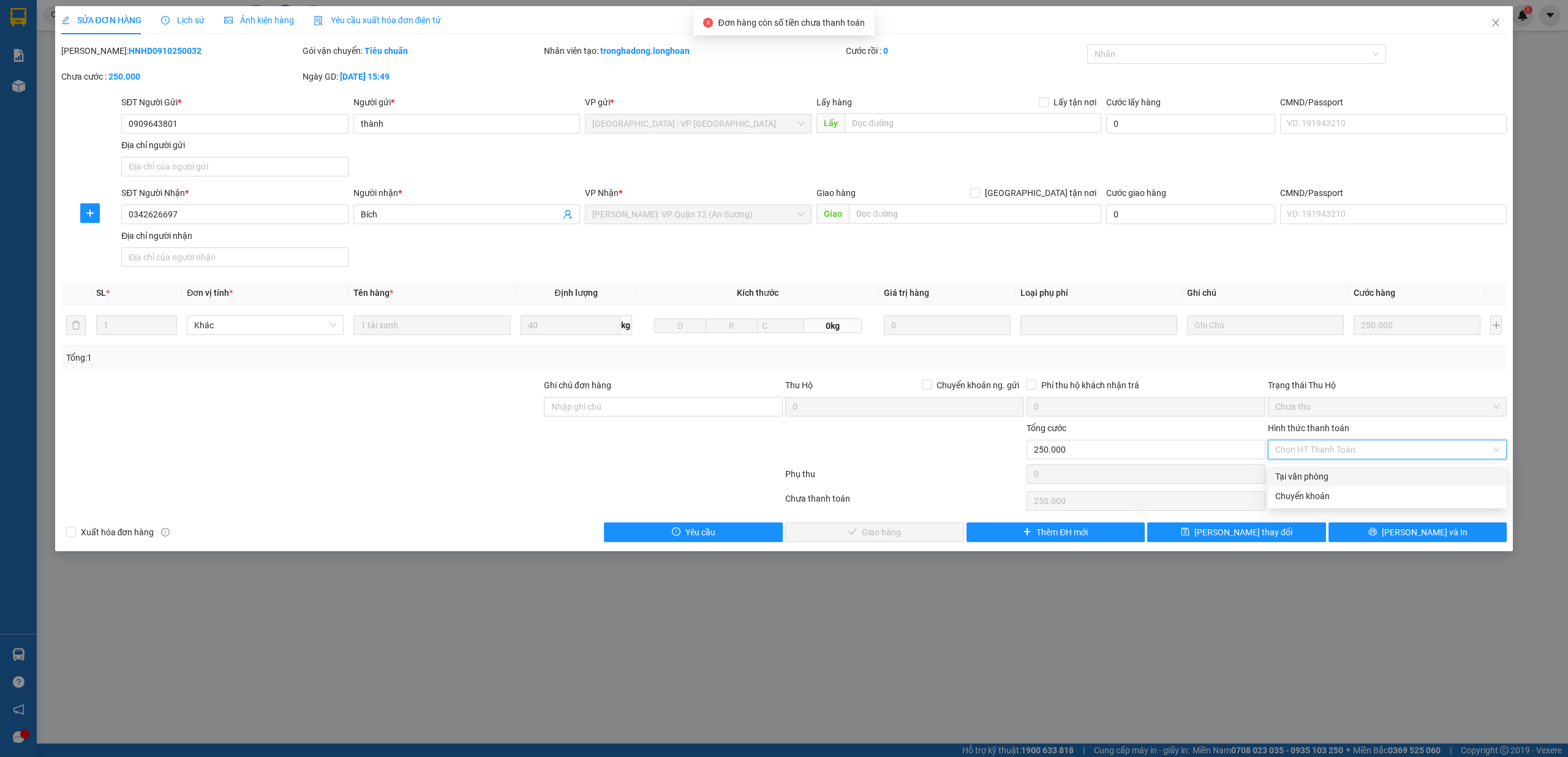
click at [1282, 478] on div "Tại văn phòng" at bounding box center [1387, 476] width 225 height 13
type input "0"
click at [907, 534] on span "Lưu và Giao hàng" at bounding box center [881, 532] width 117 height 13
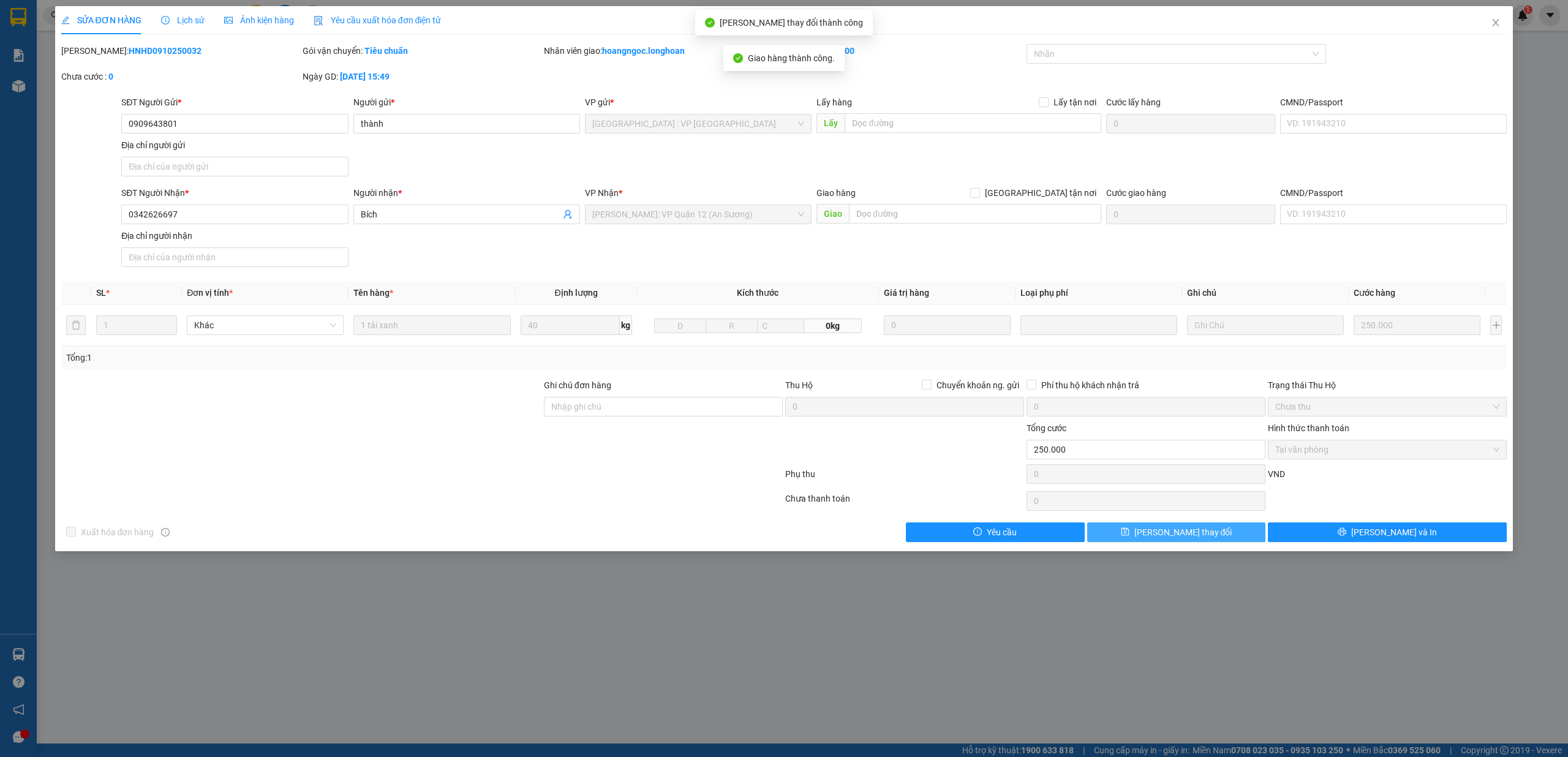
click at [1208, 537] on button "[PERSON_NAME] thay đổi" at bounding box center [1176, 532] width 179 height 20
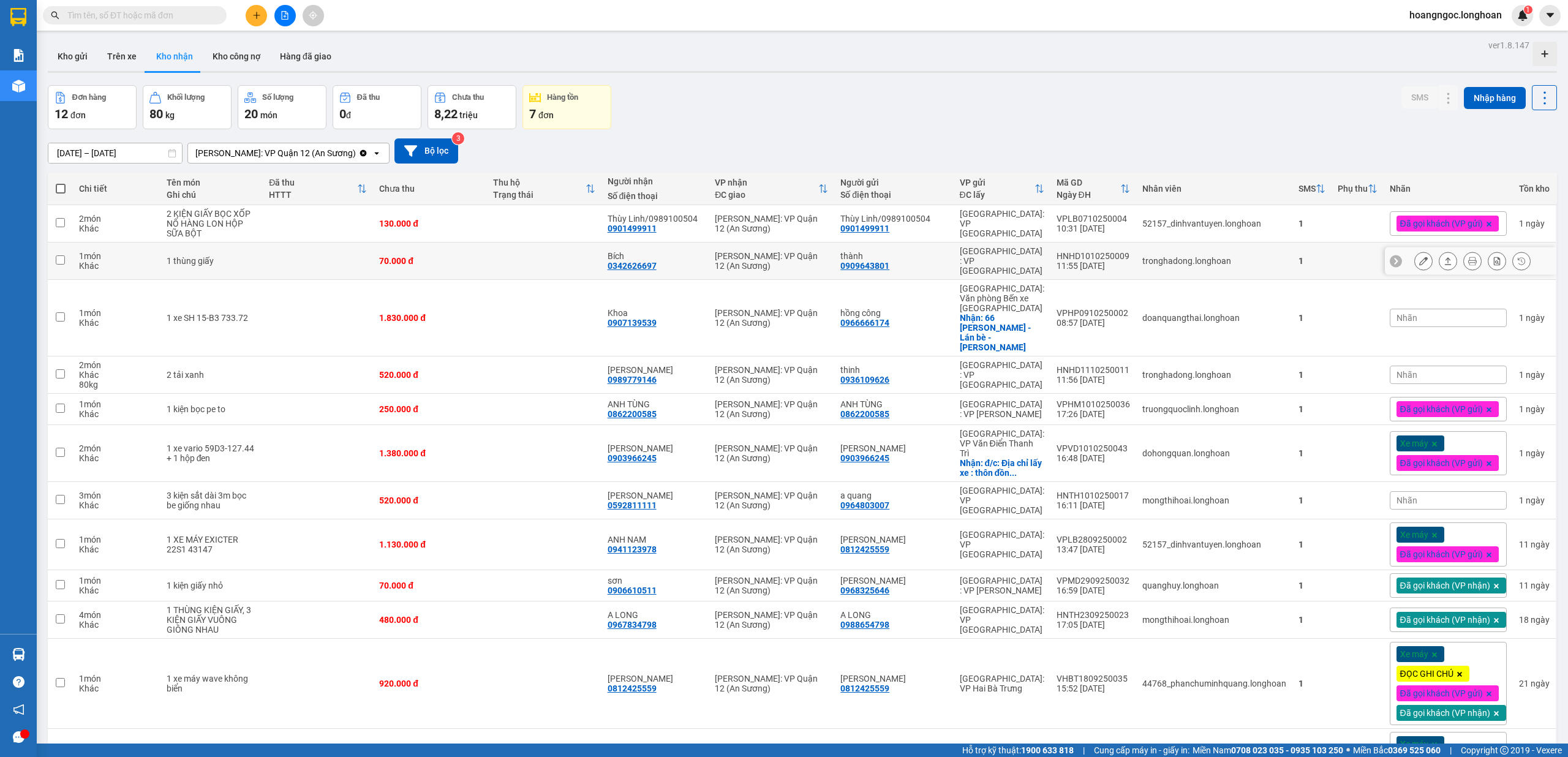
click at [1444, 256] on icon at bounding box center [1448, 260] width 8 height 8
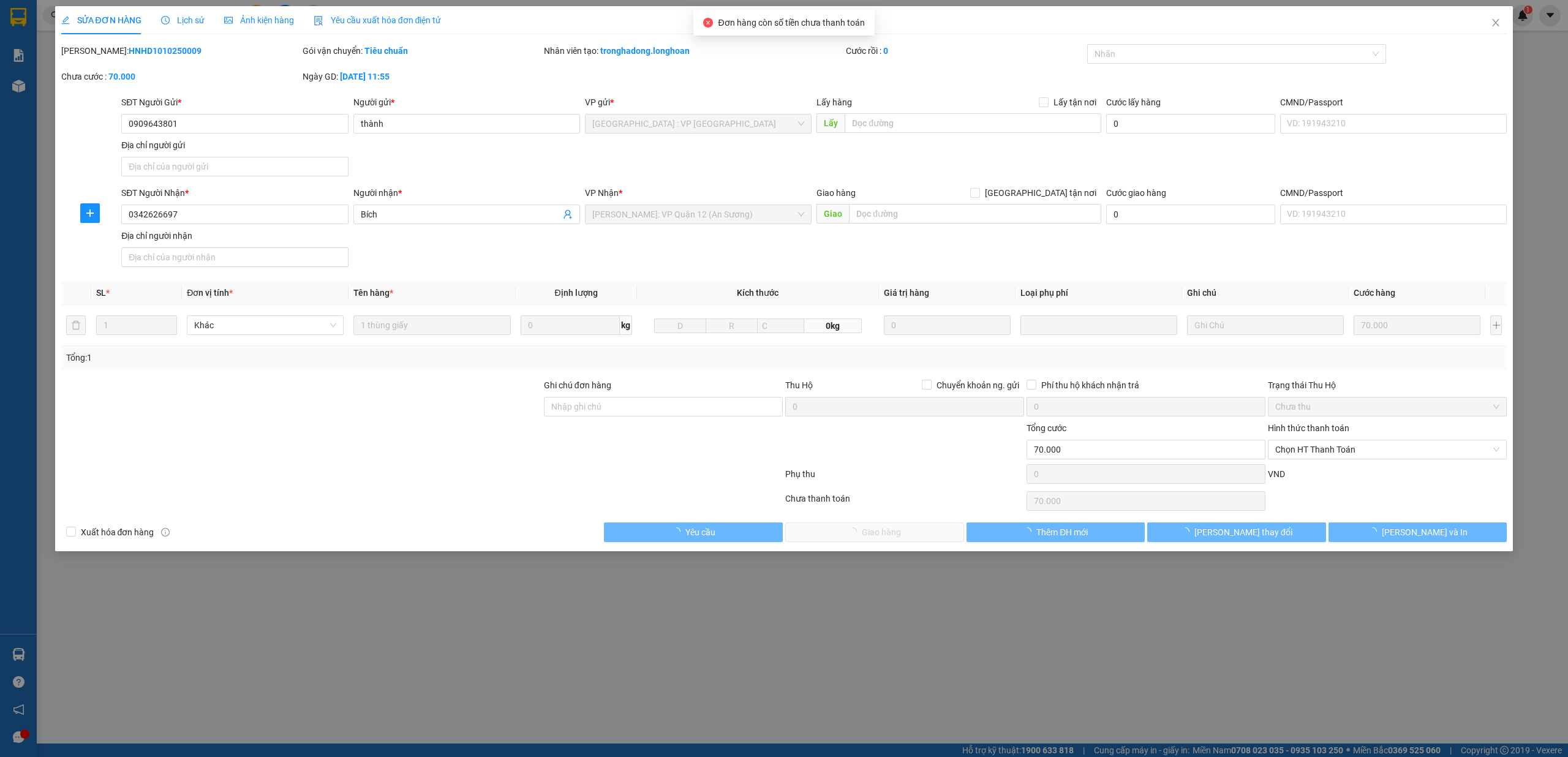
type input "0909643801"
type input "thành"
type input "0342626697"
type input "Bích"
type input "0"
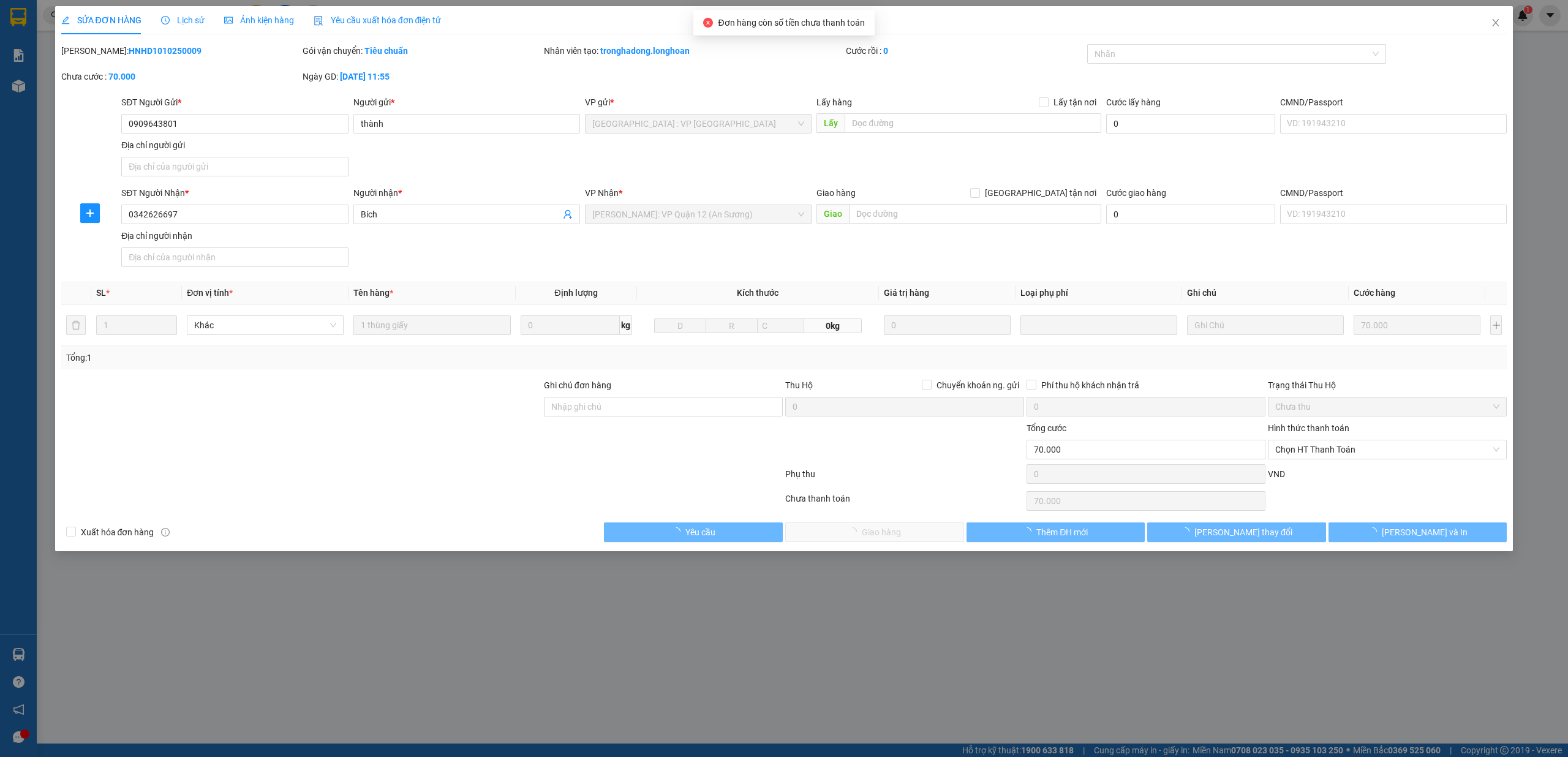
type input "70.000"
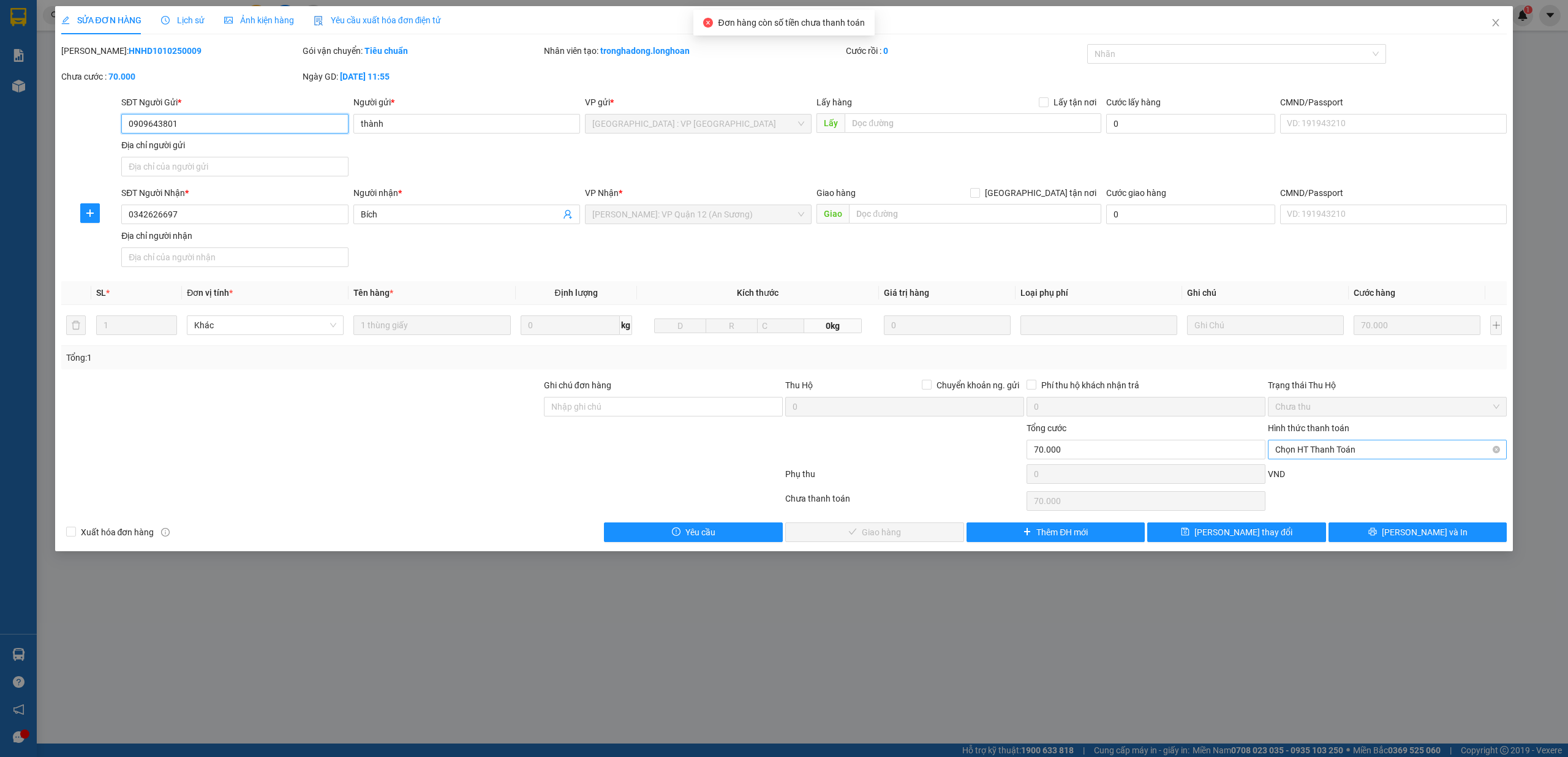
click at [1342, 447] on span "Chọn HT Thanh Toán" at bounding box center [1387, 450] width 225 height 19
drag, startPoint x: 1312, startPoint y: 468, endPoint x: 1296, endPoint y: 469, distance: 16.0
click at [1310, 469] on div "Tại văn phòng" at bounding box center [1388, 476] width 239 height 20
type input "0"
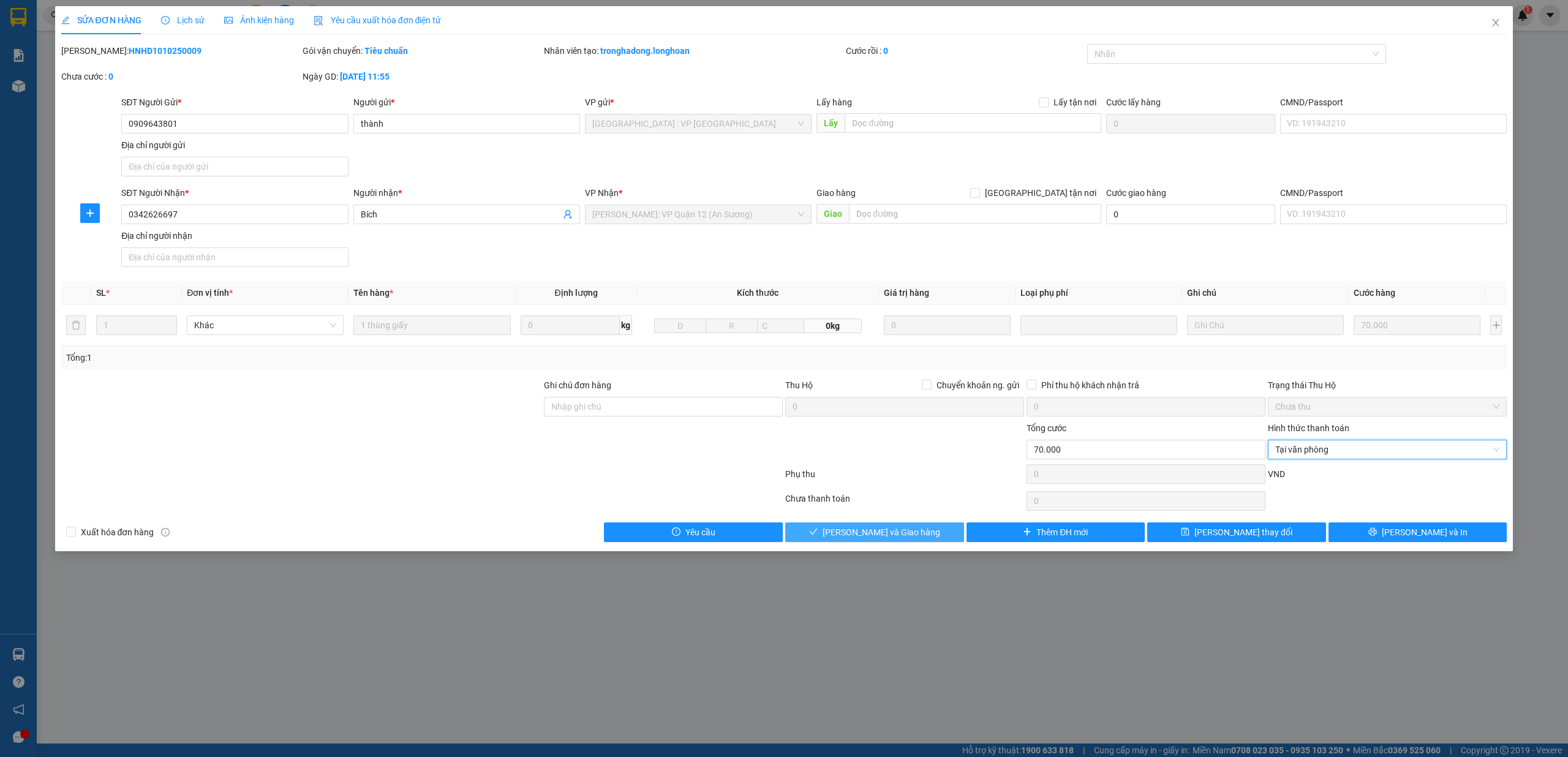
click at [854, 534] on span "Lưu và Giao hàng" at bounding box center [881, 532] width 117 height 13
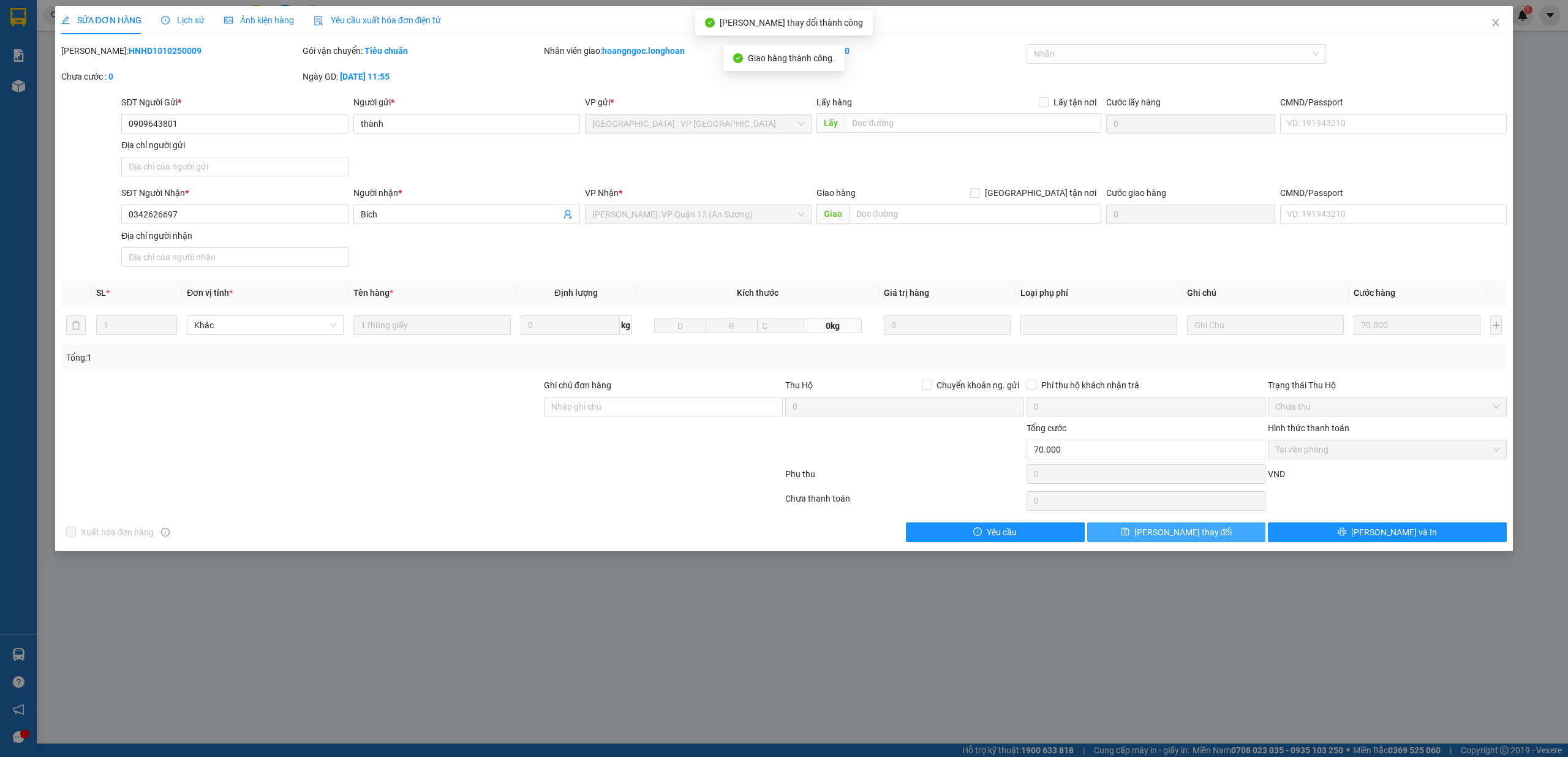
click at [1214, 534] on button "[PERSON_NAME] thay đổi" at bounding box center [1176, 532] width 179 height 20
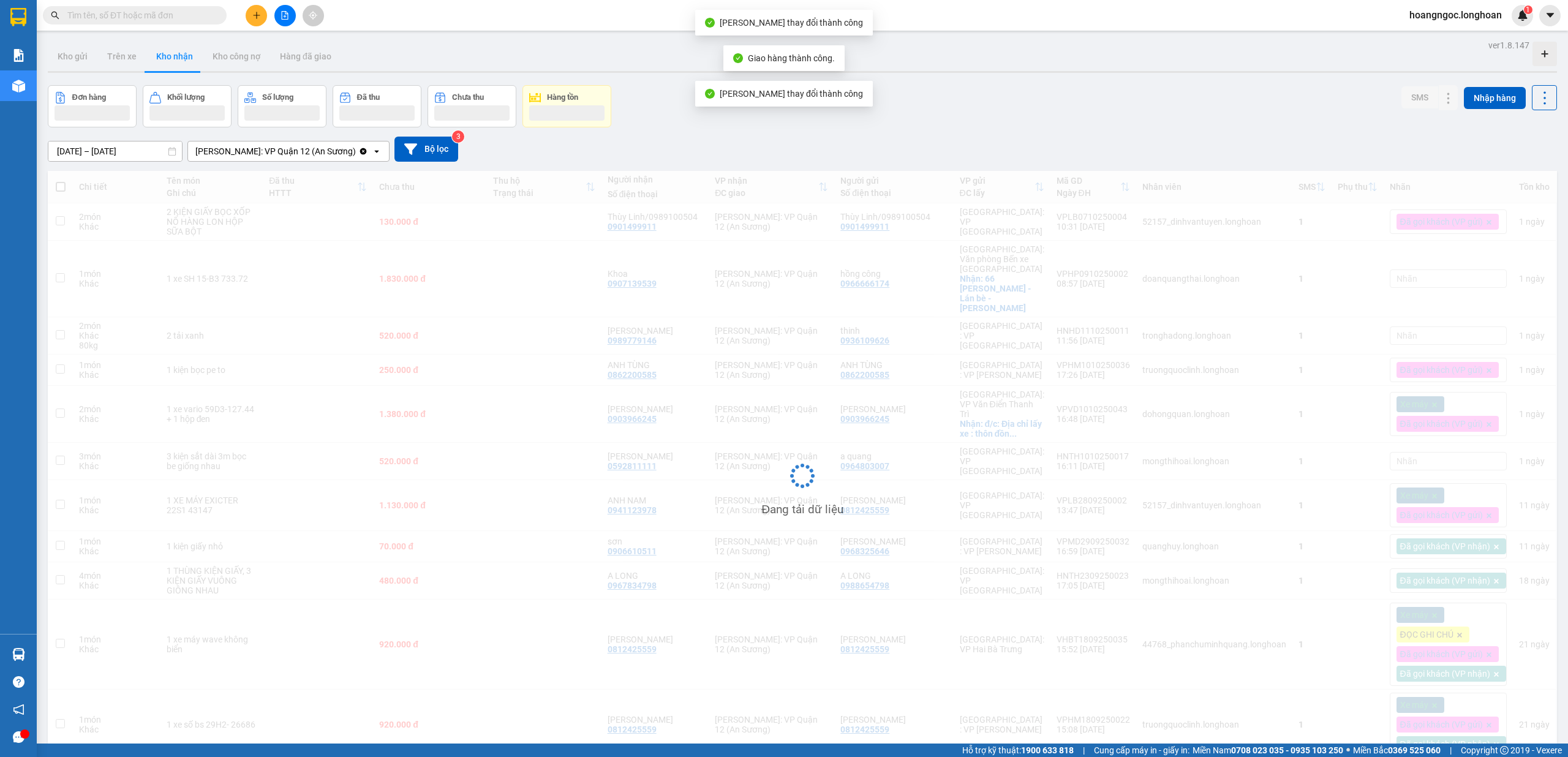
scroll to position [56, 0]
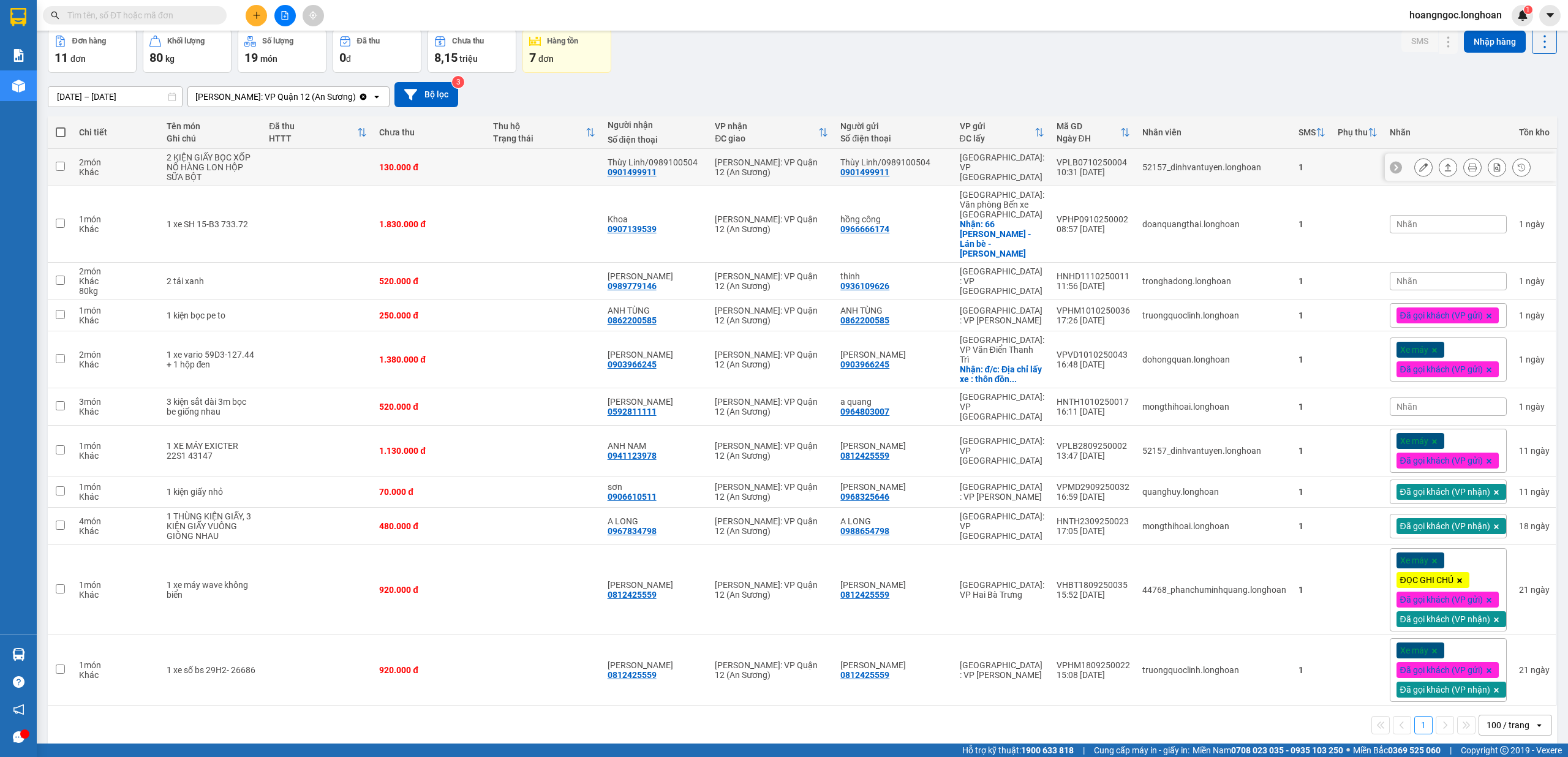
click at [1444, 170] on icon at bounding box center [1448, 166] width 8 height 8
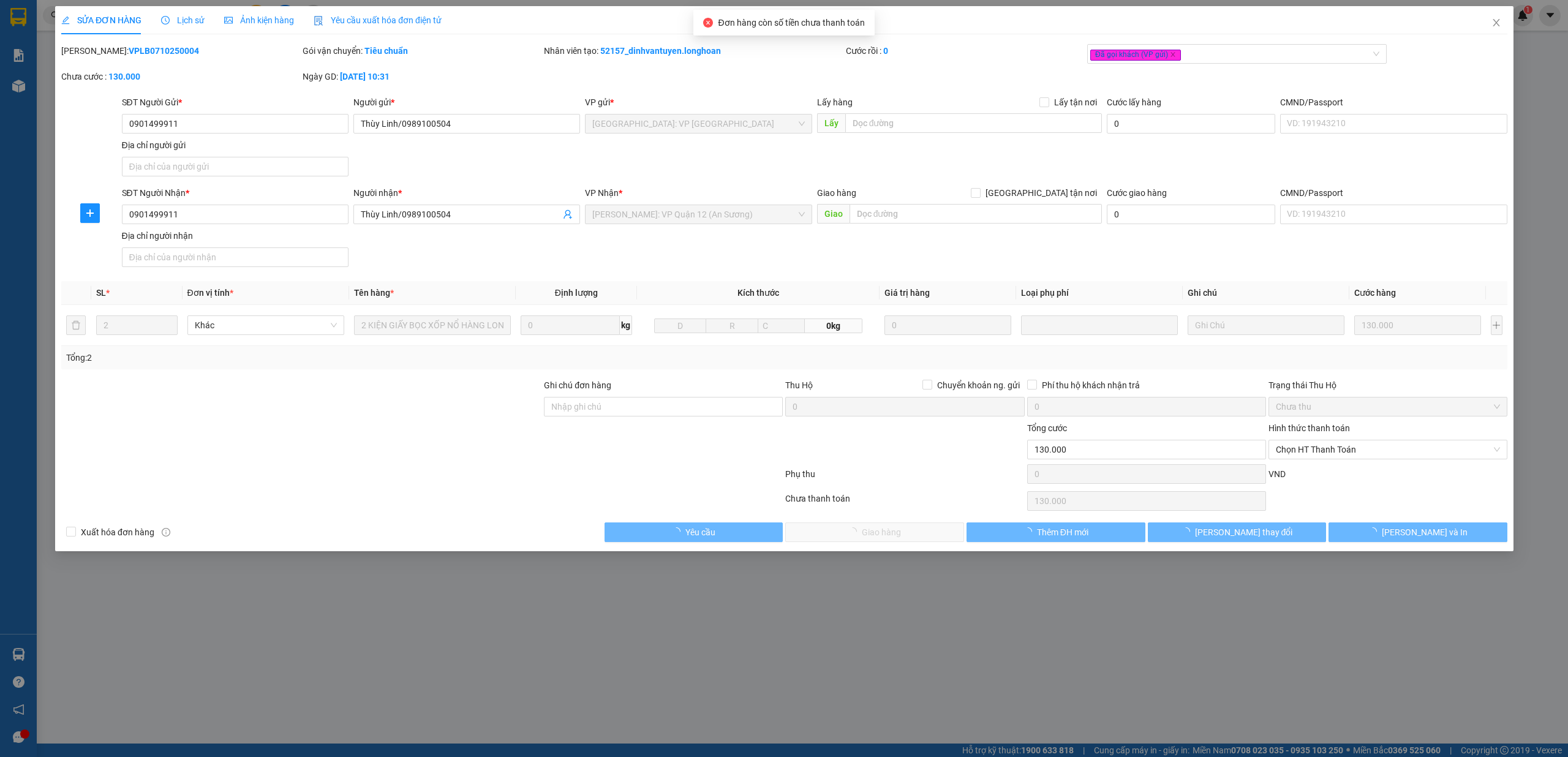
type input "0901499911"
type input "Thùy Linh/0989100504"
type input "0901499911"
type input "Thùy Linh/0989100504"
type input "0"
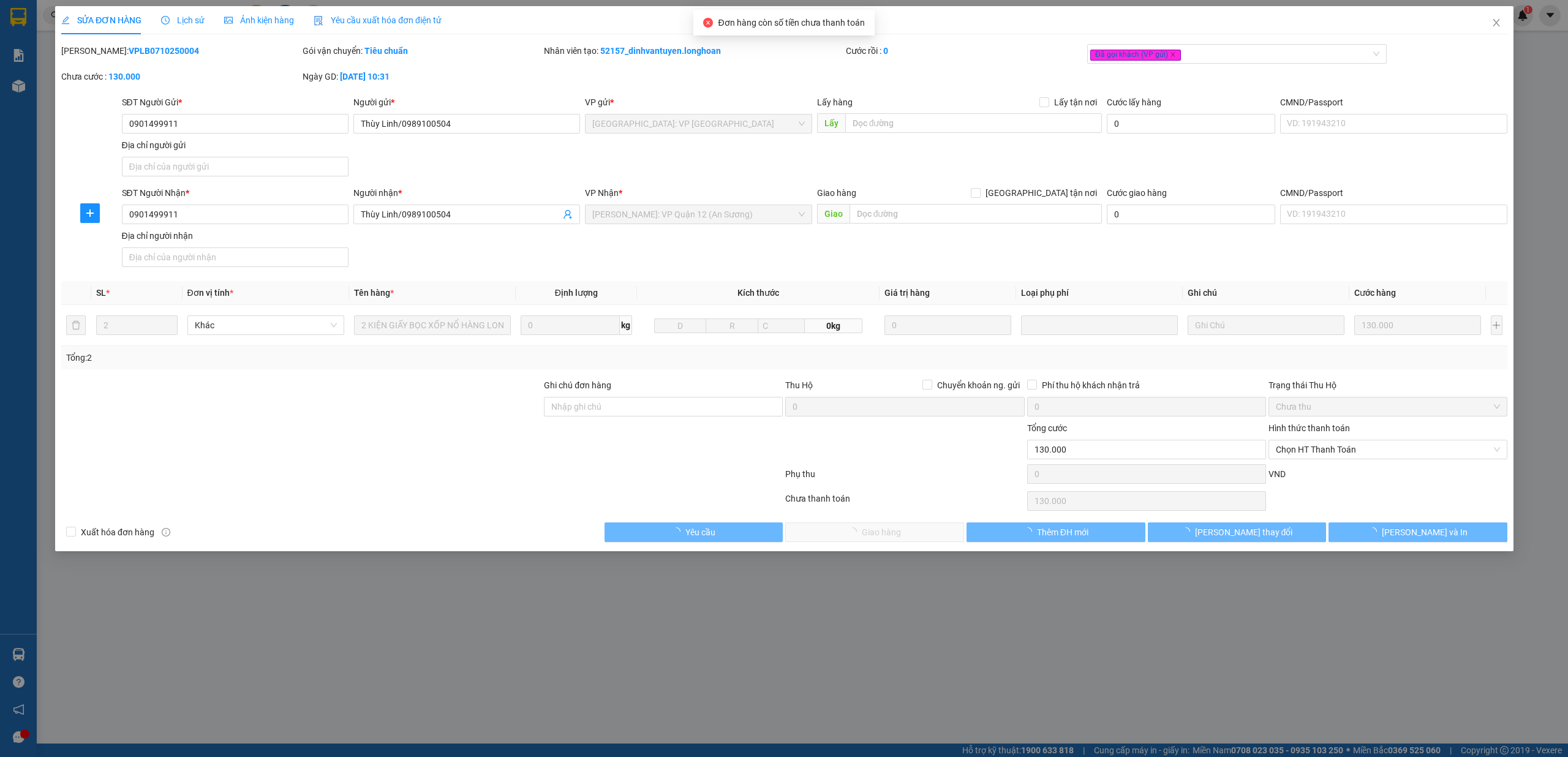
type input "130.000"
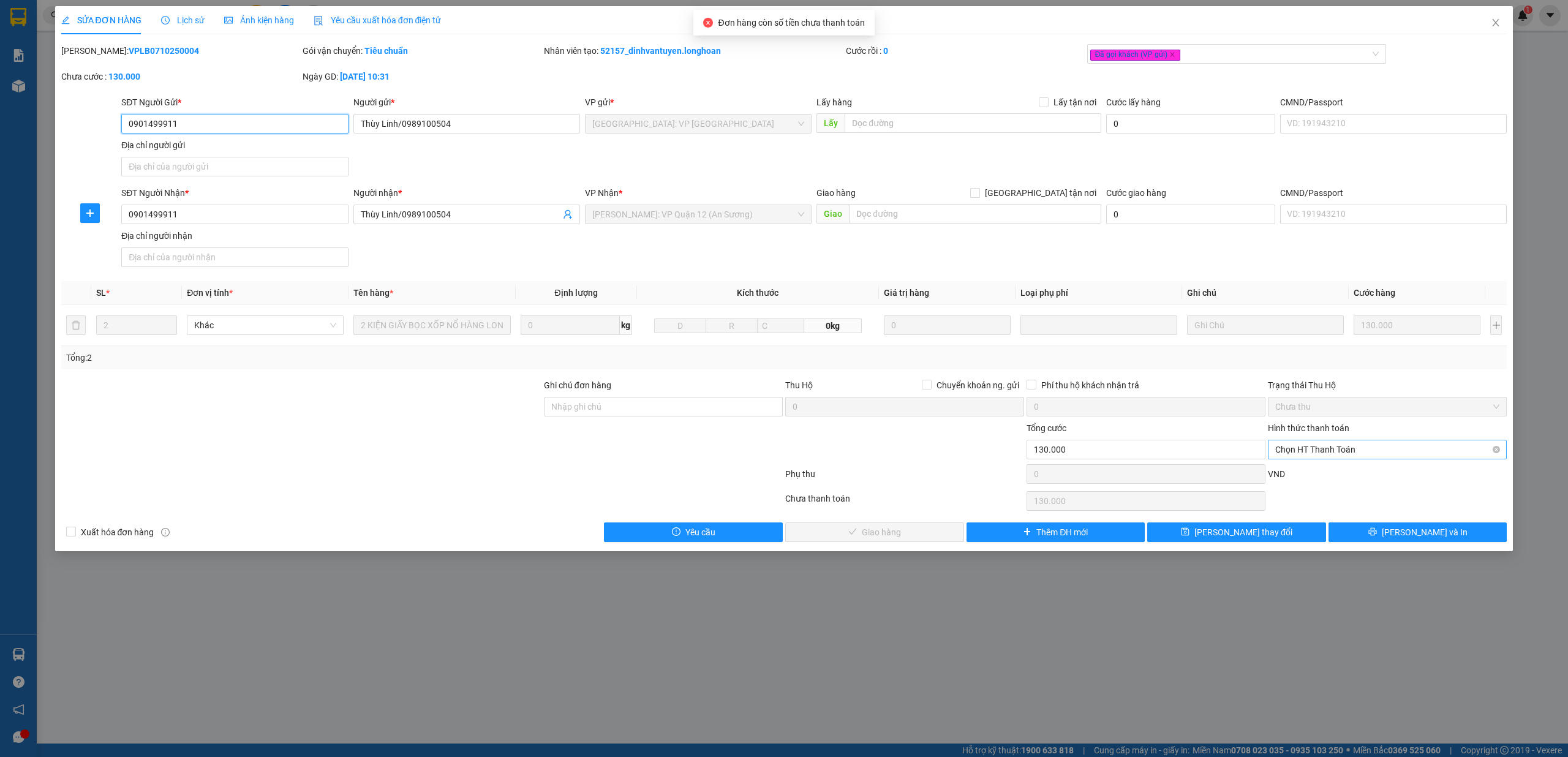
click at [1316, 453] on span "Chọn HT Thanh Toán" at bounding box center [1387, 450] width 225 height 19
click at [1279, 467] on div "Tại văn phòng" at bounding box center [1388, 476] width 239 height 20
type input "0"
click at [886, 528] on span "Lưu và Giao hàng" at bounding box center [881, 532] width 117 height 13
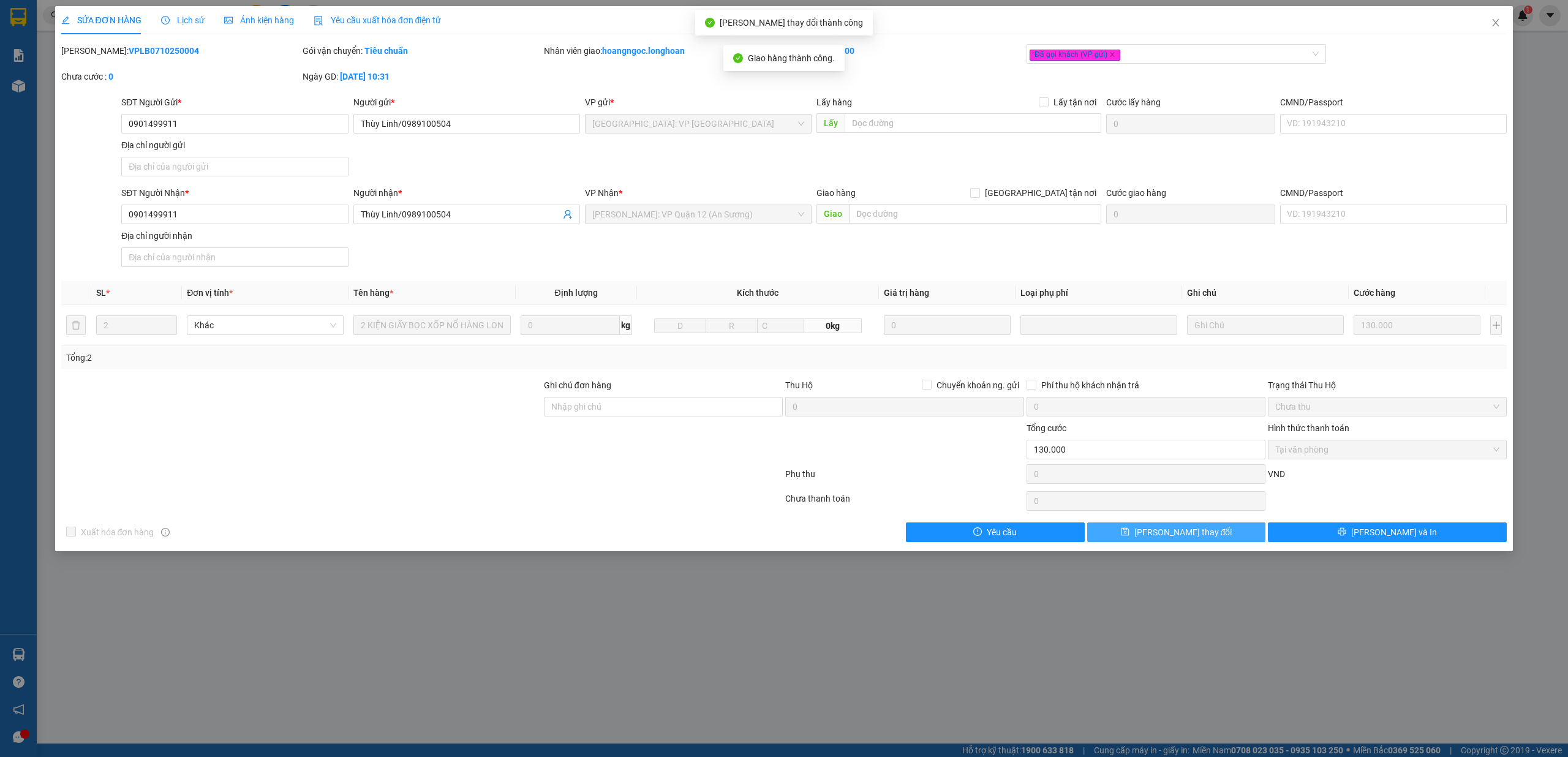
click at [1167, 539] on span "[PERSON_NAME] thay đổi" at bounding box center [1184, 532] width 98 height 13
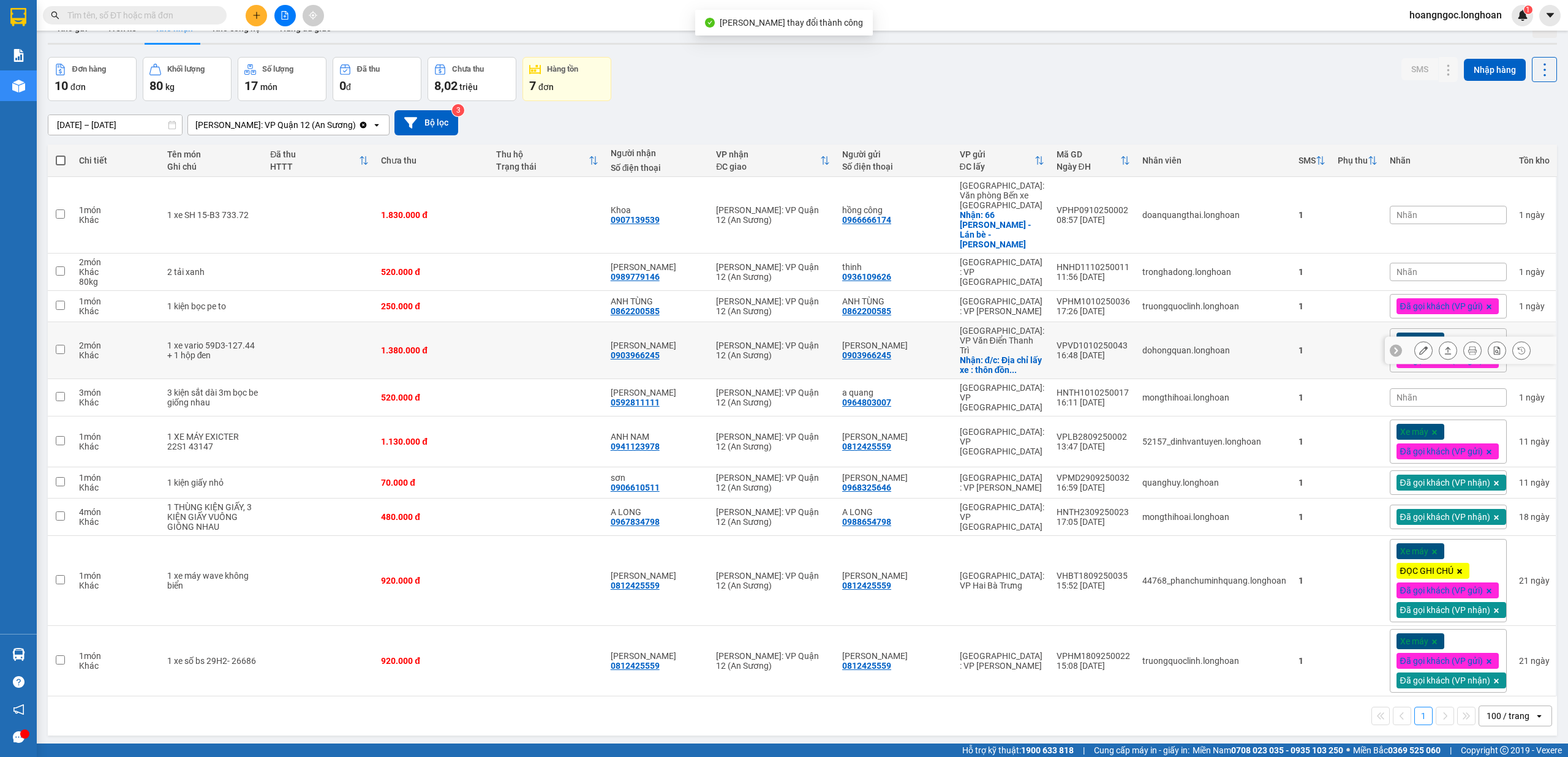
scroll to position [56, 0]
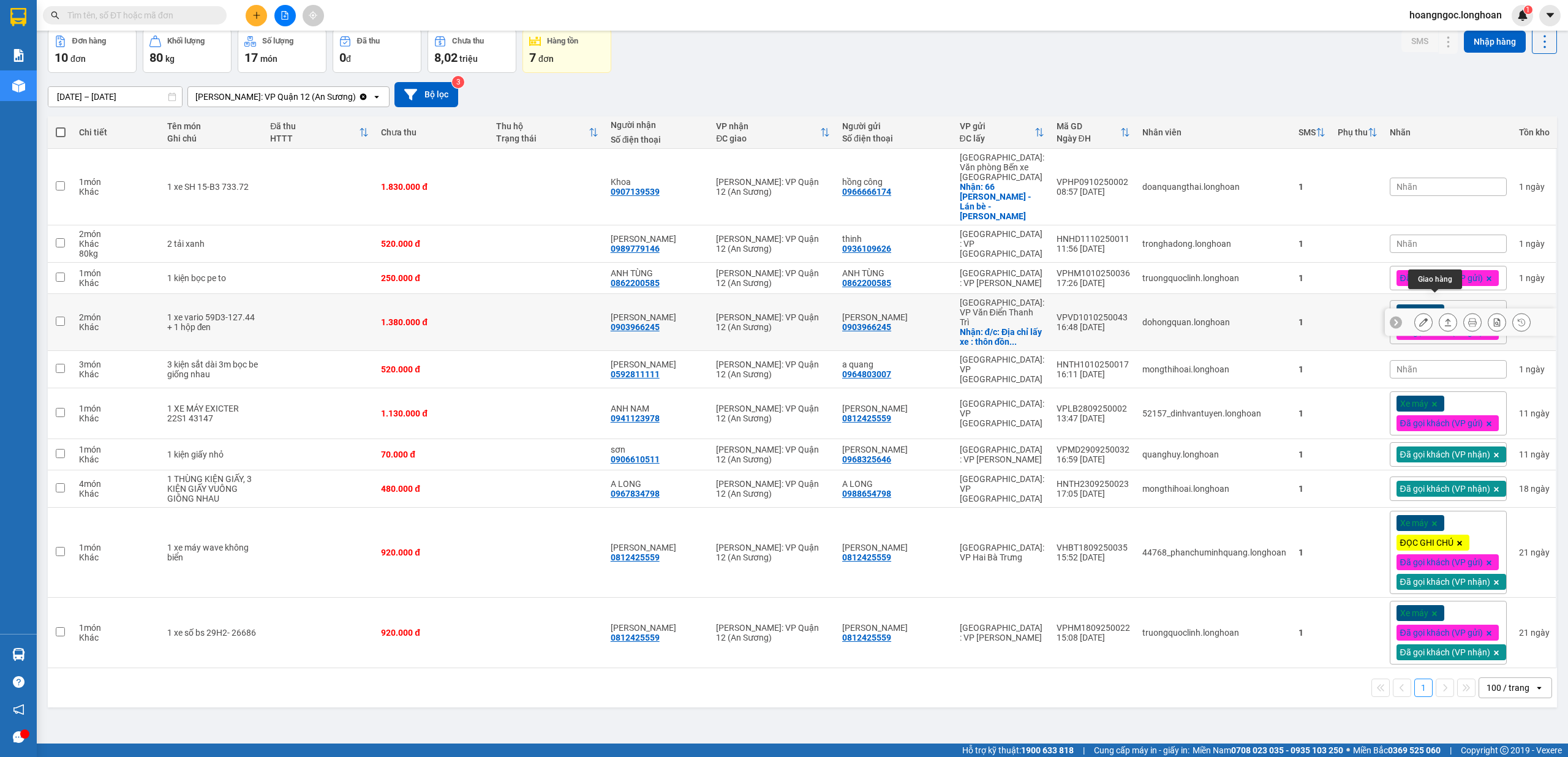
click at [1444, 317] on icon at bounding box center [1448, 321] width 8 height 8
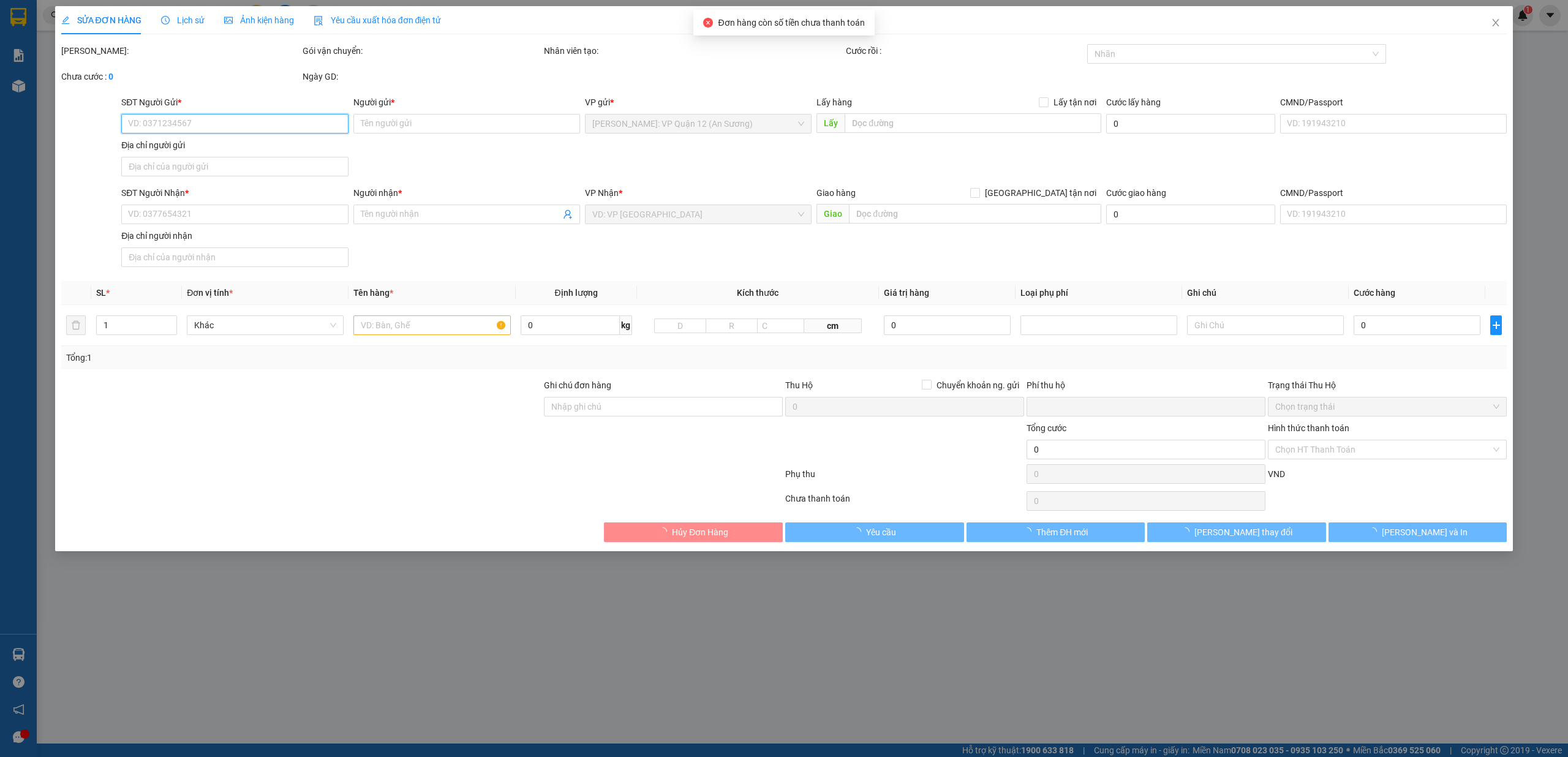
type input "0903966245"
type input "Nguyễn trọng thành"
checkbox input "true"
type input "đ/c: Địa chỉ lấy xe : thôn đồng tái , xã thống kênh, gia lộc hải dương"
type input "0903966245"
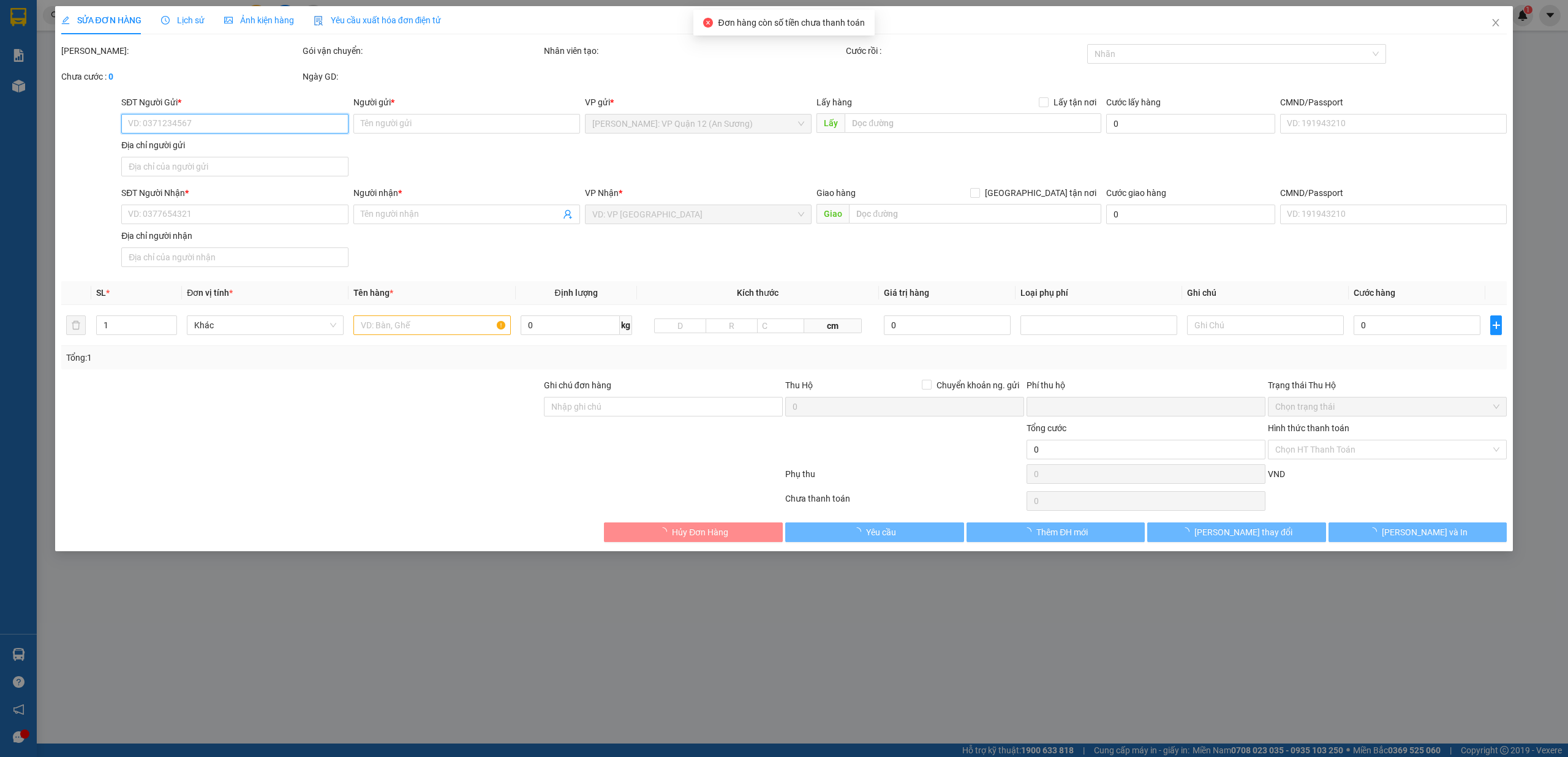
type input "Nguyễn trọng thành"
type input "1 chìa khóa, ko đăng ký xe"
type input "0"
type input "1.380.000"
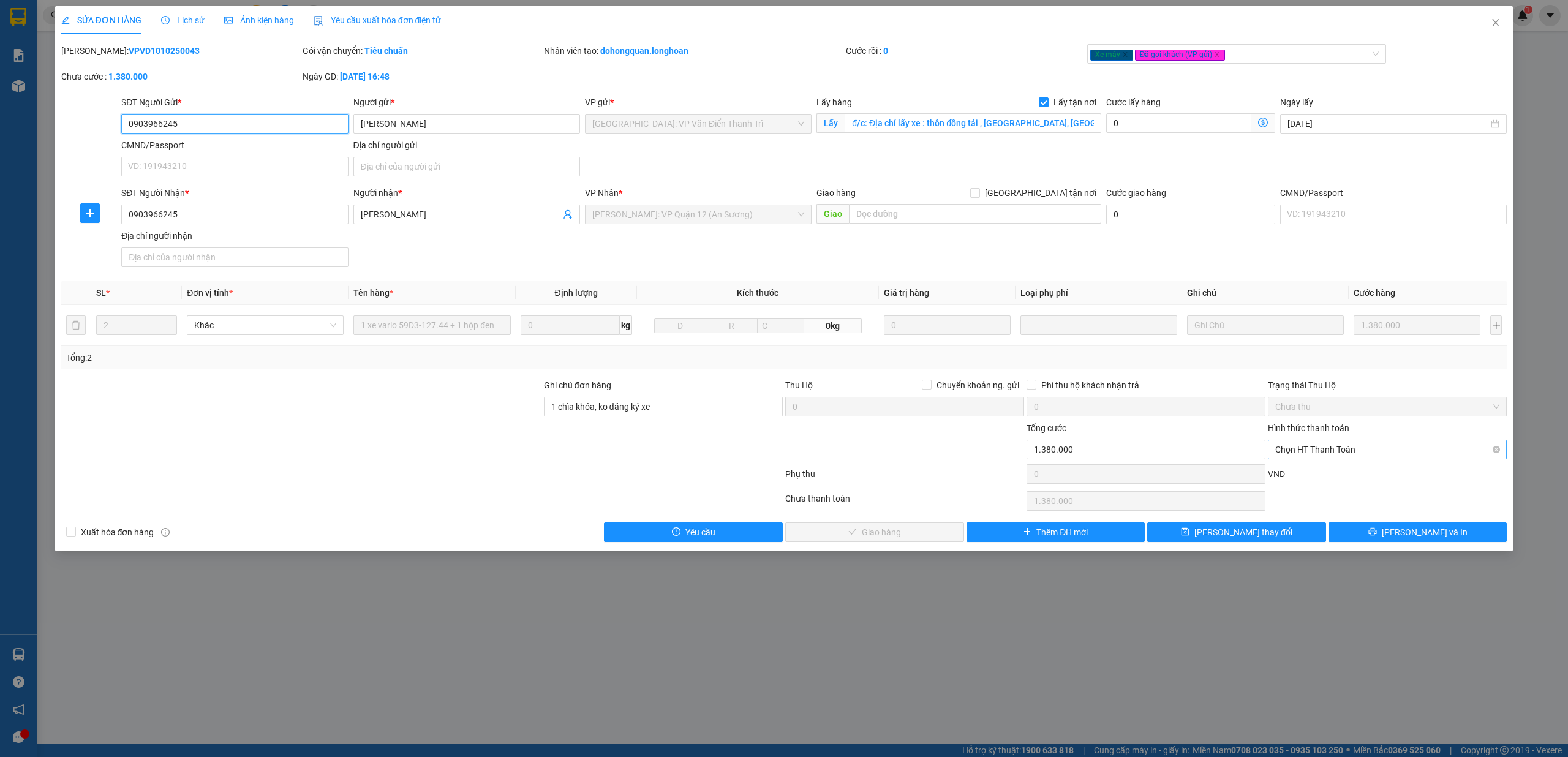
click at [1310, 456] on span "Chọn HT Thanh Toán" at bounding box center [1387, 450] width 225 height 19
drag, startPoint x: 1312, startPoint y: 473, endPoint x: 1255, endPoint y: 481, distance: 57.6
click at [1311, 473] on div "Tại văn phòng" at bounding box center [1387, 476] width 225 height 13
type input "0"
click at [897, 533] on span "Lưu và Giao hàng" at bounding box center [881, 532] width 117 height 13
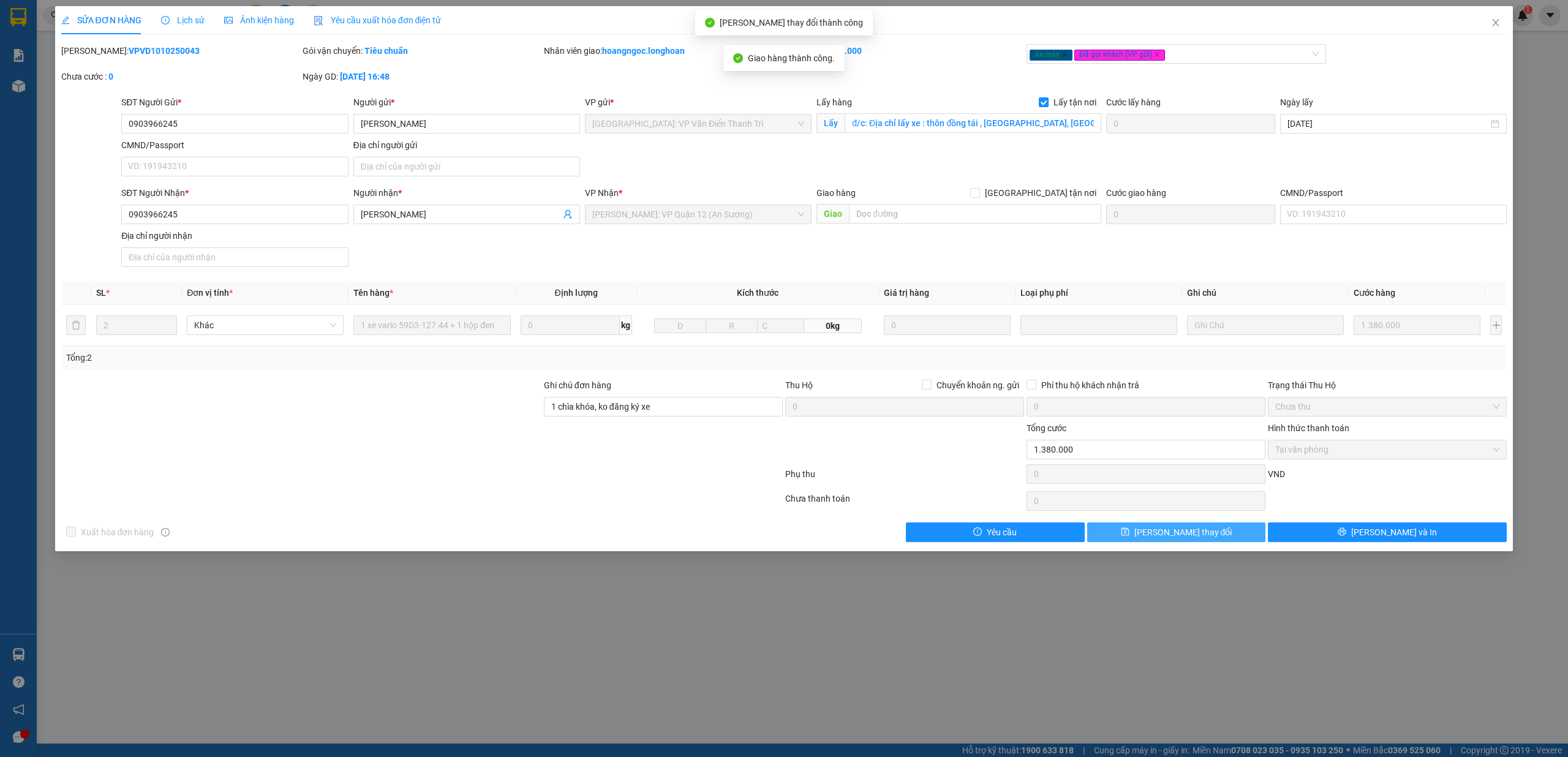
click at [1159, 541] on button "[PERSON_NAME] thay đổi" at bounding box center [1176, 532] width 179 height 20
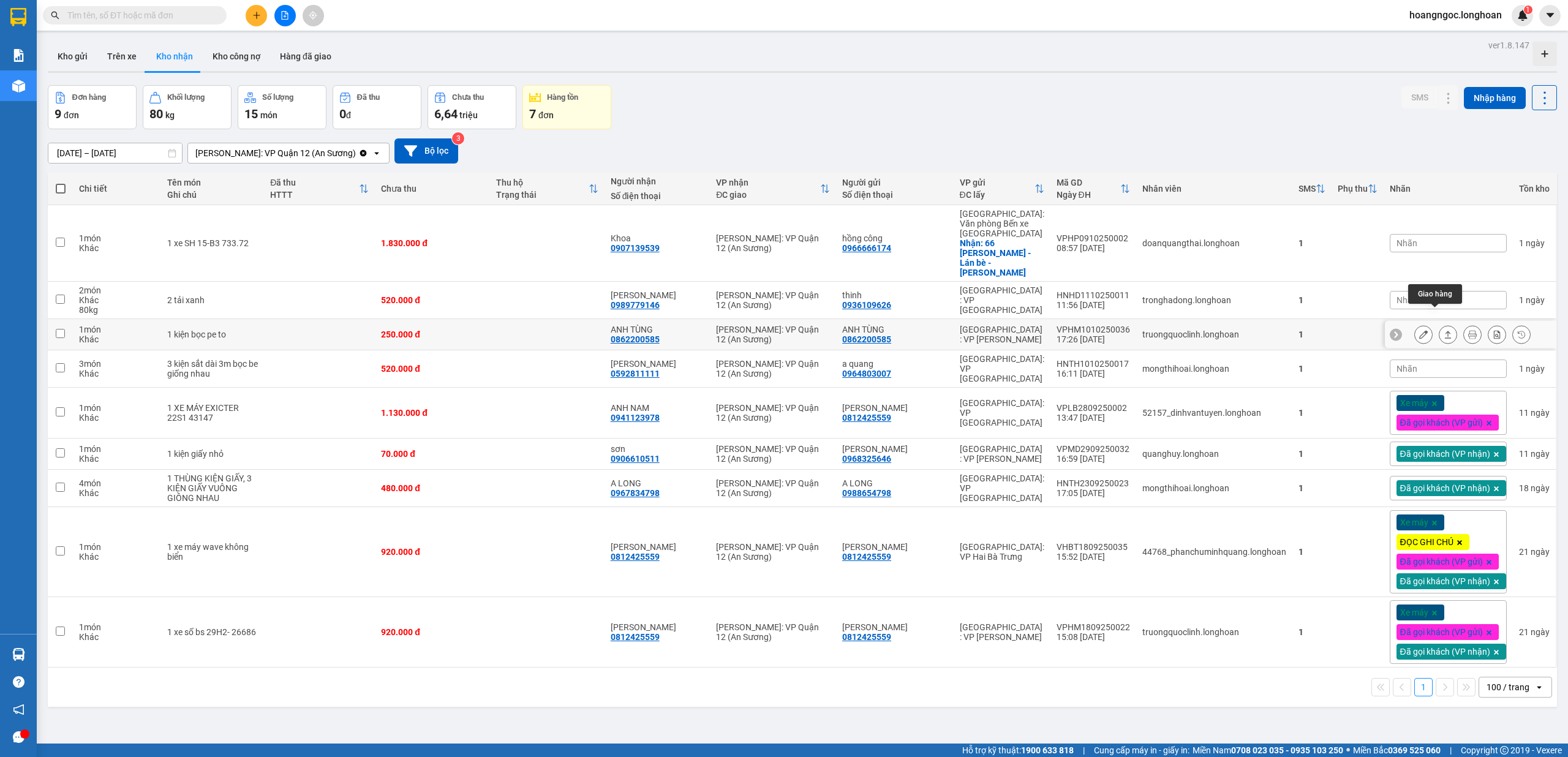
click at [1445, 331] on icon at bounding box center [1448, 334] width 7 height 8
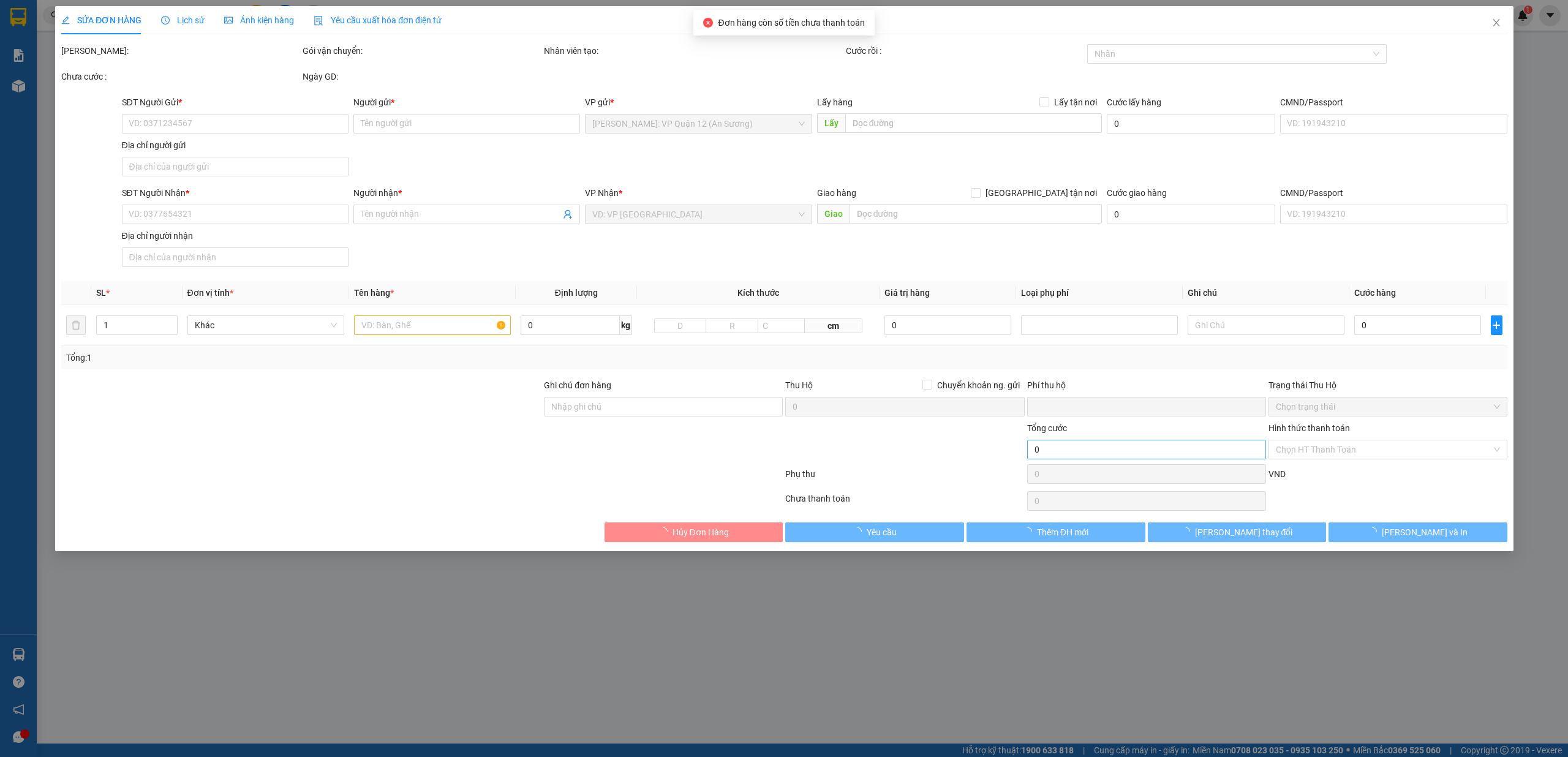
type input "0862200585"
type input "ANH TÙNG"
type input "0862200585"
type input "ANH TÙNG"
type input "nhận nguyên kiện,giao nguyên kiện,bể vỡ k đền"
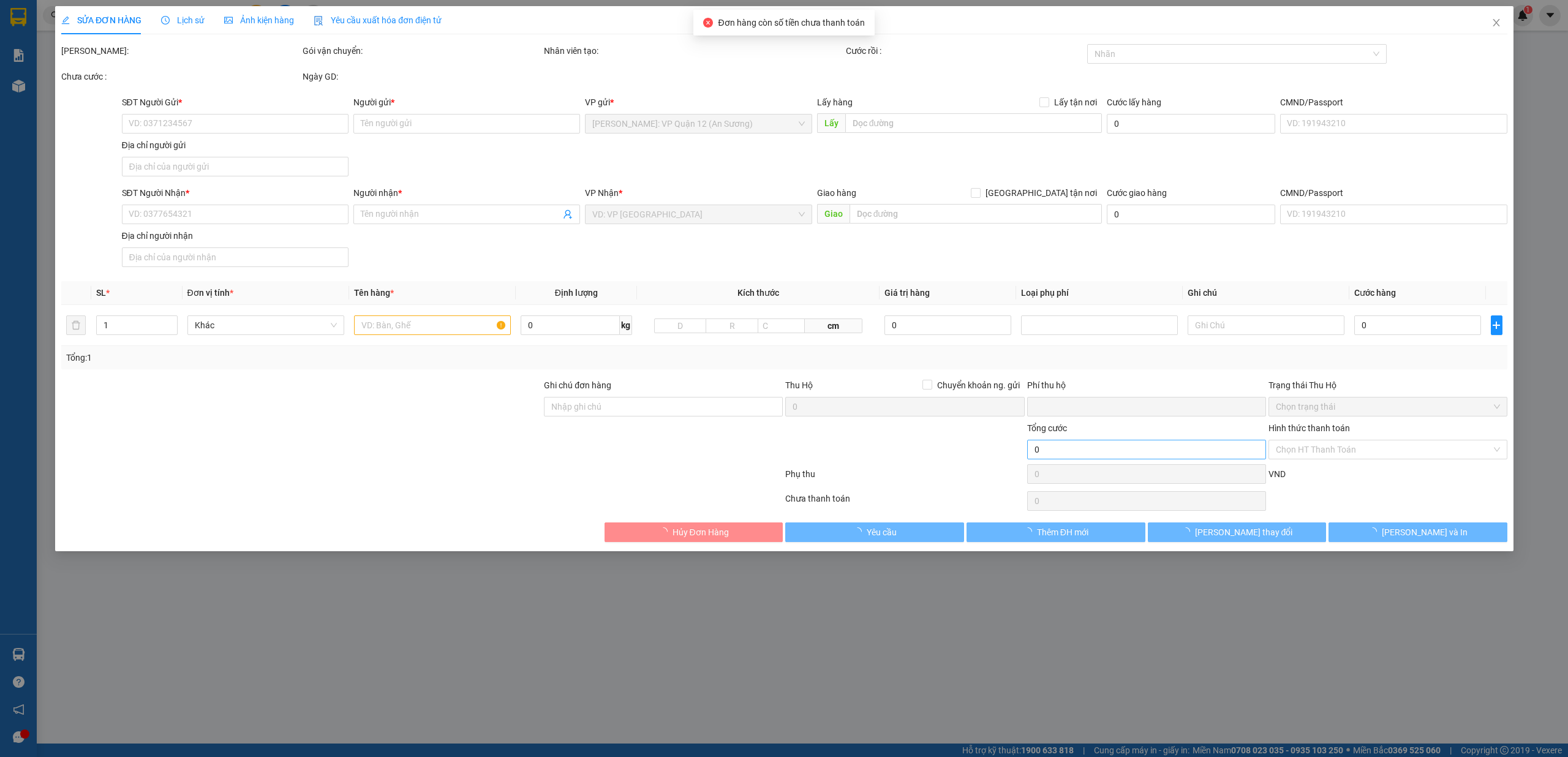
type input "0"
type input "250.000"
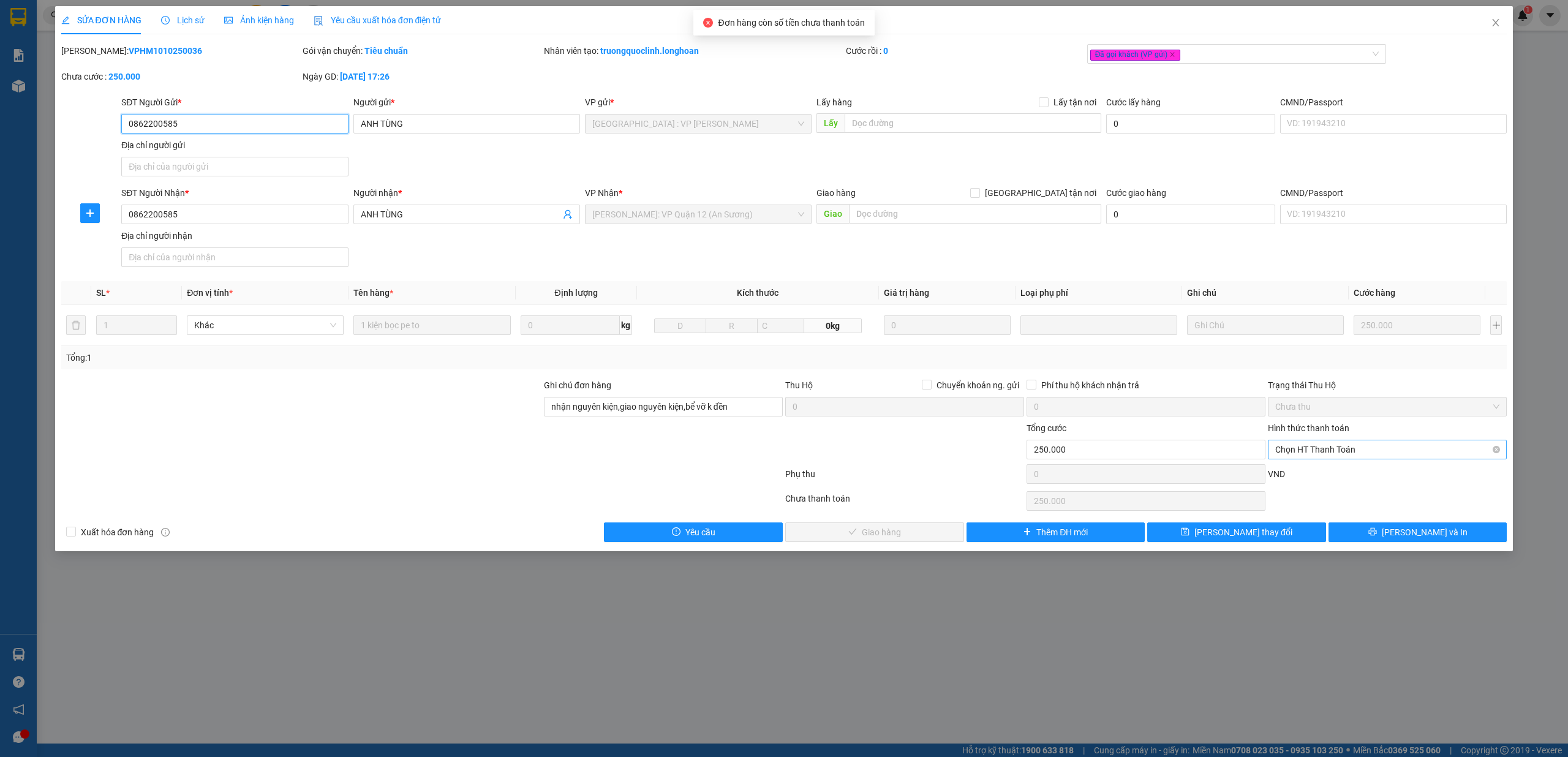
click at [1310, 453] on span "Chọn HT Thanh Toán" at bounding box center [1387, 450] width 225 height 19
click at [1268, 478] on div "Tại văn phòng" at bounding box center [1388, 476] width 239 height 20
type input "0"
click at [866, 534] on span "Lưu và Giao hàng" at bounding box center [881, 532] width 117 height 13
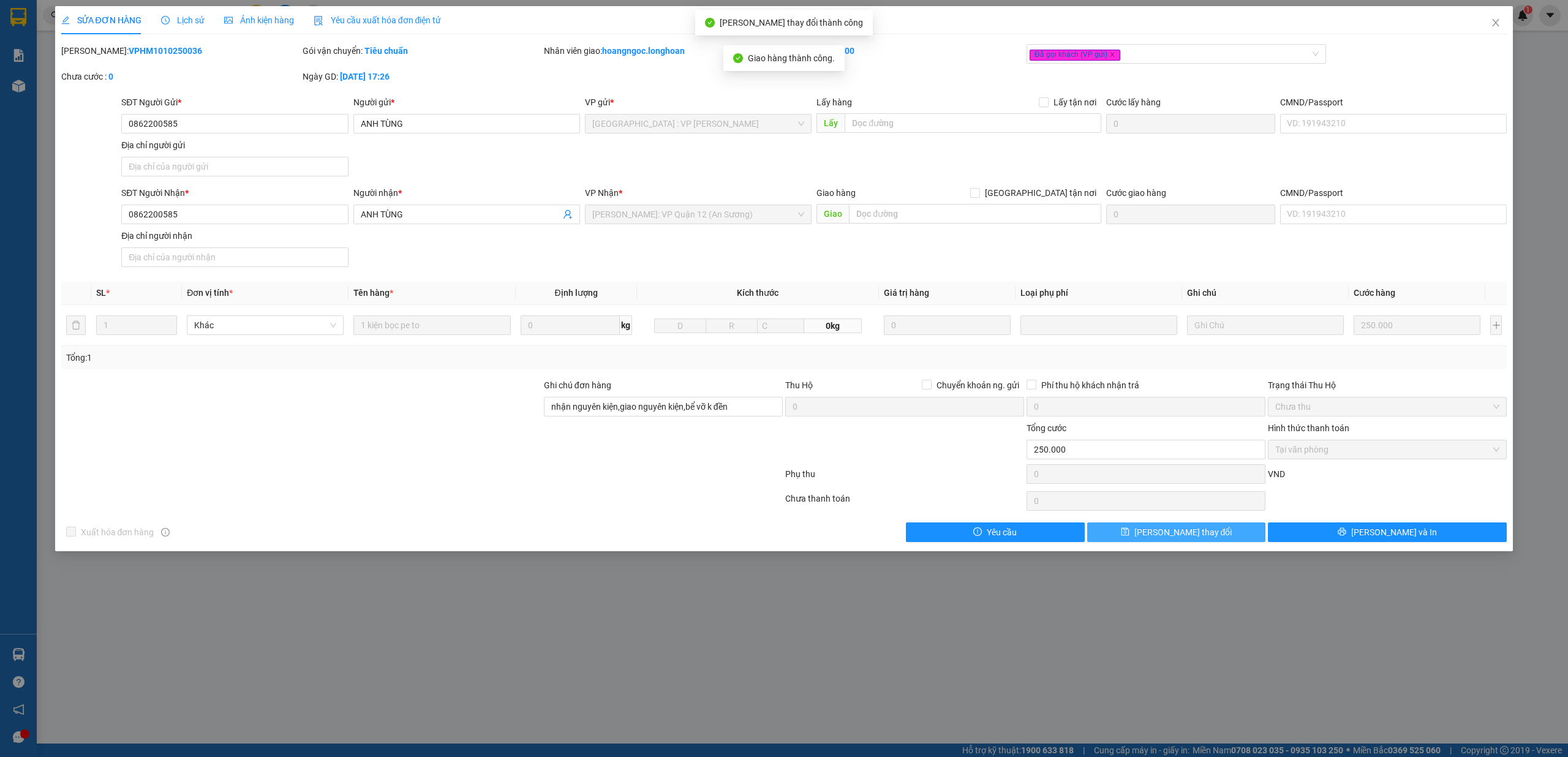
click at [1197, 533] on span "[PERSON_NAME] thay đổi" at bounding box center [1184, 532] width 98 height 13
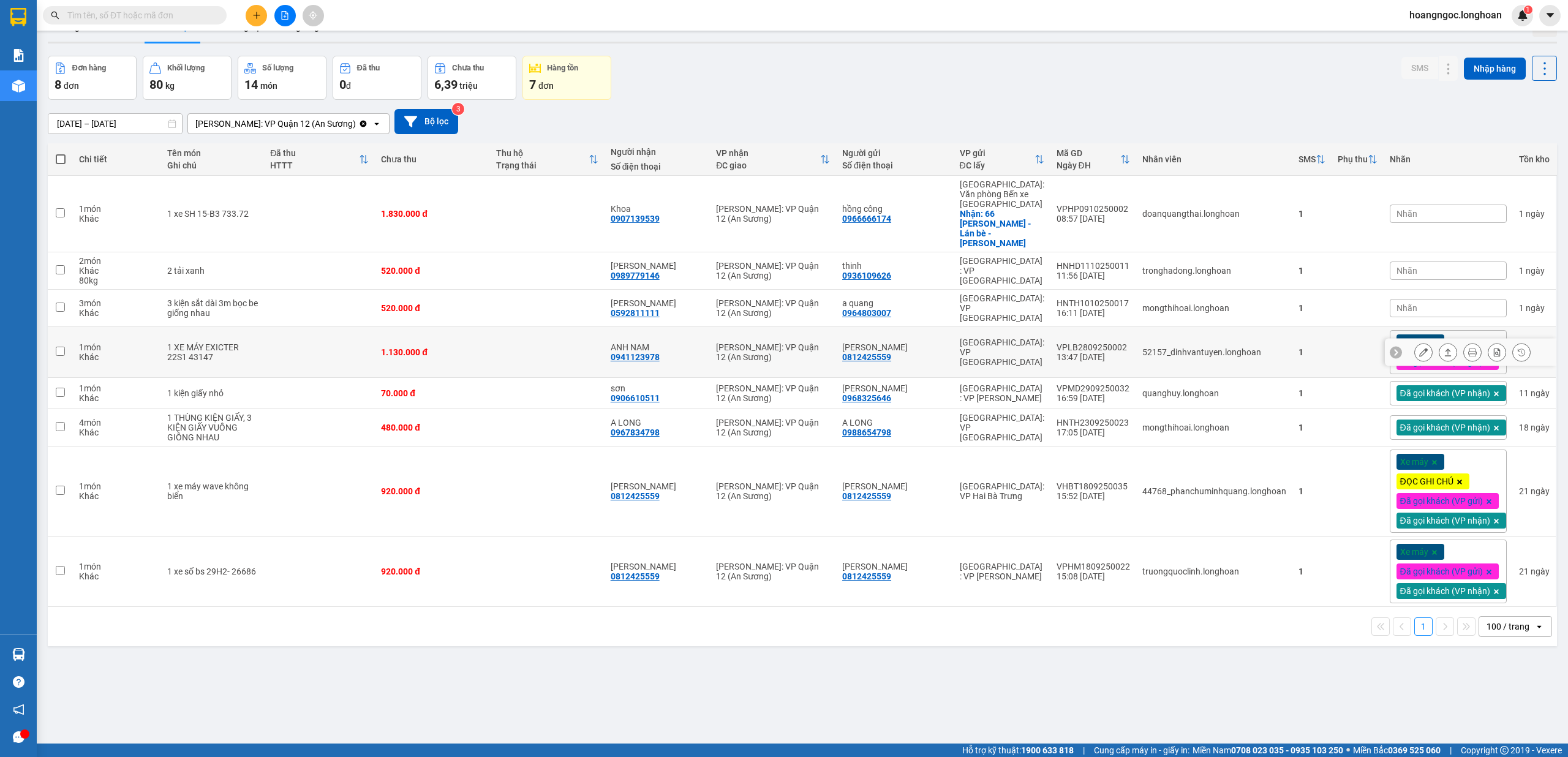
scroll to position [56, 0]
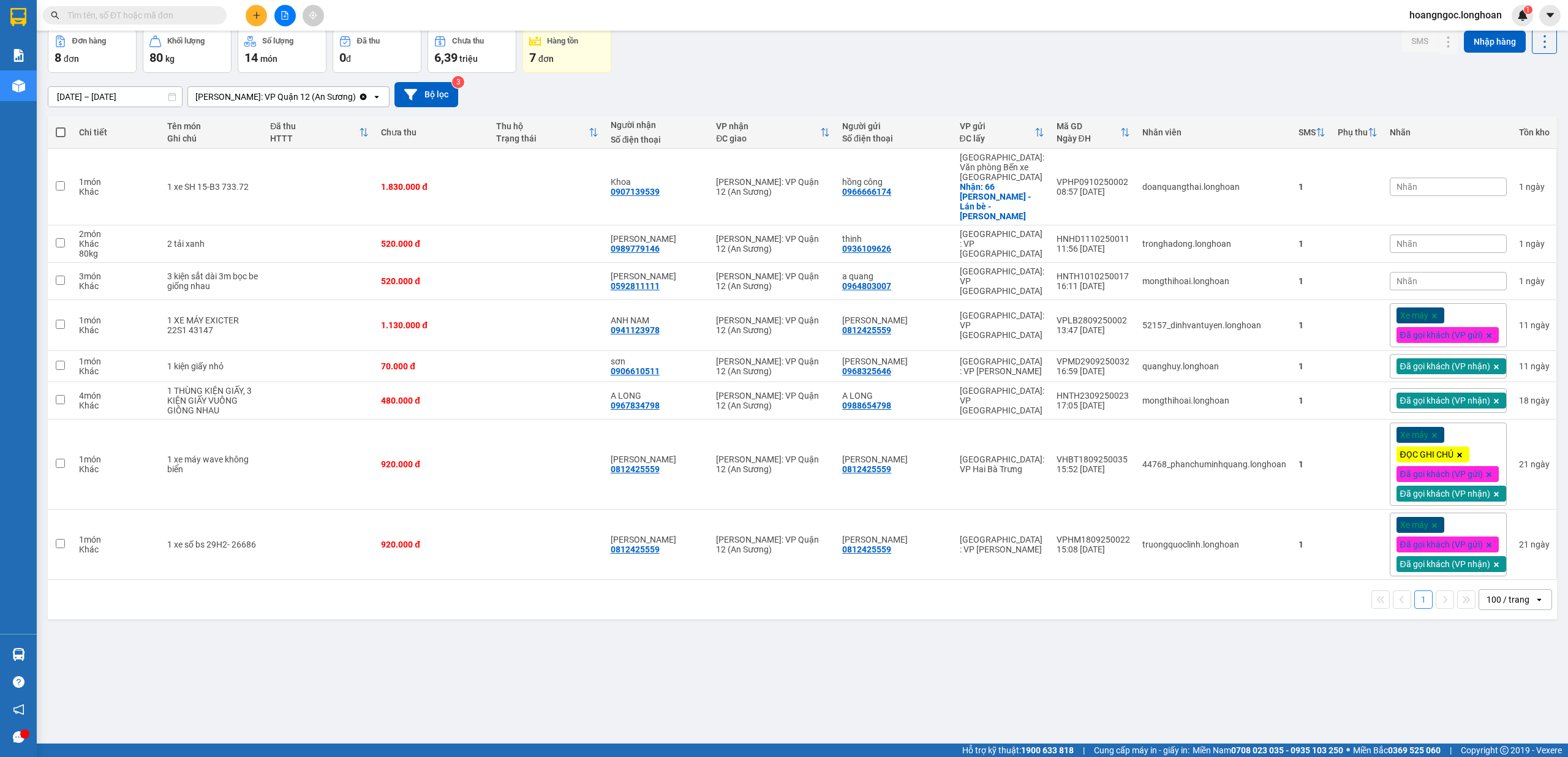
click at [189, 23] on span at bounding box center [135, 16] width 184 height 19
click at [189, 18] on input "text" at bounding box center [140, 15] width 145 height 13
paste input "0932022069"
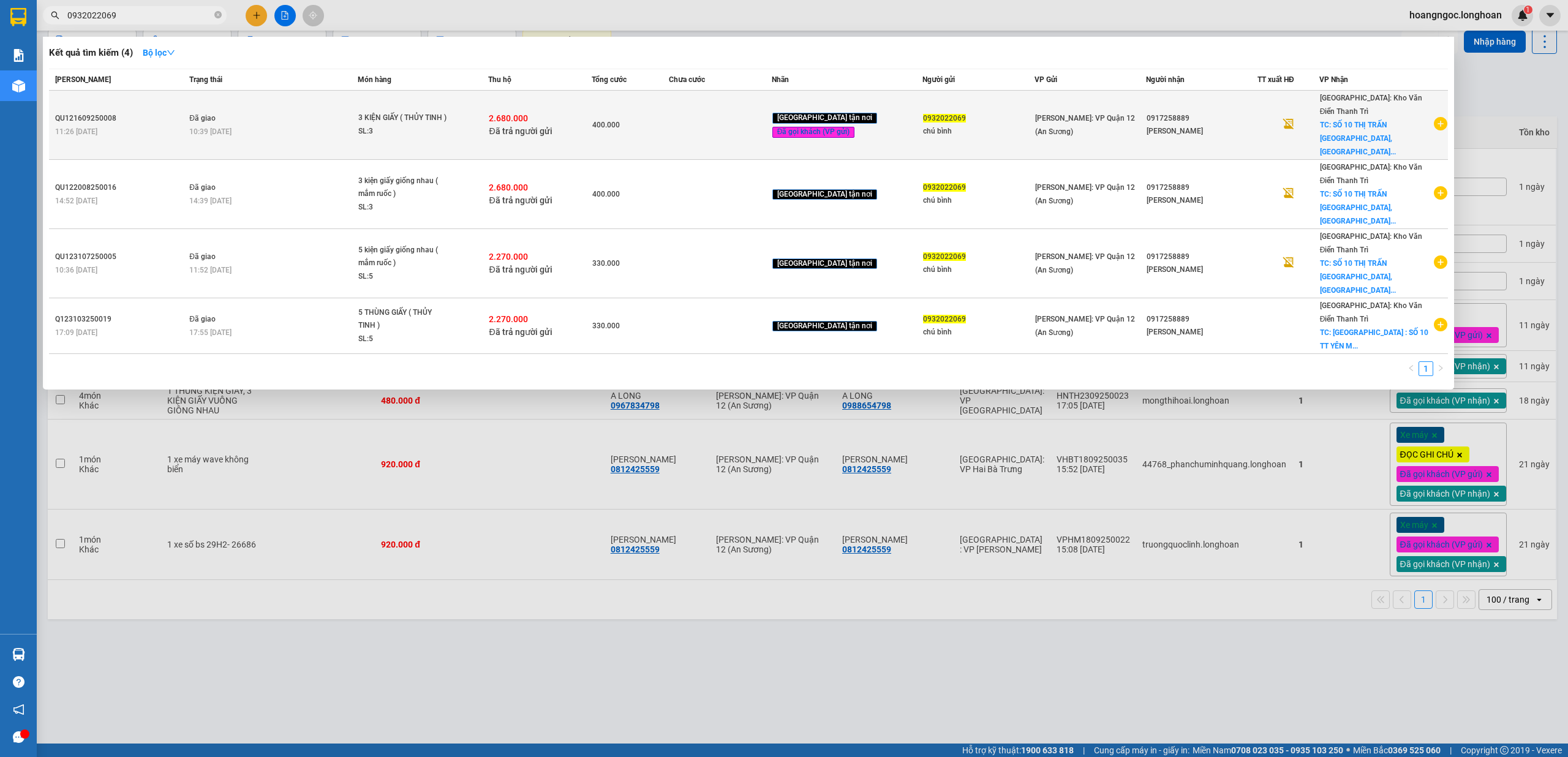
type input "0932022069"
click at [423, 112] on div "3 KIỆN GIẤY ( THỦY TINH )" at bounding box center [404, 118] width 92 height 13
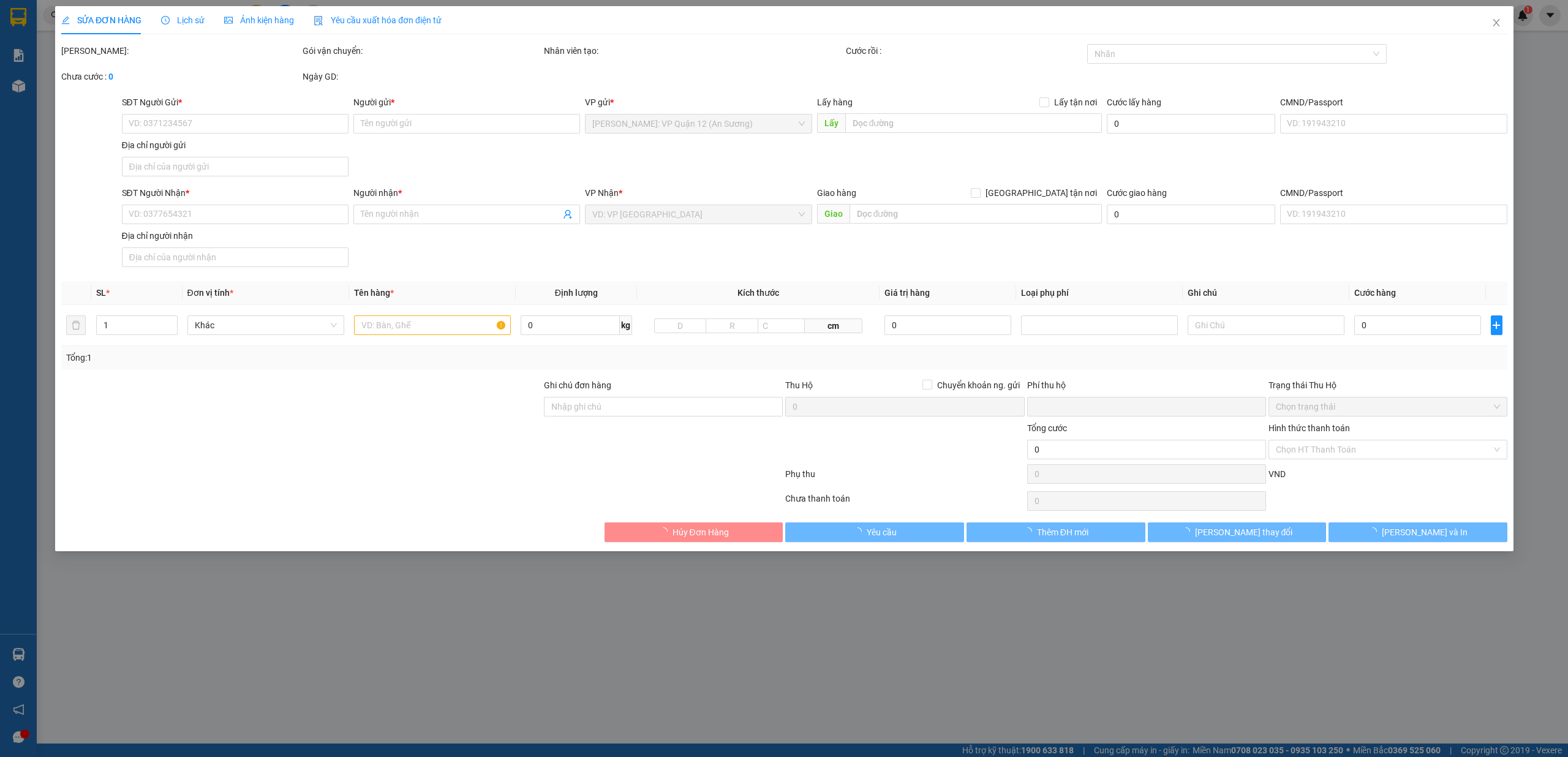
type input "0932022069"
type input "chú bình"
type input "0917258889"
type input "HUYỀN TRANG"
checkbox input "true"
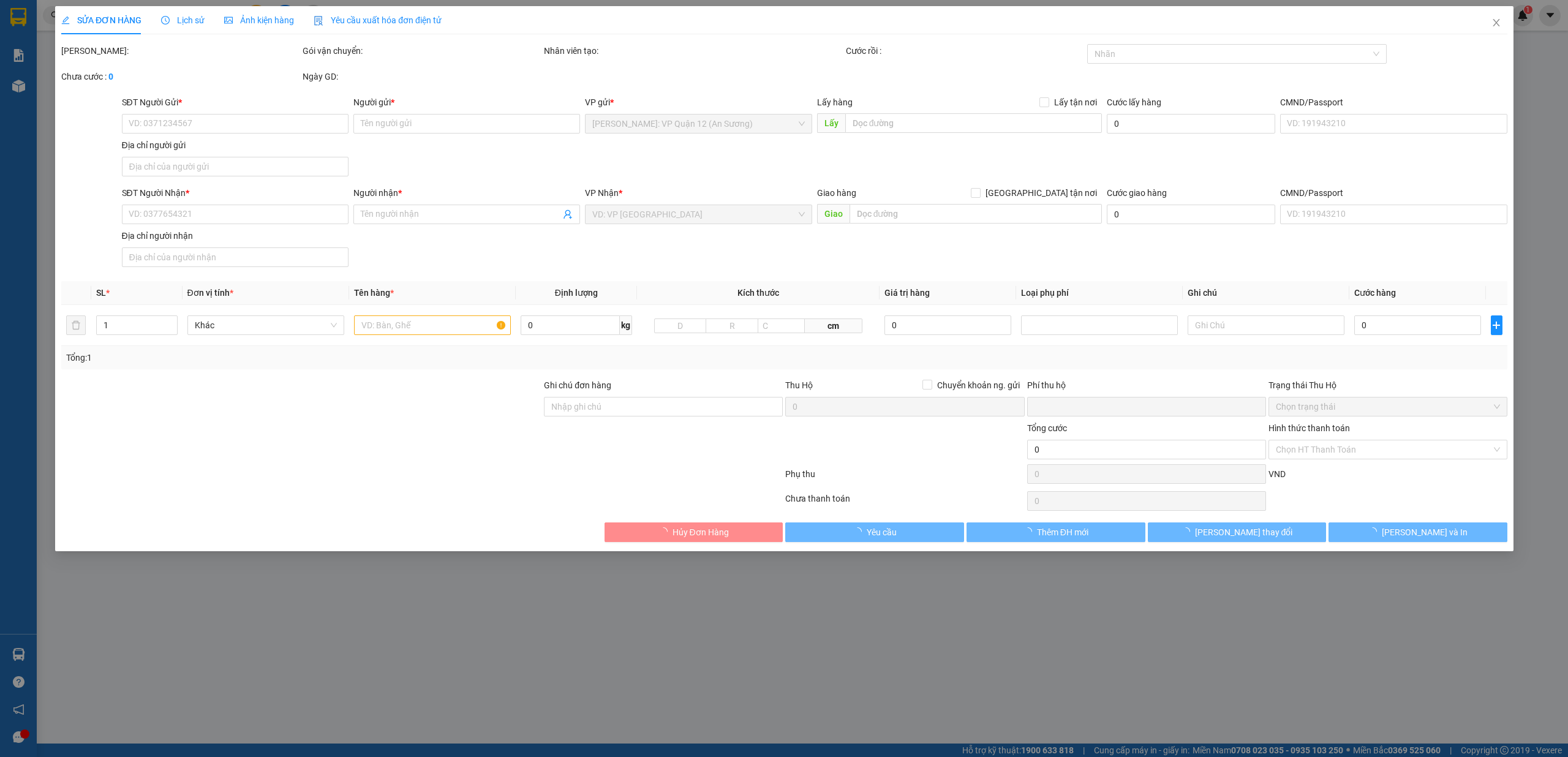
type input "SỐ 10 THỊ TRẤN YÊN MỸ, HUYỆN YÊN MỸ, TỈNH HƯNG YÊN"
type input "nhận theo kiện - hư hỏng ko chịu trách nhiệm"
checkbox input "true"
type input "2.680.000"
type input "10.000"
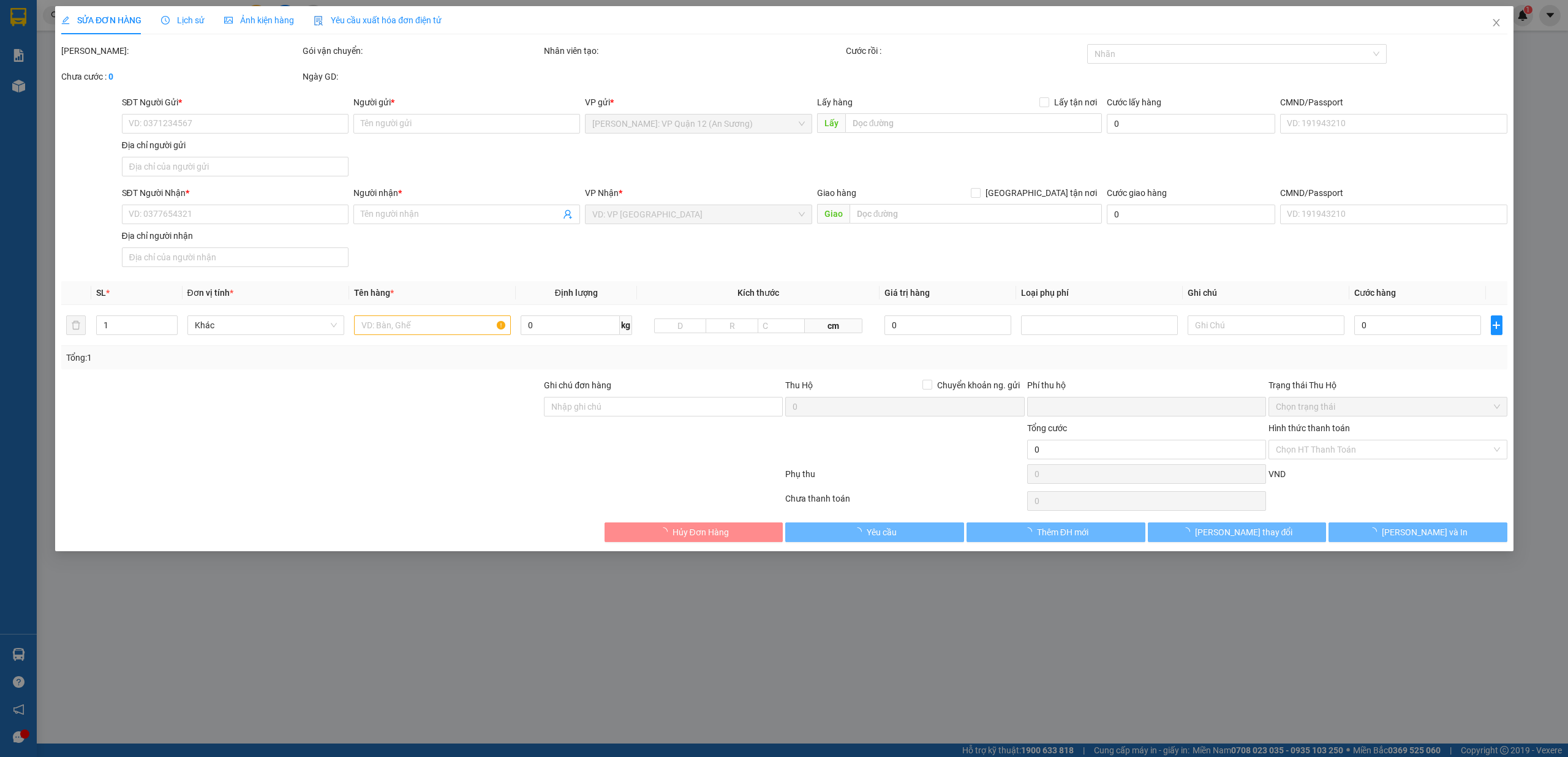
type input "400.000"
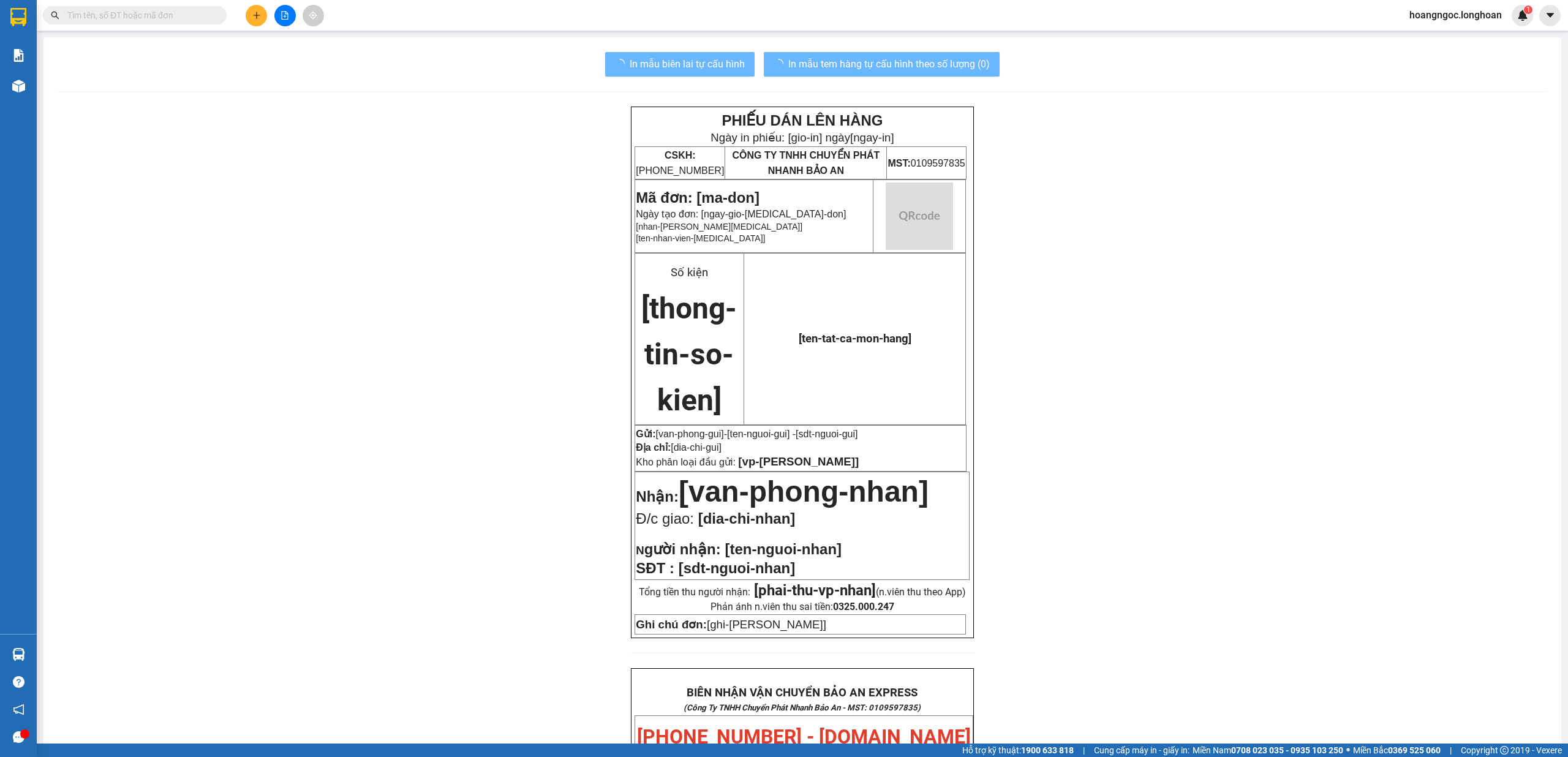
click at [136, 16] on input "text" at bounding box center [140, 15] width 145 height 13
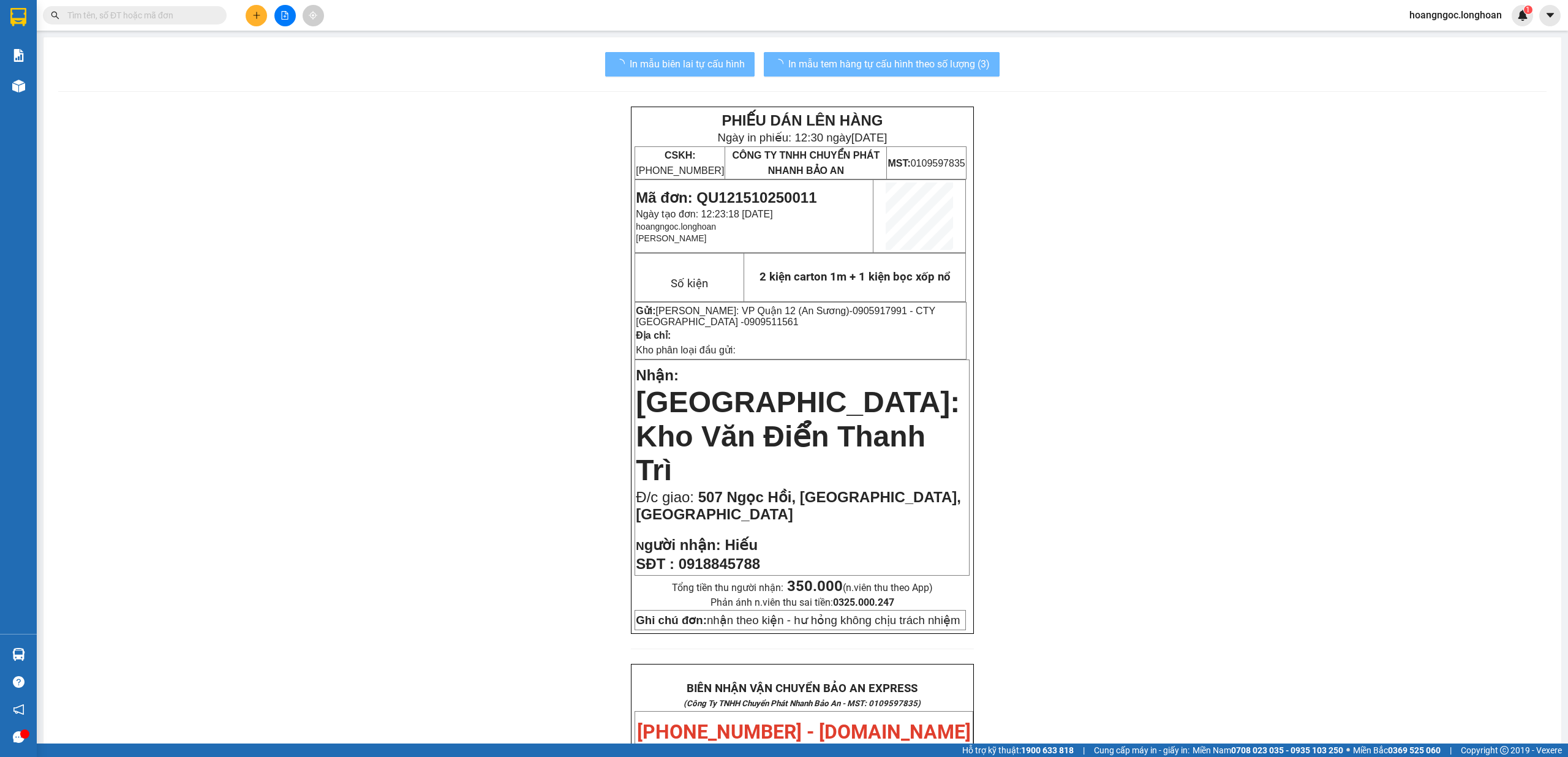
paste input "505245"
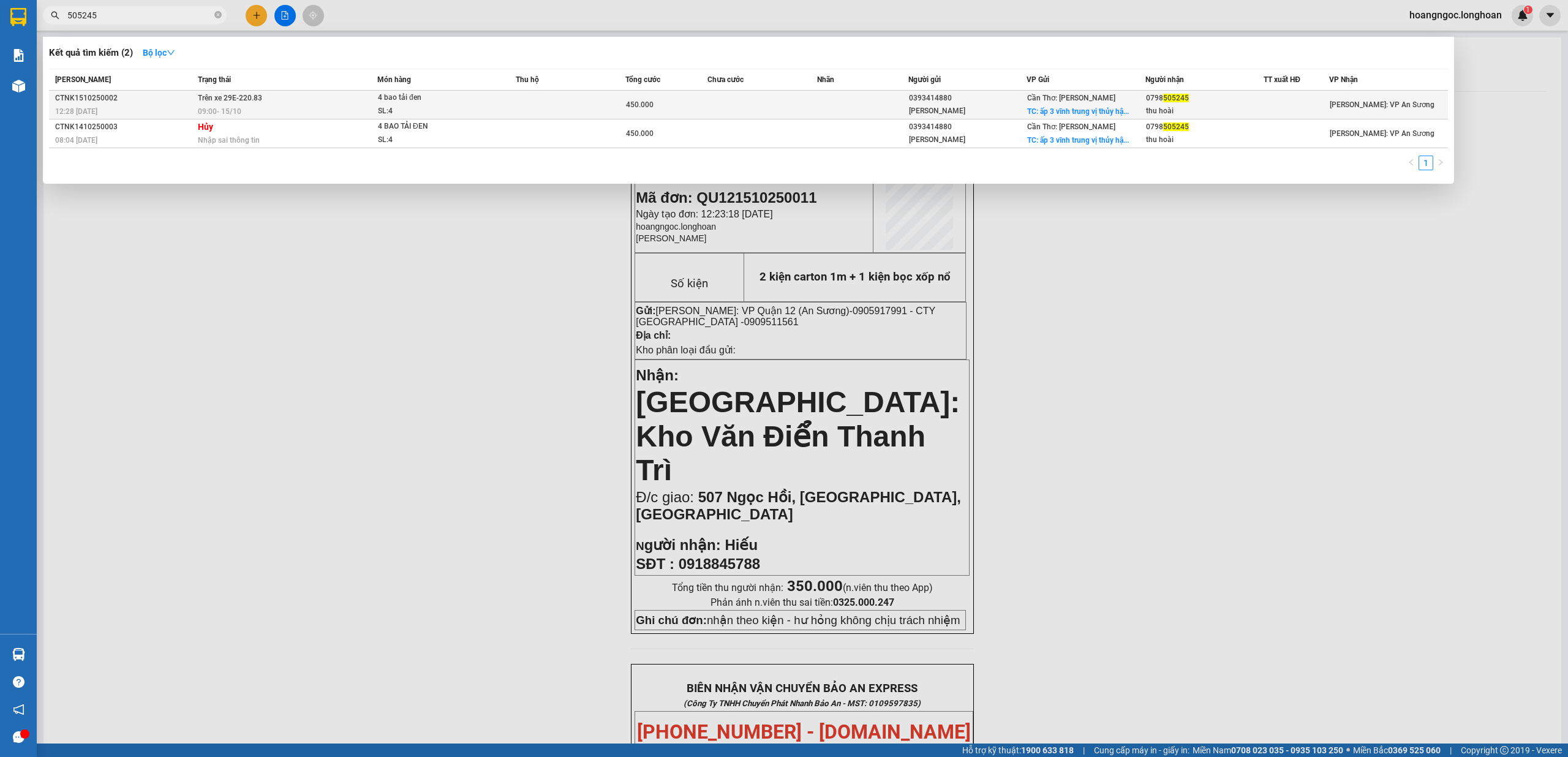
type input "505245"
click at [525, 109] on td at bounding box center [570, 104] width 110 height 29
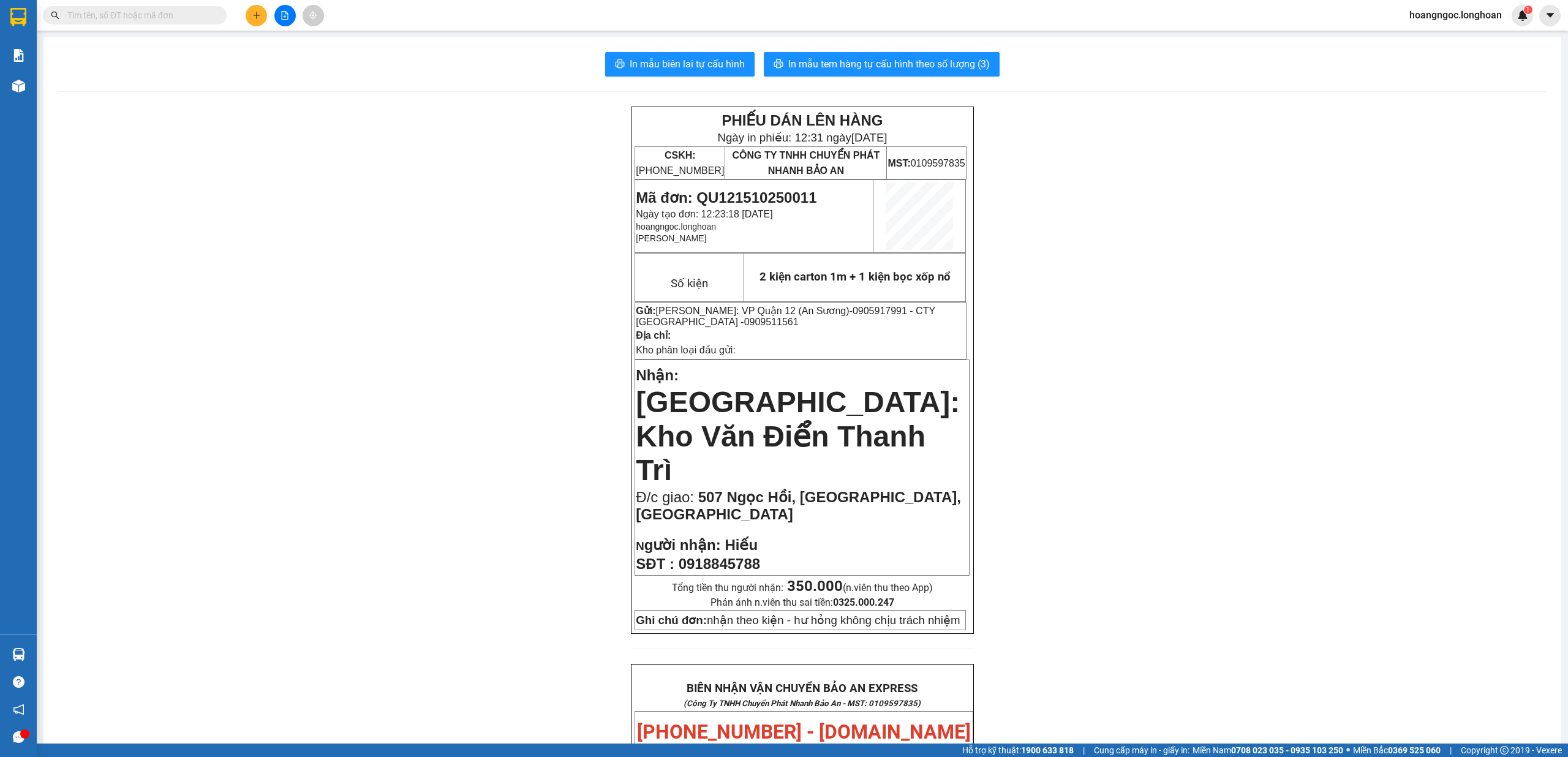
click at [179, 17] on input "text" at bounding box center [140, 15] width 145 height 13
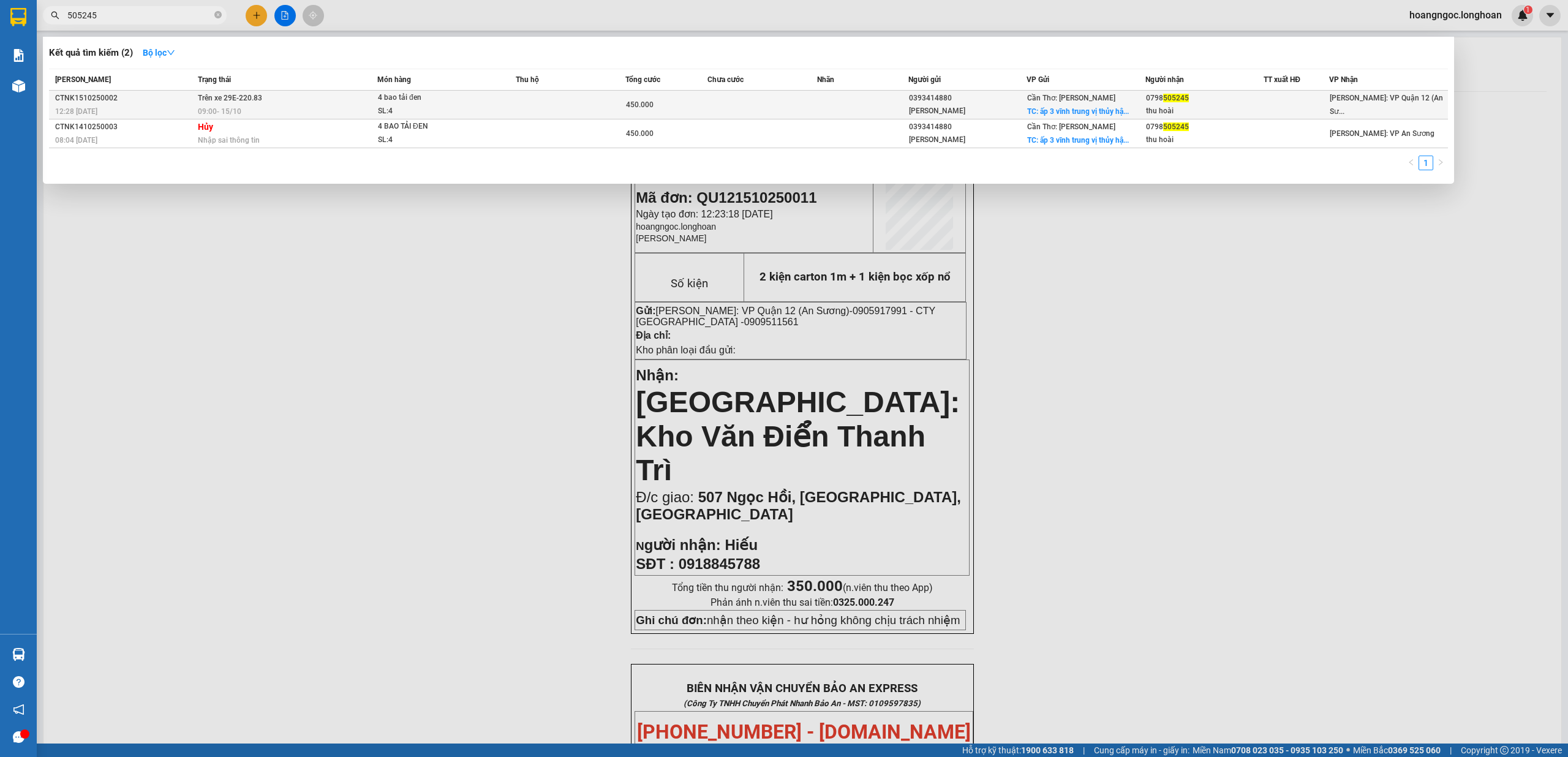
type input "505245"
click at [1312, 103] on div at bounding box center [1296, 105] width 64 height 13
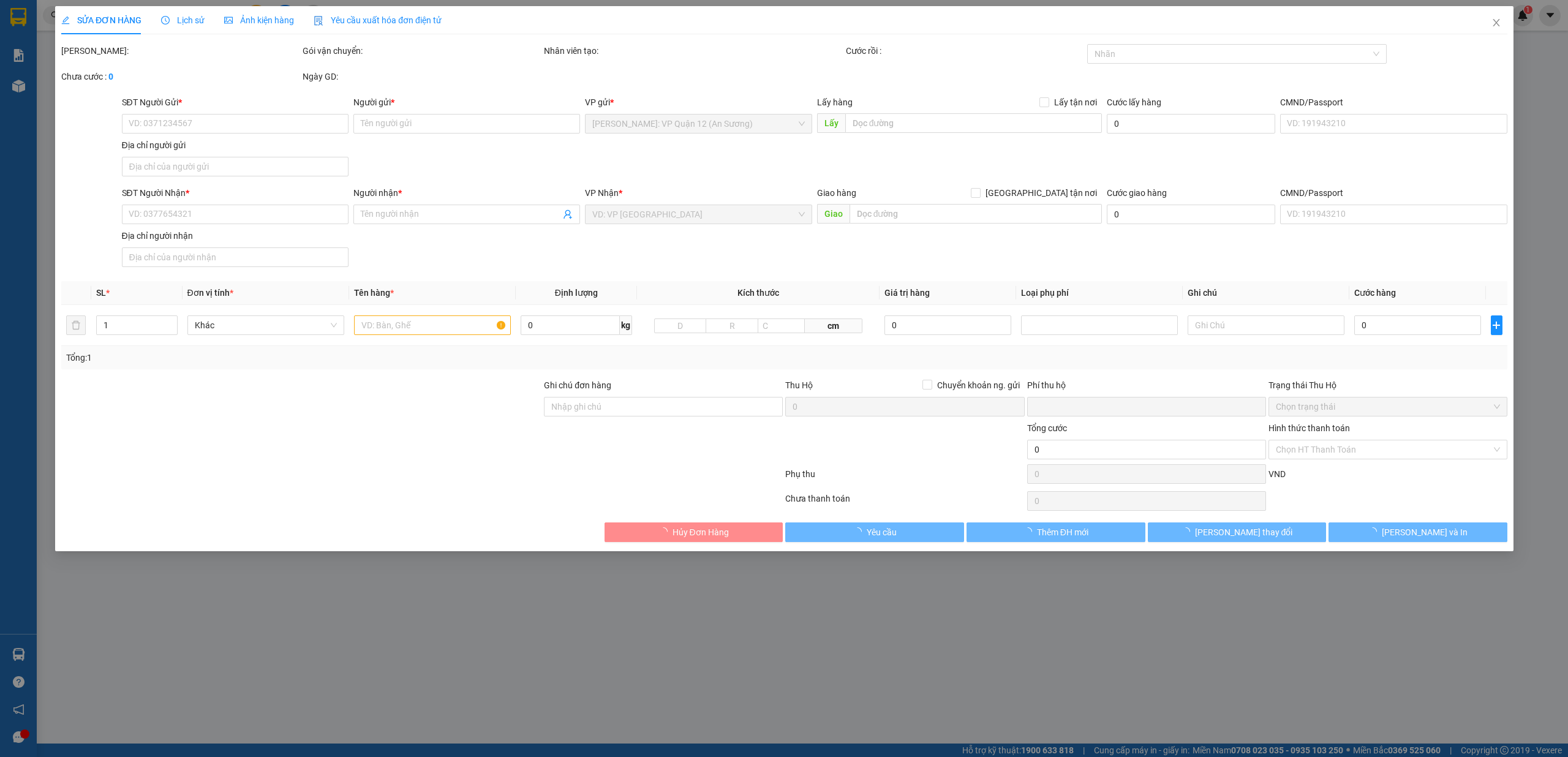
type input "0393414880"
type input "[PERSON_NAME]"
checkbox input "true"
type input "ấp 3 vĩnh trung vị thủy [GEOGRAPHIC_DATA]"
type input "0798505245"
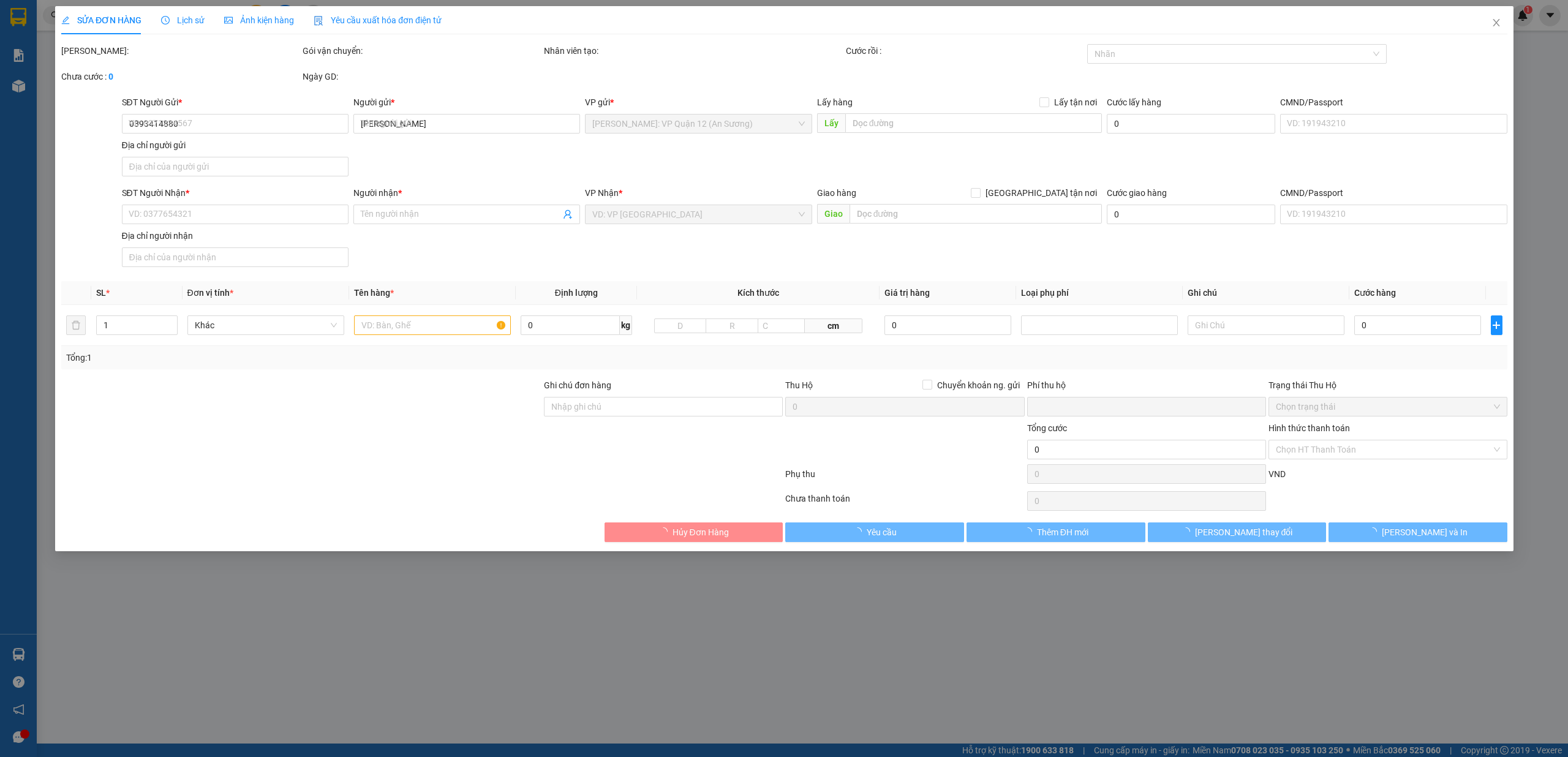
type input "thu hoài"
type input "0"
type input "450.000"
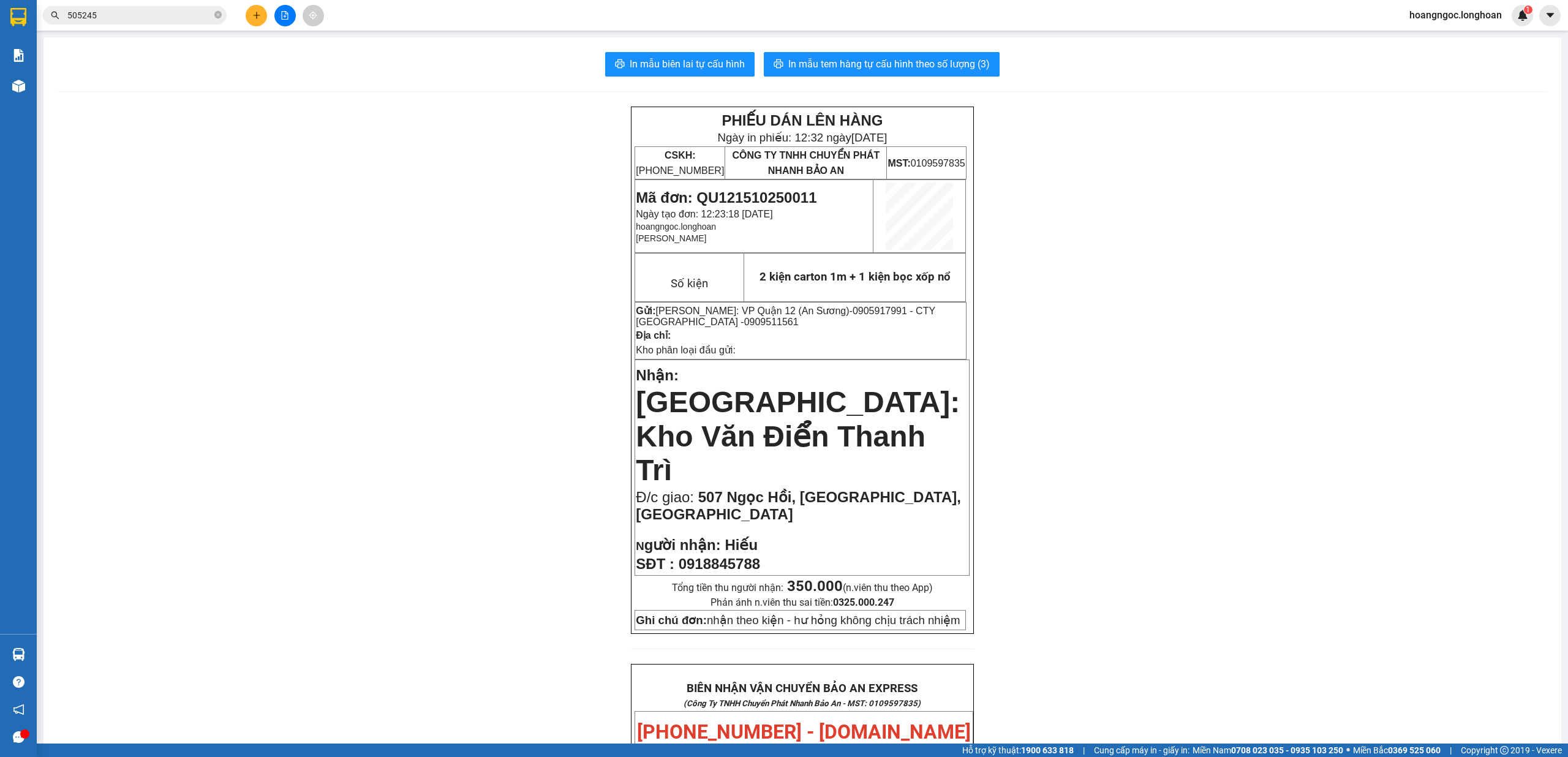
click at [290, 18] on button at bounding box center [285, 15] width 22 height 22
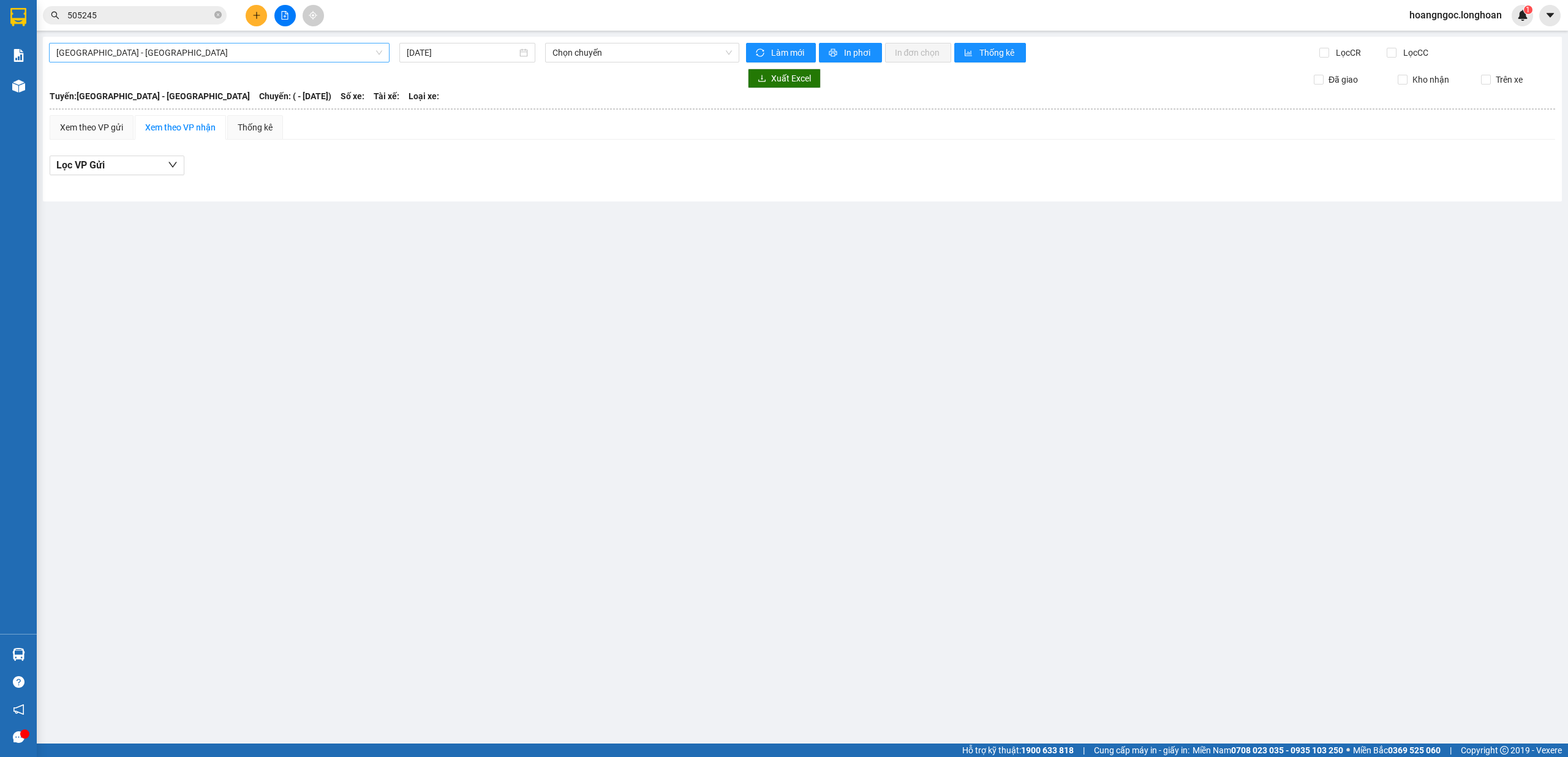
drag, startPoint x: 132, startPoint y: 50, endPoint x: 140, endPoint y: 61, distance: 13.6
click at [132, 50] on span "[GEOGRAPHIC_DATA] - [GEOGRAPHIC_DATA]" at bounding box center [219, 53] width 326 height 19
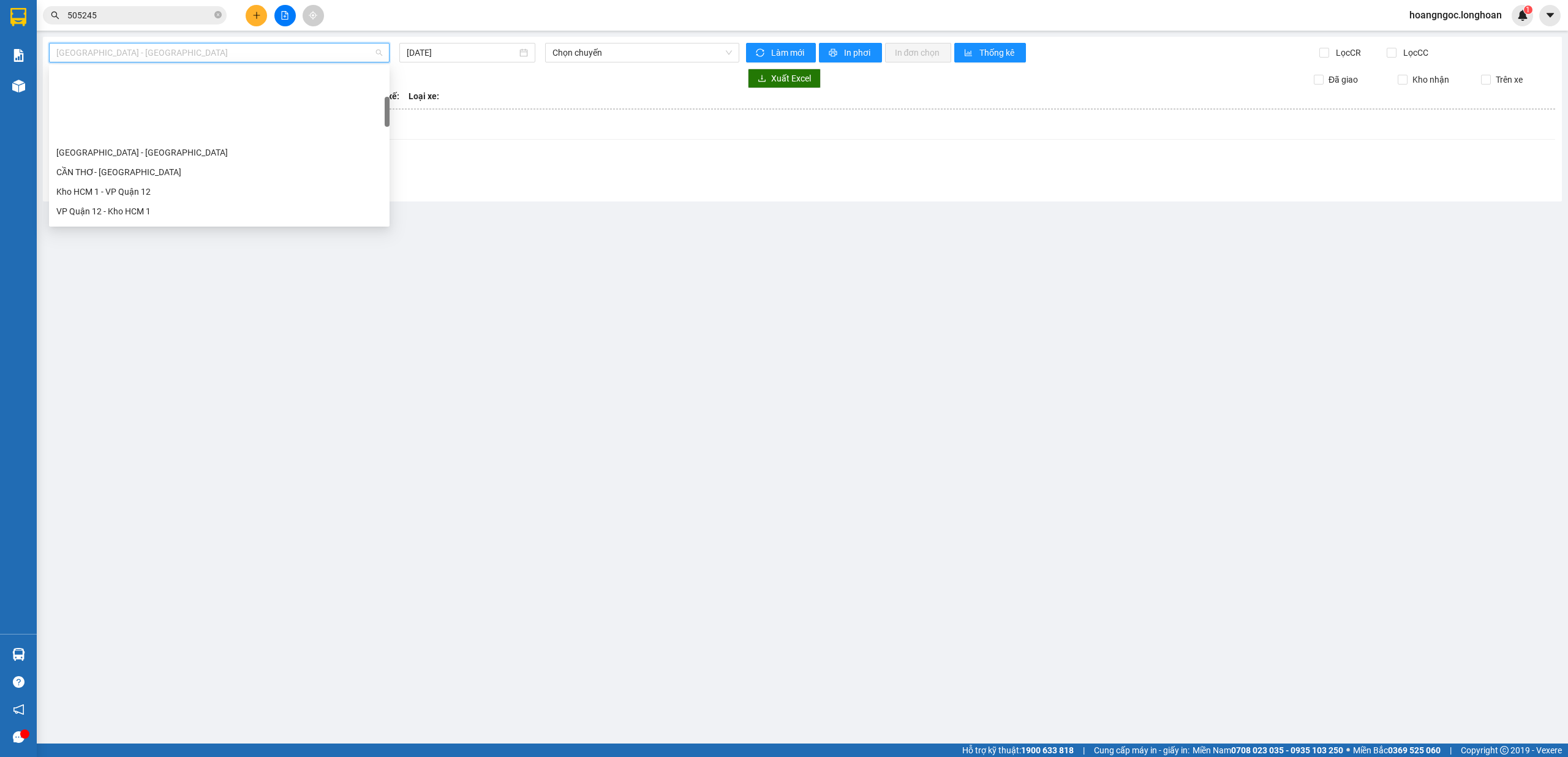
scroll to position [162, 0]
click at [160, 148] on div "Kho HCM - Kho Cần Thơ" at bounding box center [219, 149] width 326 height 13
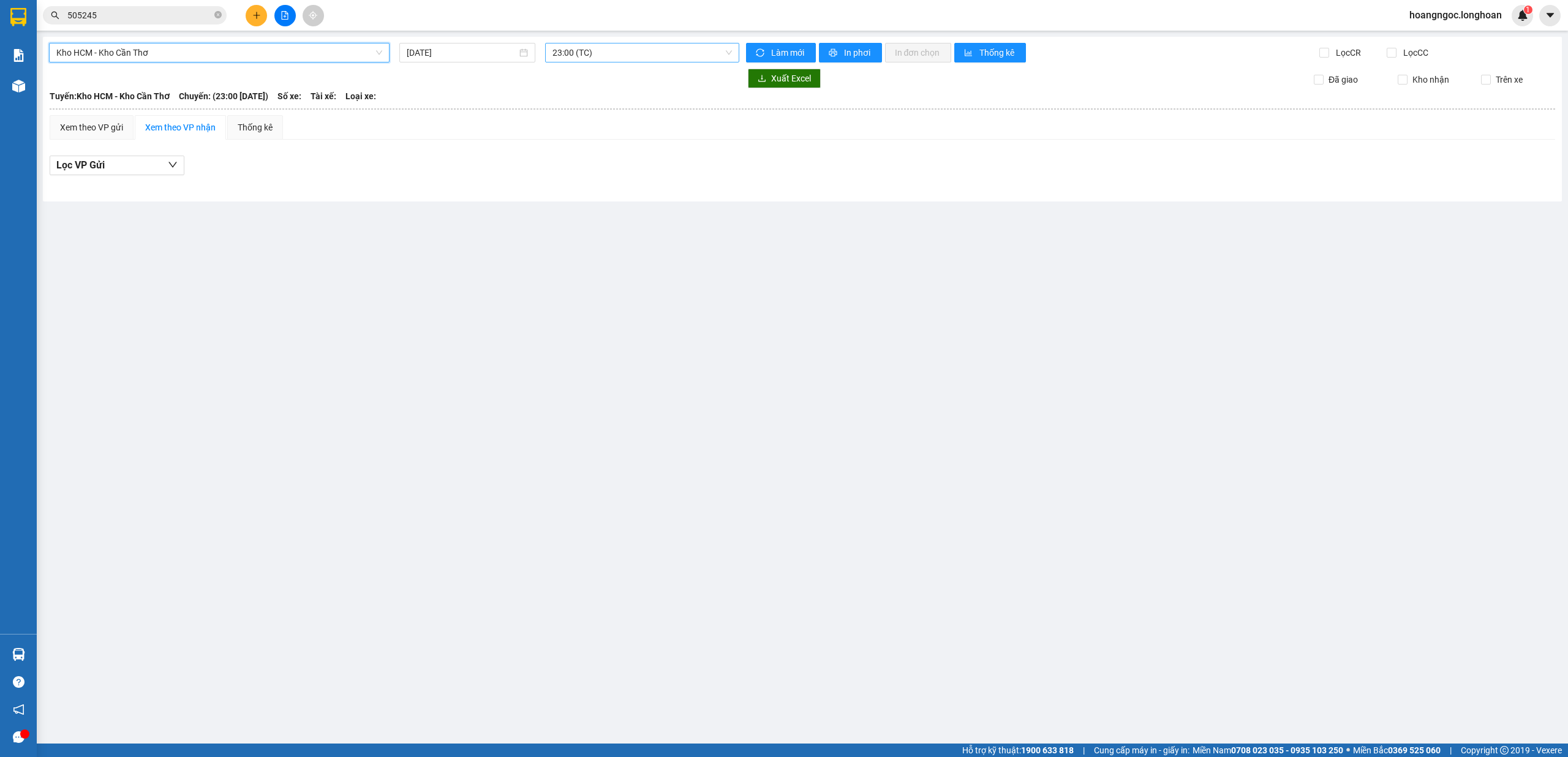
click at [598, 57] on span "23:00 (TC)" at bounding box center [643, 53] width 180 height 19
click at [116, 128] on div "Xem theo VP gửi" at bounding box center [91, 127] width 63 height 13
drag, startPoint x: 157, startPoint y: 125, endPoint x: 184, endPoint y: 124, distance: 27.0
click at [160, 124] on div "Xem theo VP nhận" at bounding box center [180, 127] width 70 height 13
drag, startPoint x: 485, startPoint y: 31, endPoint x: 473, endPoint y: 49, distance: 21.6
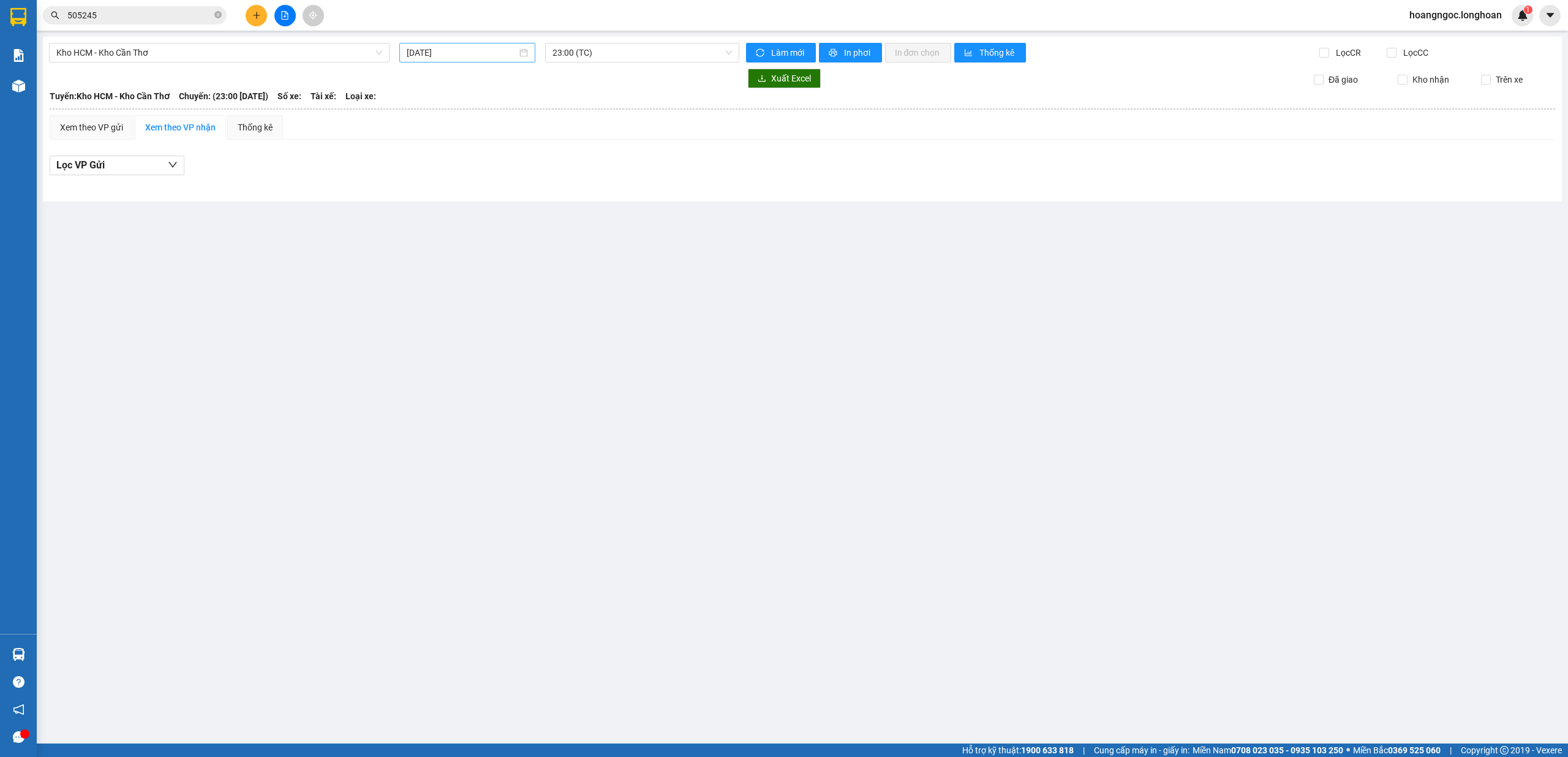
click at [478, 41] on main "Kho HCM - Kho Cần Thơ [DATE] 23:00 (TC) Làm mới In phơi In đơn chọn Thống kê Lọ…" at bounding box center [784, 372] width 1568 height 744
click at [473, 50] on input "[DATE]" at bounding box center [461, 53] width 110 height 13
click at [460, 155] on div "14" at bounding box center [462, 162] width 15 height 15
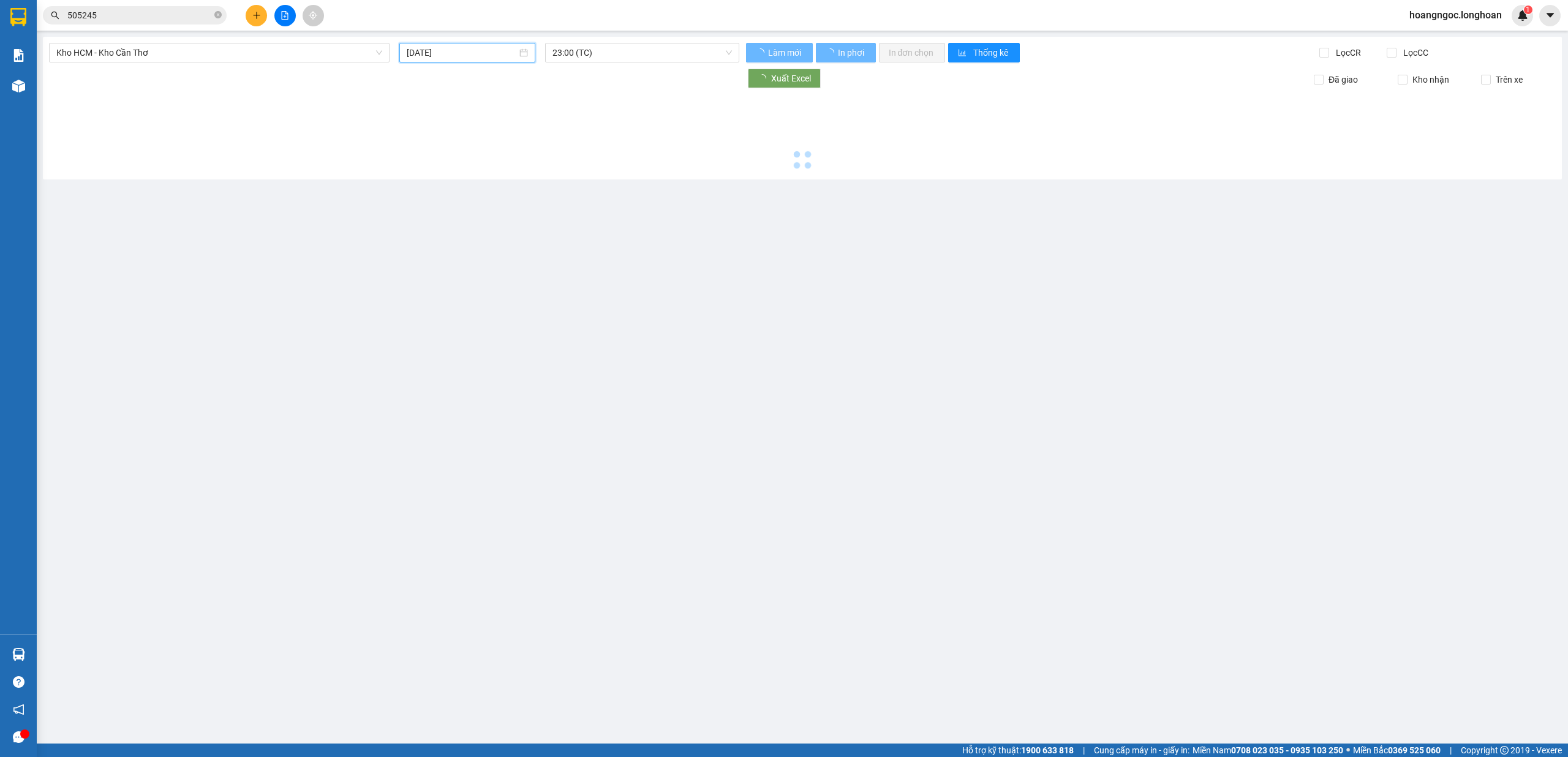
type input "[DATE]"
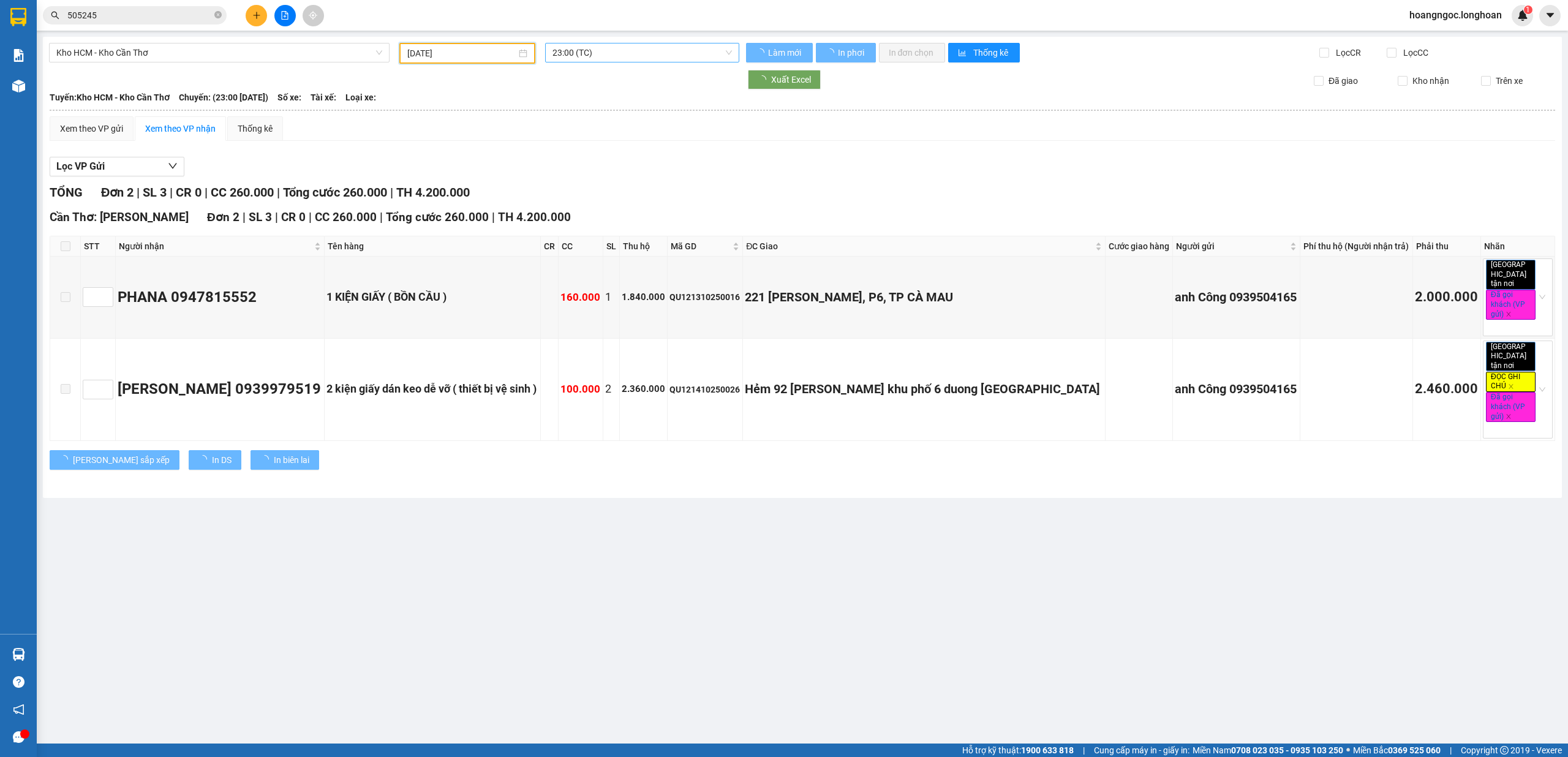
click at [612, 57] on span "23:00 (TC)" at bounding box center [643, 53] width 180 height 19
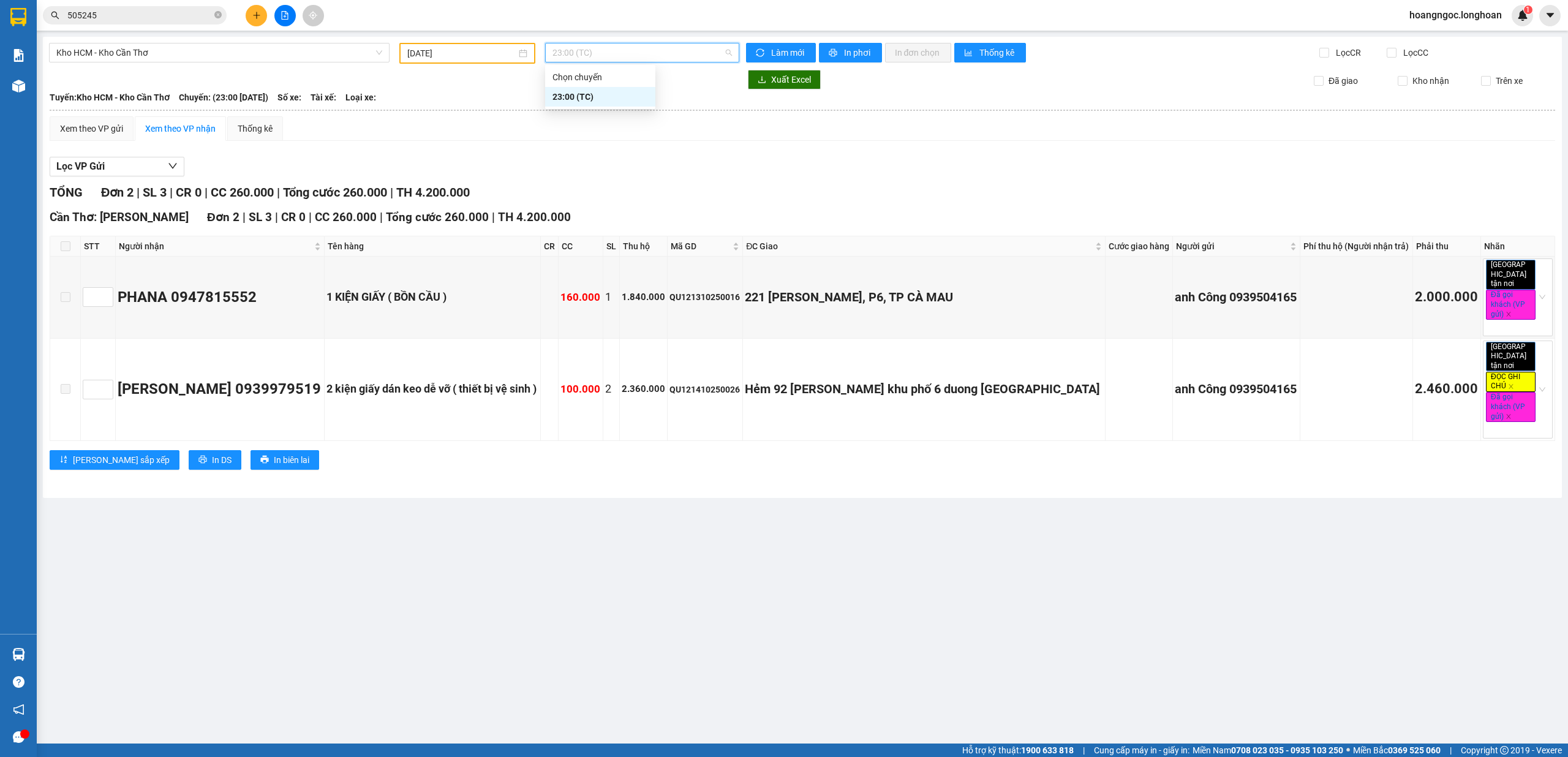
click at [472, 143] on div "Xem theo VP gửi Xem theo VP nhận Thống kê Lọc VP Gửi TỔNG Đơn 2 | SL 3 | CR 0 …" at bounding box center [802, 301] width 1506 height 369
click at [241, 57] on span "Kho HCM - Kho Cần Thơ" at bounding box center [219, 53] width 326 height 19
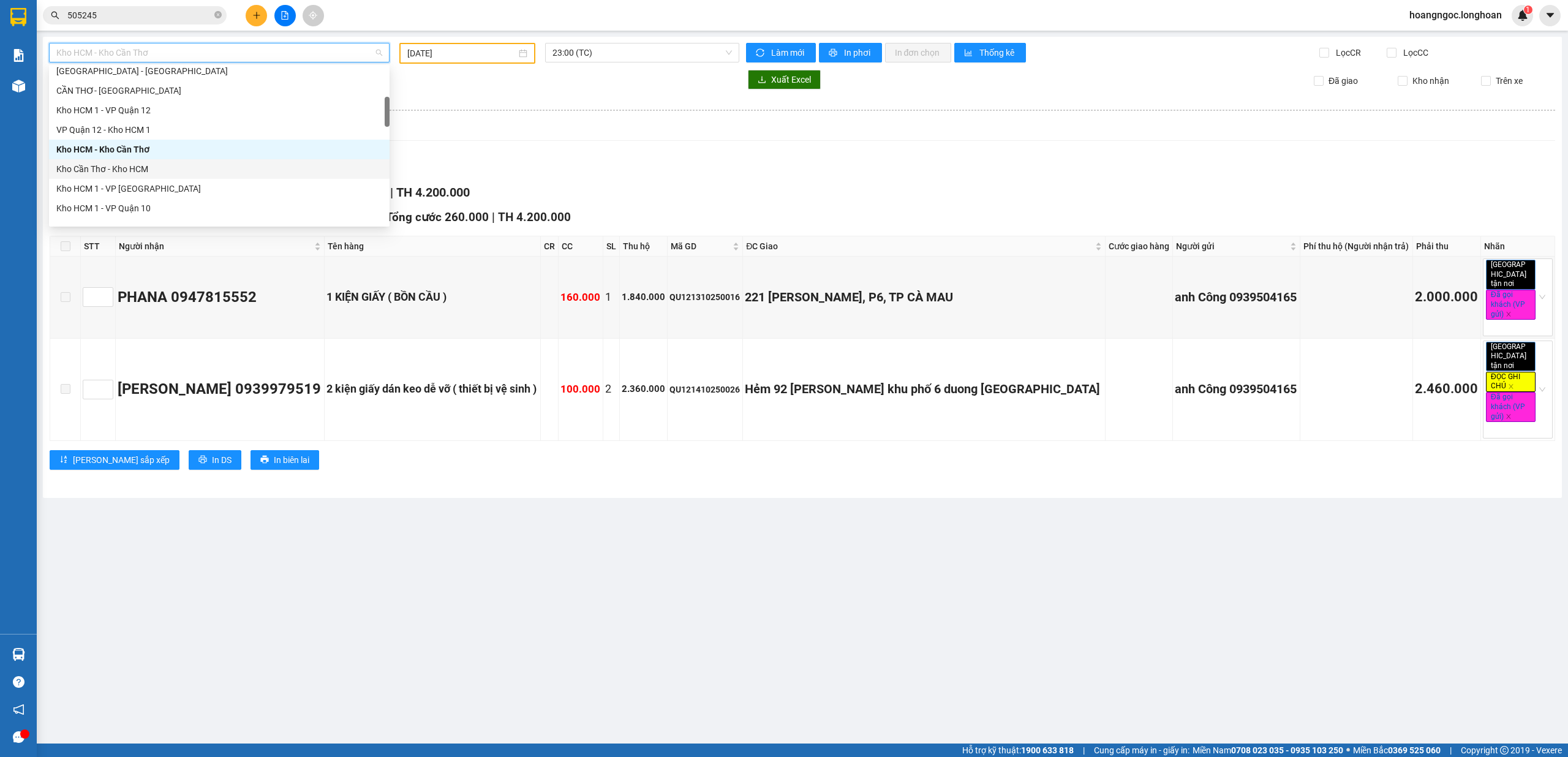
click at [141, 165] on div "Kho Cần Thơ - Kho HCM" at bounding box center [219, 169] width 326 height 13
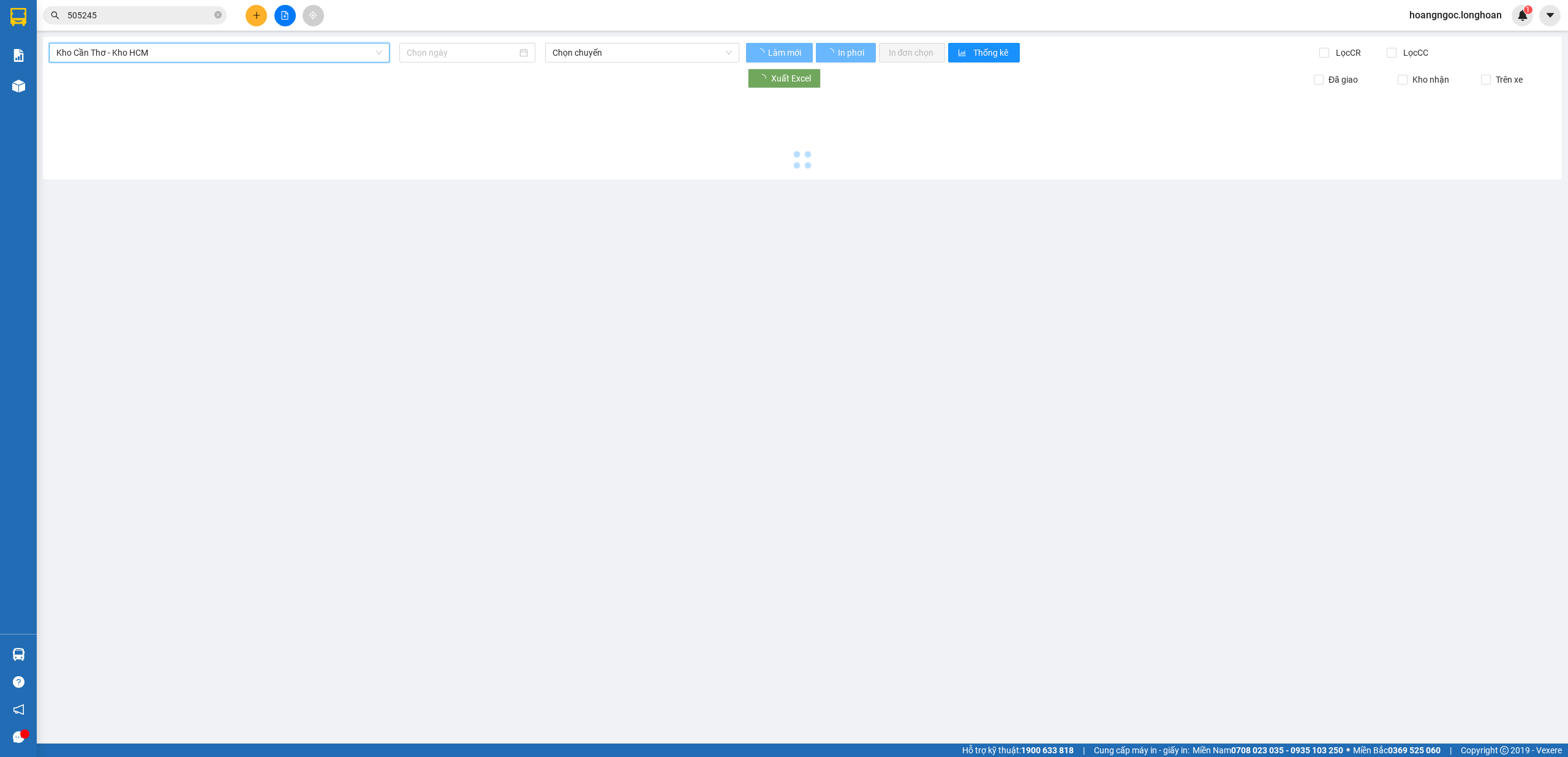
type input "[DATE]"
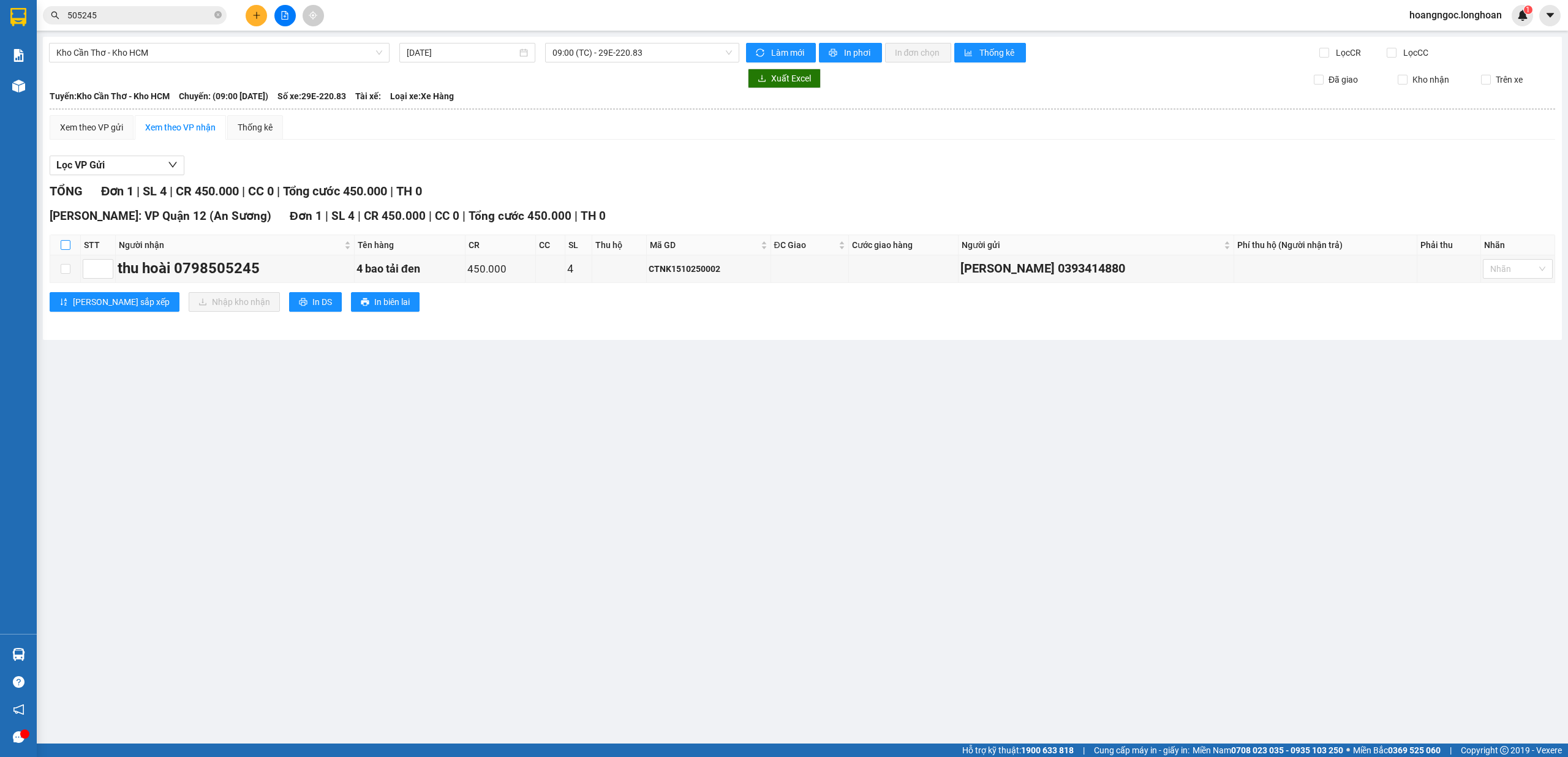
drag, startPoint x: 64, startPoint y: 245, endPoint x: 179, endPoint y: 298, distance: 126.6
click at [66, 248] on input "checkbox" at bounding box center [66, 245] width 9 height 9
checkbox input "true"
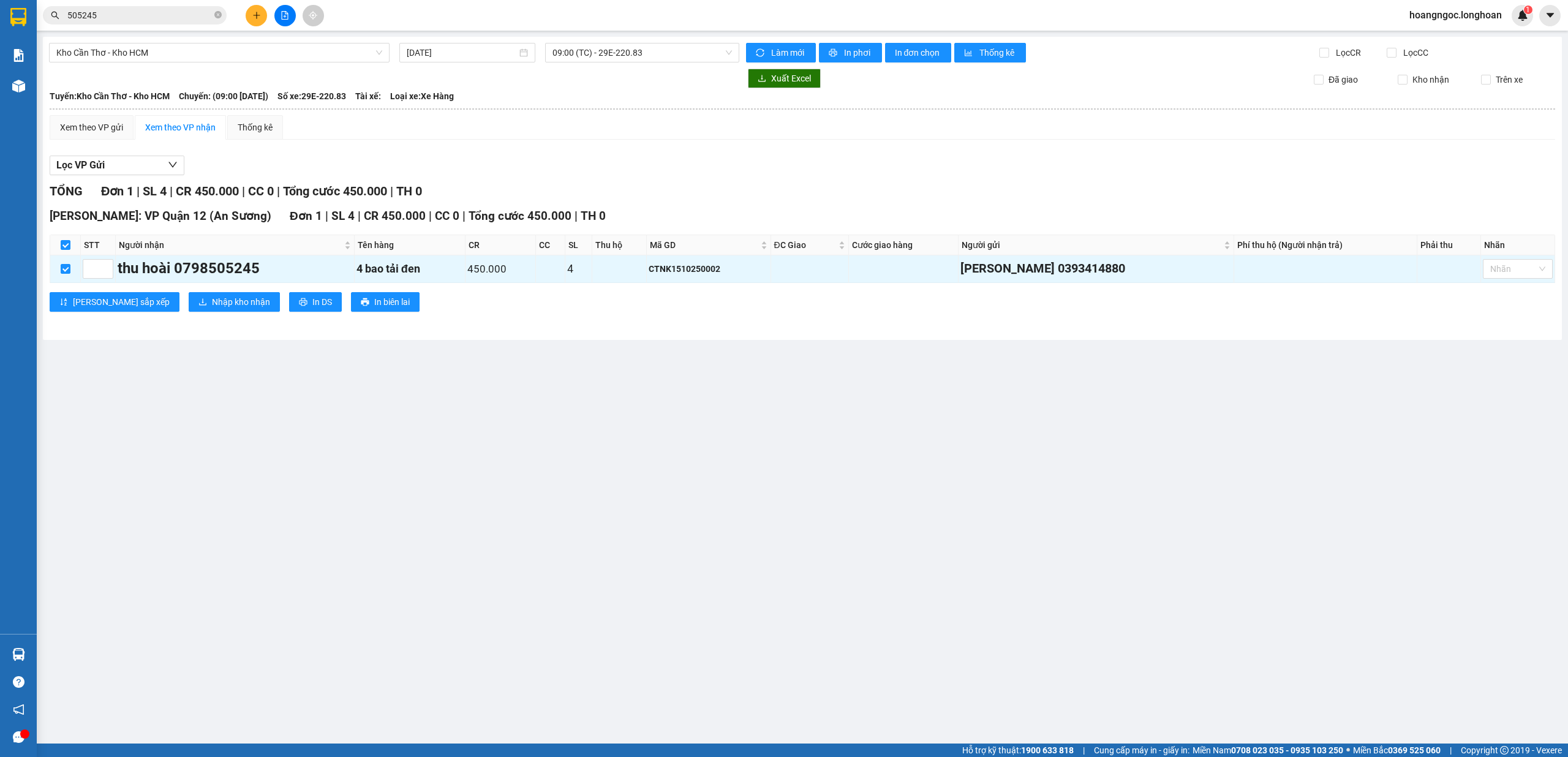
click at [213, 314] on div "[GEOGRAPHIC_DATA]: VP Quận 12 (An Sương) Đơn 1 | SL 4 | CR 450.000 | CC 0 | Tổn…" at bounding box center [802, 263] width 1506 height 114
drag, startPoint x: 184, startPoint y: 306, endPoint x: 233, endPoint y: 317, distance: 50.2
click at [212, 306] on span "Nhập kho nhận" at bounding box center [241, 301] width 58 height 13
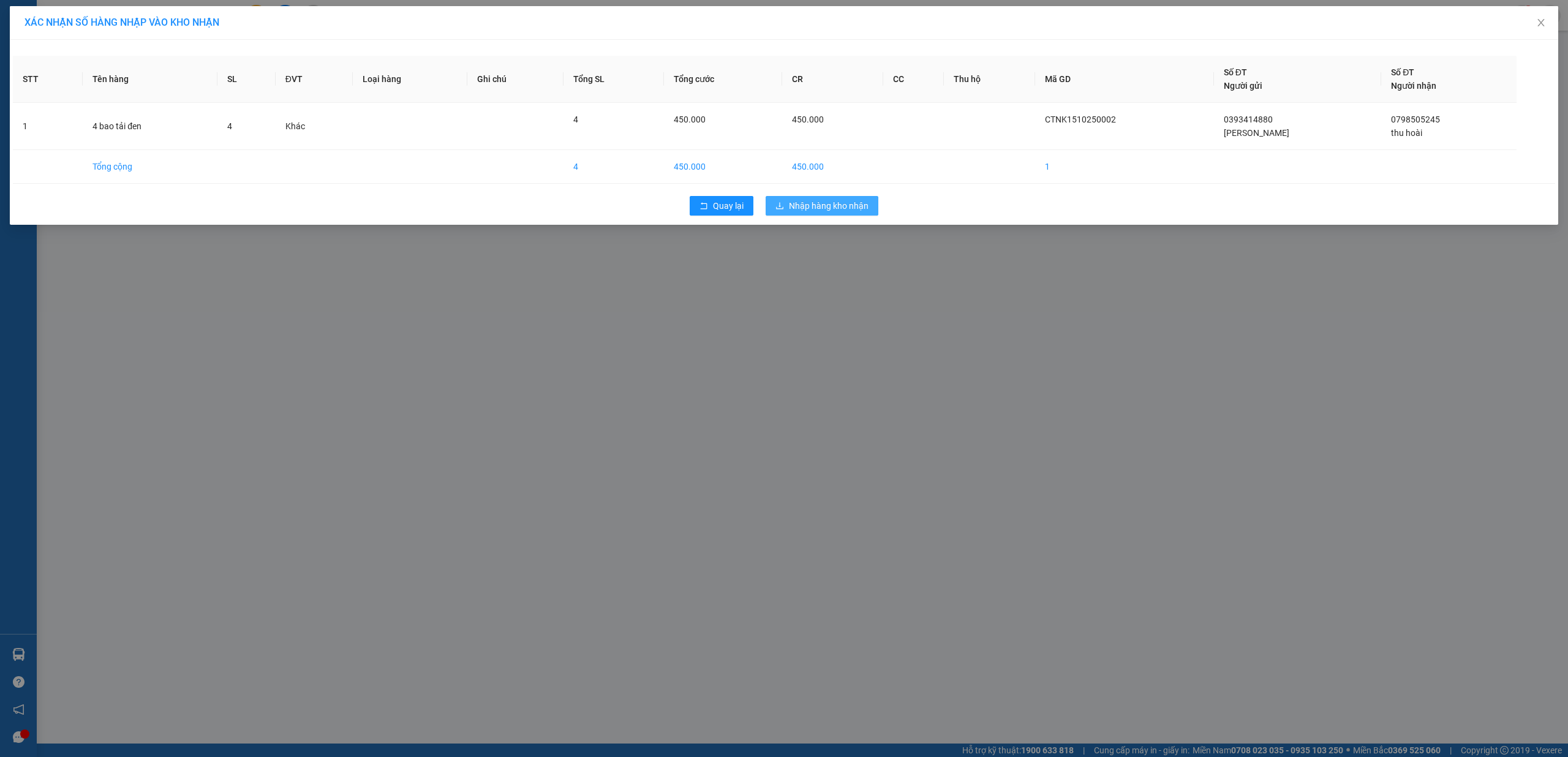
click at [815, 205] on span "Nhập hàng kho nhận" at bounding box center [829, 206] width 80 height 13
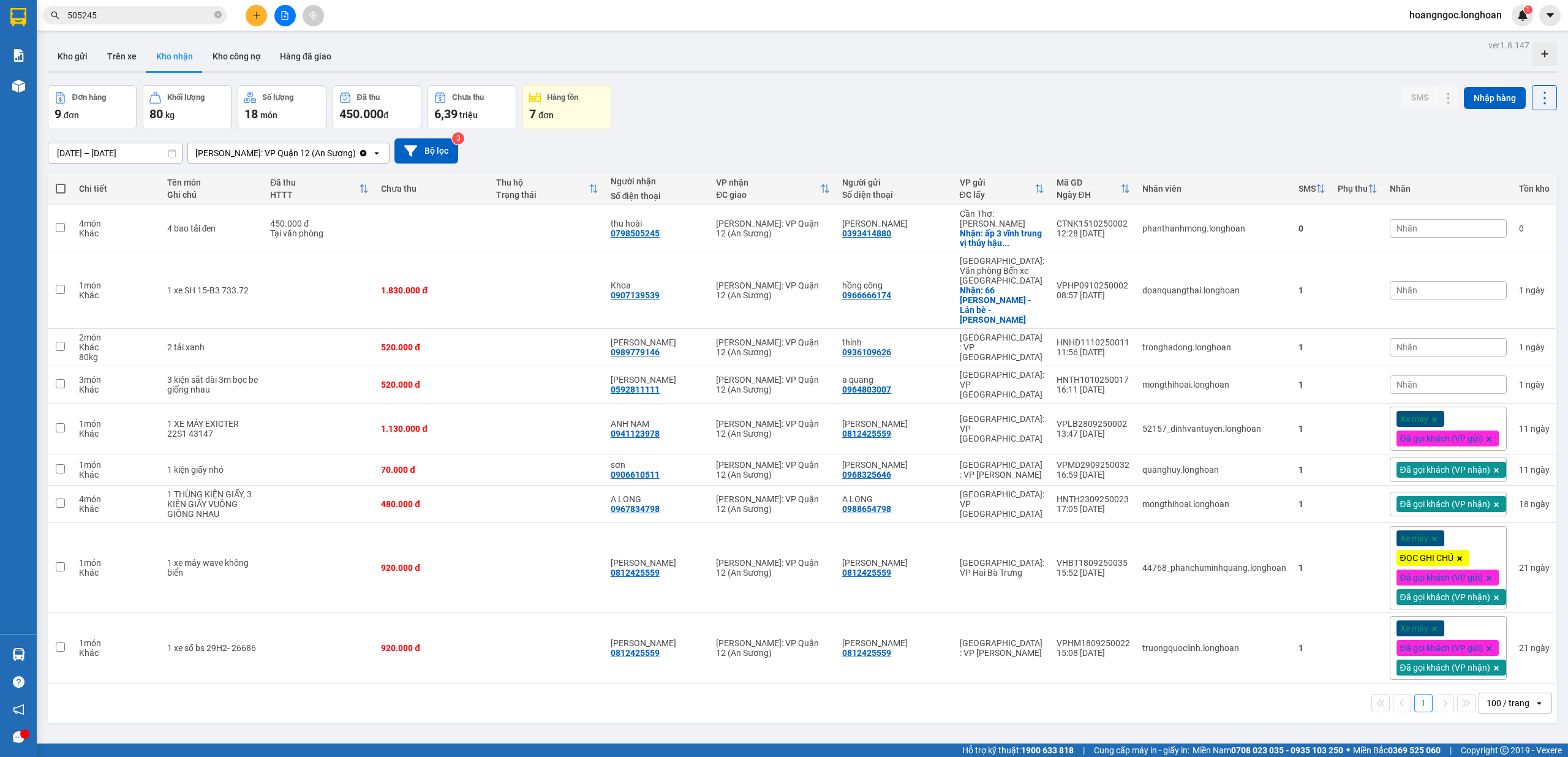
click at [263, 13] on button at bounding box center [256, 15] width 22 height 22
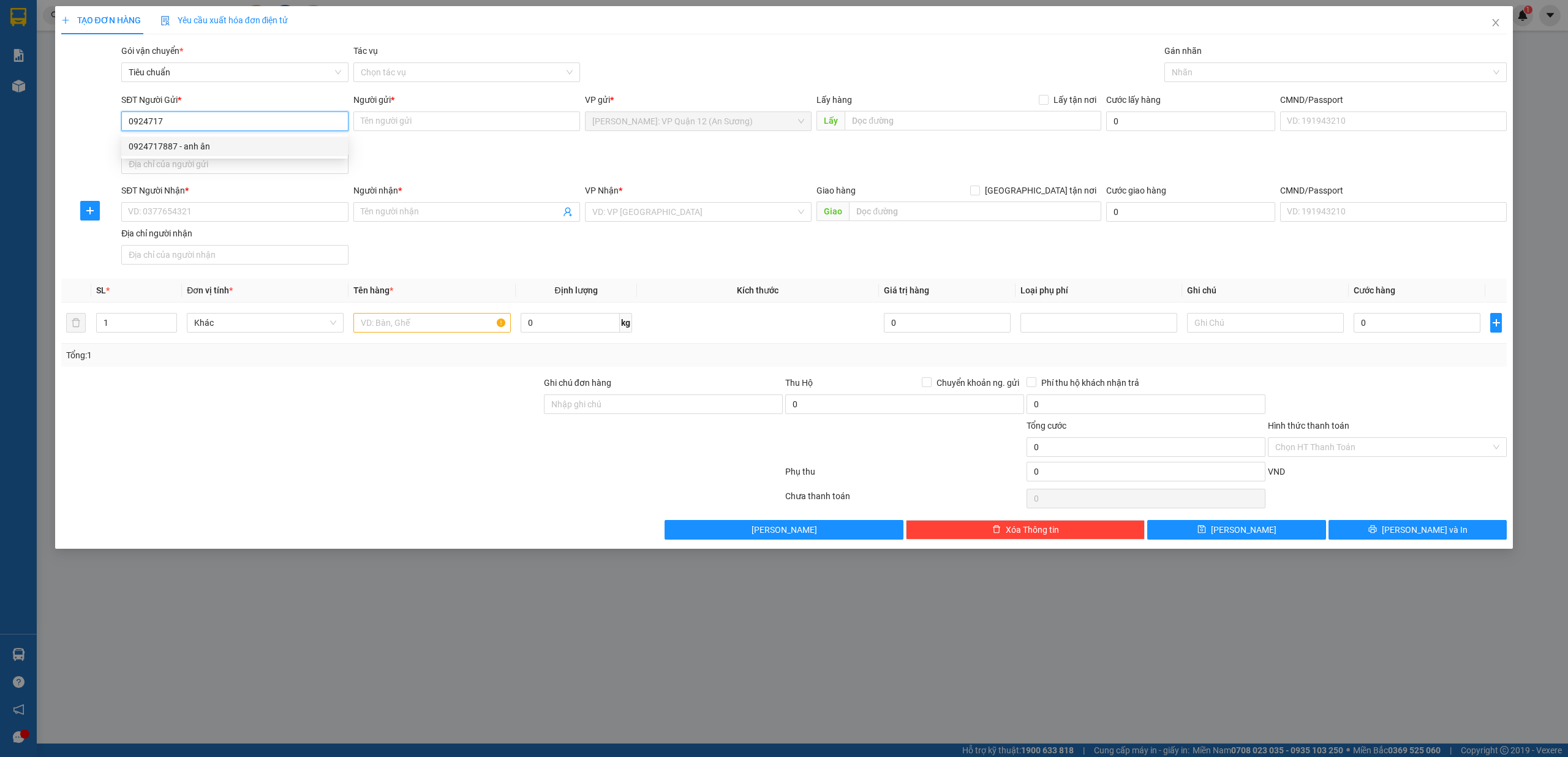
click at [228, 147] on div "0924717887 - anh ân" at bounding box center [235, 147] width 212 height 13
type input "0924717887"
type input "anh ân"
checkbox input "true"
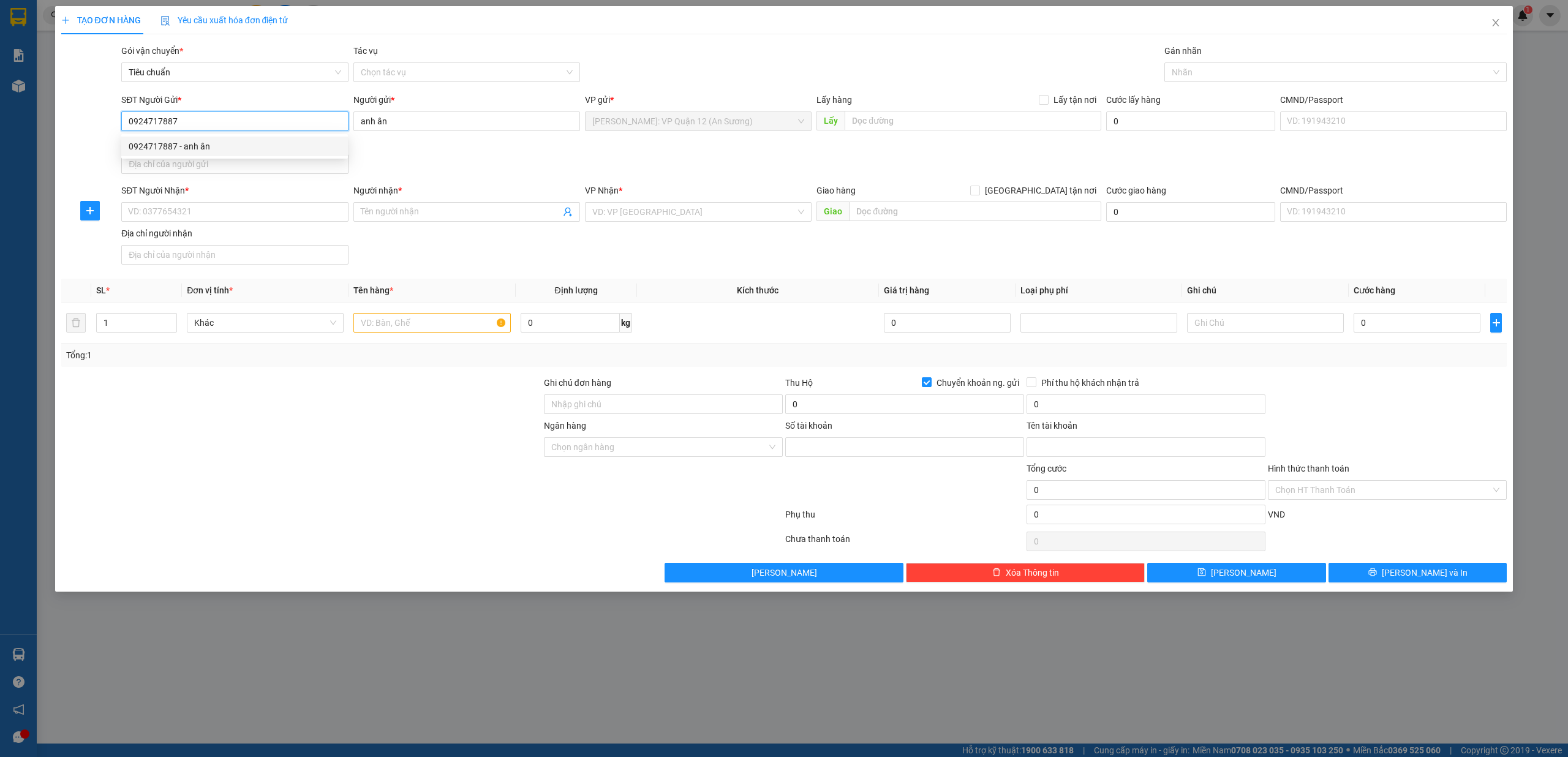
type input "0777979797997"
type input "[PERSON_NAME]"
type input "0924717887"
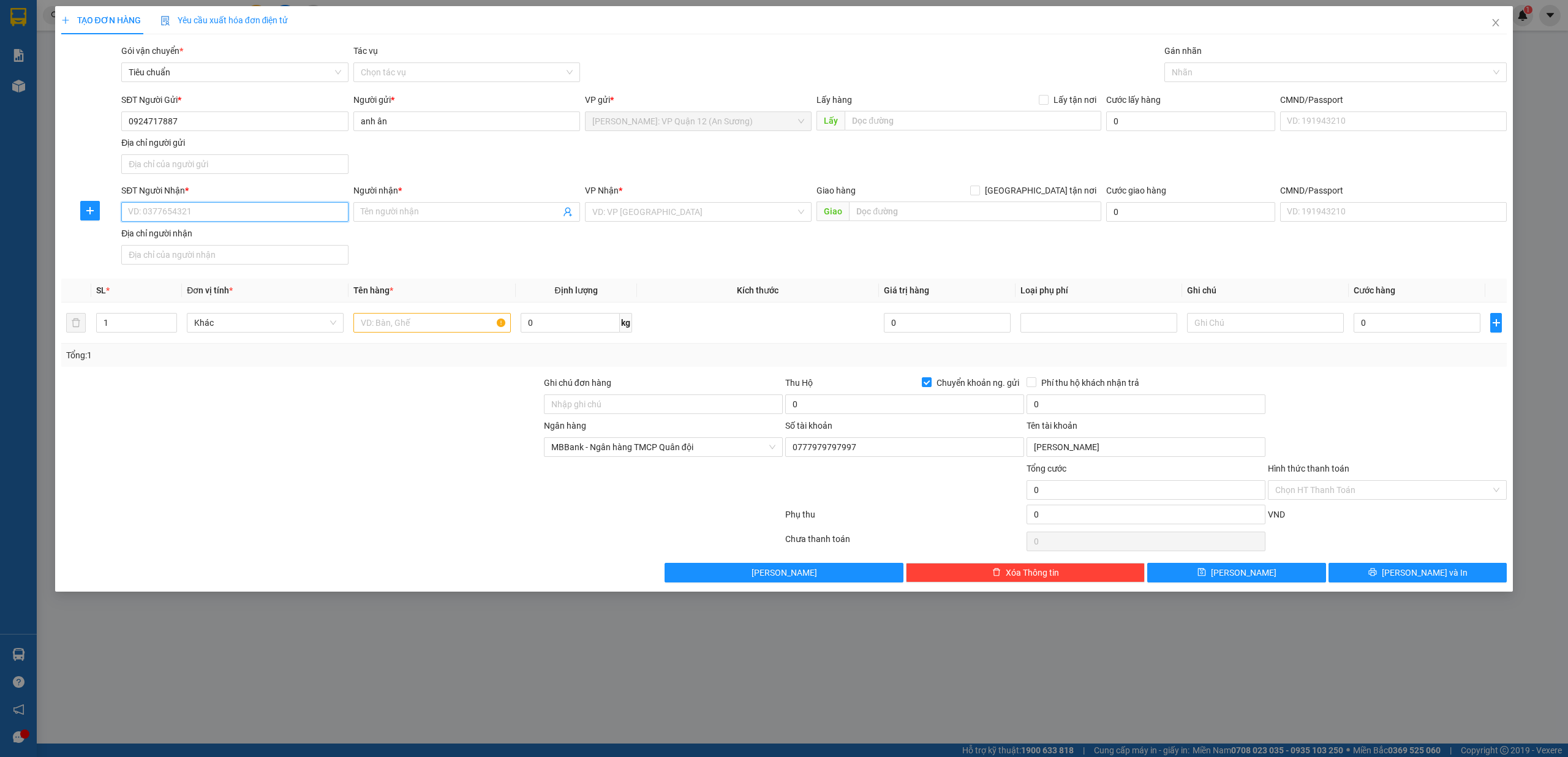
click at [224, 207] on input "SĐT Người Nhận *" at bounding box center [234, 211] width 226 height 20
type input "0986825113"
type input "[PERSON_NAME] ( 0984147888 )"
click at [915, 205] on input "text" at bounding box center [975, 211] width 253 height 20
type input "[GEOGRAPHIC_DATA], [GEOGRAPHIC_DATA], [GEOGRAPHIC_DATA], [GEOGRAPHIC_DATA]"
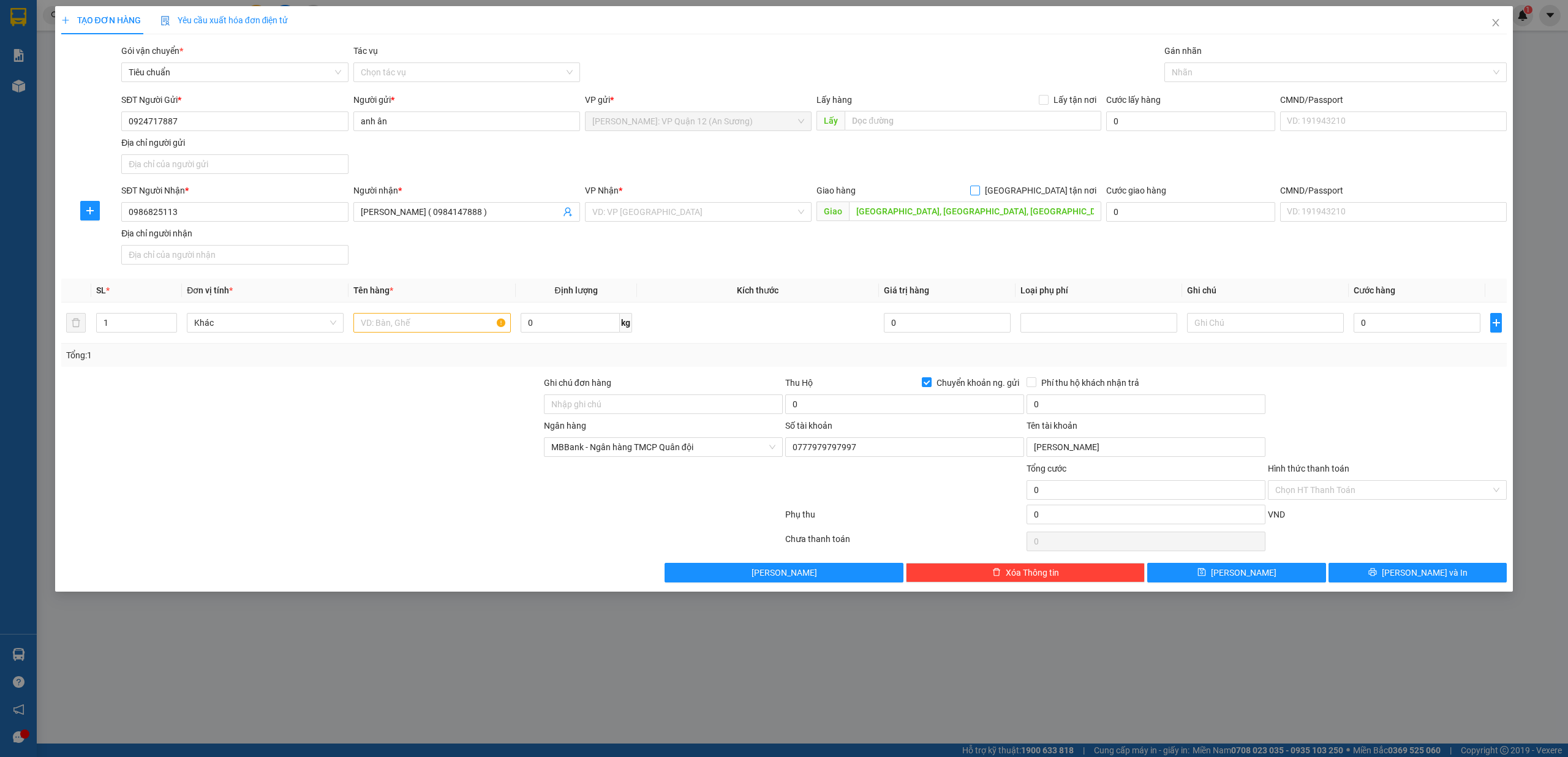
click at [1044, 188] on label "[GEOGRAPHIC_DATA] tận nơi" at bounding box center [1036, 191] width 132 height 13
drag, startPoint x: 1038, startPoint y: 187, endPoint x: 821, endPoint y: 193, distance: 217.1
click at [979, 187] on input "[GEOGRAPHIC_DATA] tận nơi" at bounding box center [974, 190] width 8 height 8
checkbox input "true"
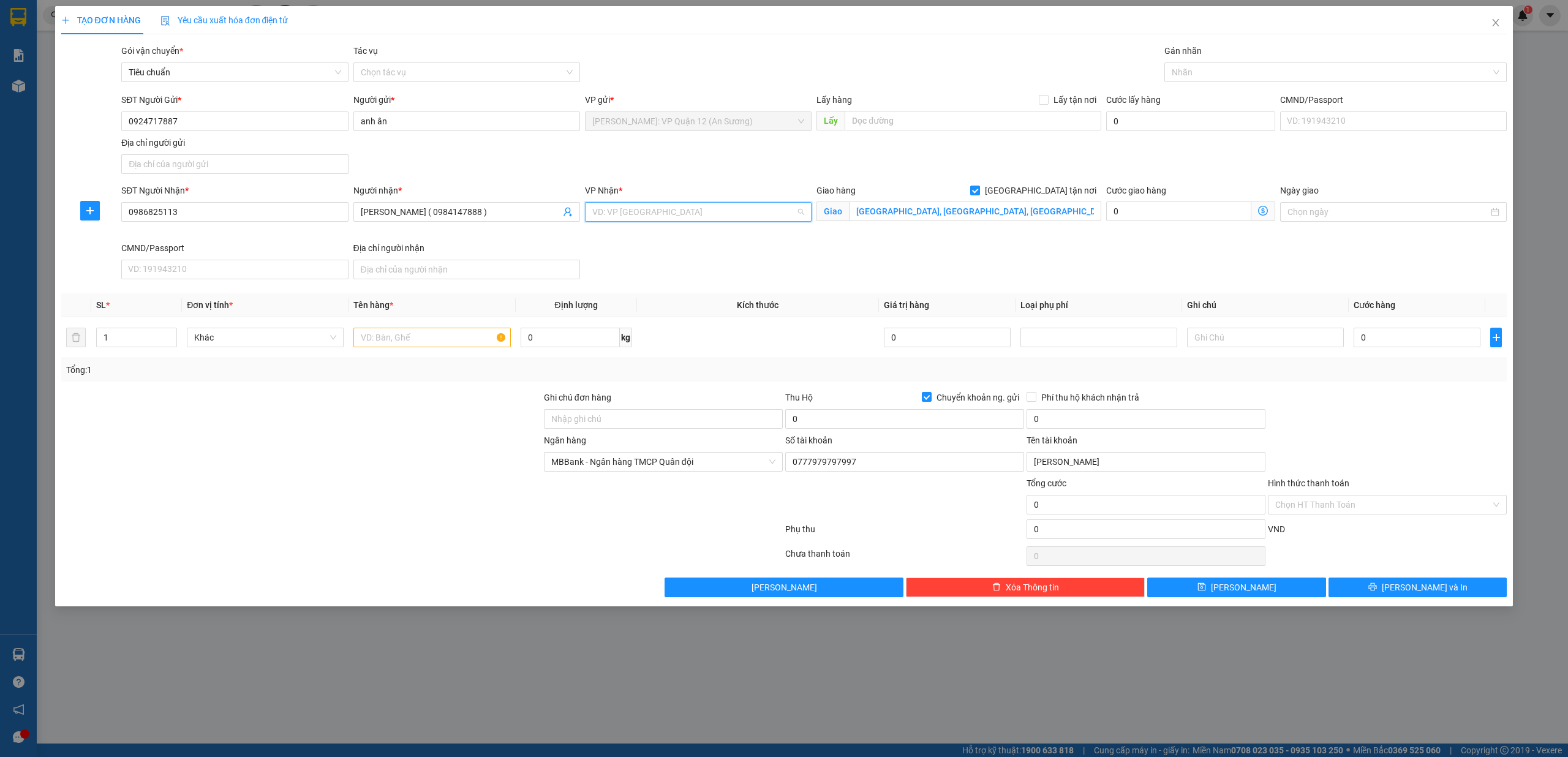
click at [638, 213] on input "search" at bounding box center [693, 212] width 203 height 19
type input "g"
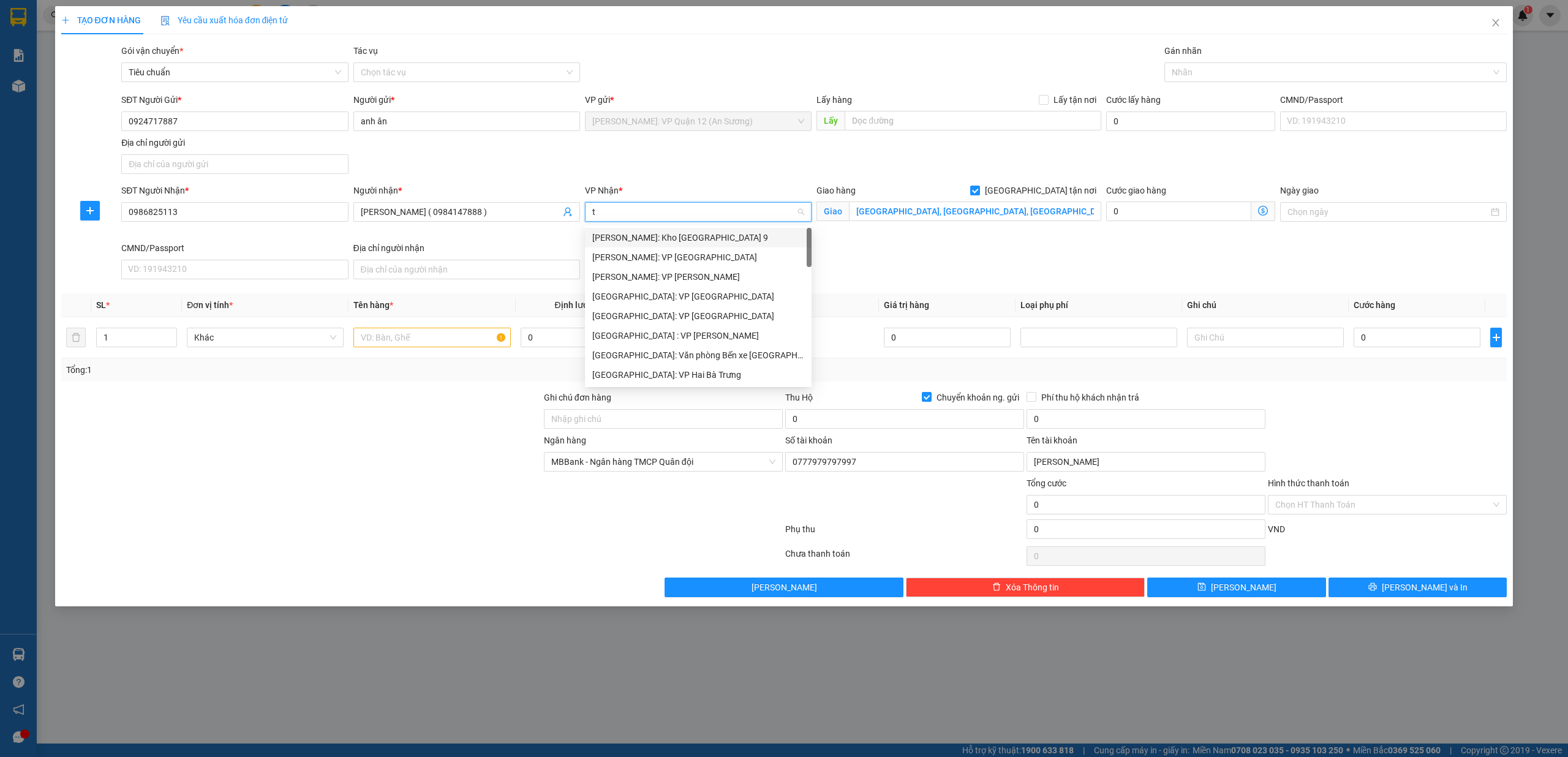
type input "tl"
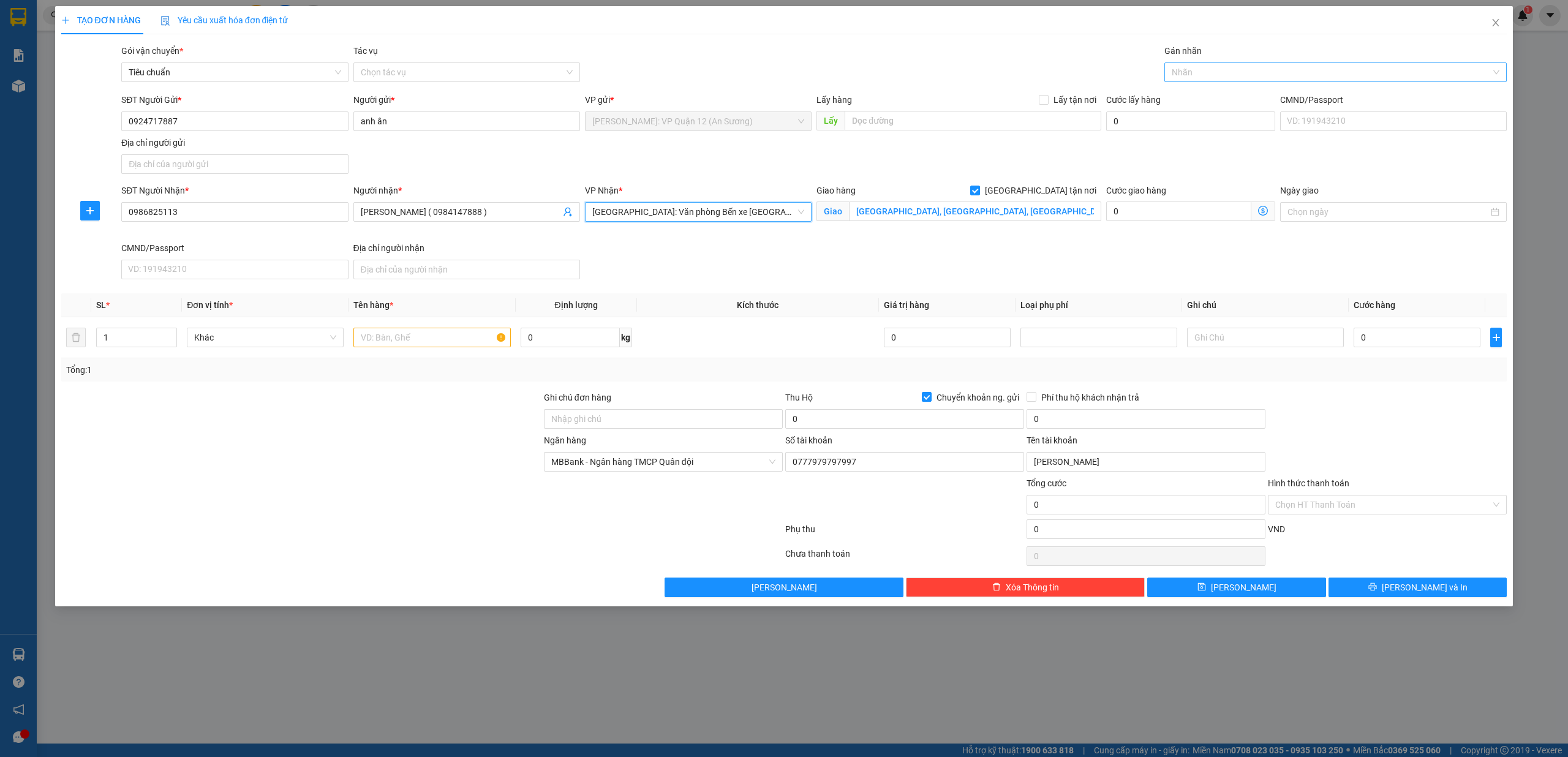
click at [1217, 74] on div at bounding box center [1330, 72] width 325 height 15
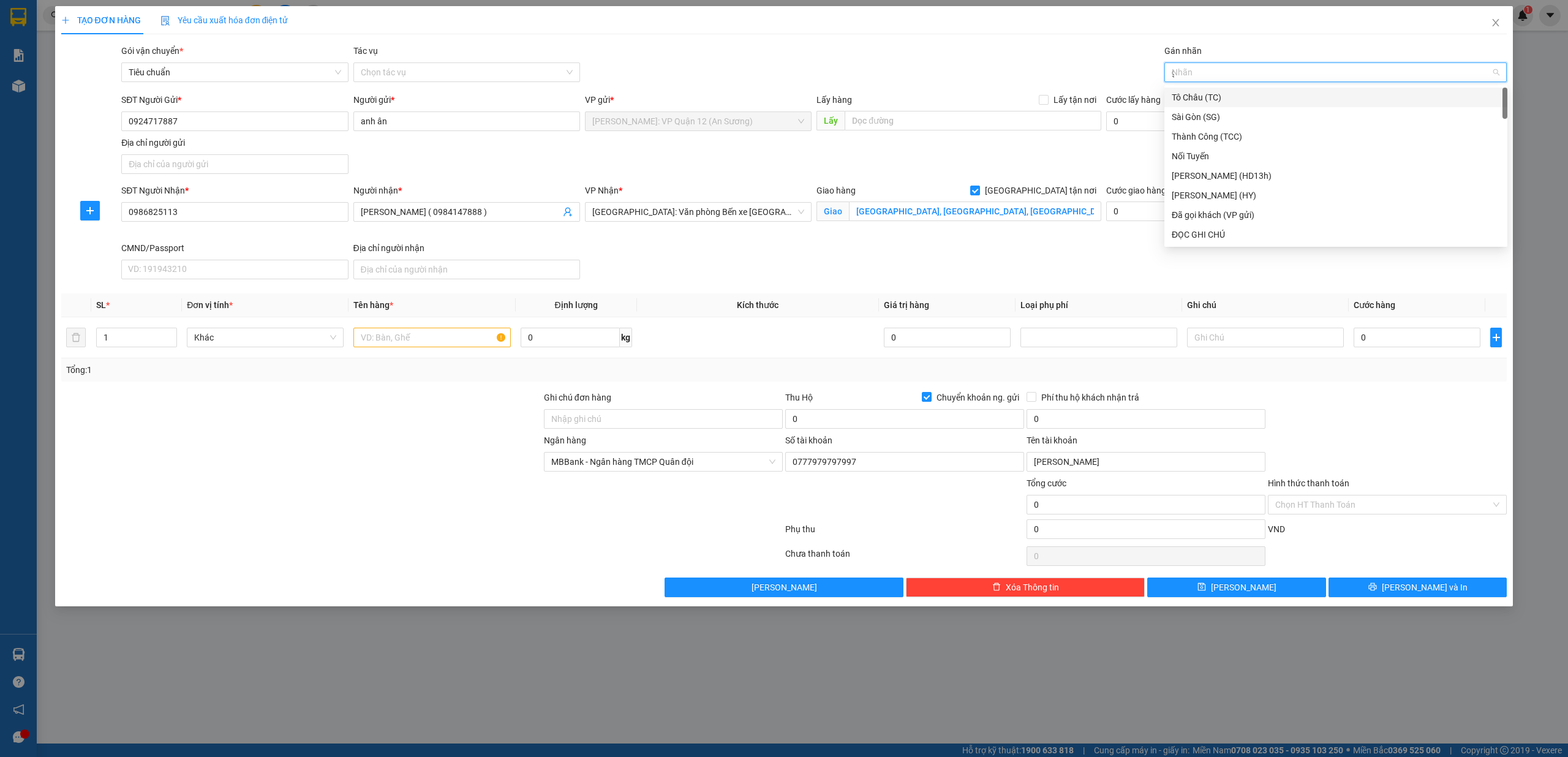
type input "gt"
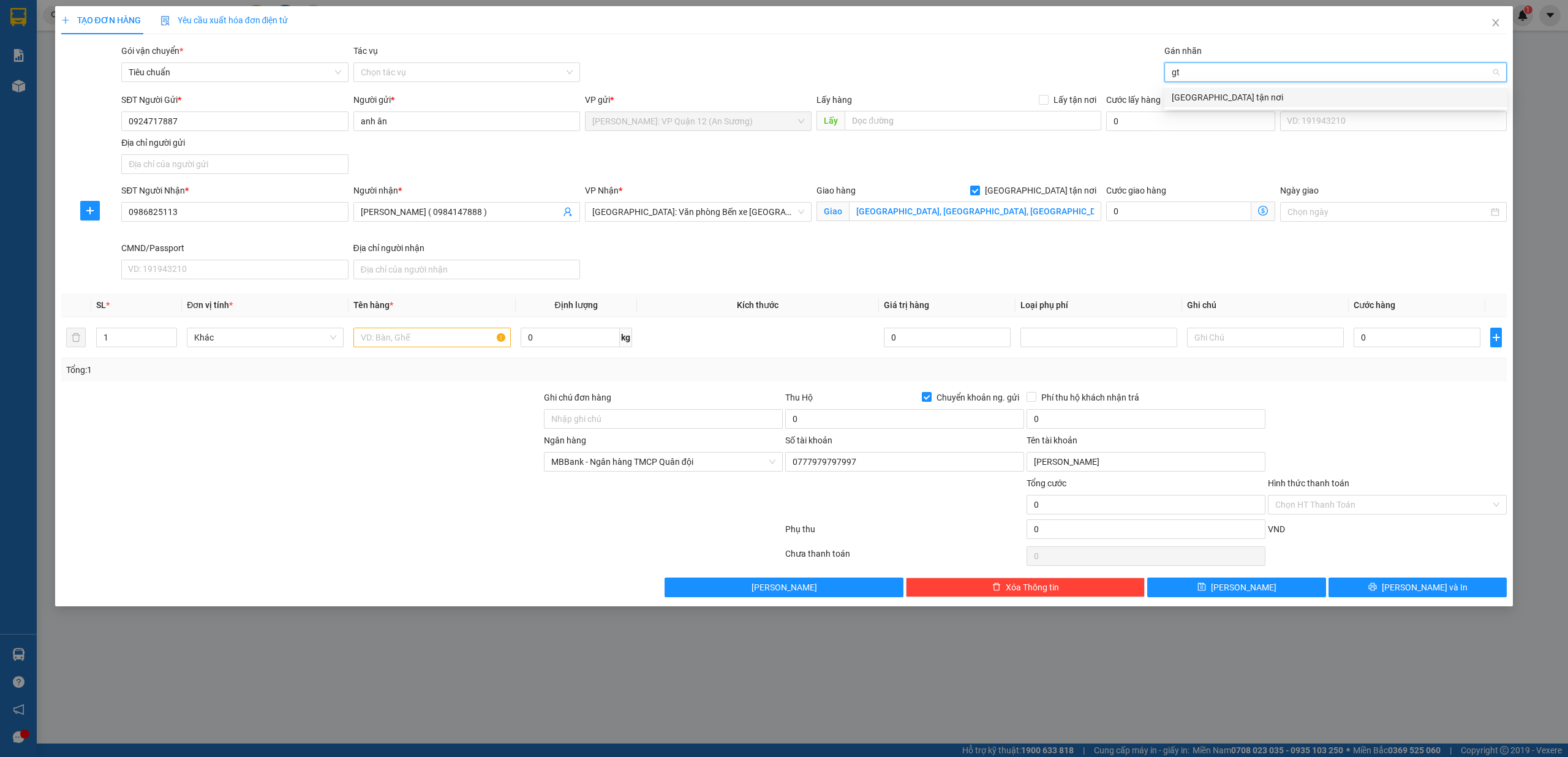
click at [1222, 91] on div "[GEOGRAPHIC_DATA] tận nơi" at bounding box center [1335, 97] width 343 height 20
type input "xe"
drag, startPoint x: 1202, startPoint y: 94, endPoint x: 1196, endPoint y: 86, distance: 10.0
click at [1202, 96] on div "Xe máy" at bounding box center [1335, 97] width 328 height 13
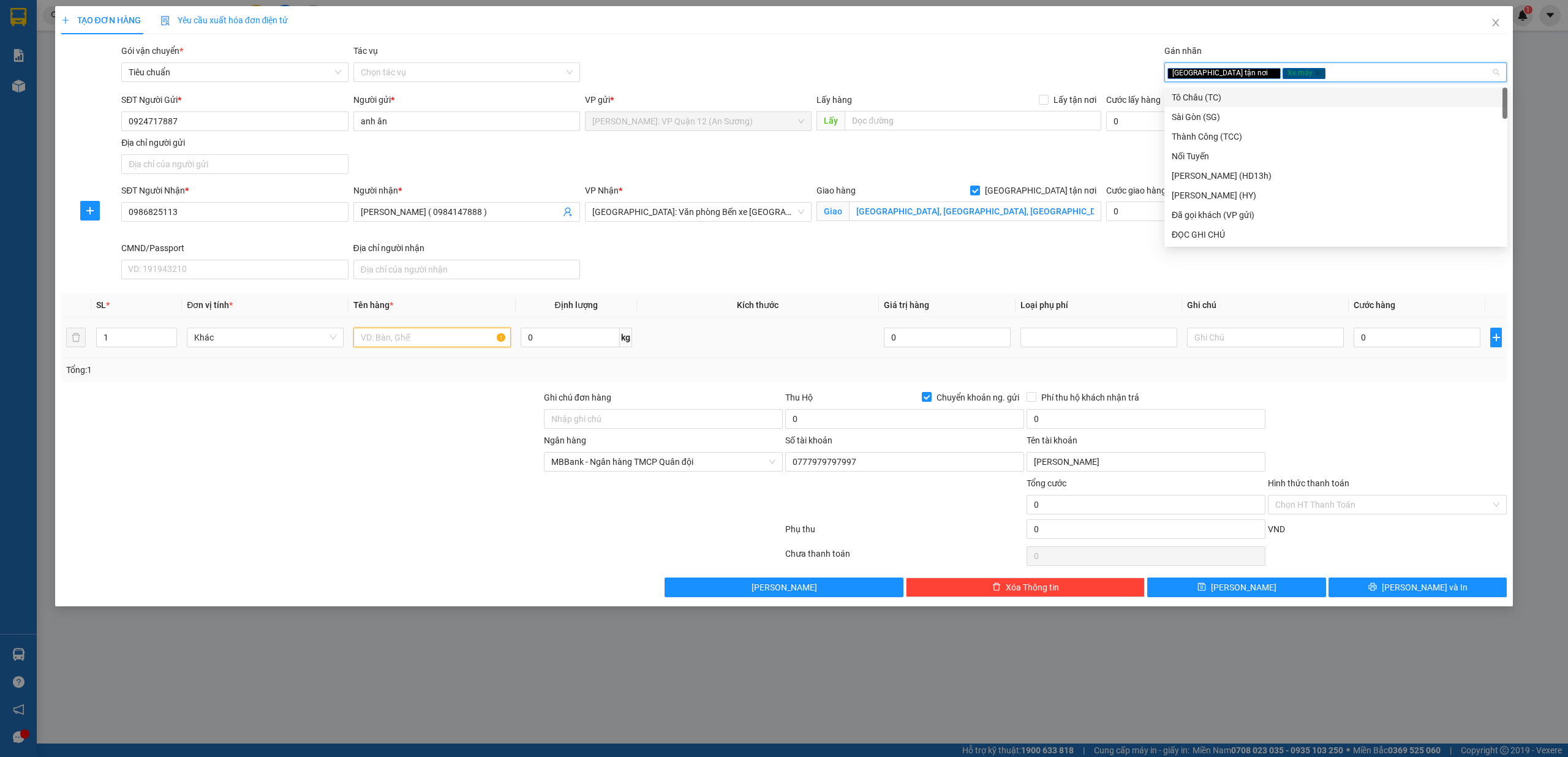
drag, startPoint x: 432, startPoint y: 346, endPoint x: 464, endPoint y: 348, distance: 32.1
click at [432, 344] on input "text" at bounding box center [431, 337] width 157 height 20
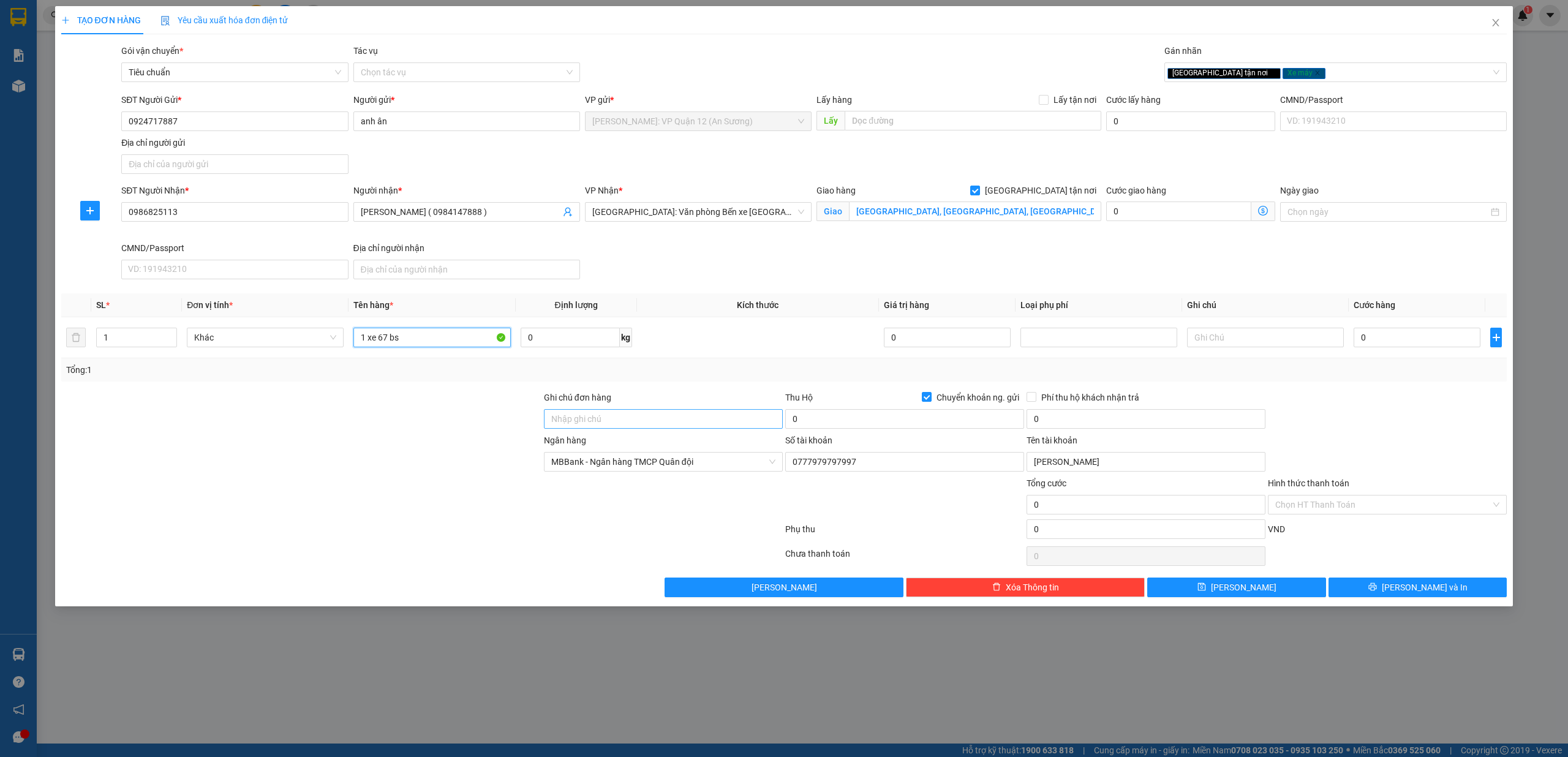
type input "1 xe 67 bs"
click at [599, 422] on input "Ghi chú đơn hàng" at bounding box center [663, 419] width 239 height 20
type input "chìa khóa - cavet quấn tay lái"
click at [432, 343] on input "1 xe 67 bs" at bounding box center [431, 337] width 157 height 20
type input "1 xe 67 bs 71FD-6249"
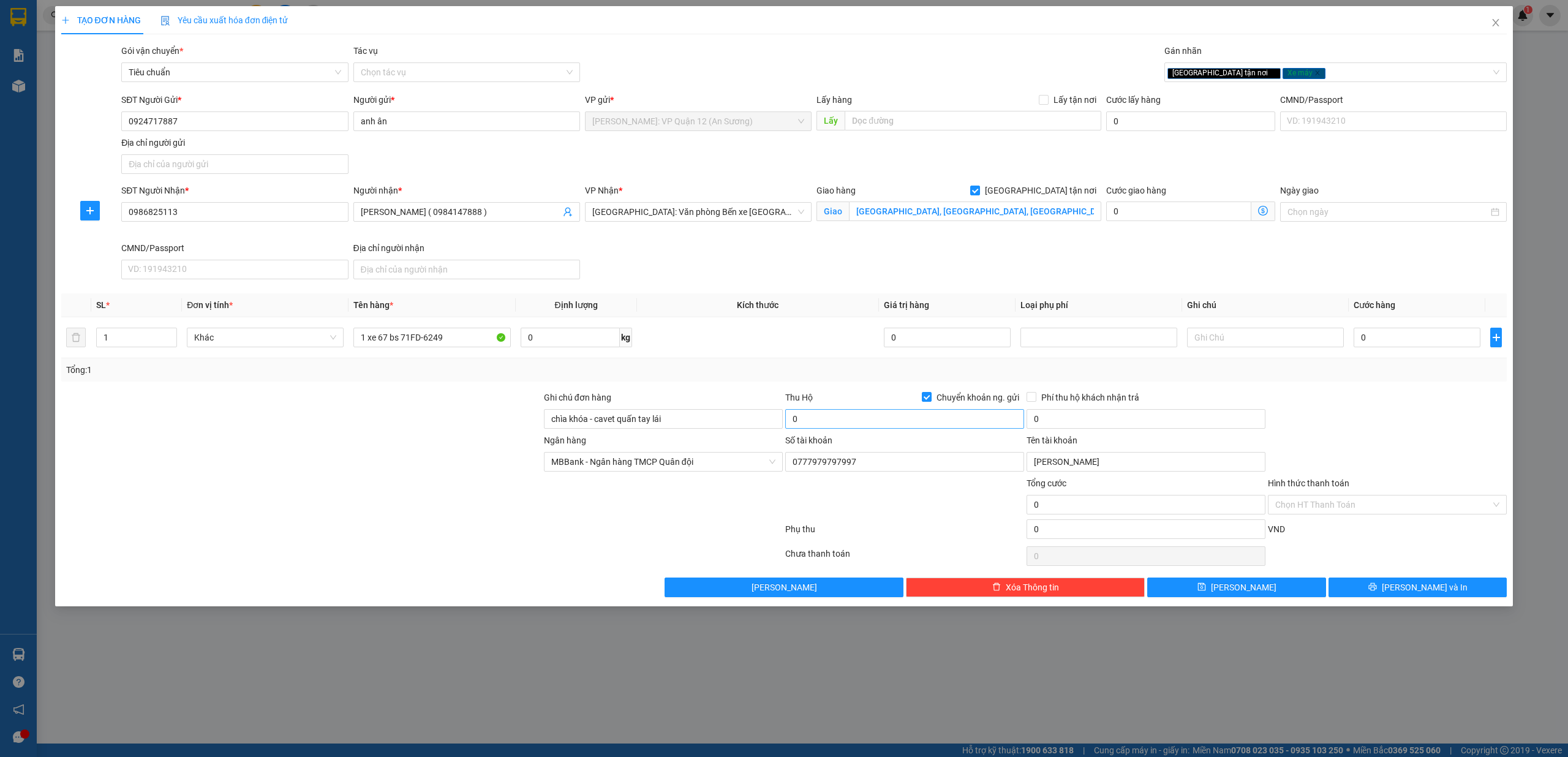
drag, startPoint x: 841, startPoint y: 436, endPoint x: 843, endPoint y: 425, distance: 11.2
click at [841, 434] on form "Ghi chú đơn hàng chìa khóa - cavet quấn tay lái Thu Hộ Chuyển khoản ng. gửi 0 P…" at bounding box center [784, 467] width 1446 height 153
click at [843, 425] on input "0" at bounding box center [905, 419] width 239 height 20
type input "18.600.000"
click at [1407, 331] on input "0" at bounding box center [1417, 337] width 127 height 20
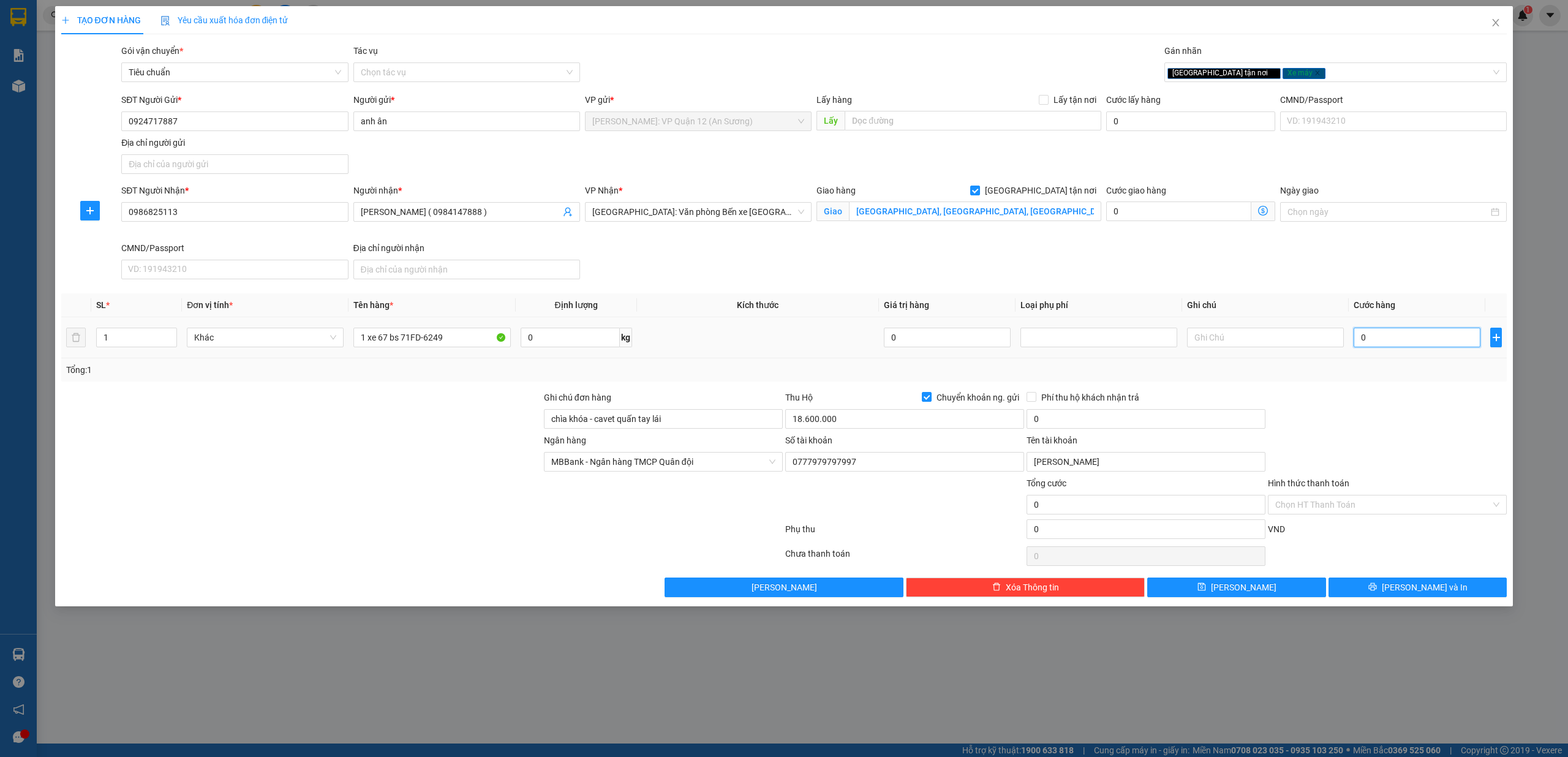
type input "1"
type input "12"
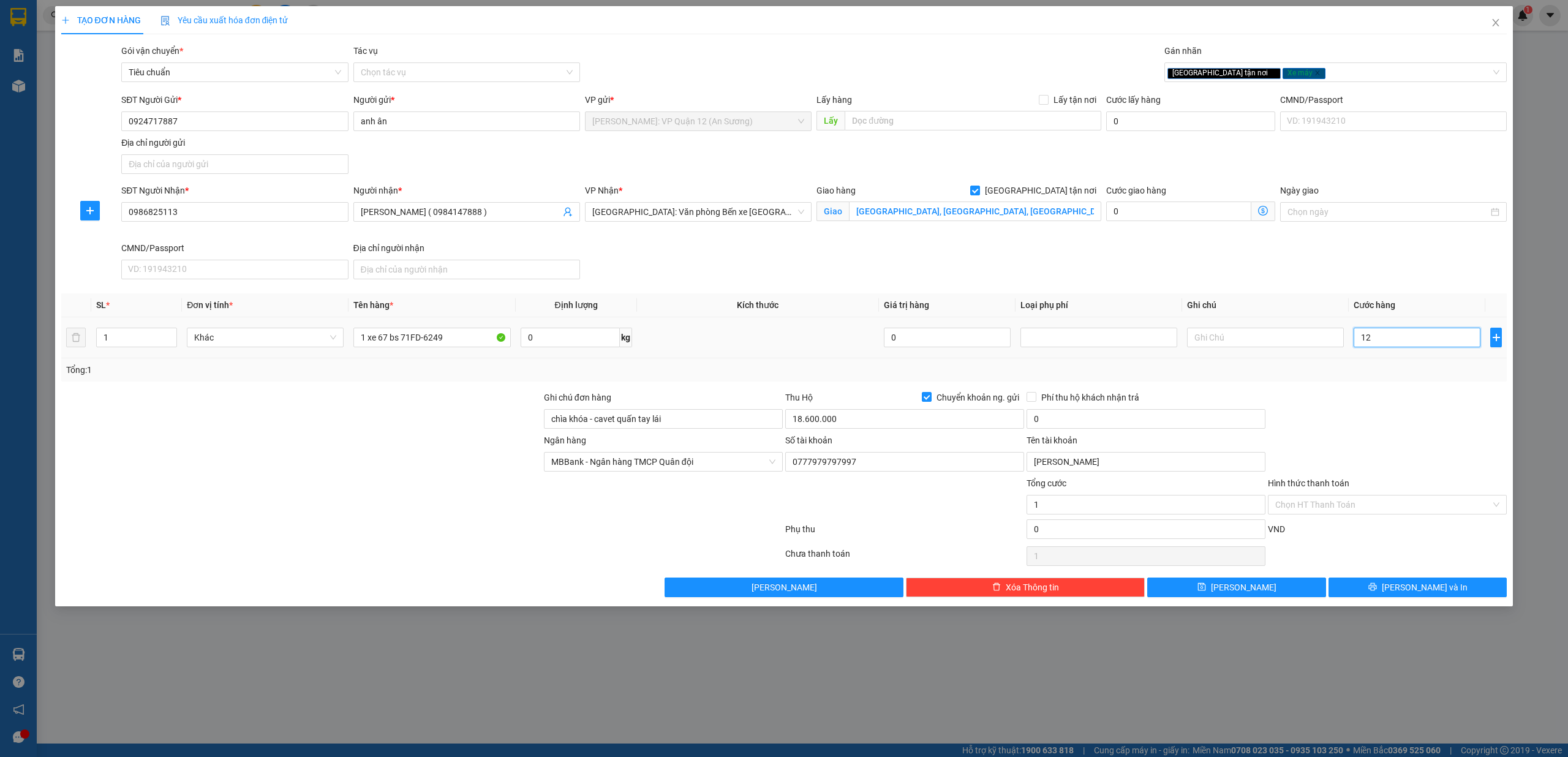
type input "12"
type input "127"
type input "1.270"
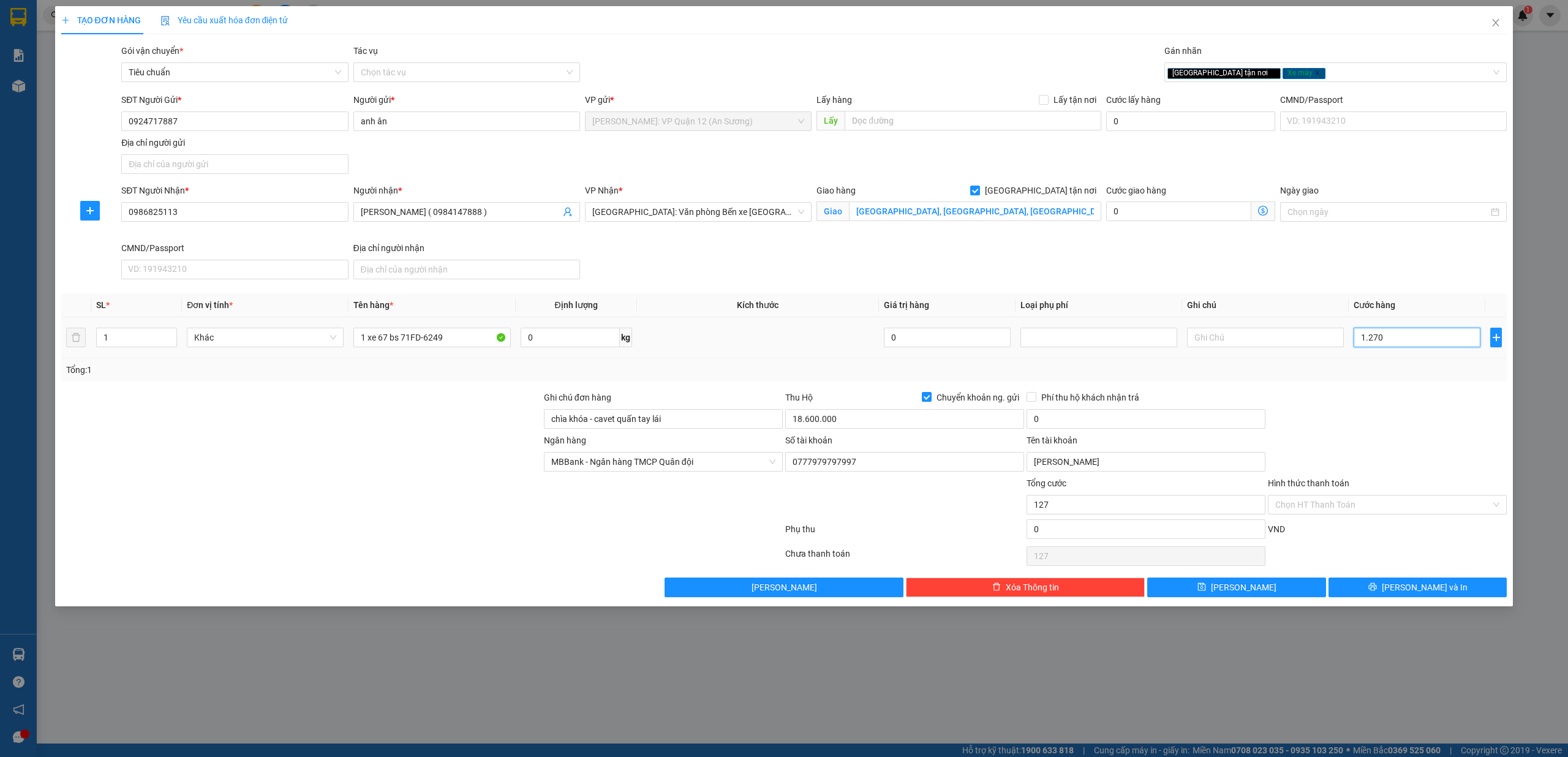
type input "1.270"
type input "12.700"
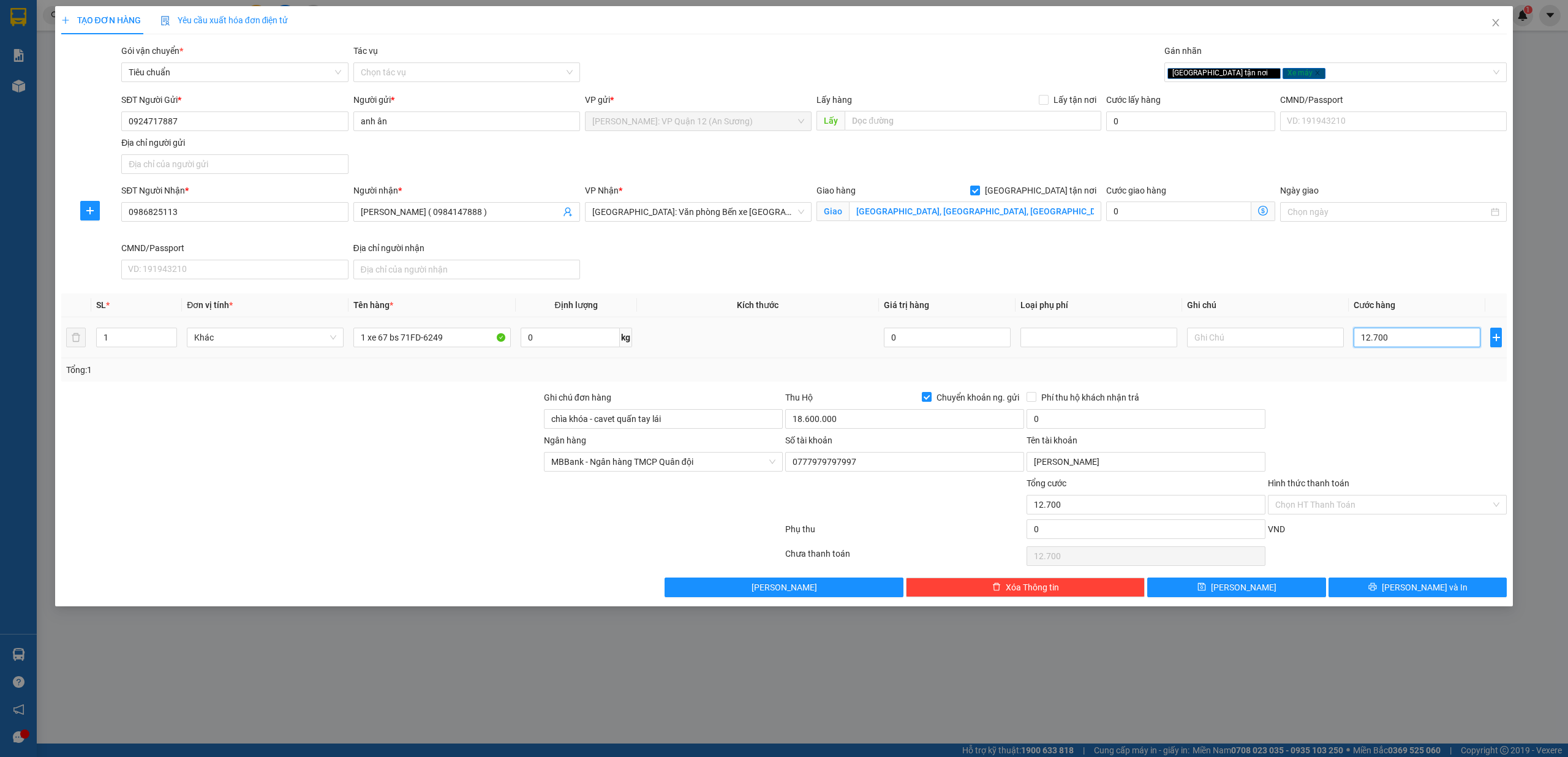
type input "127.000"
type input "1.270.000"
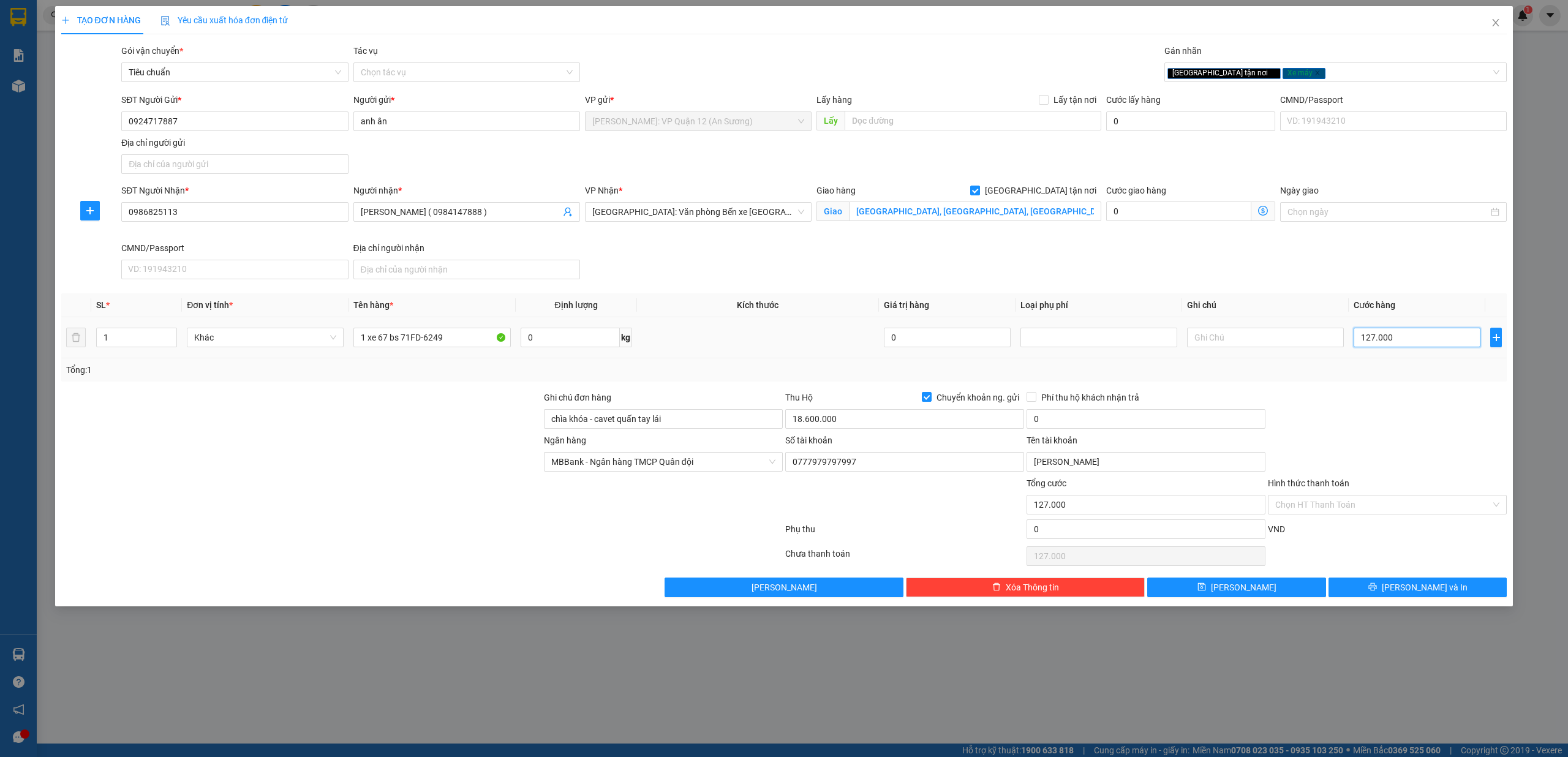
type input "1.270.000"
click at [898, 426] on input "18.600.000" at bounding box center [905, 419] width 239 height 20
type input "17.330.000"
click at [1133, 424] on input "0" at bounding box center [1146, 419] width 239 height 20
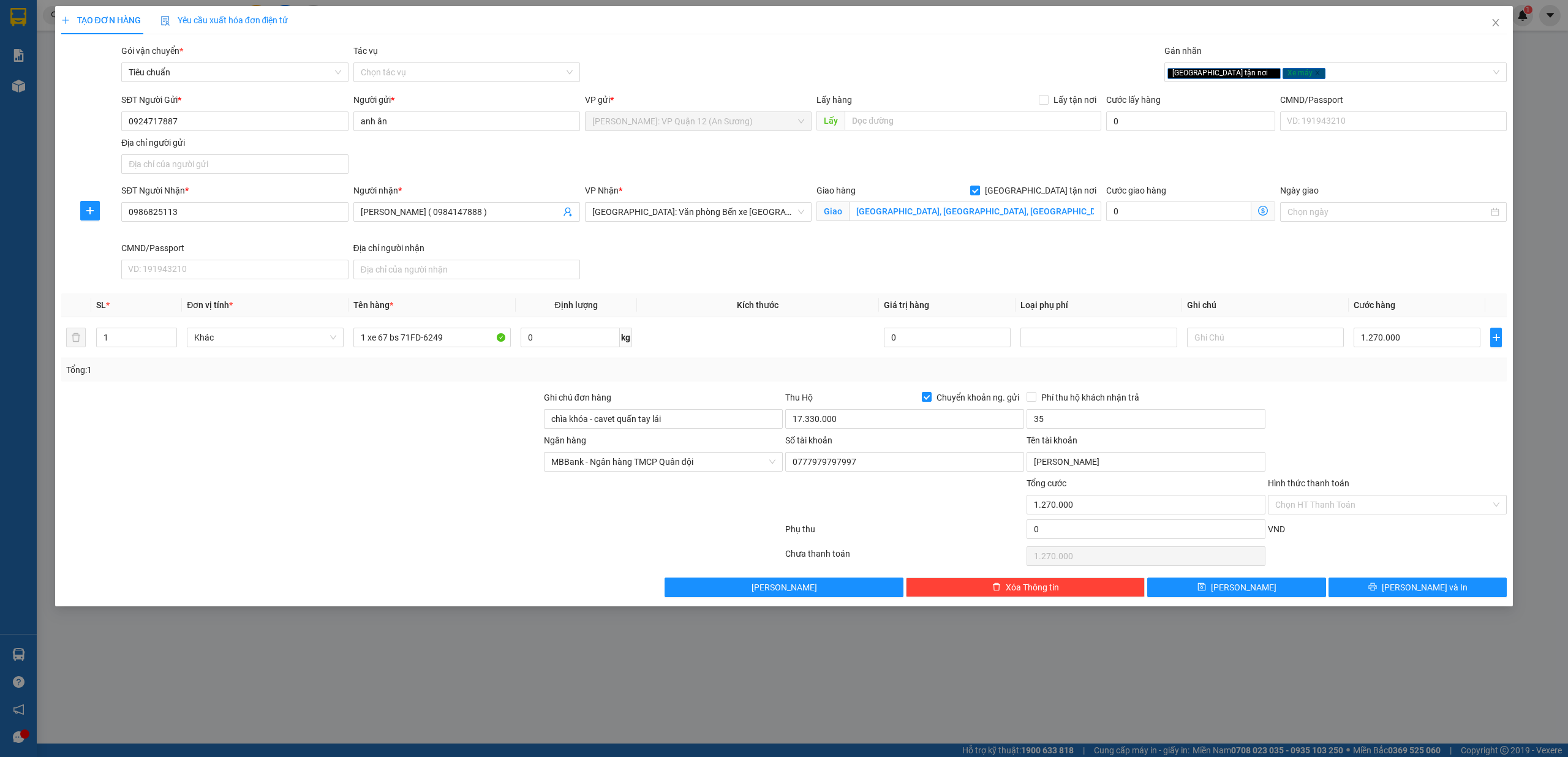
type input "35.000"
click at [1379, 428] on div at bounding box center [1387, 412] width 241 height 43
click at [1458, 596] on button "[PERSON_NAME] và In" at bounding box center [1418, 587] width 179 height 20
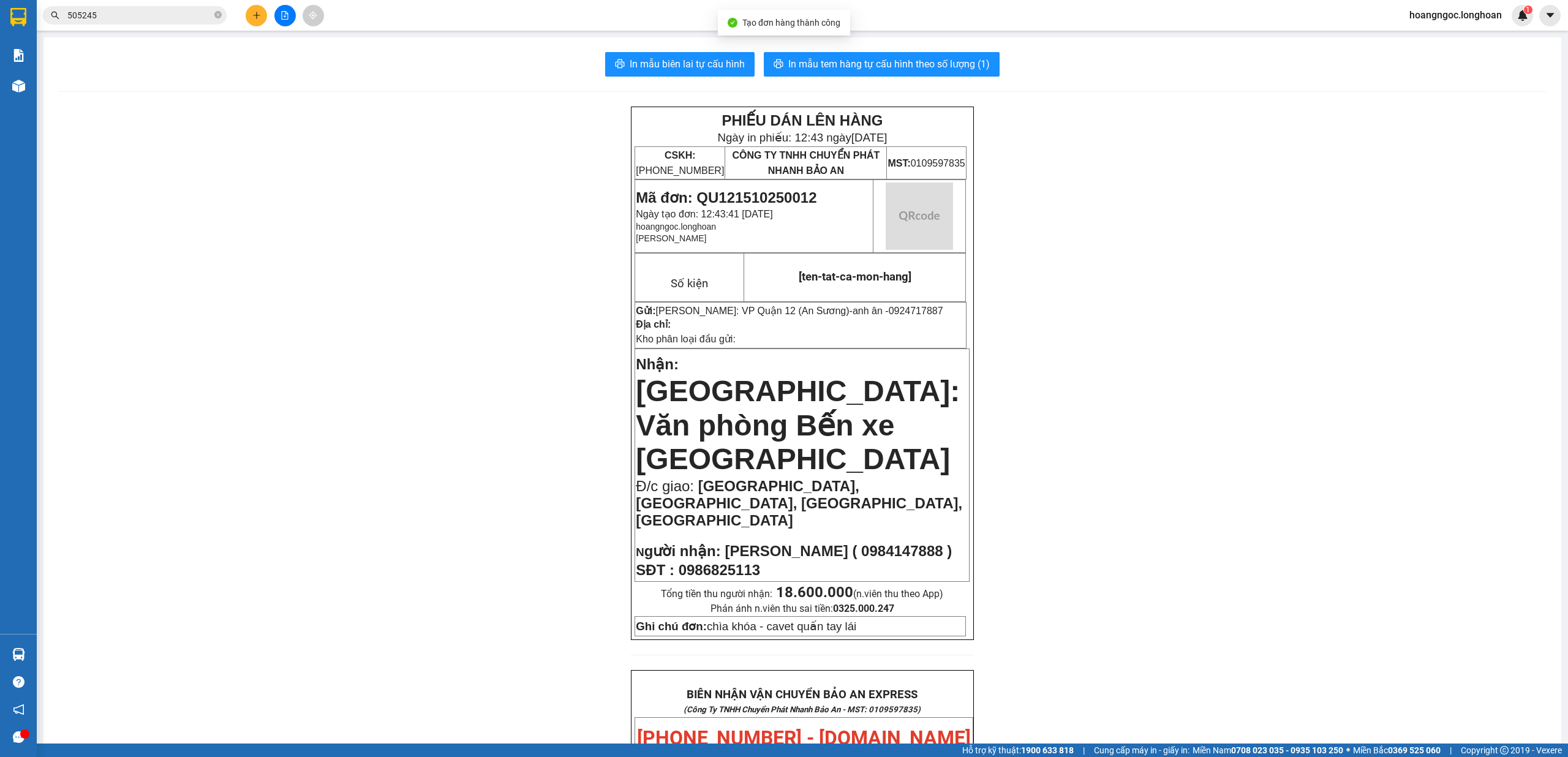
click at [667, 50] on div "In mẫu biên lai tự cấu hình In mẫu tem hàng tự cấu hình theo số lượng (1) PHIẾU…" at bounding box center [802, 737] width 1518 height 1399
click at [672, 60] on span "In mẫu biên lai tự cấu hình" at bounding box center [687, 64] width 116 height 15
